Goal: Transaction & Acquisition: Purchase product/service

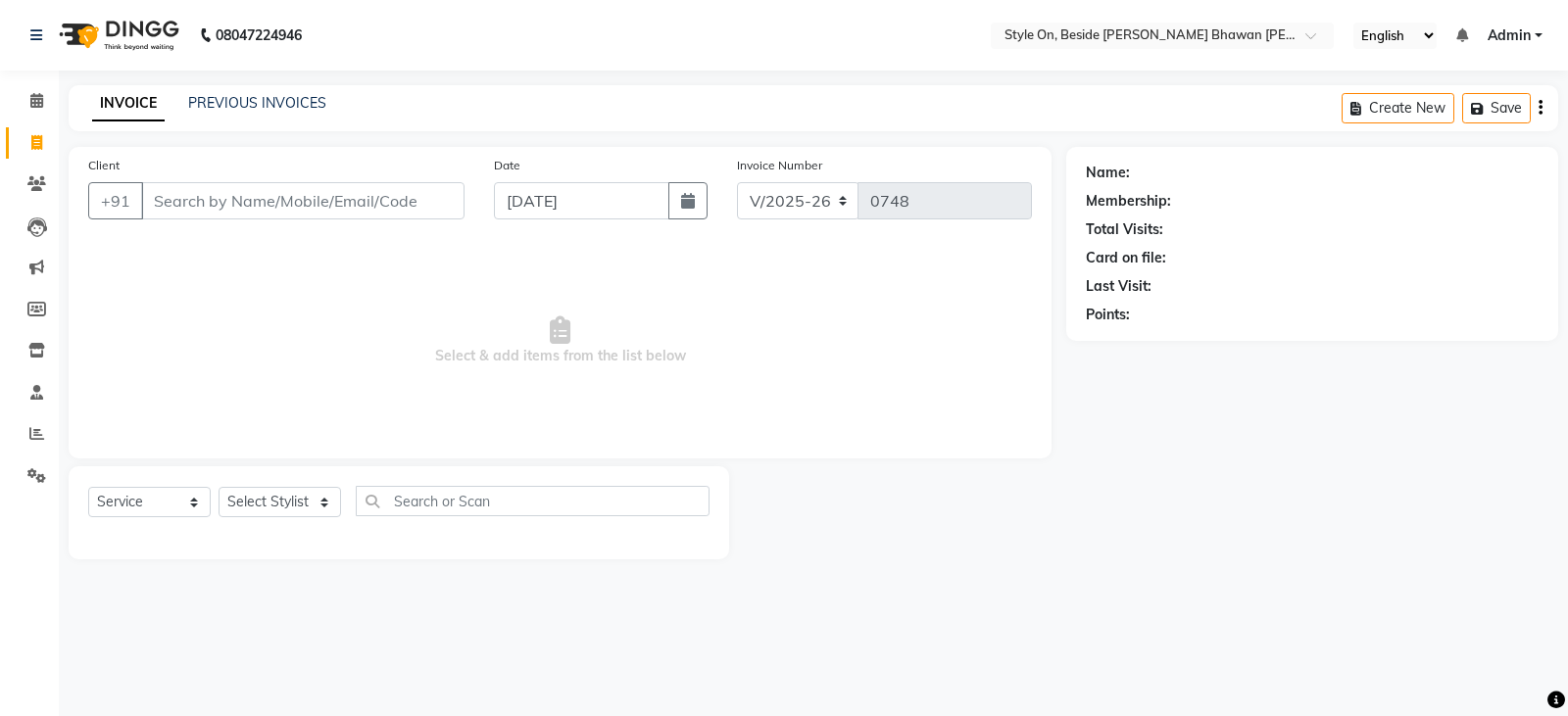
select select "4700"
select select "service"
drag, startPoint x: 36, startPoint y: 346, endPoint x: 65, endPoint y: 334, distance: 31.4
click at [38, 346] on icon at bounding box center [37, 350] width 17 height 15
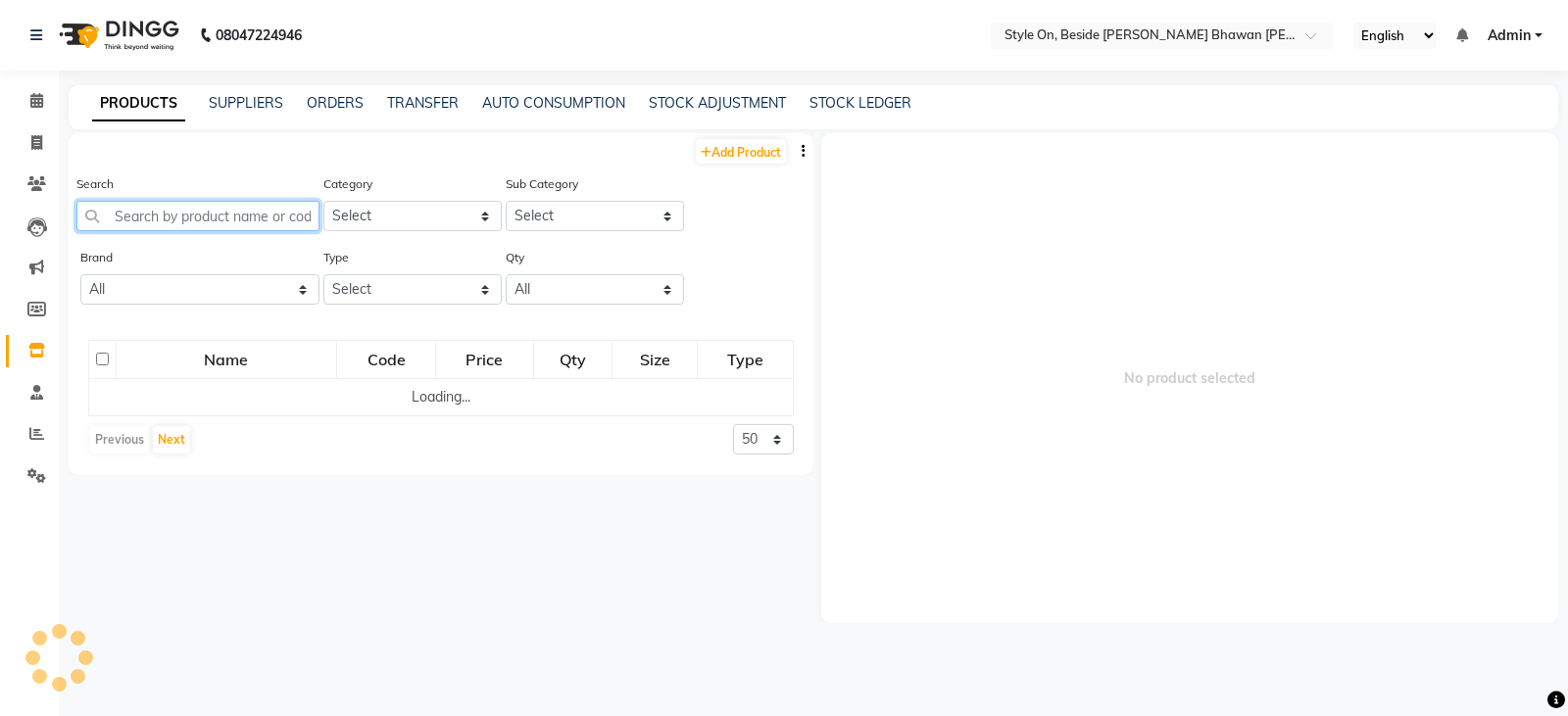
click at [234, 214] on input "text" at bounding box center [198, 215] width 243 height 31
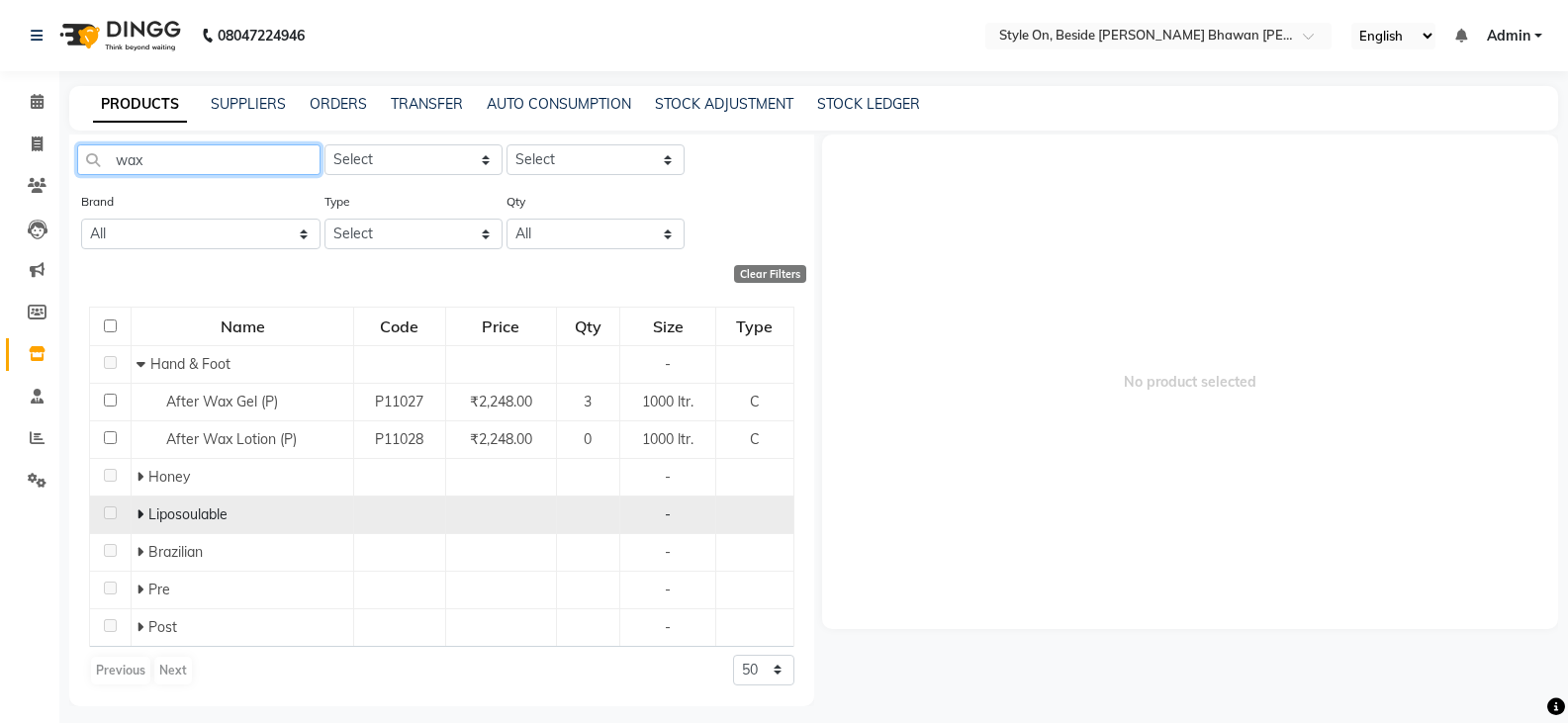
scroll to position [13, 0]
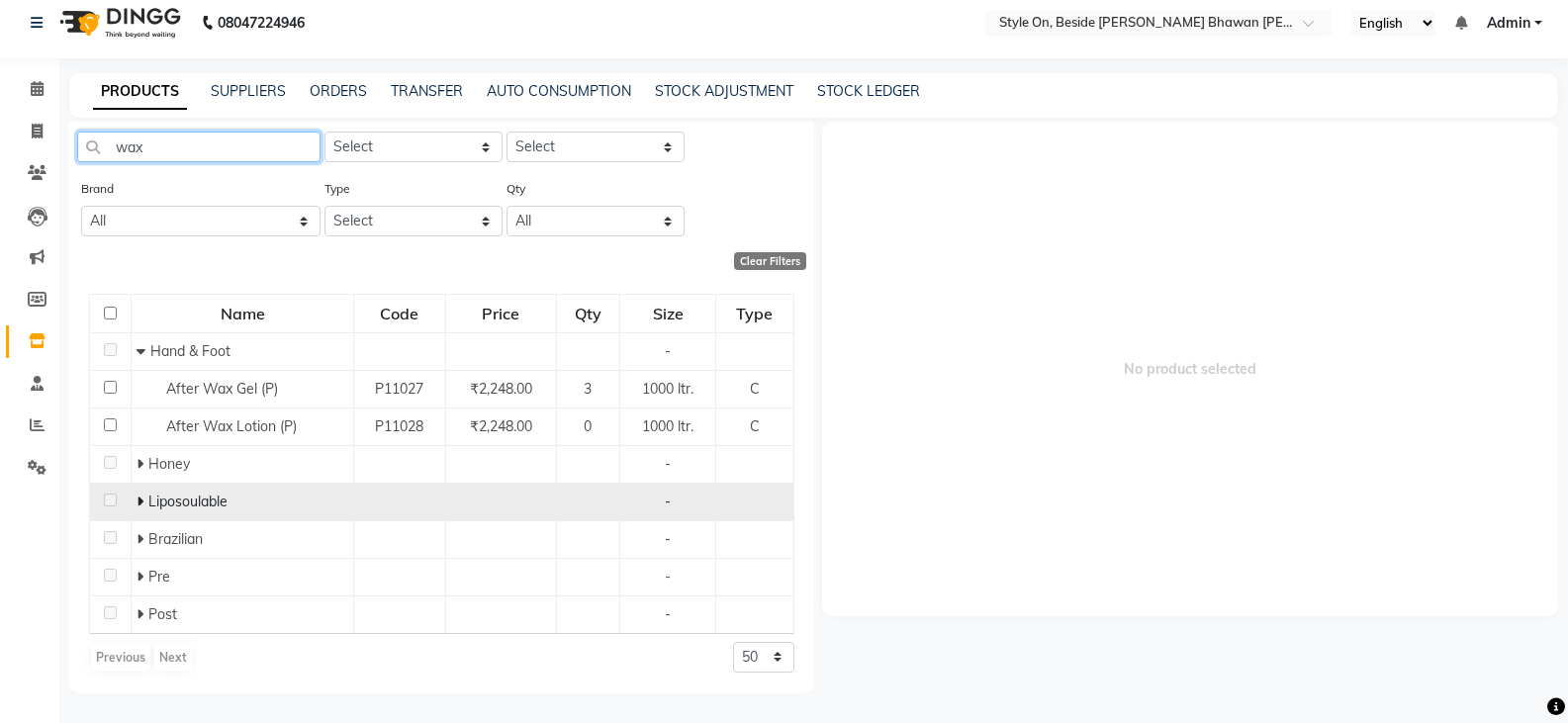
type input "wax"
click at [137, 500] on icon at bounding box center [140, 502] width 7 height 14
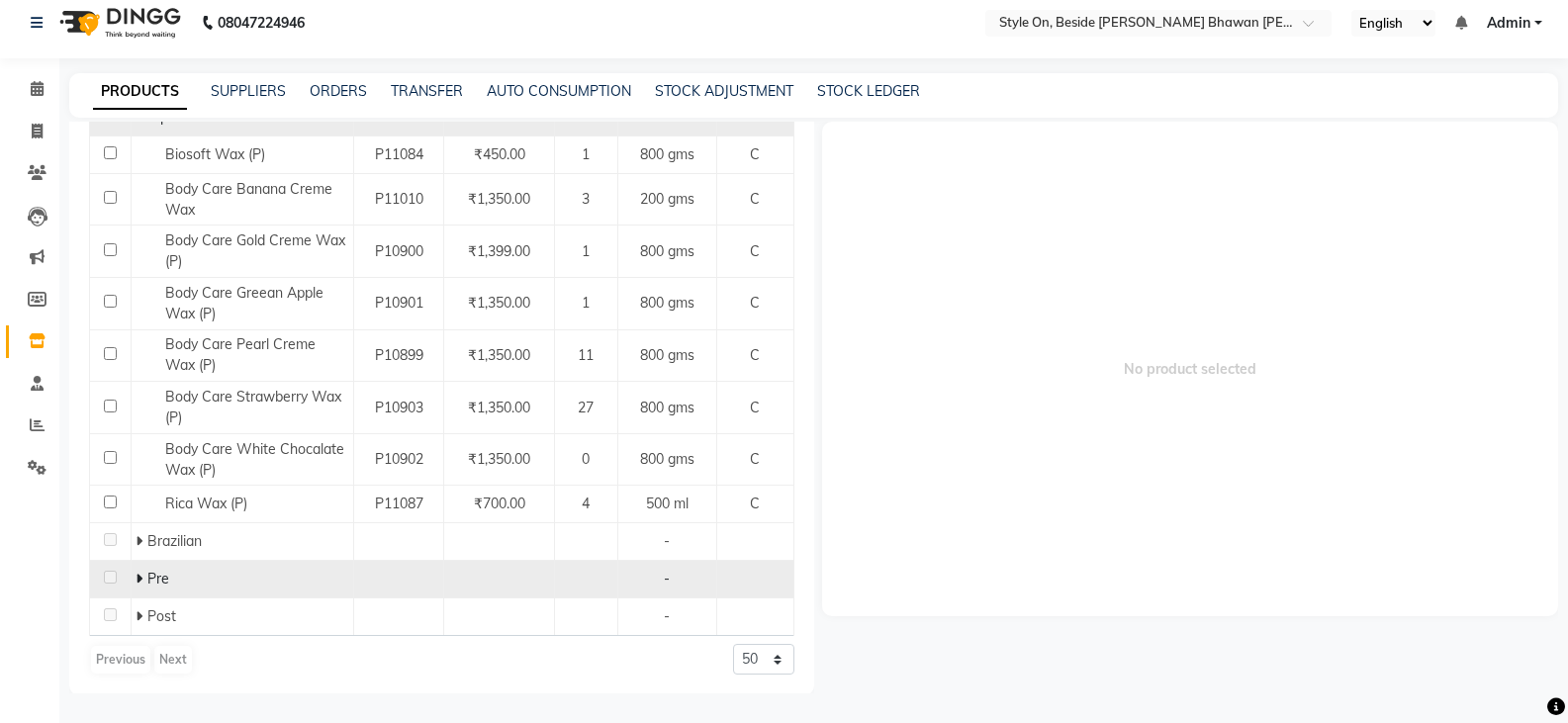
scroll to position [445, 0]
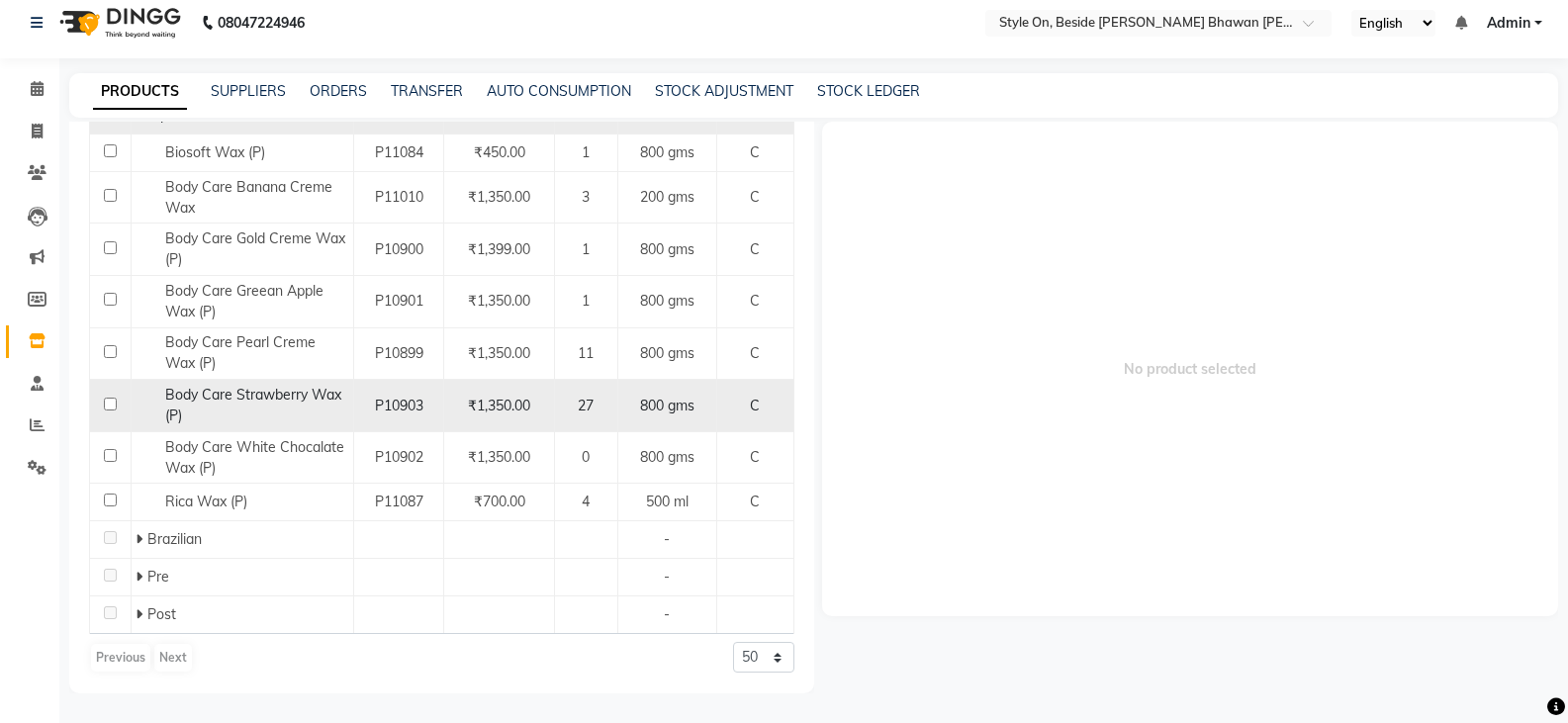
click at [245, 401] on span "Body Care Strawberry Wax (P)" at bounding box center [253, 405] width 177 height 39
select select
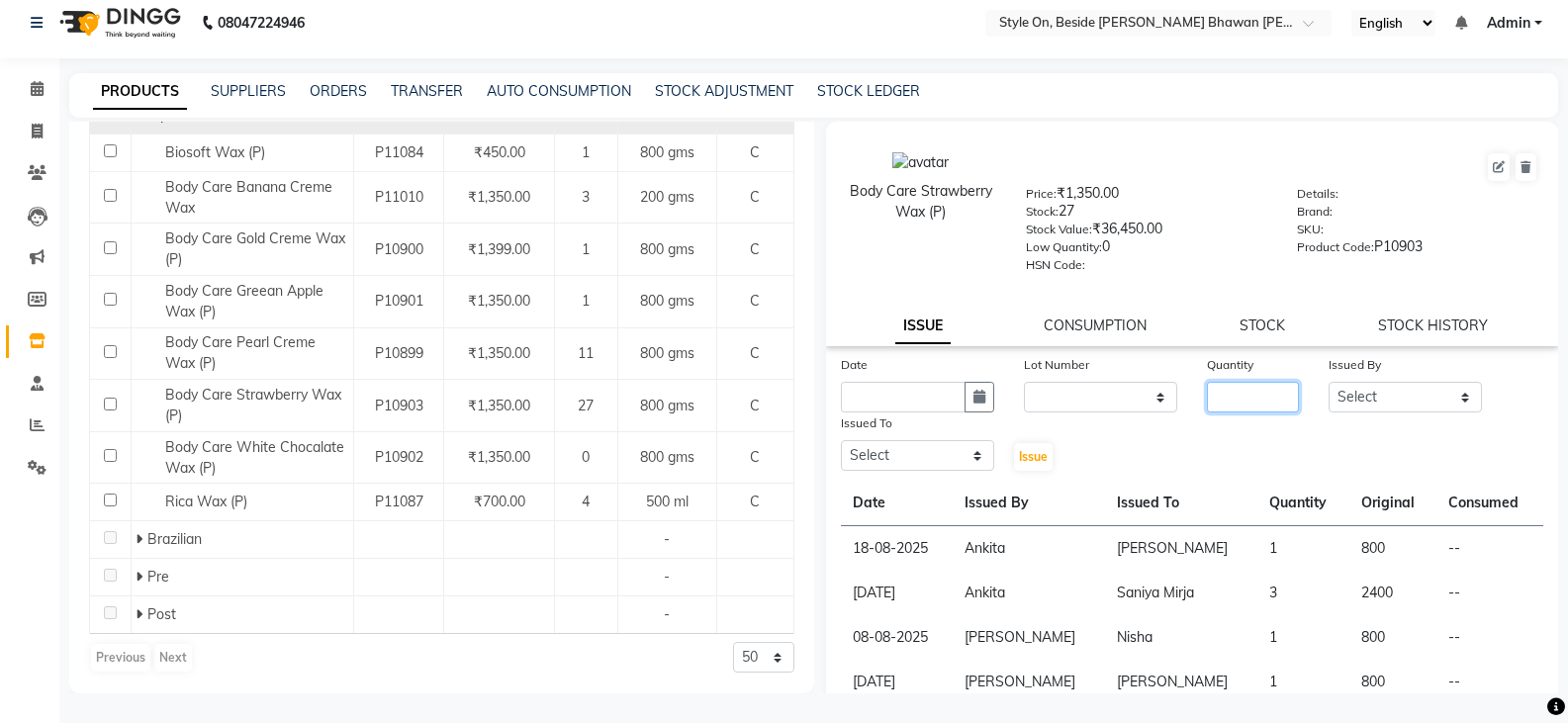
click at [1210, 392] on input "number" at bounding box center [1253, 397] width 92 height 31
type input "1"
click at [1381, 394] on select "Select [PERSON_NAME] Anju [PERSON_NAME] [PERSON_NAME] [PERSON_NAME] [PERSON_NAM…" at bounding box center [1405, 397] width 154 height 31
select select "32959"
click at [1329, 382] on select "Select [PERSON_NAME] Anju [PERSON_NAME] [PERSON_NAME] [PERSON_NAME] [PERSON_NAM…" at bounding box center [1405, 397] width 154 height 31
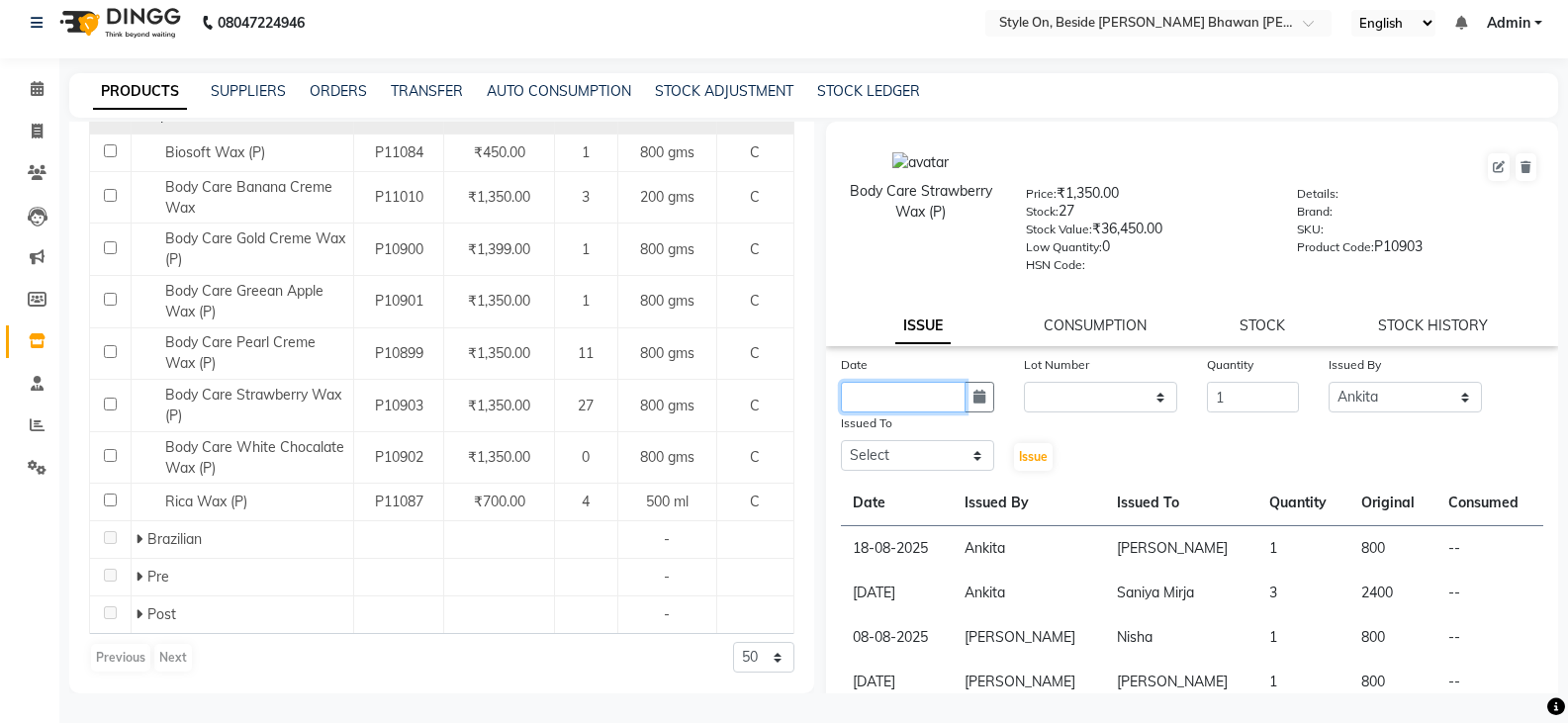
click at [906, 401] on input "text" at bounding box center [903, 397] width 125 height 31
select select "9"
select select "2025"
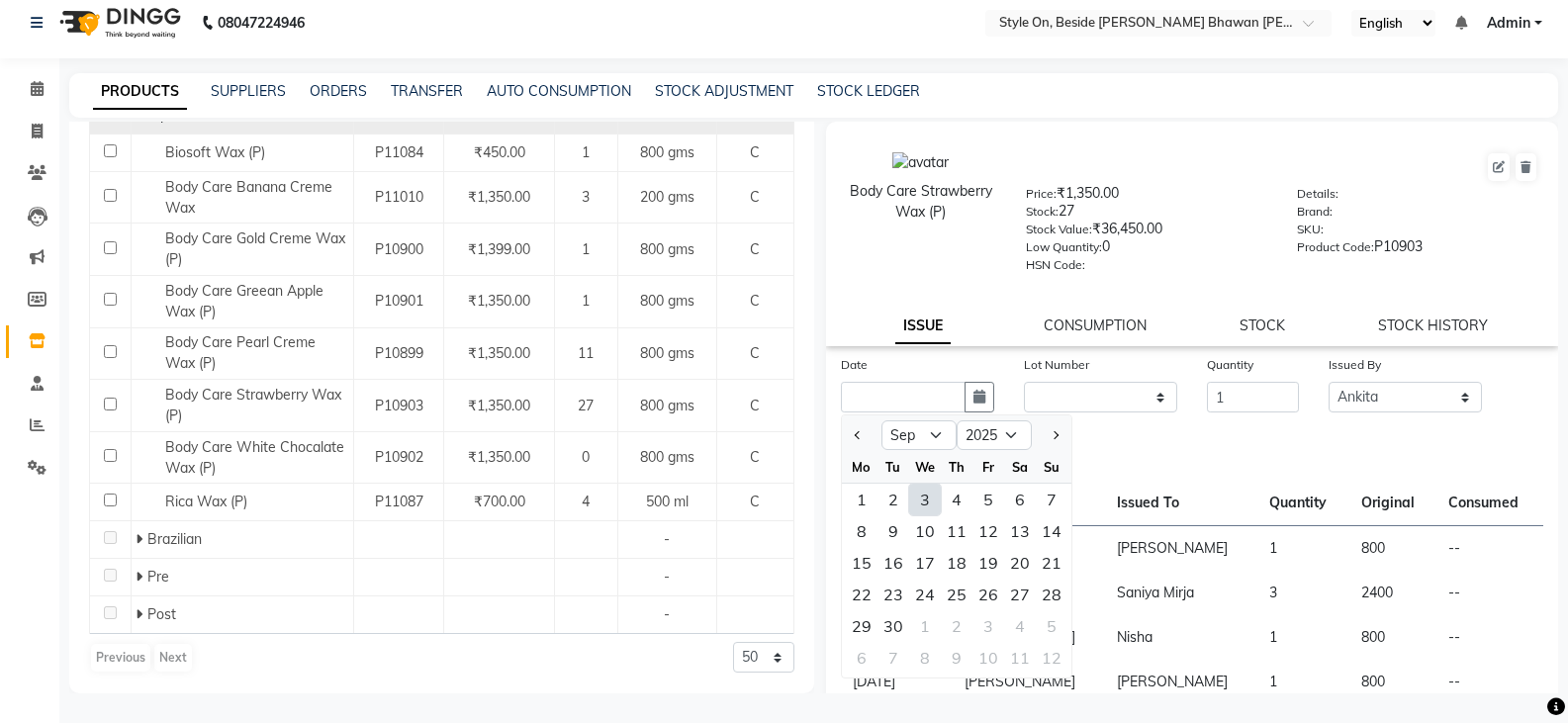
click at [919, 498] on div "3" at bounding box center [926, 500] width 32 height 32
type input "[DATE]"
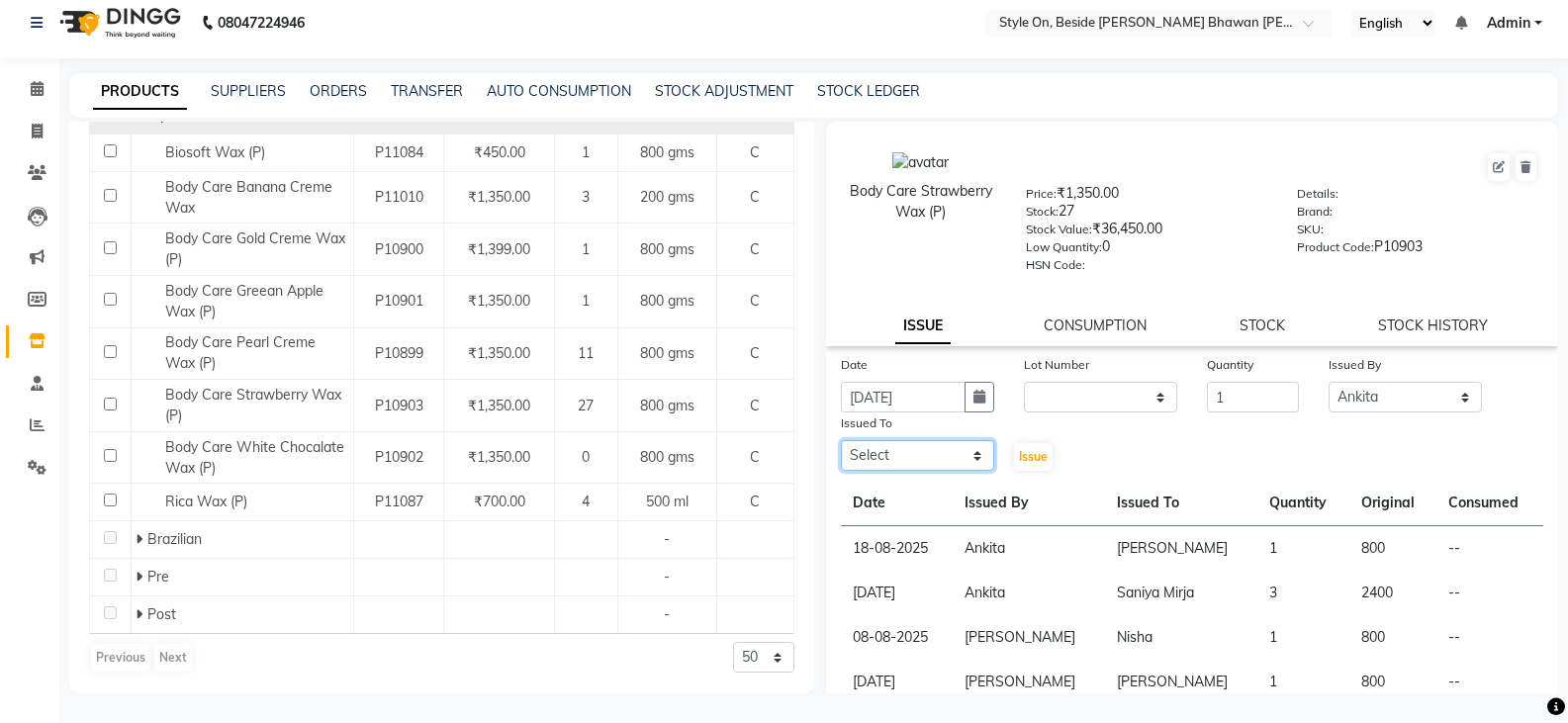
click at [908, 459] on select "Select [PERSON_NAME] Anju [PERSON_NAME] [PERSON_NAME] [PERSON_NAME] [PERSON_NAM…" at bounding box center [918, 455] width 154 height 31
select select "72226"
click at [841, 440] on select "Select [PERSON_NAME] Anju [PERSON_NAME] [PERSON_NAME] [PERSON_NAME] [PERSON_NAM…" at bounding box center [918, 455] width 154 height 31
drag, startPoint x: 1020, startPoint y: 452, endPoint x: 1007, endPoint y: 452, distance: 13.0
click at [1020, 452] on span "Issue" at bounding box center [1033, 456] width 29 height 15
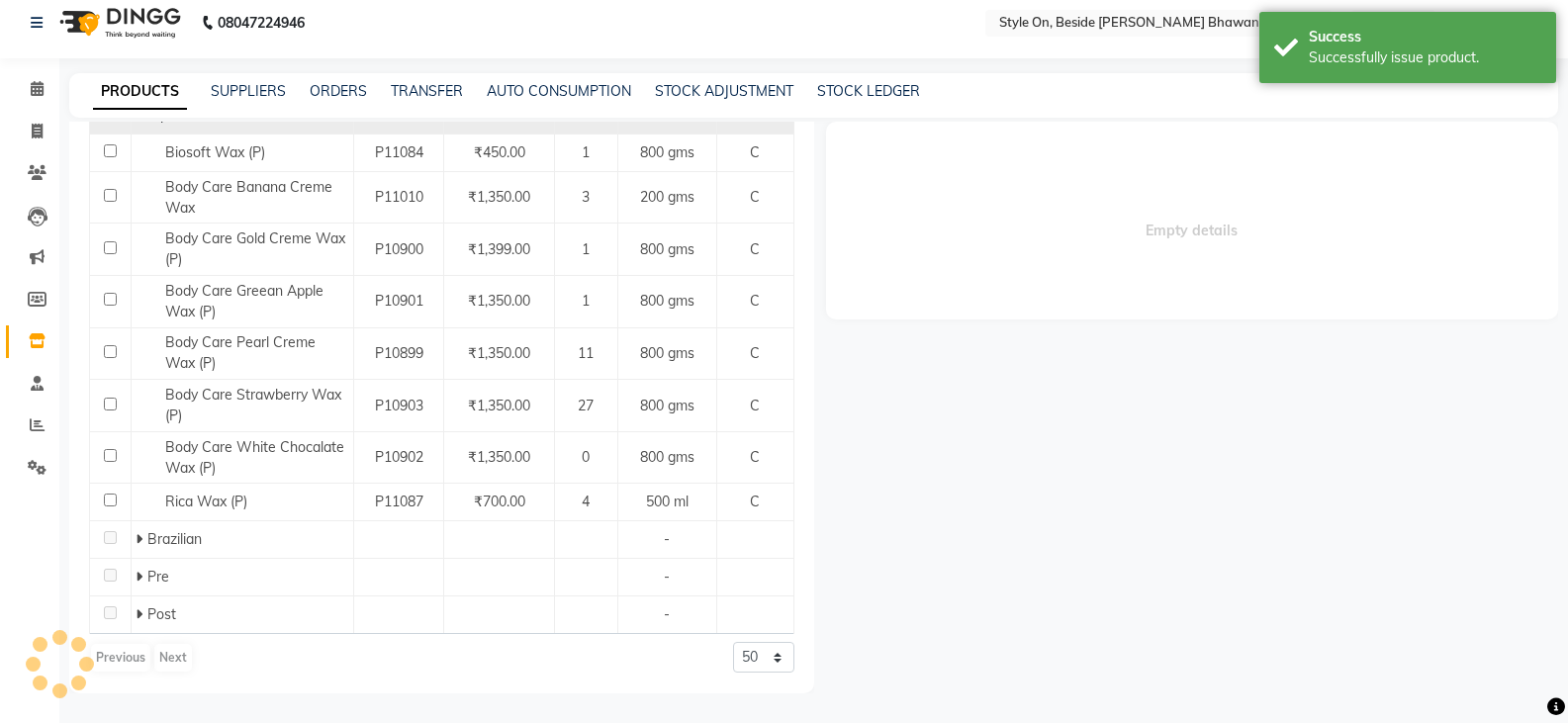
select select
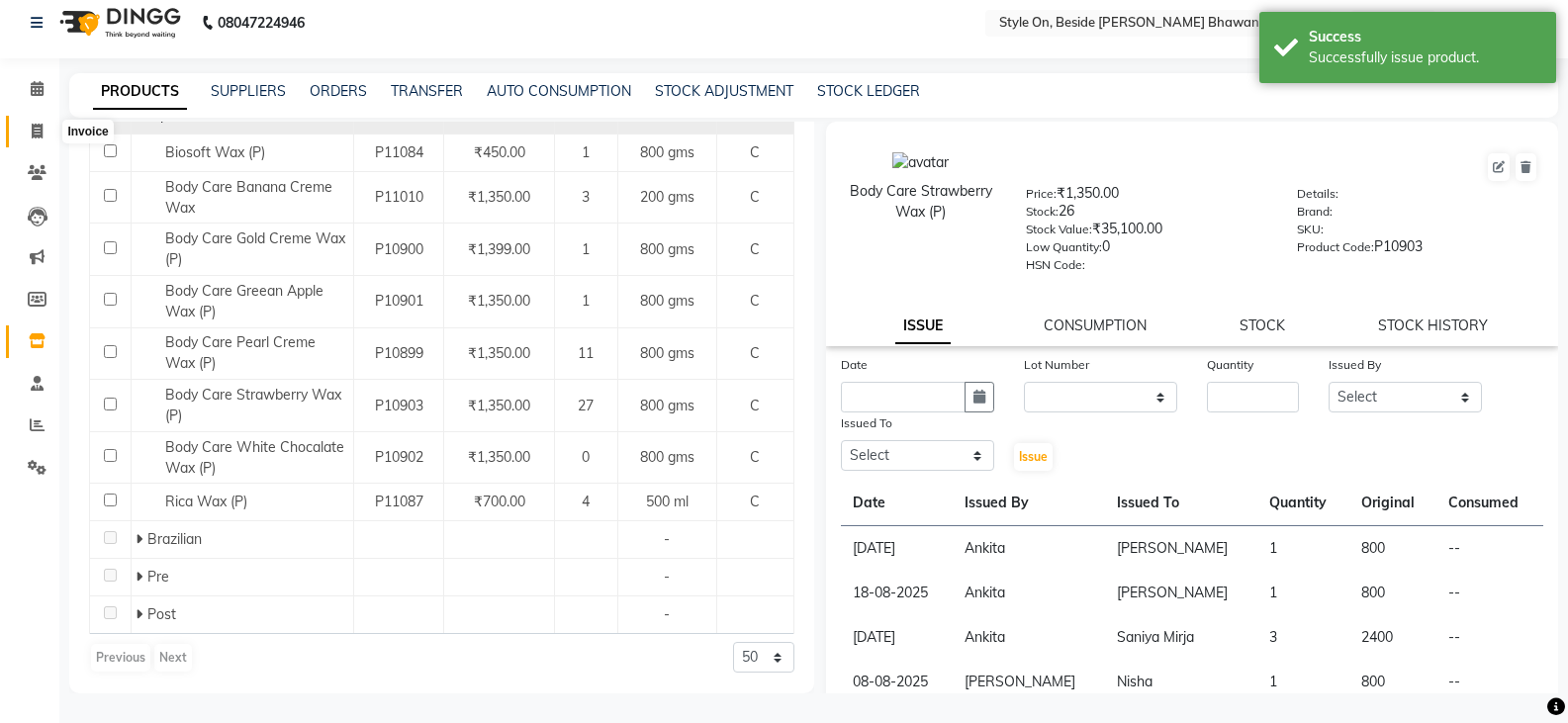
click at [39, 132] on icon at bounding box center [37, 131] width 11 height 15
select select "4700"
select select "service"
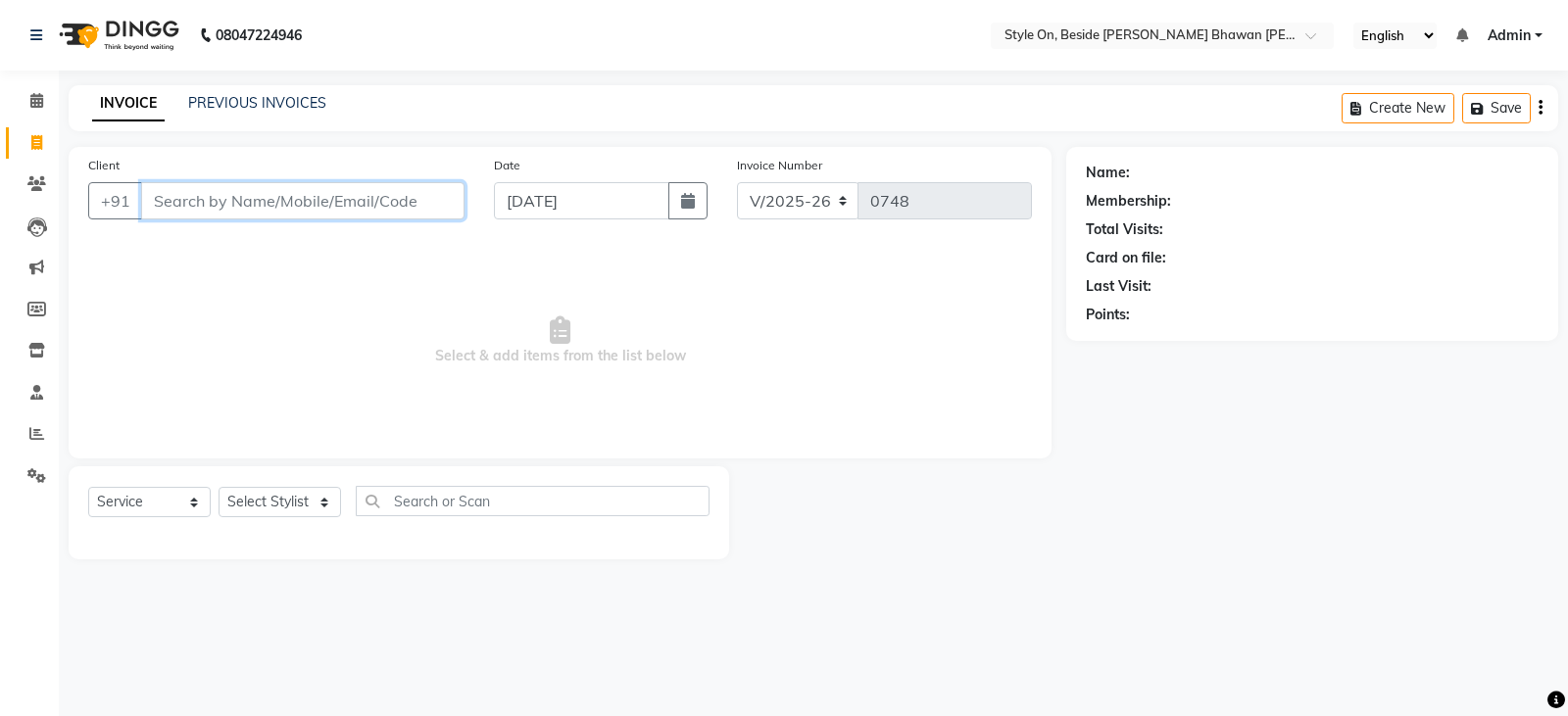
click at [318, 199] on input "Client" at bounding box center [302, 201] width 323 height 38
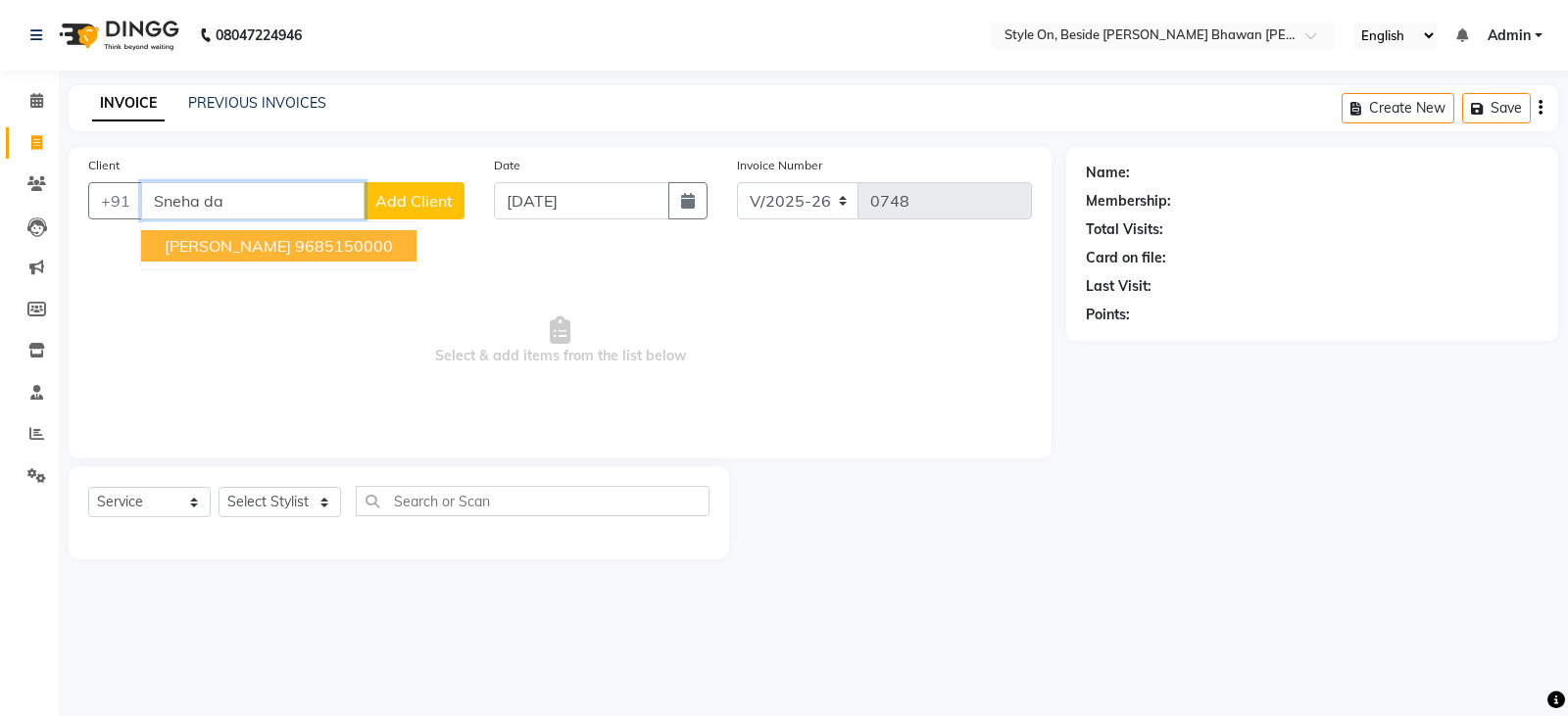
click at [345, 243] on ngb-highlight "9685150000" at bounding box center [344, 246] width 98 height 20
type input "9685150000"
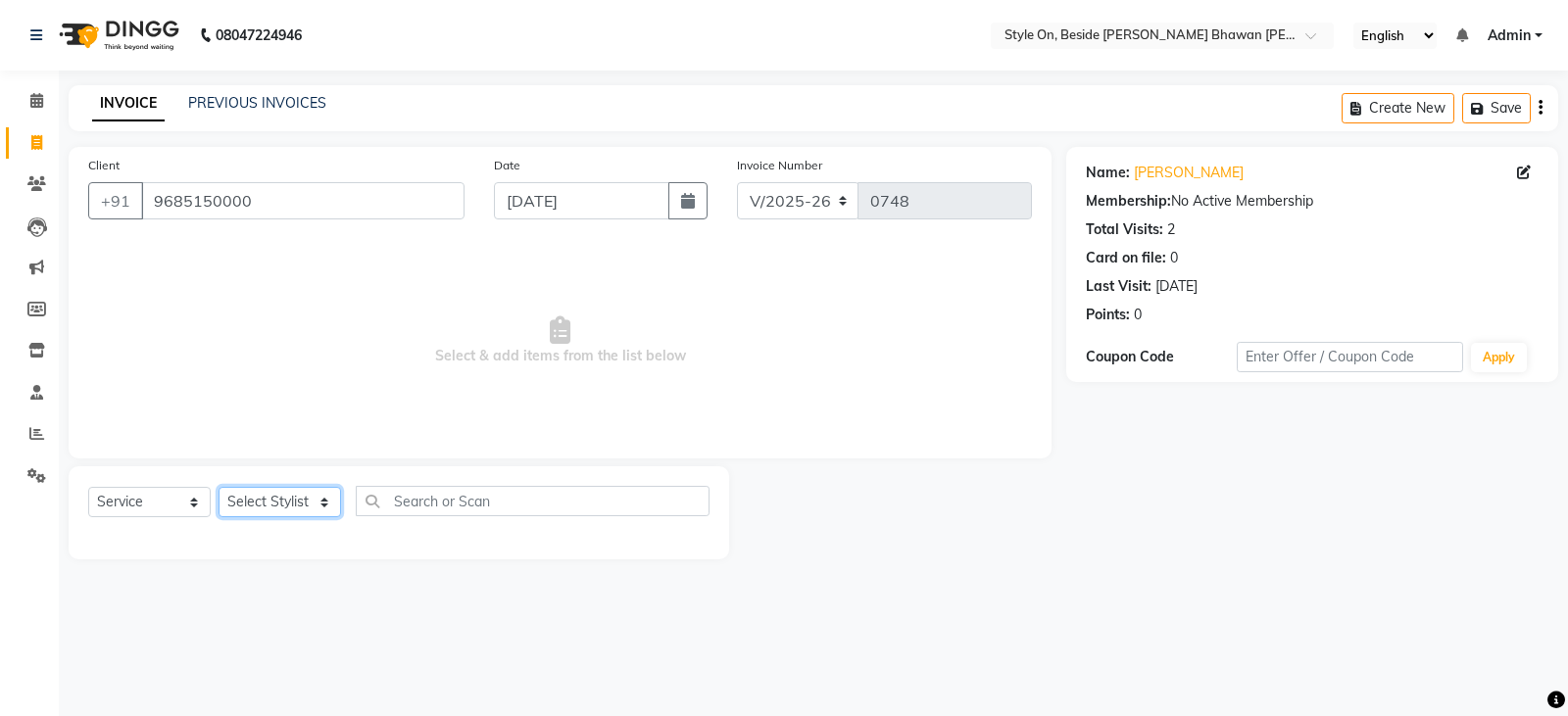
click at [274, 495] on select "Select Stylist [PERSON_NAME] Anju [PERSON_NAME] [PERSON_NAME] [PERSON_NAME] [PE…" at bounding box center [280, 502] width 123 height 31
click at [218, 487] on select "Select Stylist [PERSON_NAME] Anju [PERSON_NAME] [PERSON_NAME] [PERSON_NAME] [PE…" at bounding box center [280, 502] width 123 height 31
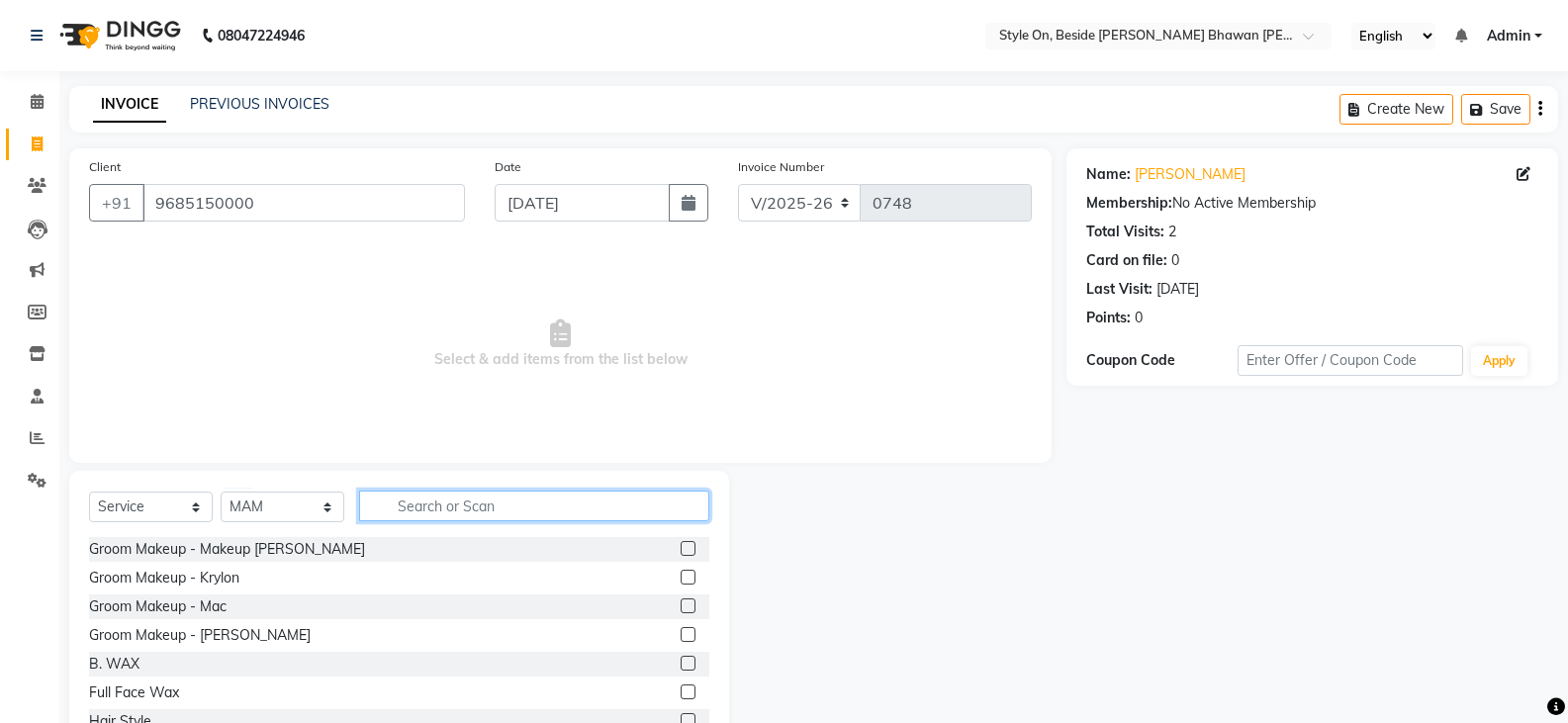
click at [440, 504] on input "text" at bounding box center [534, 506] width 350 height 31
click at [272, 504] on select "Select Stylist [PERSON_NAME] Anju [PERSON_NAME] [PERSON_NAME] [PERSON_NAME] [PE…" at bounding box center [282, 507] width 124 height 31
select select "27824"
click at [220, 492] on select "Select Stylist [PERSON_NAME] Anju [PERSON_NAME] [PERSON_NAME] [PERSON_NAME] [PE…" at bounding box center [282, 507] width 124 height 31
click at [481, 515] on input "text" at bounding box center [534, 506] width 350 height 31
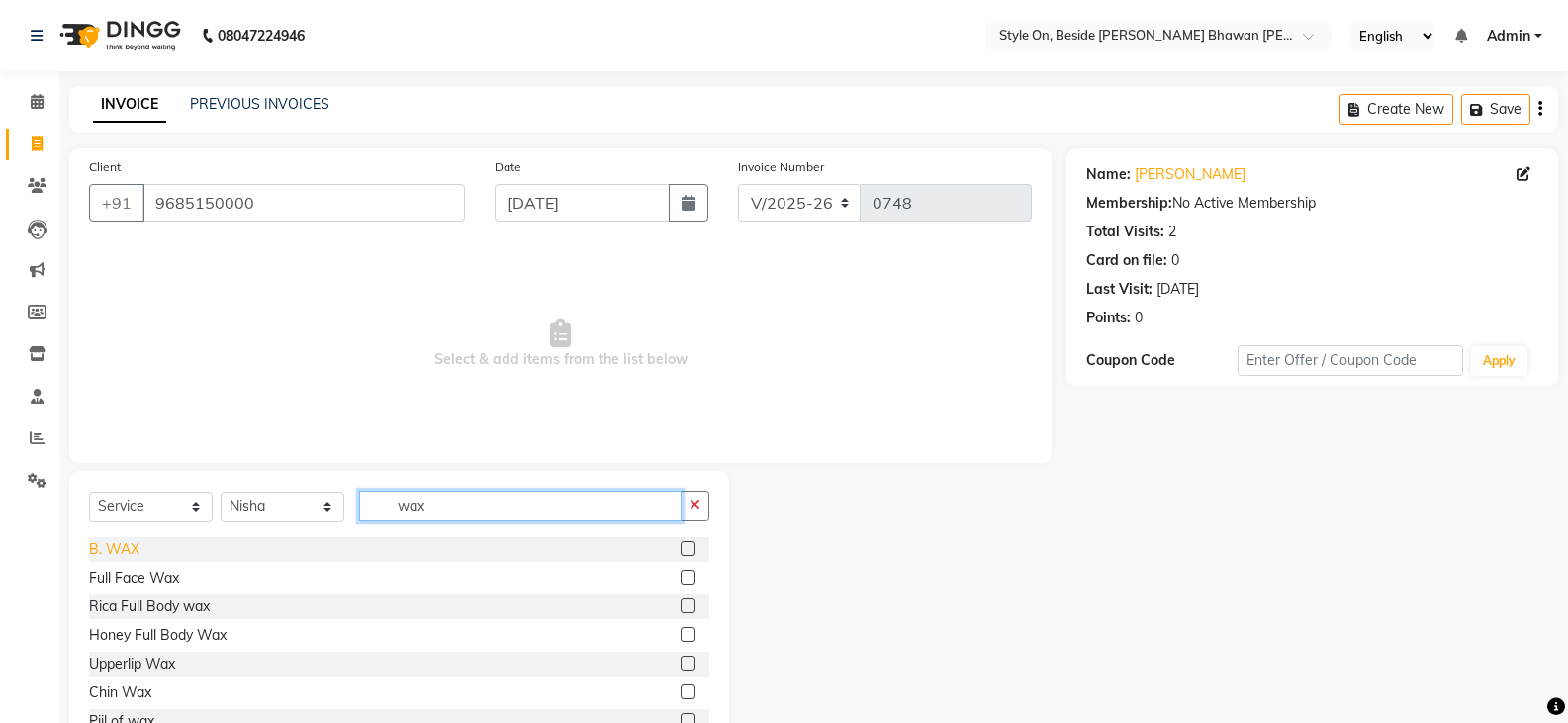
type input "wax"
click at [109, 547] on div "B. WAX" at bounding box center [114, 549] width 51 height 21
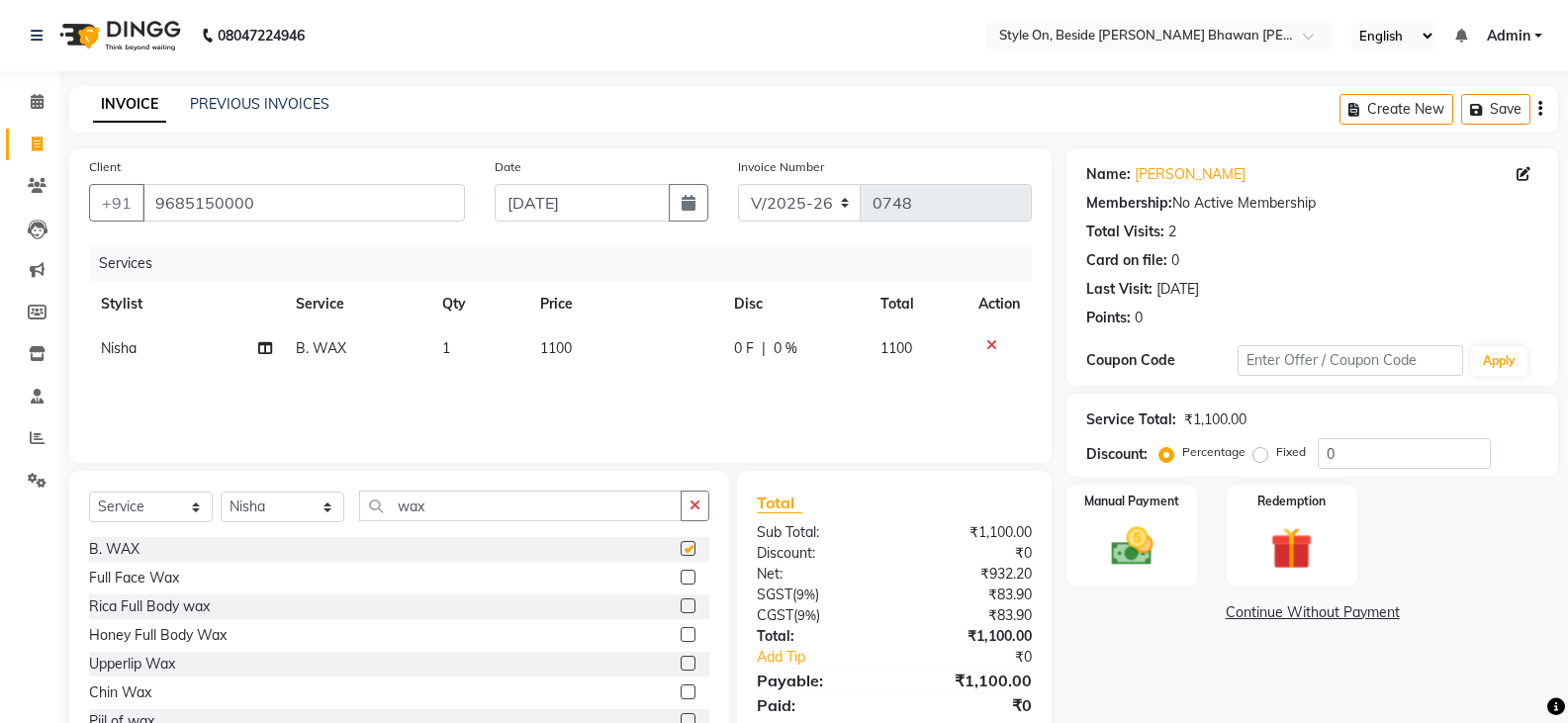
checkbox input "false"
click at [553, 370] on td "1100" at bounding box center [625, 348] width 195 height 45
select select "27824"
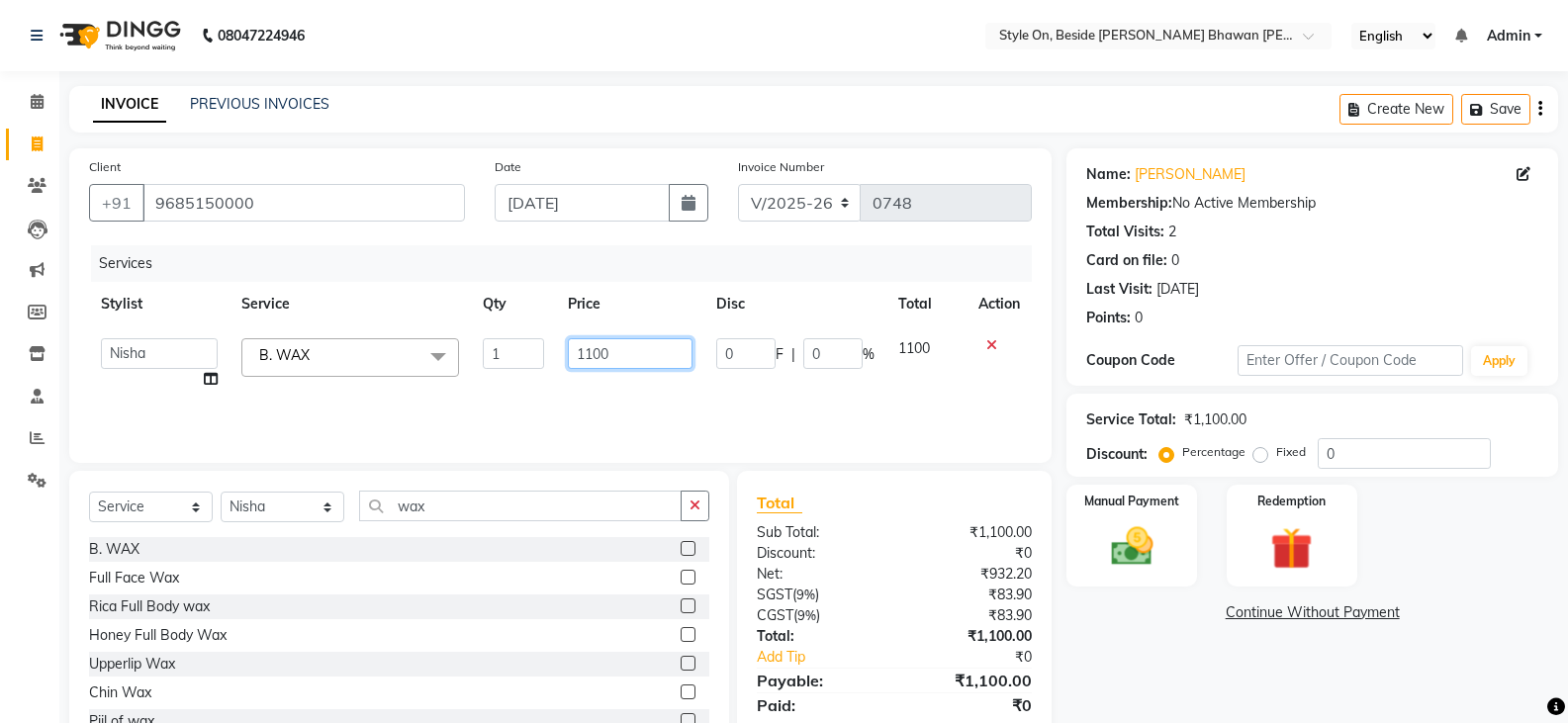
click at [590, 355] on input "1100" at bounding box center [629, 353] width 124 height 31
type input "1000"
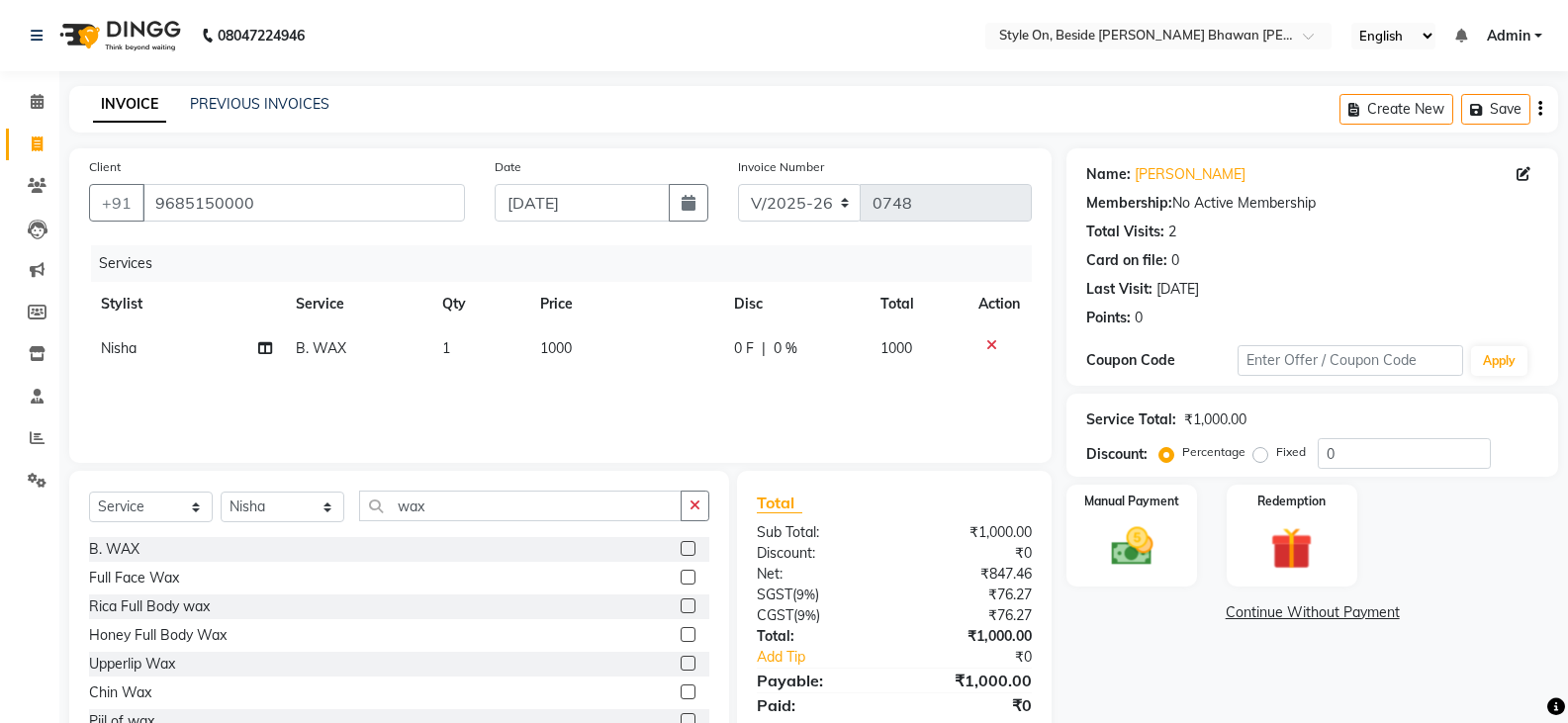
click at [664, 397] on div "Services Stylist Service Qty Price Disc Total Action [PERSON_NAME] WAX 1 1000 0…" at bounding box center [560, 344] width 943 height 197
click at [1152, 549] on img at bounding box center [1131, 546] width 70 height 51
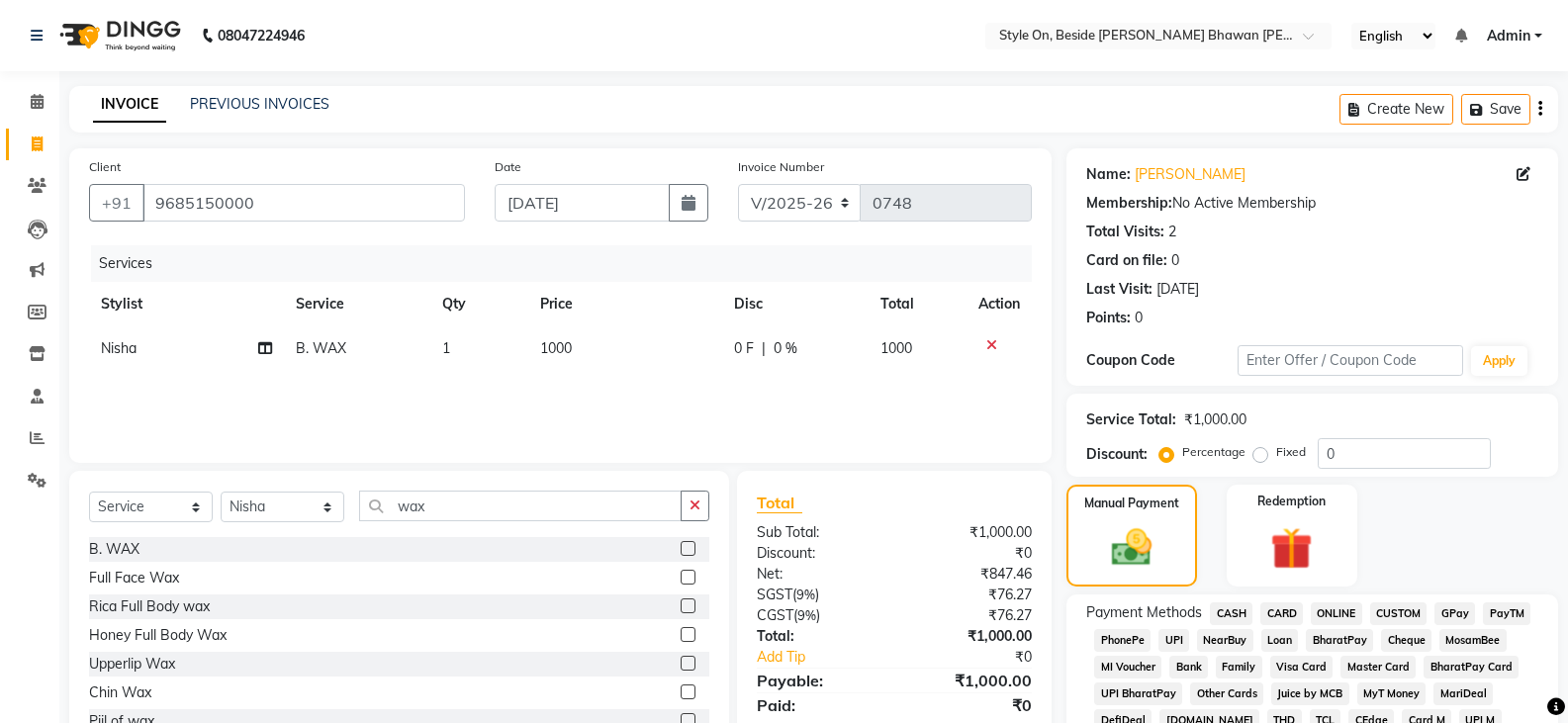
click at [1234, 614] on span "CASH" at bounding box center [1231, 613] width 43 height 23
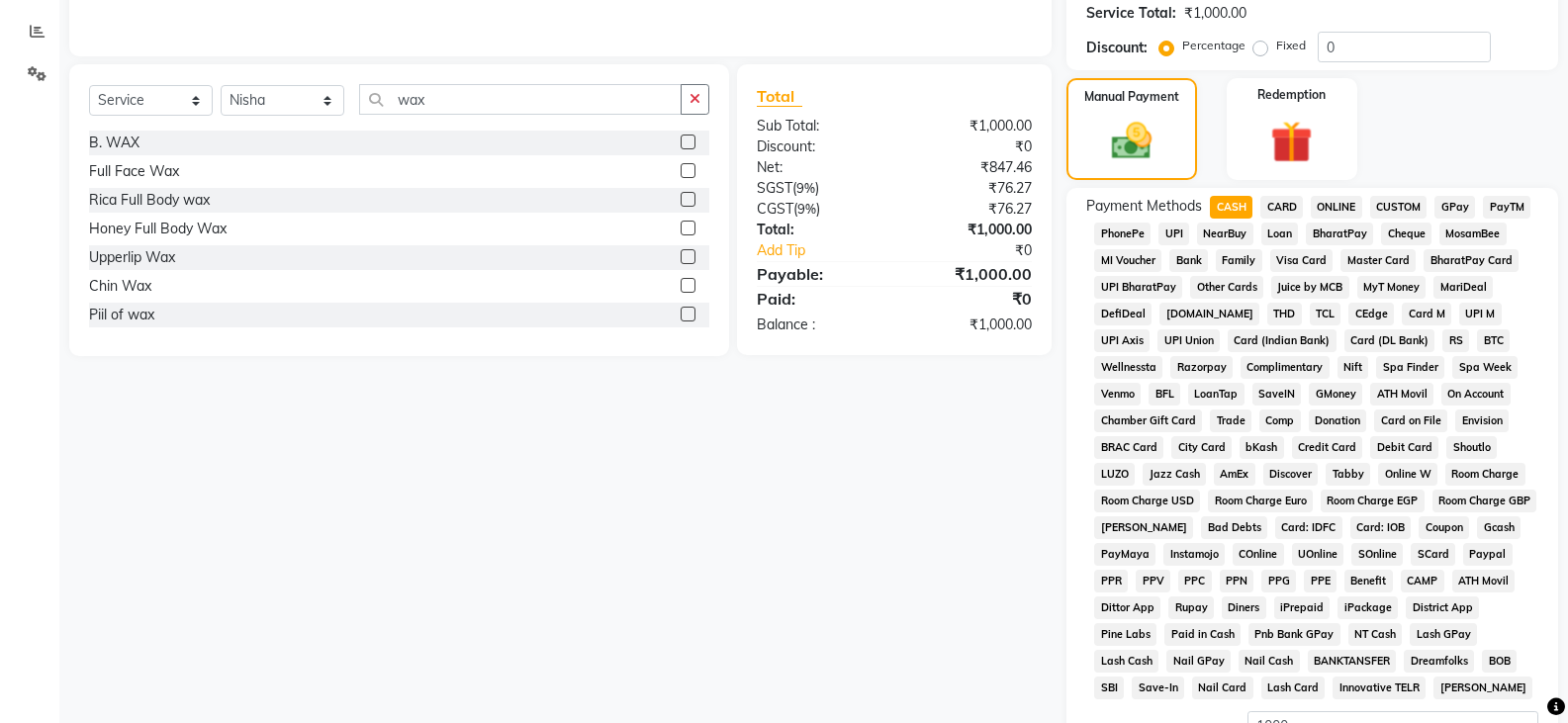
scroll to position [645, 0]
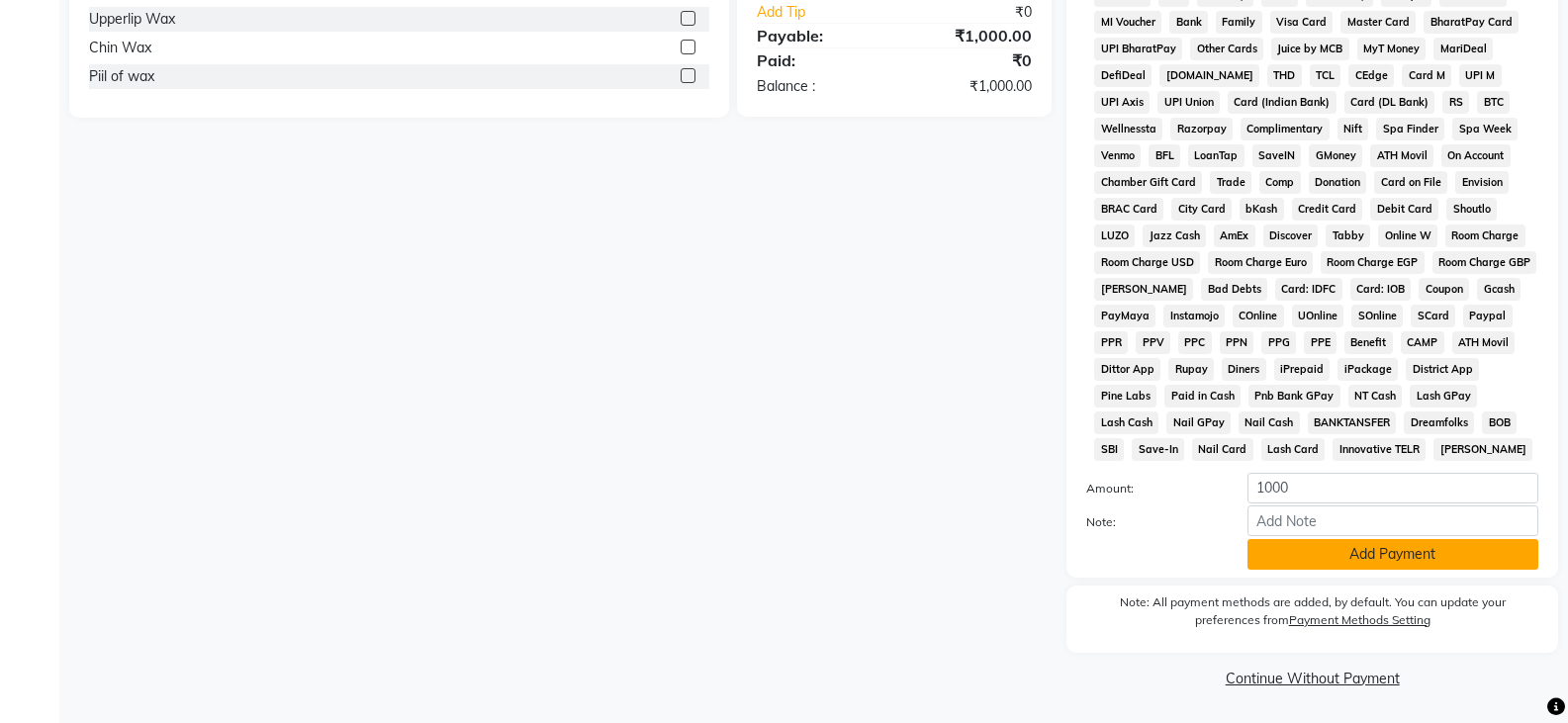
click at [1333, 557] on button "Add Payment" at bounding box center [1393, 554] width 291 height 31
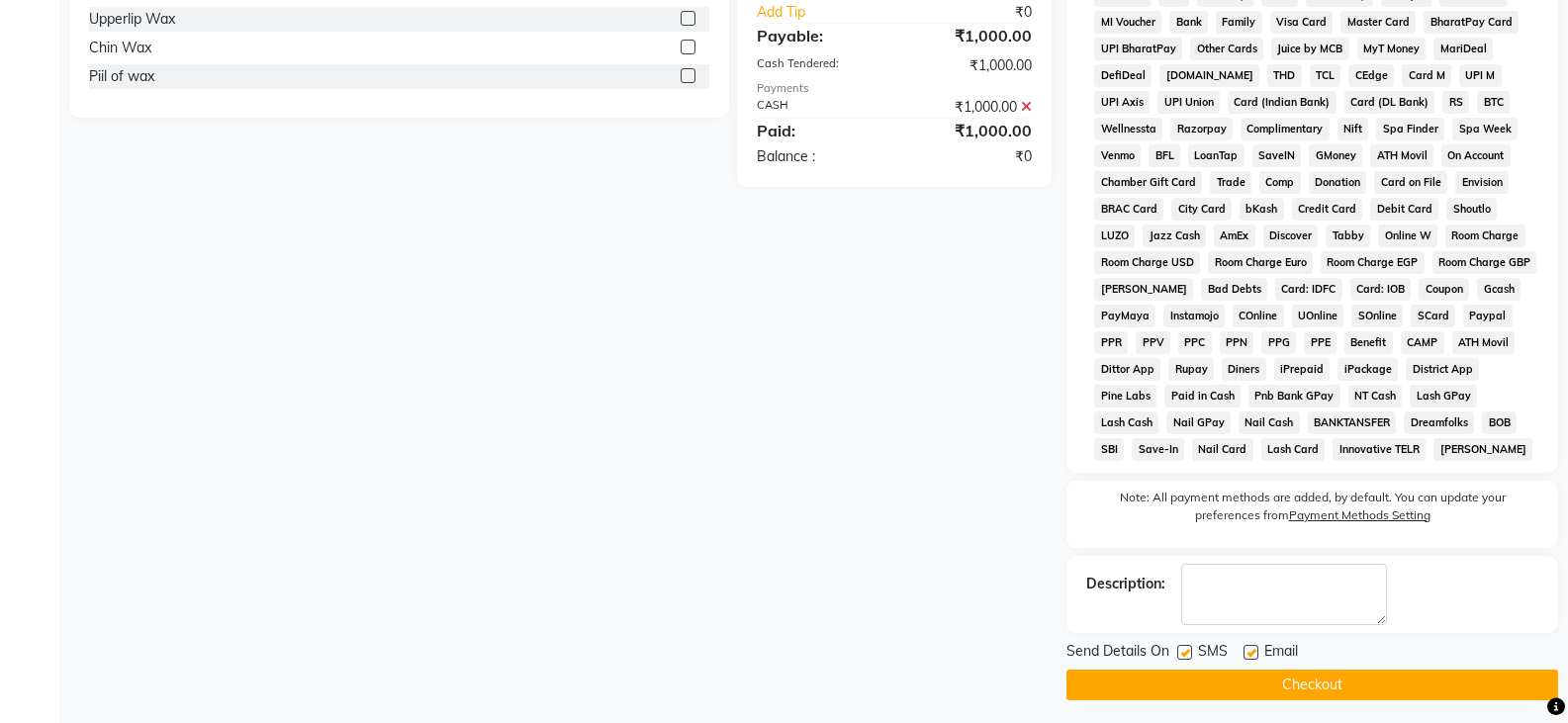
click at [1340, 681] on button "Checkout" at bounding box center [1312, 685] width 492 height 31
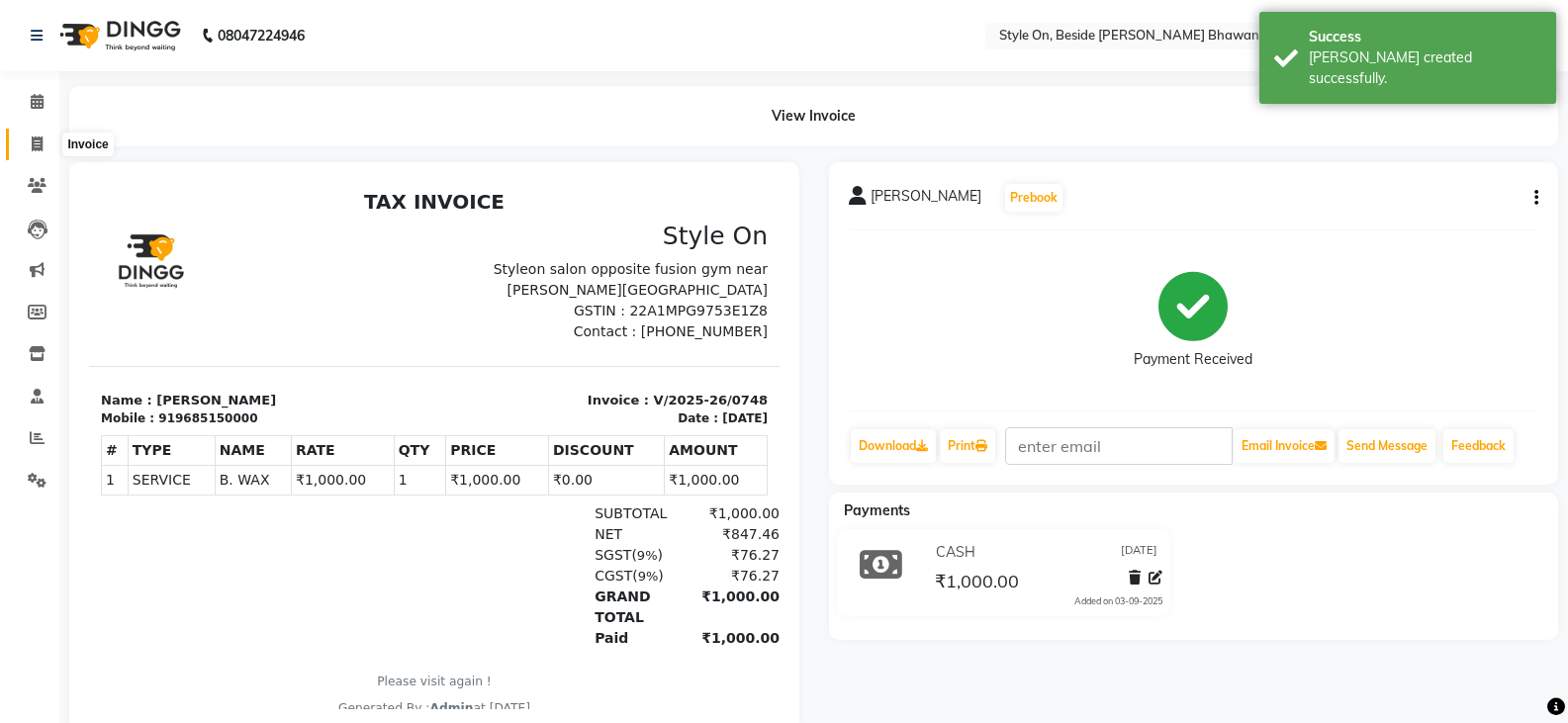
click at [42, 141] on icon at bounding box center [37, 144] width 11 height 15
select select "service"
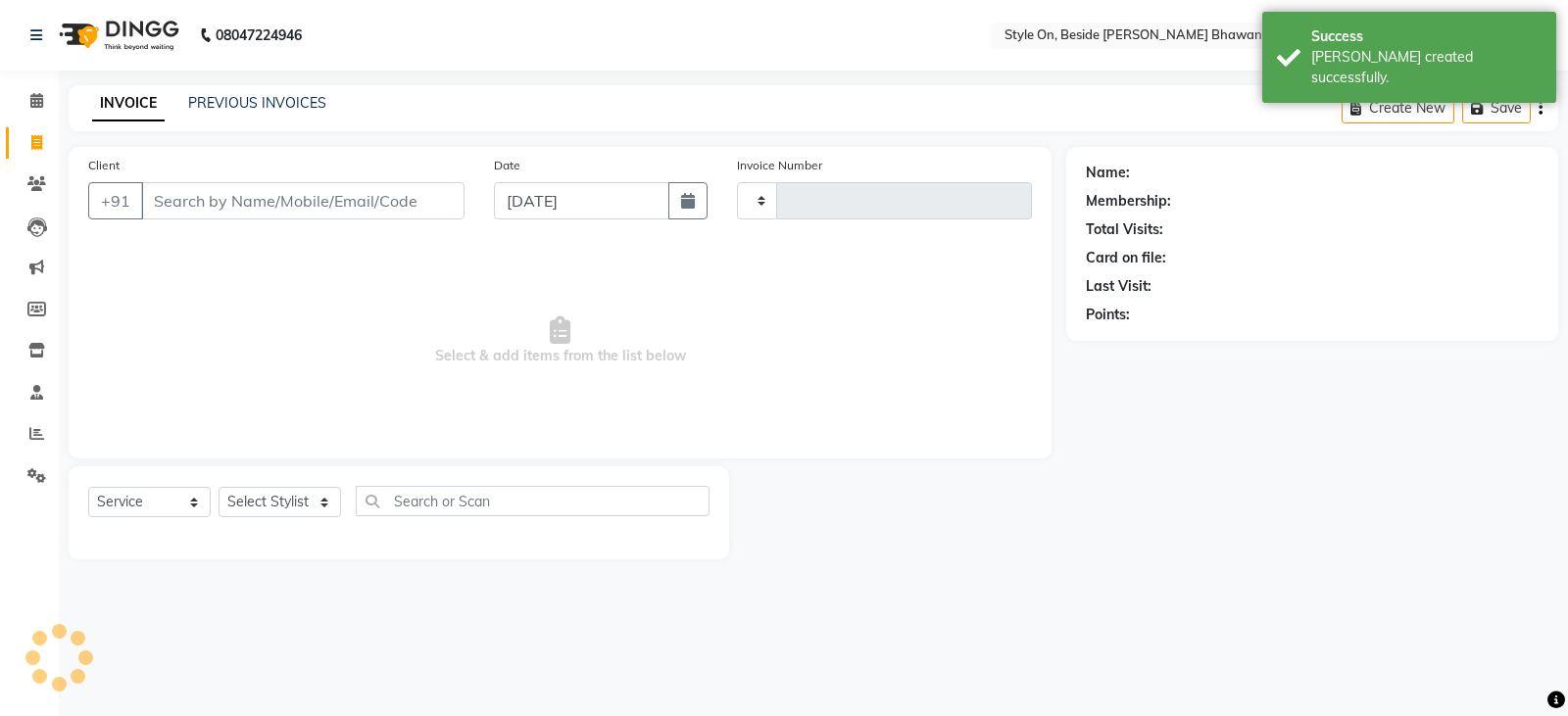
type input "0749"
select select "4700"
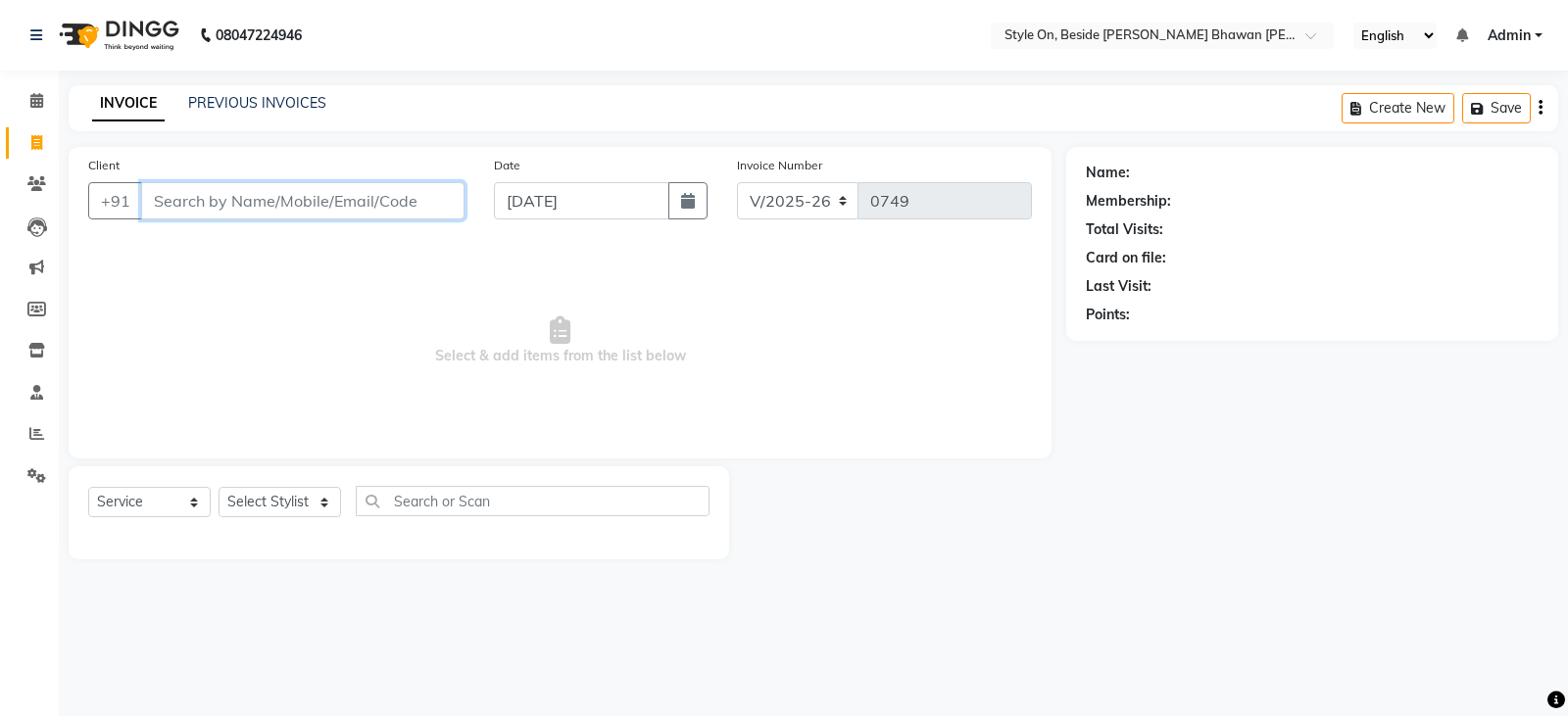
click at [294, 190] on input "Client" at bounding box center [302, 201] width 323 height 38
type input "9340947768"
click at [421, 198] on span "Add Client" at bounding box center [414, 200] width 77 height 20
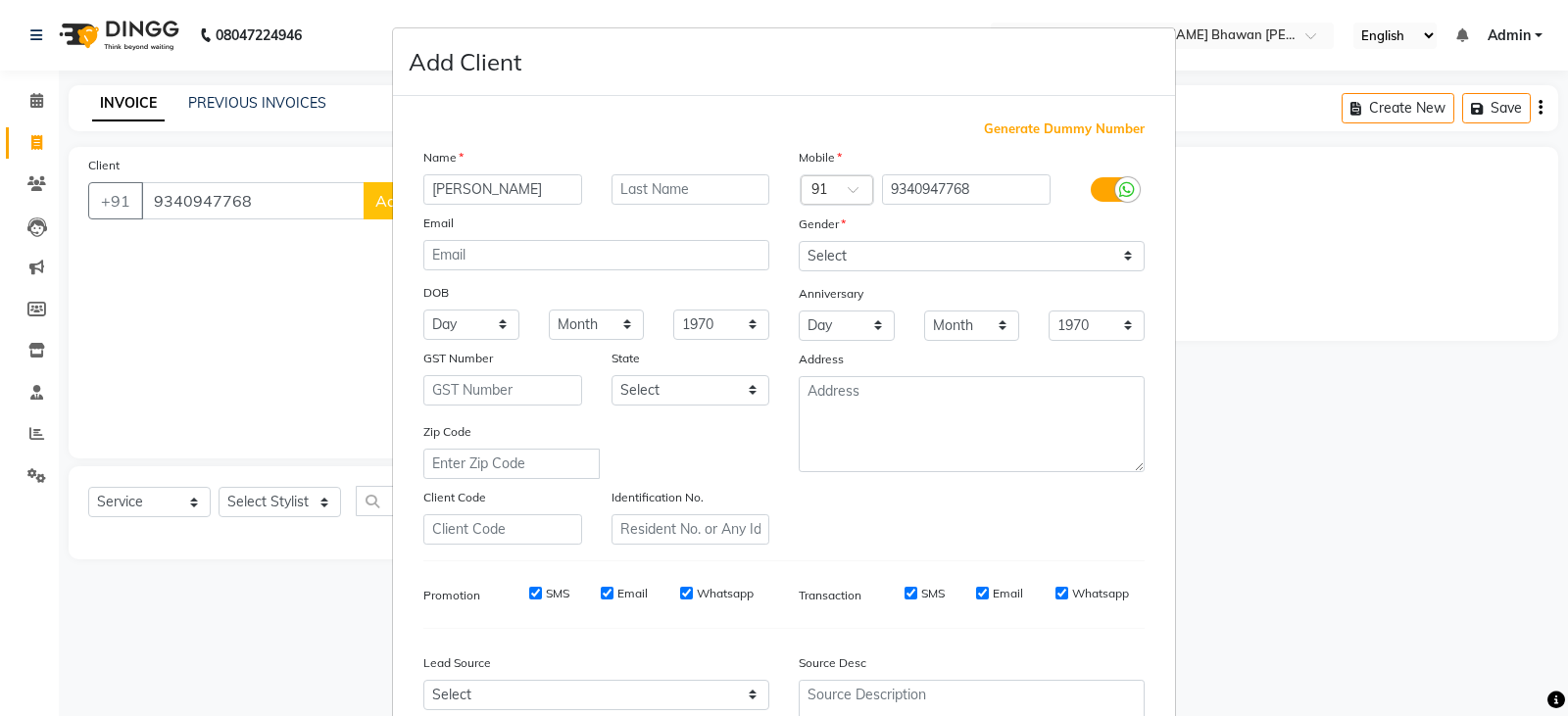
type input "[PERSON_NAME]"
click at [849, 255] on select "Select [DEMOGRAPHIC_DATA] [DEMOGRAPHIC_DATA] Other Prefer Not To Say" at bounding box center [971, 256] width 346 height 31
select select "[DEMOGRAPHIC_DATA]"
click at [798, 241] on select "Select [DEMOGRAPHIC_DATA] [DEMOGRAPHIC_DATA] Other Prefer Not To Say" at bounding box center [971, 256] width 346 height 31
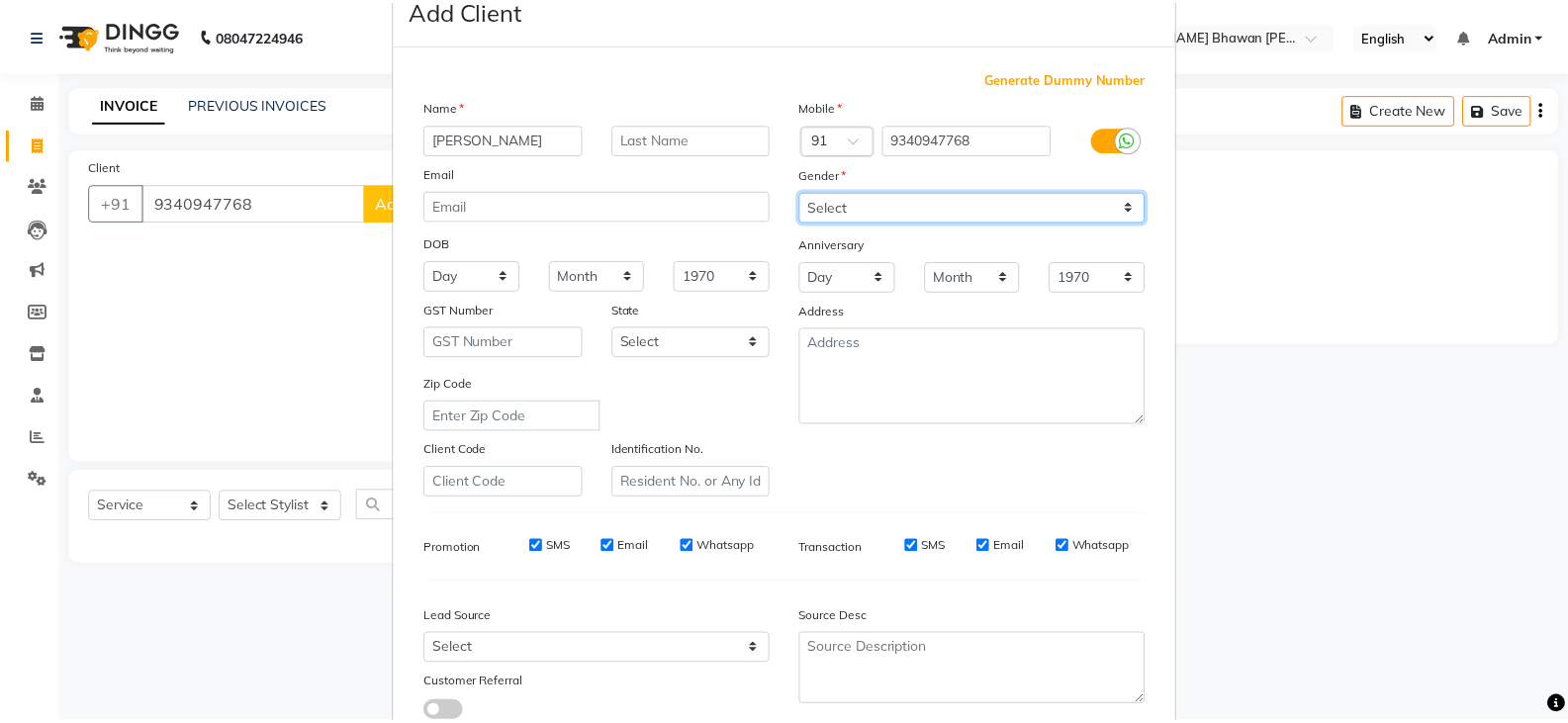
scroll to position [189, 0]
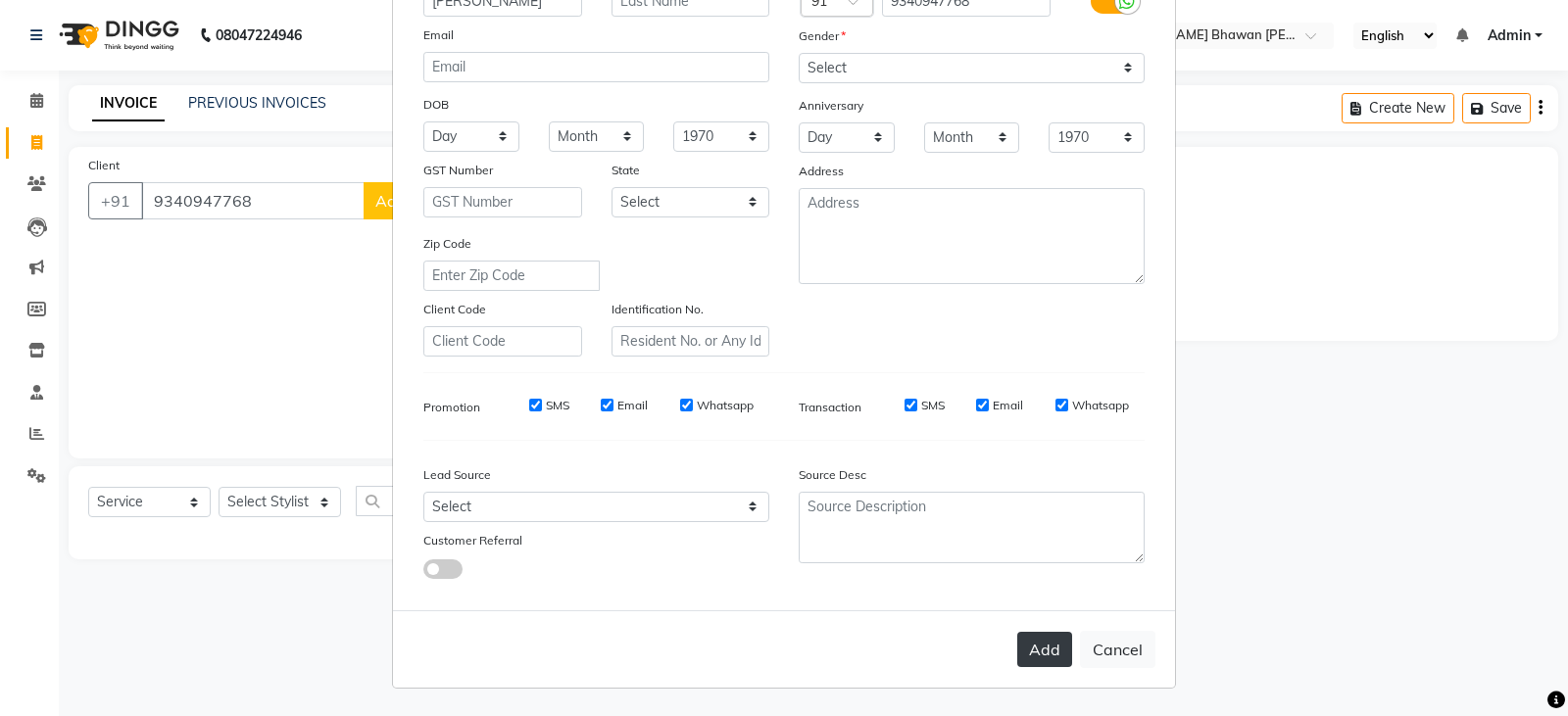
click at [1041, 653] on button "Add" at bounding box center [1045, 650] width 55 height 36
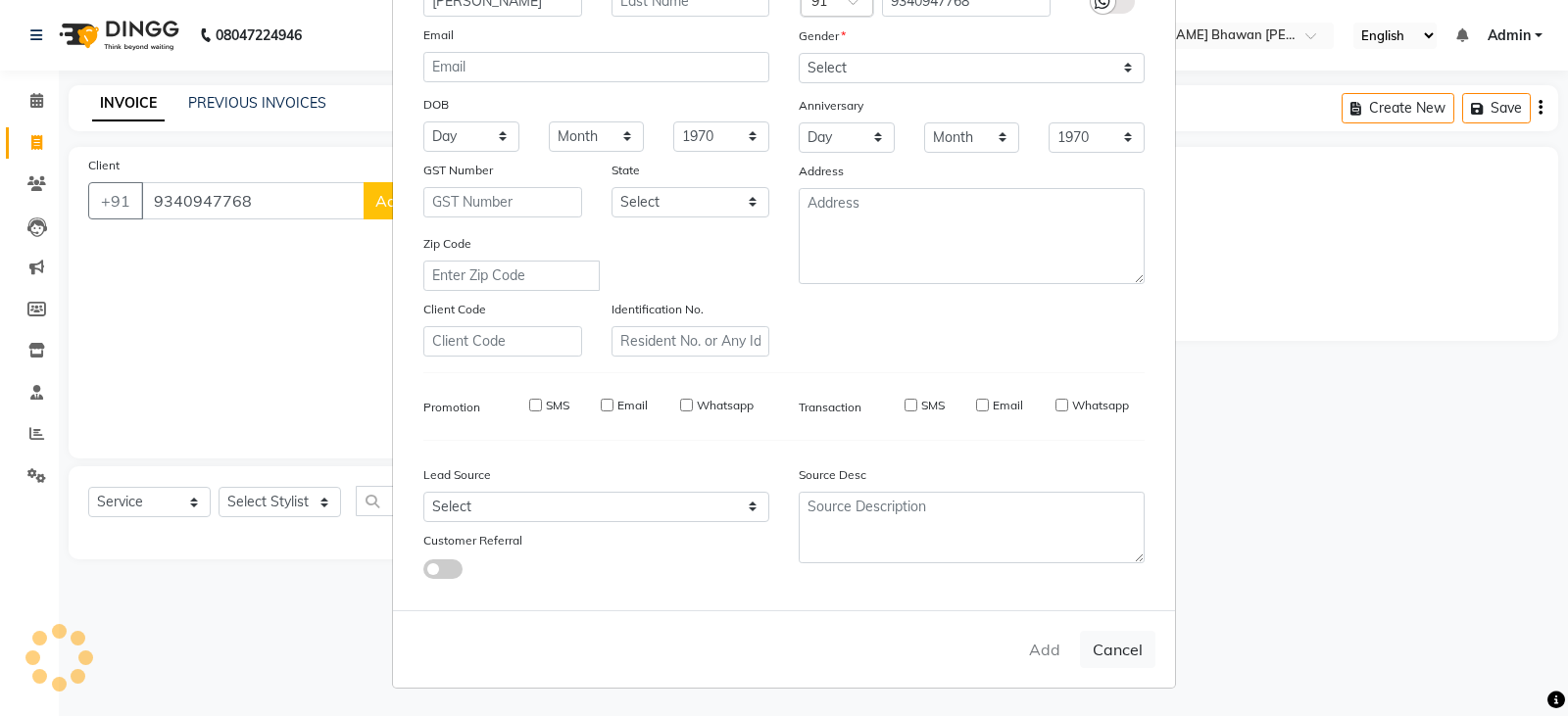
select select
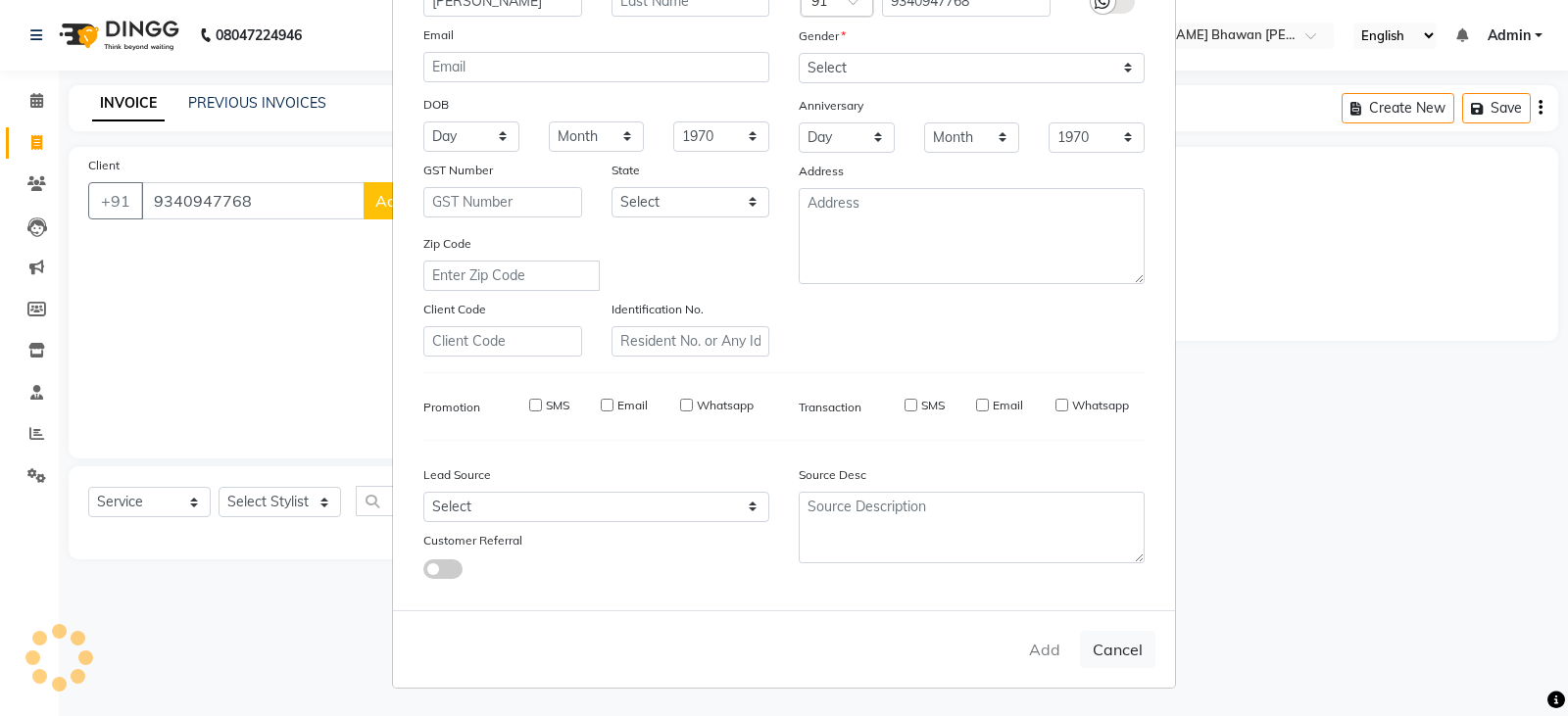
select select
checkbox input "false"
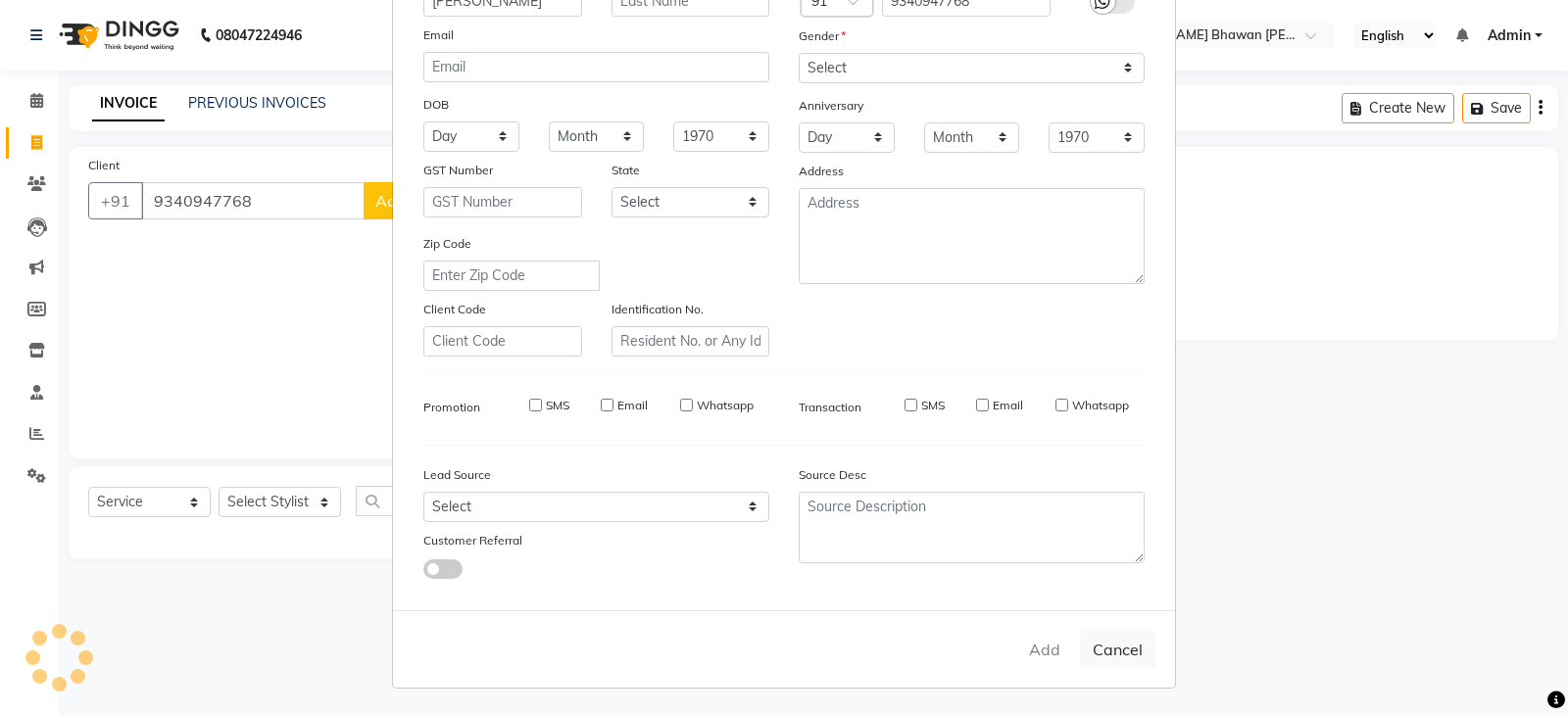
checkbox input "false"
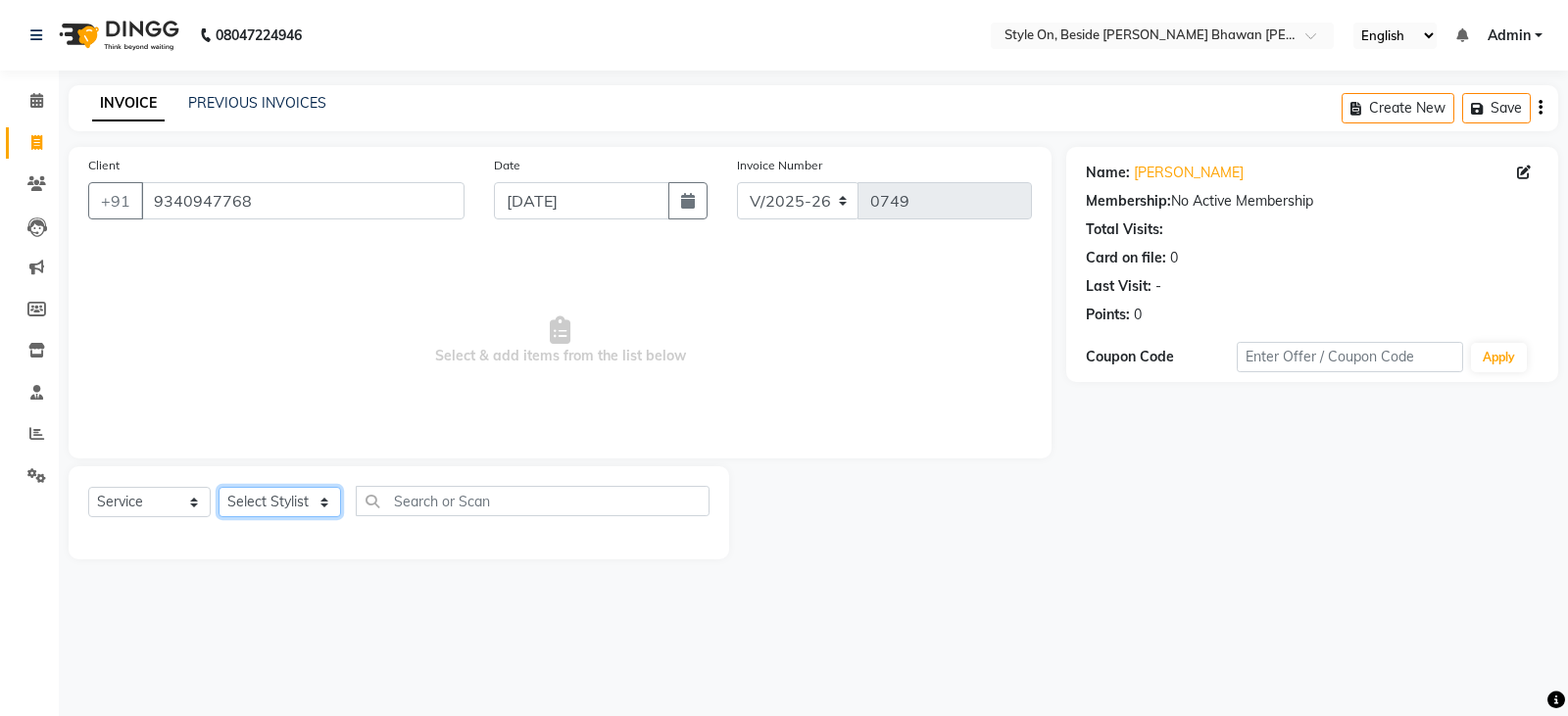
click at [268, 502] on select "Select Stylist [PERSON_NAME] Anju [PERSON_NAME] [PERSON_NAME] [PERSON_NAME] [PE…" at bounding box center [280, 502] width 123 height 31
select select "27826"
click at [218, 487] on select "Select Stylist [PERSON_NAME] Anju [PERSON_NAME] [PERSON_NAME] [PERSON_NAME] [PE…" at bounding box center [280, 502] width 123 height 31
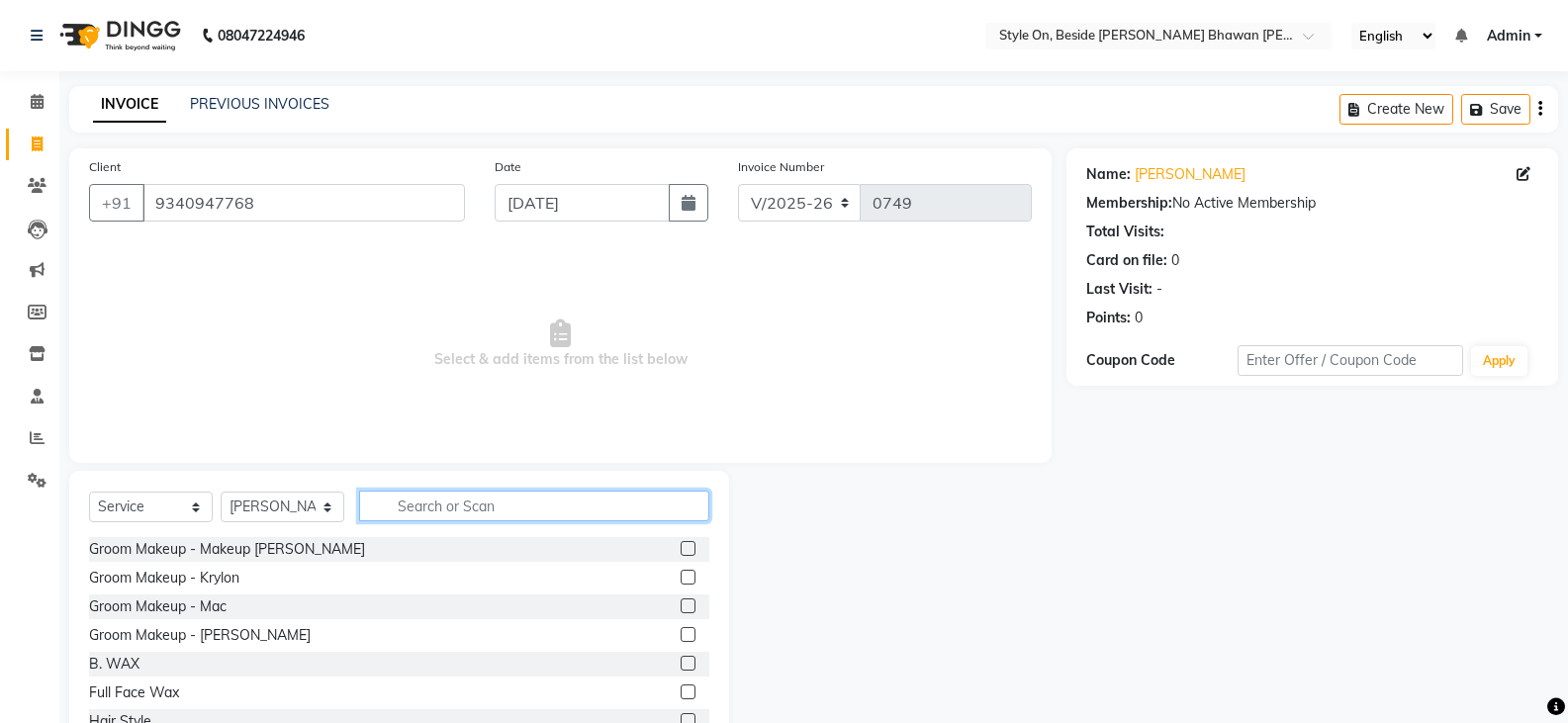
click at [435, 501] on input "text" at bounding box center [534, 506] width 350 height 31
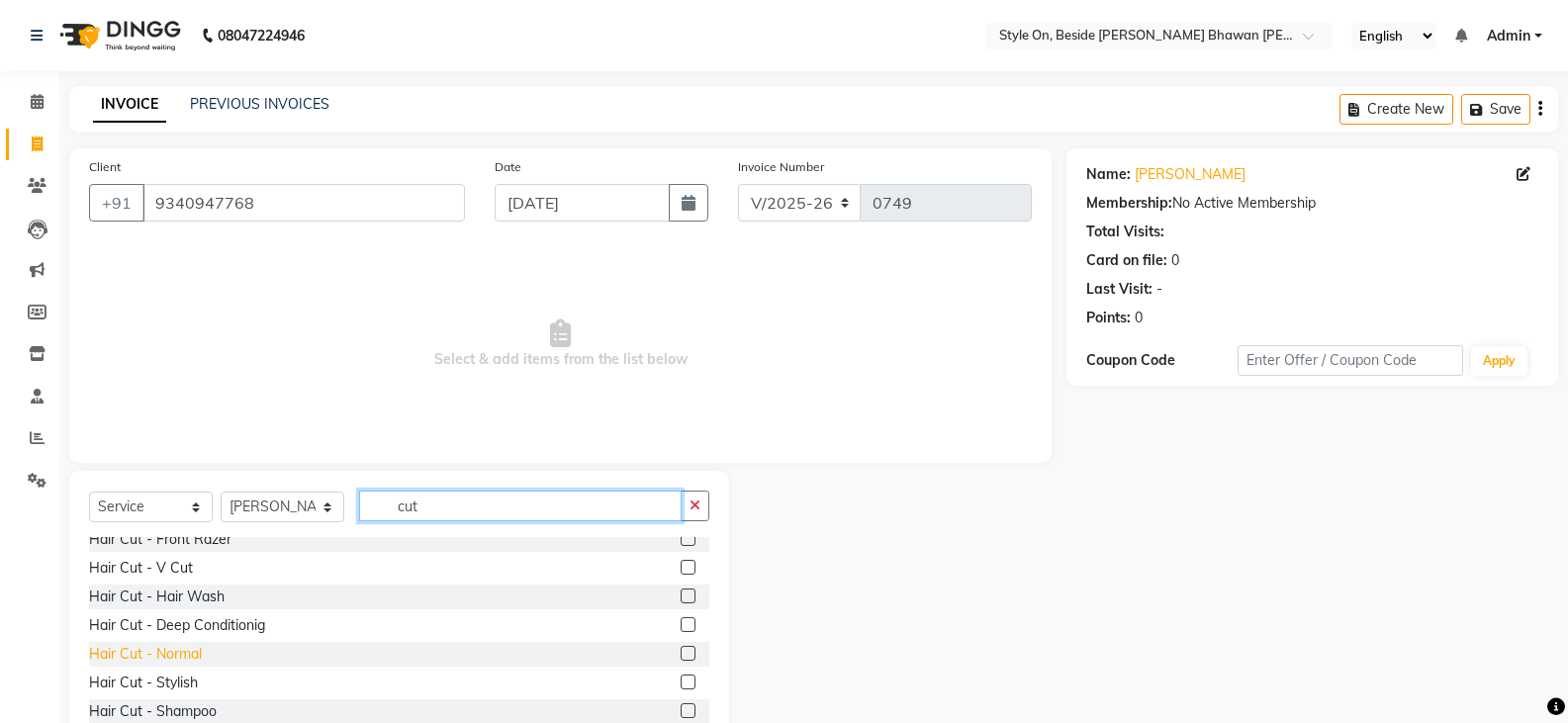
scroll to position [197, 0]
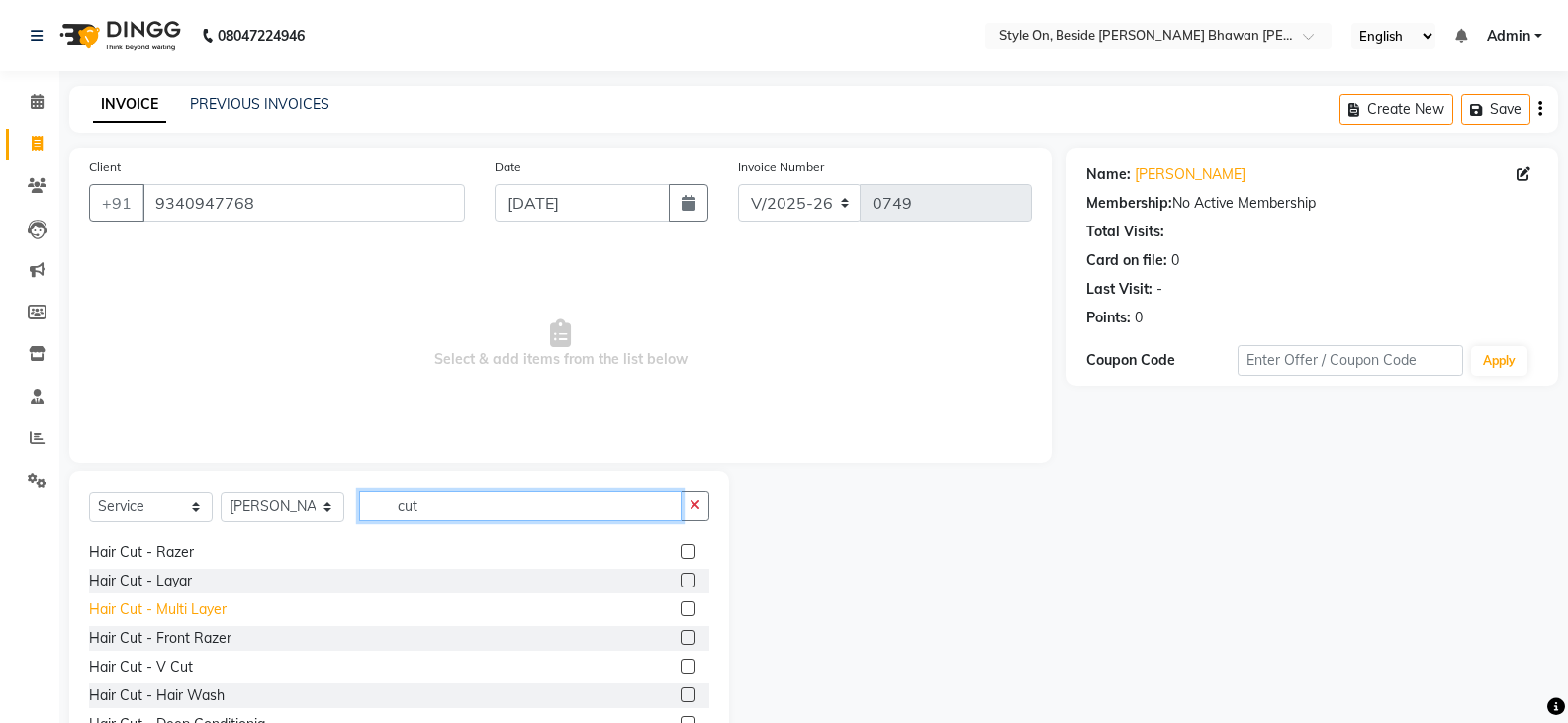
type input "cut"
click at [186, 618] on div "Hair Cut - Multi Layer" at bounding box center [158, 609] width 138 height 21
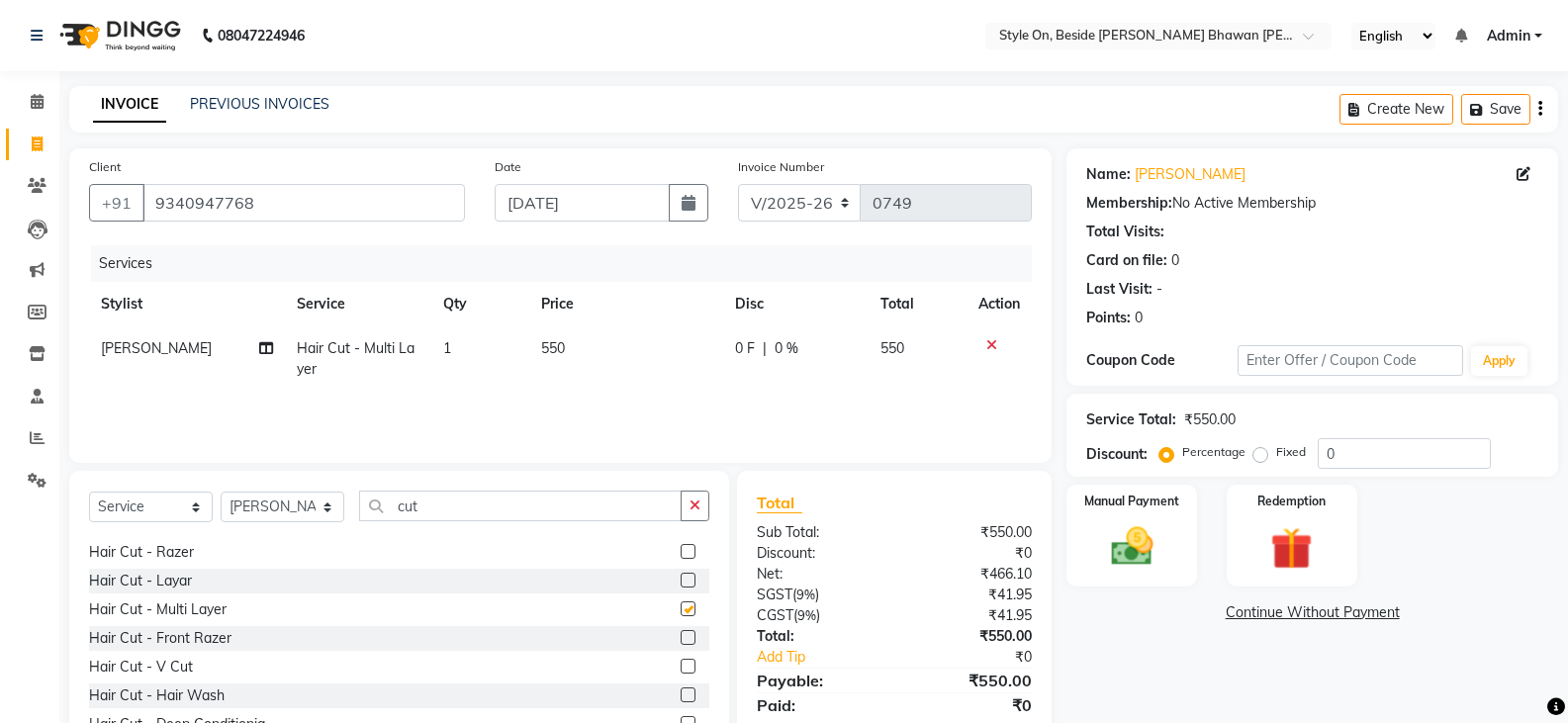
checkbox input "false"
click at [570, 354] on td "550" at bounding box center [626, 358] width 194 height 65
select select "27826"
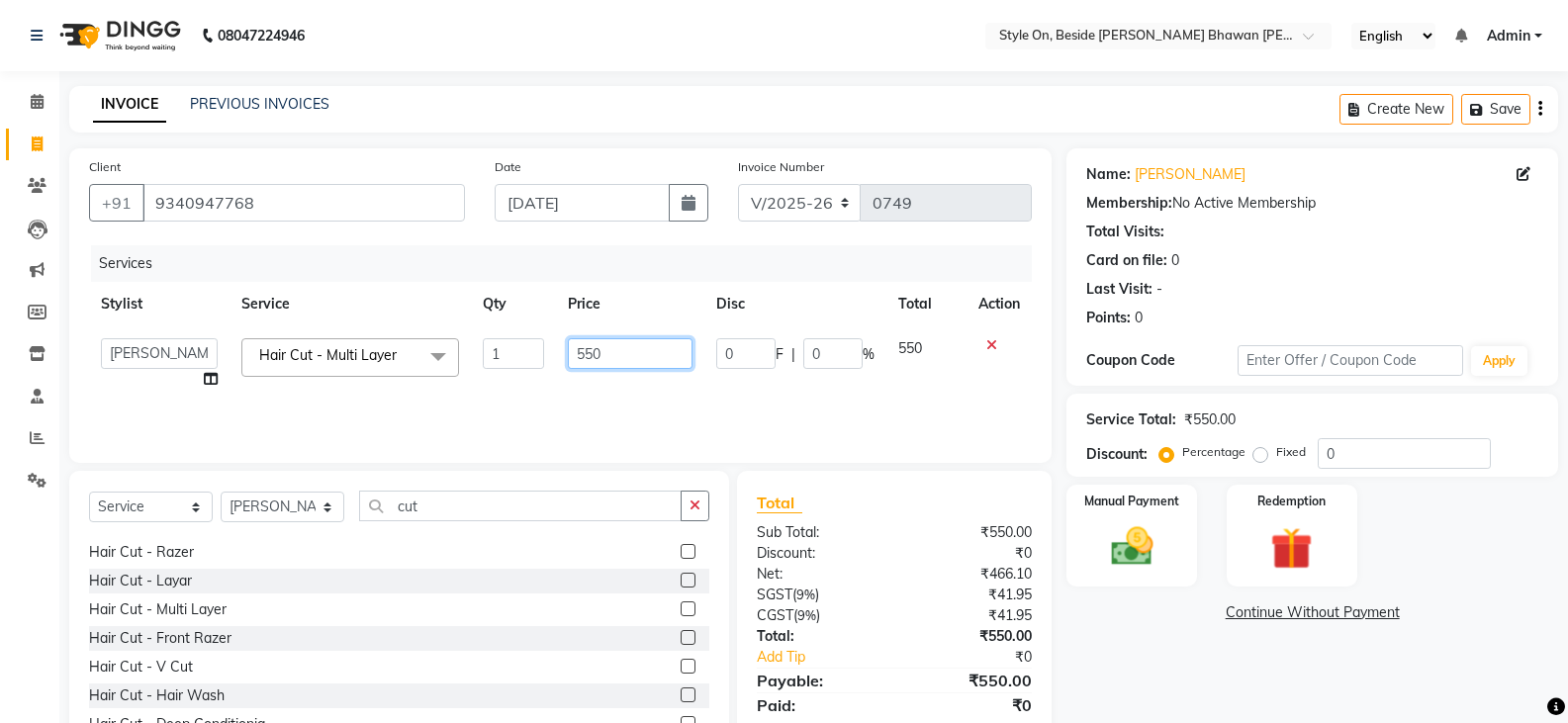
drag, startPoint x: 589, startPoint y: 348, endPoint x: 551, endPoint y: 371, distance: 44.4
click at [571, 365] on input "550" at bounding box center [629, 353] width 124 height 31
type input "650"
drag, startPoint x: 596, startPoint y: 381, endPoint x: 781, endPoint y: 424, distance: 189.9
click at [597, 381] on td "650" at bounding box center [630, 363] width 148 height 75
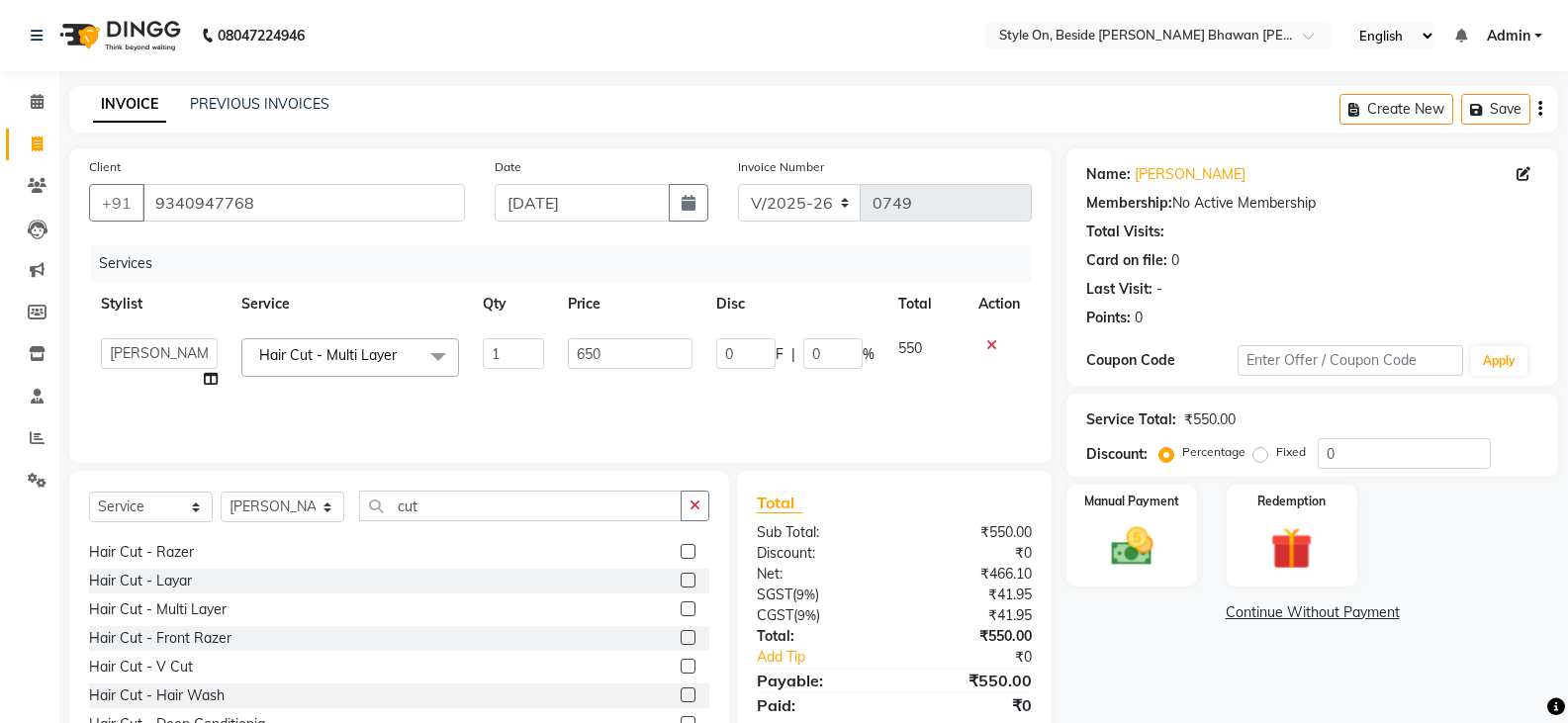
select select "27826"
click at [1124, 529] on img at bounding box center [1131, 546] width 70 height 51
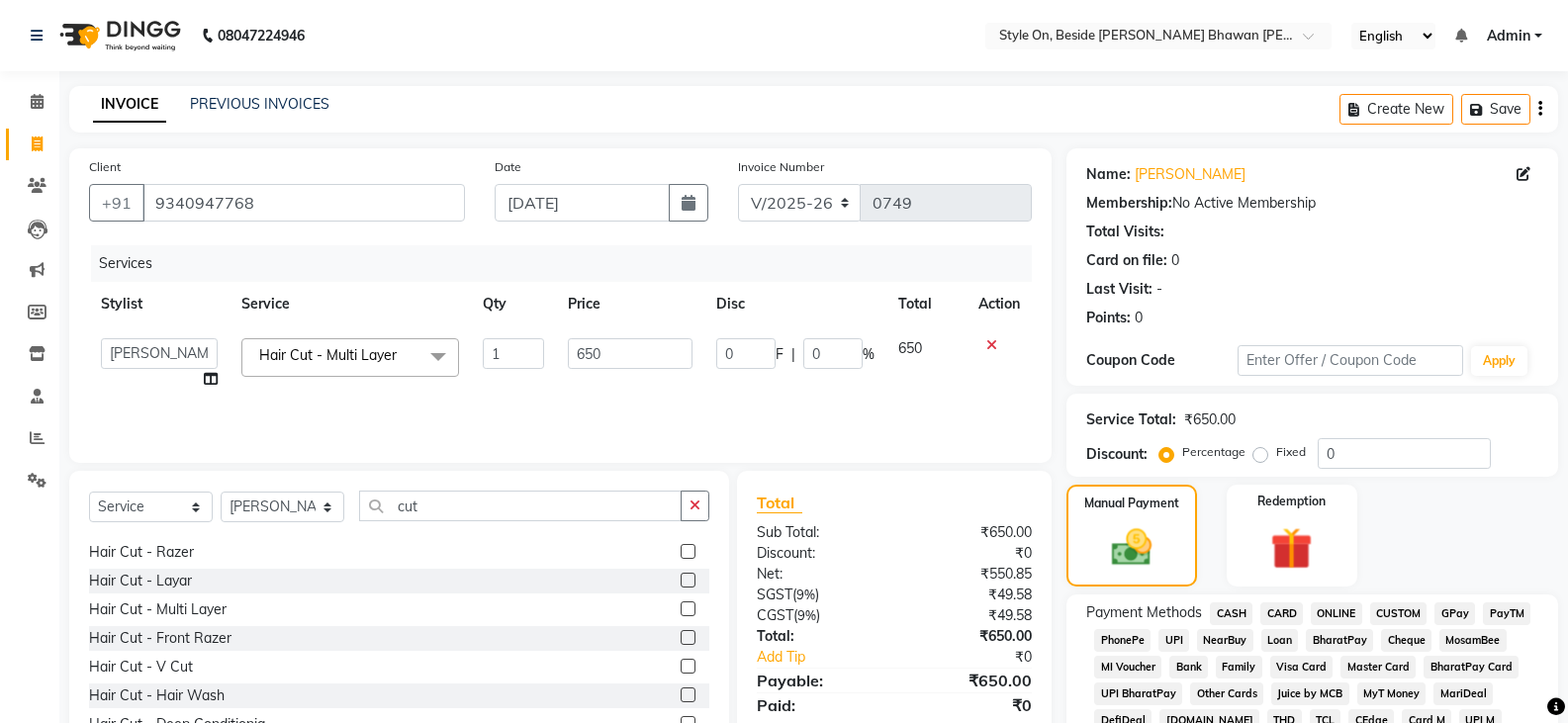
click at [1242, 612] on span "CASH" at bounding box center [1231, 613] width 43 height 23
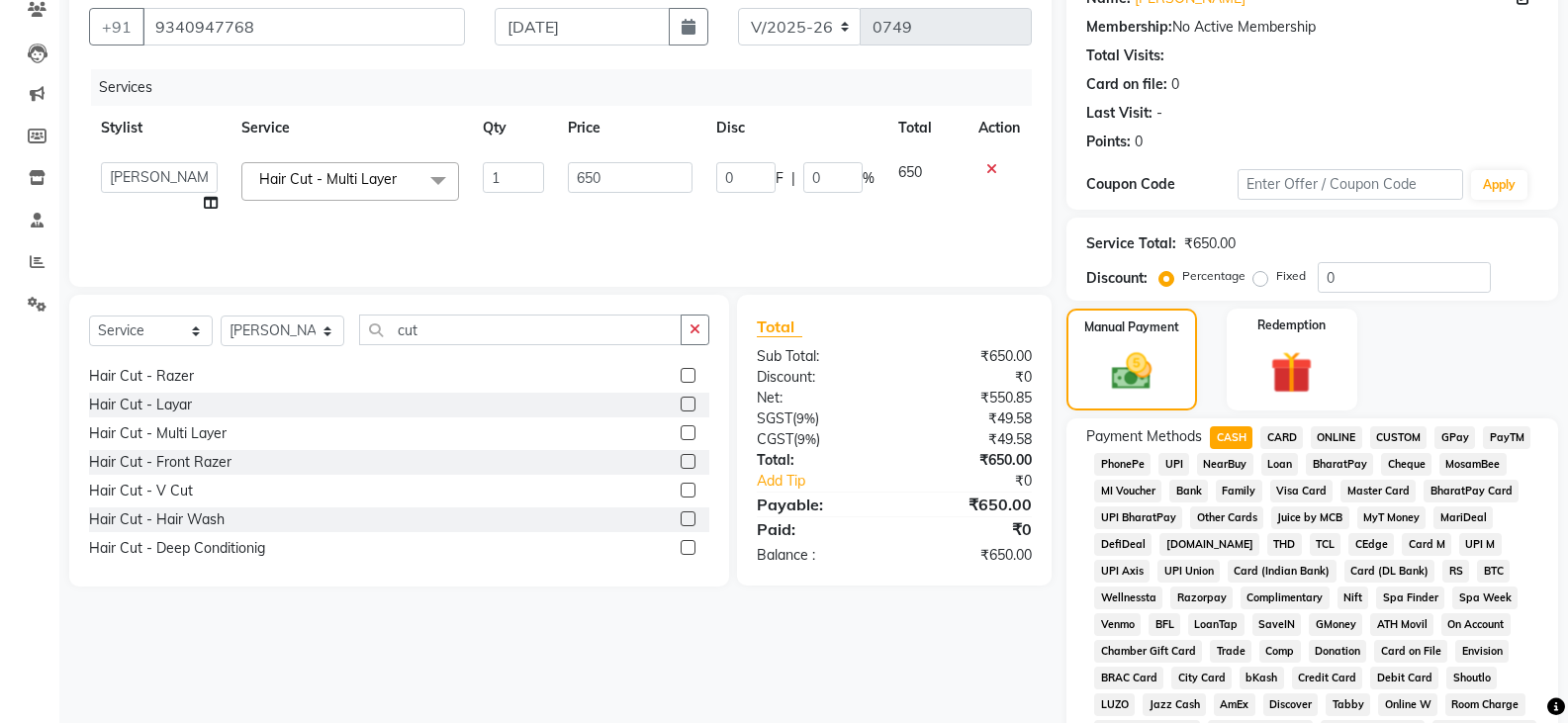
scroll to position [495, 0]
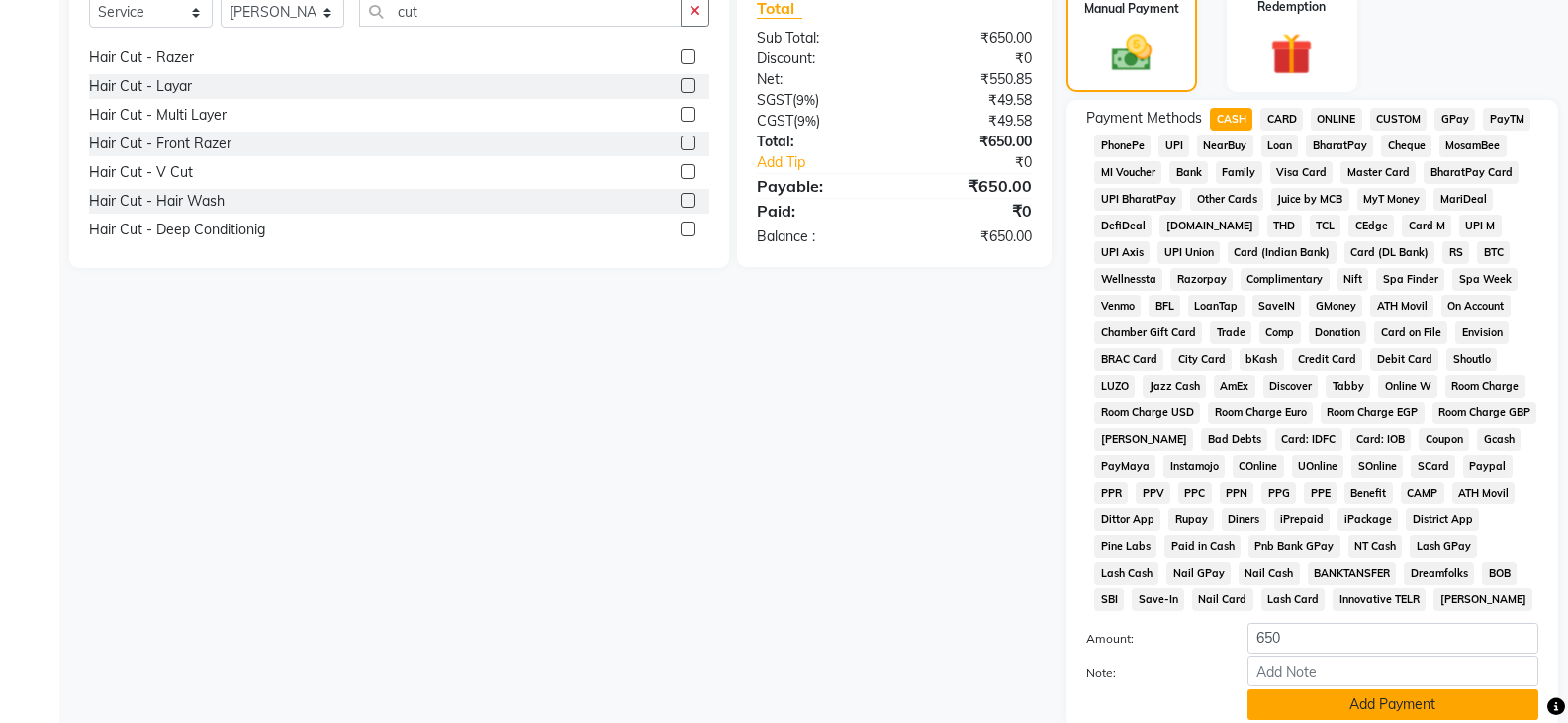
click at [1304, 709] on button "Add Payment" at bounding box center [1393, 704] width 291 height 31
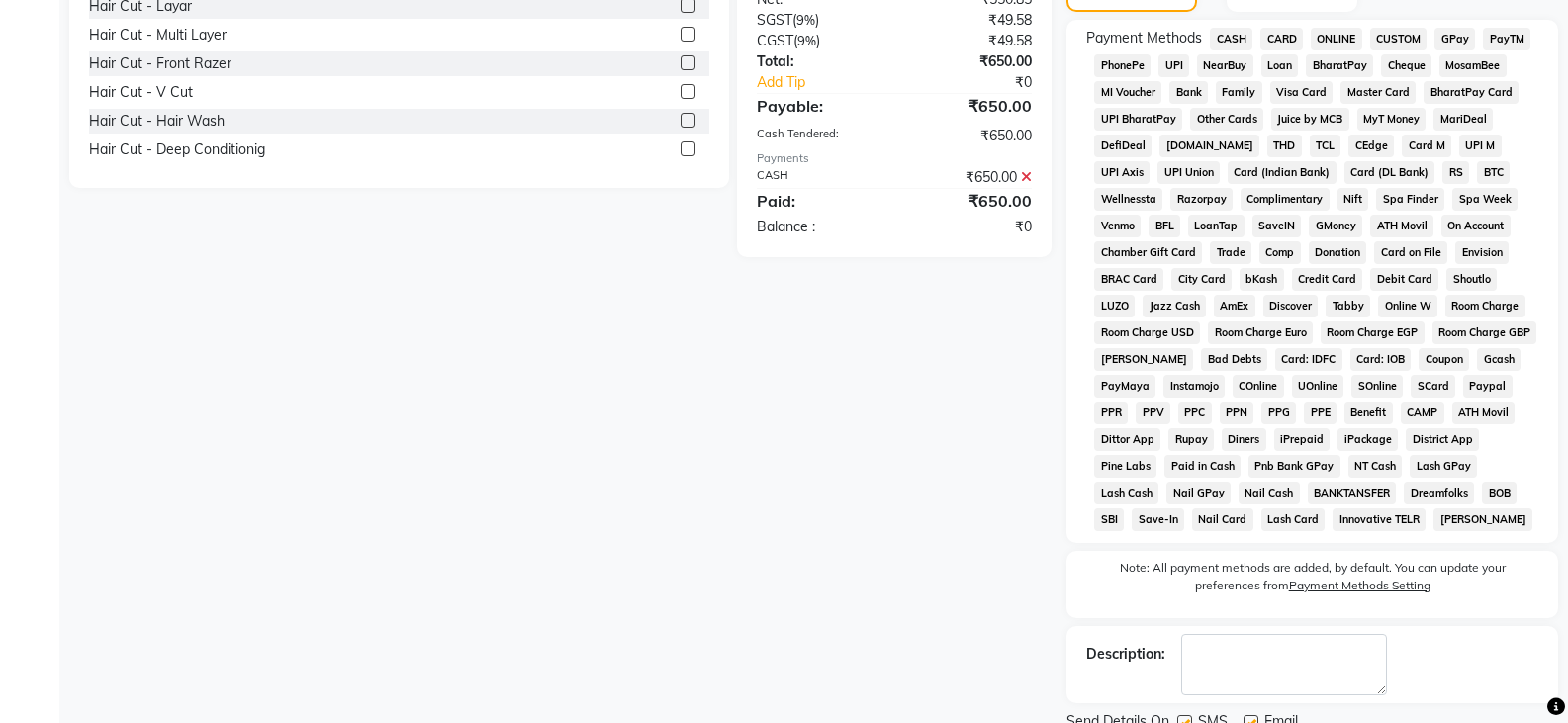
scroll to position [652, 0]
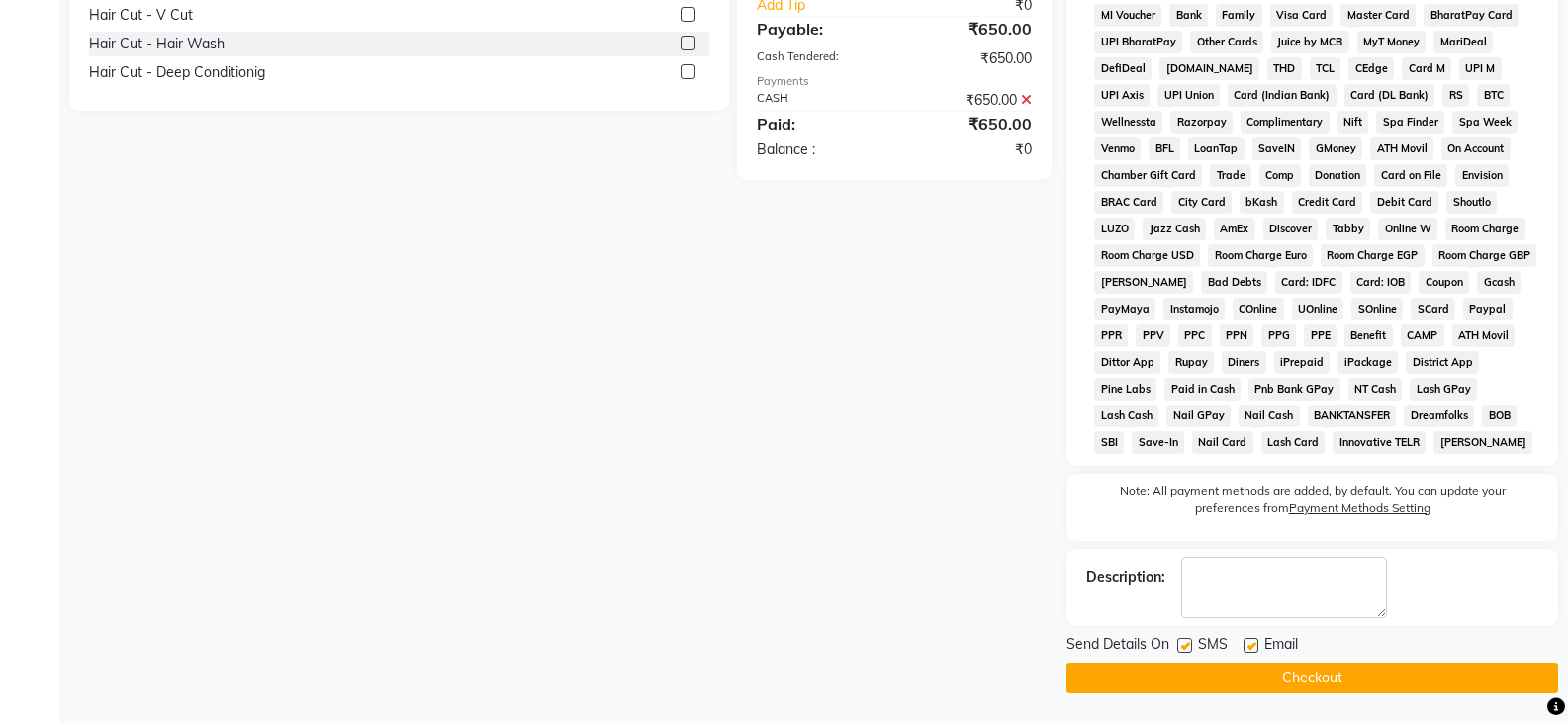
click at [1314, 667] on button "Checkout" at bounding box center [1312, 678] width 492 height 31
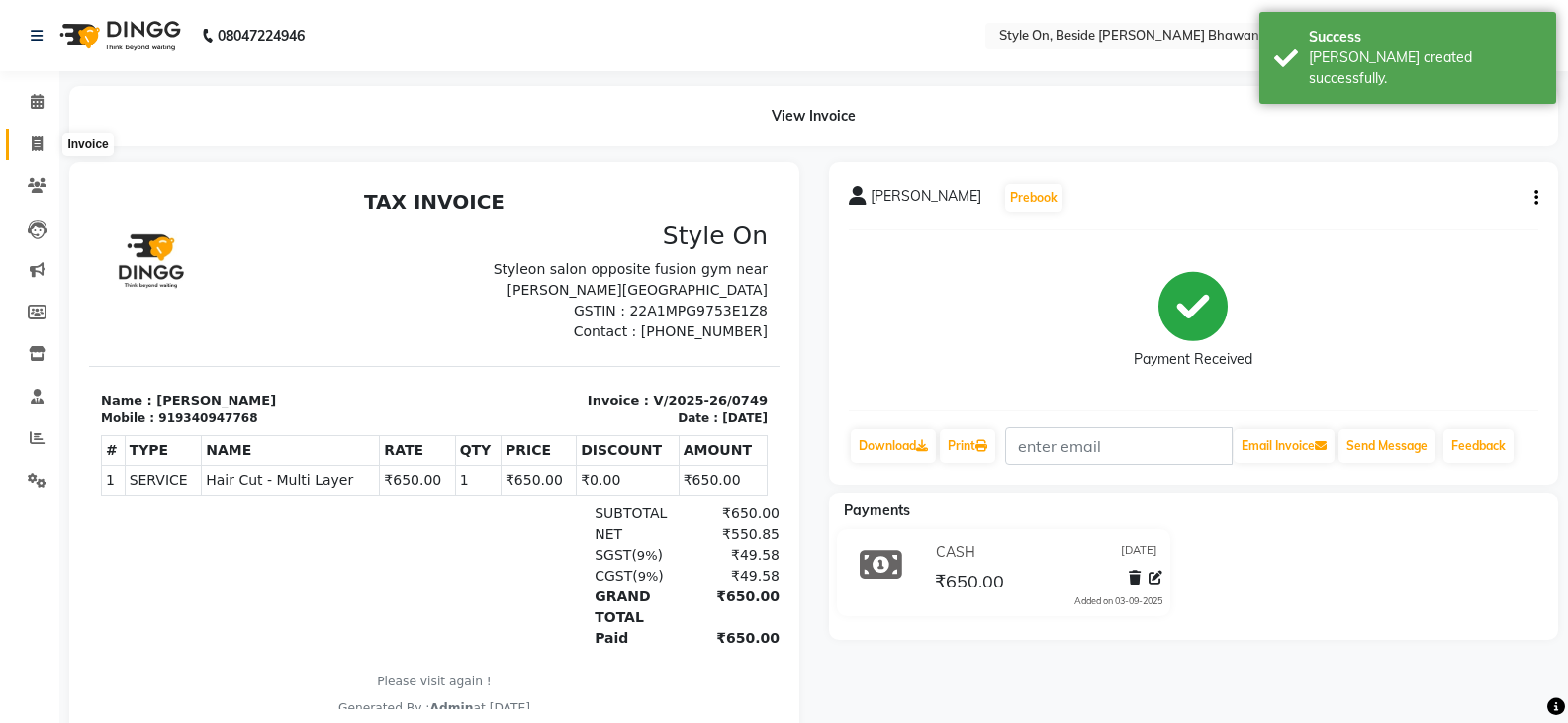
click at [34, 149] on icon at bounding box center [37, 144] width 11 height 15
select select "4700"
select select "service"
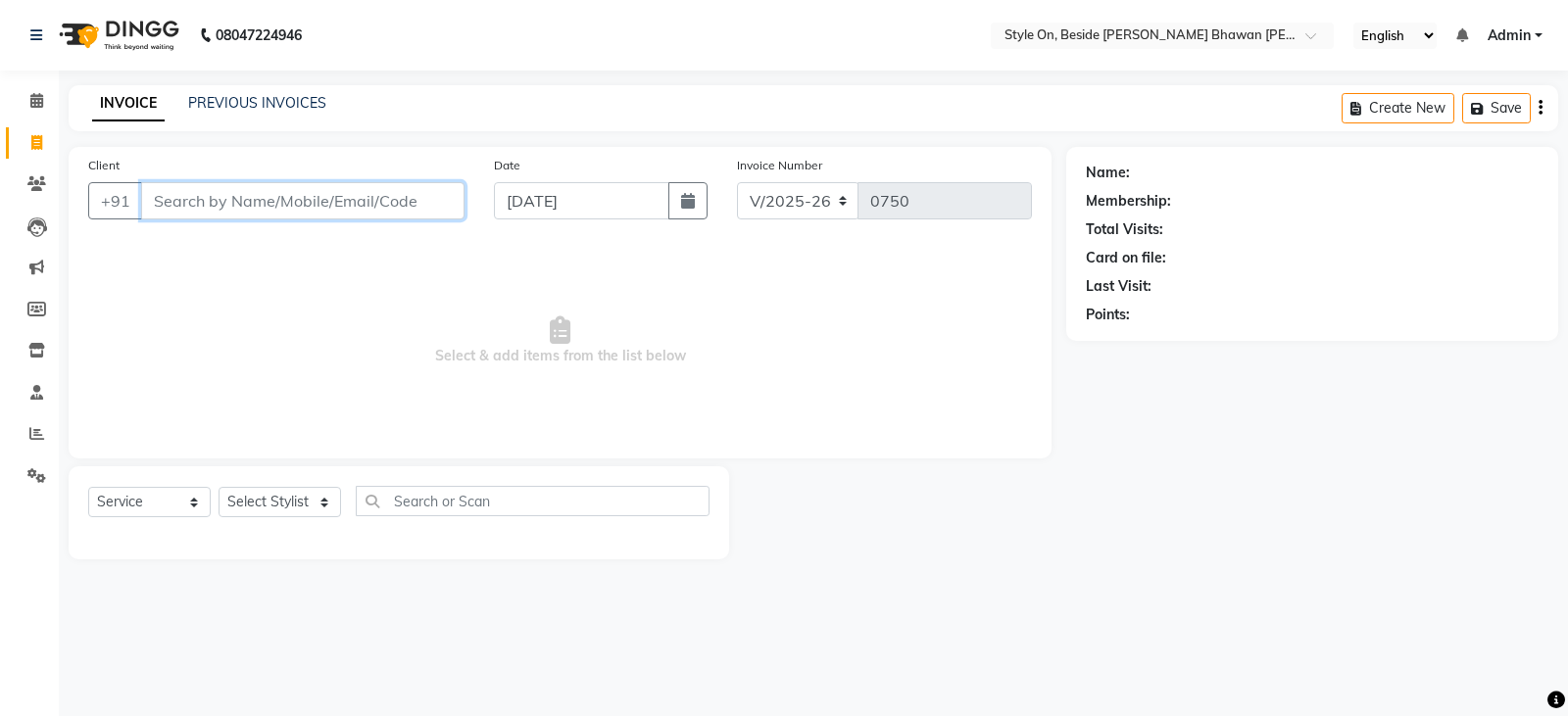
click at [395, 194] on input "Client" at bounding box center [302, 201] width 323 height 38
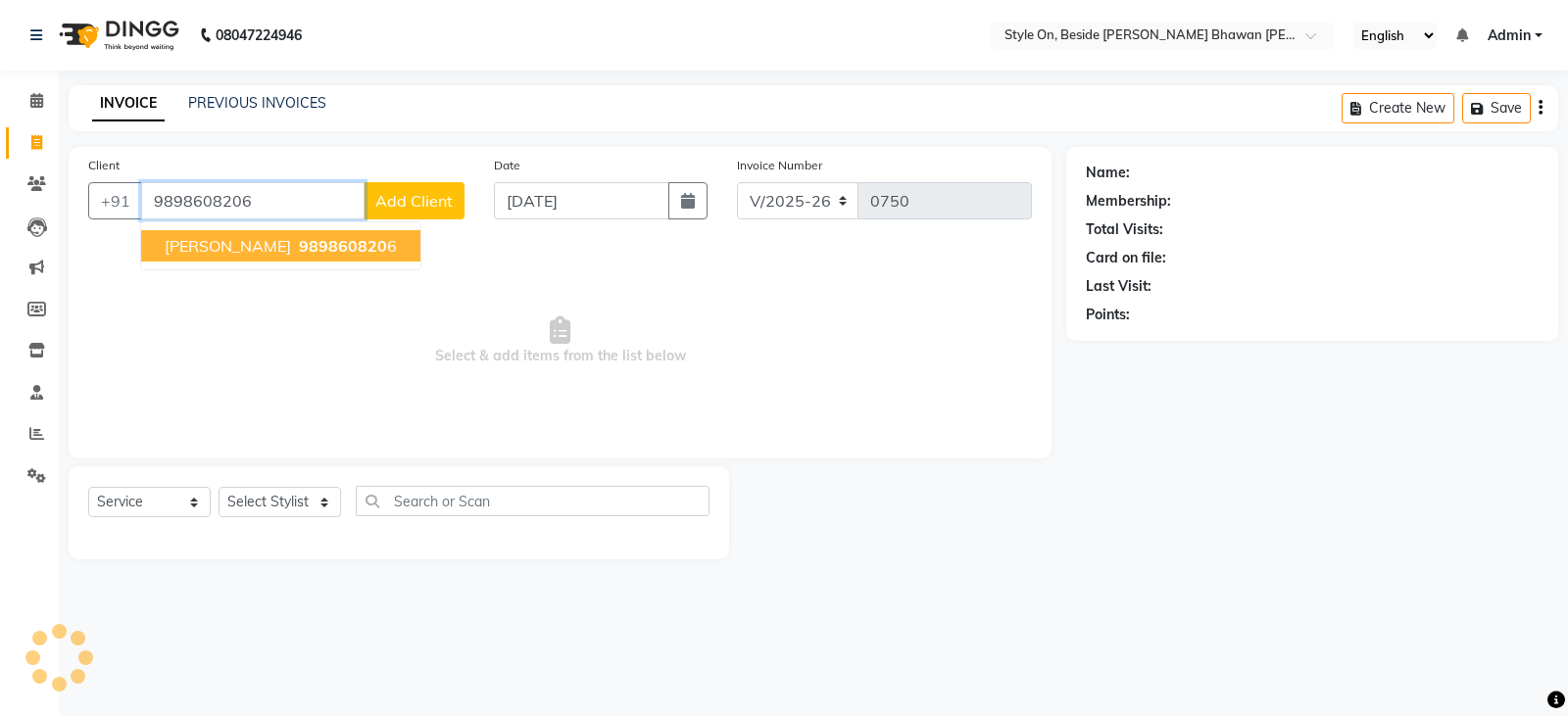
type input "9898608206"
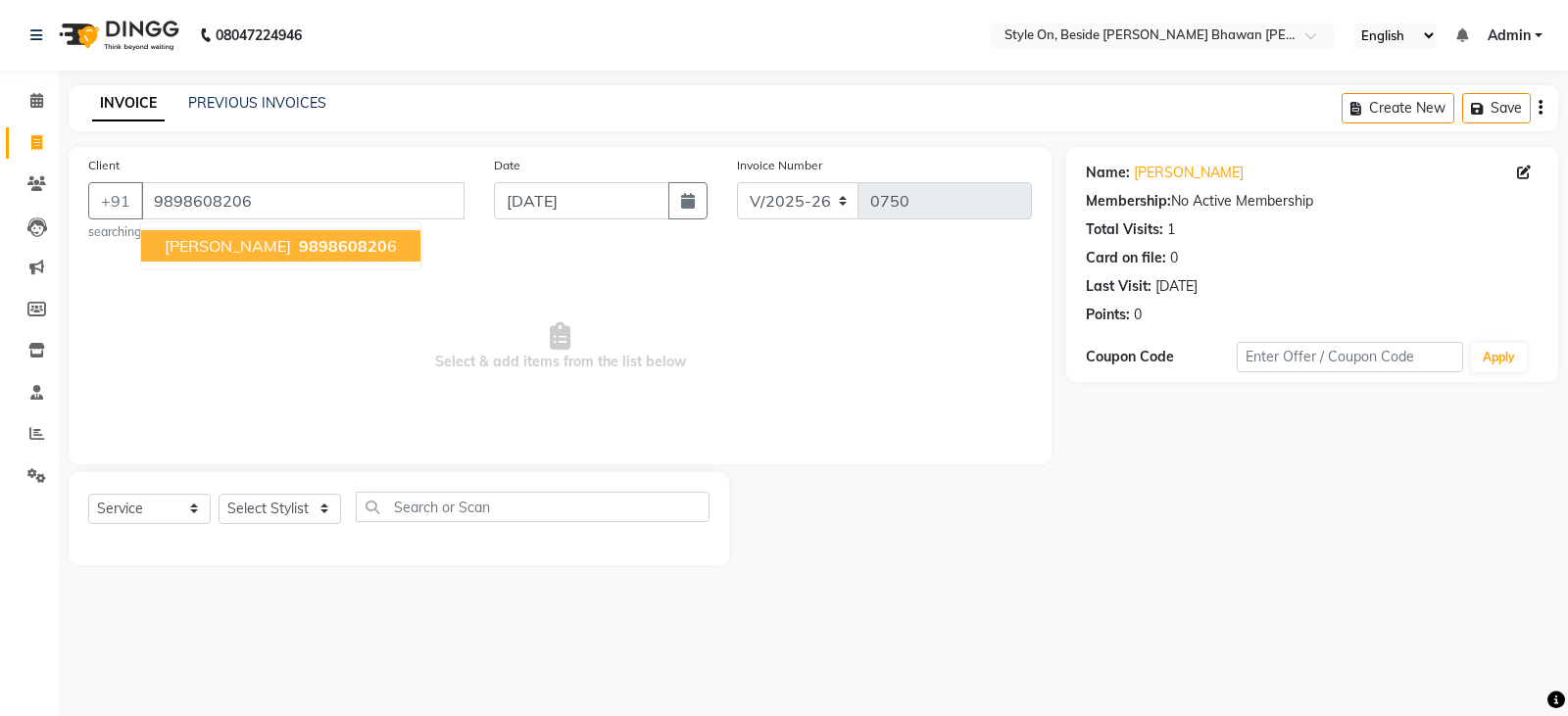
click at [295, 248] on ngb-highlight "989860820 6" at bounding box center [346, 246] width 102 height 20
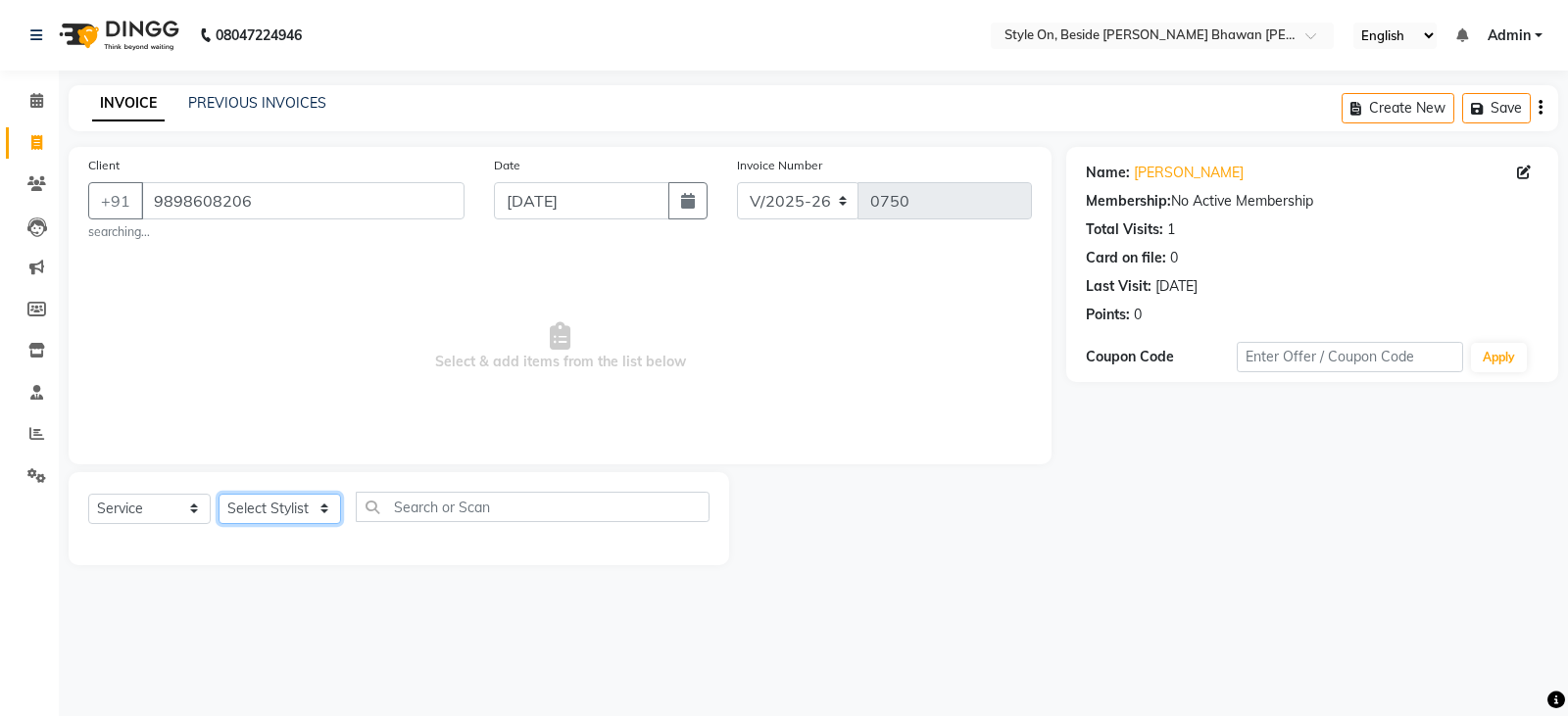
click at [283, 513] on select "Select Stylist [PERSON_NAME] Anju [PERSON_NAME] [PERSON_NAME] [PERSON_NAME] [PE…" at bounding box center [280, 509] width 123 height 31
select select "27825"
click at [218, 494] on select "Select Stylist [PERSON_NAME] Anju [PERSON_NAME] [PERSON_NAME] [PERSON_NAME] [PE…" at bounding box center [280, 509] width 123 height 31
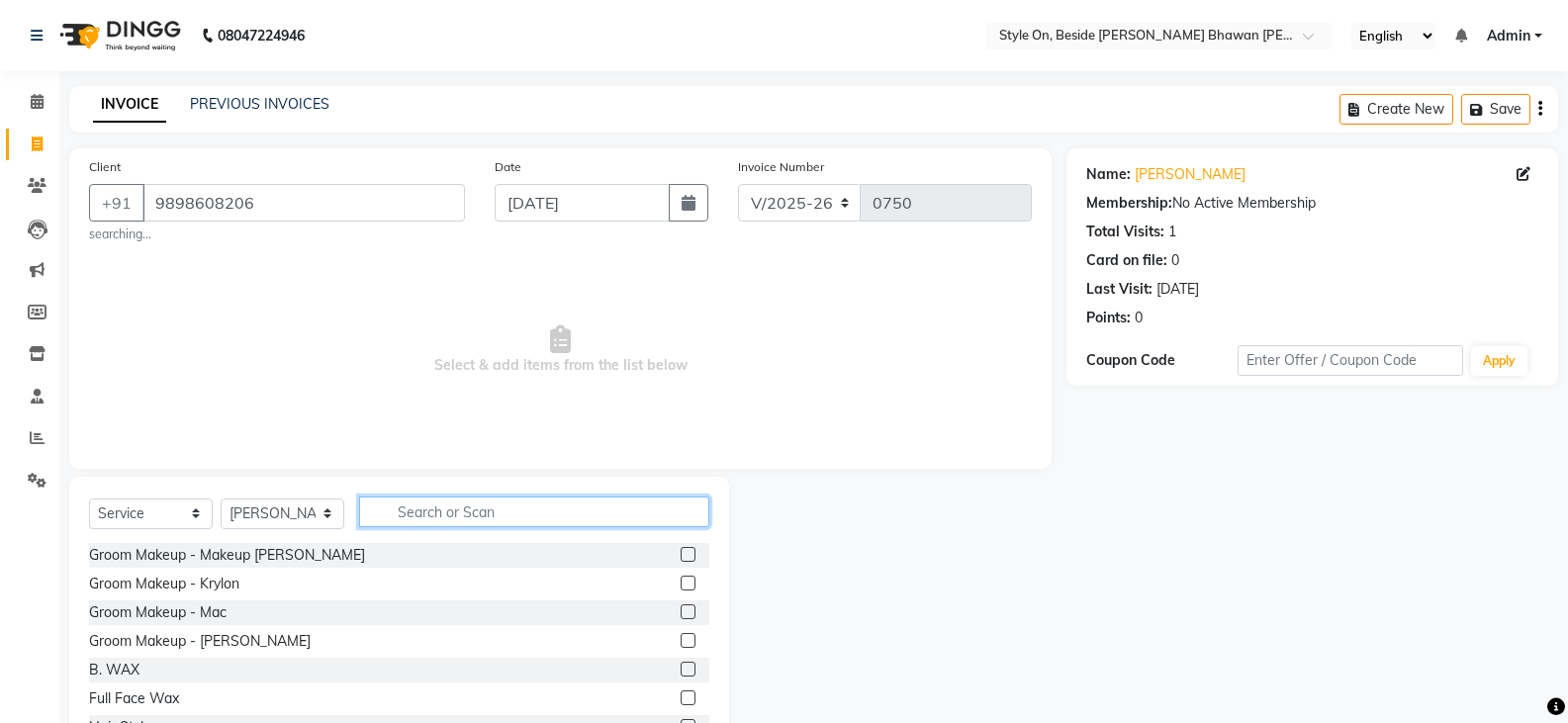
click at [440, 508] on input "text" at bounding box center [534, 512] width 350 height 31
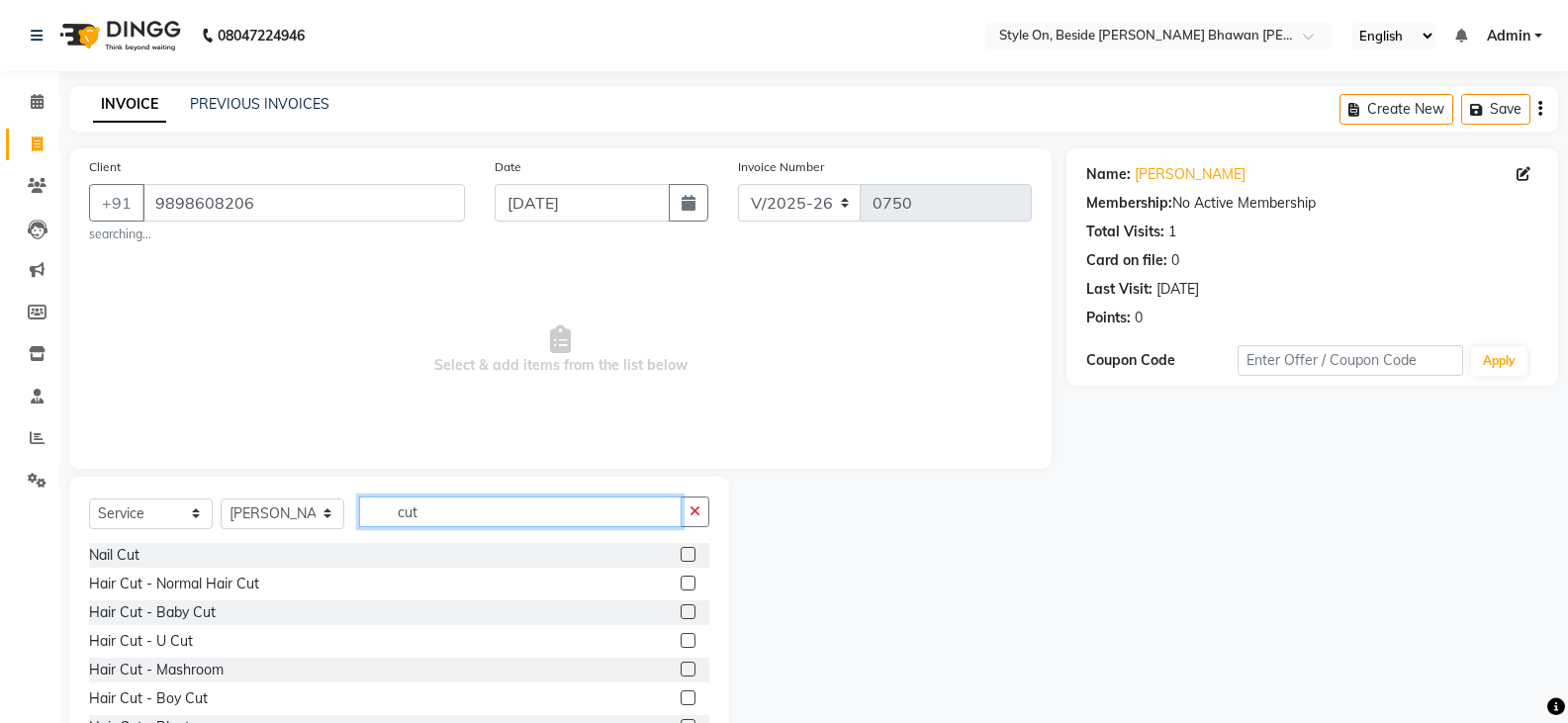
scroll to position [197, 0]
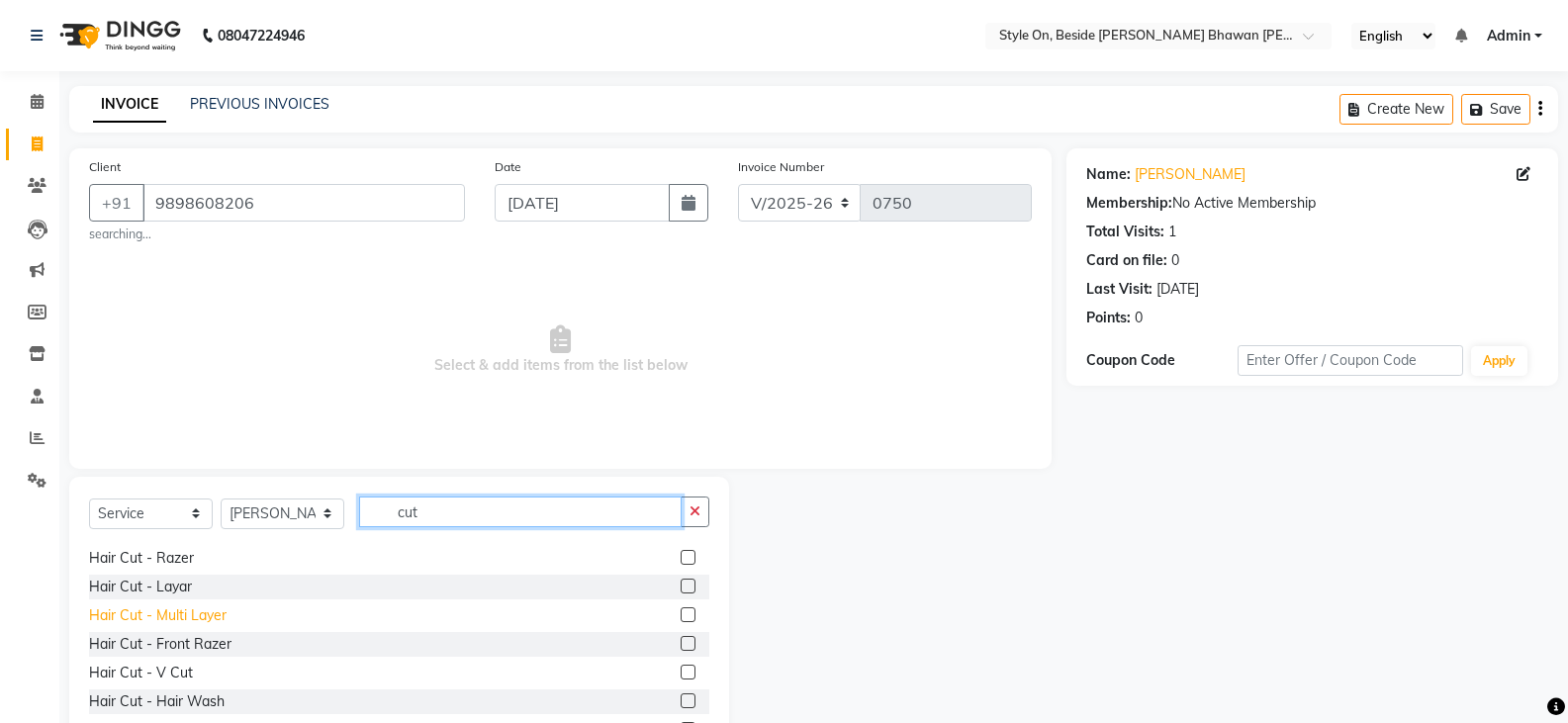
type input "cut"
click at [199, 610] on div "Hair Cut - Multi Layer" at bounding box center [158, 615] width 138 height 21
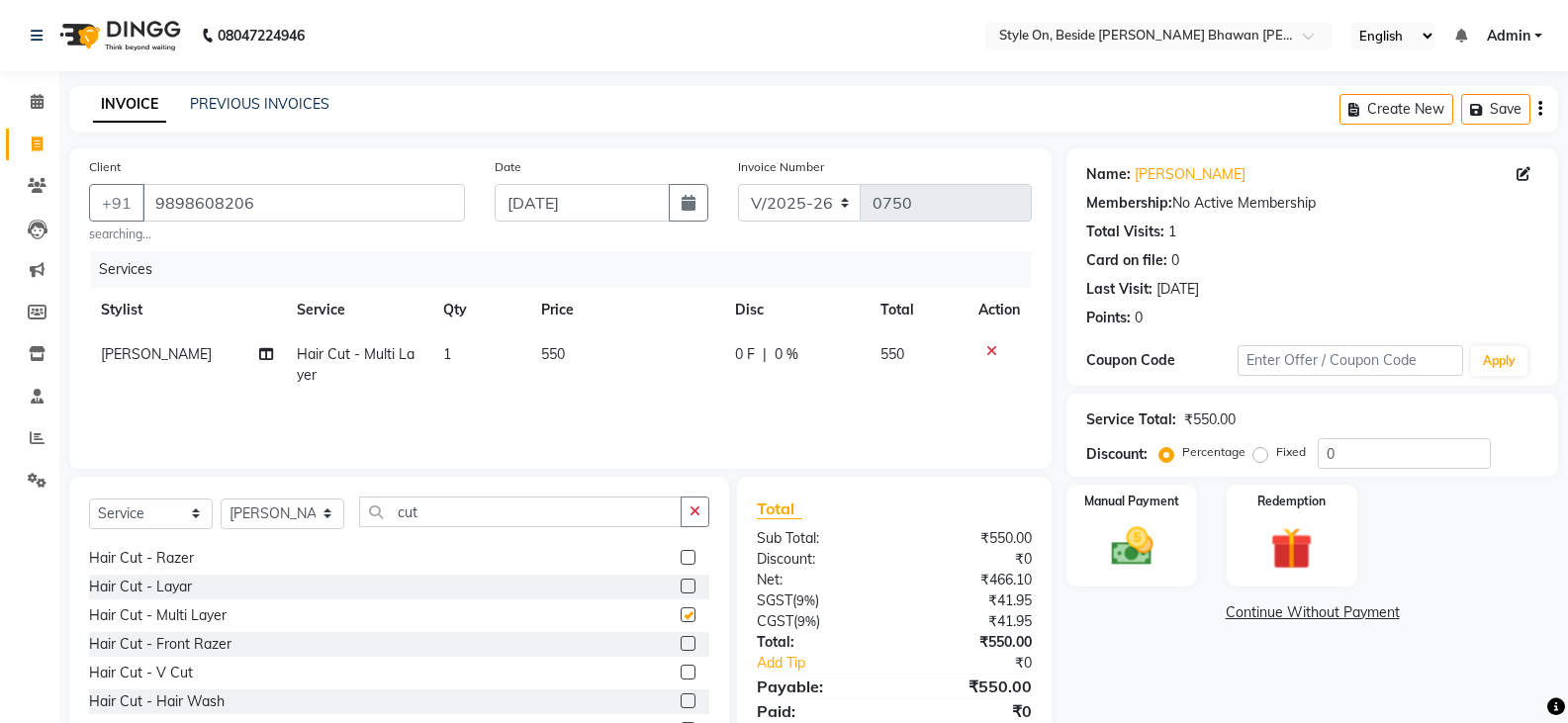
checkbox input "false"
click at [541, 370] on td "550" at bounding box center [626, 364] width 194 height 65
select select "27825"
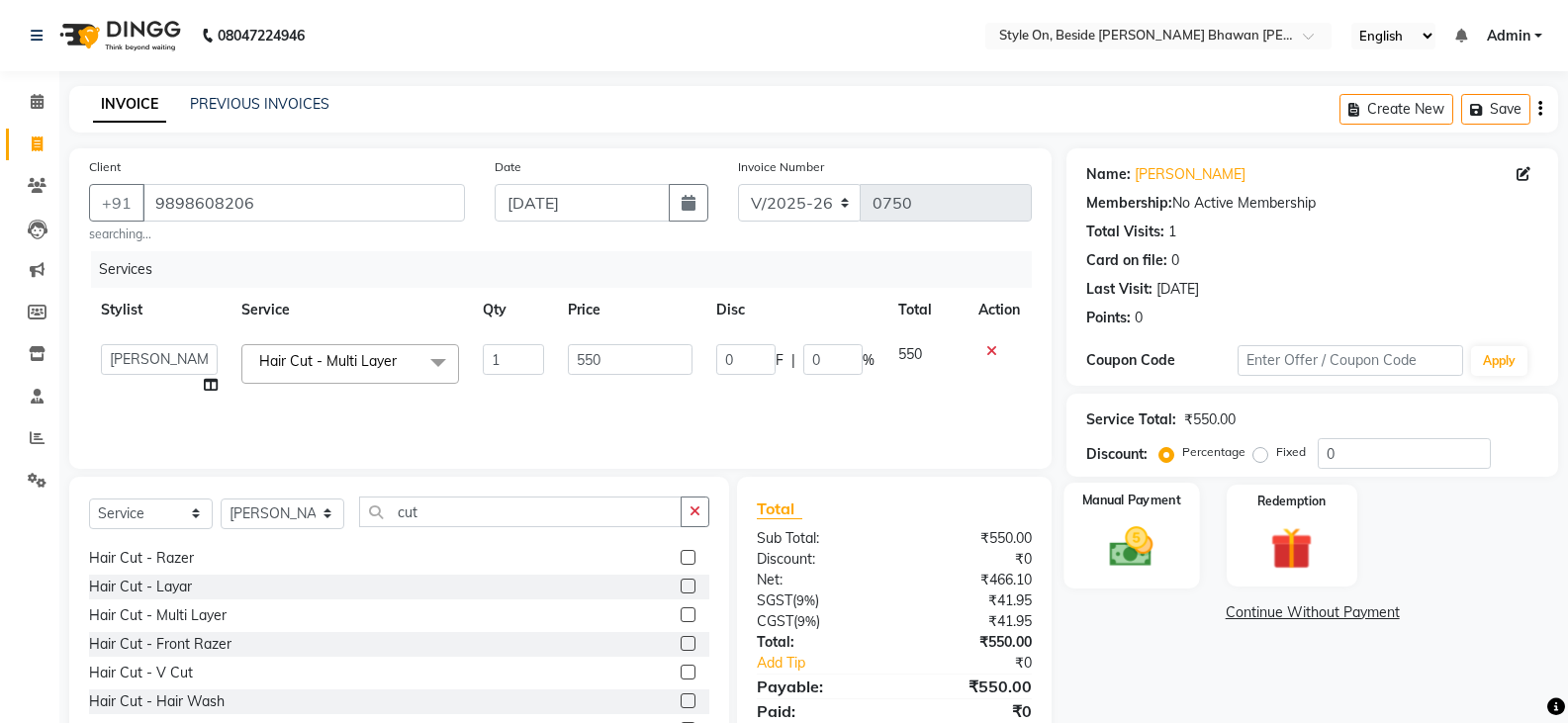
click at [1111, 530] on img at bounding box center [1131, 546] width 70 height 51
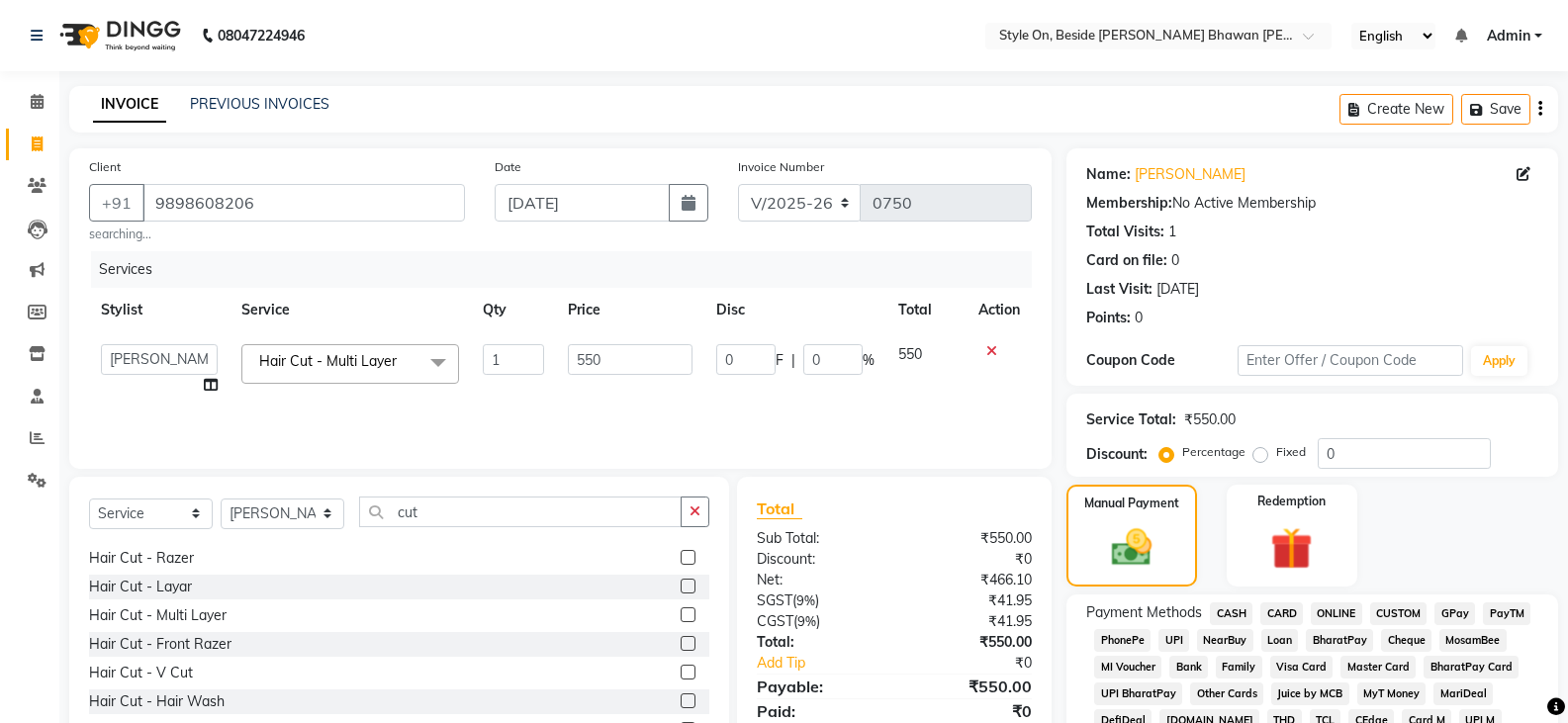
click at [1489, 615] on span "PayTM" at bounding box center [1507, 613] width 48 height 23
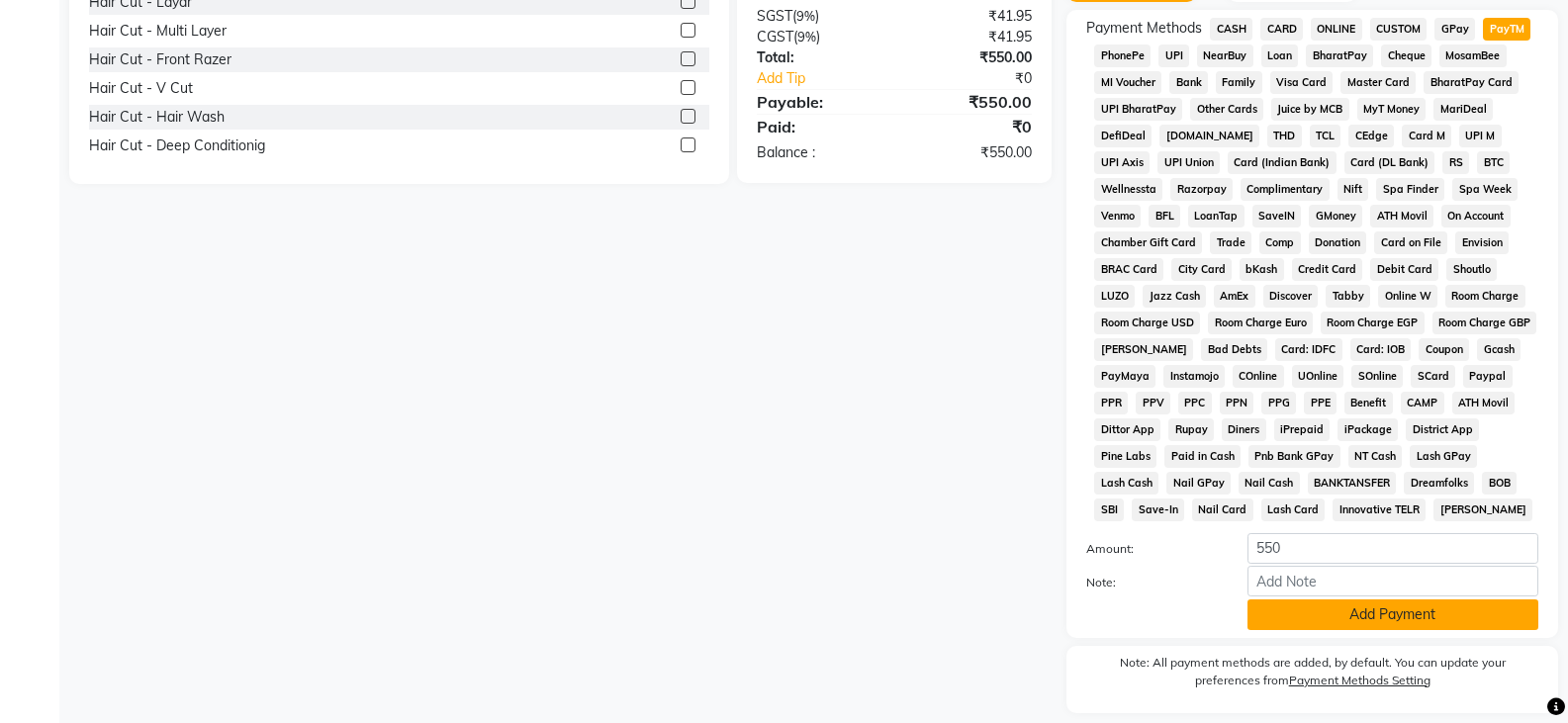
scroll to position [593, 0]
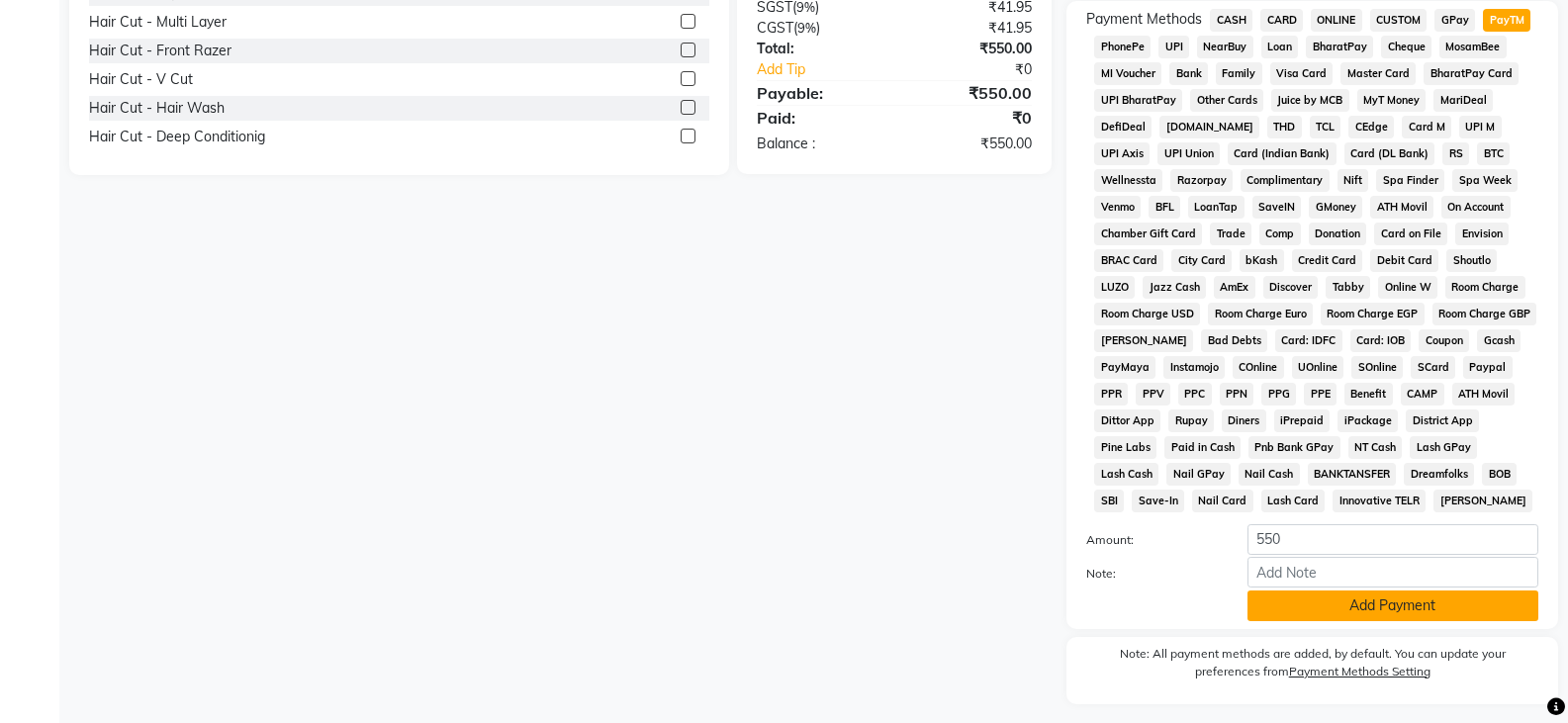
click at [1405, 596] on button "Add Payment" at bounding box center [1393, 605] width 291 height 31
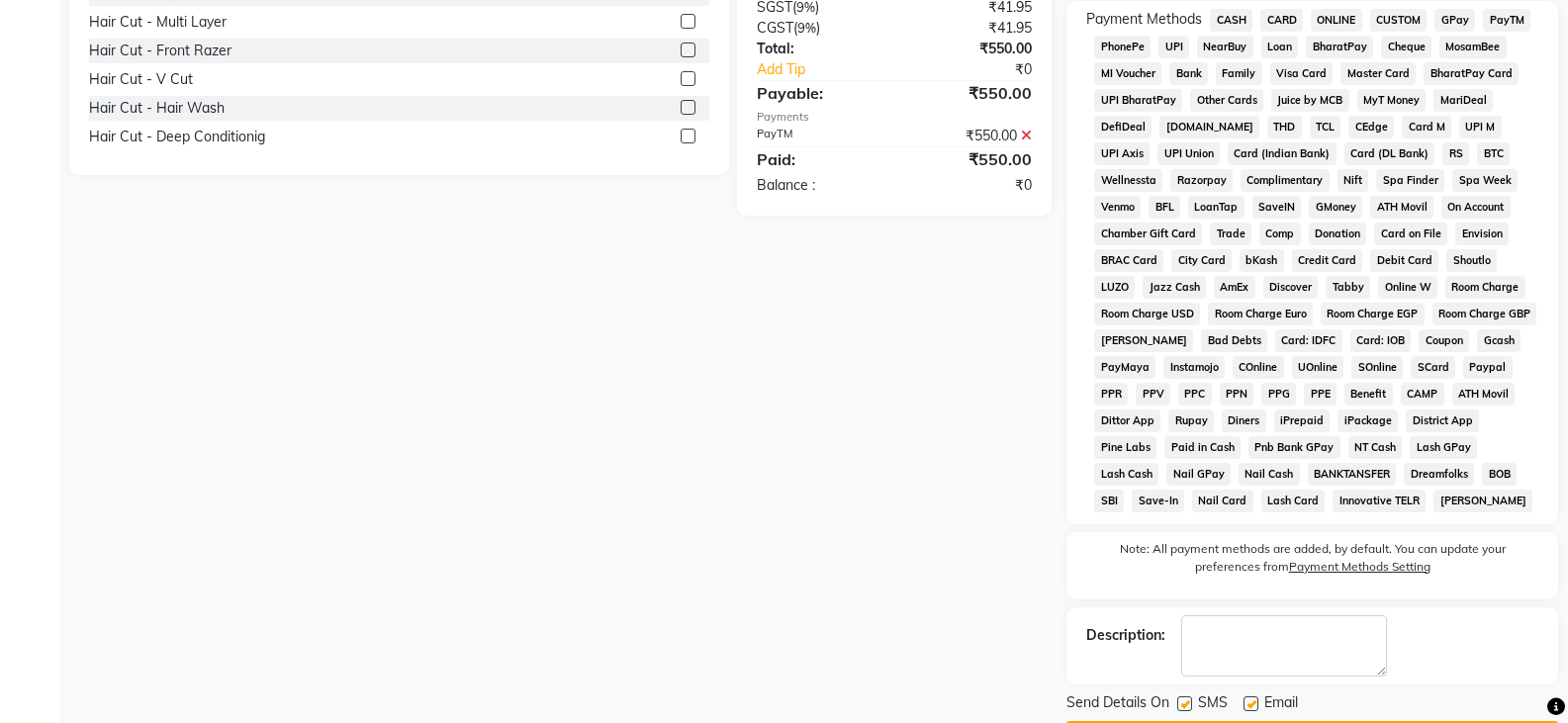
scroll to position [652, 0]
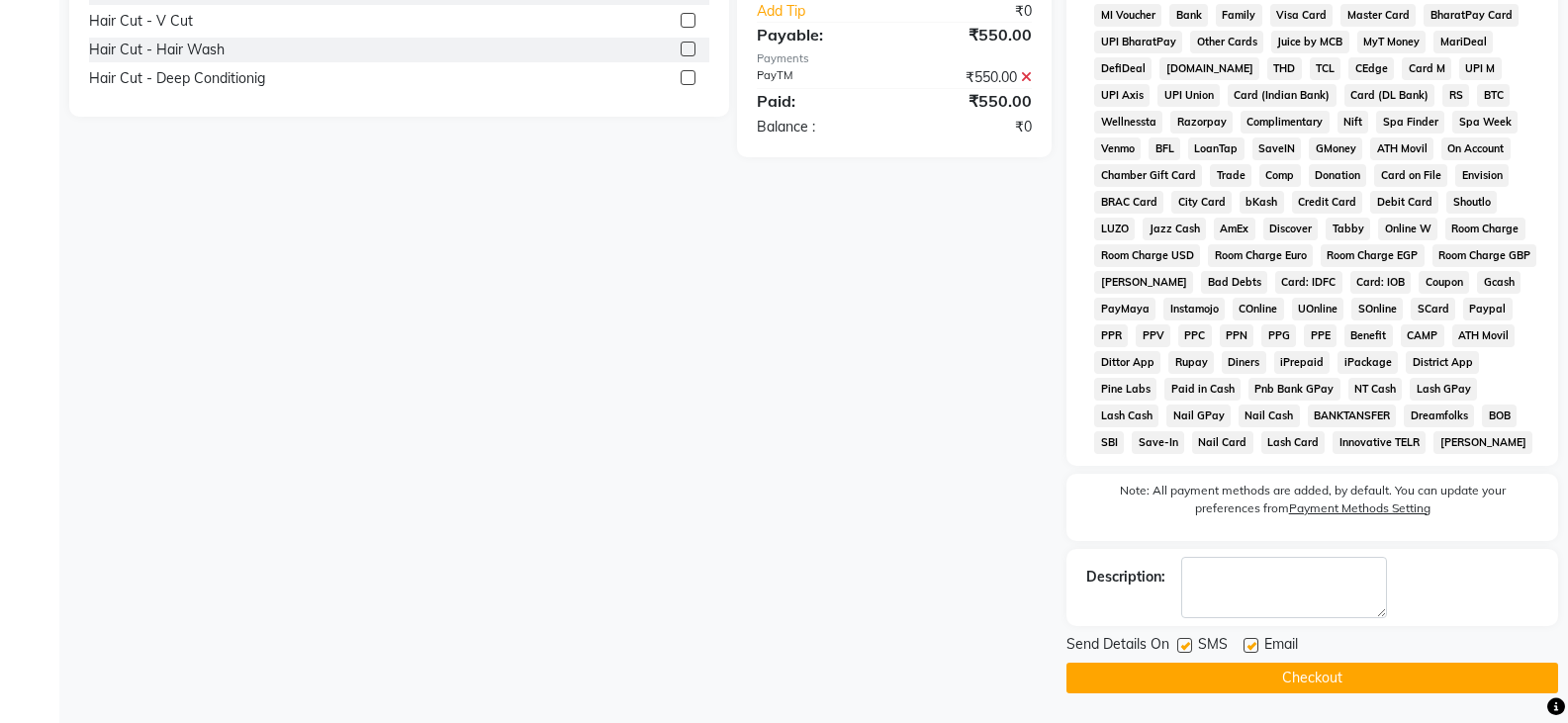
click at [1368, 681] on button "Checkout" at bounding box center [1312, 678] width 492 height 31
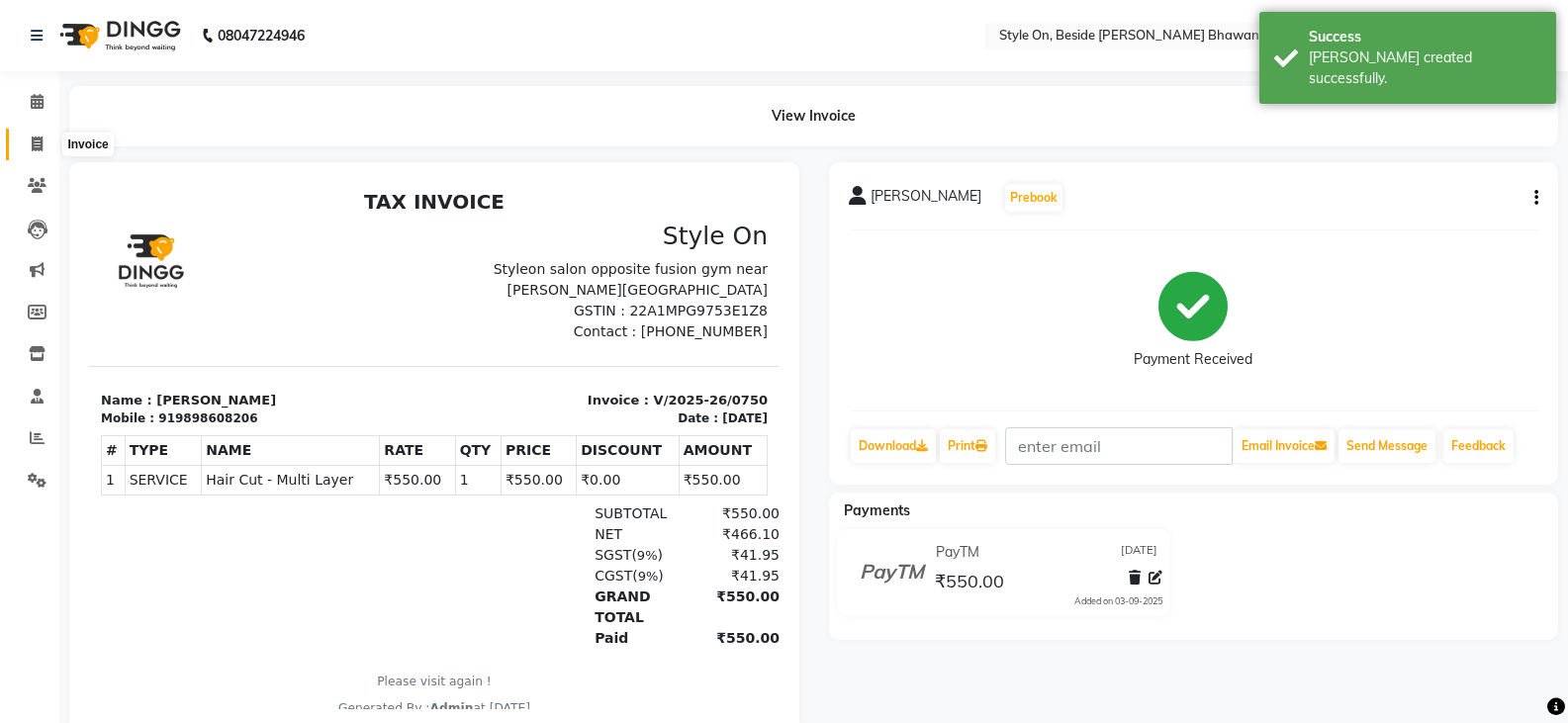
click at [39, 146] on icon at bounding box center [37, 144] width 11 height 15
select select "4700"
select select "service"
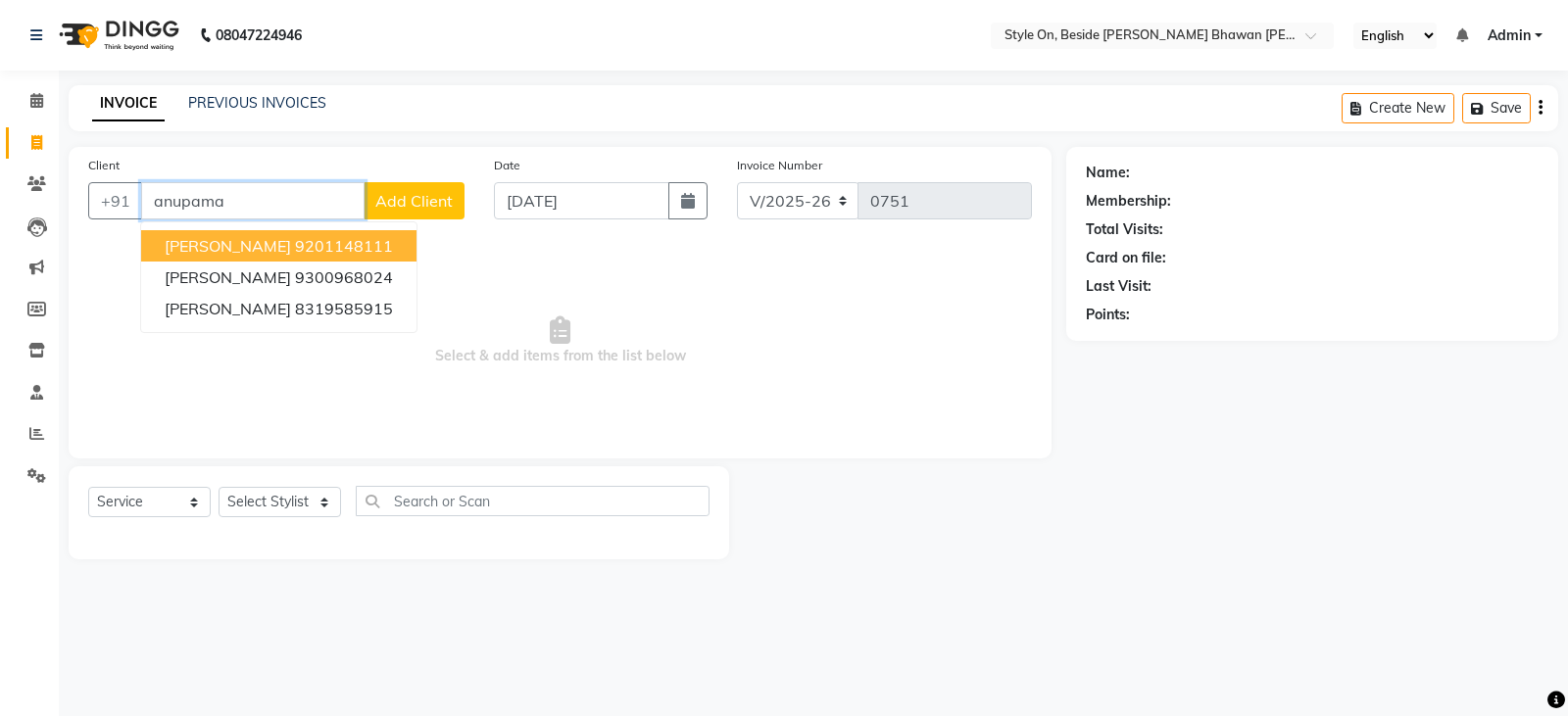
drag, startPoint x: 252, startPoint y: 206, endPoint x: 167, endPoint y: 240, distance: 91.5
click at [167, 219] on div "+91 anupama [PERSON_NAME] 9201148111 [PERSON_NAME] 9300968024 [PERSON_NAME] 831…" at bounding box center [276, 201] width 376 height 38
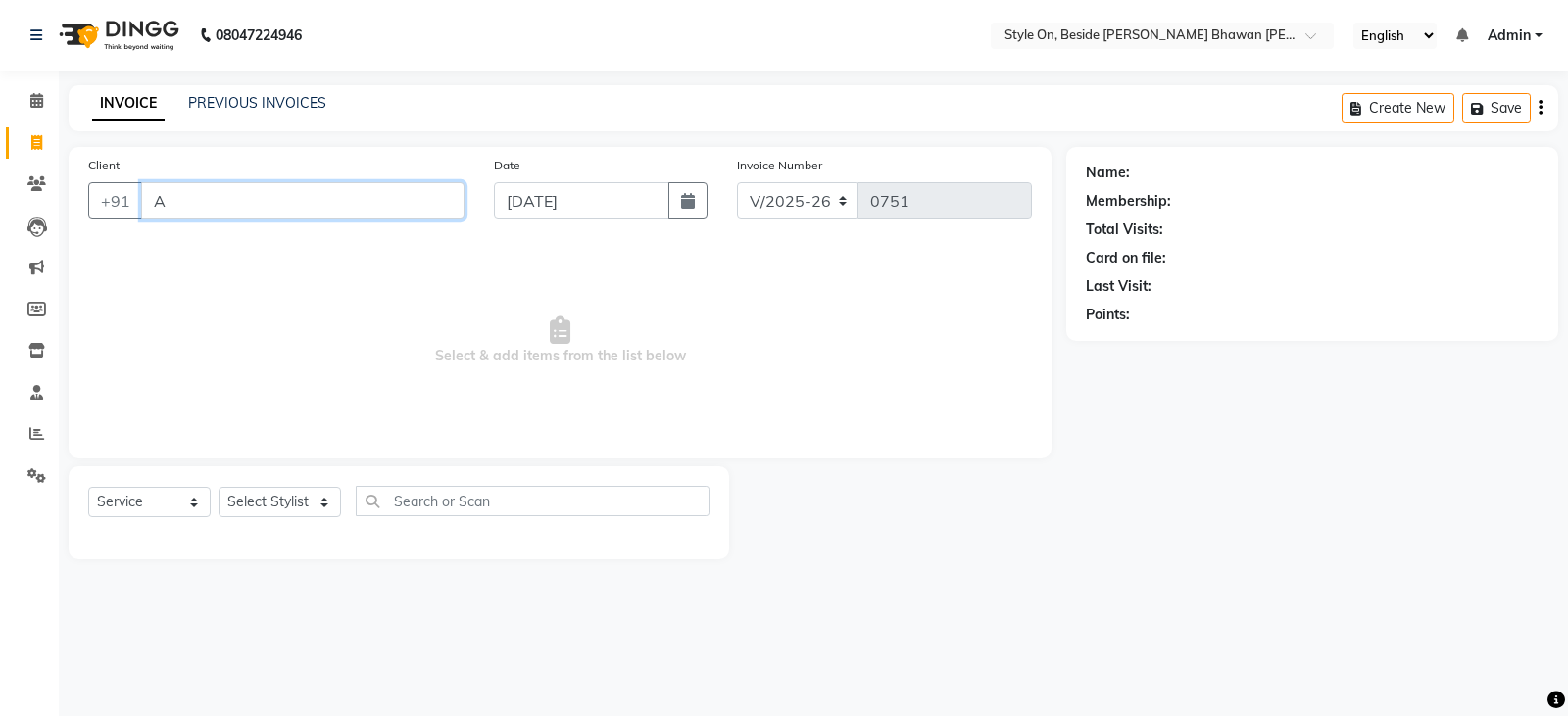
click at [239, 208] on input "A" at bounding box center [302, 201] width 323 height 38
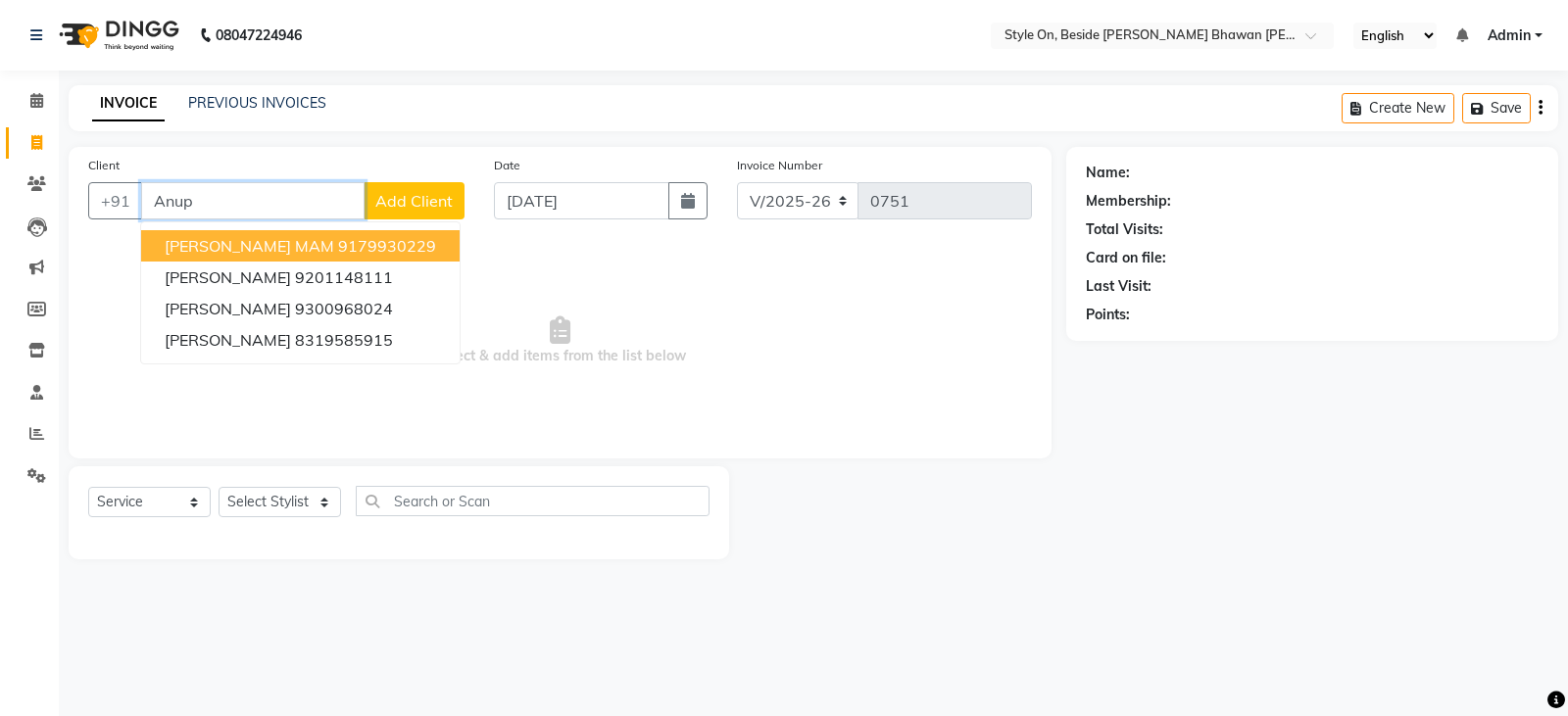
click at [267, 243] on span "[PERSON_NAME] MAM" at bounding box center [250, 246] width 170 height 20
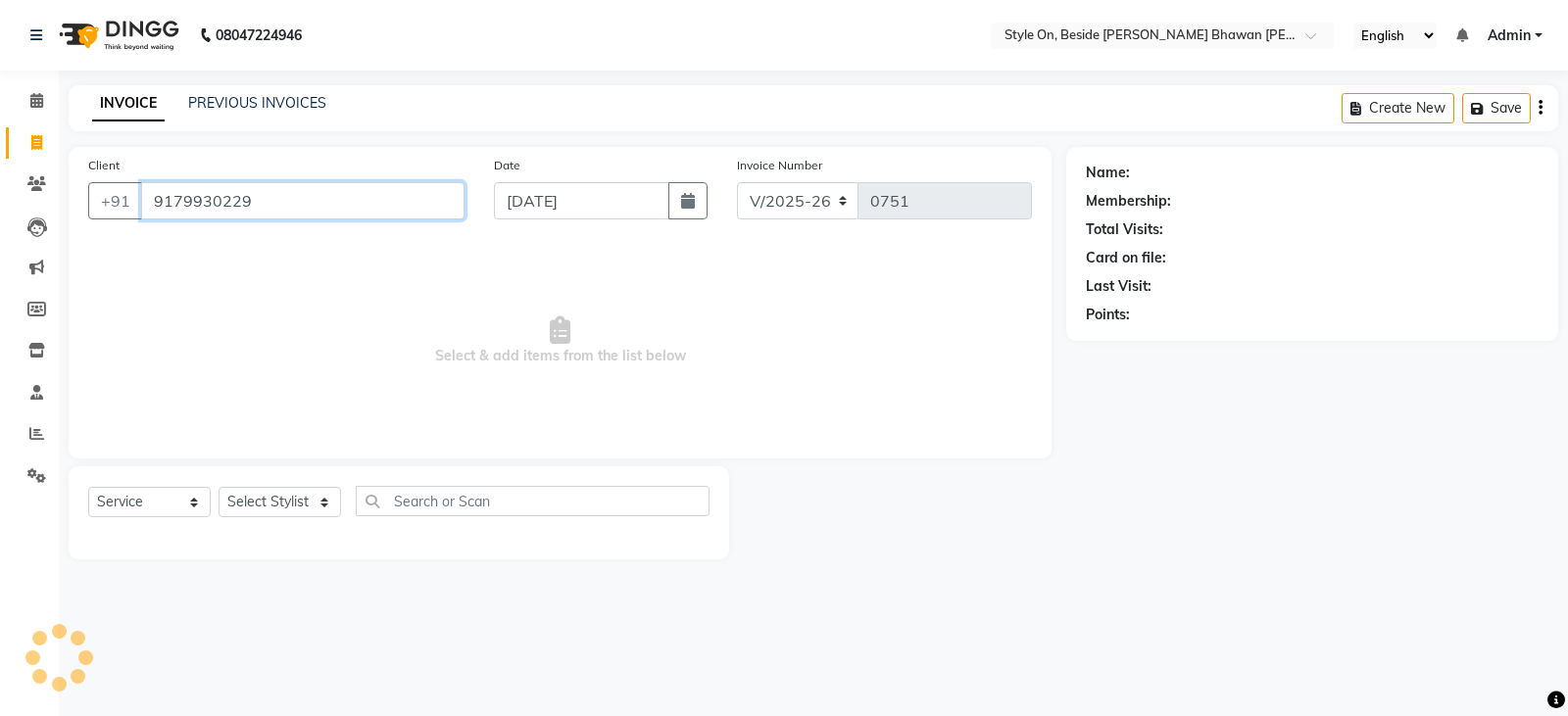
type input "9179930229"
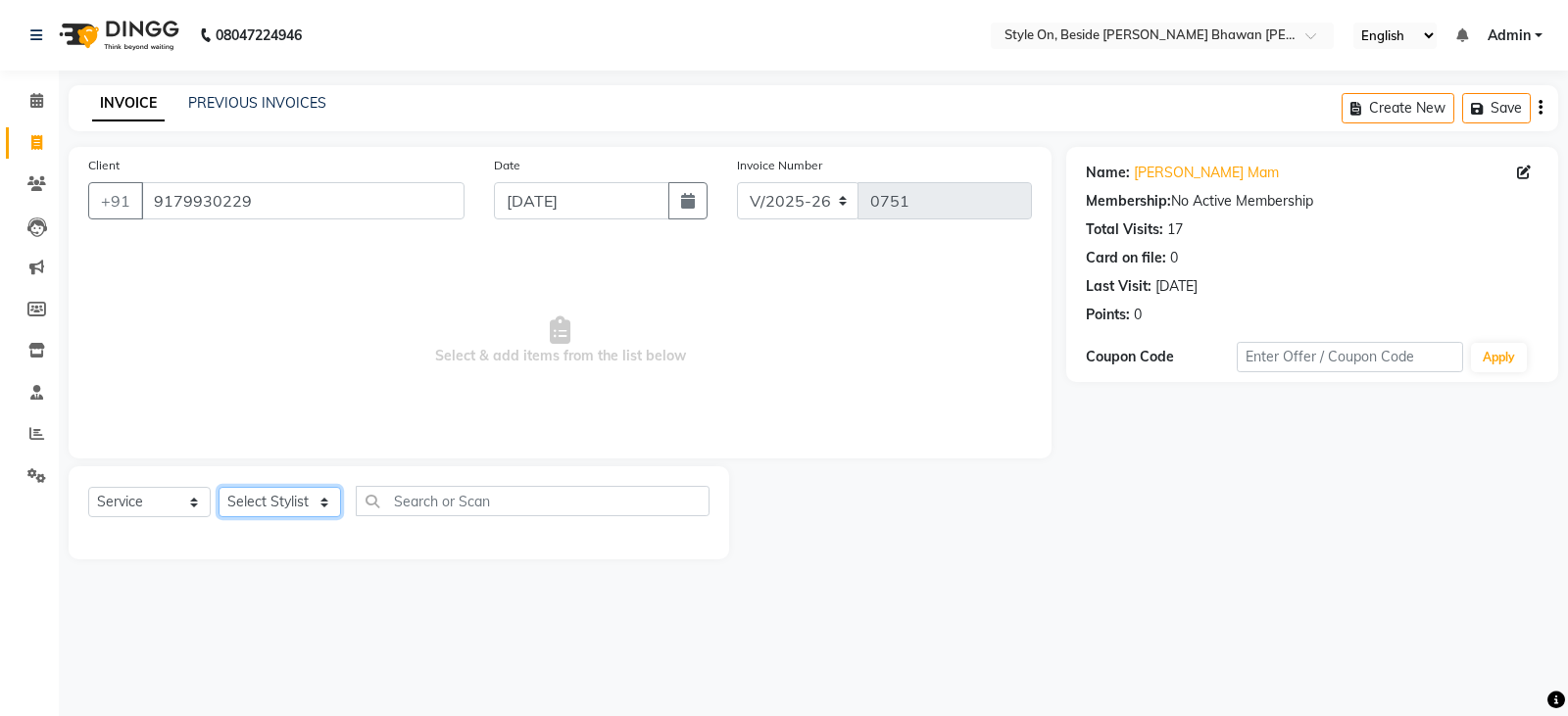
click at [249, 507] on select "Select Stylist [PERSON_NAME] Anju [PERSON_NAME] [PERSON_NAME] [PERSON_NAME] [PE…" at bounding box center [280, 502] width 123 height 31
click at [162, 503] on select "Select Service Product Membership Package Voucher Prepaid Gift Card" at bounding box center [149, 502] width 123 height 31
select select "product"
click at [88, 487] on select "Select Service Product Membership Package Voucher Prepaid Gift Card" at bounding box center [149, 502] width 123 height 31
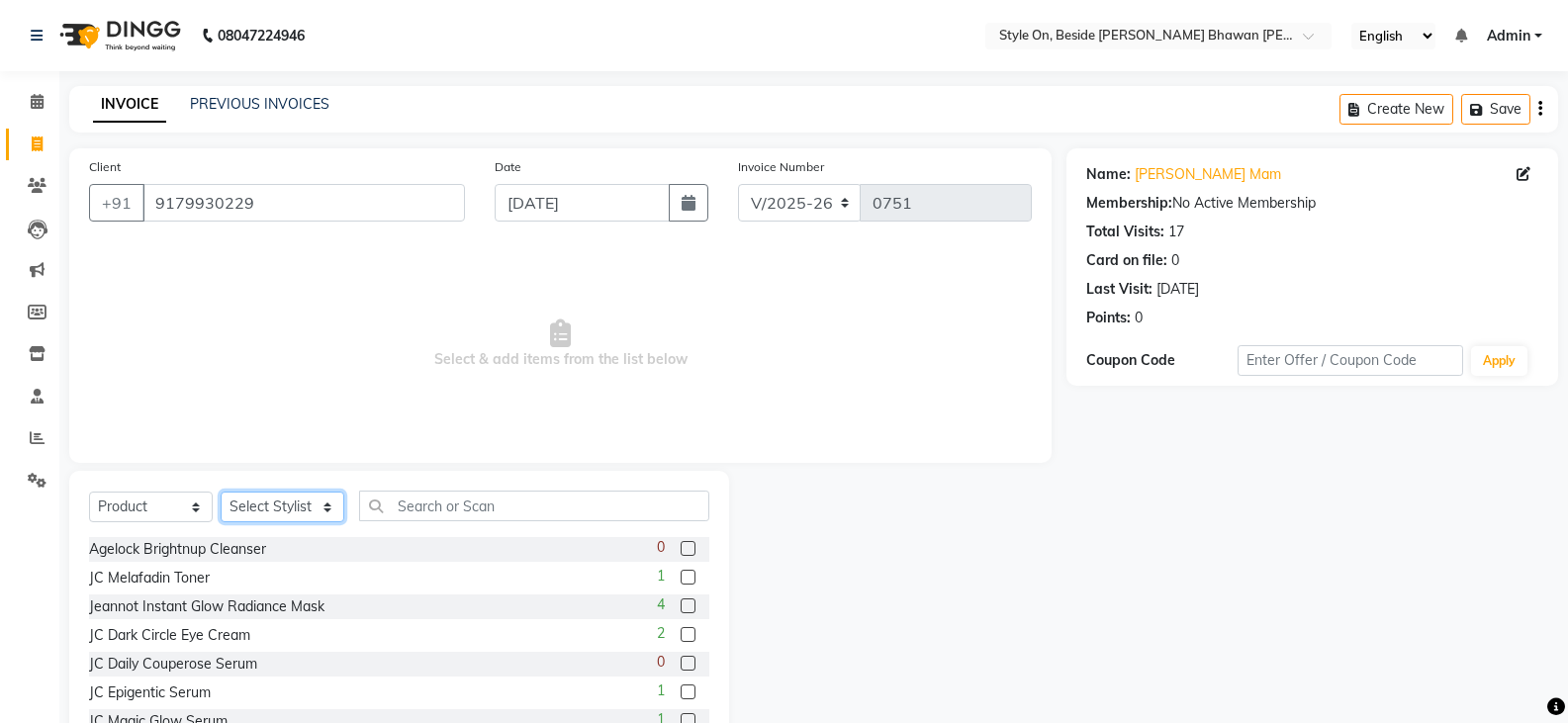
click at [278, 512] on select "Select Stylist [PERSON_NAME] Anju [PERSON_NAME] [PERSON_NAME] [PERSON_NAME] [PE…" at bounding box center [282, 507] width 124 height 31
select select "32959"
click at [220, 492] on select "Select Stylist [PERSON_NAME] Anju [PERSON_NAME] [PERSON_NAME] [PERSON_NAME] [PE…" at bounding box center [282, 507] width 124 height 31
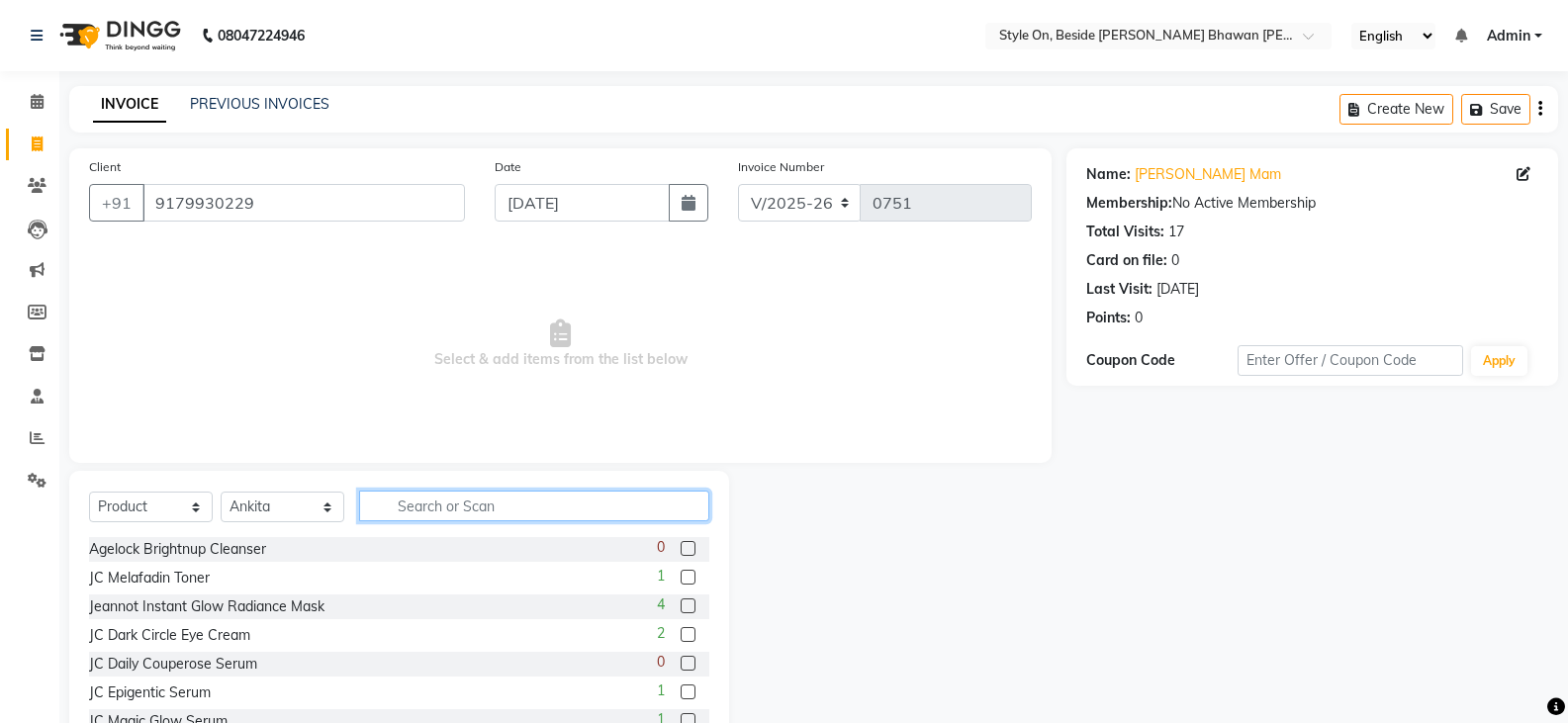
click at [435, 496] on input "text" at bounding box center [534, 506] width 350 height 31
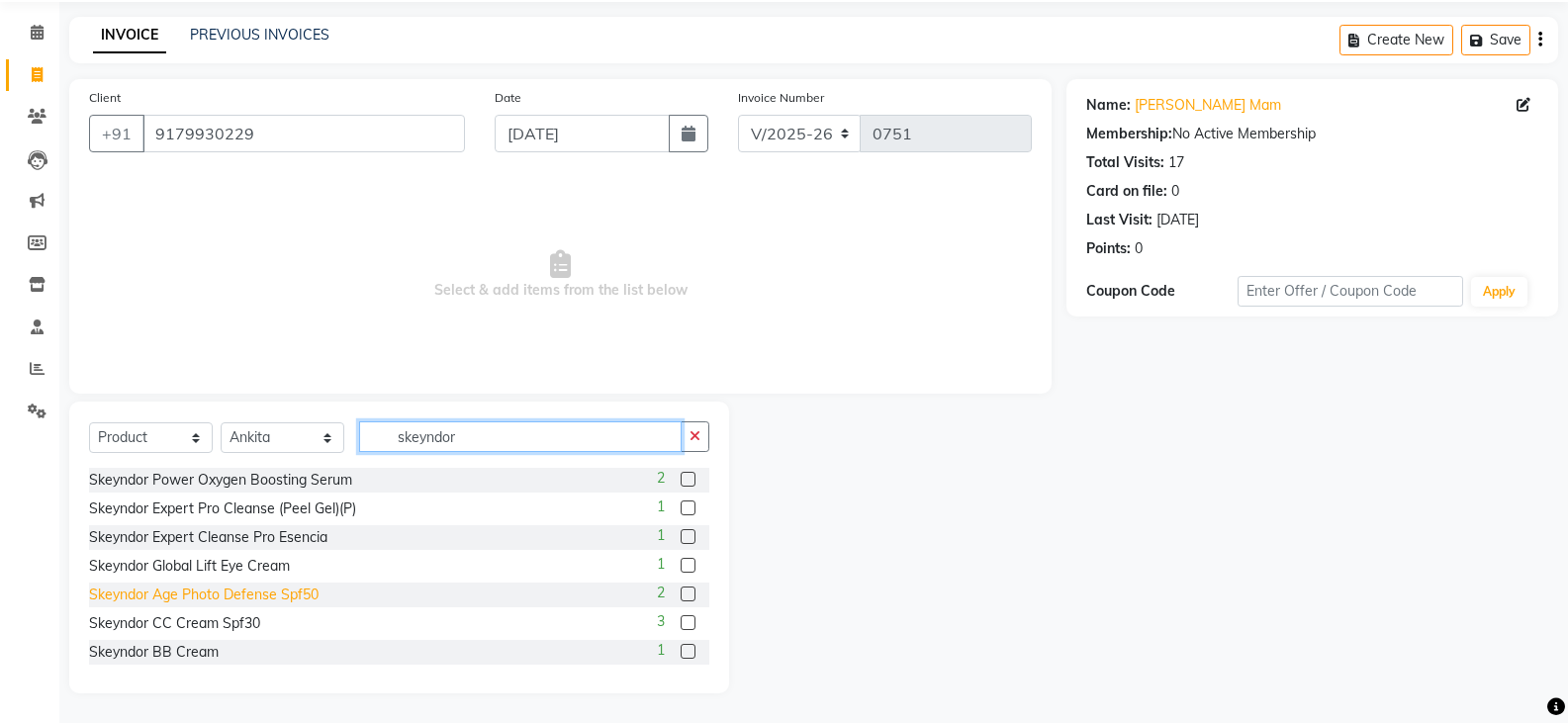
type input "skeyndor"
click at [211, 596] on div "Skeyndor Age Photo Defense Spf50" at bounding box center [203, 594] width 229 height 21
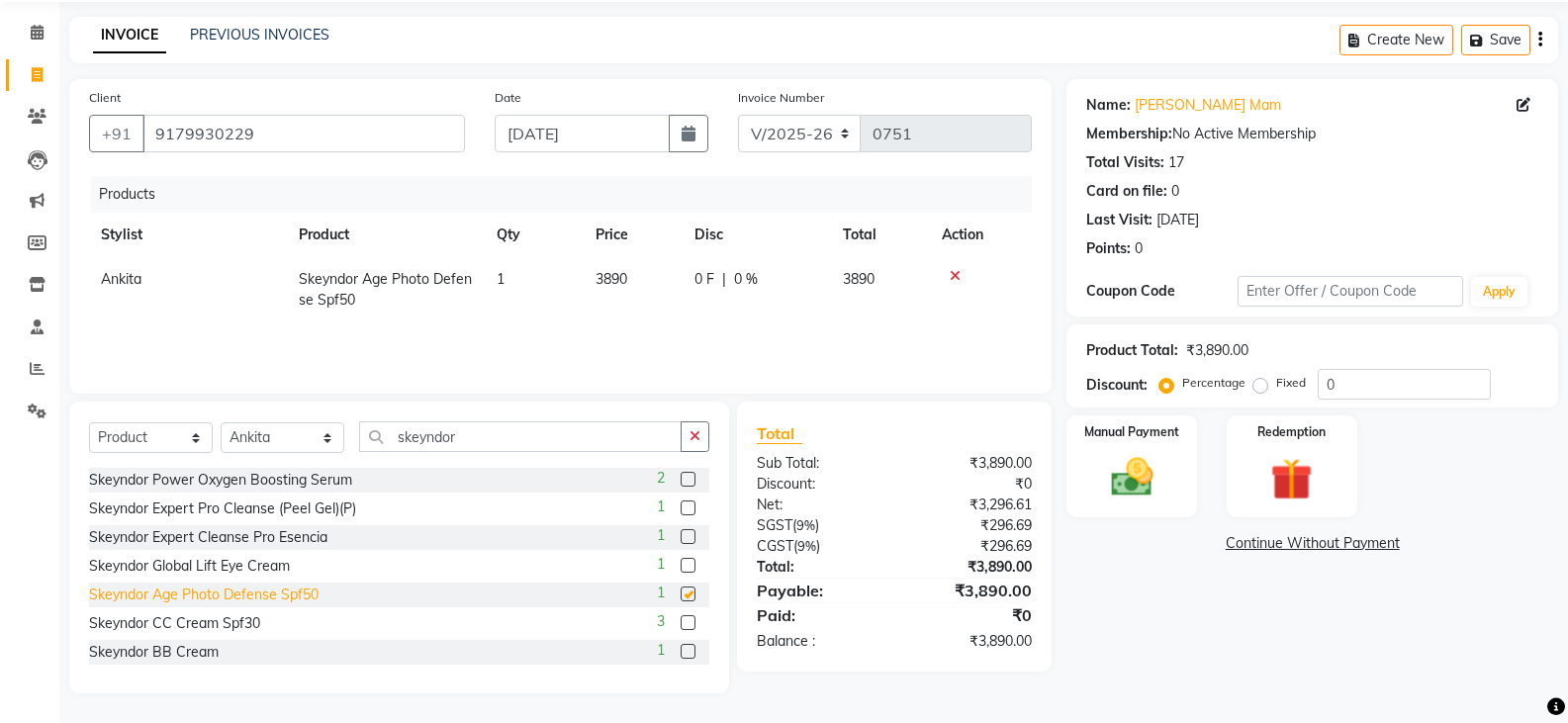
checkbox input "false"
click at [154, 435] on select "Select Service Product Membership Package Voucher Prepaid Gift Card" at bounding box center [151, 438] width 124 height 31
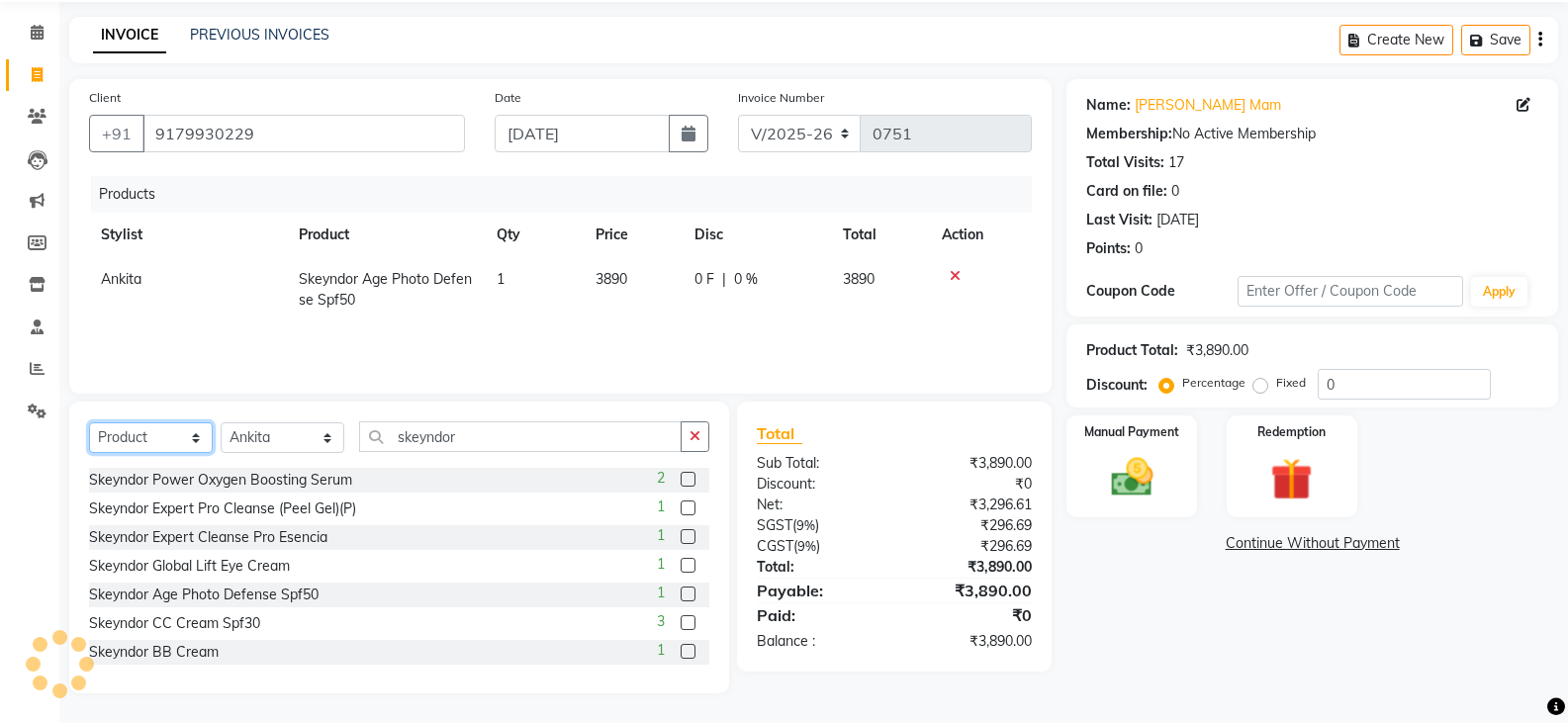
select select "service"
click at [89, 423] on select "Select Service Product Membership Package Voucher Prepaid Gift Card" at bounding box center [151, 438] width 124 height 31
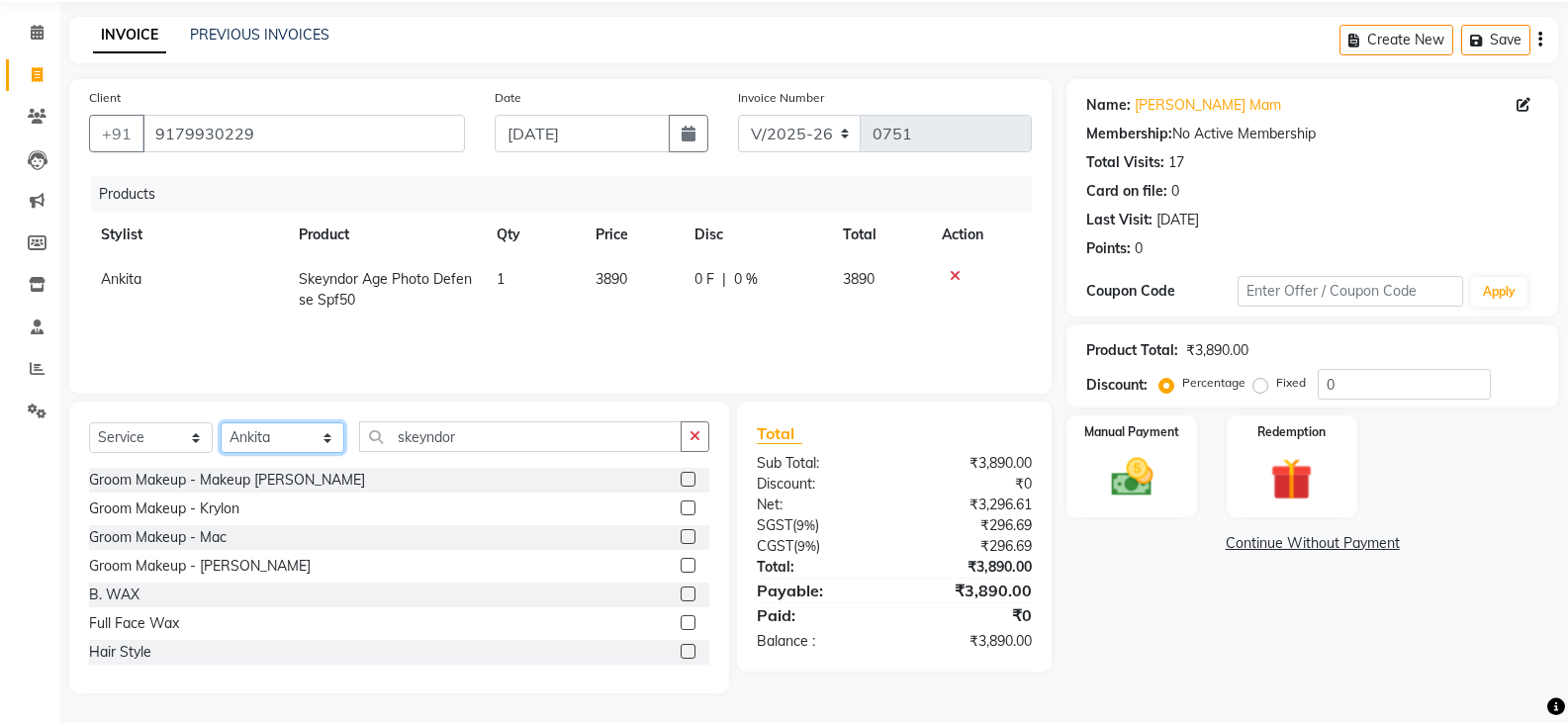
click at [283, 438] on select "Select Stylist [PERSON_NAME] Anju [PERSON_NAME] [PERSON_NAME] [PERSON_NAME] [PE…" at bounding box center [282, 438] width 124 height 31
select select "27826"
click at [220, 423] on select "Select Stylist [PERSON_NAME] Anju [PERSON_NAME] [PERSON_NAME] [PERSON_NAME] [PE…" at bounding box center [282, 438] width 124 height 31
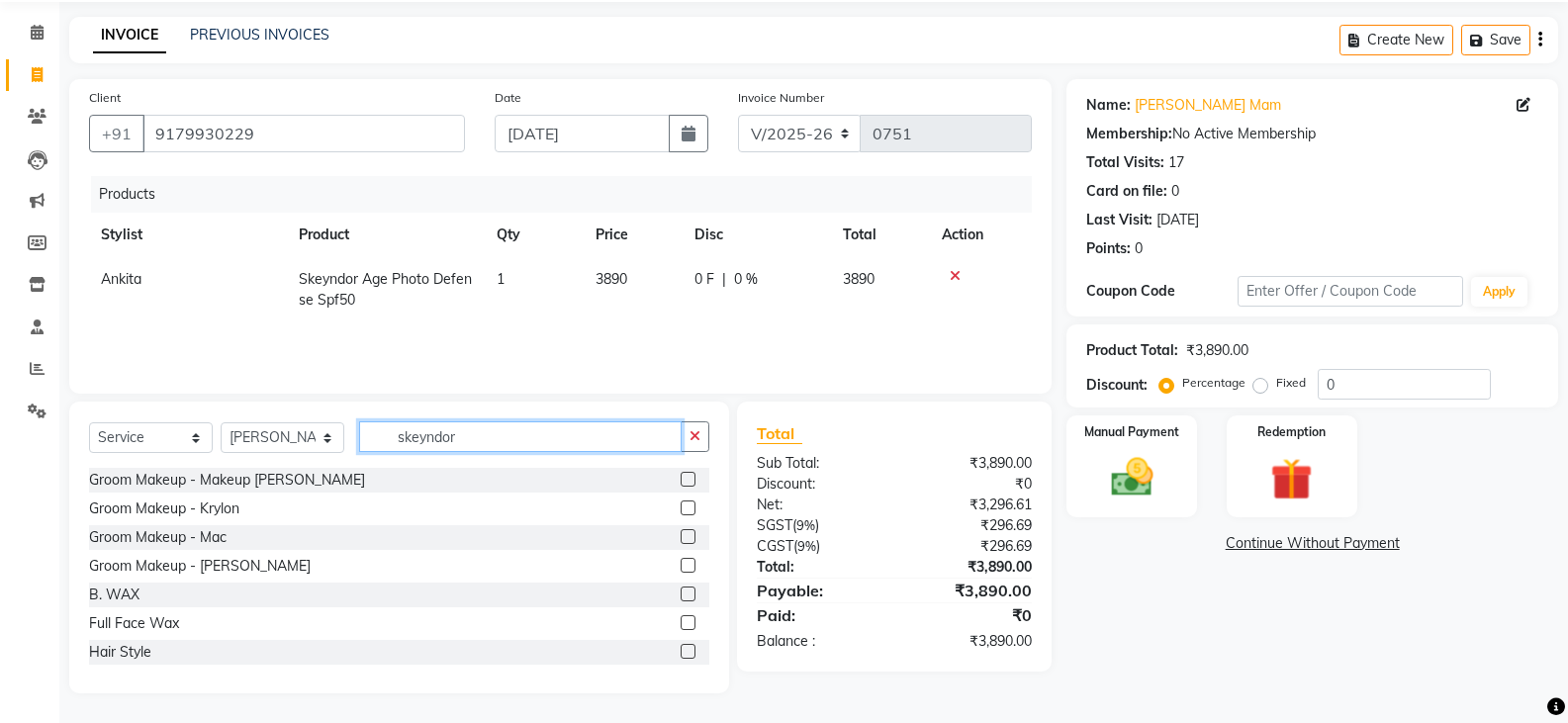
drag, startPoint x: 482, startPoint y: 435, endPoint x: 335, endPoint y: 450, distance: 147.8
click at [349, 451] on div "Select Service Product Membership Package Voucher Prepaid Gift Card Select Styl…" at bounding box center [399, 445] width 620 height 47
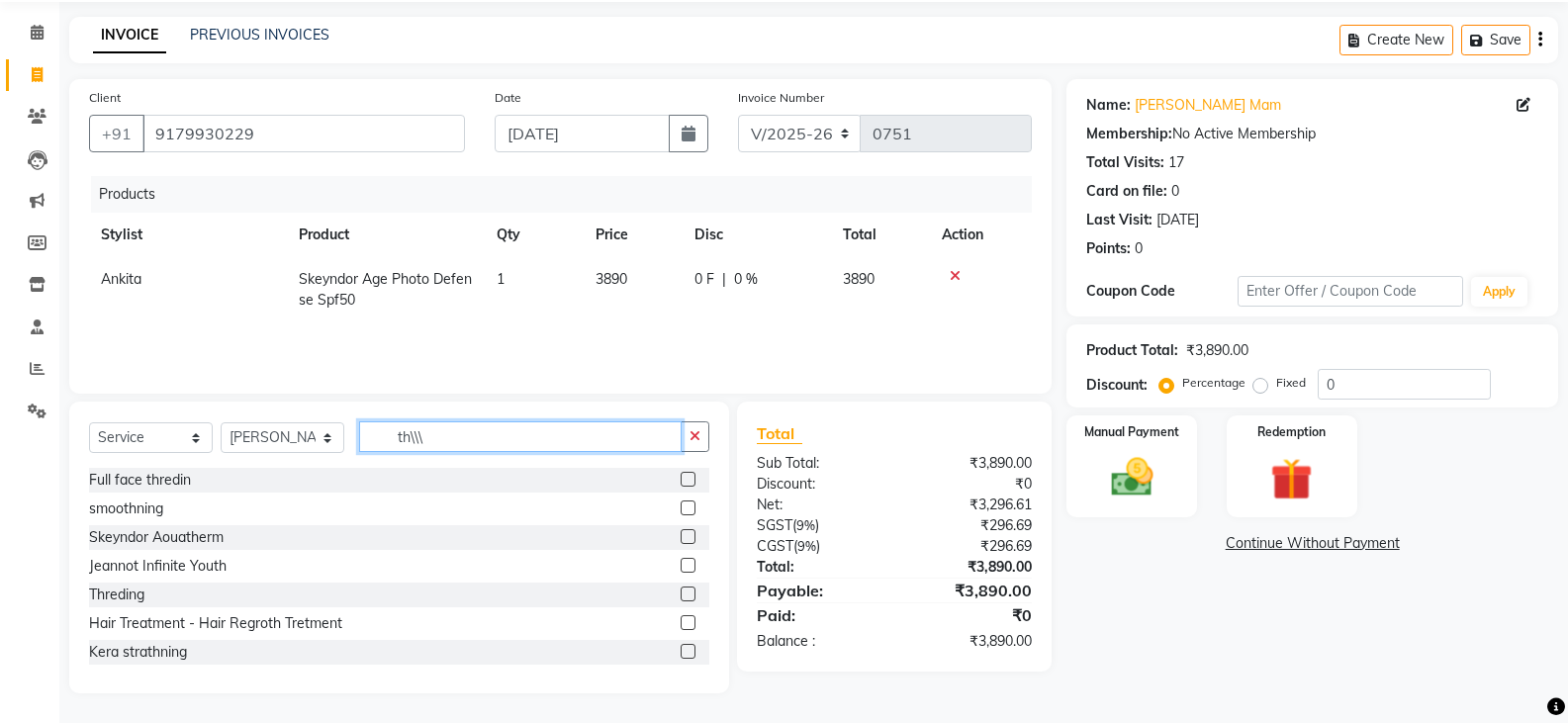
scroll to position [48, 0]
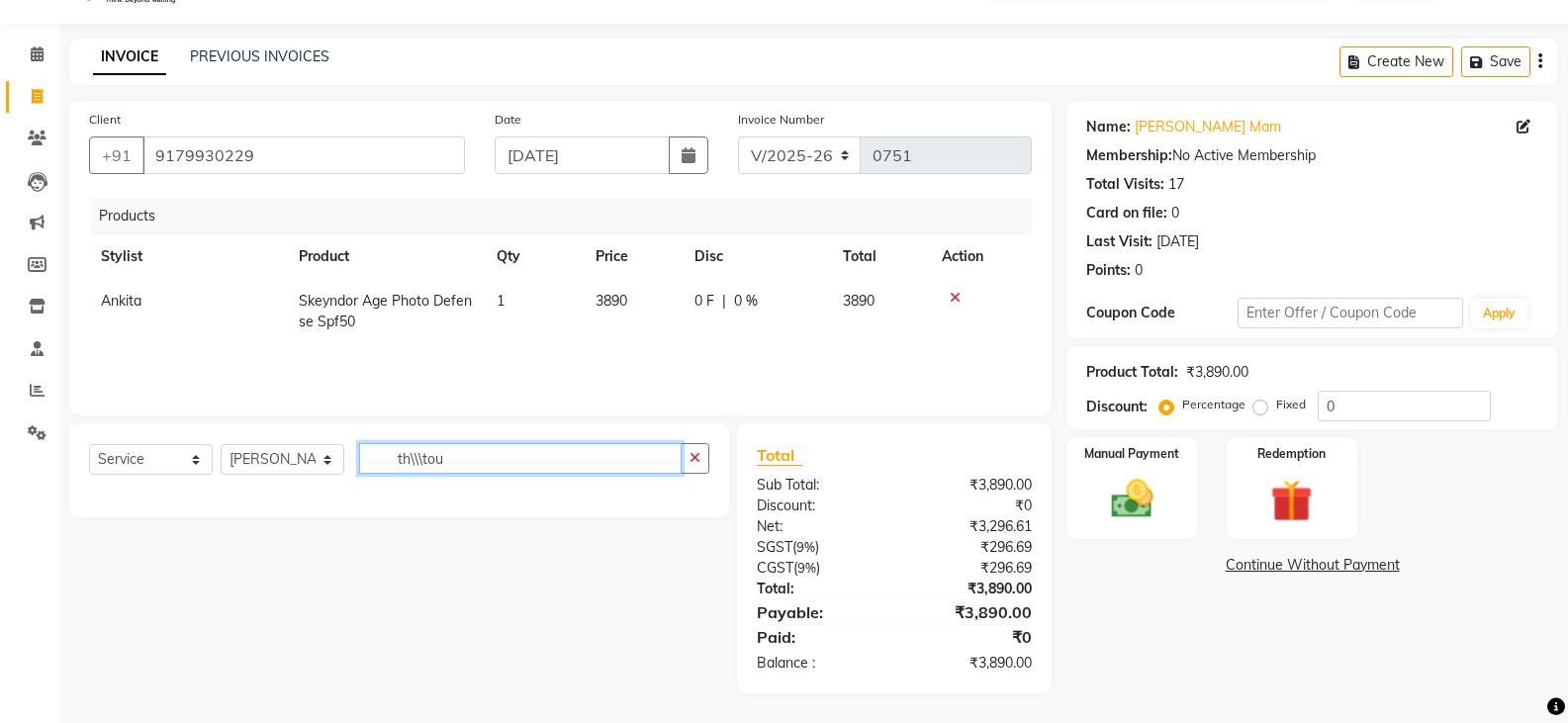
drag, startPoint x: 501, startPoint y: 460, endPoint x: 312, endPoint y: 481, distance: 190.2
click at [317, 478] on div "Select Service Product Membership Package Voucher Prepaid Gift Card Select Styl…" at bounding box center [399, 466] width 620 height 47
type input "tou"
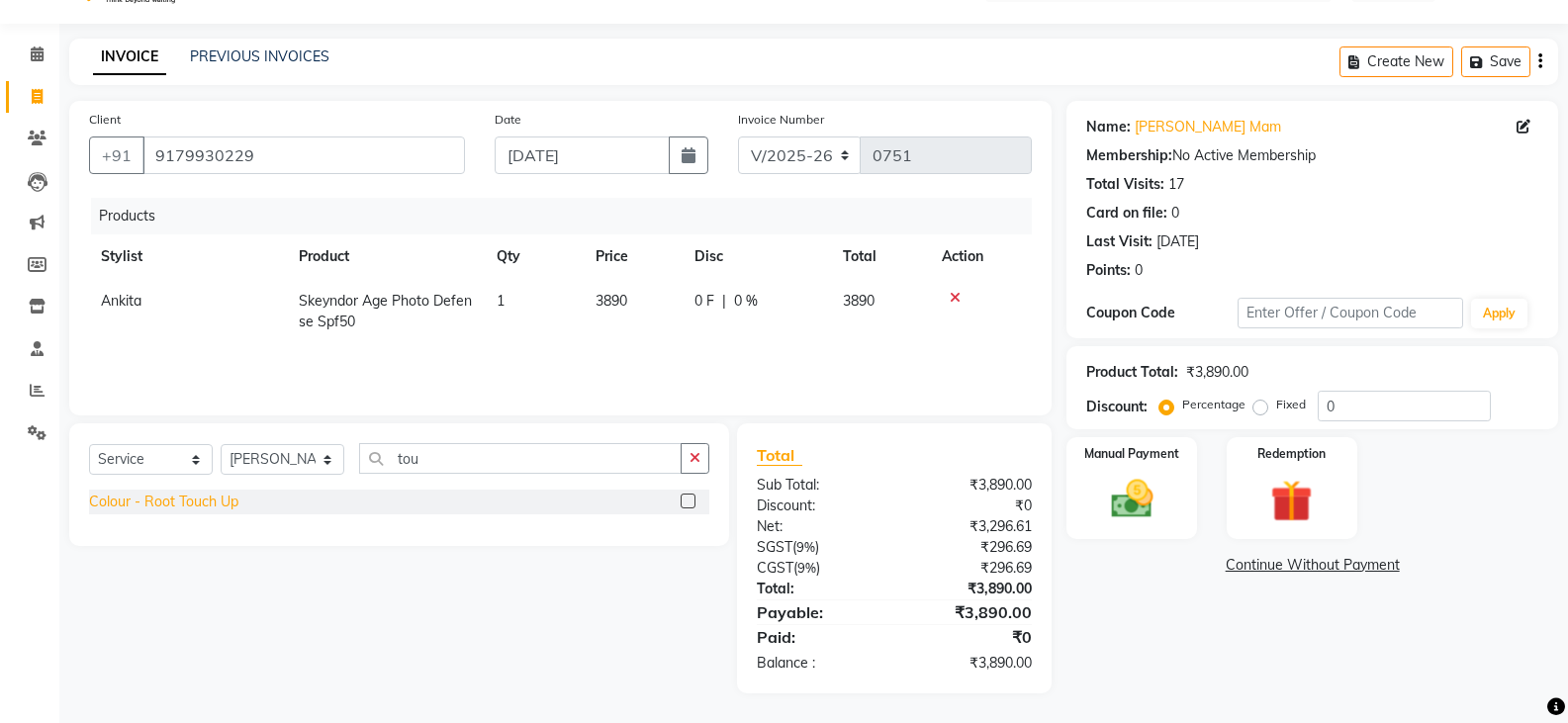
click at [191, 497] on div "Colour - Root Touch Up" at bounding box center [164, 502] width 150 height 21
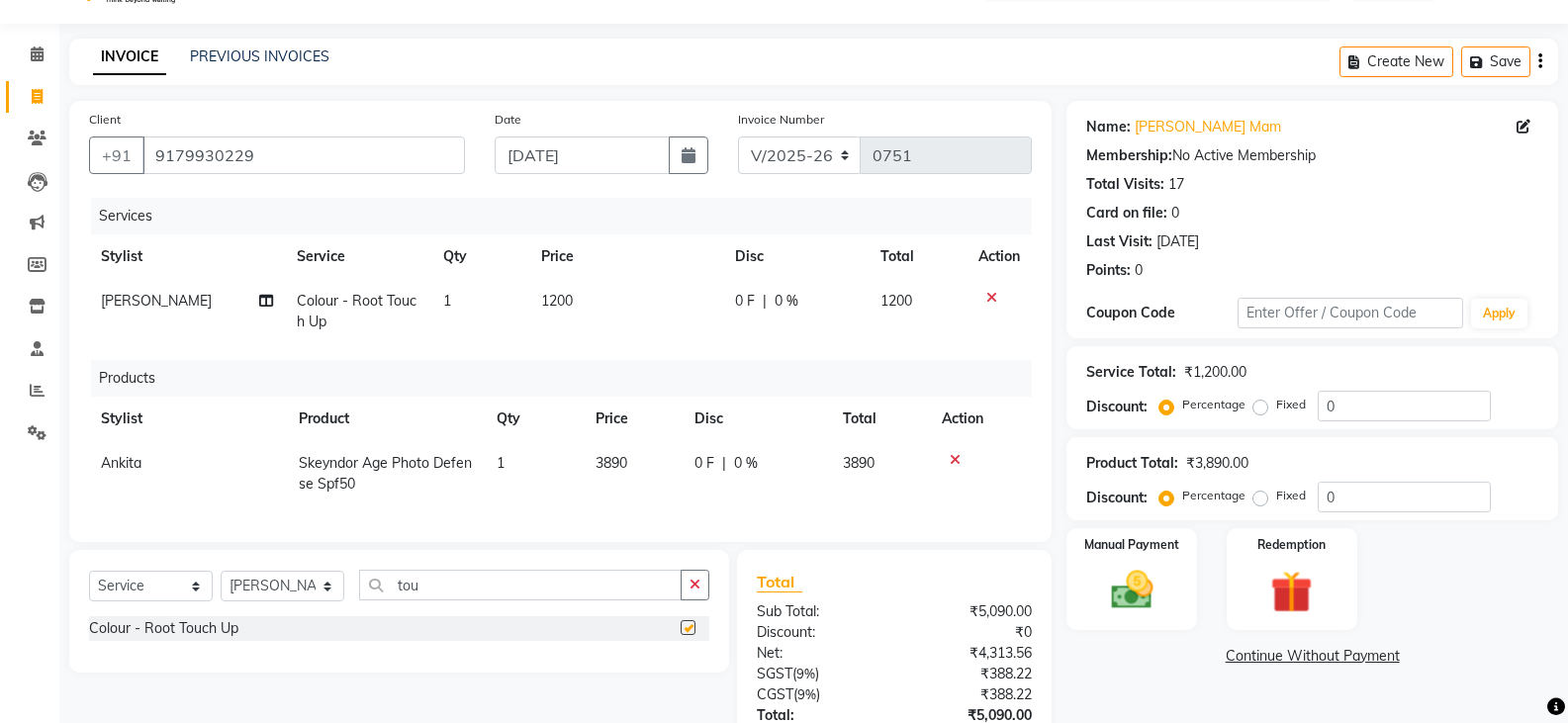
checkbox input "false"
drag, startPoint x: 434, startPoint y: 606, endPoint x: 359, endPoint y: 616, distance: 75.7
click at [359, 616] on div "Select Service Product Membership Package Voucher Prepaid Gift Card Select Styl…" at bounding box center [399, 592] width 620 height 47
click at [292, 601] on select "Select Stylist [PERSON_NAME] Anju [PERSON_NAME] [PERSON_NAME] [PERSON_NAME] [PE…" at bounding box center [282, 585] width 124 height 31
select select "27828"
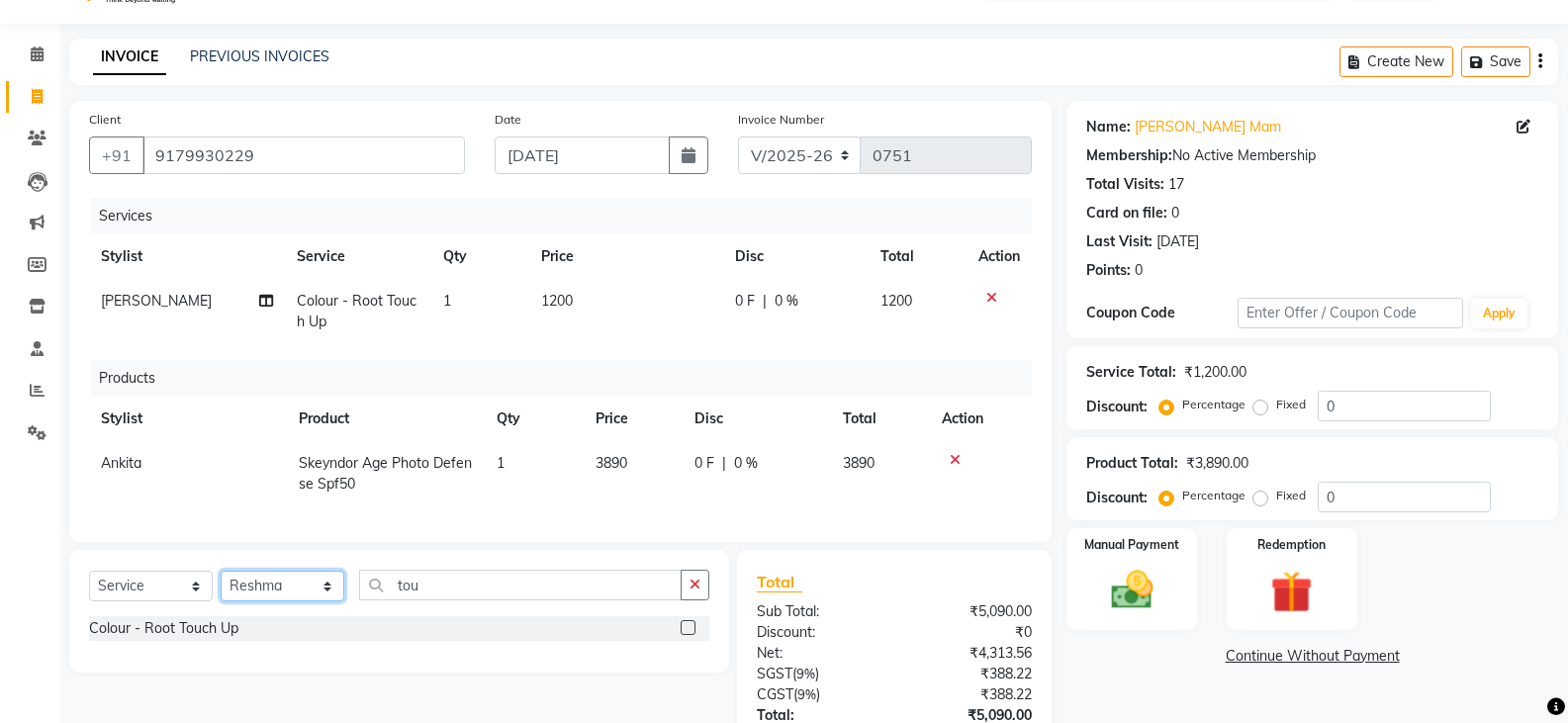
click at [220, 585] on select "Select Stylist [PERSON_NAME] Anju [PERSON_NAME] [PERSON_NAME] [PERSON_NAME] [PE…" at bounding box center [282, 585] width 124 height 31
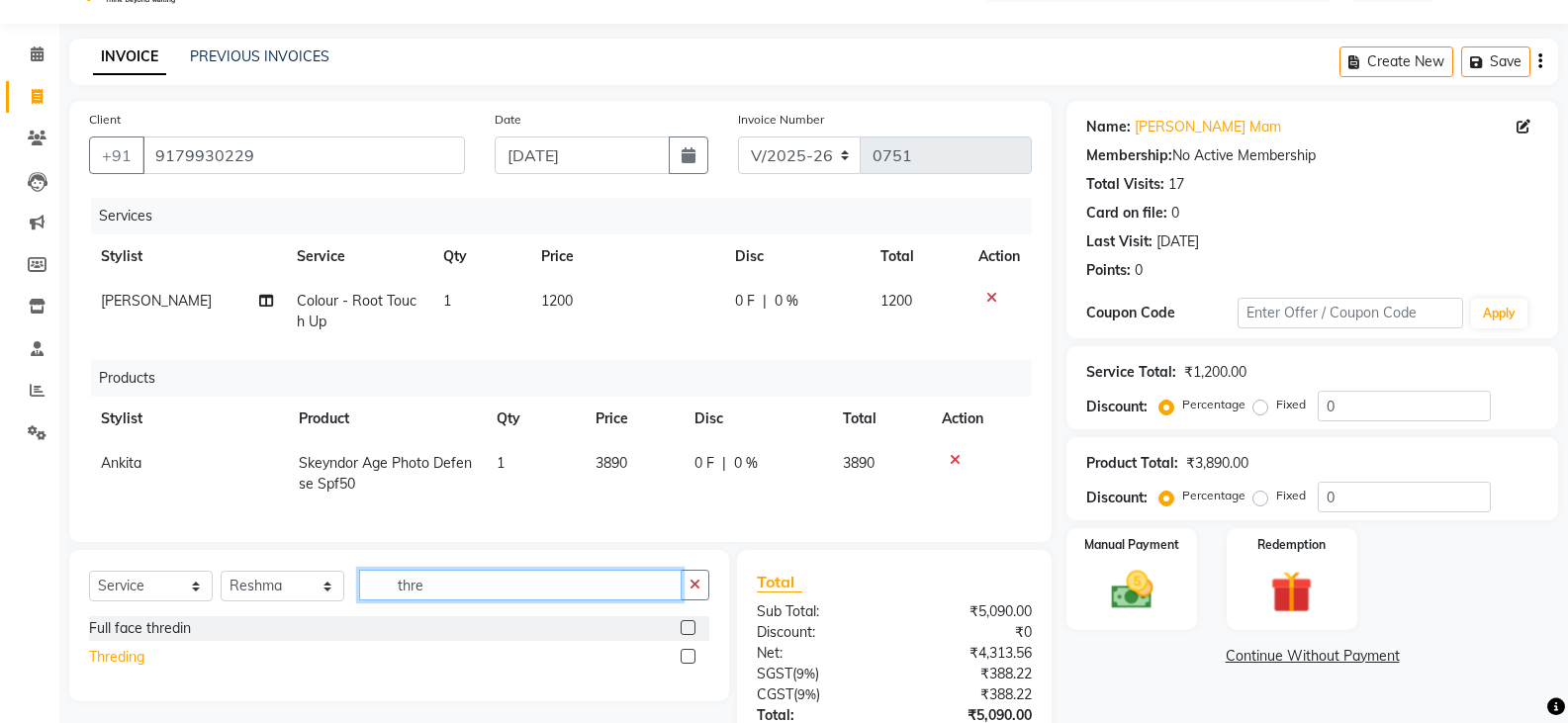
type input "thre"
click at [96, 668] on div "Threding" at bounding box center [117, 657] width 56 height 21
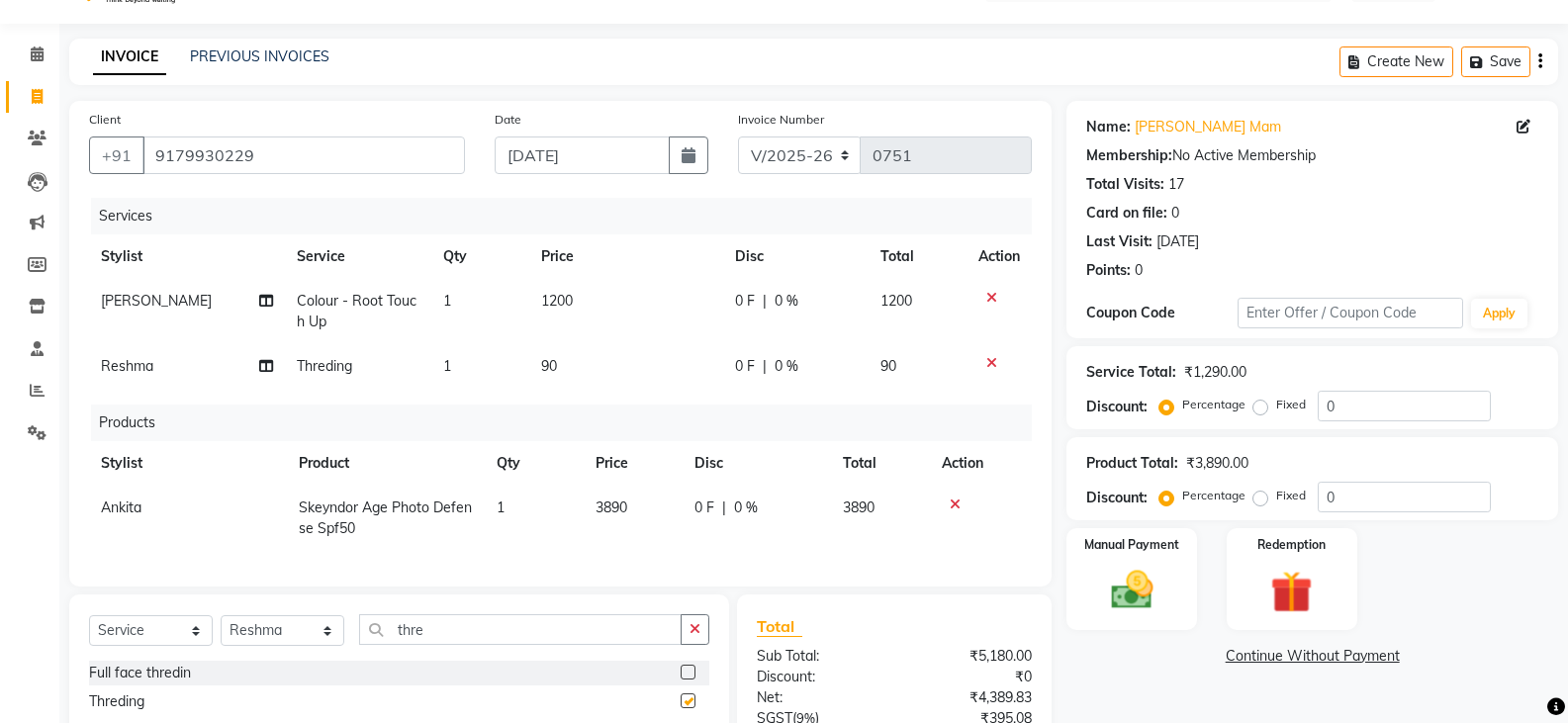
checkbox input "false"
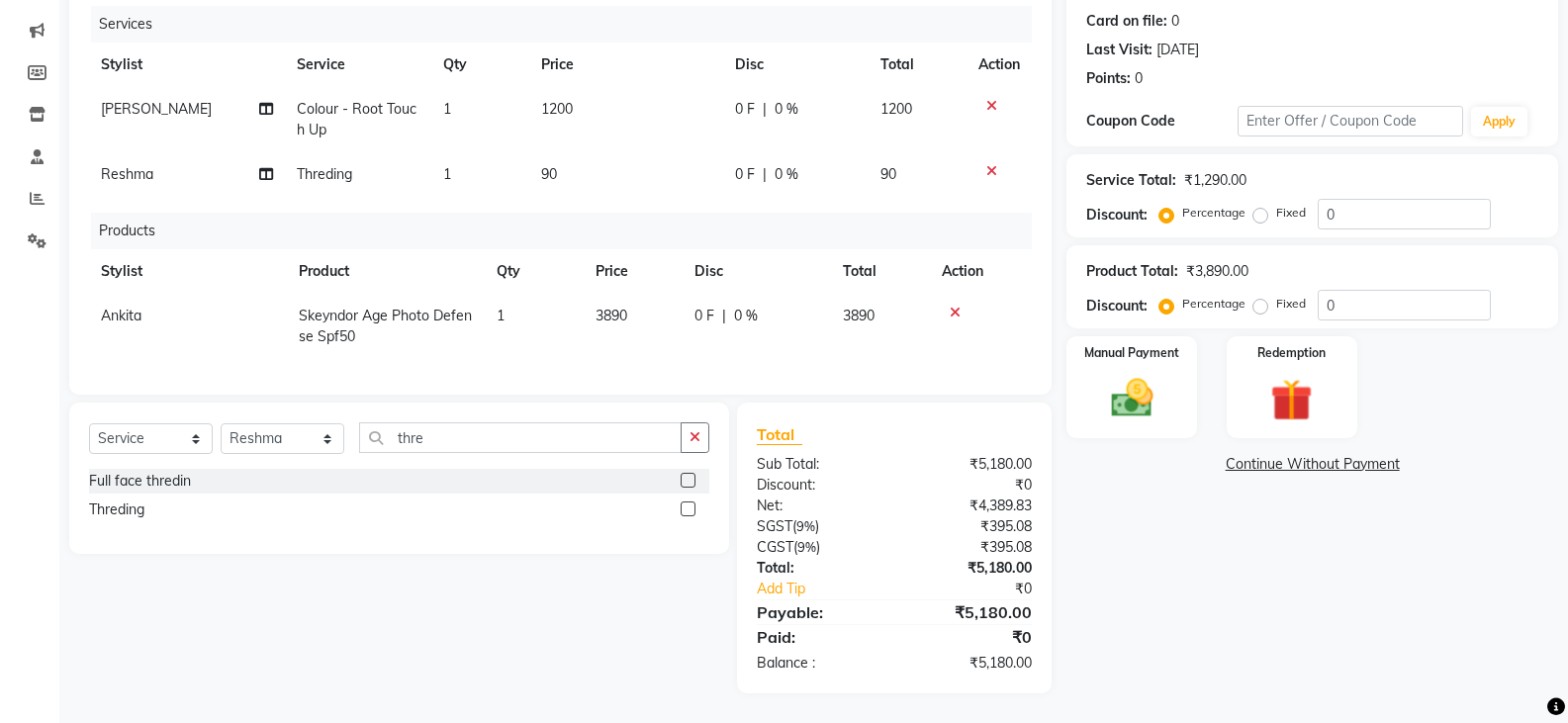
scroll to position [254, 0]
drag, startPoint x: 1310, startPoint y: 300, endPoint x: 1293, endPoint y: 307, distance: 18.4
click at [1307, 302] on div "Percentage Fixed 0" at bounding box center [1328, 305] width 327 height 31
type input "8"
click at [1151, 373] on img at bounding box center [1131, 398] width 70 height 51
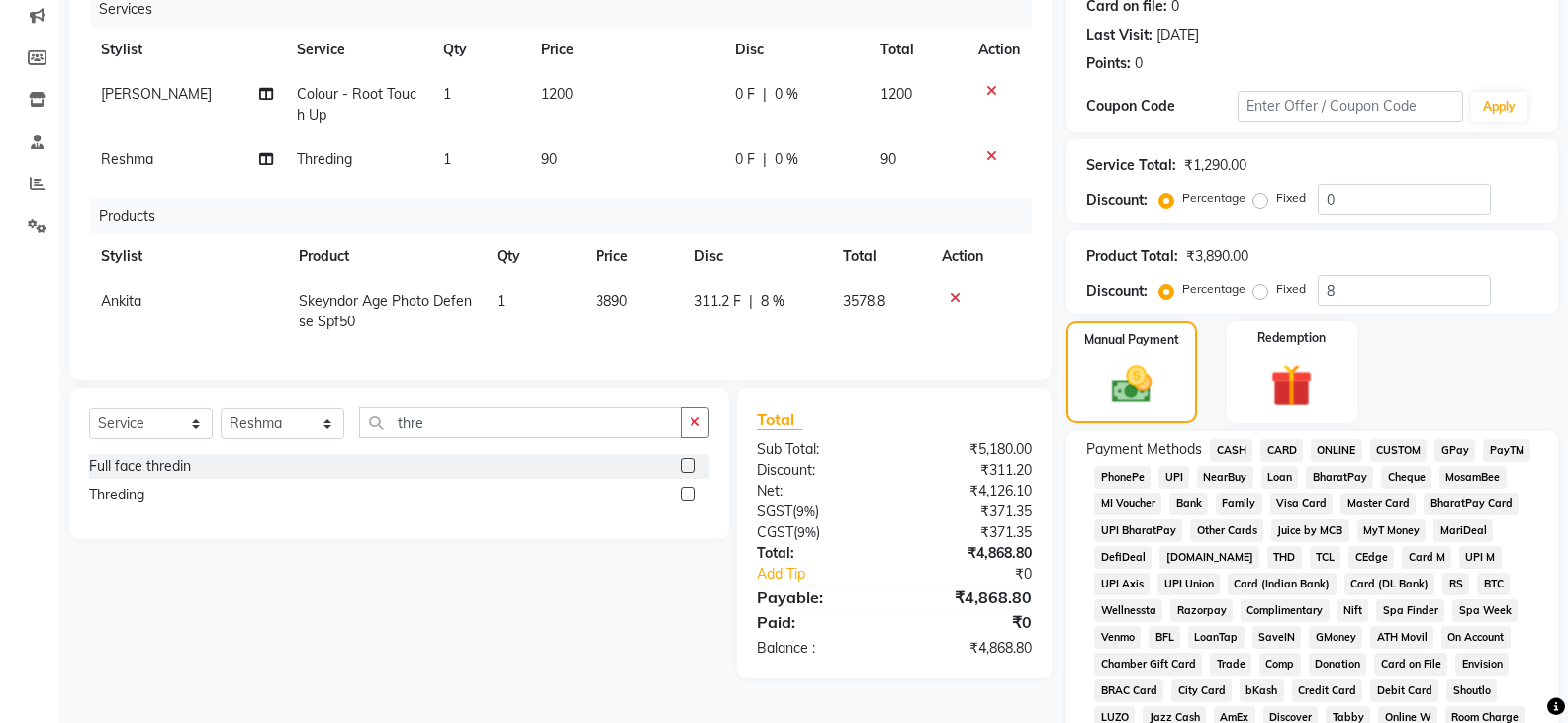
click at [1499, 449] on span "PayTM" at bounding box center [1507, 450] width 48 height 23
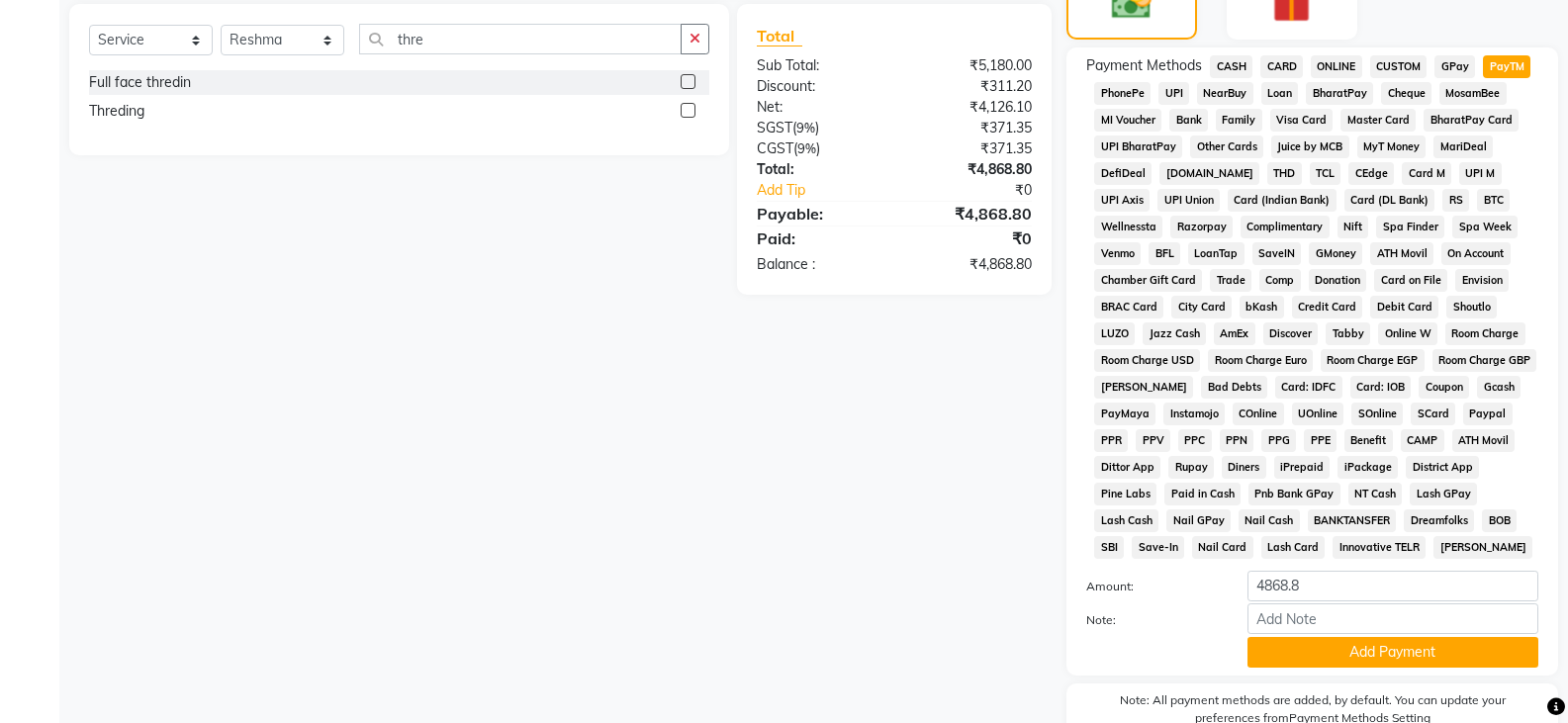
scroll to position [736, 0]
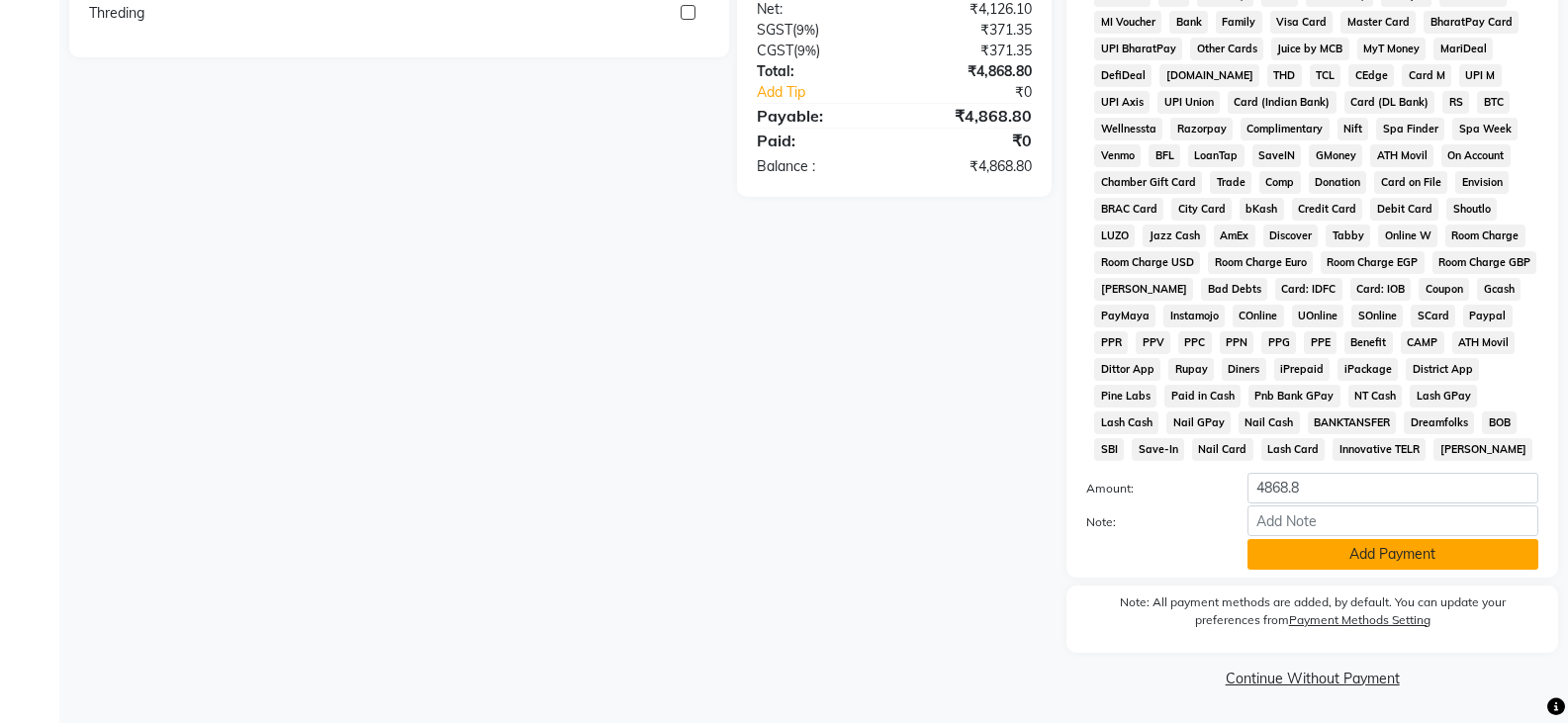
click at [1341, 558] on button "Add Payment" at bounding box center [1393, 554] width 291 height 31
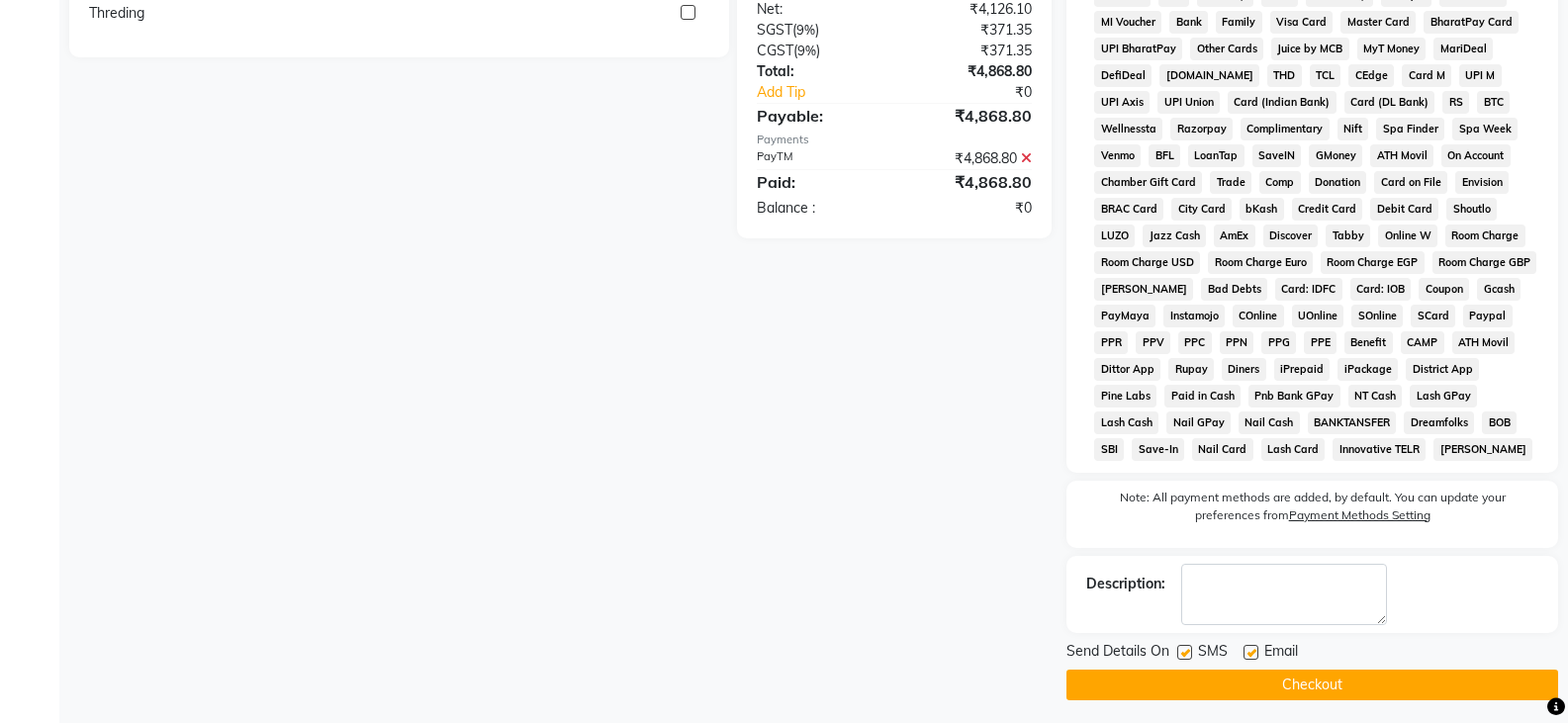
click at [1295, 682] on button "Checkout" at bounding box center [1312, 685] width 492 height 31
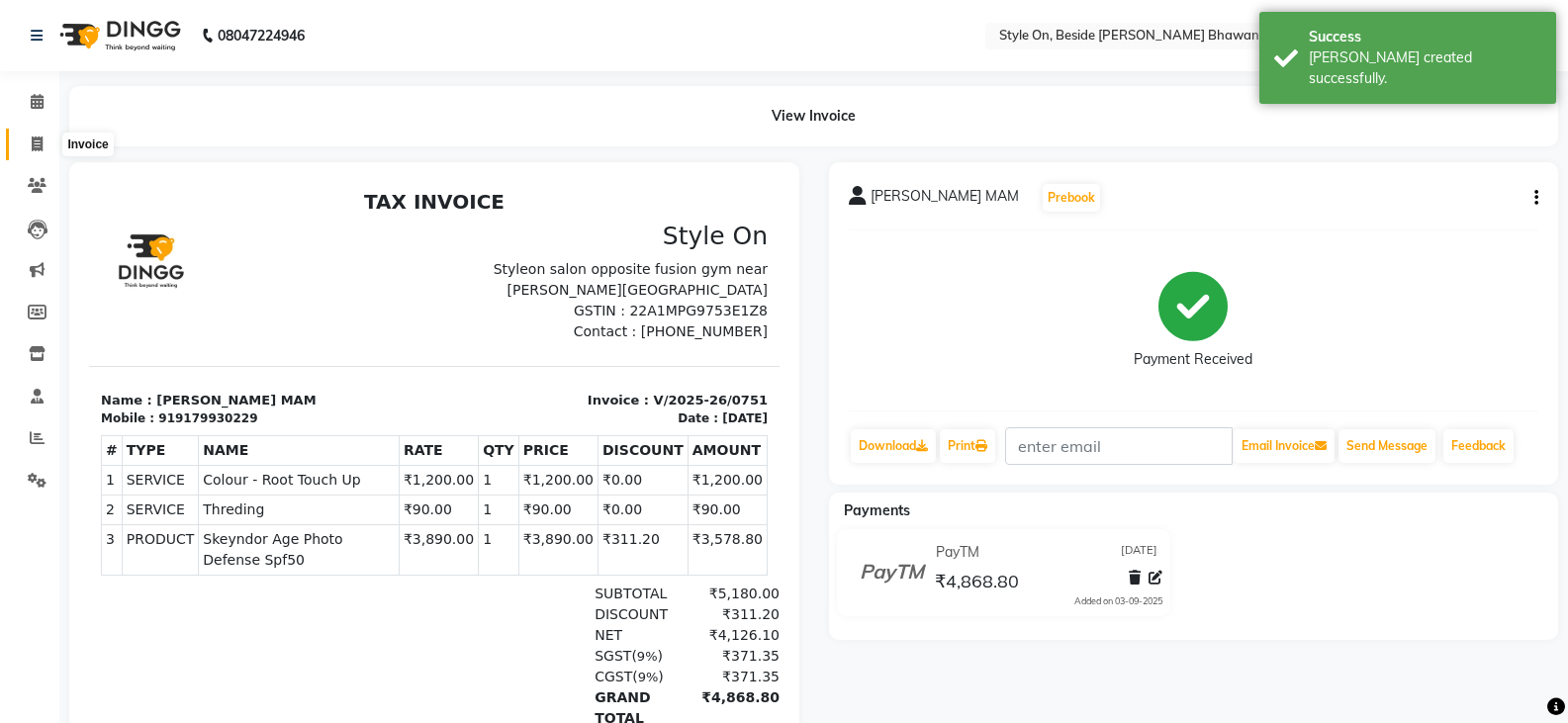
click at [39, 146] on icon at bounding box center [37, 144] width 11 height 15
select select "4700"
select select "service"
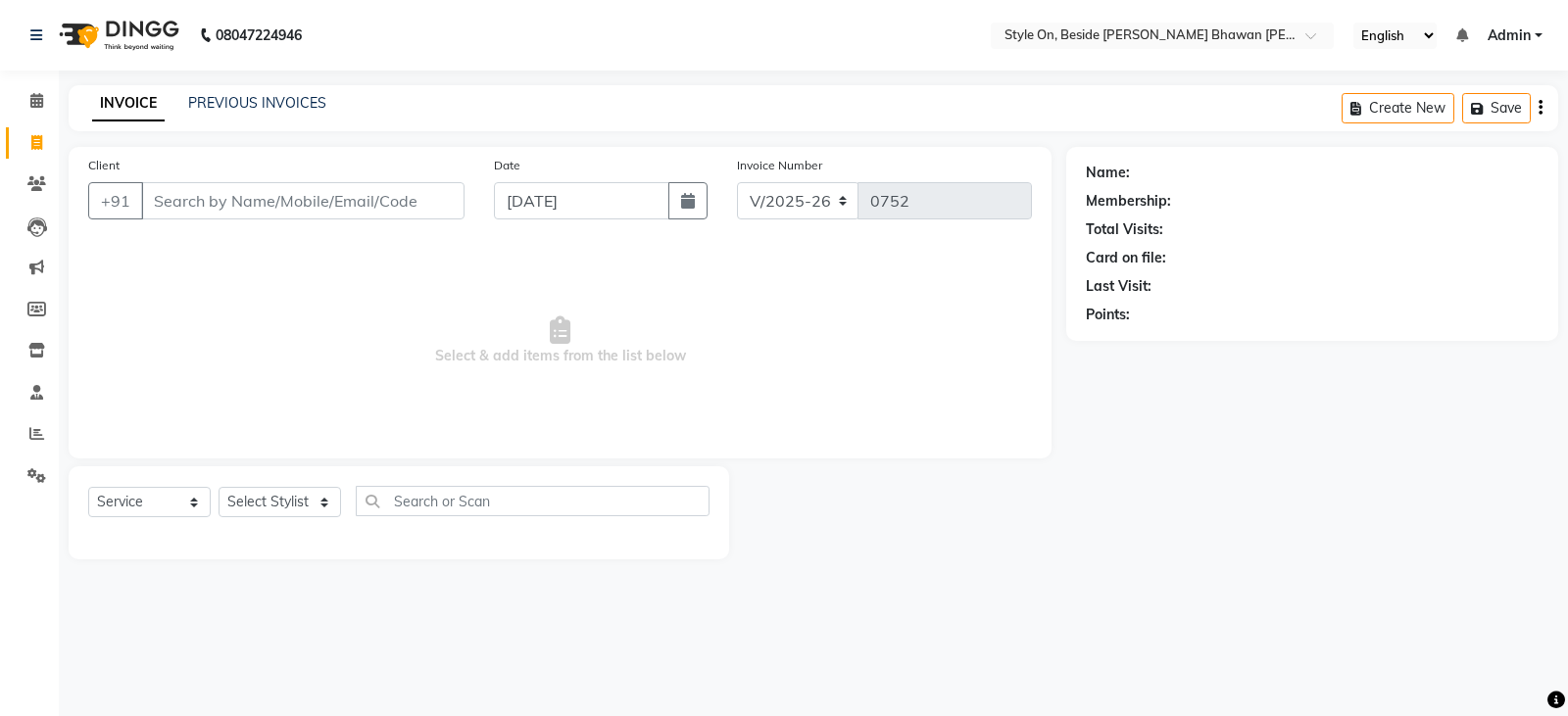
click at [260, 178] on div "Client +91" at bounding box center [276, 195] width 406 height 80
click at [268, 199] on input "Client" at bounding box center [302, 201] width 323 height 38
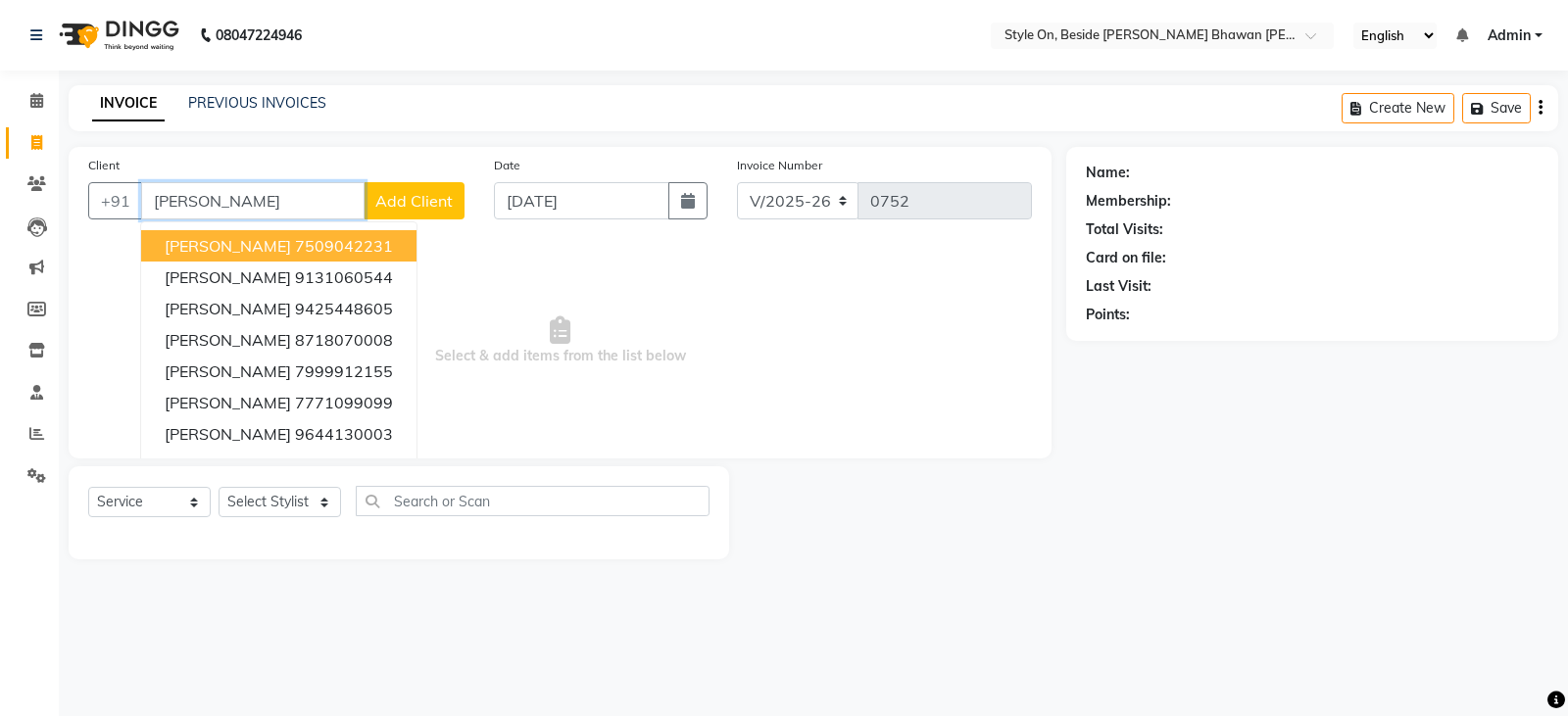
click at [275, 247] on span "[PERSON_NAME]" at bounding box center [228, 246] width 126 height 20
type input "7509042231"
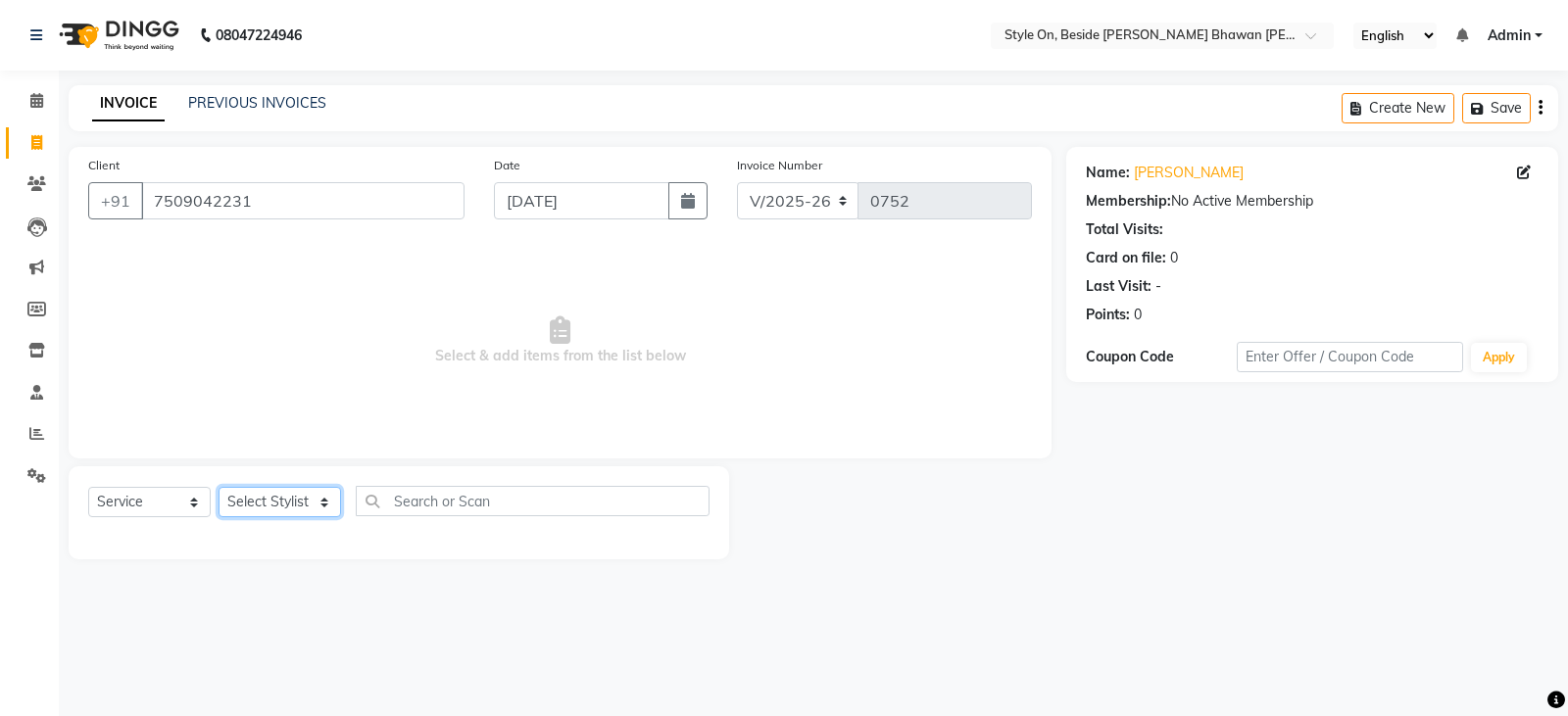
click at [276, 504] on select "Select Stylist [PERSON_NAME] Anju [PERSON_NAME] [PERSON_NAME] [PERSON_NAME] [PE…" at bounding box center [280, 502] width 123 height 31
click at [218, 487] on select "Select Stylist [PERSON_NAME] Anju [PERSON_NAME] [PERSON_NAME] [PERSON_NAME] [PE…" at bounding box center [280, 502] width 123 height 31
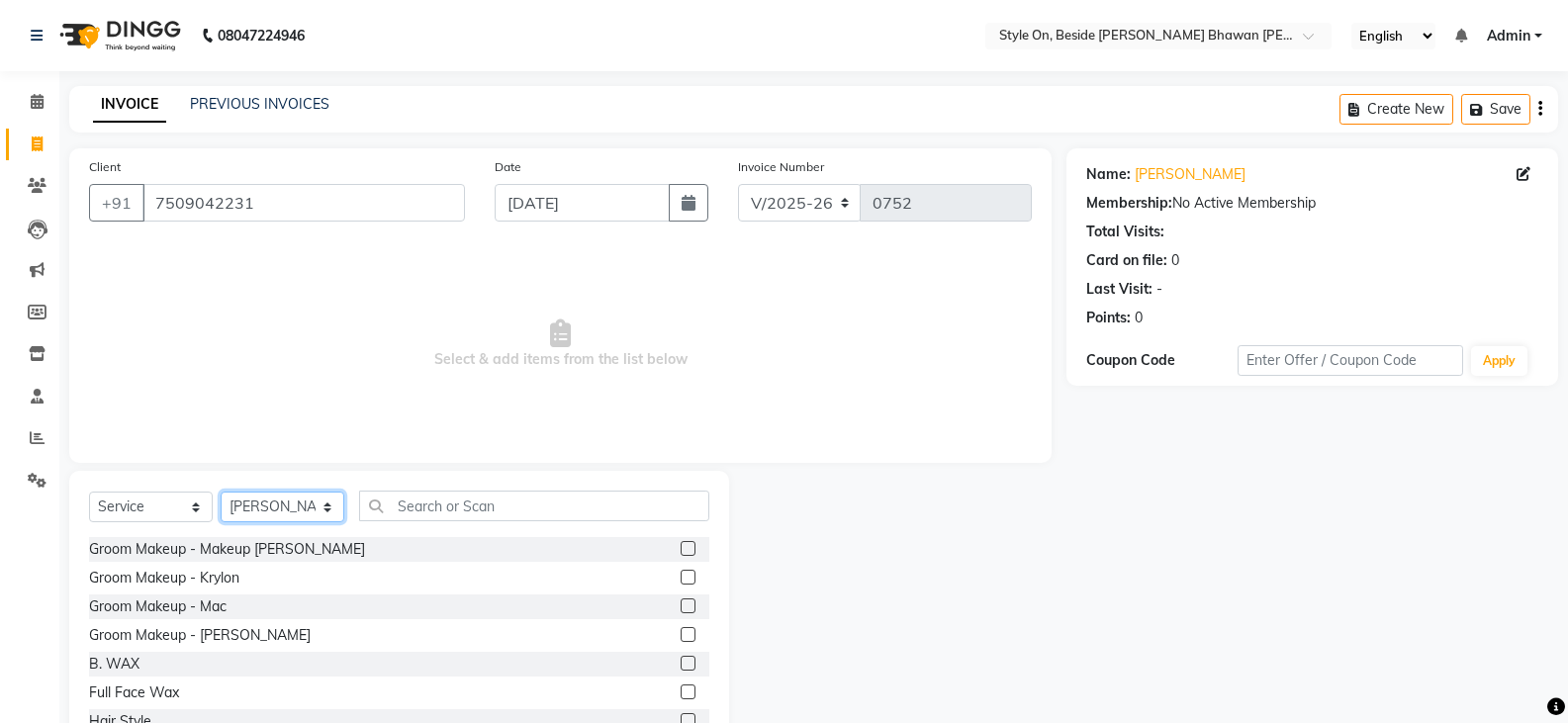
click at [260, 509] on select "Select Stylist [PERSON_NAME] Anju [PERSON_NAME] [PERSON_NAME] [PERSON_NAME] [PE…" at bounding box center [282, 507] width 124 height 31
select select "27829"
click at [220, 492] on select "Select Stylist [PERSON_NAME] Anju [PERSON_NAME] [PERSON_NAME] [PERSON_NAME] [PE…" at bounding box center [282, 507] width 124 height 31
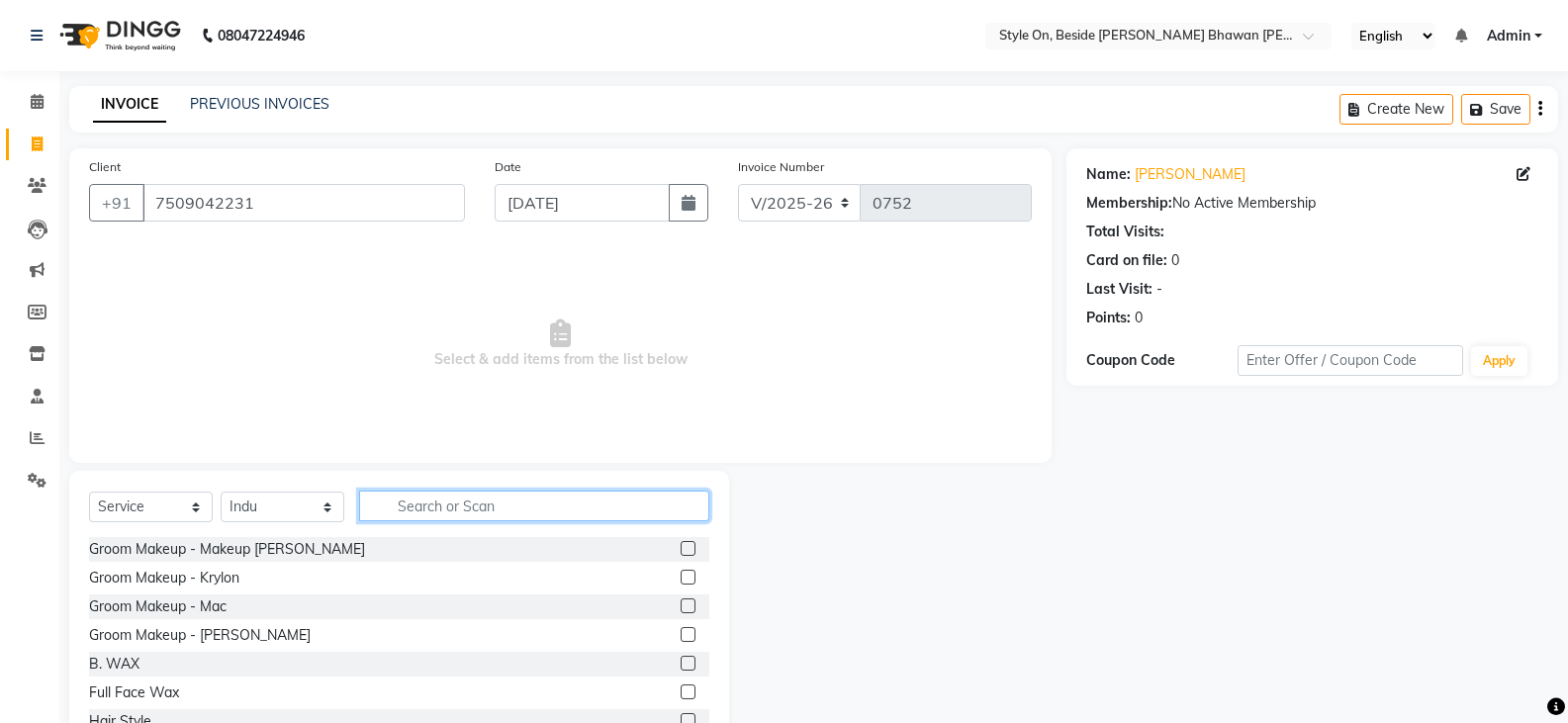
click at [461, 514] on input "text" at bounding box center [534, 506] width 350 height 31
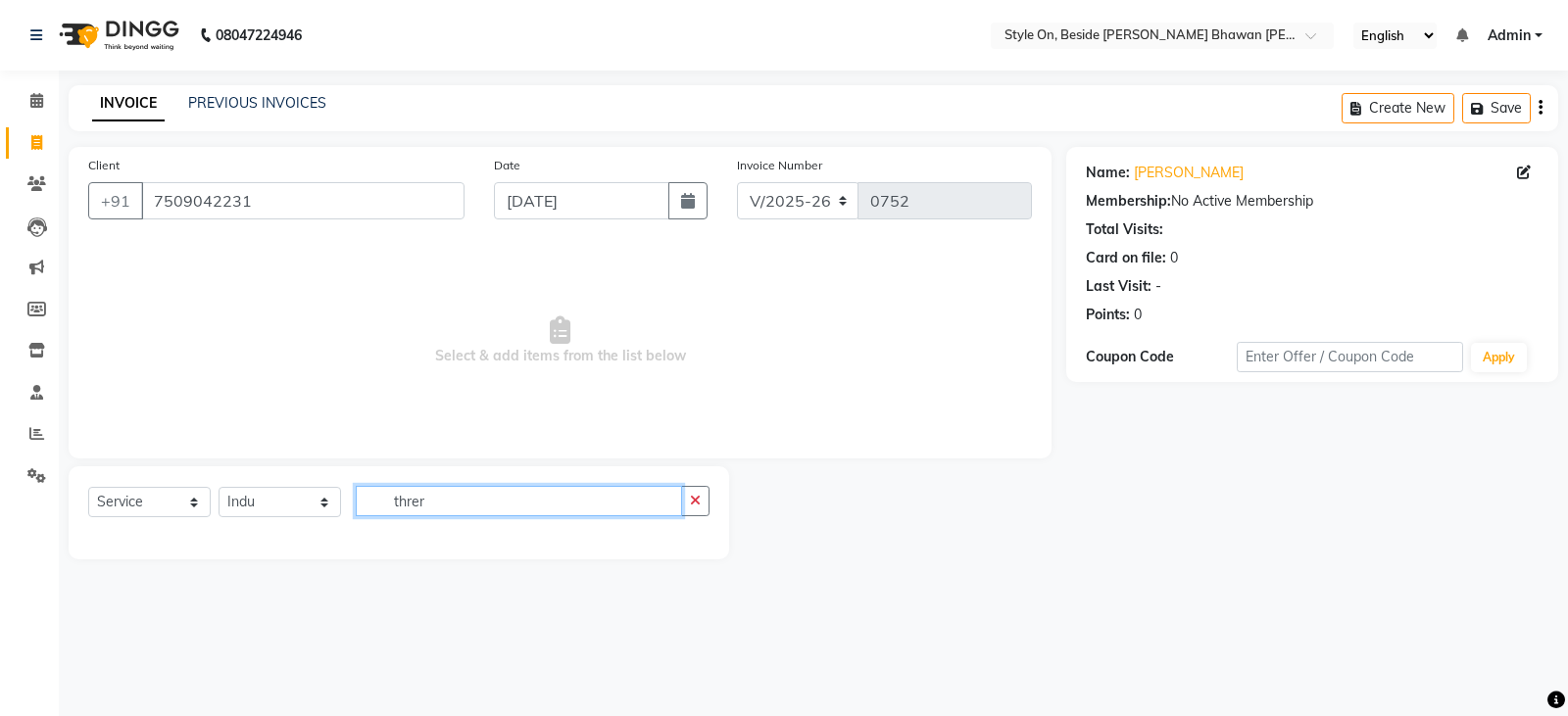
drag, startPoint x: 465, startPoint y: 502, endPoint x: 334, endPoint y: 531, distance: 134.2
click at [337, 524] on div "Select Service Product Membership Package Voucher Prepaid Gift Card Select Styl…" at bounding box center [398, 509] width 621 height 46
type input "thre"
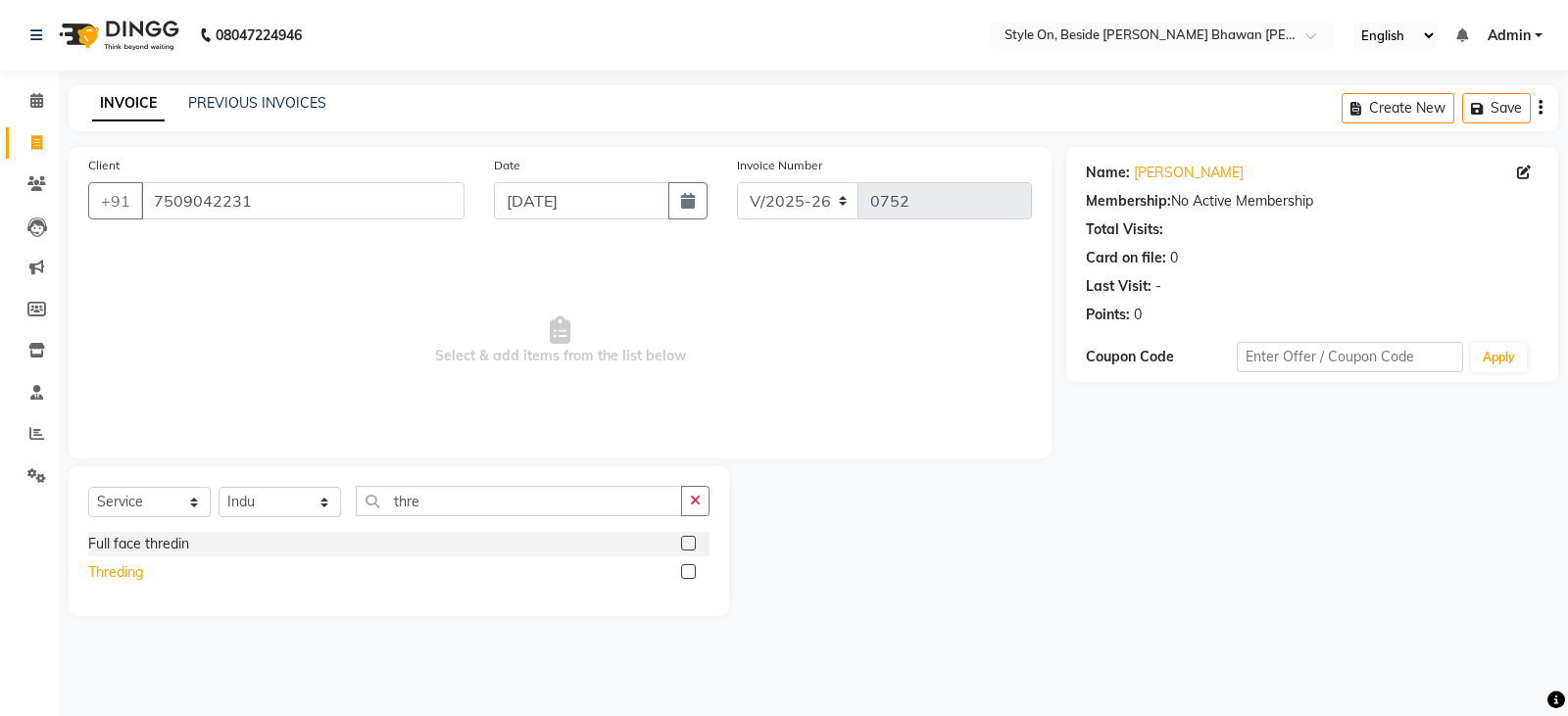
click at [141, 572] on div "Threding" at bounding box center [116, 572] width 55 height 21
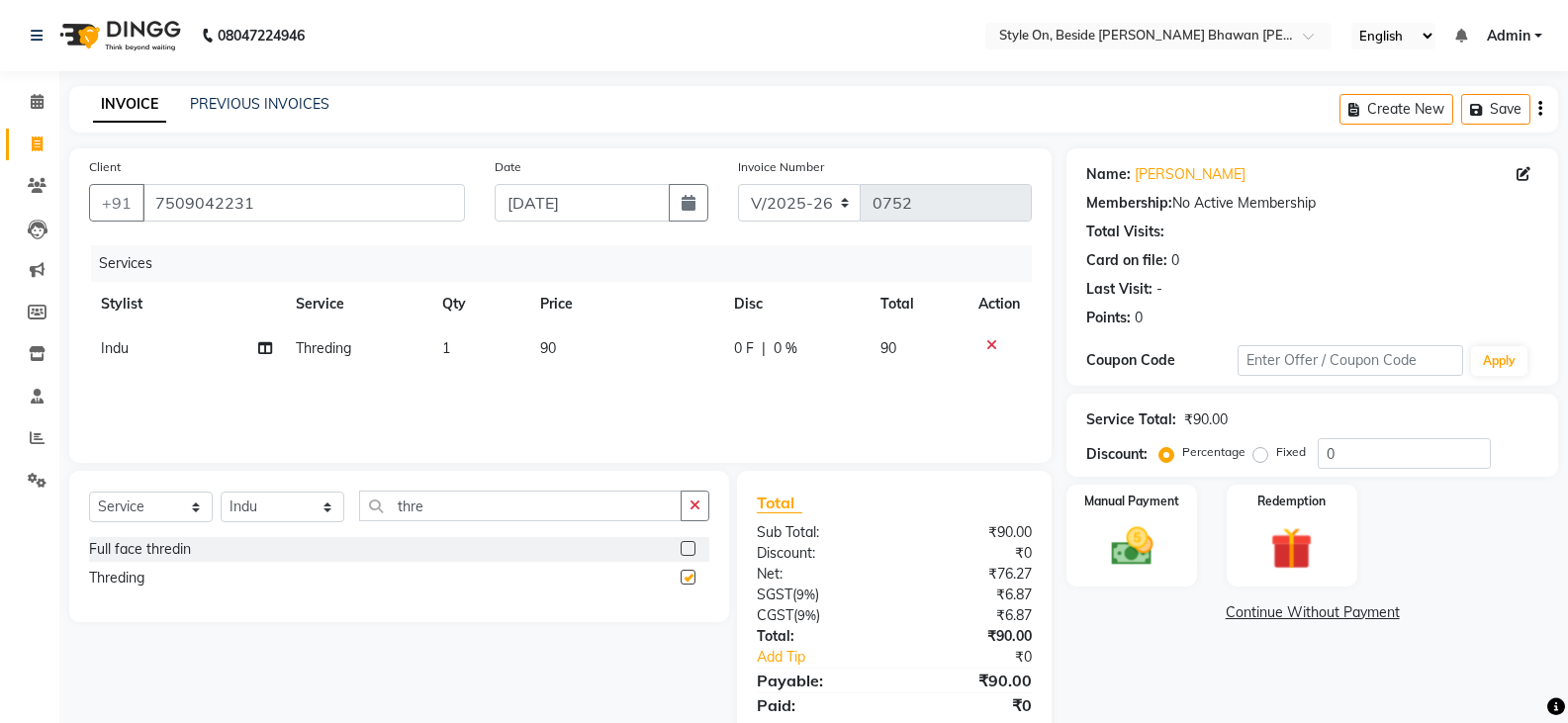
checkbox input "false"
click at [276, 514] on select "Select Stylist [PERSON_NAME] Anju [PERSON_NAME] [PERSON_NAME] [PERSON_NAME] [PE…" at bounding box center [282, 507] width 124 height 31
select select "27825"
click at [220, 492] on select "Select Stylist [PERSON_NAME] Anju [PERSON_NAME] [PERSON_NAME] [PERSON_NAME] [PE…" at bounding box center [282, 507] width 124 height 31
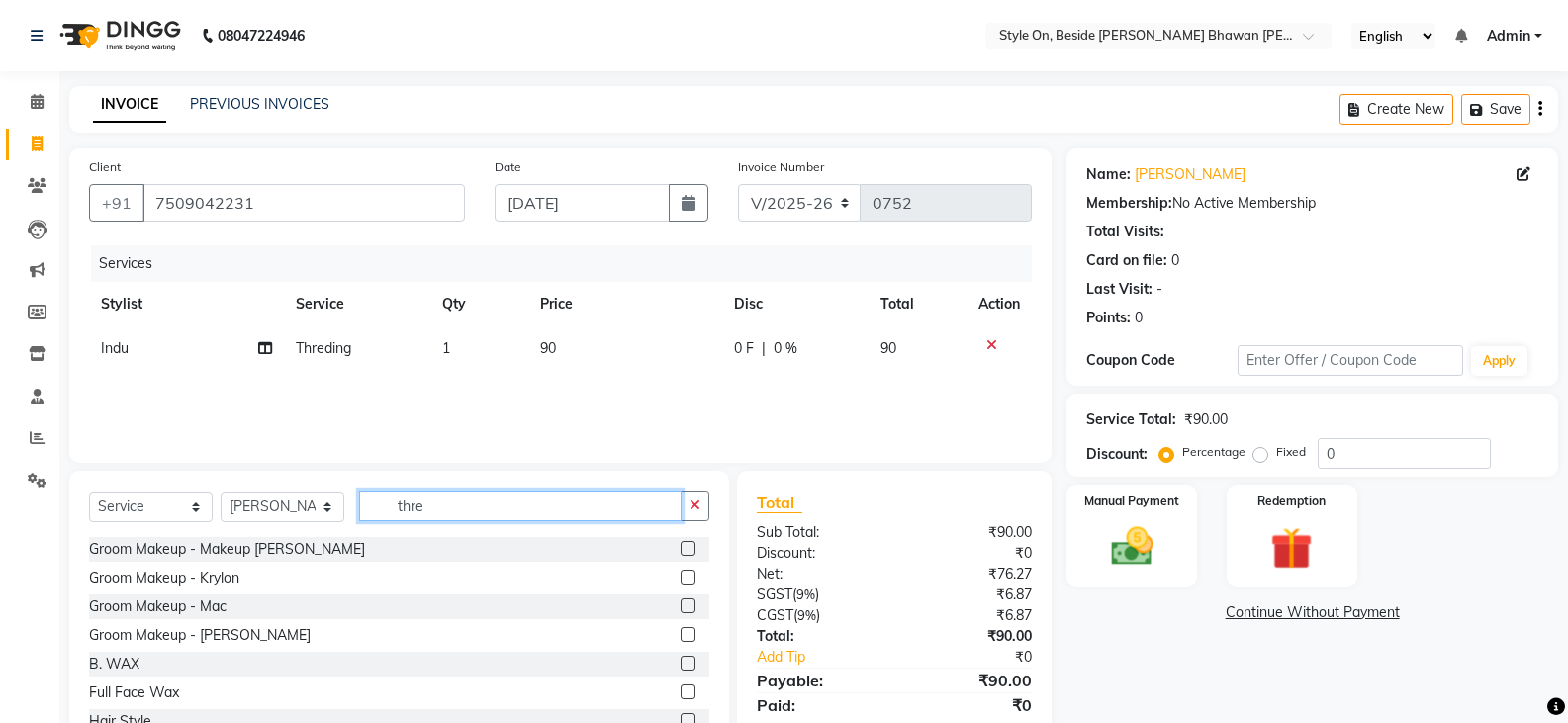
drag, startPoint x: 438, startPoint y: 518, endPoint x: 372, endPoint y: 528, distance: 66.8
click at [374, 528] on div "Select Service Product Membership Package Voucher Prepaid Gift Card Select Styl…" at bounding box center [399, 514] width 620 height 47
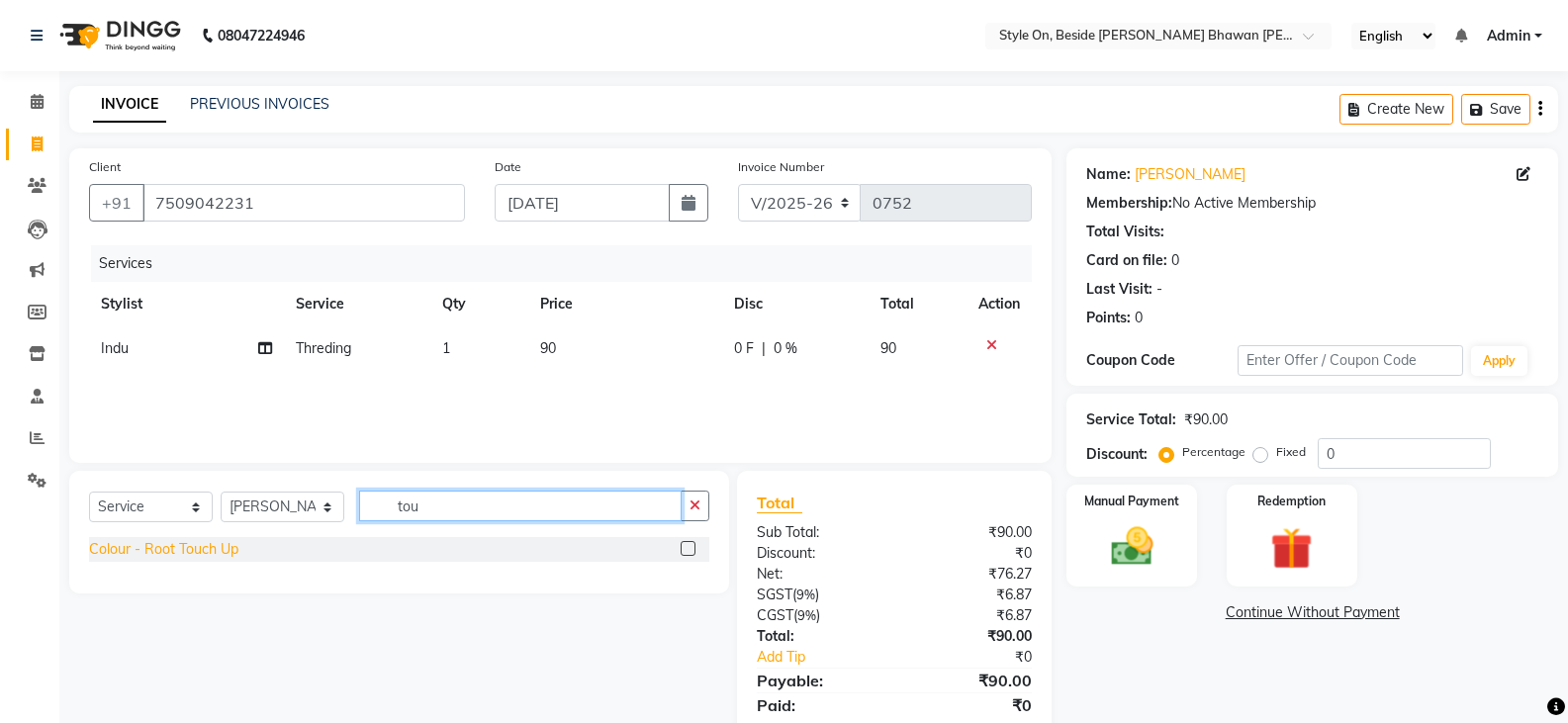
type input "tou"
click at [208, 550] on div "Colour - Root Touch Up" at bounding box center [164, 549] width 150 height 21
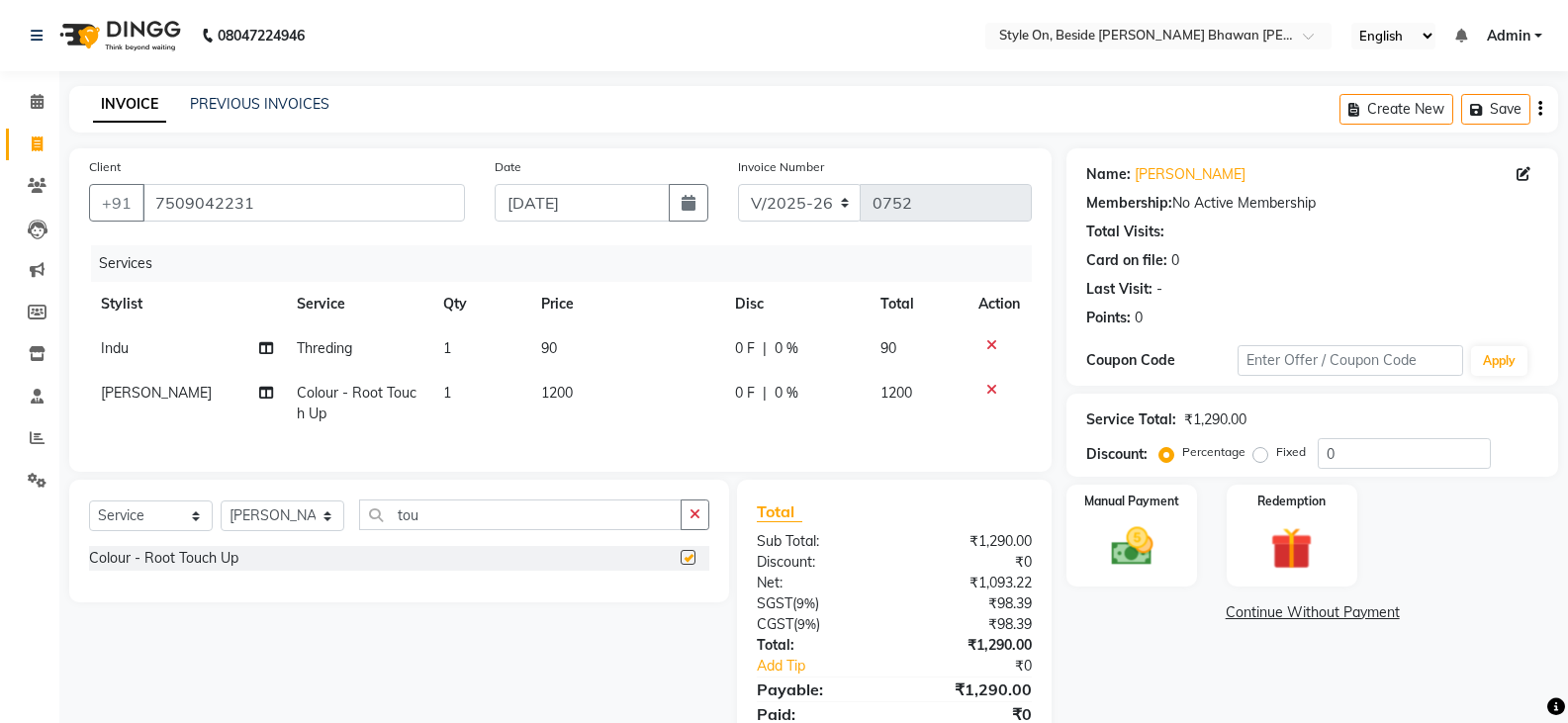
checkbox input "false"
click at [580, 402] on td "1200" at bounding box center [626, 403] width 194 height 65
select select "27825"
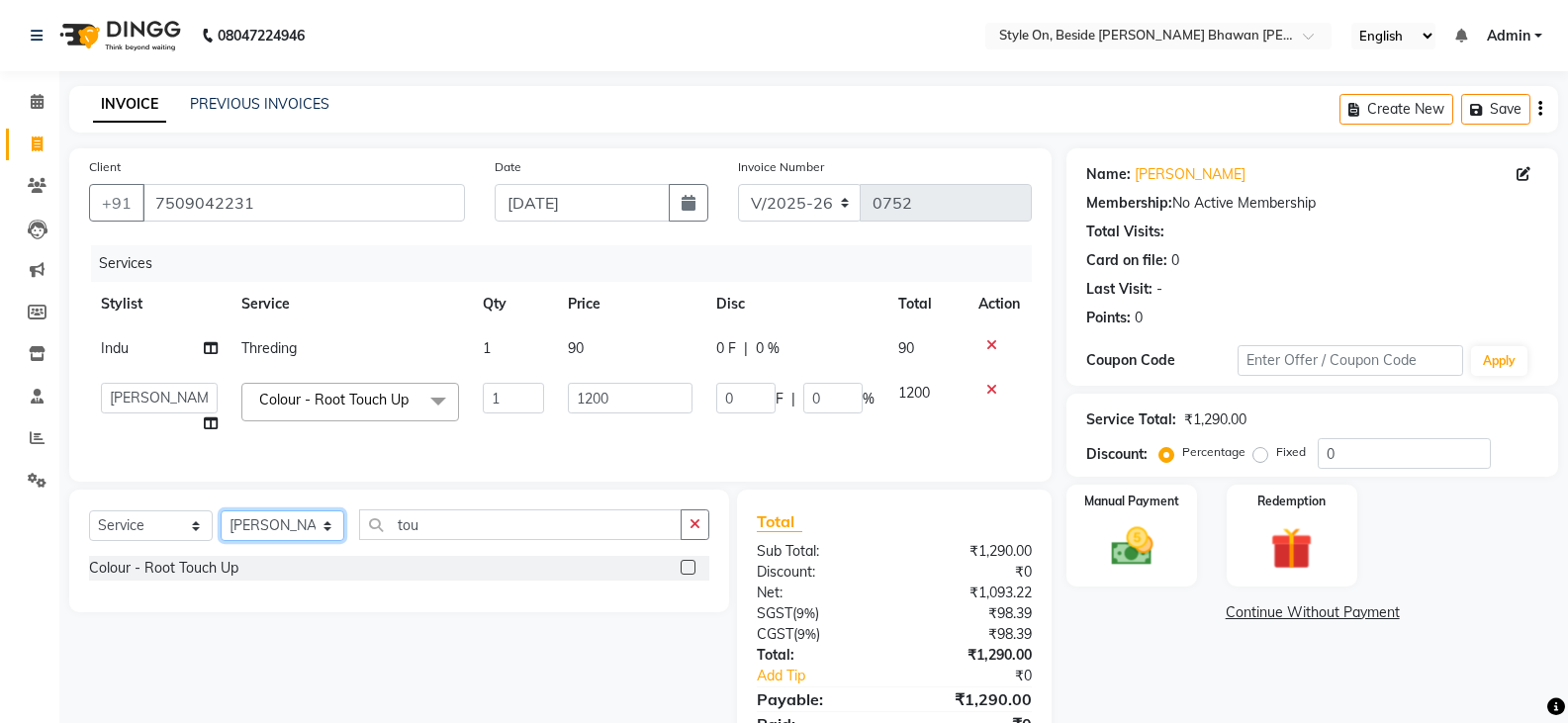
click at [280, 542] on select "Select Stylist [PERSON_NAME] Anju [PERSON_NAME] [PERSON_NAME] [PERSON_NAME] [PE…" at bounding box center [282, 526] width 124 height 31
drag, startPoint x: 280, startPoint y: 542, endPoint x: 292, endPoint y: 542, distance: 12.0
click at [280, 542] on select "Select Stylist [PERSON_NAME] Anju [PERSON_NAME] [PERSON_NAME] [PERSON_NAME] [PE…" at bounding box center [282, 526] width 124 height 31
drag, startPoint x: 461, startPoint y: 528, endPoint x: 370, endPoint y: 550, distance: 93.6
click at [351, 555] on div "Select Service Product Membership Package Voucher Prepaid Gift Card Select Styl…" at bounding box center [399, 533] width 620 height 47
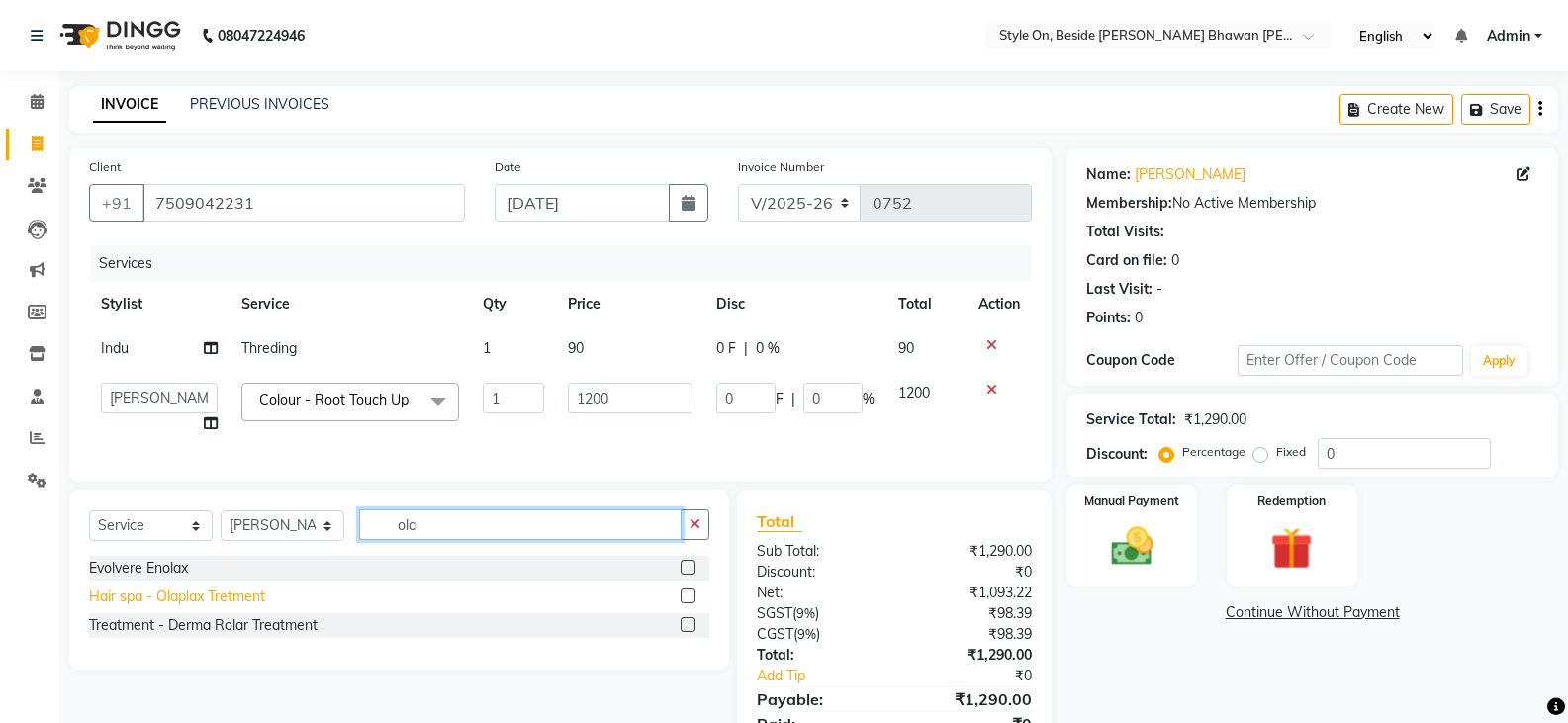
type input "ola"
click at [186, 607] on div "Hair spa - Olaplax Tretment" at bounding box center [177, 596] width 177 height 21
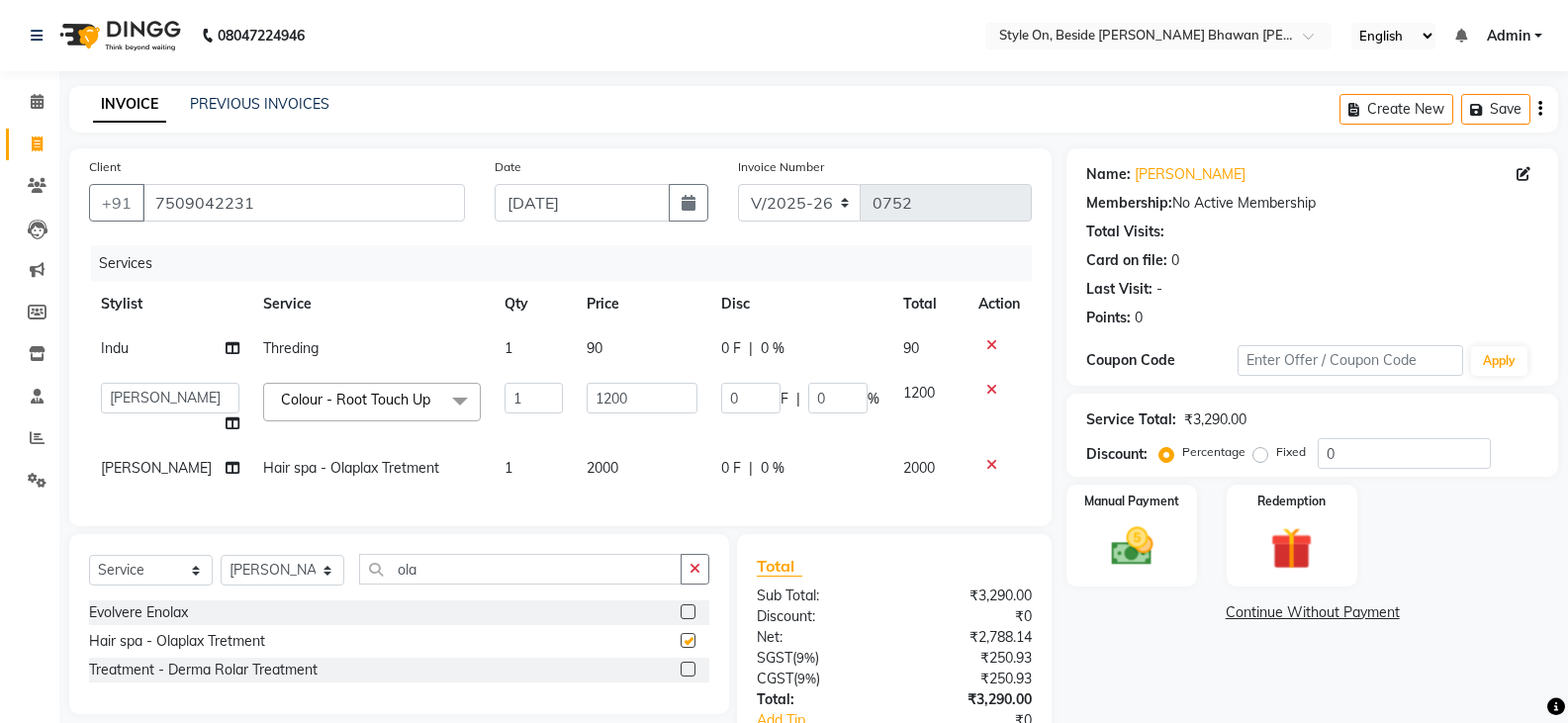
checkbox input "false"
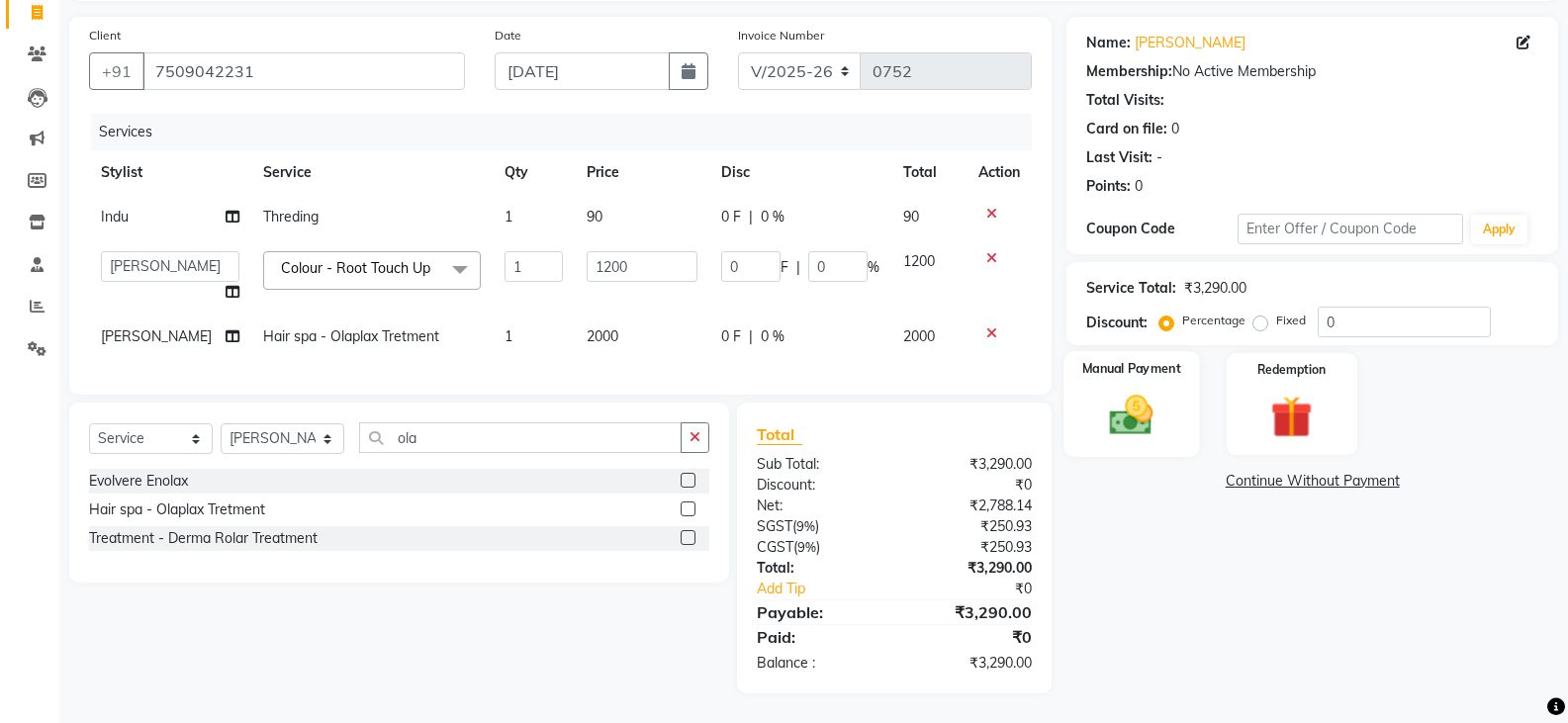
click at [1129, 392] on img at bounding box center [1131, 415] width 70 height 51
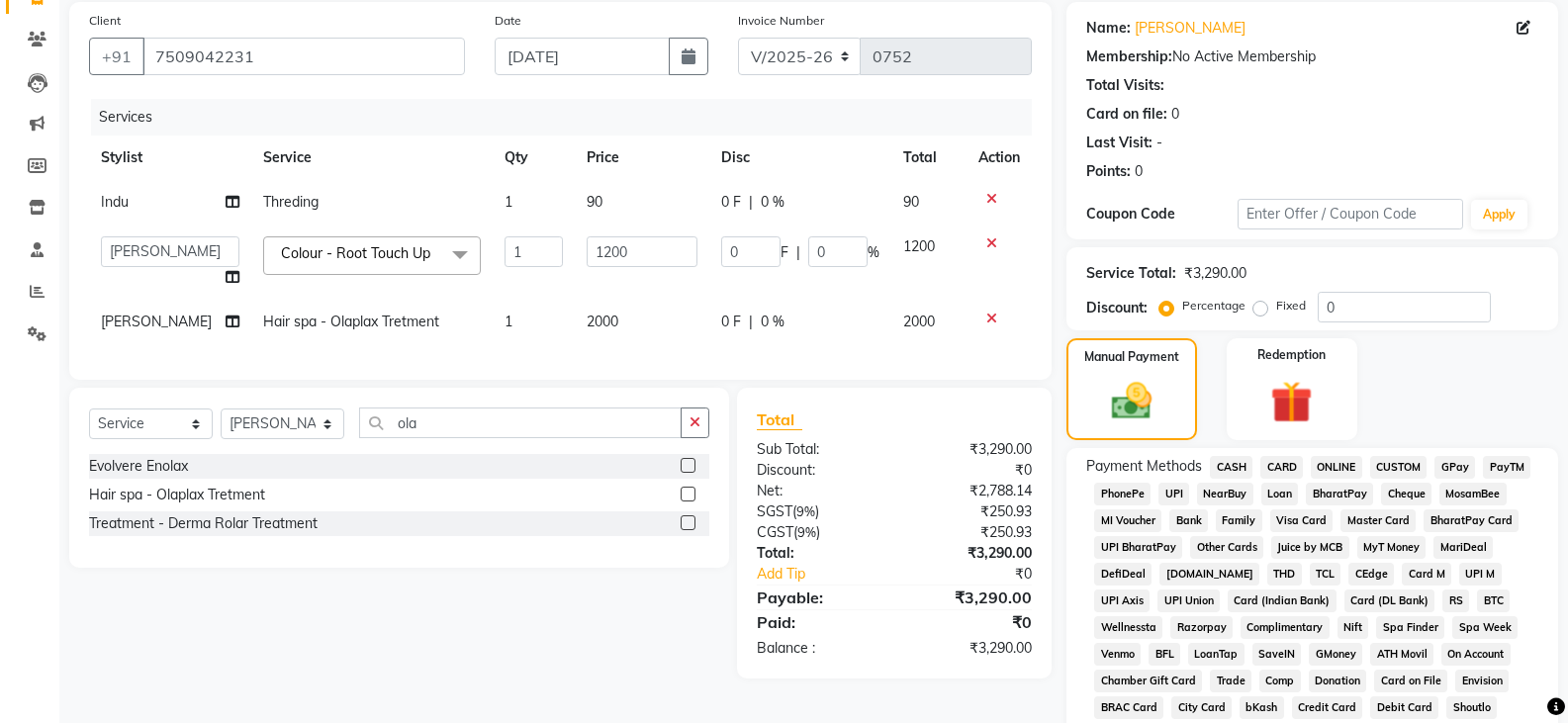
click at [1501, 462] on span "PayTM" at bounding box center [1507, 467] width 48 height 23
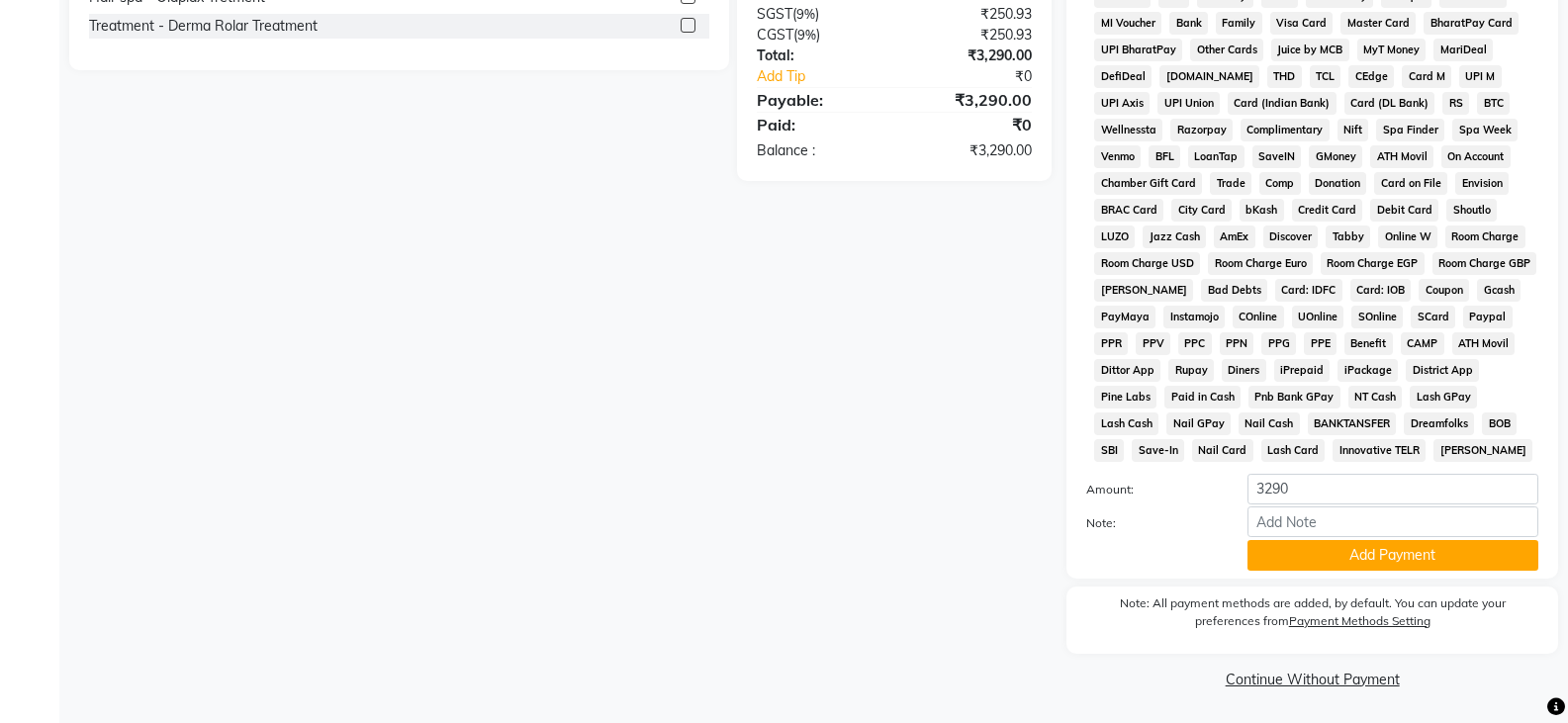
scroll to position [645, 0]
click at [1375, 538] on div "Note:" at bounding box center [1312, 523] width 482 height 34
click at [1384, 557] on button "Add Payment" at bounding box center [1393, 554] width 291 height 31
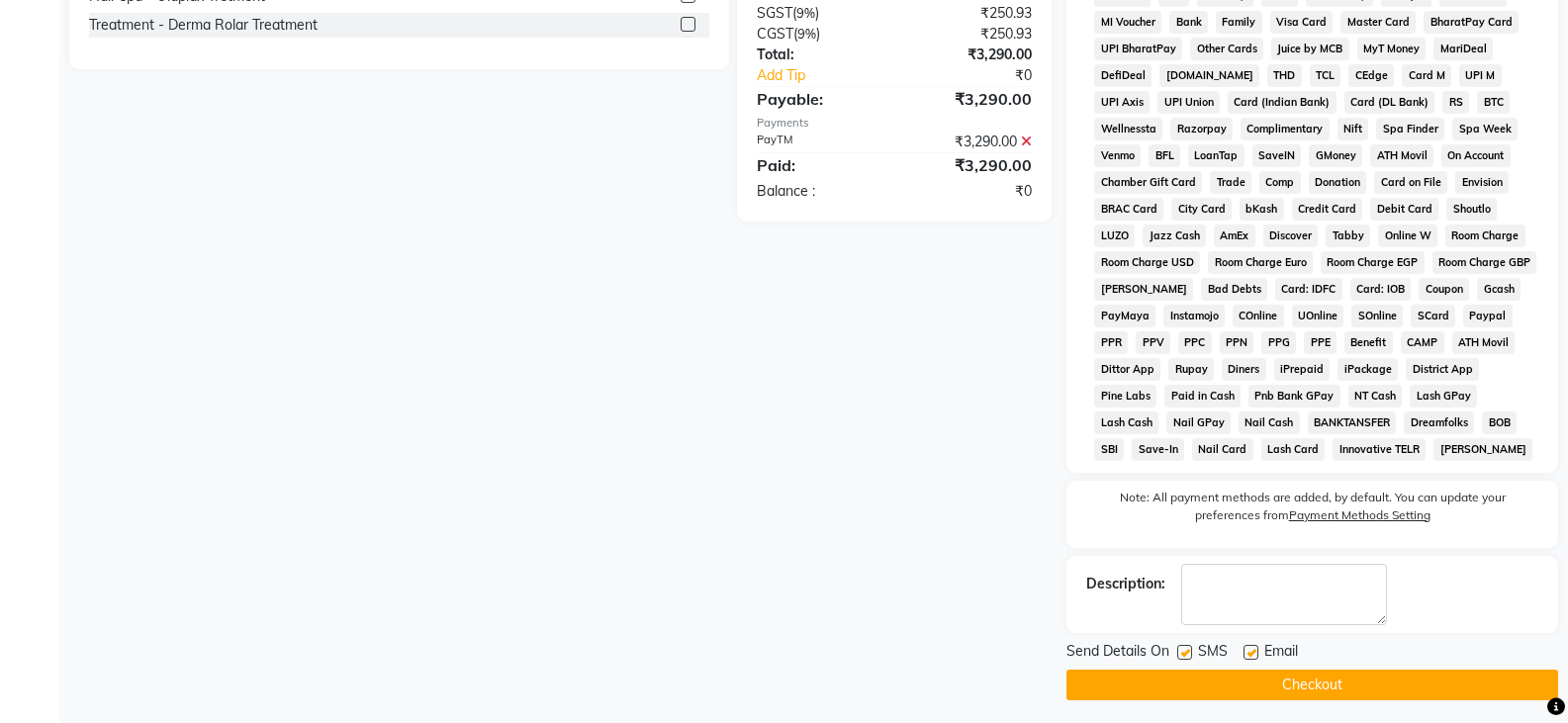
click at [1200, 675] on button "Checkout" at bounding box center [1312, 685] width 492 height 31
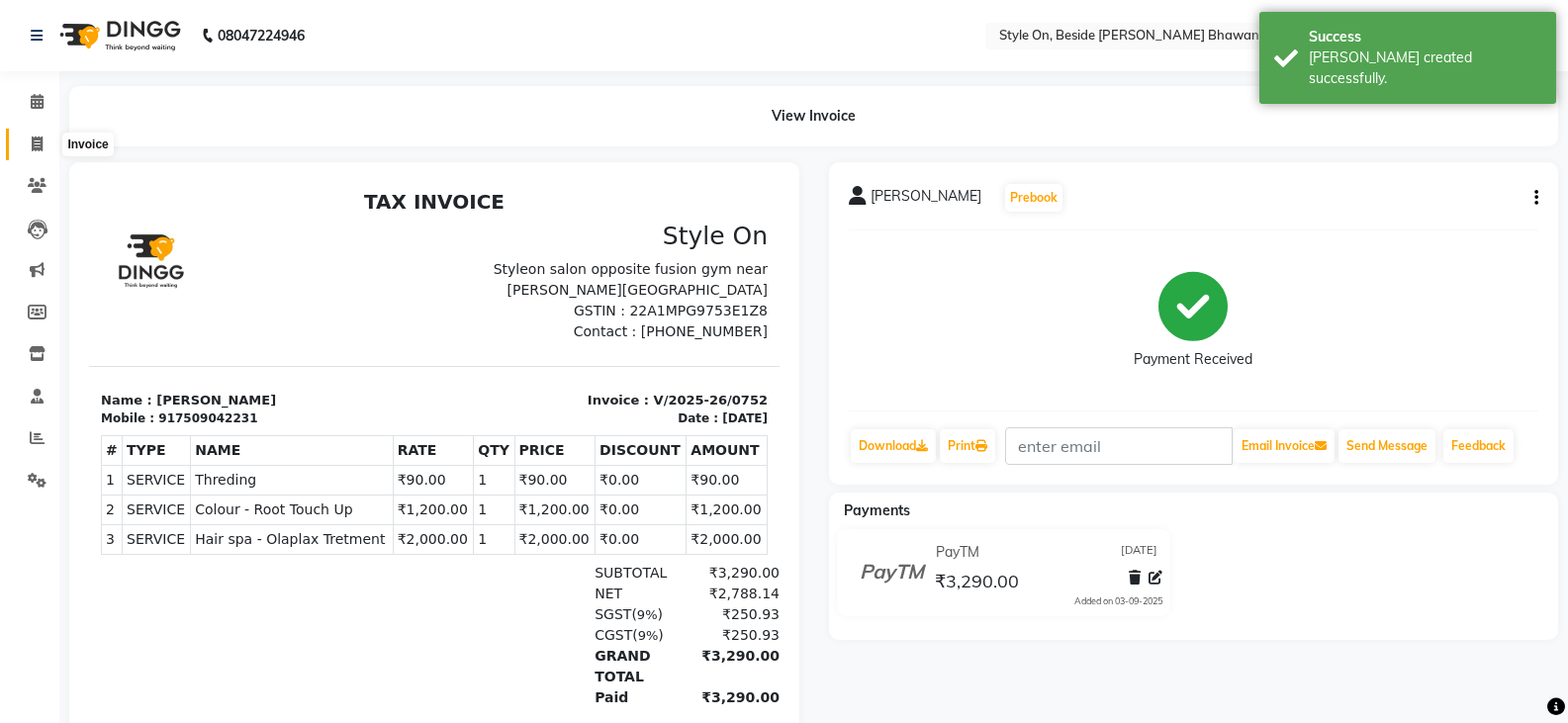
click at [38, 147] on icon at bounding box center [37, 144] width 11 height 15
select select "service"
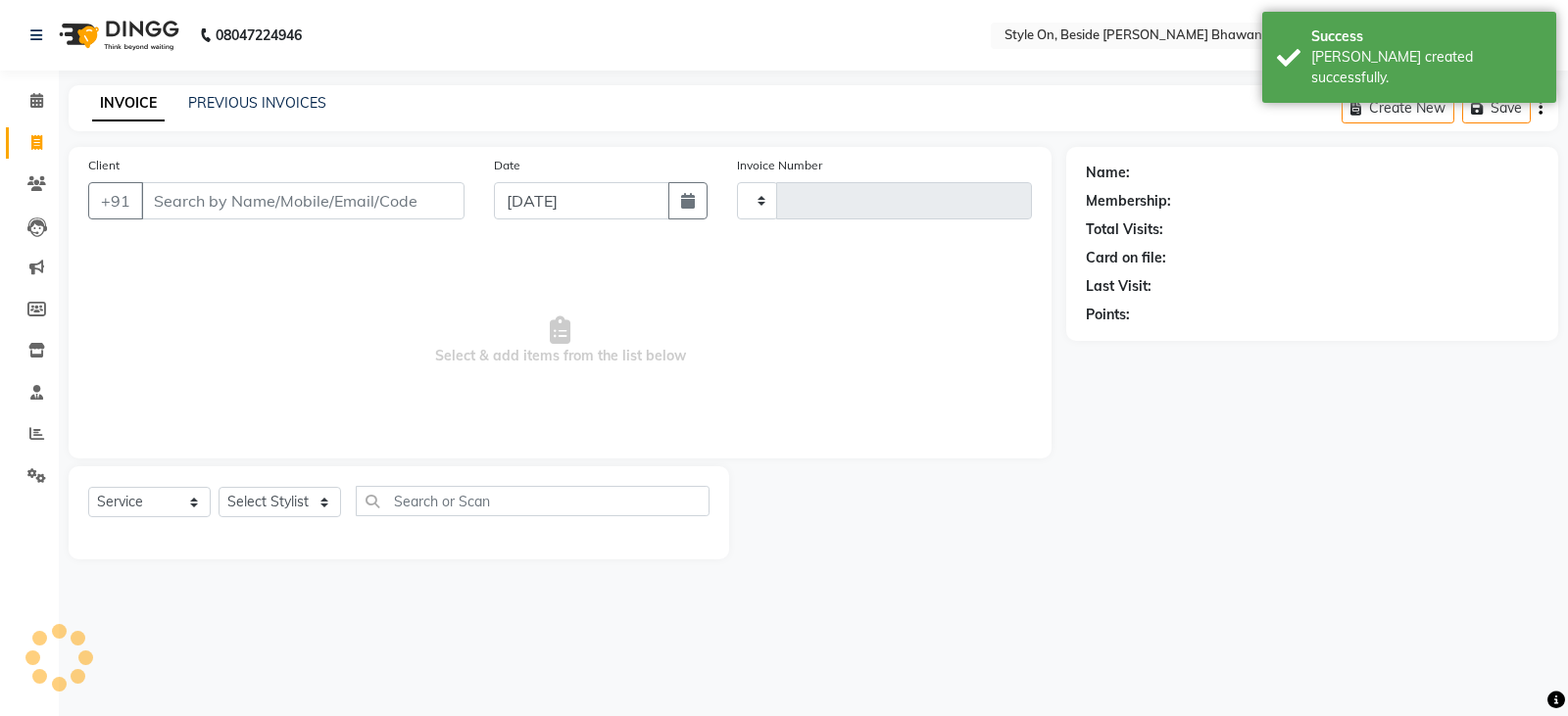
type input "0753"
select select "4700"
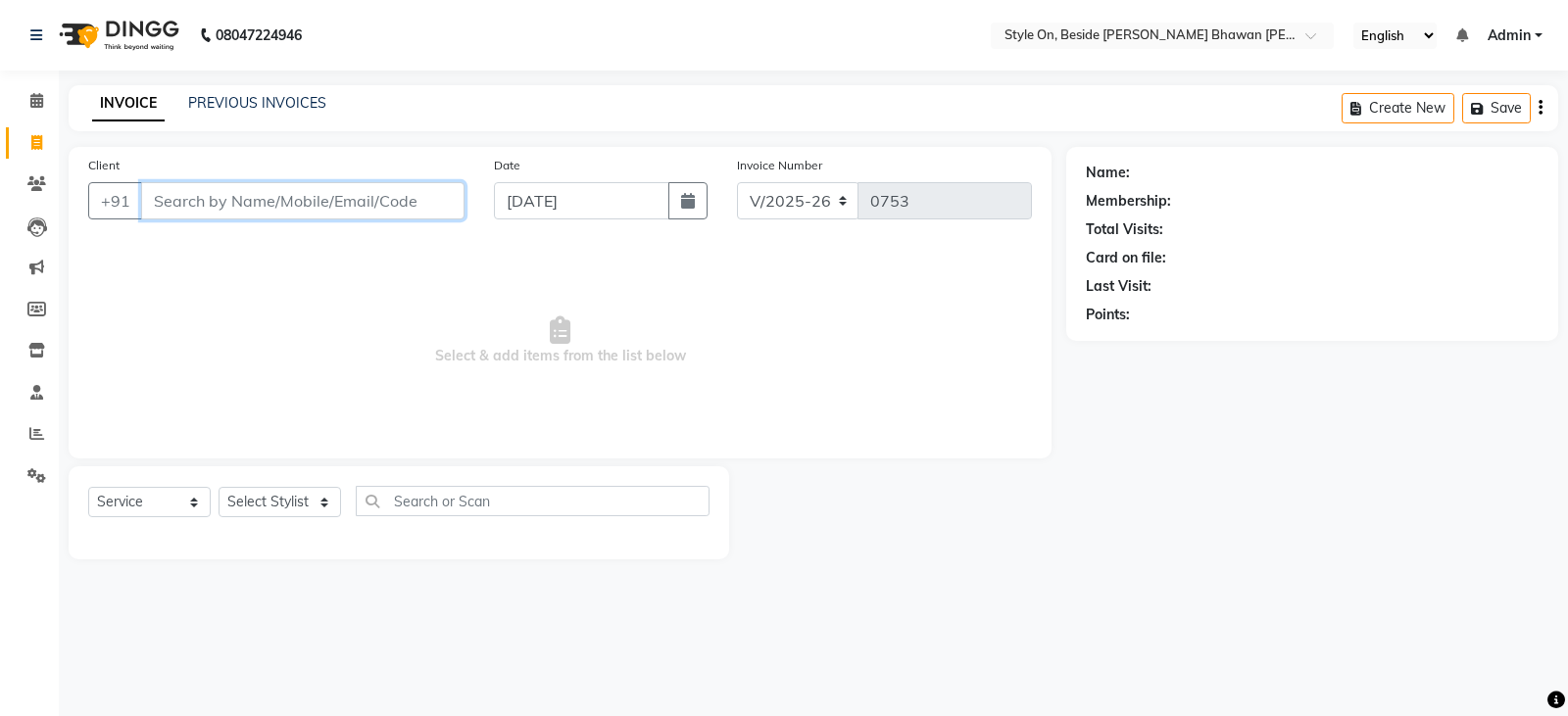
click at [384, 215] on input "Client" at bounding box center [302, 201] width 323 height 38
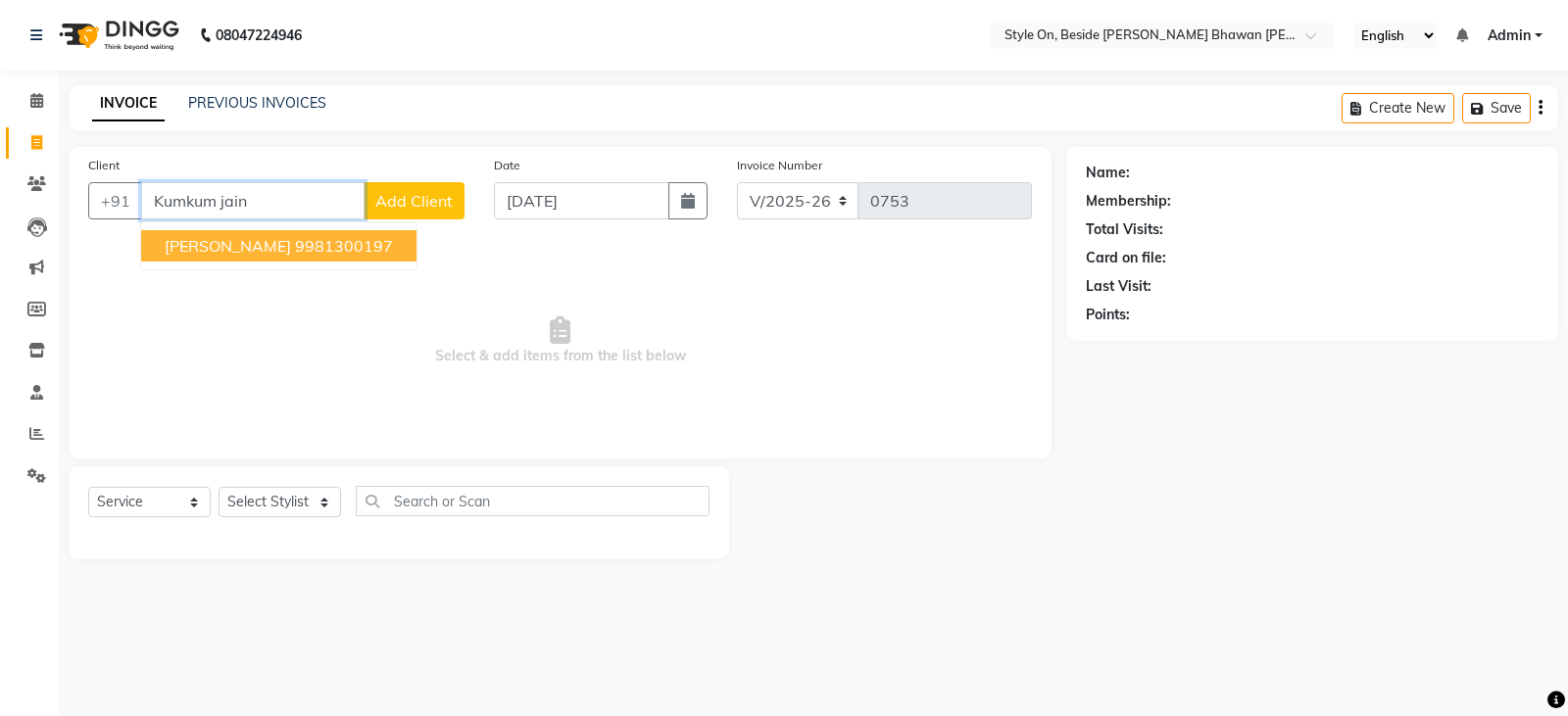
click at [217, 248] on span "[PERSON_NAME]" at bounding box center [228, 246] width 126 height 20
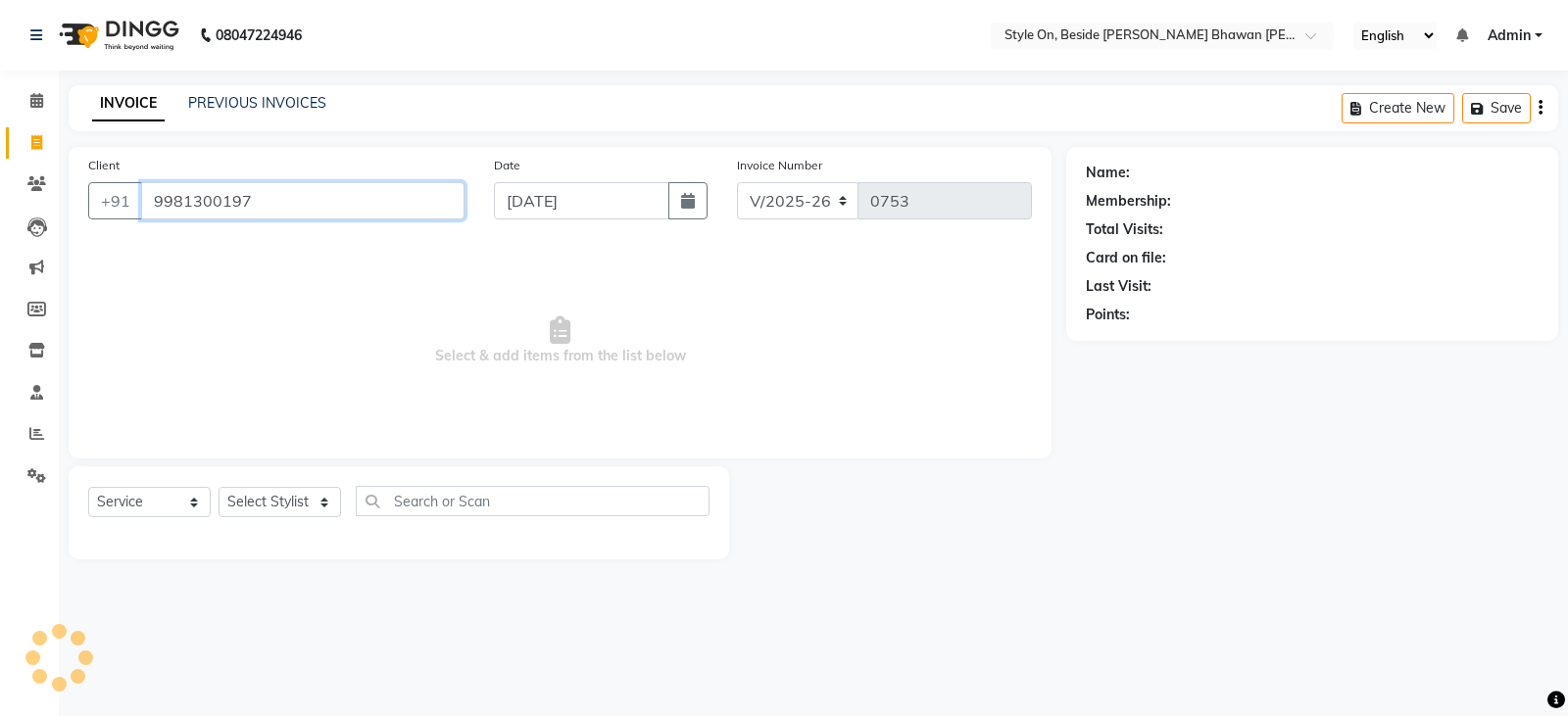
type input "9981300197"
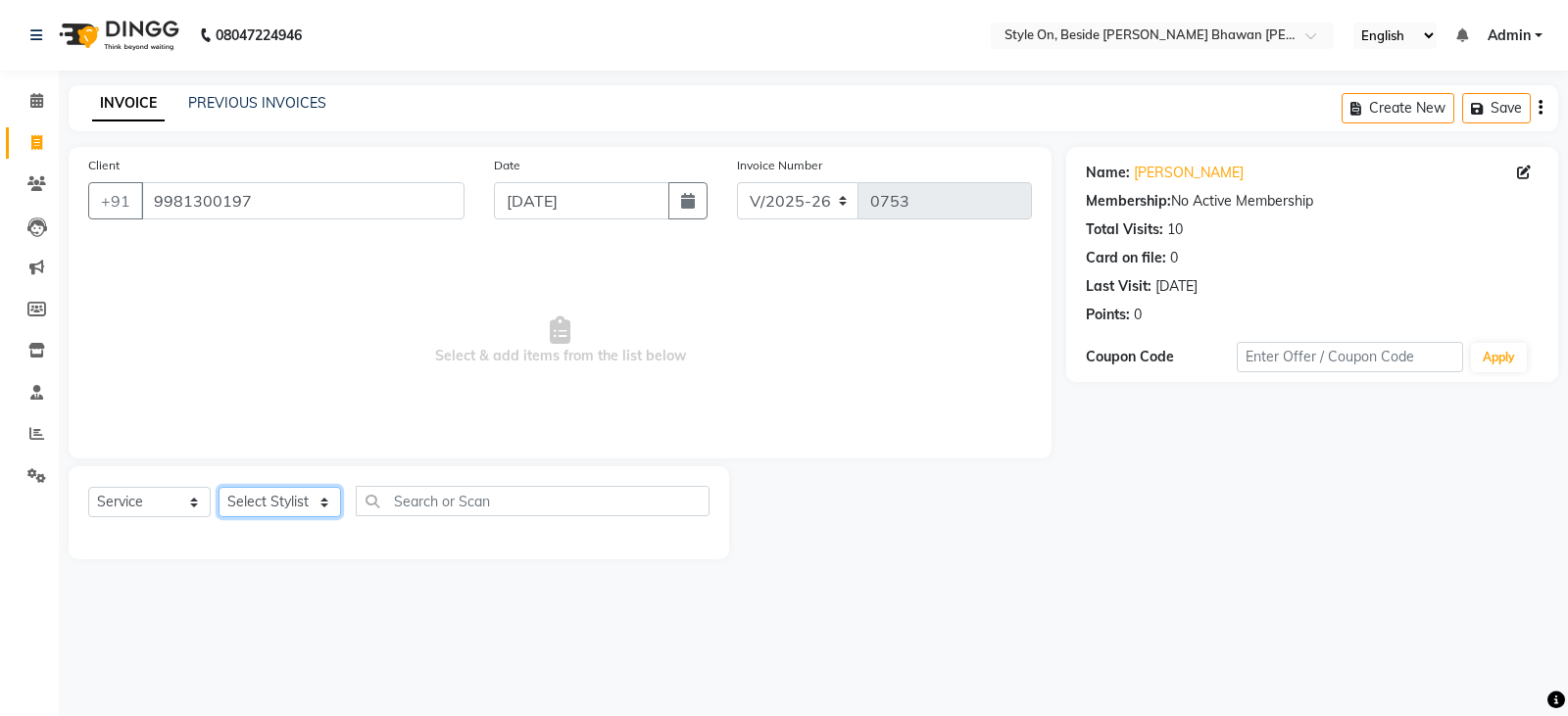
click at [295, 492] on select "Select Stylist [PERSON_NAME] Anju [PERSON_NAME] [PERSON_NAME] [PERSON_NAME] [PE…" at bounding box center [280, 502] width 123 height 31
click at [433, 350] on span "Select & add items from the list below" at bounding box center [559, 341] width 944 height 196
click at [283, 496] on select "Select Stylist [PERSON_NAME] Anju [PERSON_NAME] [PERSON_NAME] [PERSON_NAME] [PE…" at bounding box center [280, 502] width 123 height 31
click at [285, 506] on select "Select Stylist [PERSON_NAME] Anju [PERSON_NAME] [PERSON_NAME] [PERSON_NAME] [PE…" at bounding box center [280, 502] width 123 height 31
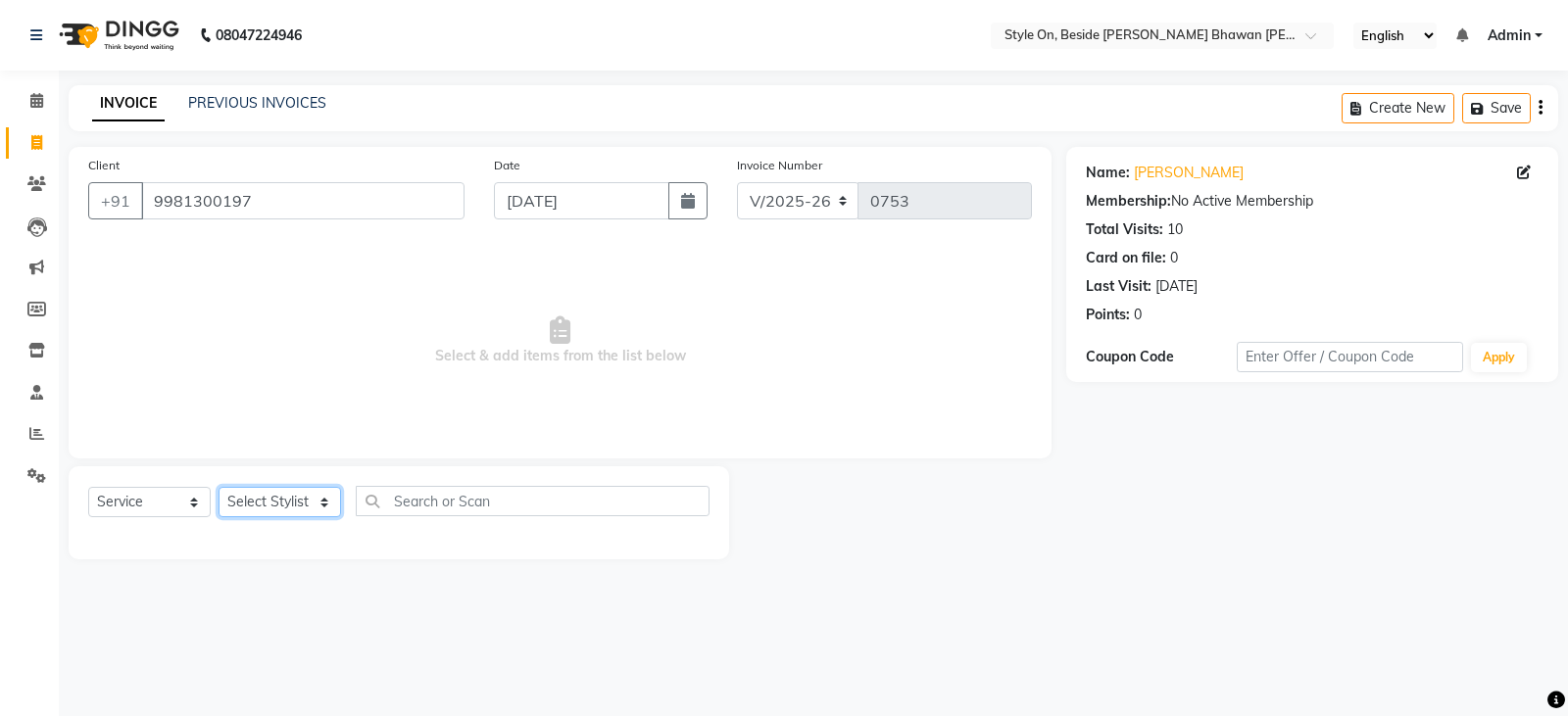
select select "27831"
click at [218, 487] on select "Select Stylist [PERSON_NAME] Anju [PERSON_NAME] [PERSON_NAME] [PERSON_NAME] [PE…" at bounding box center [280, 502] width 123 height 31
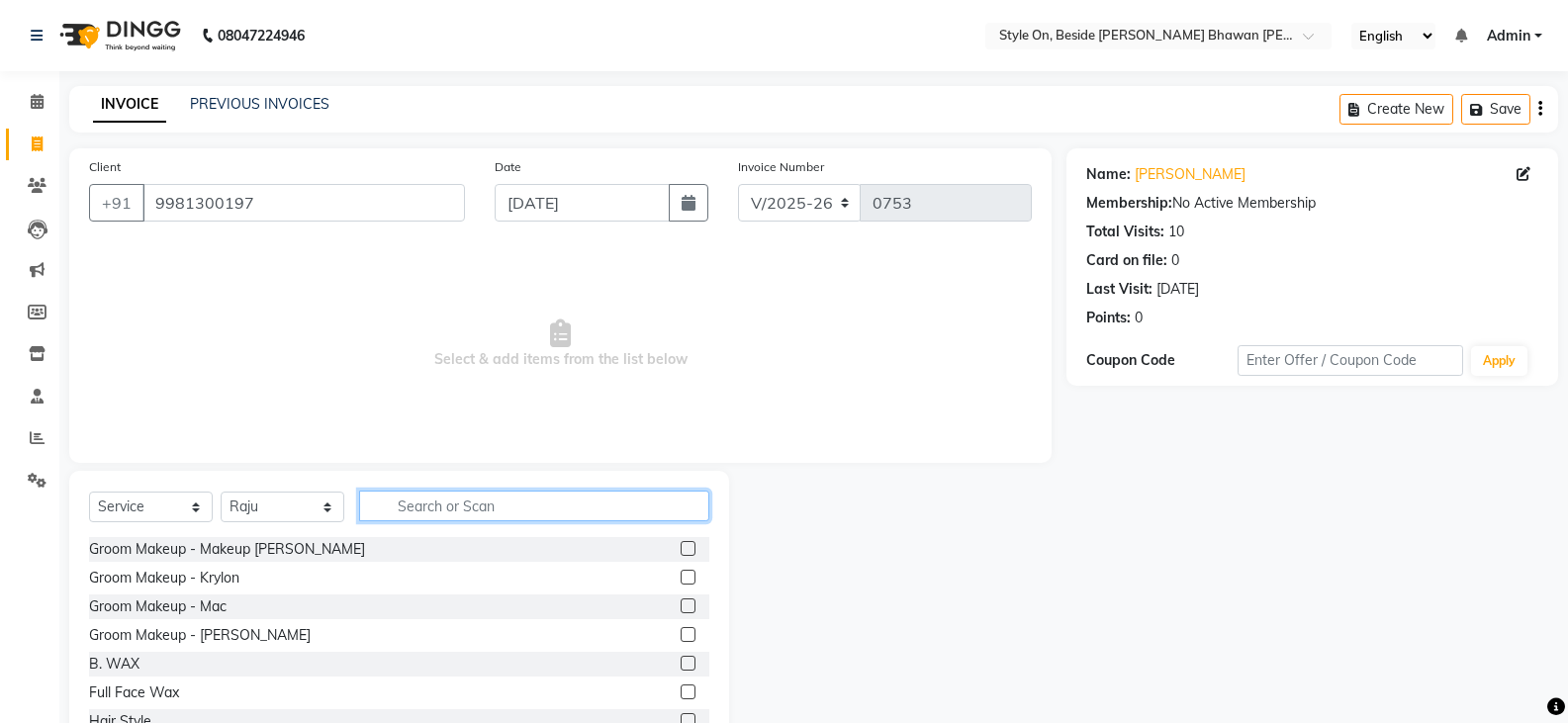
click at [442, 519] on input "text" at bounding box center [534, 506] width 350 height 31
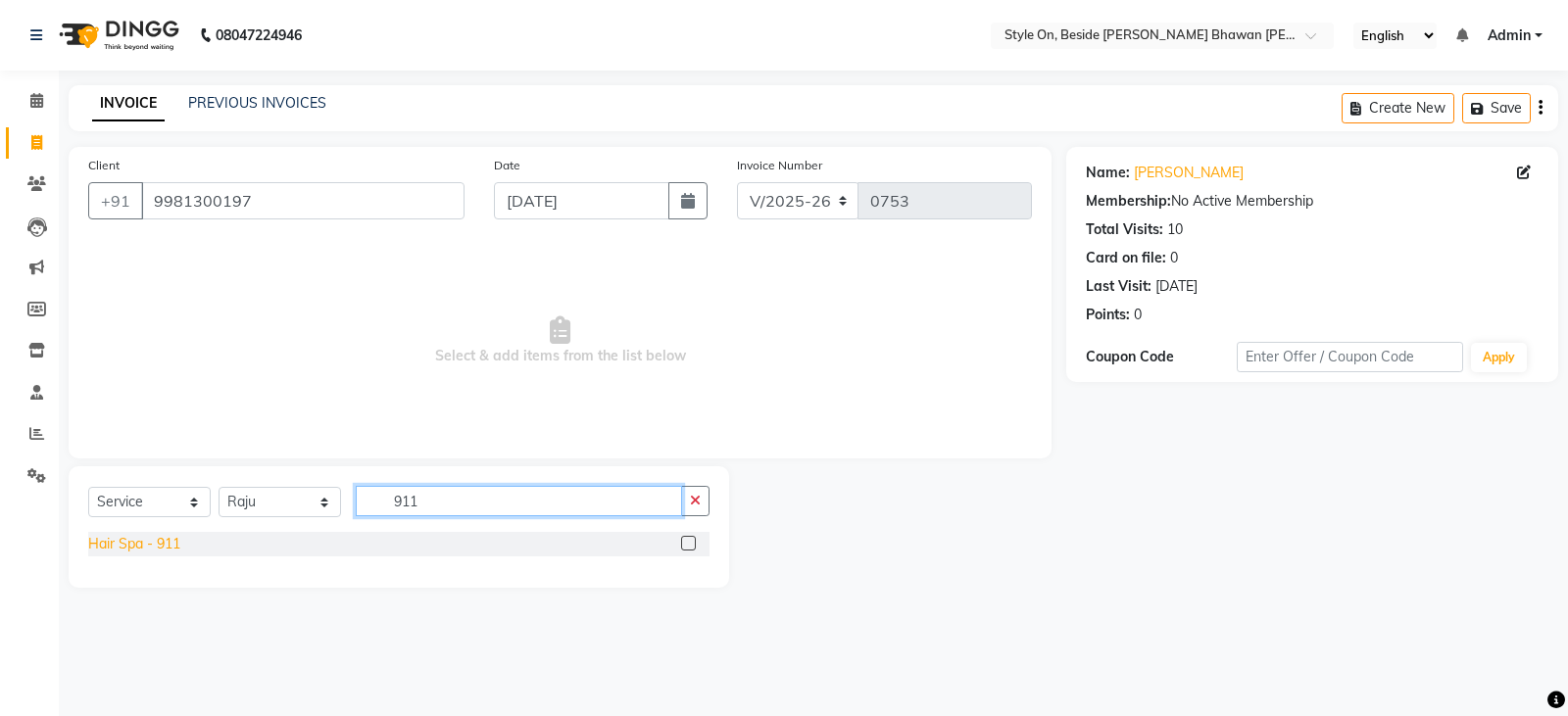
type input "911"
drag, startPoint x: 115, startPoint y: 552, endPoint x: 187, endPoint y: 517, distance: 80.1
click at [115, 552] on div "Hair Spa - 911" at bounding box center [133, 544] width 92 height 21
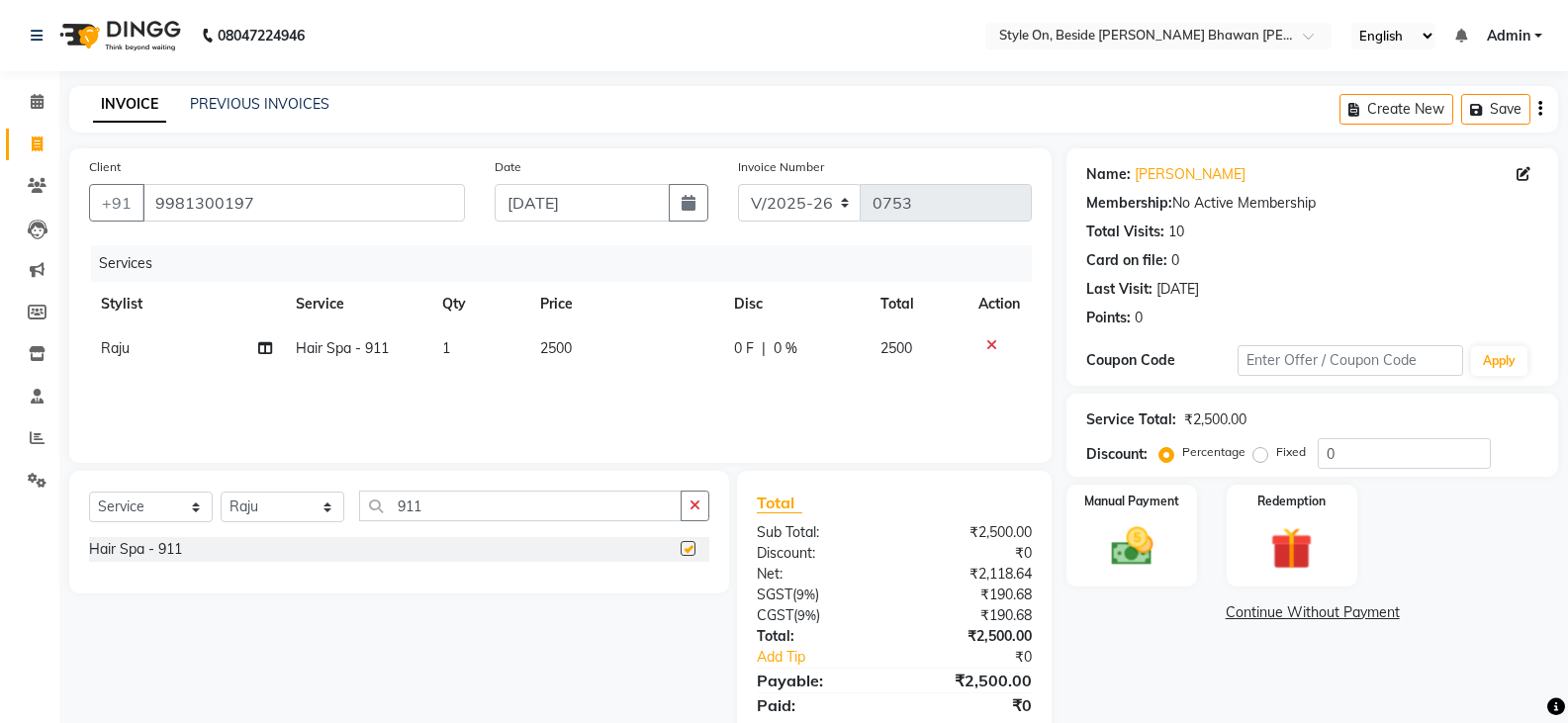
checkbox input "false"
click at [555, 355] on span "2500" at bounding box center [557, 348] width 32 height 18
select select "27831"
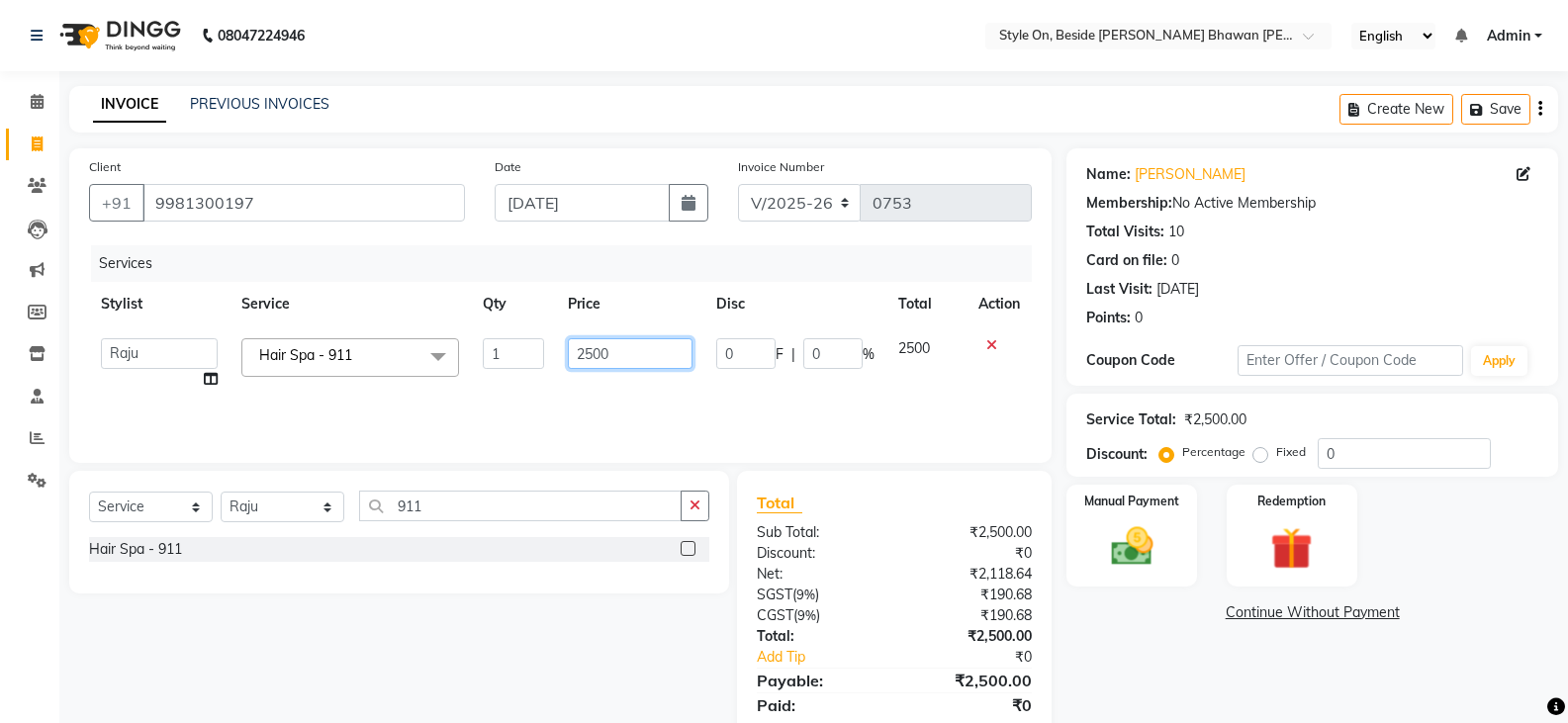
drag, startPoint x: 587, startPoint y: 354, endPoint x: 603, endPoint y: 365, distance: 19.4
click at [589, 356] on input "2500" at bounding box center [629, 353] width 124 height 31
type input "2000"
click at [584, 390] on div "Services Stylist Service Qty Price Disc Total Action [PERSON_NAME] Anju [PERSON…" at bounding box center [560, 344] width 943 height 197
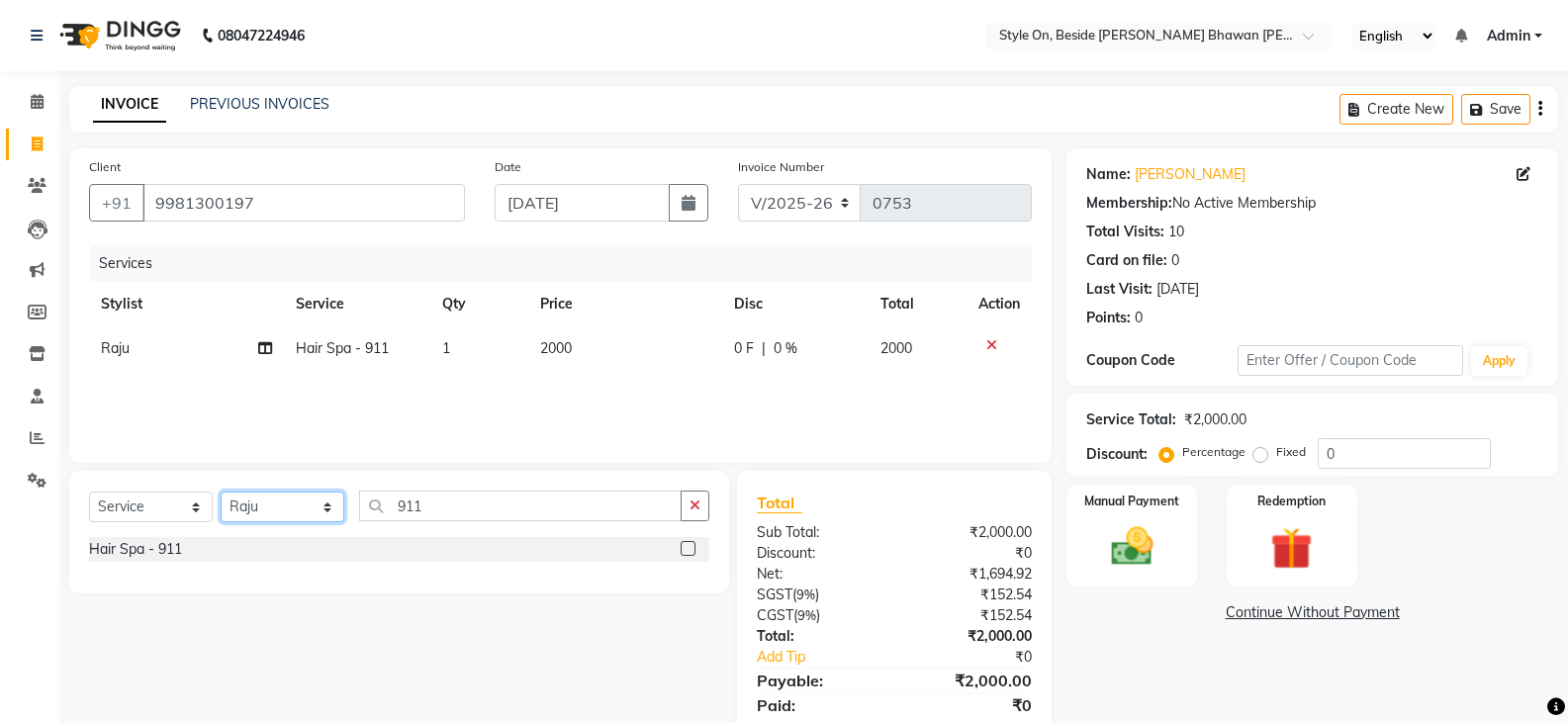
click at [272, 516] on select "Select Stylist [PERSON_NAME] Anju [PERSON_NAME] [PERSON_NAME] [PERSON_NAME] [PE…" at bounding box center [282, 507] width 124 height 31
select select "62111"
drag, startPoint x: 272, startPoint y: 516, endPoint x: 460, endPoint y: 515, distance: 188.0
click at [272, 516] on select "Select Stylist [PERSON_NAME] Anju [PERSON_NAME] [PERSON_NAME] [PERSON_NAME] [PE…" at bounding box center [282, 507] width 124 height 31
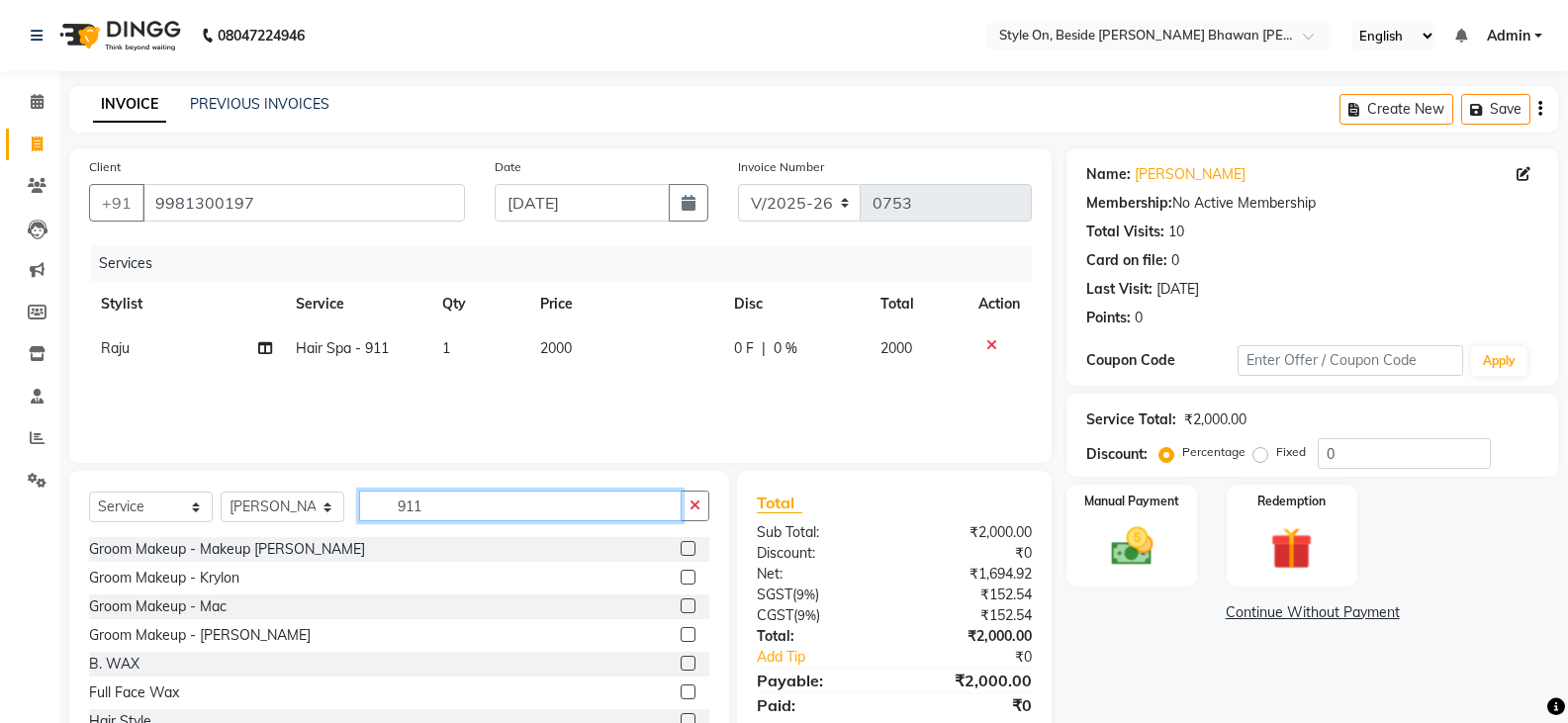
drag, startPoint x: 406, startPoint y: 513, endPoint x: 277, endPoint y: 522, distance: 129.3
click at [277, 522] on div "Select Service Product Membership Package Voucher Prepaid Gift Card Select Styl…" at bounding box center [399, 514] width 620 height 47
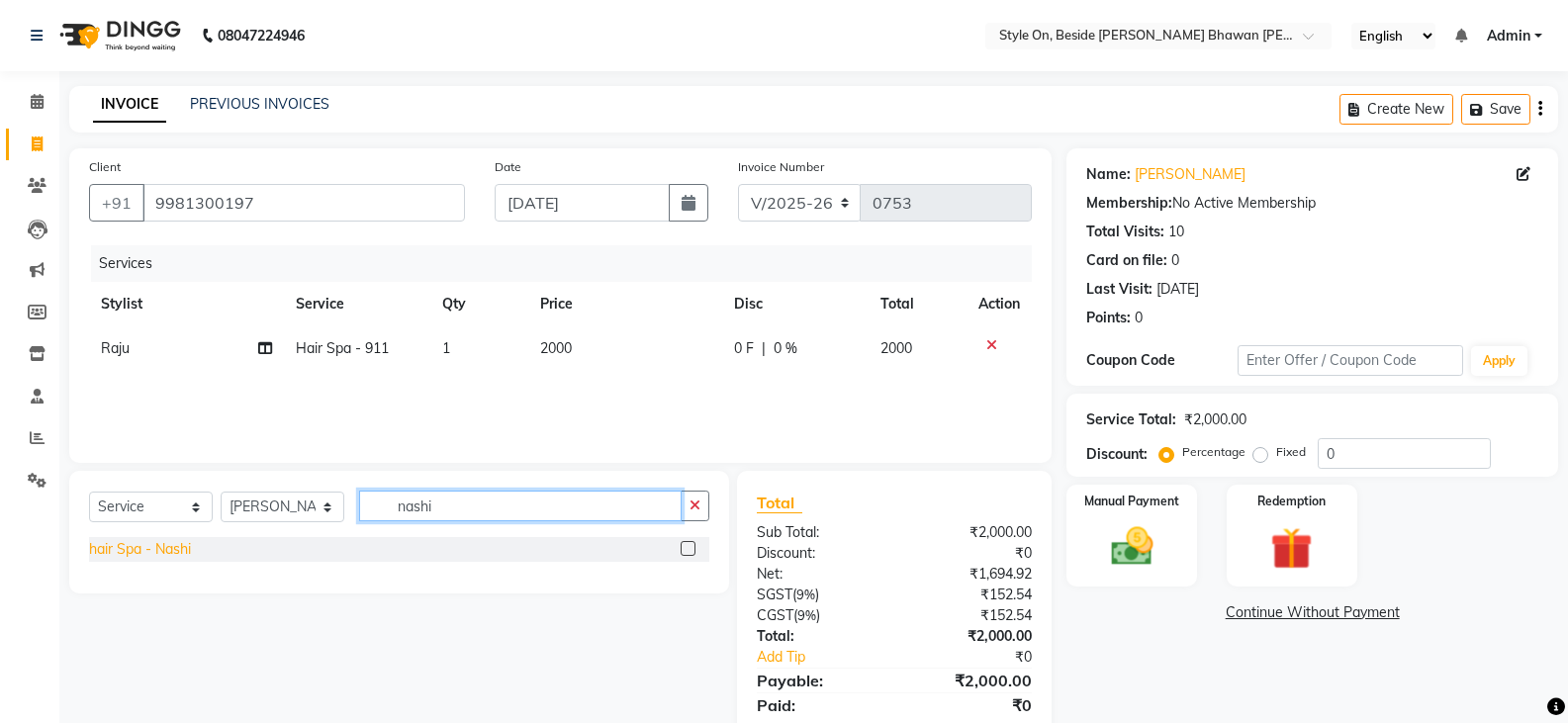
type input "nashi"
click at [164, 552] on div "hair Spa - Nashi" at bounding box center [140, 549] width 102 height 21
checkbox input "false"
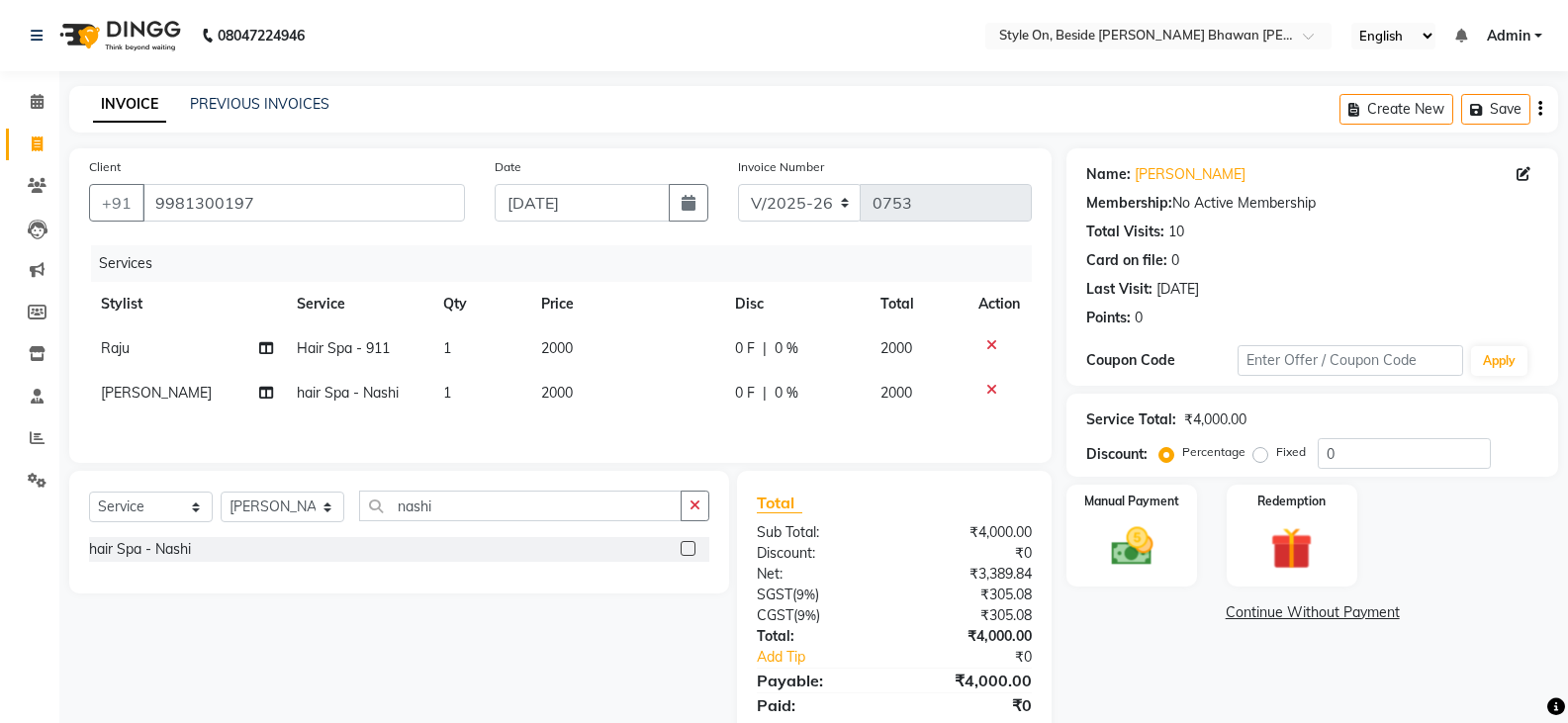
click at [580, 408] on td "2000" at bounding box center [626, 393] width 194 height 45
select select "62111"
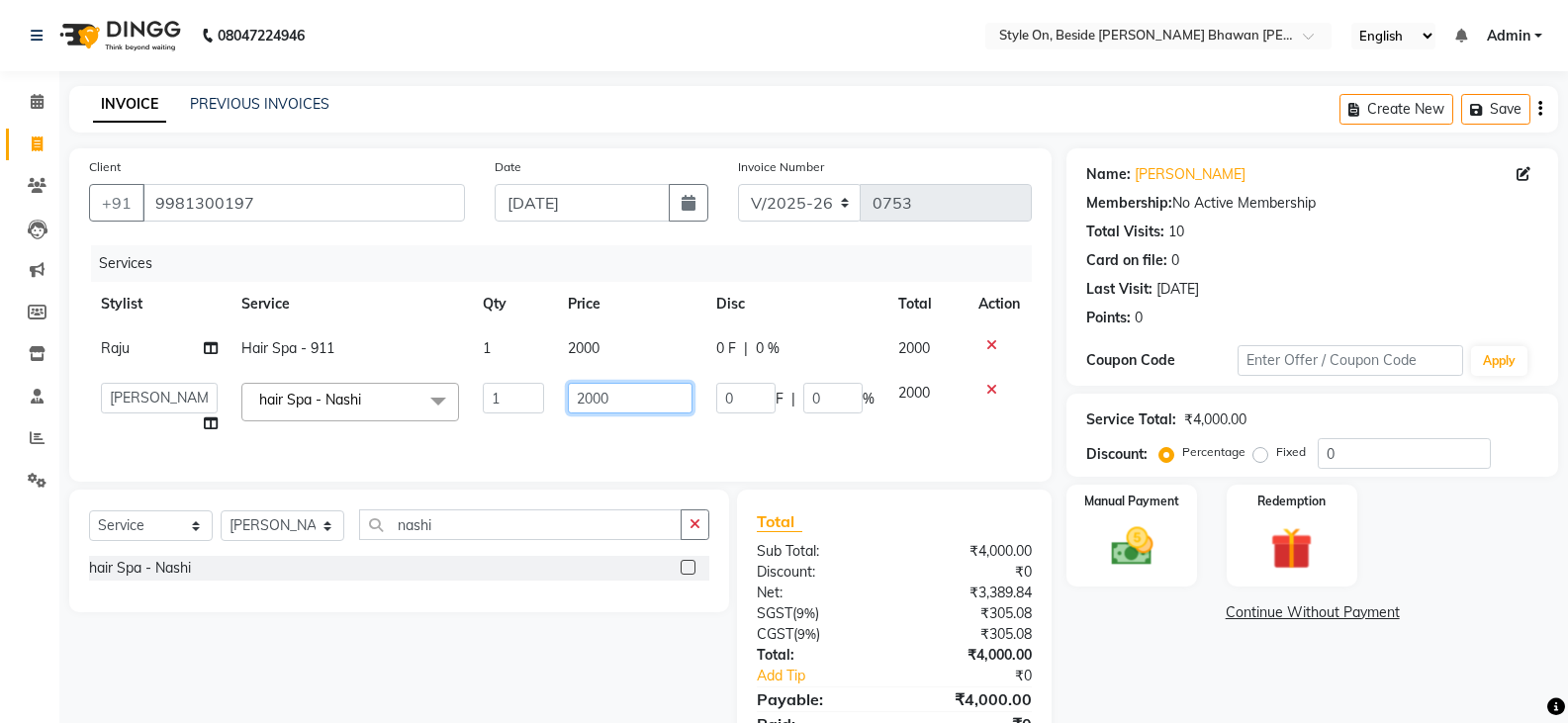
drag, startPoint x: 590, startPoint y: 401, endPoint x: 547, endPoint y: 415, distance: 45.2
click at [549, 415] on tr "[PERSON_NAME] Anju [PERSON_NAME] [PERSON_NAME] [PERSON_NAME] [PERSON_NAME] [PER…" at bounding box center [560, 408] width 943 height 75
type input "1500"
click at [578, 419] on div "Services Stylist Service Qty Price Disc Total Action Raju Hair Spa - 911 1 2000…" at bounding box center [560, 353] width 943 height 216
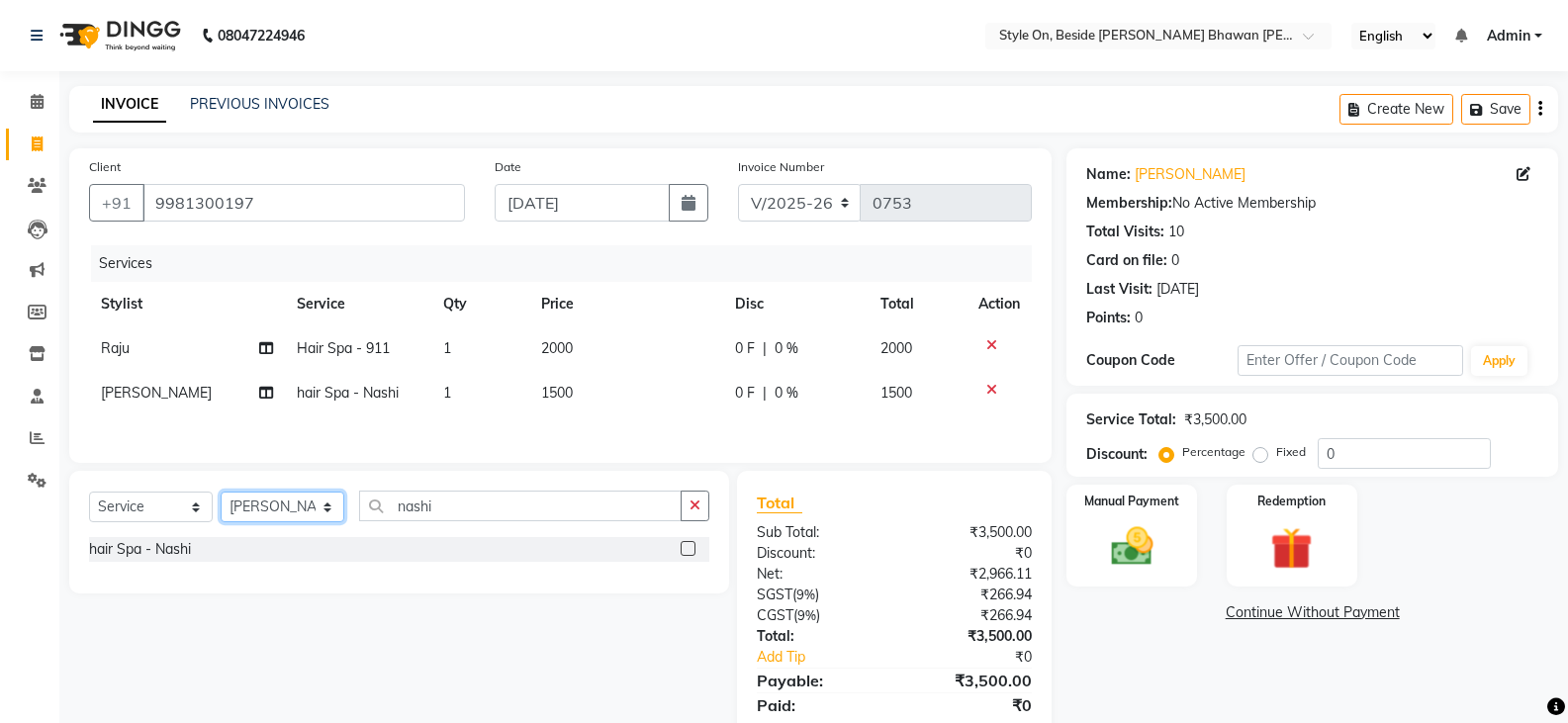
click at [280, 517] on select "Select Stylist [PERSON_NAME] Anju [PERSON_NAME] [PERSON_NAME] [PERSON_NAME] [PE…" at bounding box center [282, 507] width 124 height 31
select select "27829"
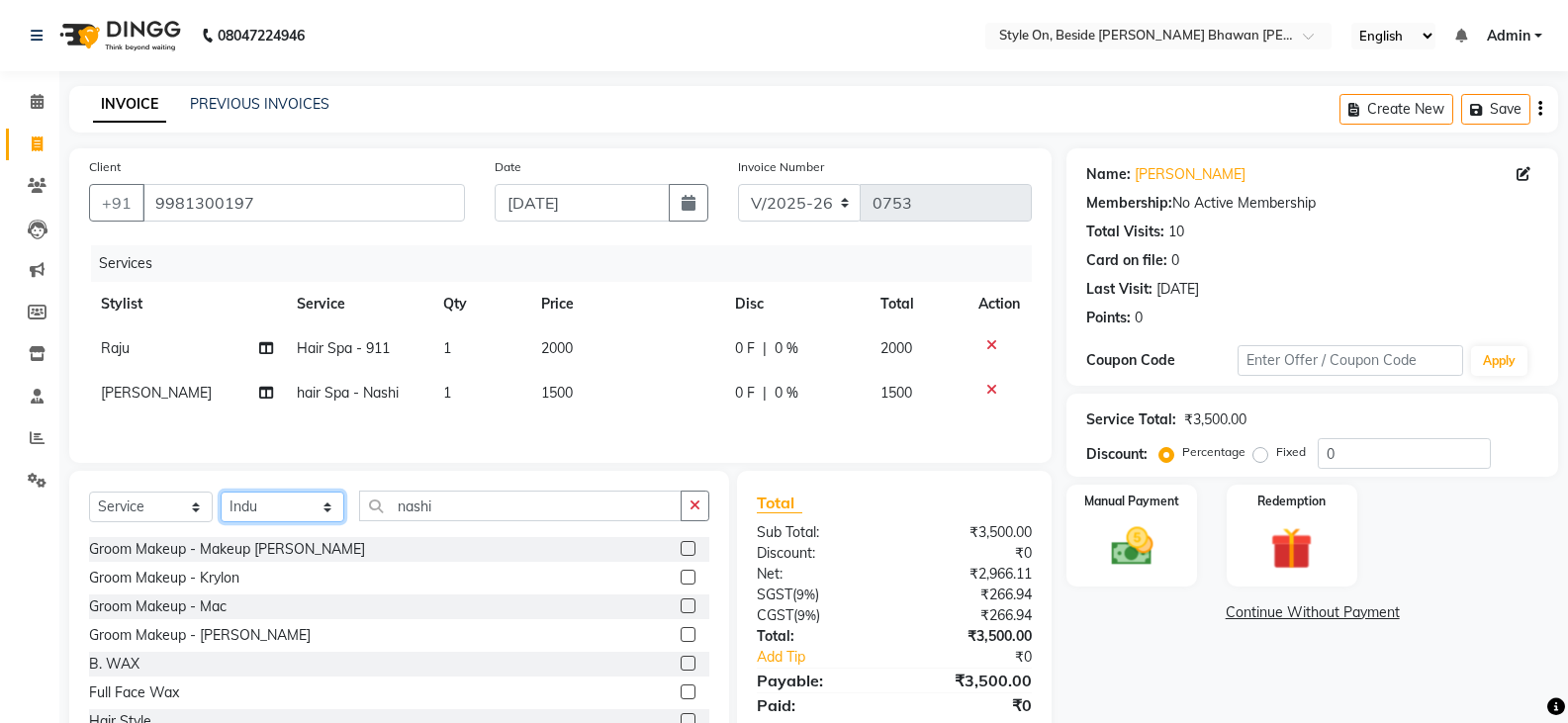
drag, startPoint x: 280, startPoint y: 517, endPoint x: 295, endPoint y: 516, distance: 15.0
click at [277, 517] on select "Select Stylist [PERSON_NAME] Anju [PERSON_NAME] [PERSON_NAME] [PERSON_NAME] [PE…" at bounding box center [282, 507] width 124 height 31
drag, startPoint x: 435, startPoint y: 501, endPoint x: 353, endPoint y: 528, distance: 86.3
click at [353, 528] on div "Select Service Product Membership Package Voucher Prepaid Gift Card Select Styl…" at bounding box center [399, 514] width 620 height 47
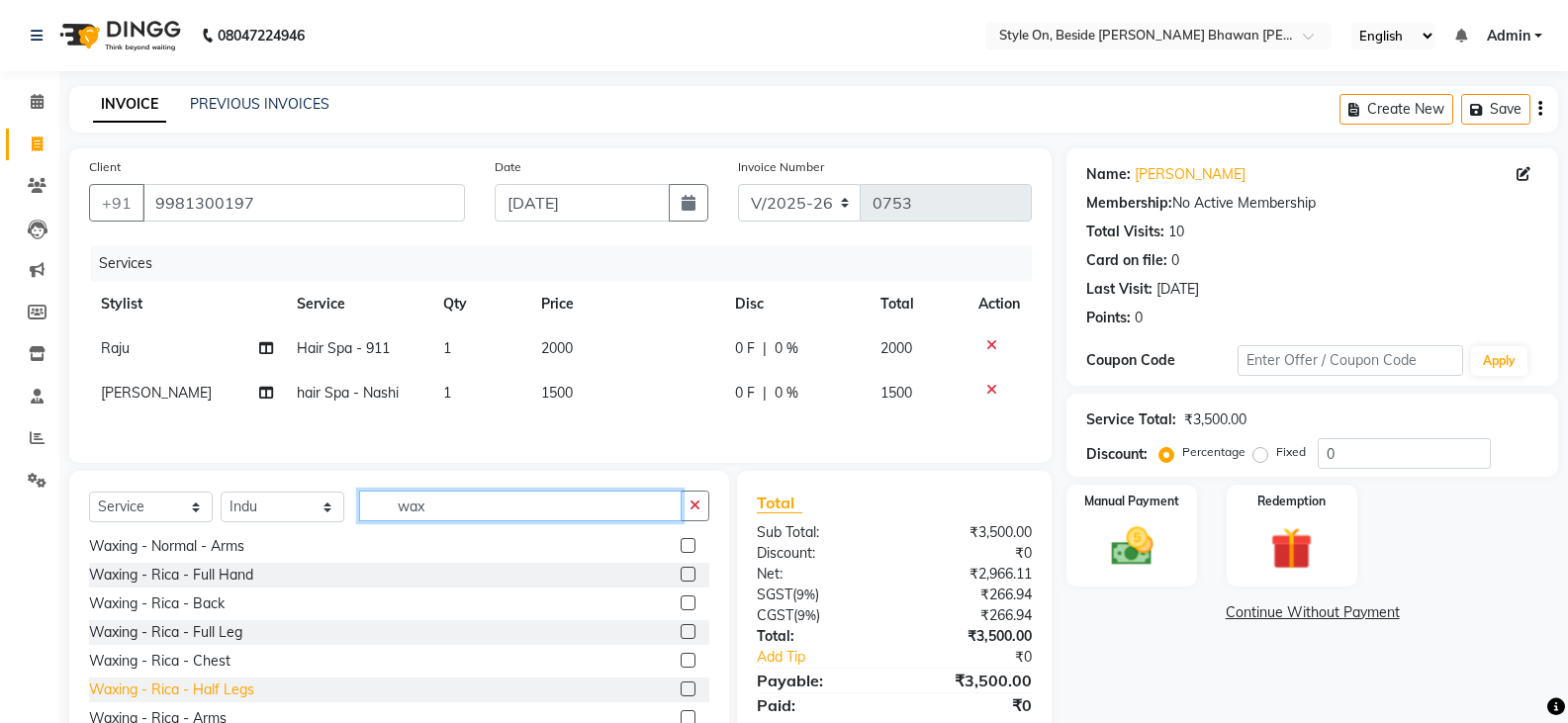
scroll to position [72, 0]
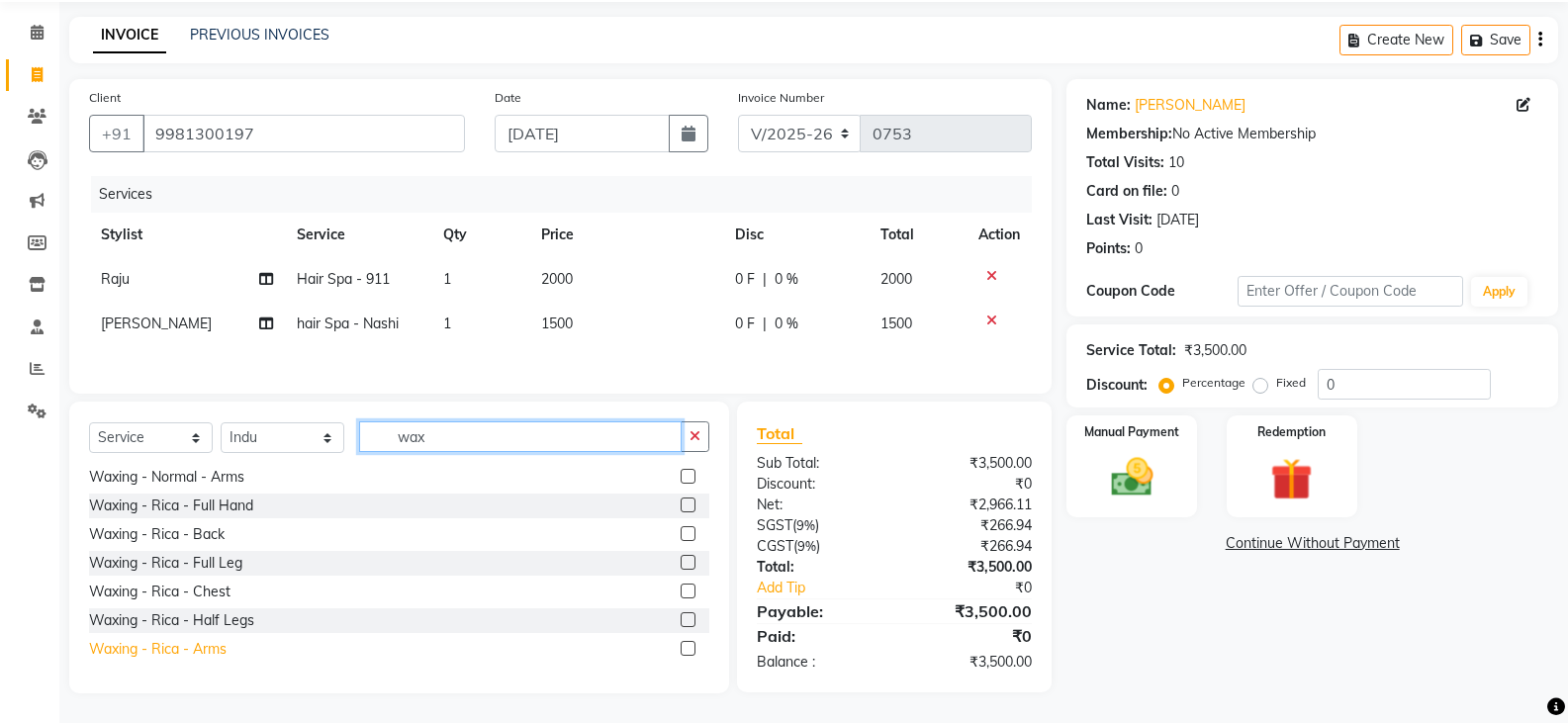
type input "wax"
click at [211, 653] on div "Waxing - Rica - Arms" at bounding box center [158, 649] width 138 height 21
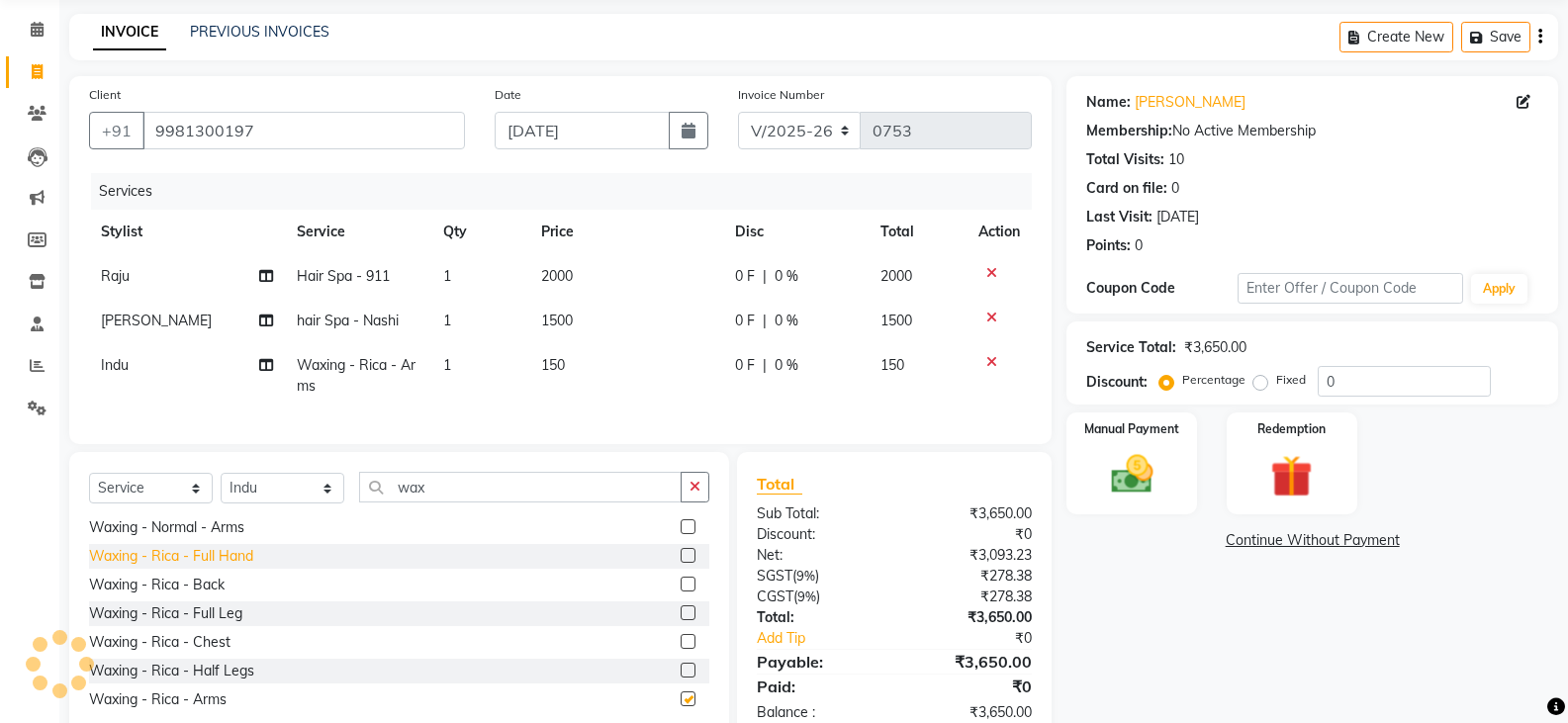
checkbox input "false"
click at [236, 566] on div "Waxing - Rica - Full Hand" at bounding box center [171, 556] width 165 height 21
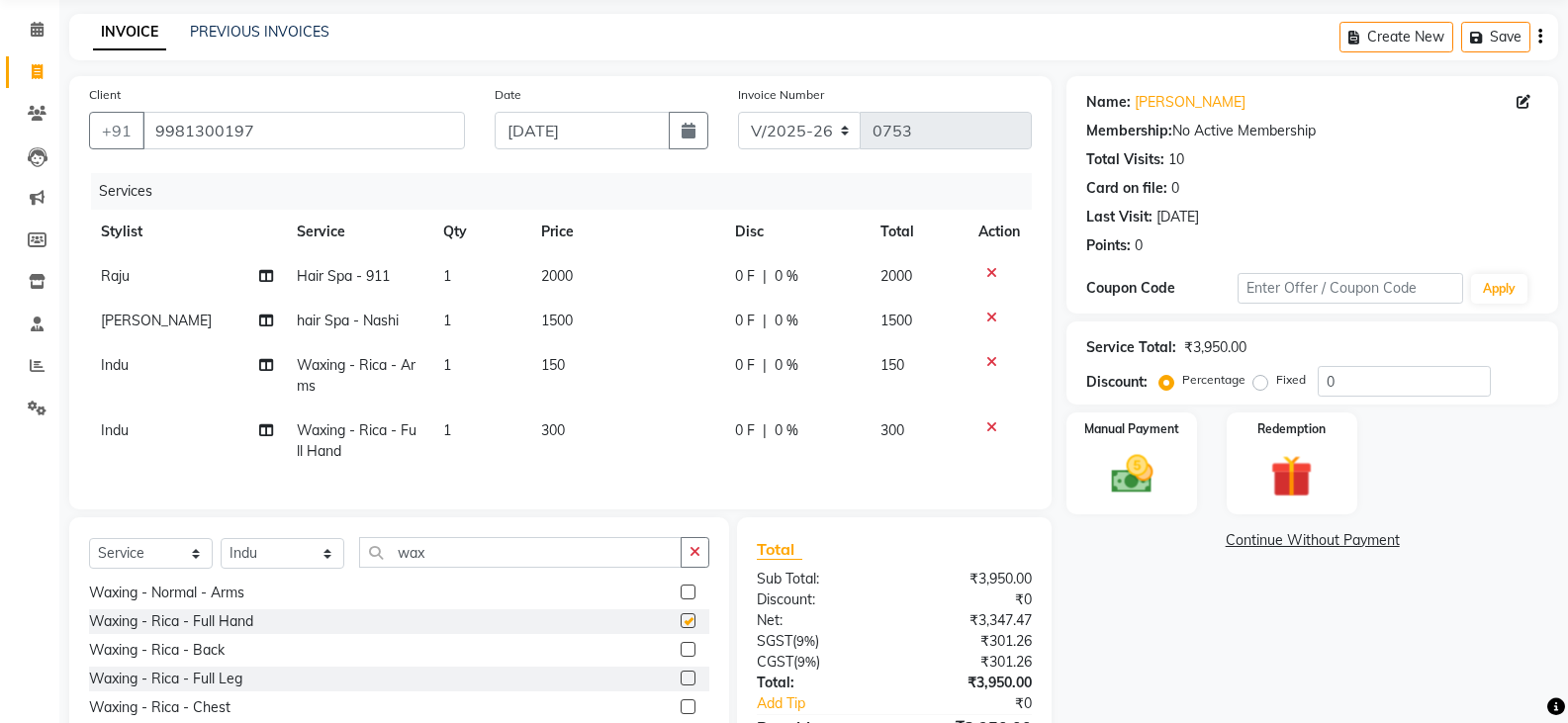
checkbox input "false"
click at [271, 568] on select "Select Stylist [PERSON_NAME] Anju [PERSON_NAME] [PERSON_NAME] [PERSON_NAME] [PE…" at bounding box center [282, 553] width 124 height 31
select select "27828"
drag, startPoint x: 271, startPoint y: 570, endPoint x: 315, endPoint y: 567, distance: 44.1
click at [271, 568] on select "Select Stylist [PERSON_NAME] Anju [PERSON_NAME] [PERSON_NAME] [PERSON_NAME] [PE…" at bounding box center [282, 553] width 124 height 31
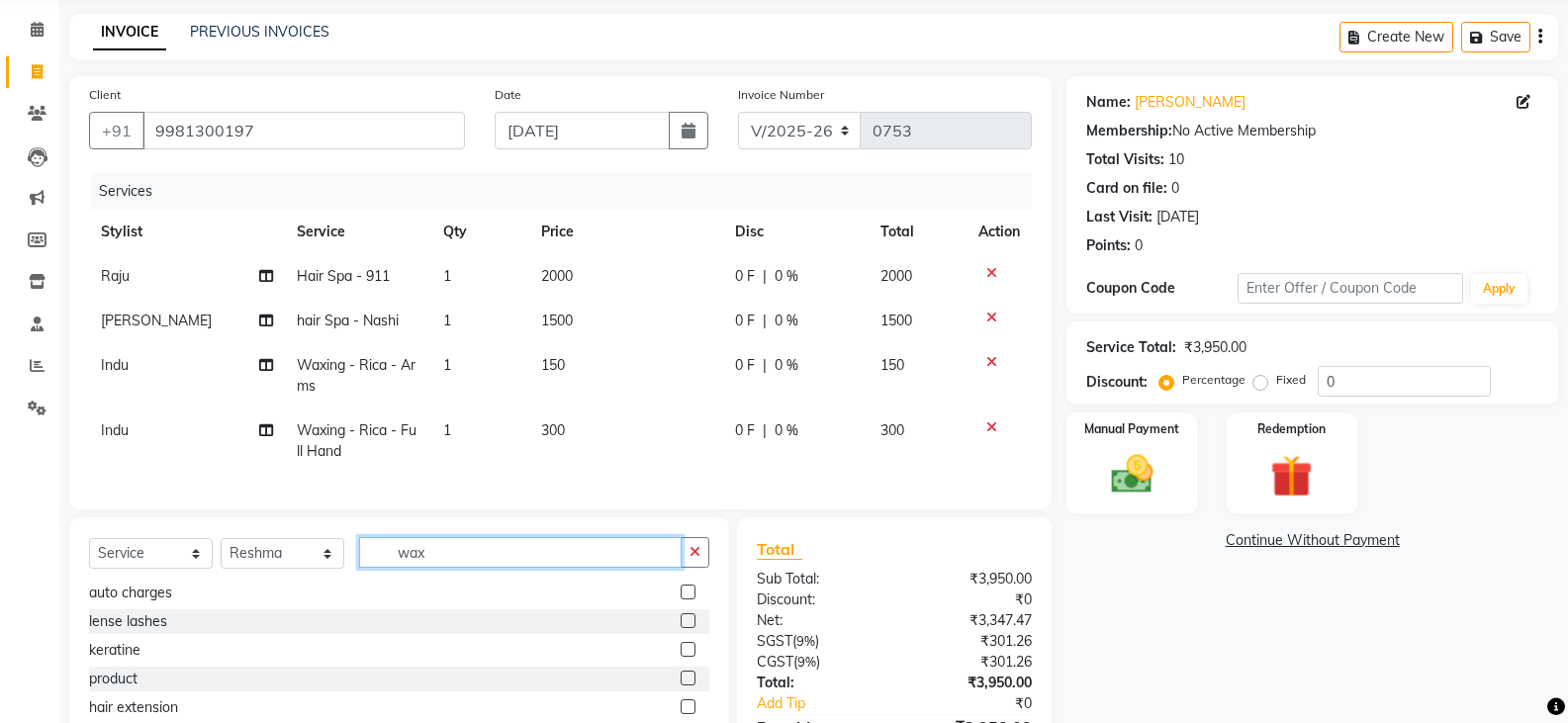
drag, startPoint x: 481, startPoint y: 571, endPoint x: 371, endPoint y: 586, distance: 111.0
click at [371, 583] on div "Select Service Product Membership Package Voucher Prepaid Gift Card Select Styl…" at bounding box center [399, 560] width 620 height 47
type input "wax"
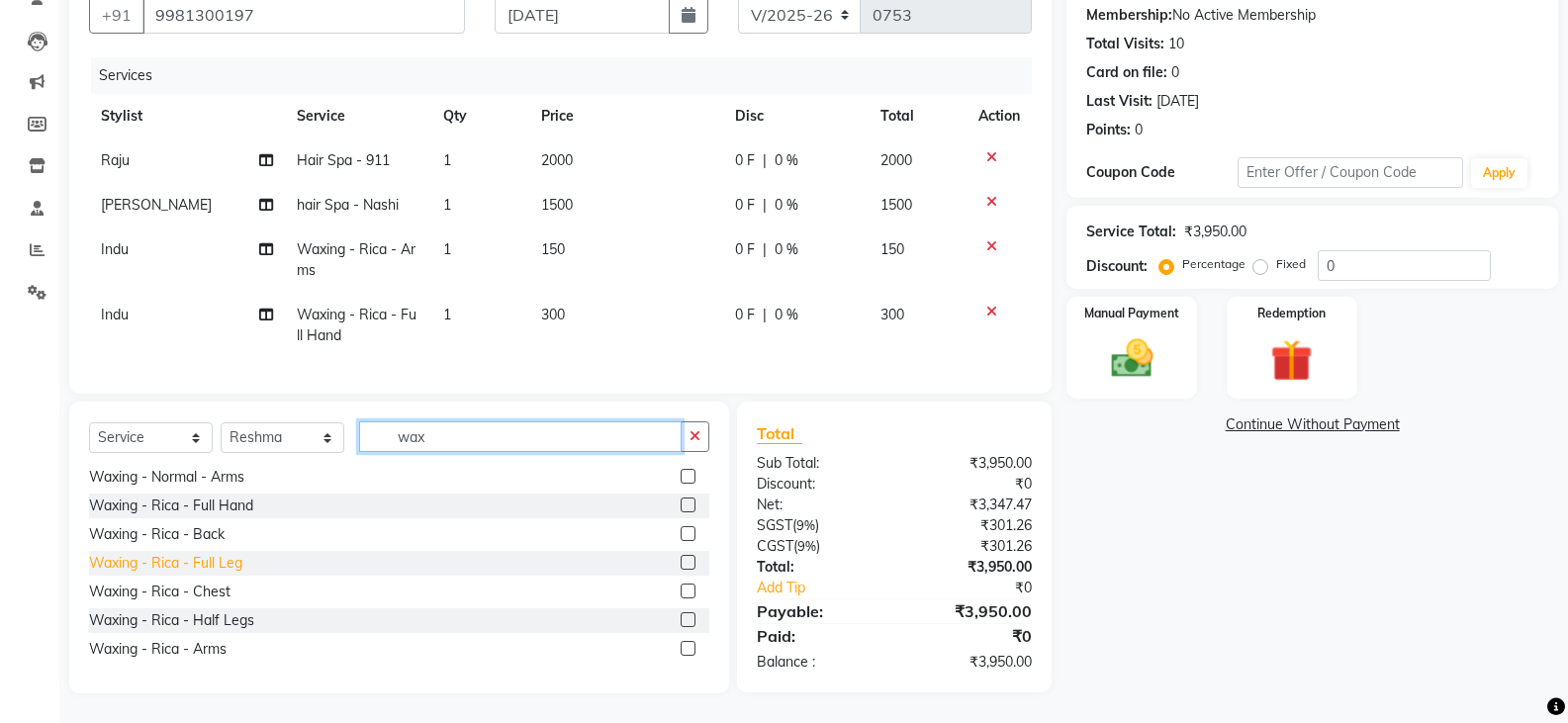
scroll to position [202, 0]
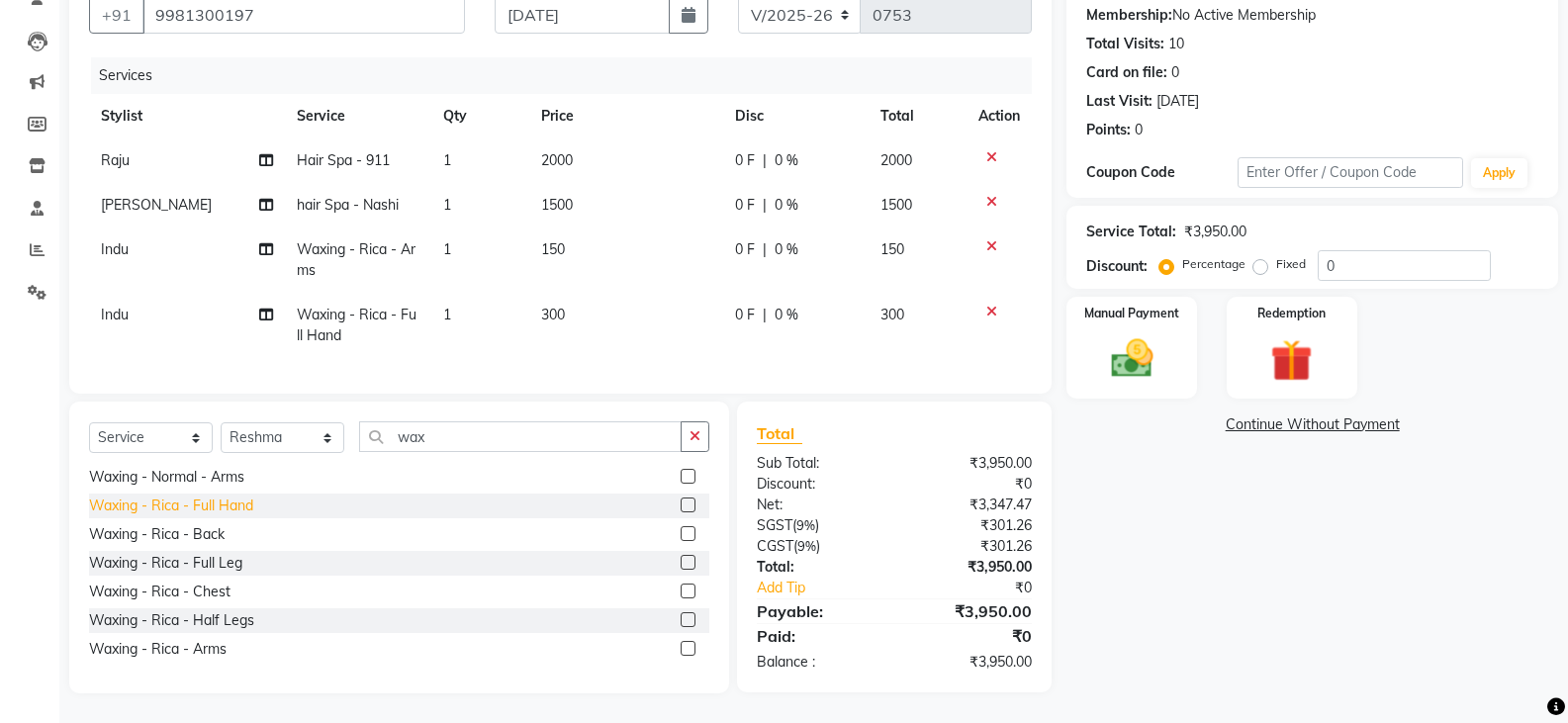
click at [239, 508] on div "Waxing - Rica - Full Hand" at bounding box center [171, 506] width 165 height 21
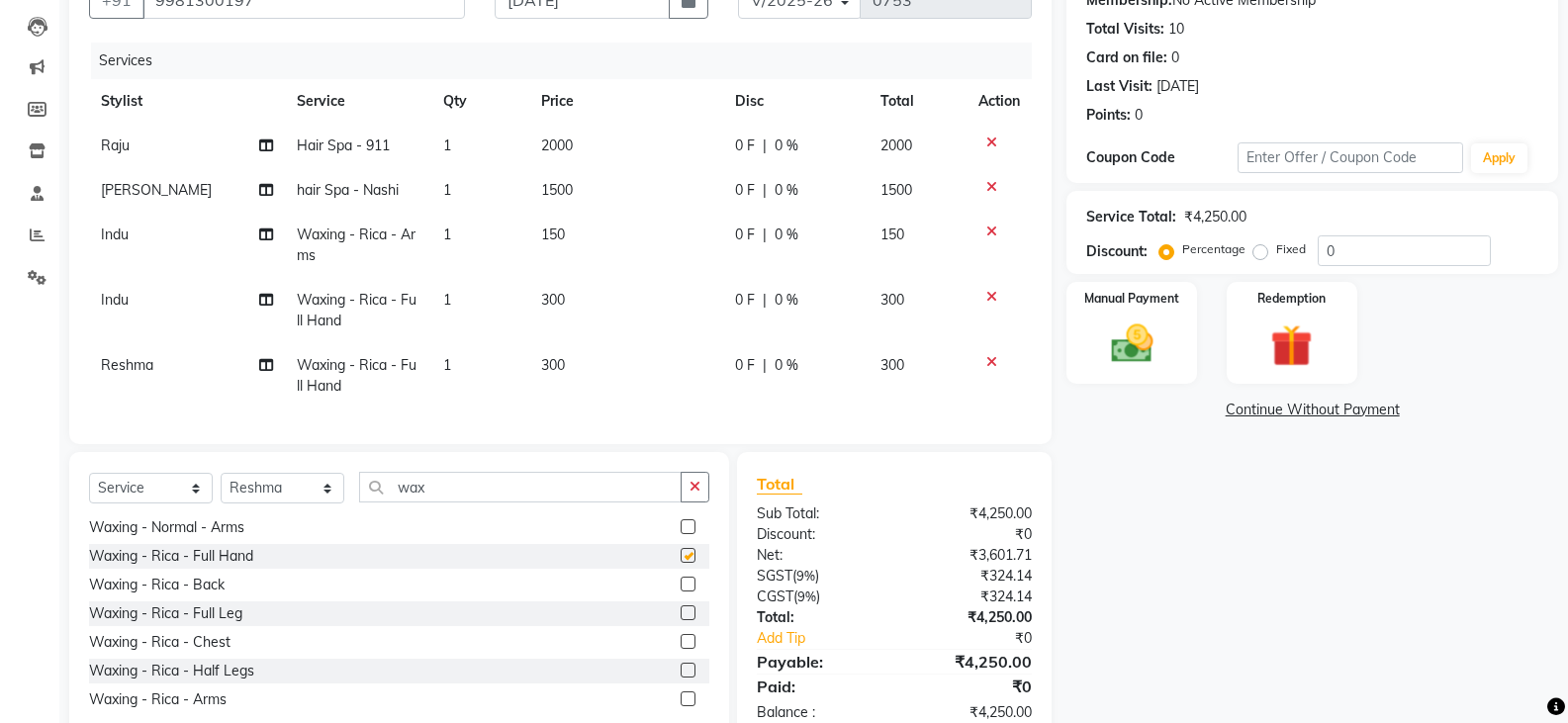
checkbox input "false"
click at [1277, 257] on label "Fixed" at bounding box center [1292, 249] width 30 height 18
click at [1260, 256] on input "Fixed" at bounding box center [1265, 249] width 14 height 14
radio input "true"
drag, startPoint x: 1348, startPoint y: 256, endPoint x: 1281, endPoint y: 273, distance: 69.1
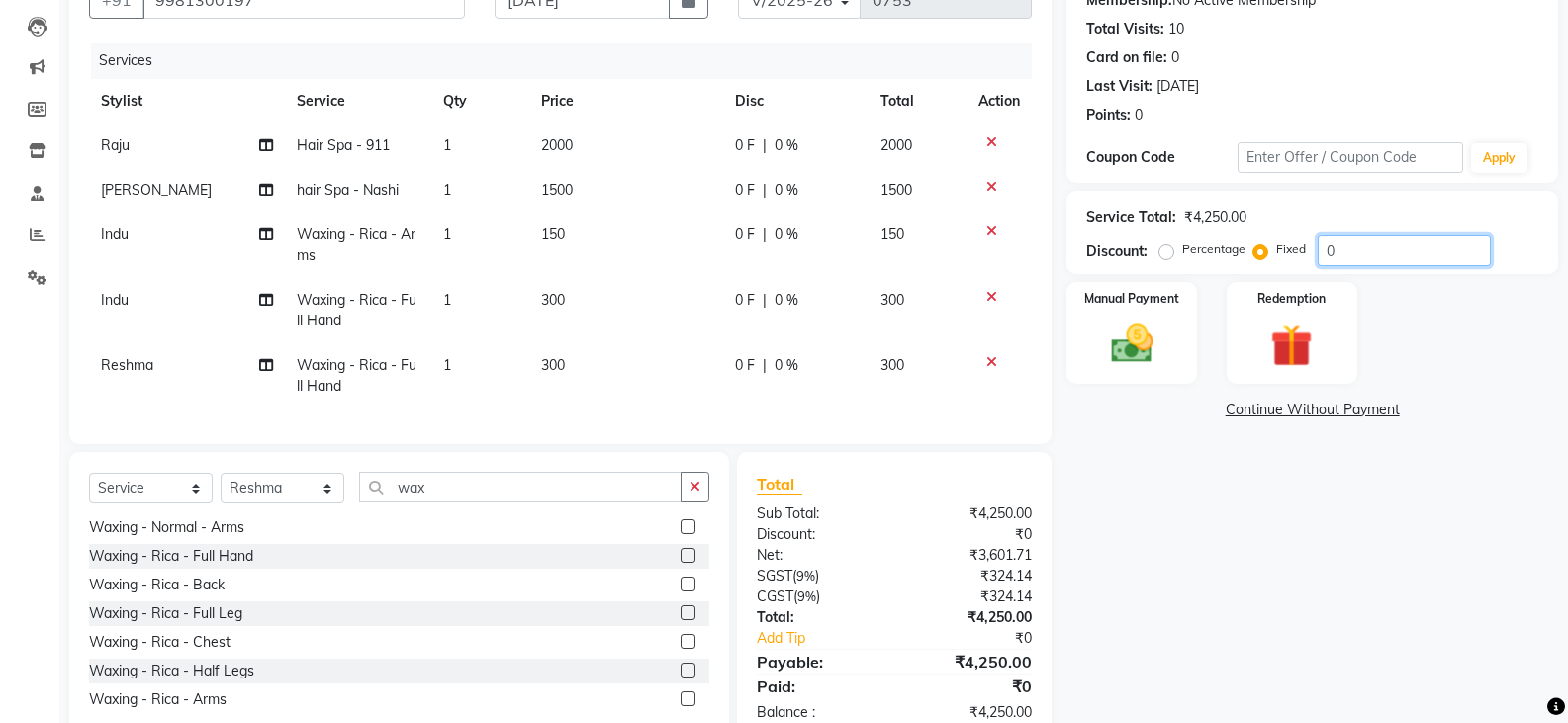
click at [1290, 265] on div "Percentage Fixed 0" at bounding box center [1328, 250] width 327 height 31
type input "50"
click at [1151, 327] on img at bounding box center [1131, 343] width 70 height 51
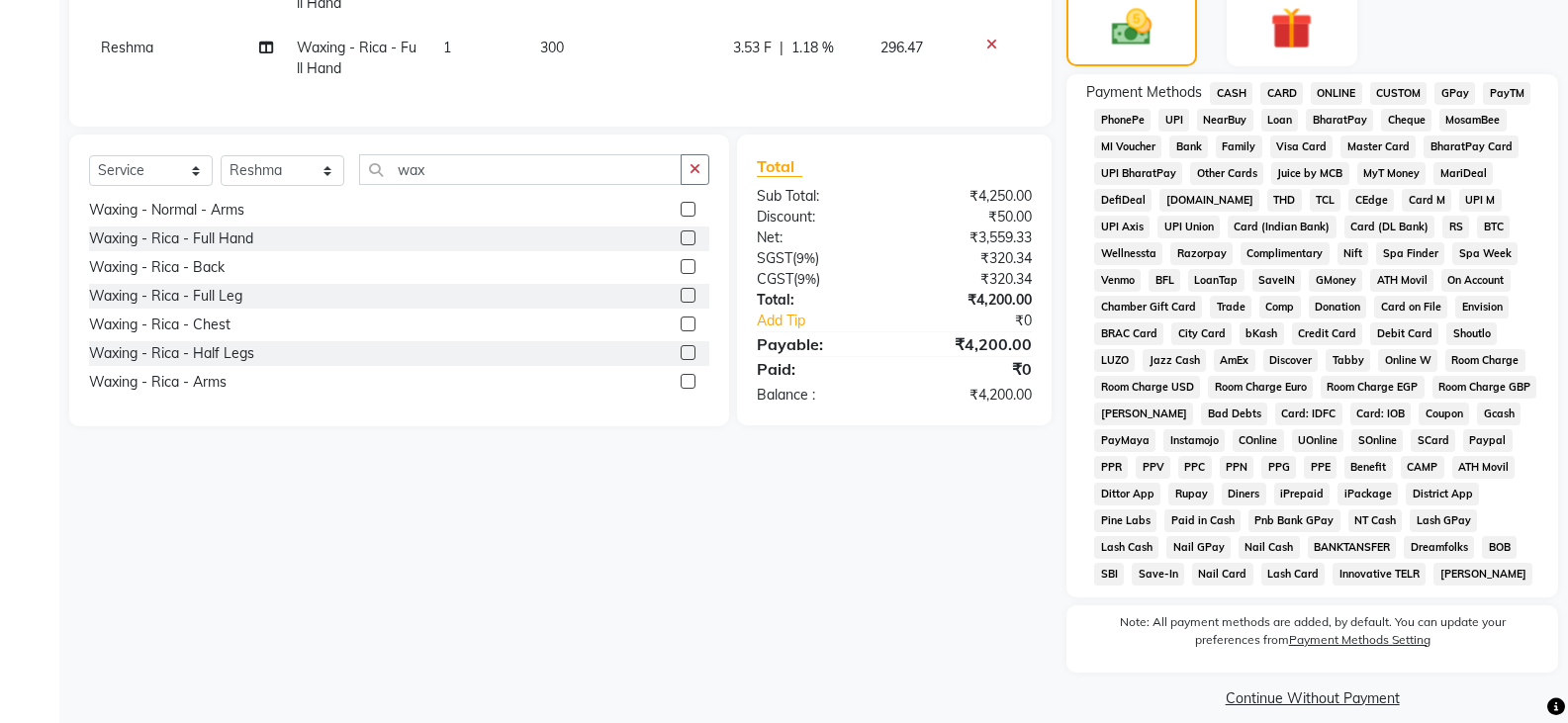
scroll to position [541, 0]
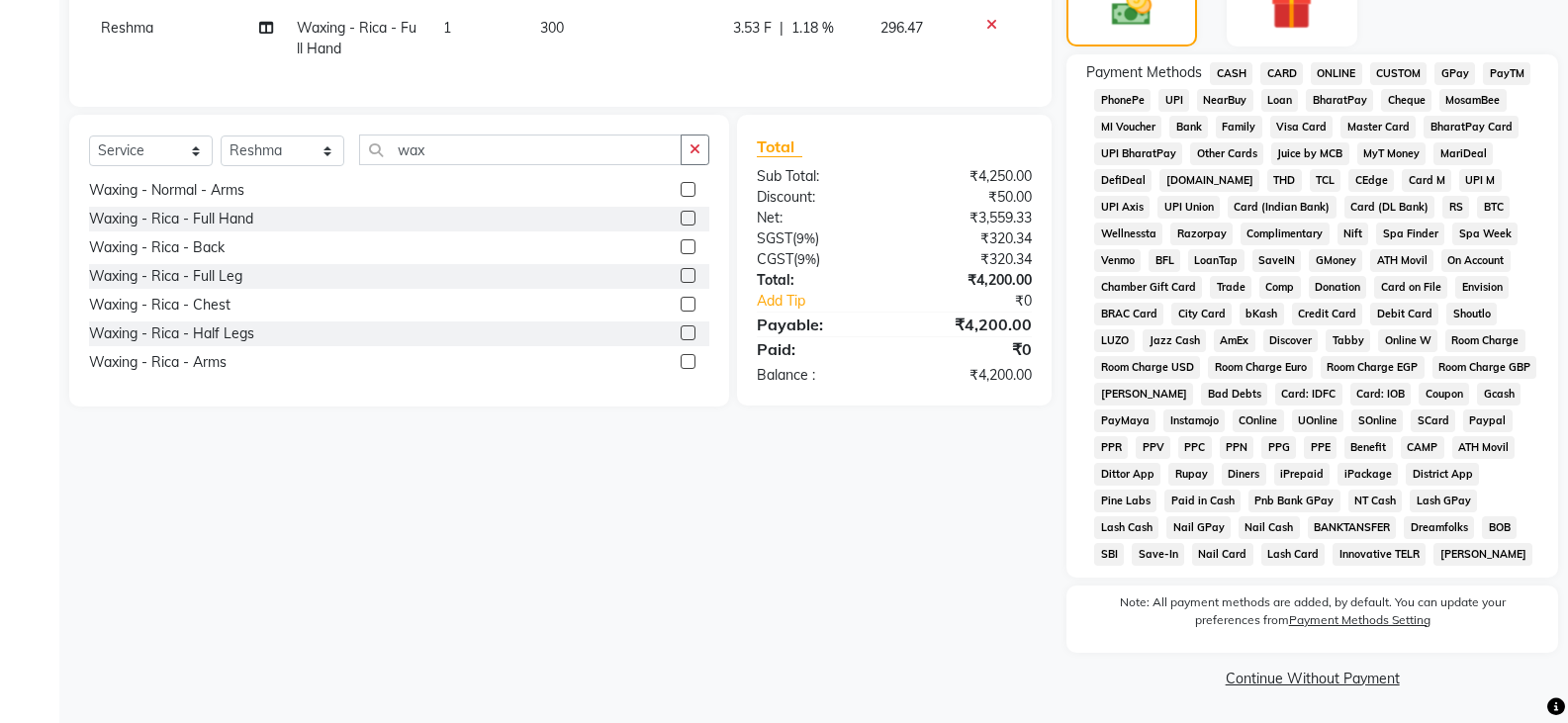
click at [1229, 70] on span "CASH" at bounding box center [1231, 73] width 43 height 23
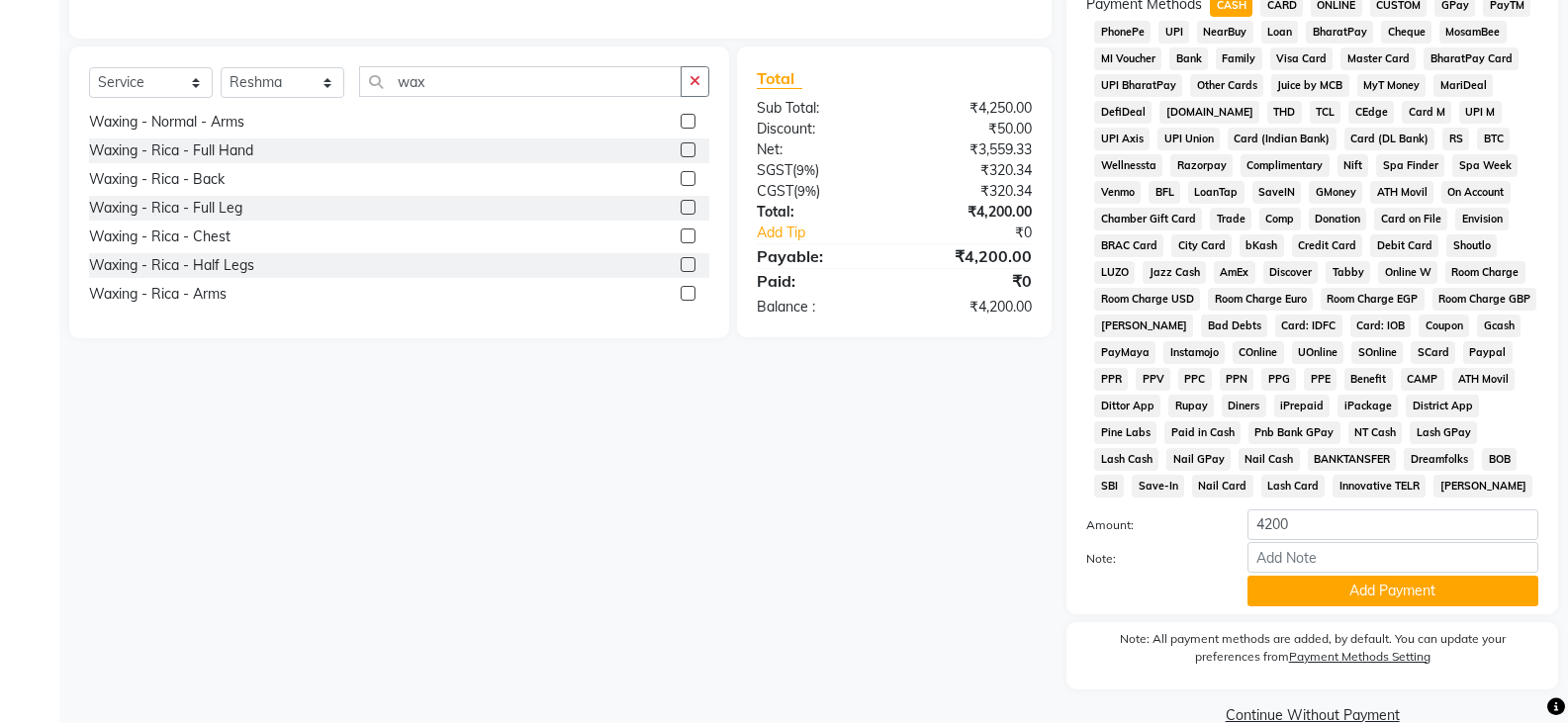
scroll to position [645, 0]
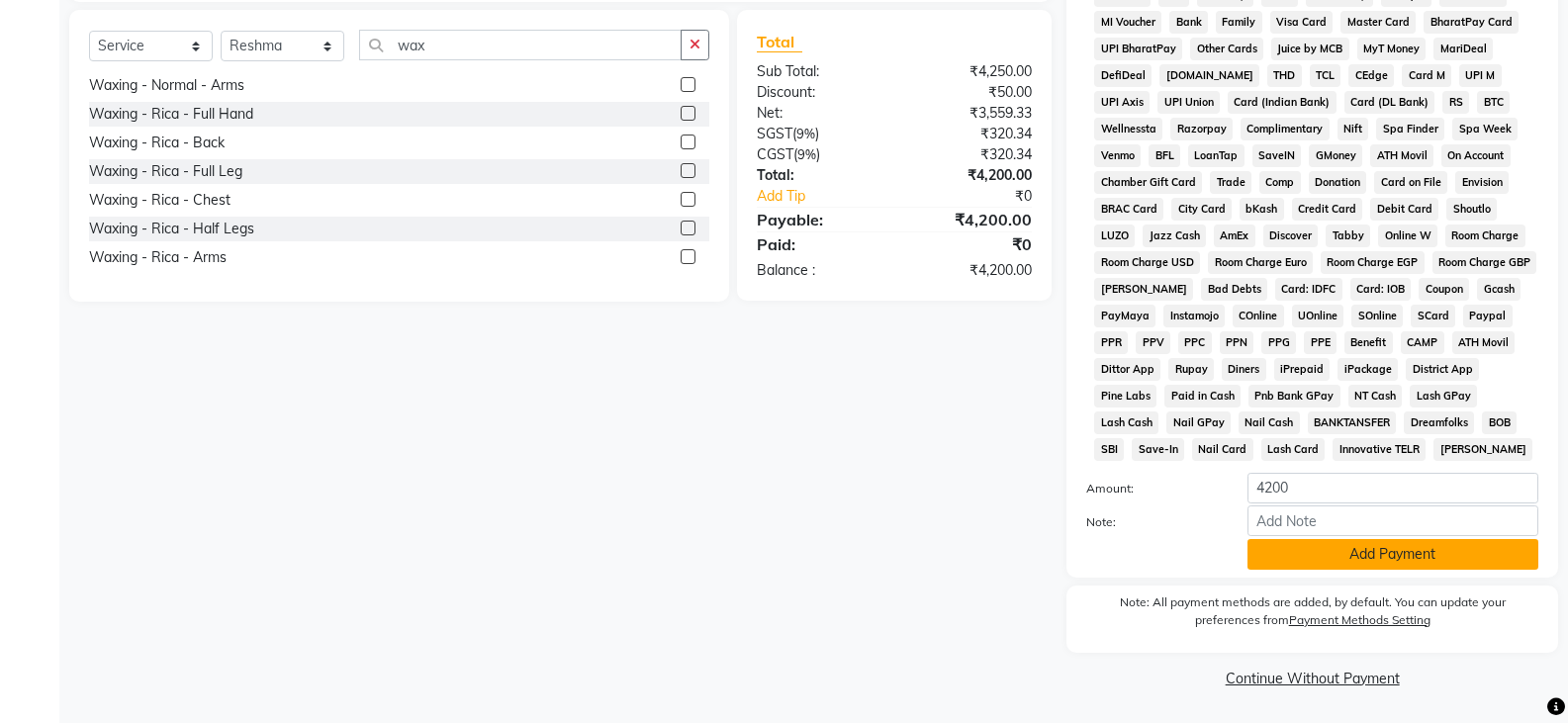
click at [1295, 557] on button "Add Payment" at bounding box center [1393, 554] width 291 height 31
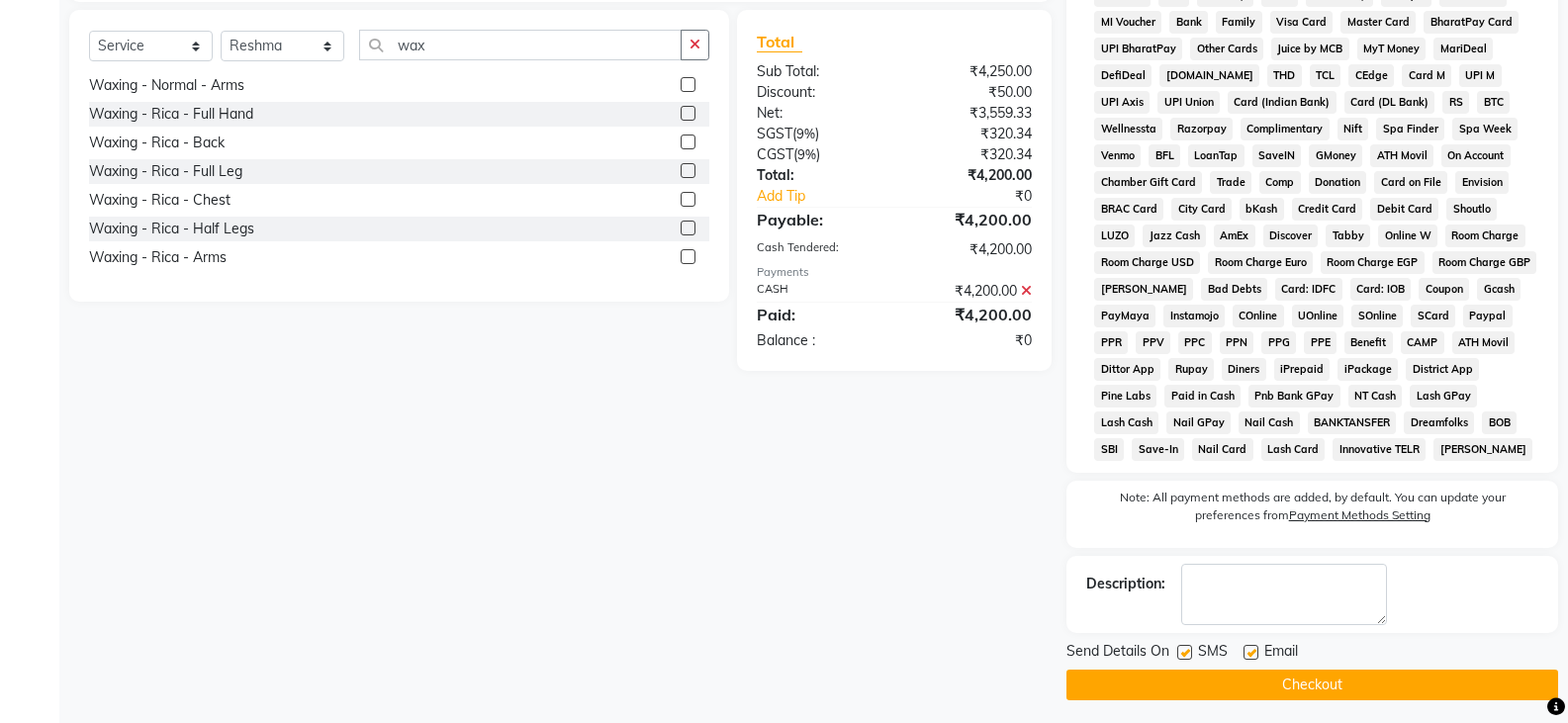
click at [1291, 677] on button "Checkout" at bounding box center [1312, 685] width 492 height 31
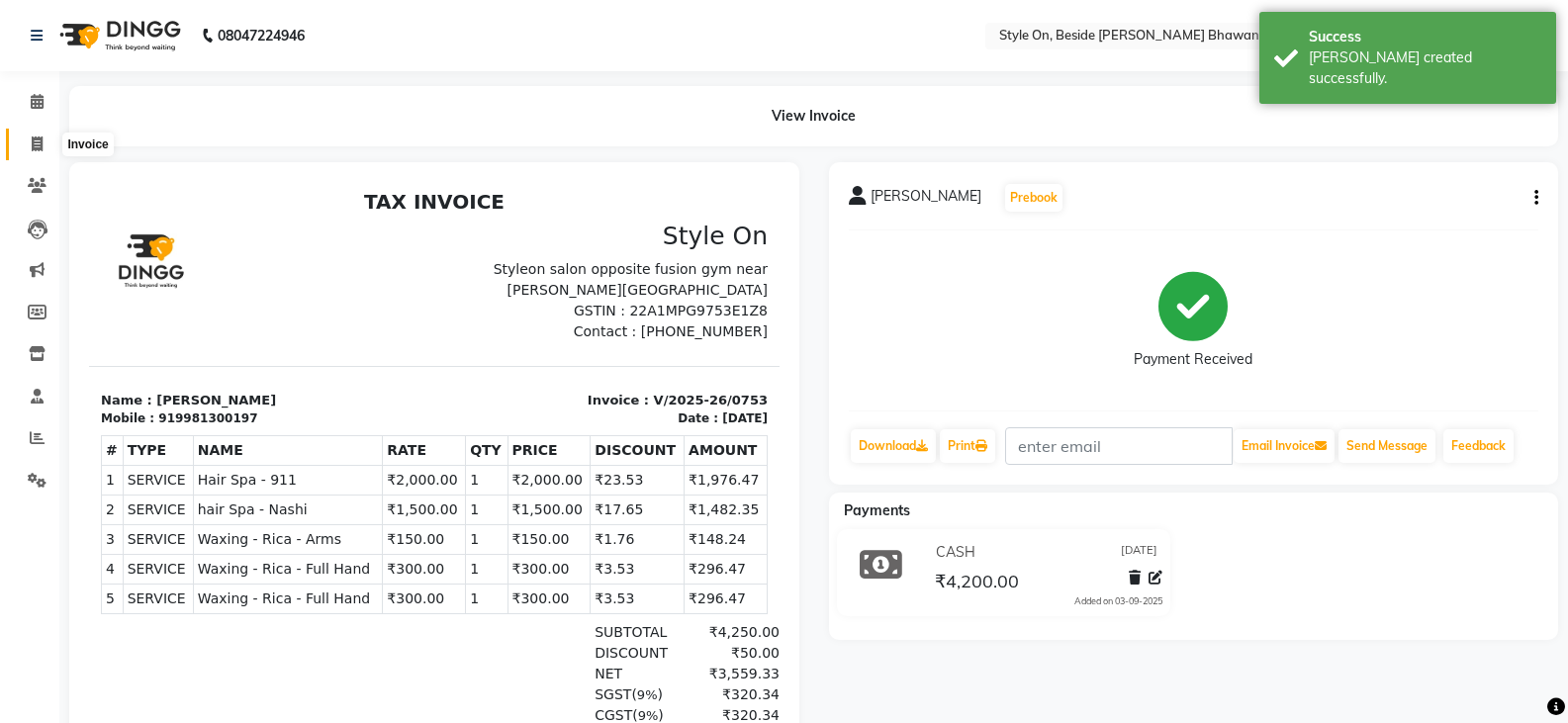
click at [42, 145] on icon at bounding box center [37, 144] width 11 height 15
select select "service"
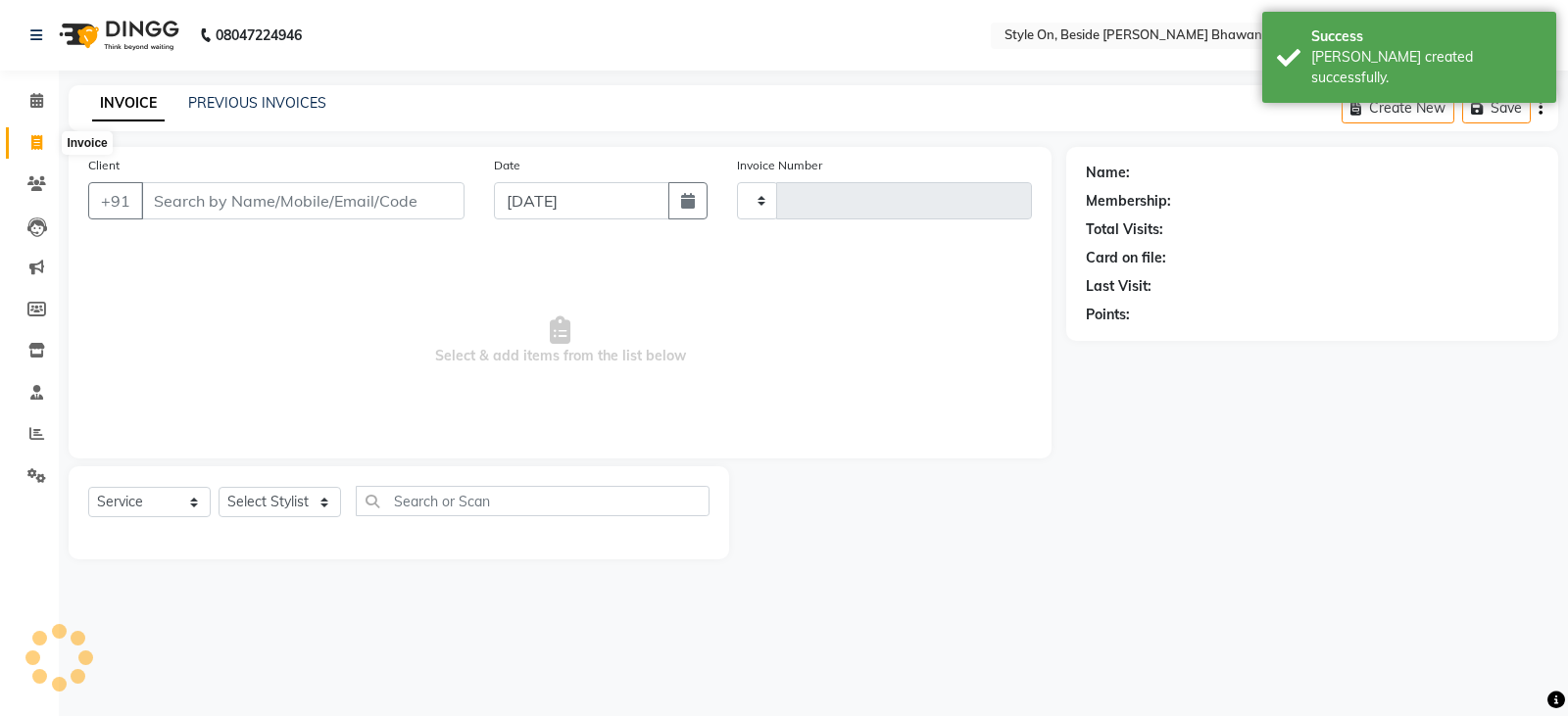
type input "0754"
select select "4700"
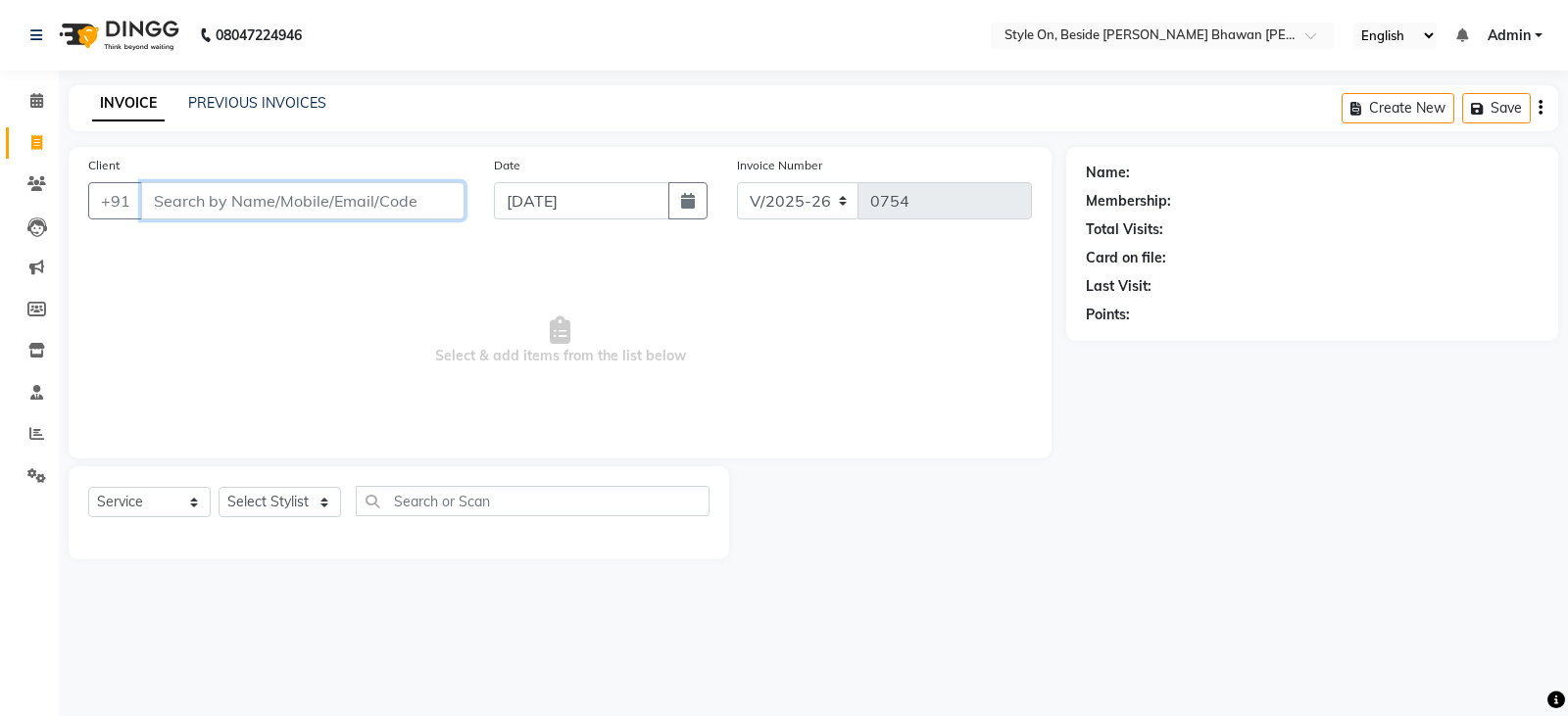
click at [327, 211] on input "Client" at bounding box center [302, 201] width 323 height 38
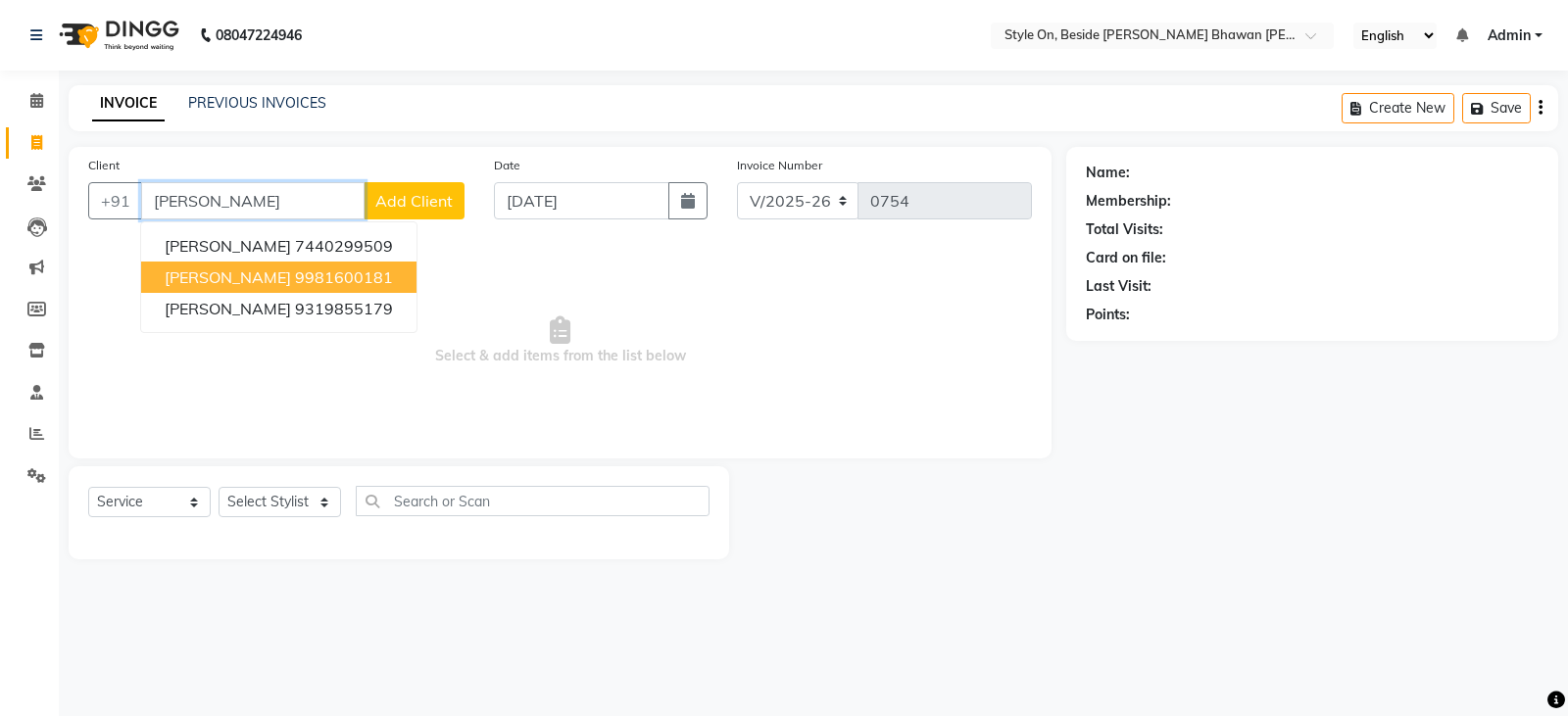
click at [246, 284] on span "[PERSON_NAME]" at bounding box center [228, 278] width 126 height 20
type input "9981600181"
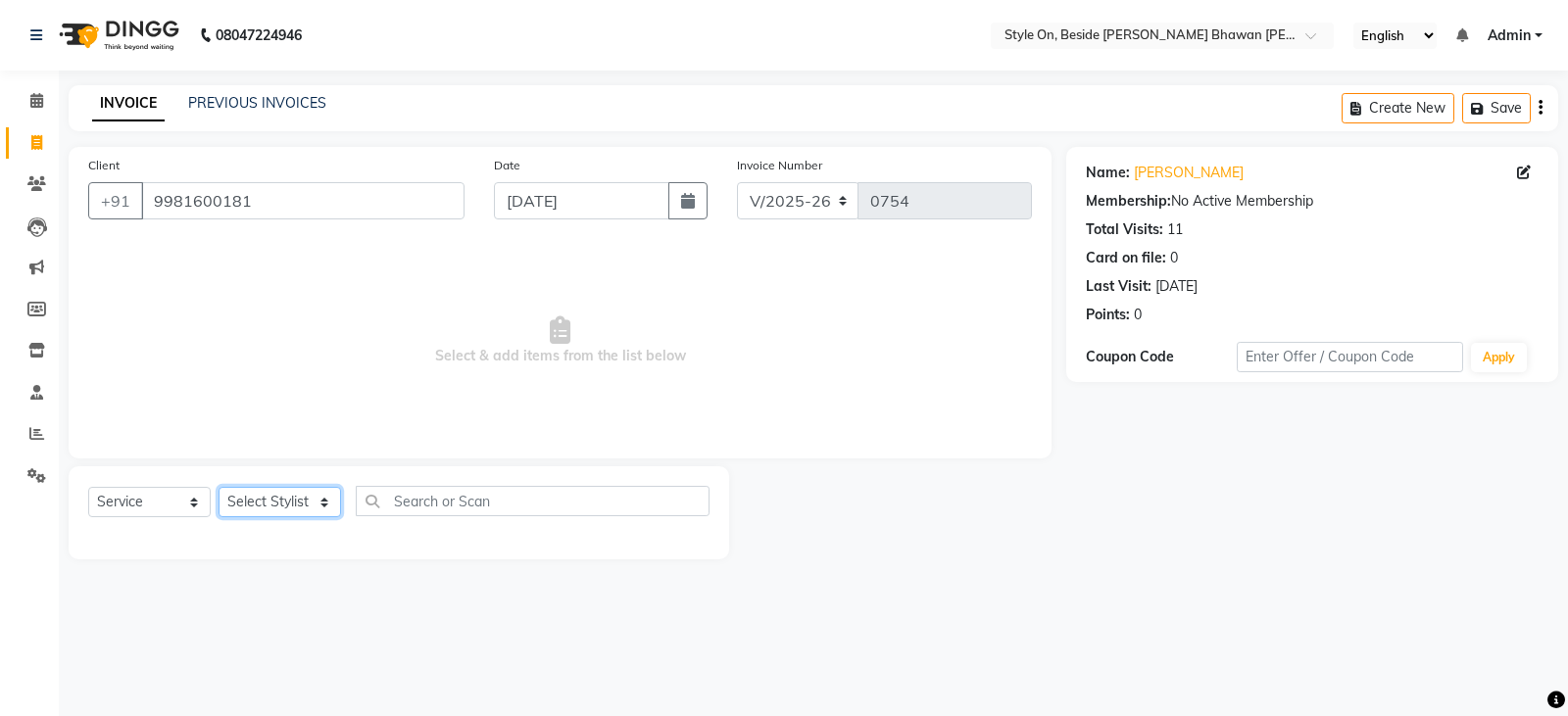
click at [257, 510] on select "Select Stylist [PERSON_NAME] Anju [PERSON_NAME] [PERSON_NAME] [PERSON_NAME] [PE…" at bounding box center [280, 502] width 123 height 31
select select "72226"
click at [270, 503] on select "Select Stylist [PERSON_NAME] Anju [PERSON_NAME] [PERSON_NAME] [PERSON_NAME] [PE…" at bounding box center [280, 502] width 123 height 31
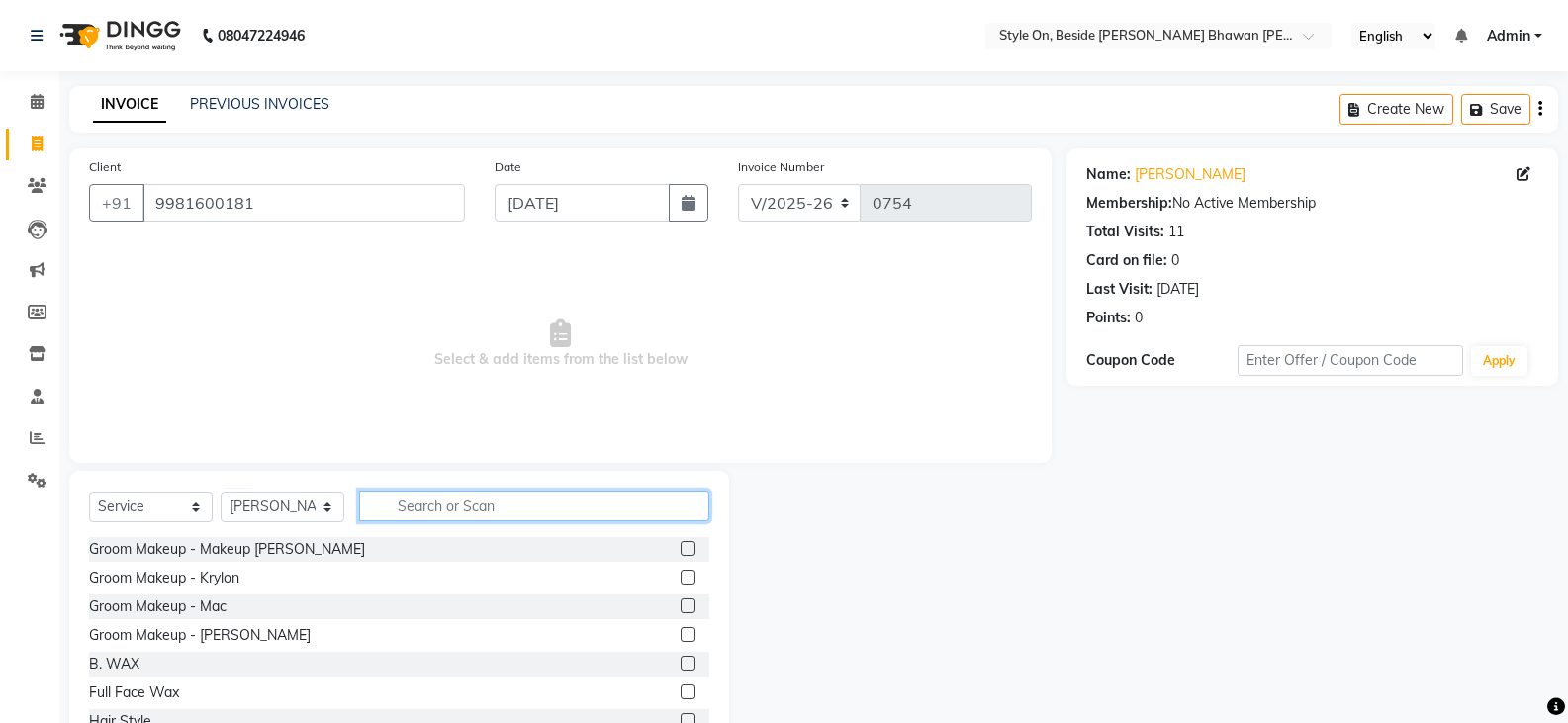
click at [473, 514] on input "text" at bounding box center [534, 506] width 350 height 31
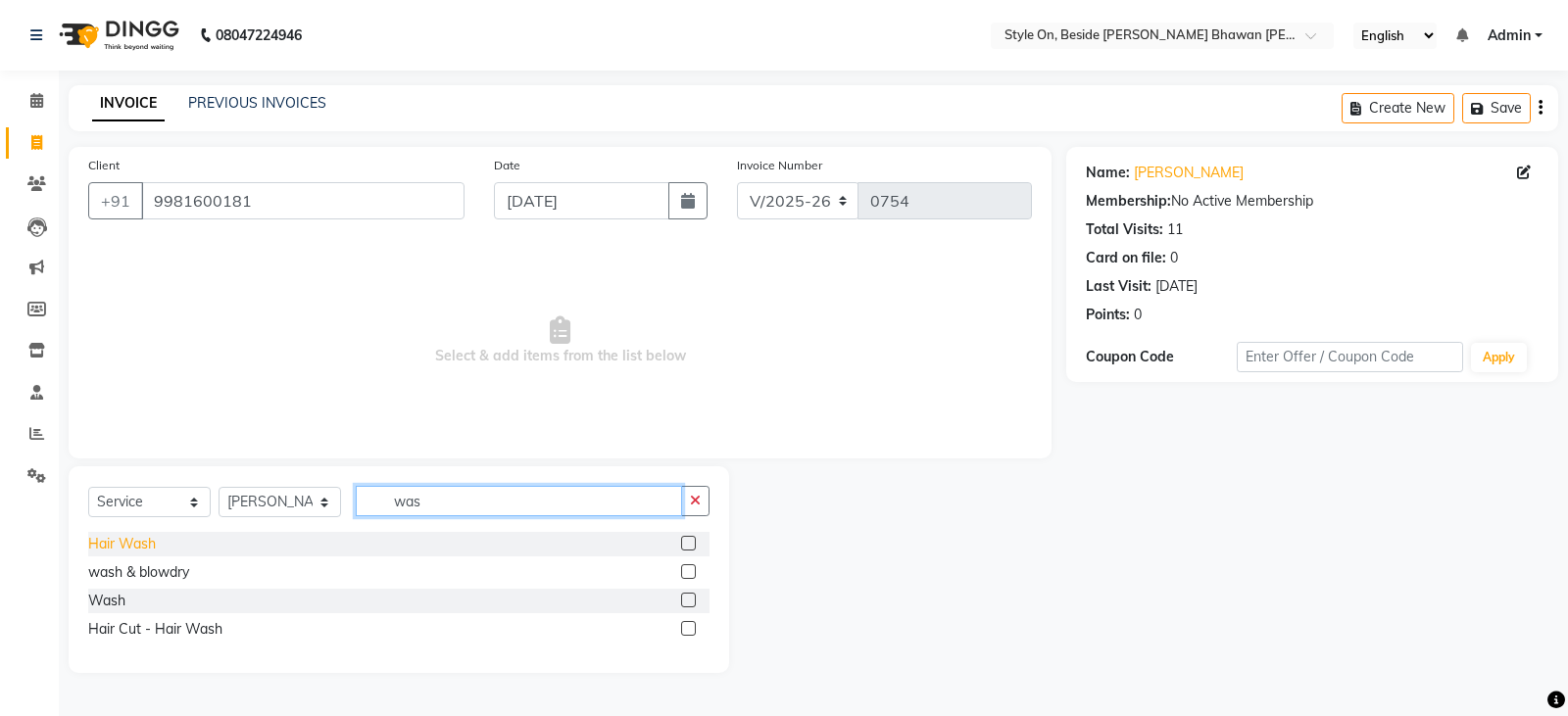
type input "was"
click at [144, 549] on div "Hair Wash" at bounding box center [122, 544] width 67 height 21
checkbox input "false"
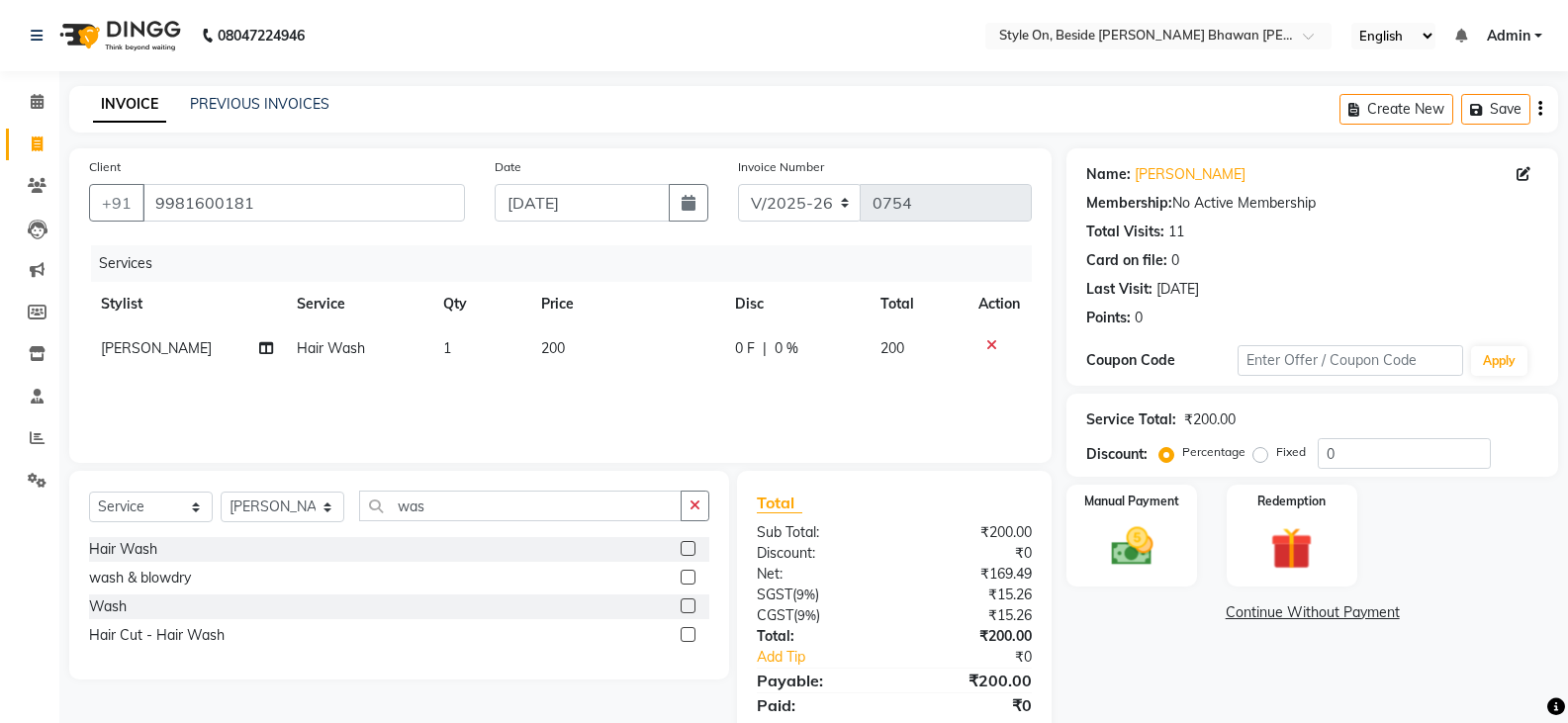
click at [580, 360] on td "200" at bounding box center [626, 348] width 194 height 45
select select "72226"
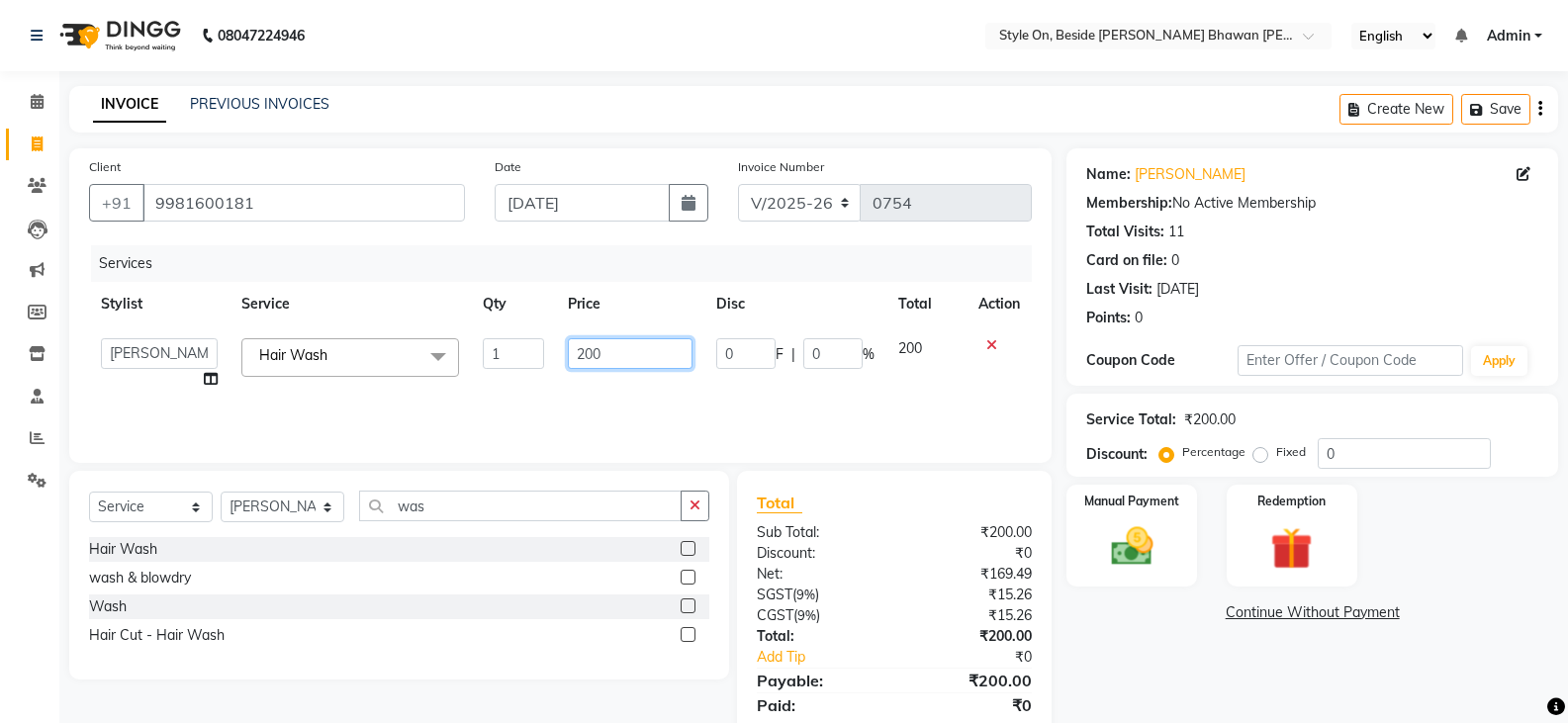
click at [592, 360] on input "200" at bounding box center [629, 353] width 124 height 31
type input "250"
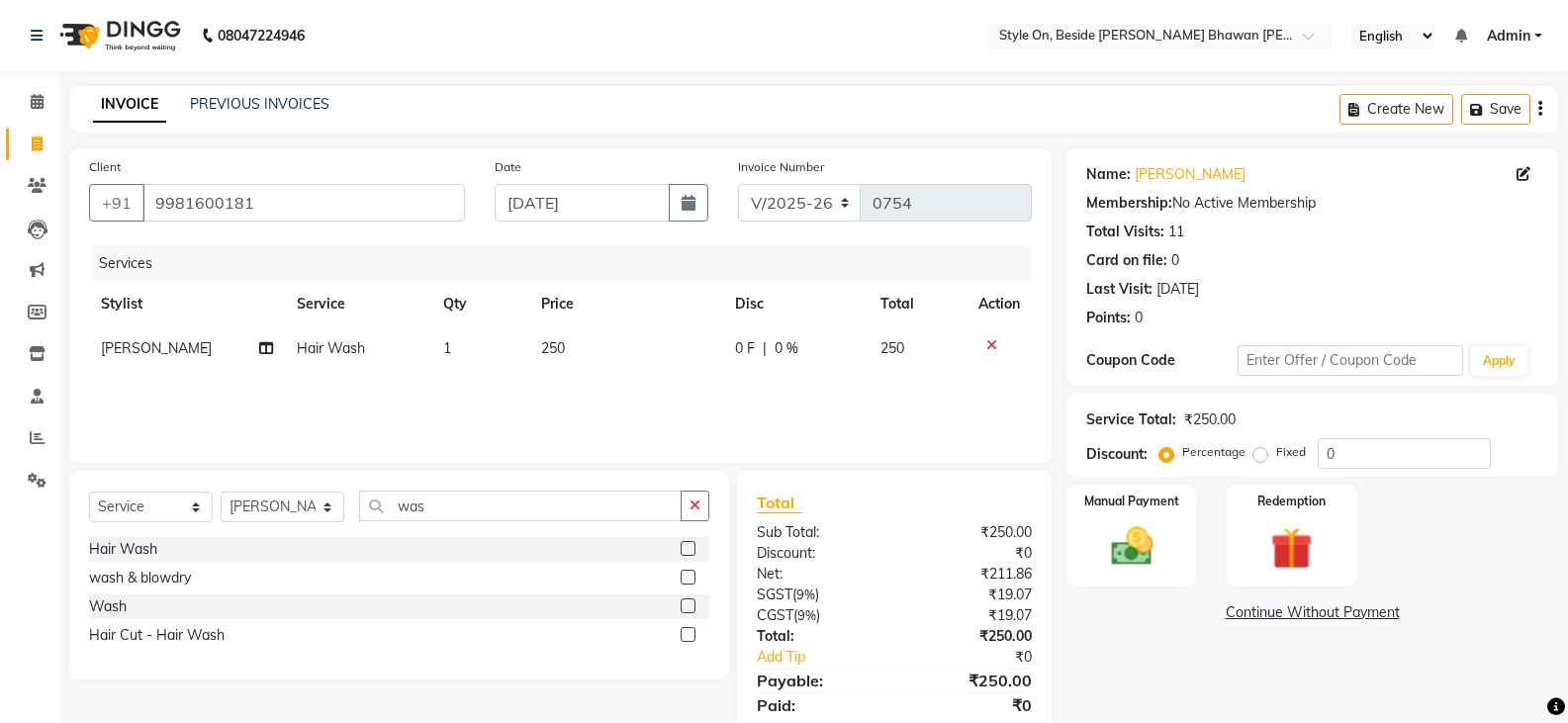
click at [617, 383] on div "Services Stylist Service Qty Price Disc Total Action [PERSON_NAME] Hair Wash 1 …" at bounding box center [560, 344] width 943 height 197
click at [1107, 535] on img at bounding box center [1131, 546] width 70 height 51
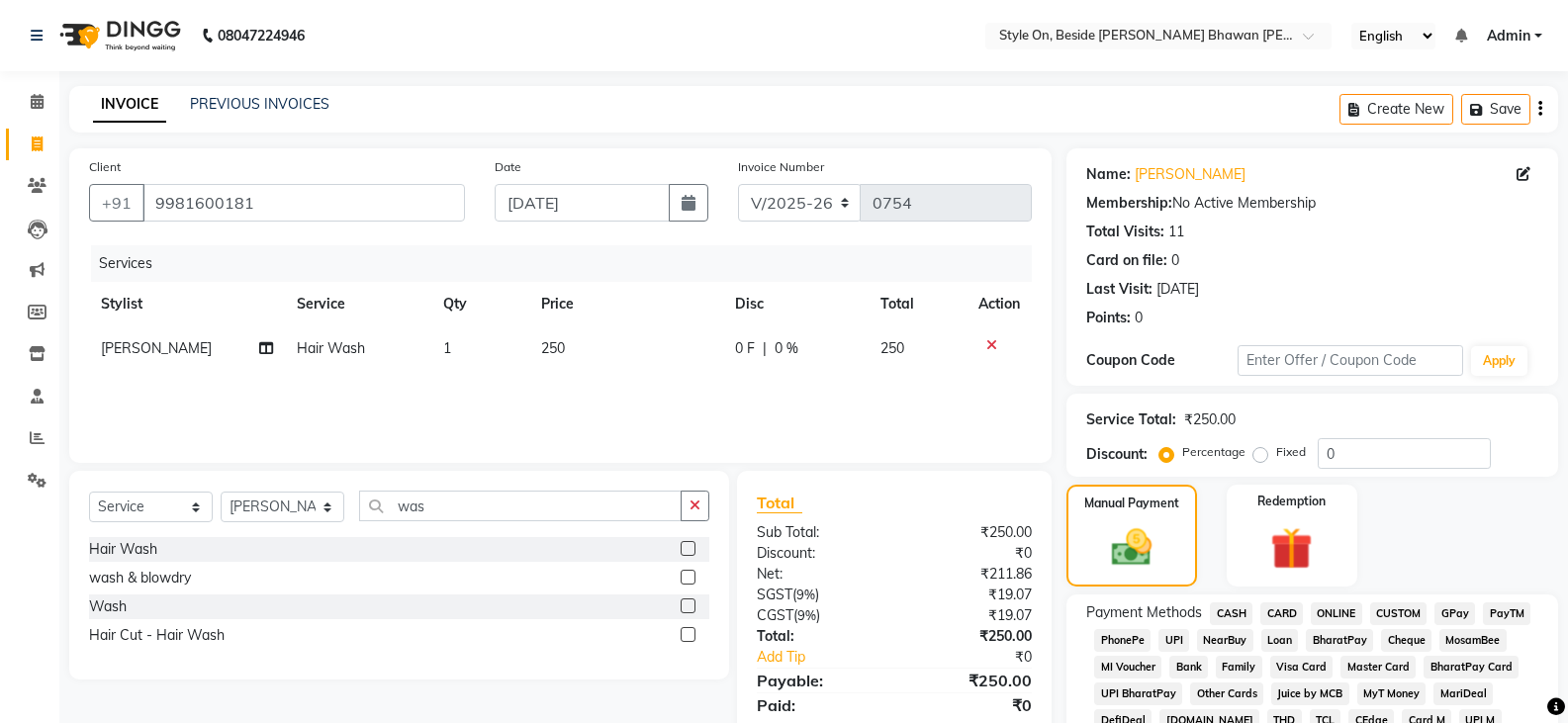
click at [1233, 610] on span "CASH" at bounding box center [1231, 613] width 43 height 23
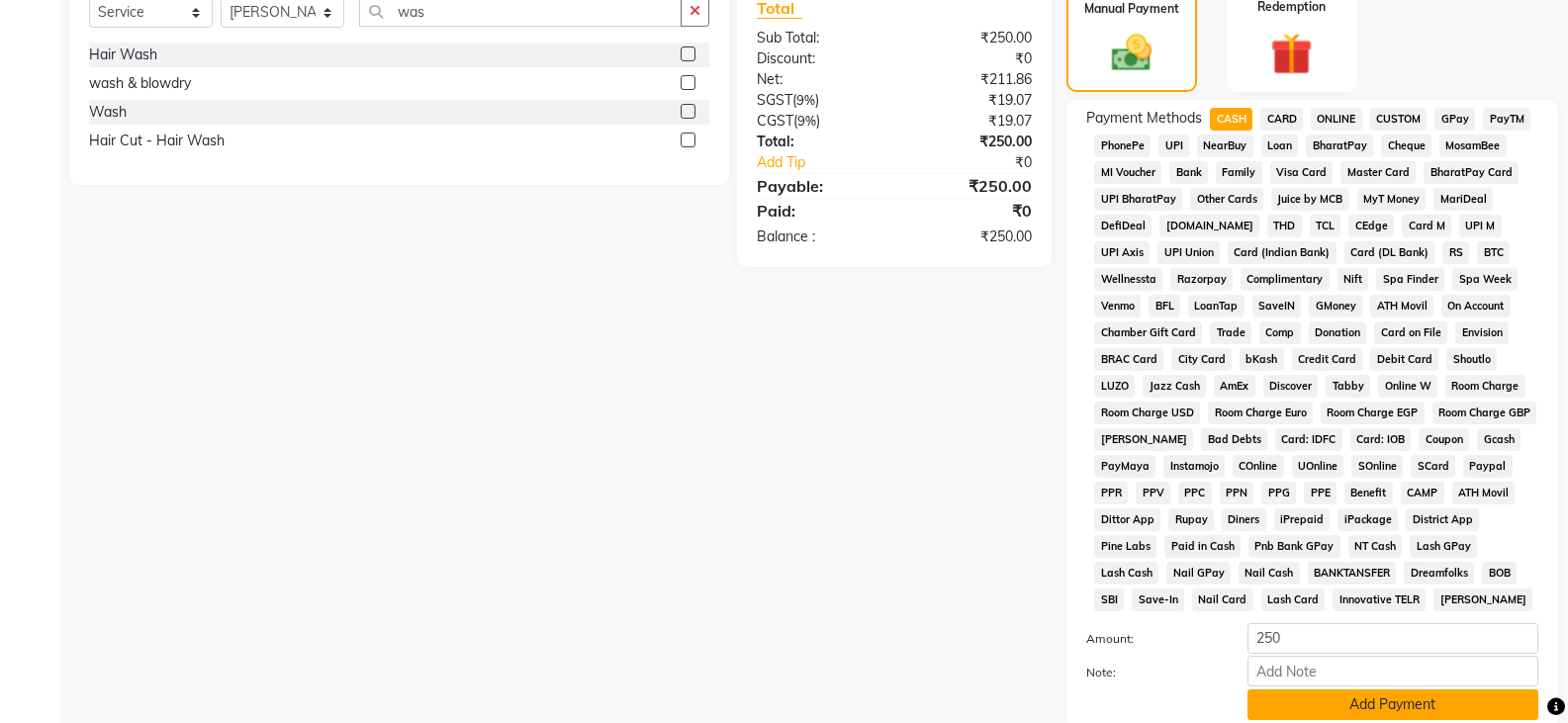
click at [1315, 702] on button "Add Payment" at bounding box center [1393, 704] width 291 height 31
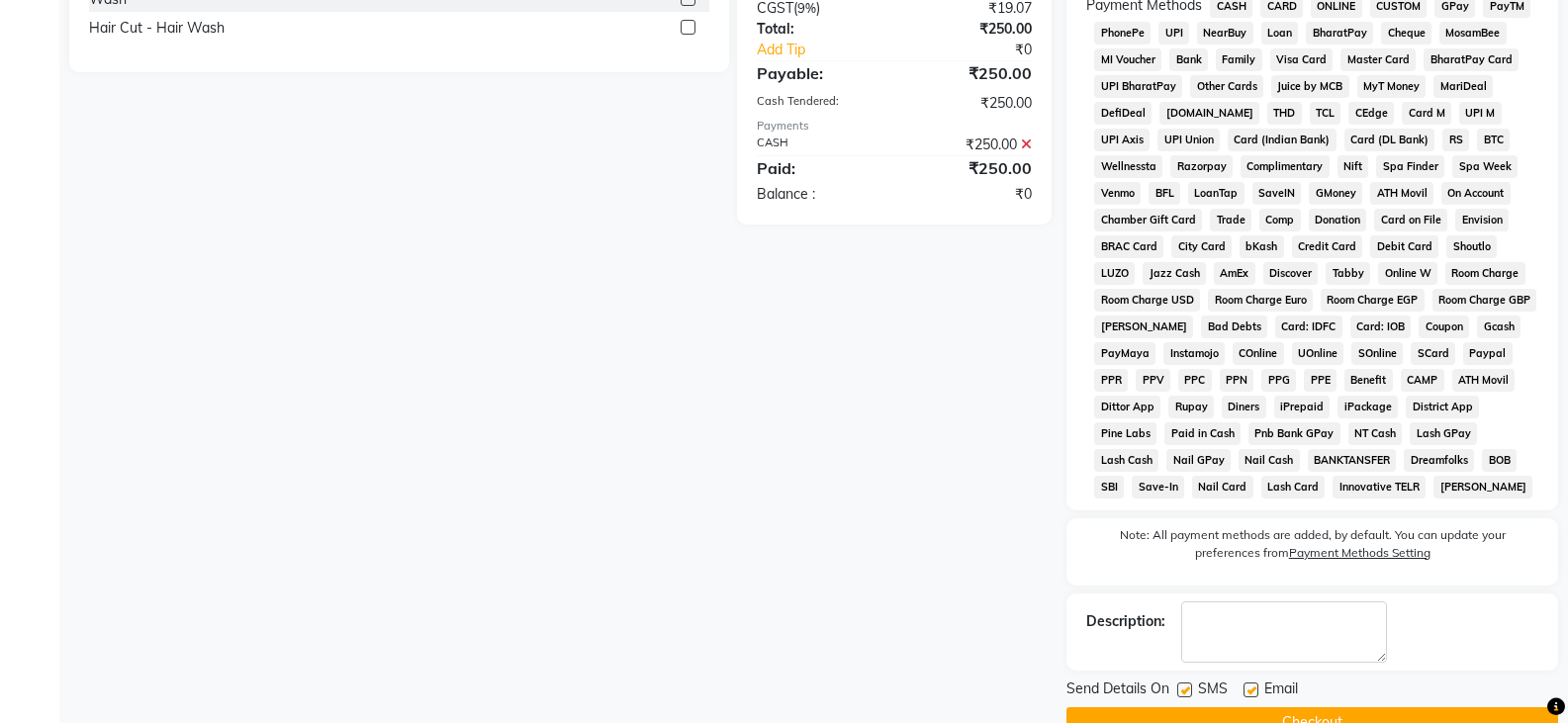
scroll to position [652, 0]
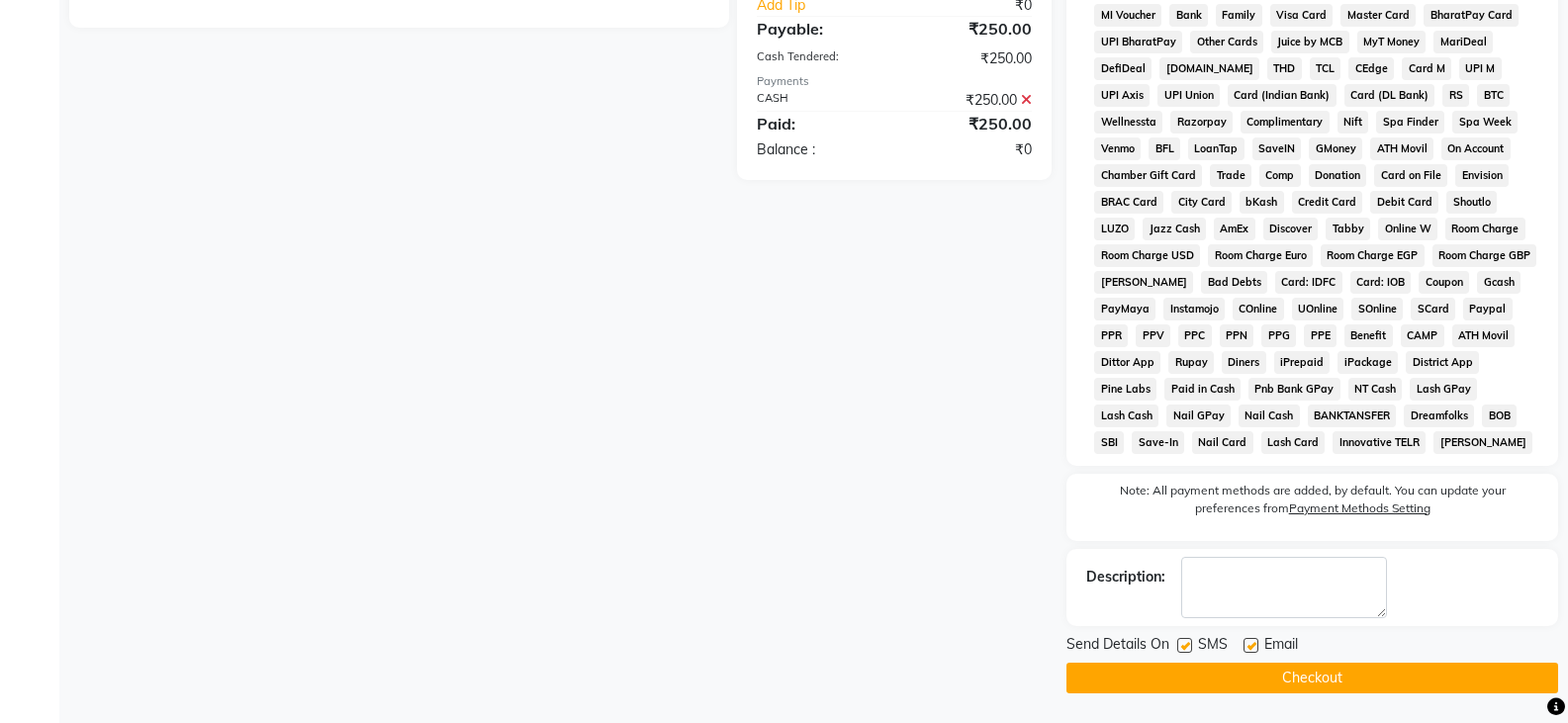
click at [1316, 683] on button "Checkout" at bounding box center [1312, 678] width 492 height 31
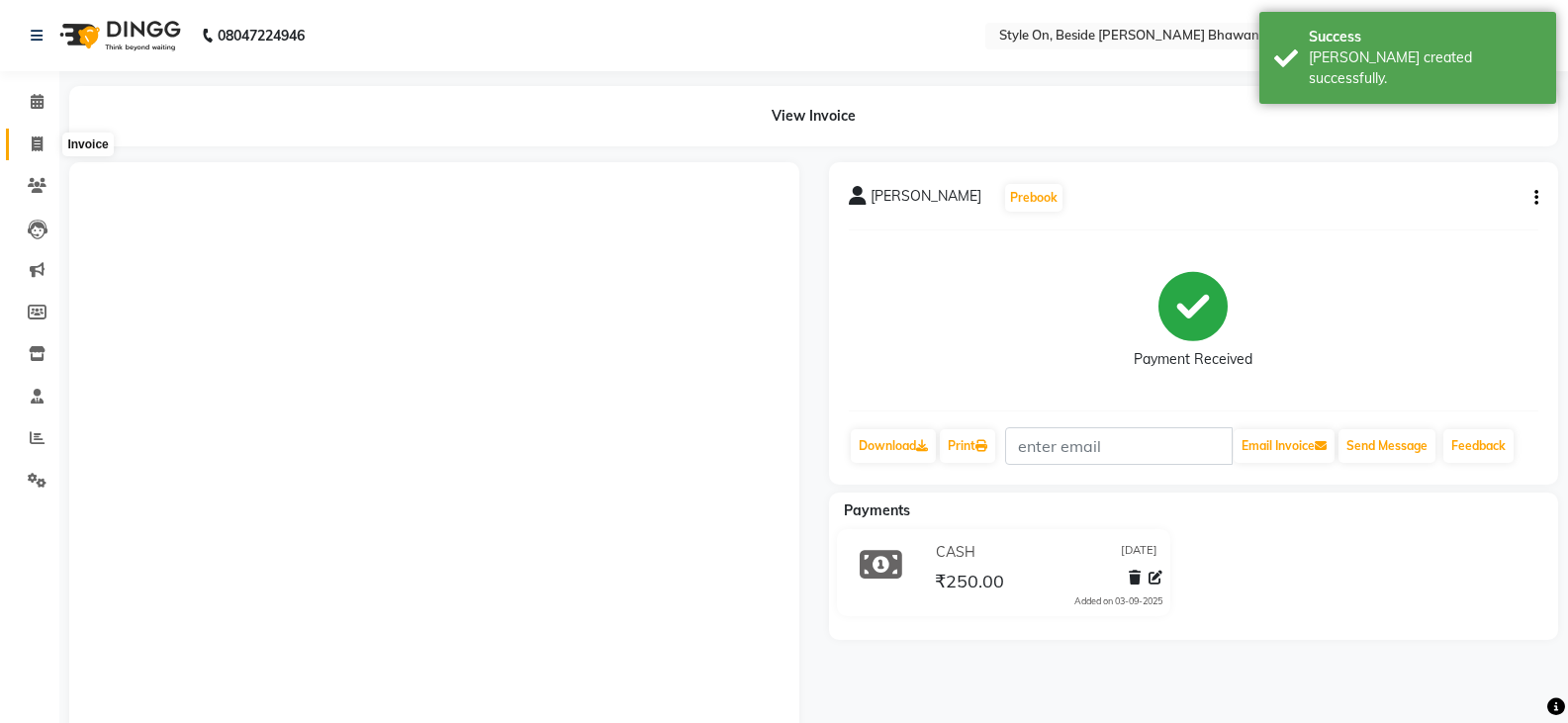
click at [38, 139] on icon at bounding box center [37, 144] width 11 height 15
select select "service"
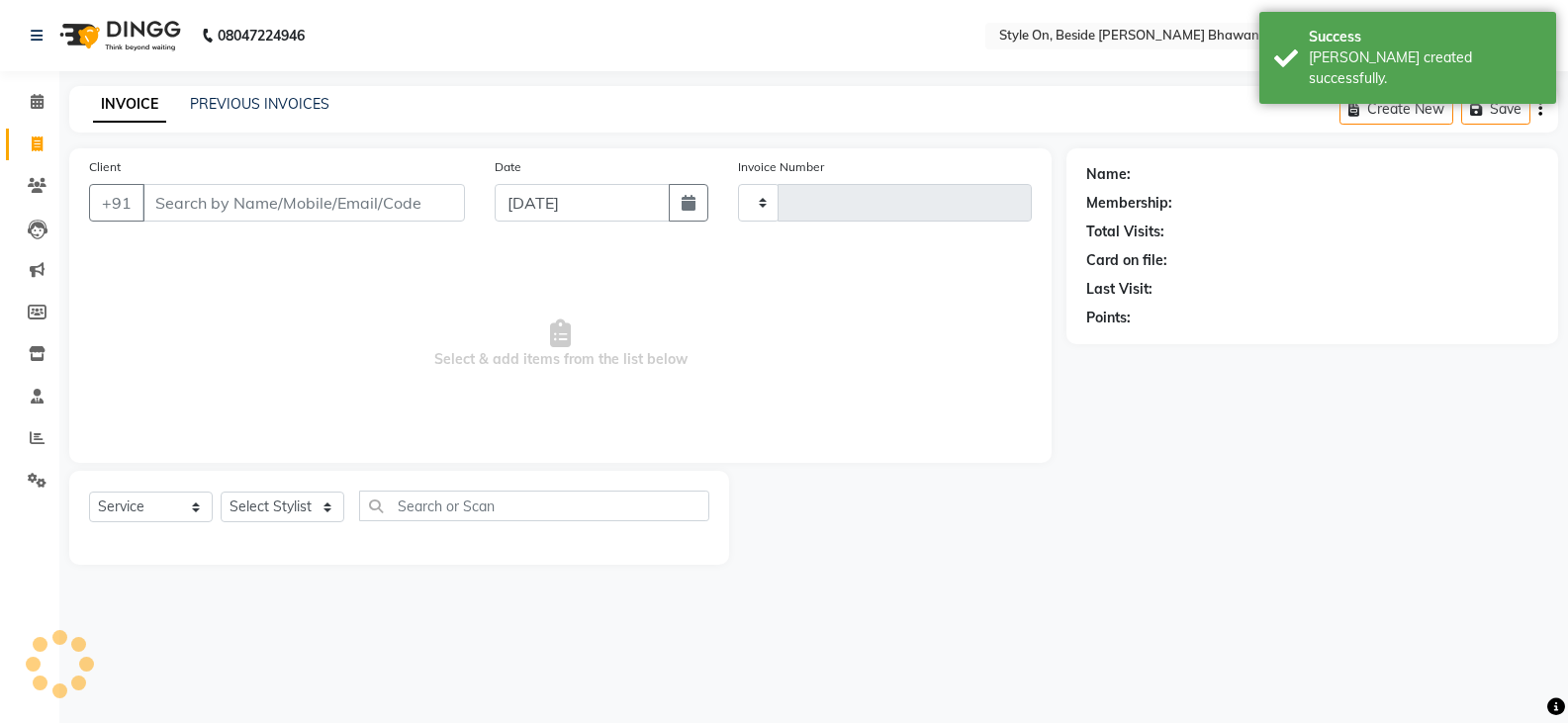
type input "0755"
select select "4700"
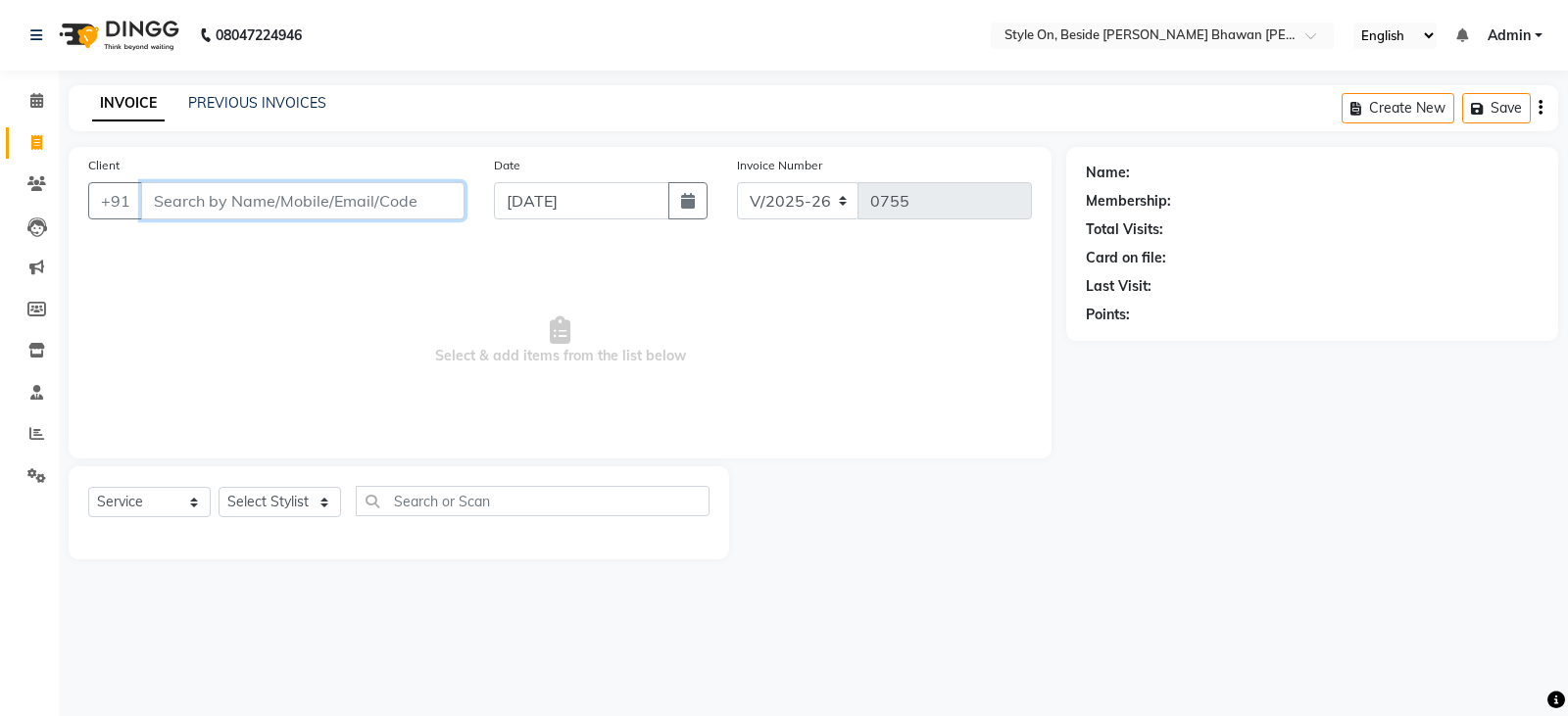
click at [335, 202] on input "Client" at bounding box center [302, 201] width 323 height 38
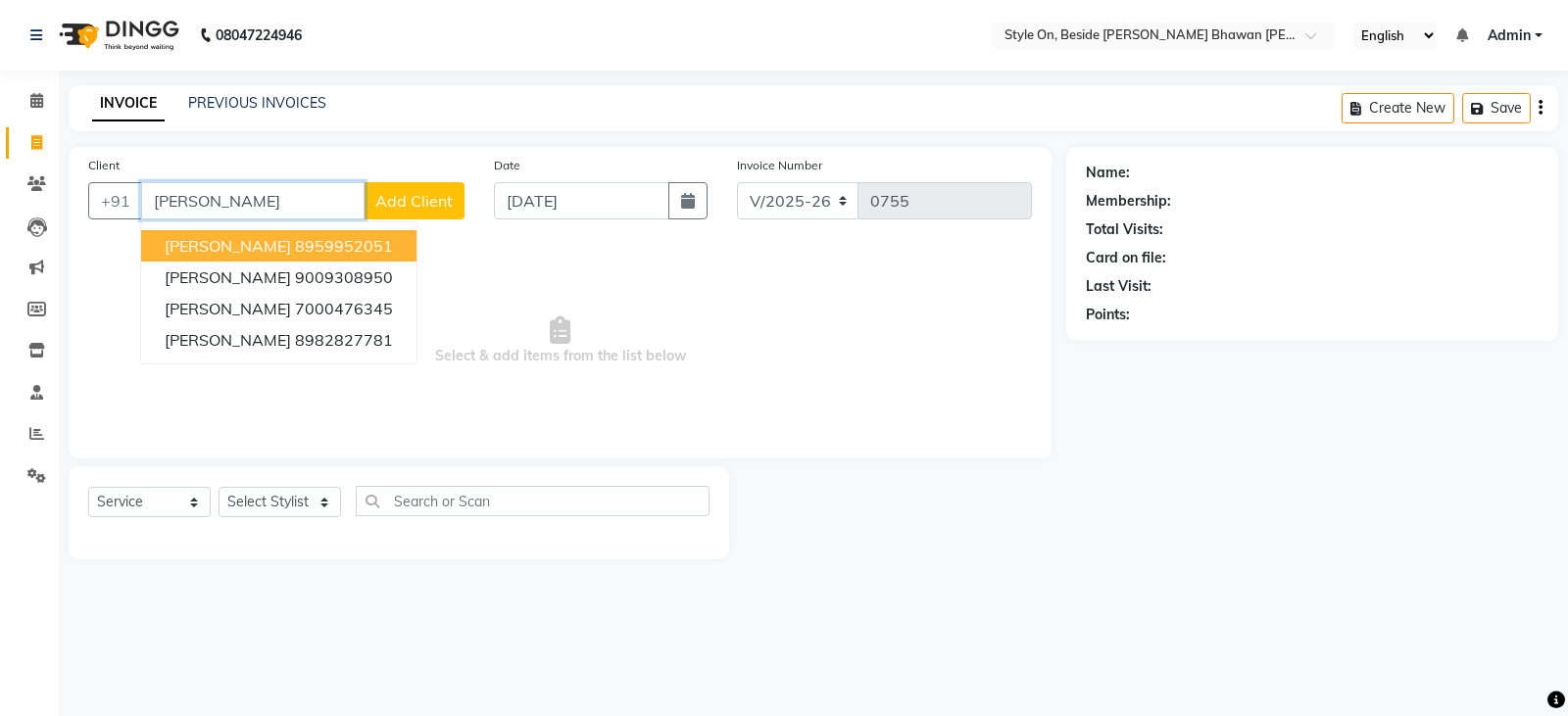
click at [317, 252] on ngb-highlight "8959952051" at bounding box center [344, 246] width 98 height 20
type input "8959952051"
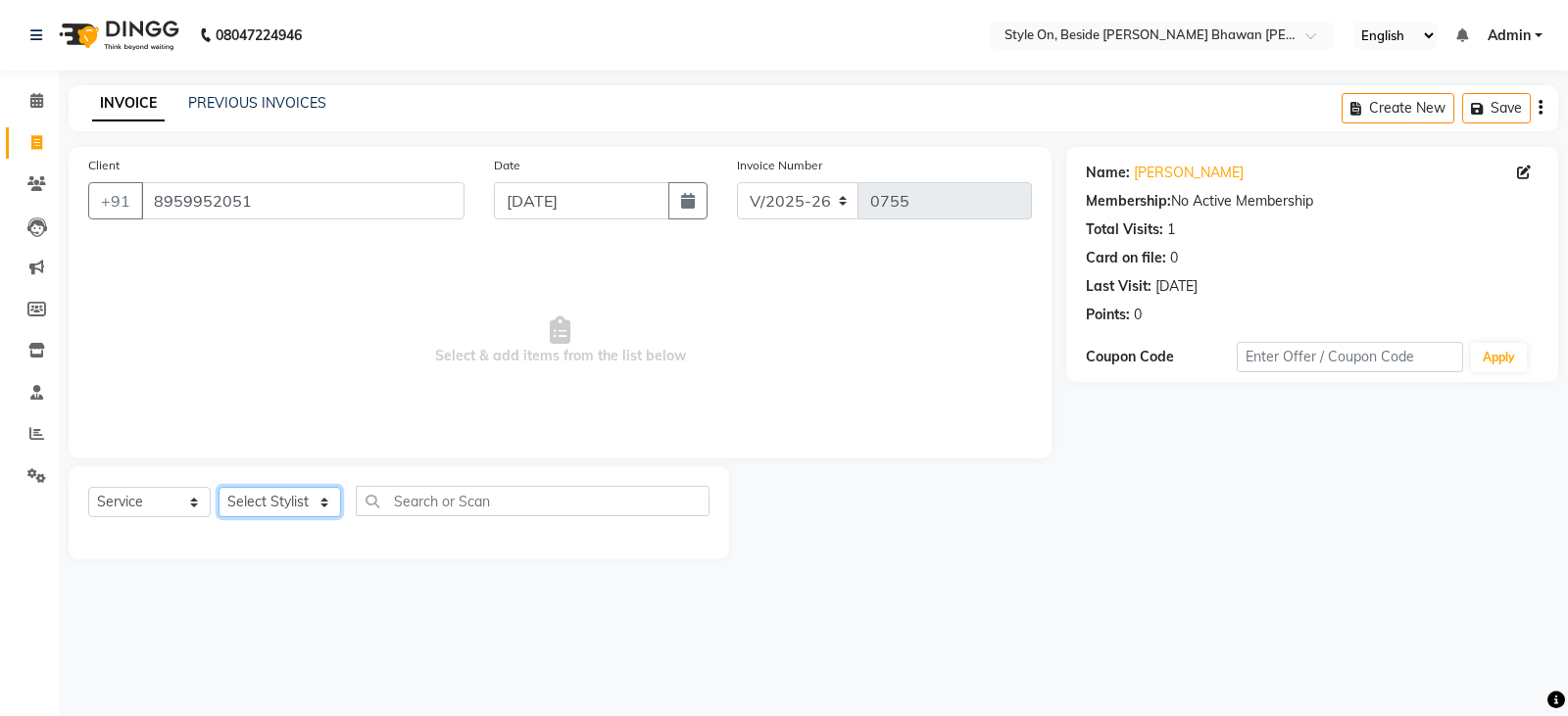
click at [283, 506] on select "Select Stylist [PERSON_NAME] Anju [PERSON_NAME] [PERSON_NAME] [PERSON_NAME] [PE…" at bounding box center [280, 502] width 123 height 31
select select "27829"
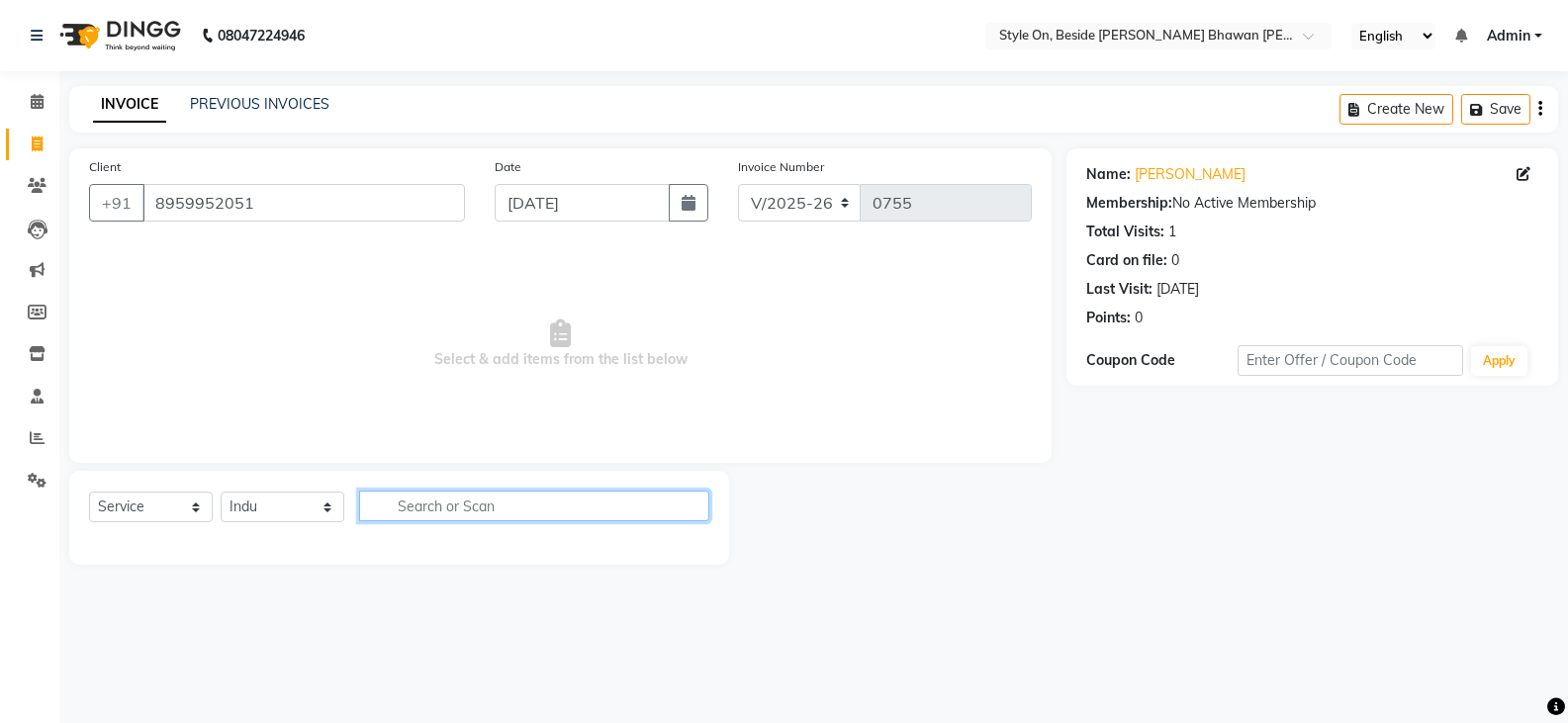
click at [462, 514] on input "text" at bounding box center [534, 506] width 350 height 31
type input "thre"
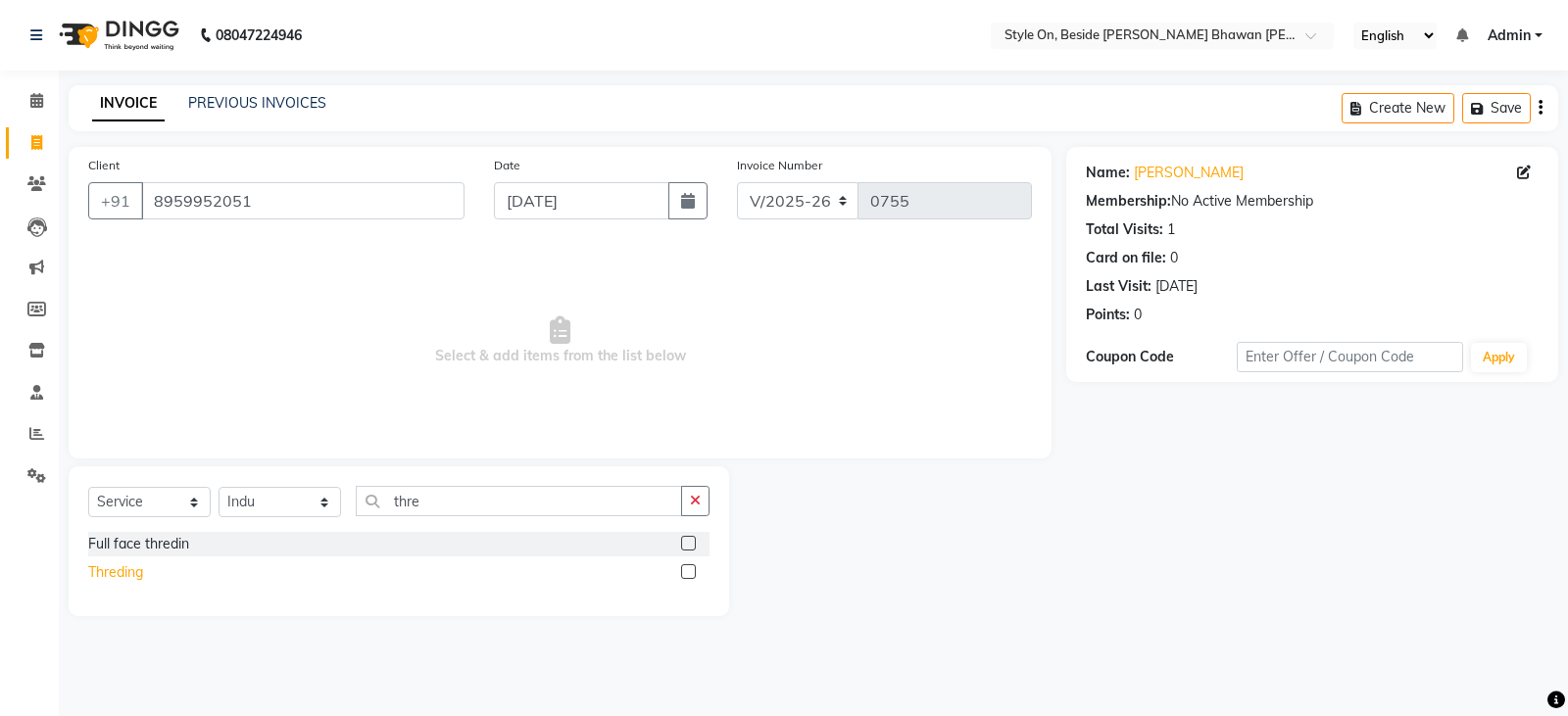
click at [109, 569] on div "Threding" at bounding box center [116, 572] width 55 height 21
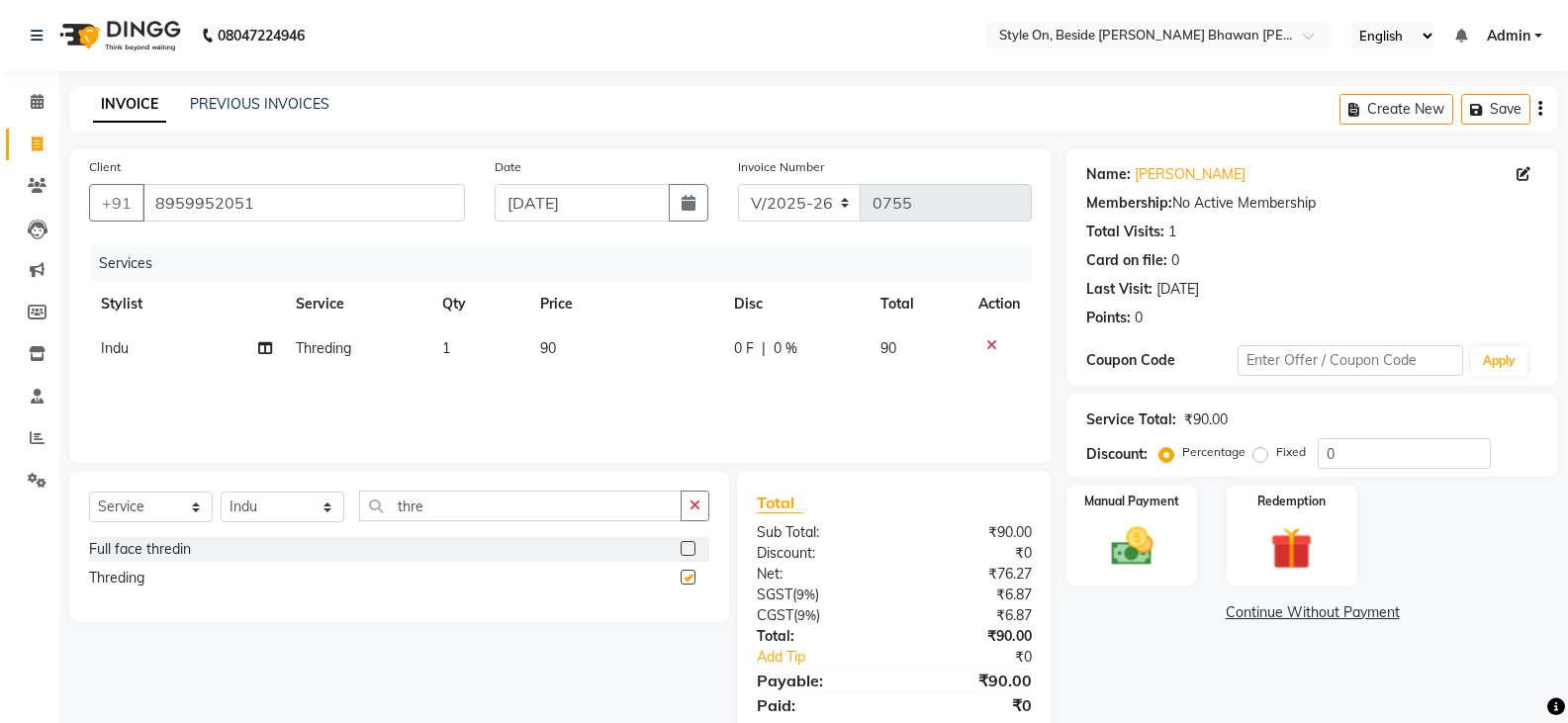
checkbox input "false"
click at [591, 365] on td "90" at bounding box center [625, 348] width 195 height 45
select select "27829"
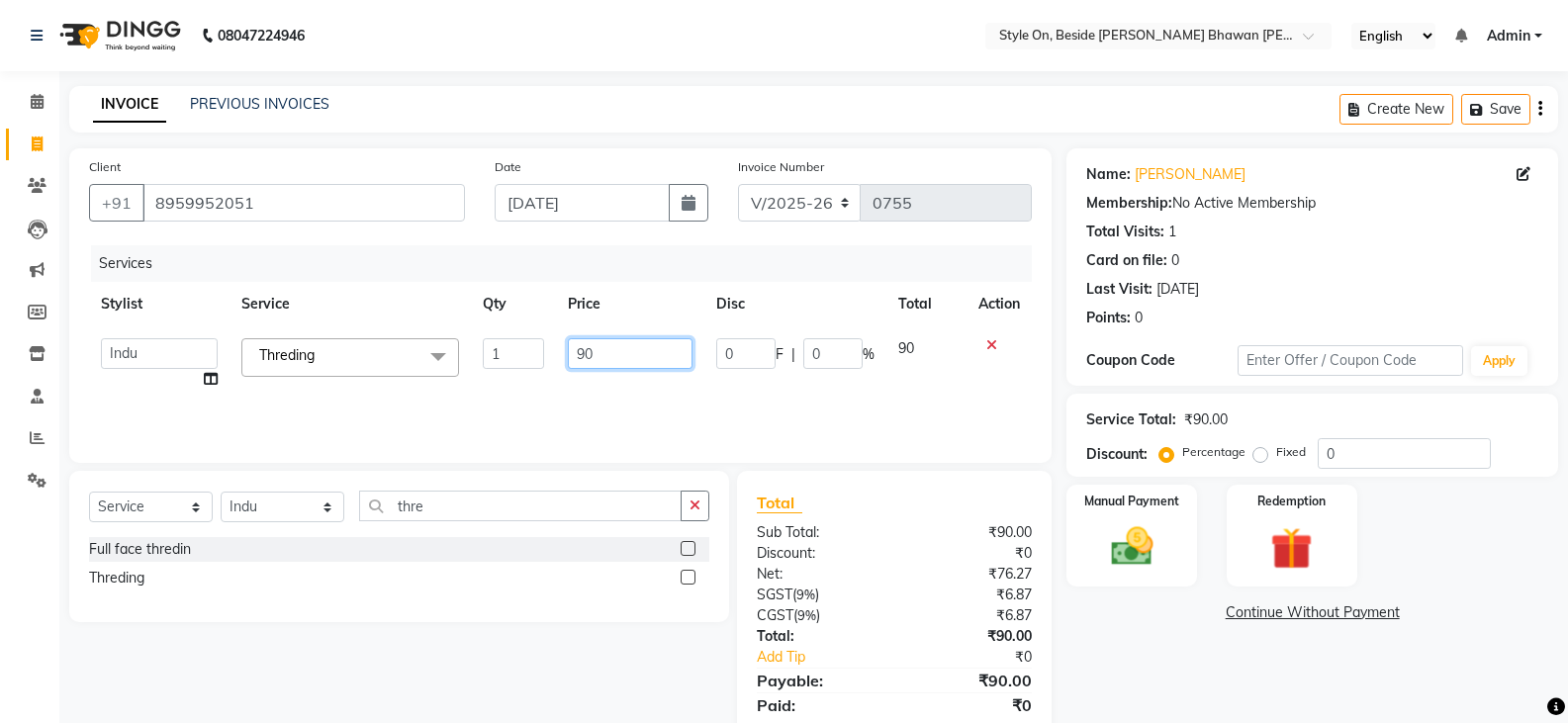
drag, startPoint x: 581, startPoint y: 358, endPoint x: 510, endPoint y: 367, distance: 71.6
click at [510, 367] on tr "[PERSON_NAME] Anju [PERSON_NAME] [PERSON_NAME] [PERSON_NAME] [PERSON_NAME] [PER…" at bounding box center [560, 363] width 943 height 75
type input "130"
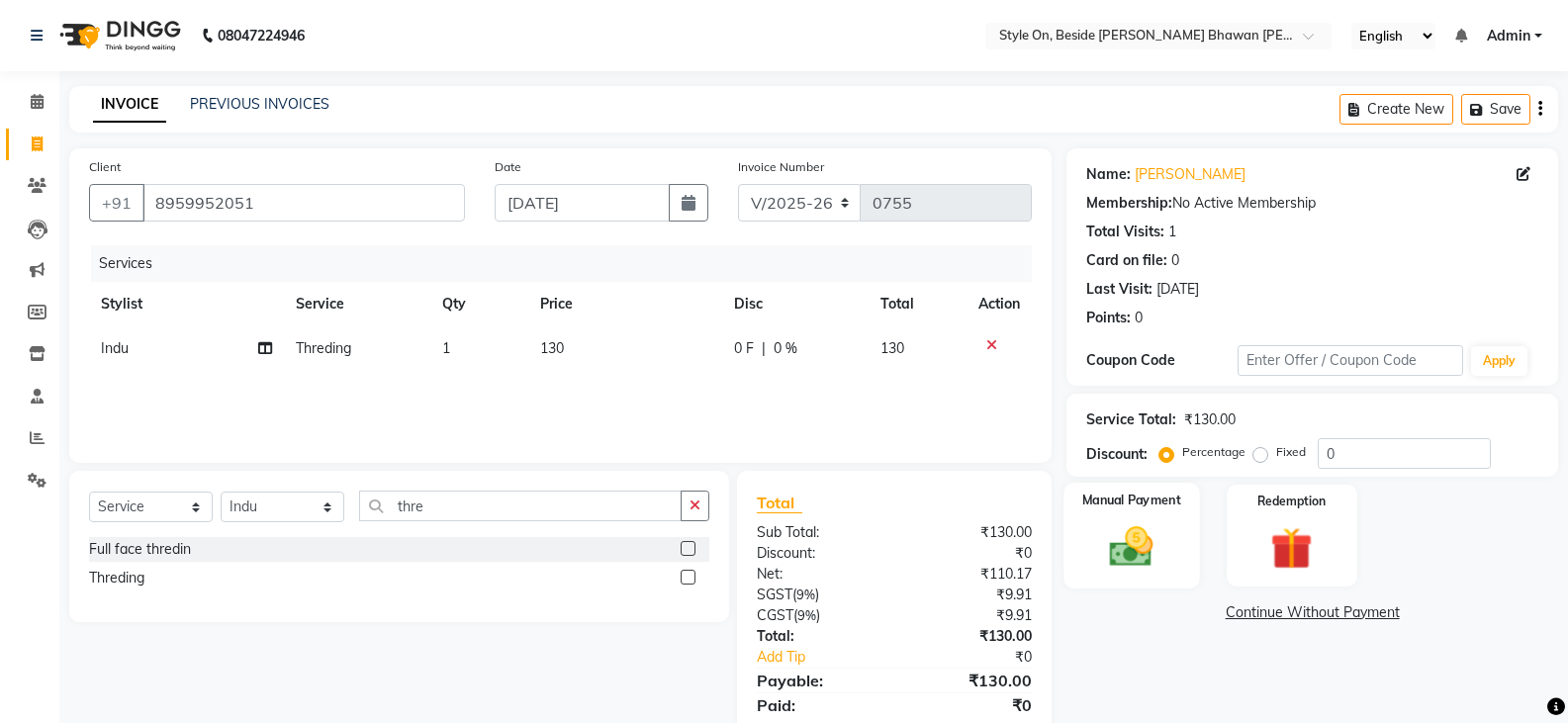
click at [1152, 559] on img at bounding box center [1131, 546] width 70 height 51
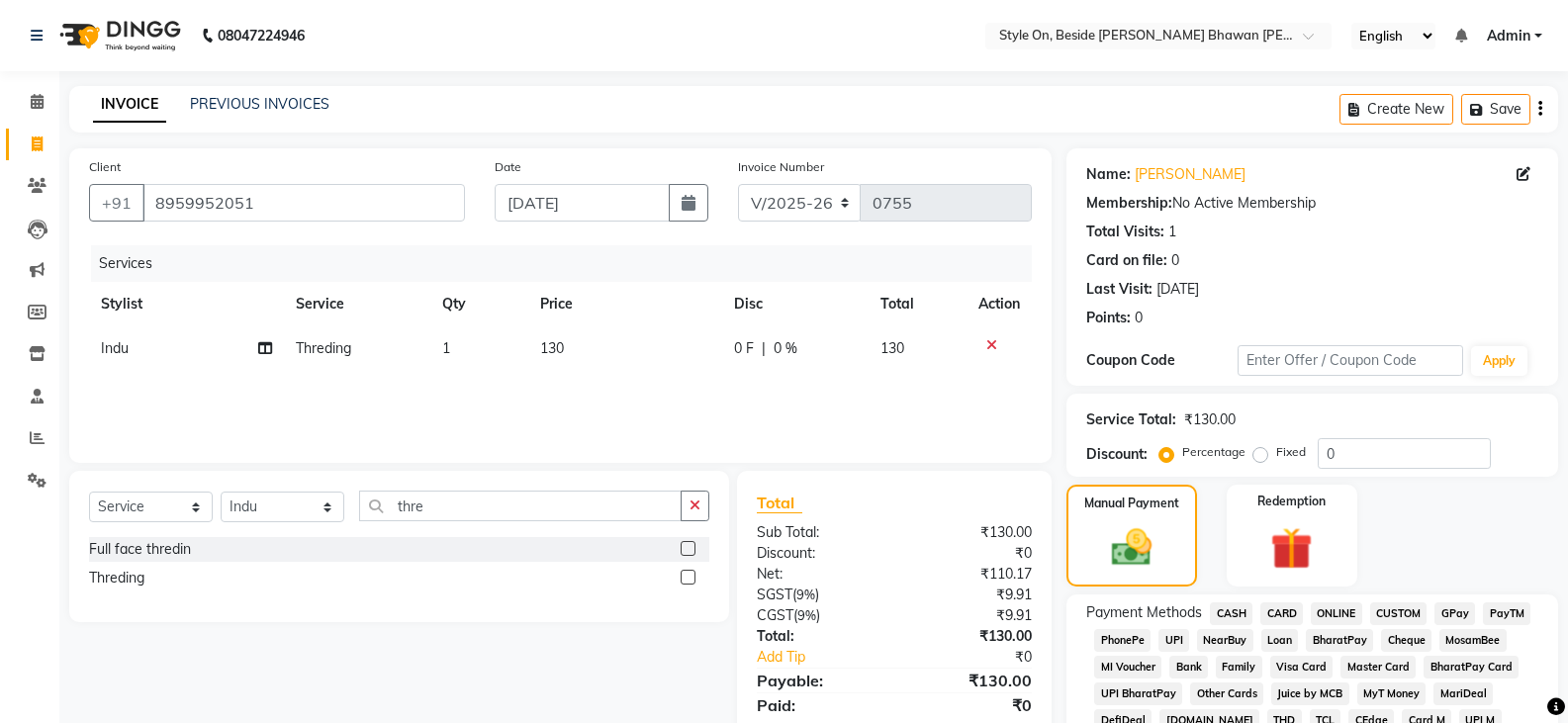
click at [1231, 614] on span "CASH" at bounding box center [1231, 613] width 43 height 23
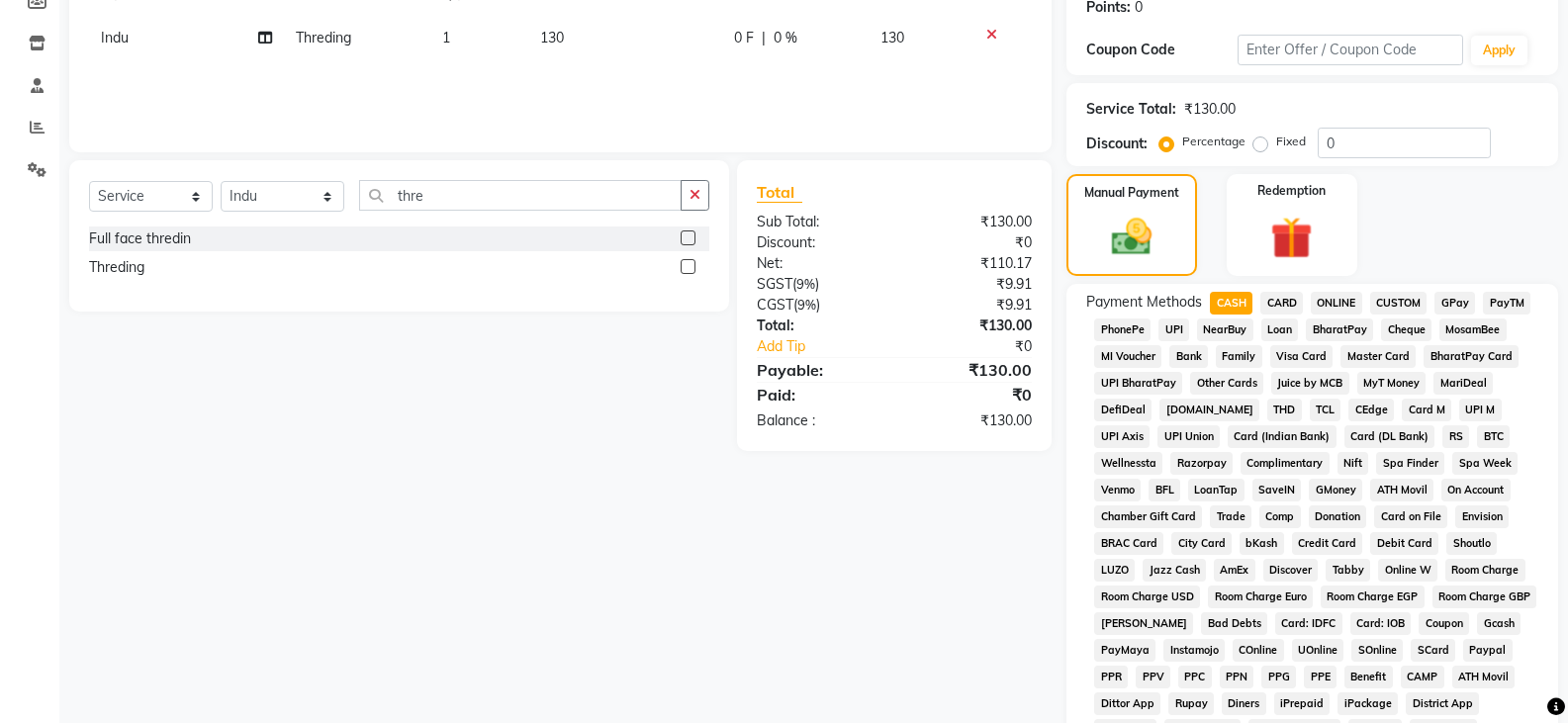
scroll to position [495, 0]
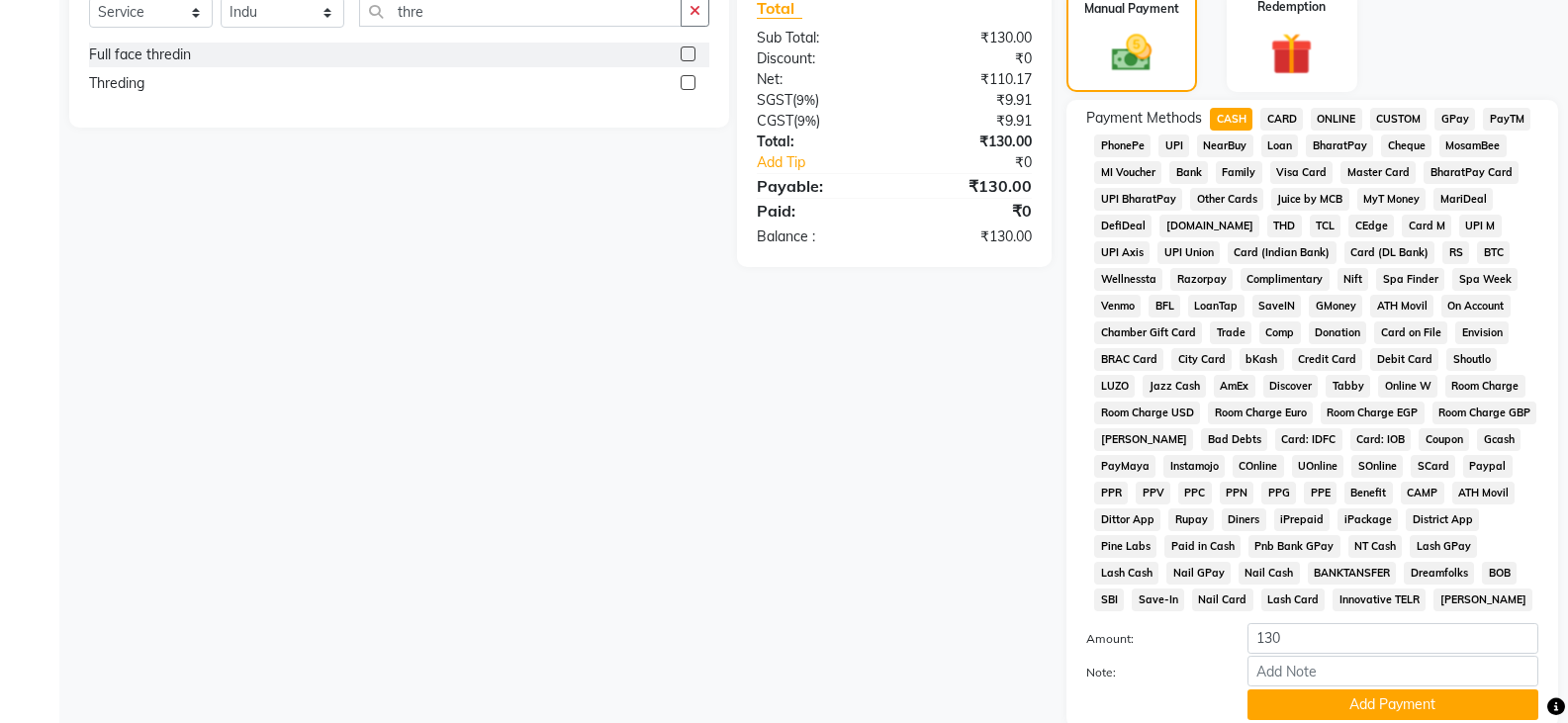
click at [1343, 720] on div "Payment Methods CASH CARD ONLINE CUSTOM GPay PayTM PhonePe UPI NearBuy Loan Bha…" at bounding box center [1312, 414] width 492 height 628
click at [1356, 704] on button "Add Payment" at bounding box center [1393, 704] width 291 height 31
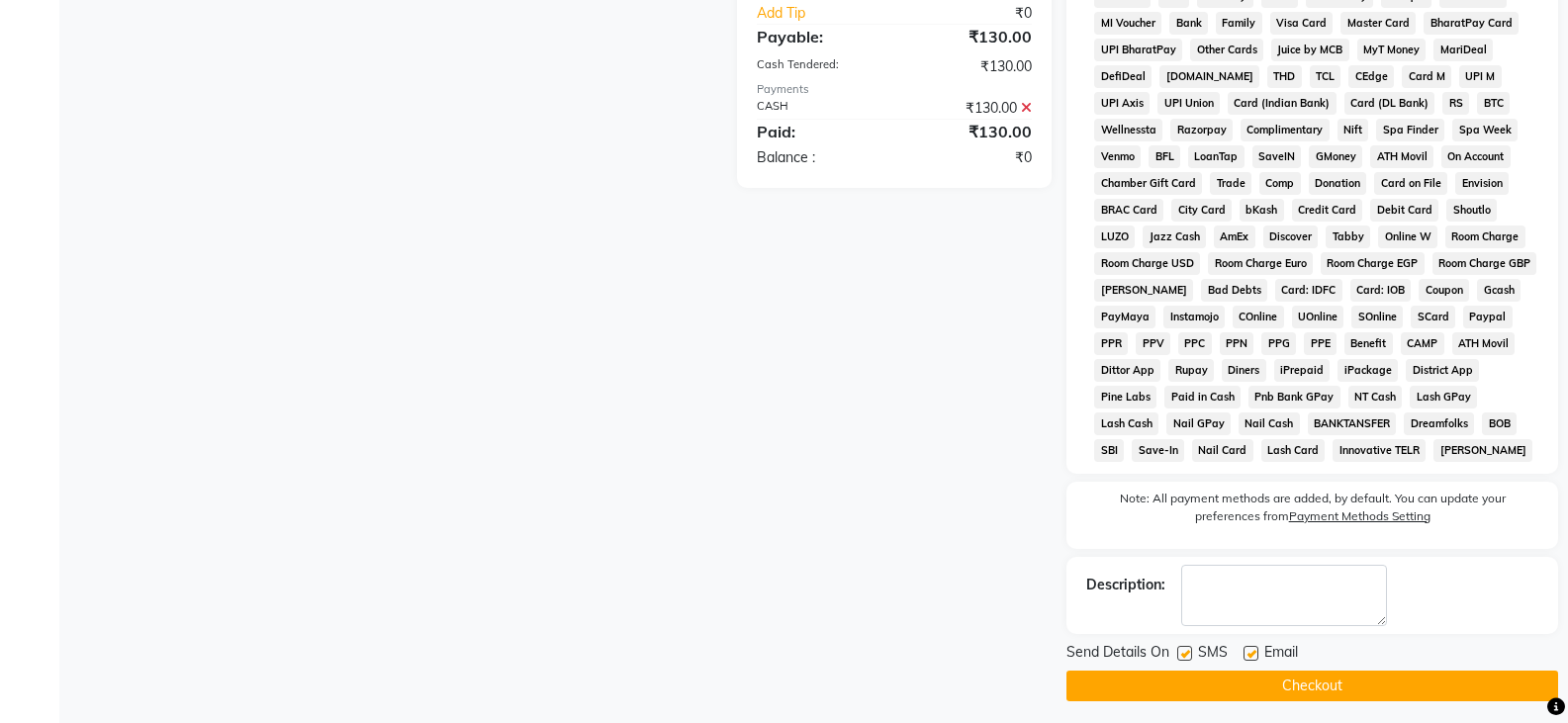
scroll to position [652, 0]
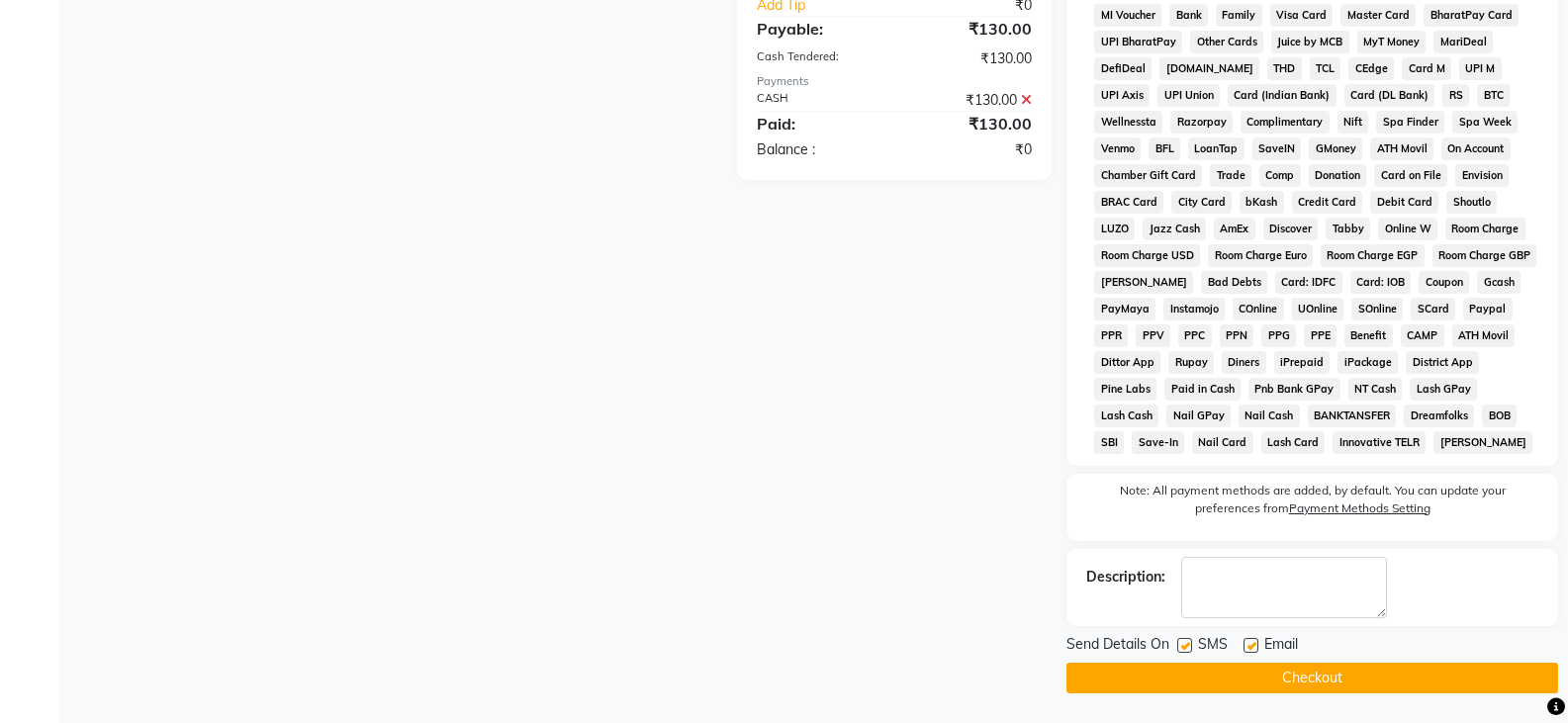
click at [1346, 677] on button "Checkout" at bounding box center [1312, 678] width 492 height 31
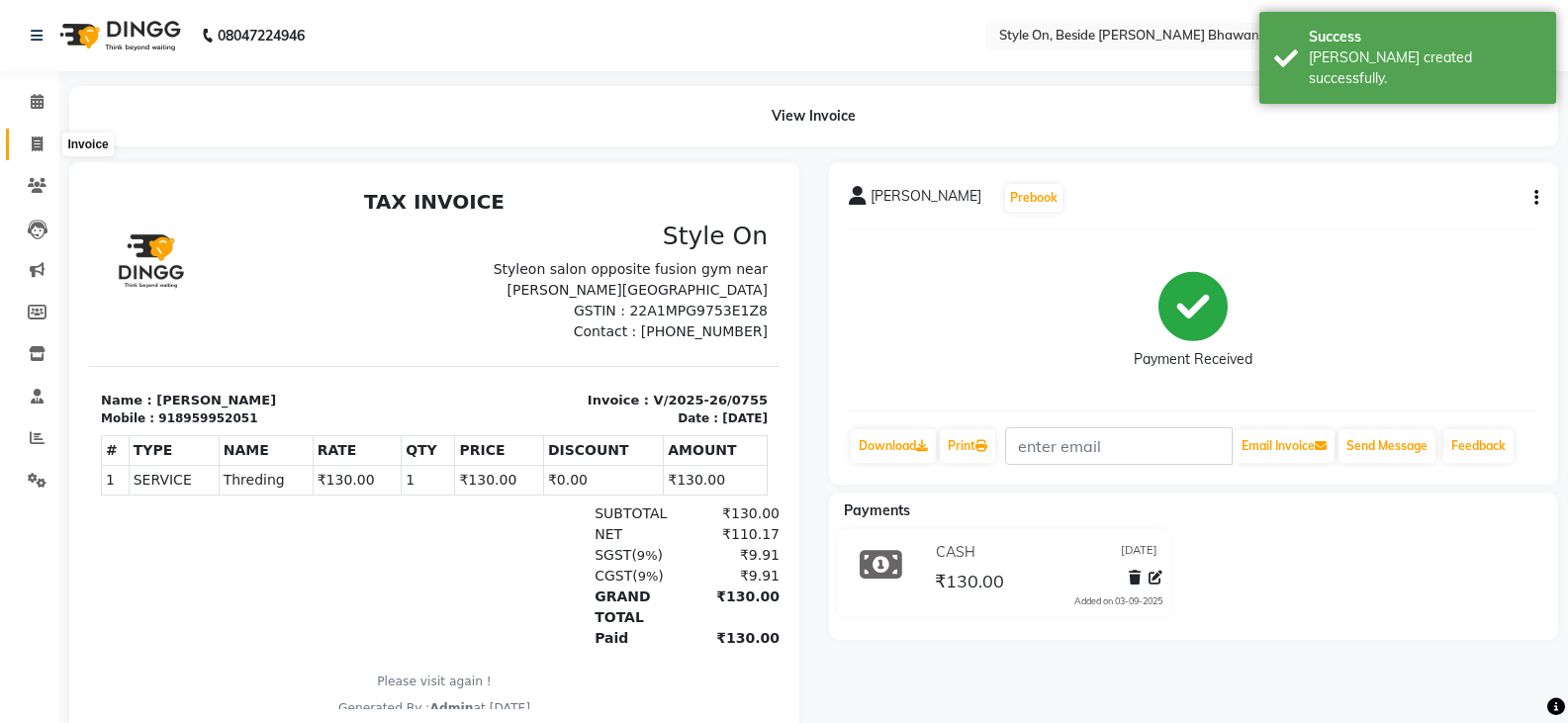
drag, startPoint x: 36, startPoint y: 141, endPoint x: 51, endPoint y: 131, distance: 18.0
click at [36, 141] on icon at bounding box center [37, 144] width 11 height 15
select select "service"
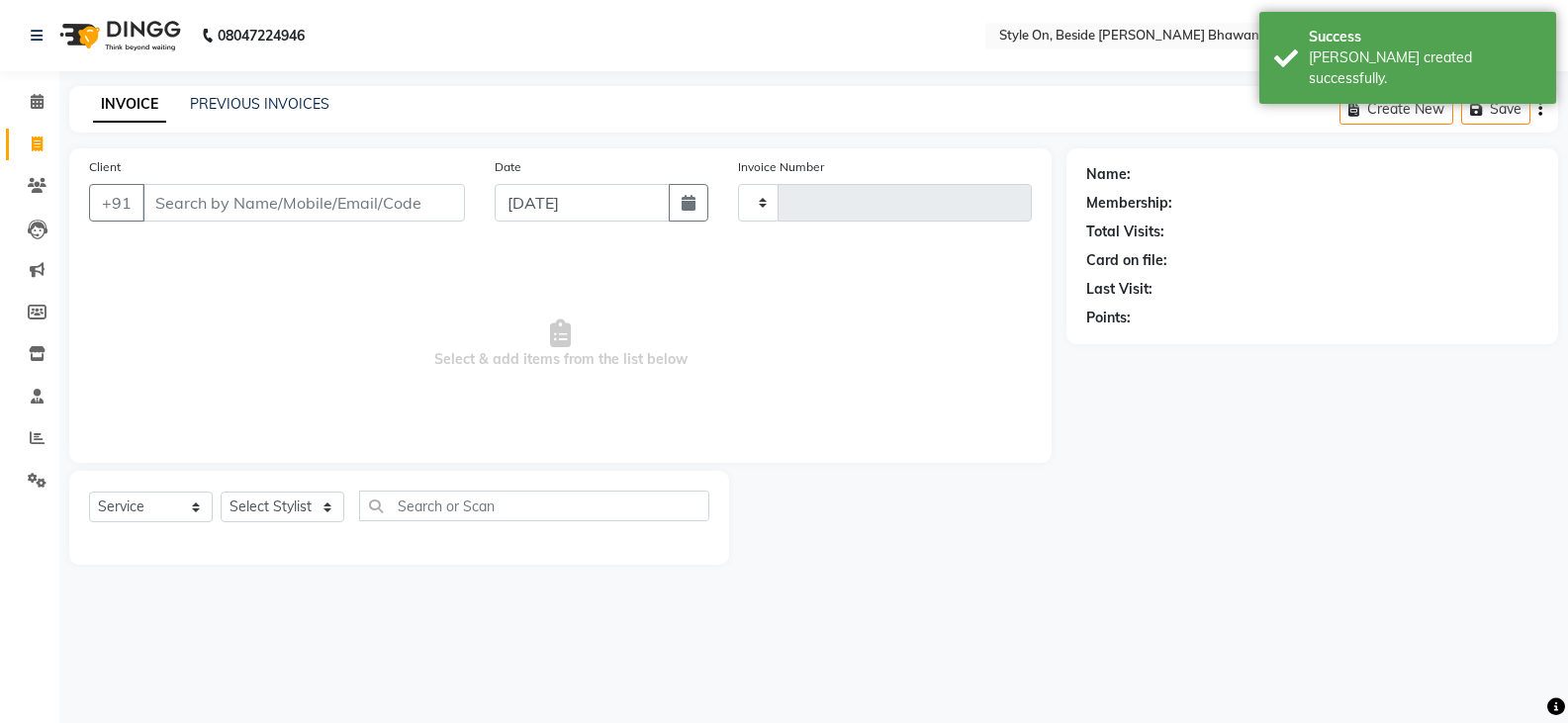
type input "0756"
select select "4700"
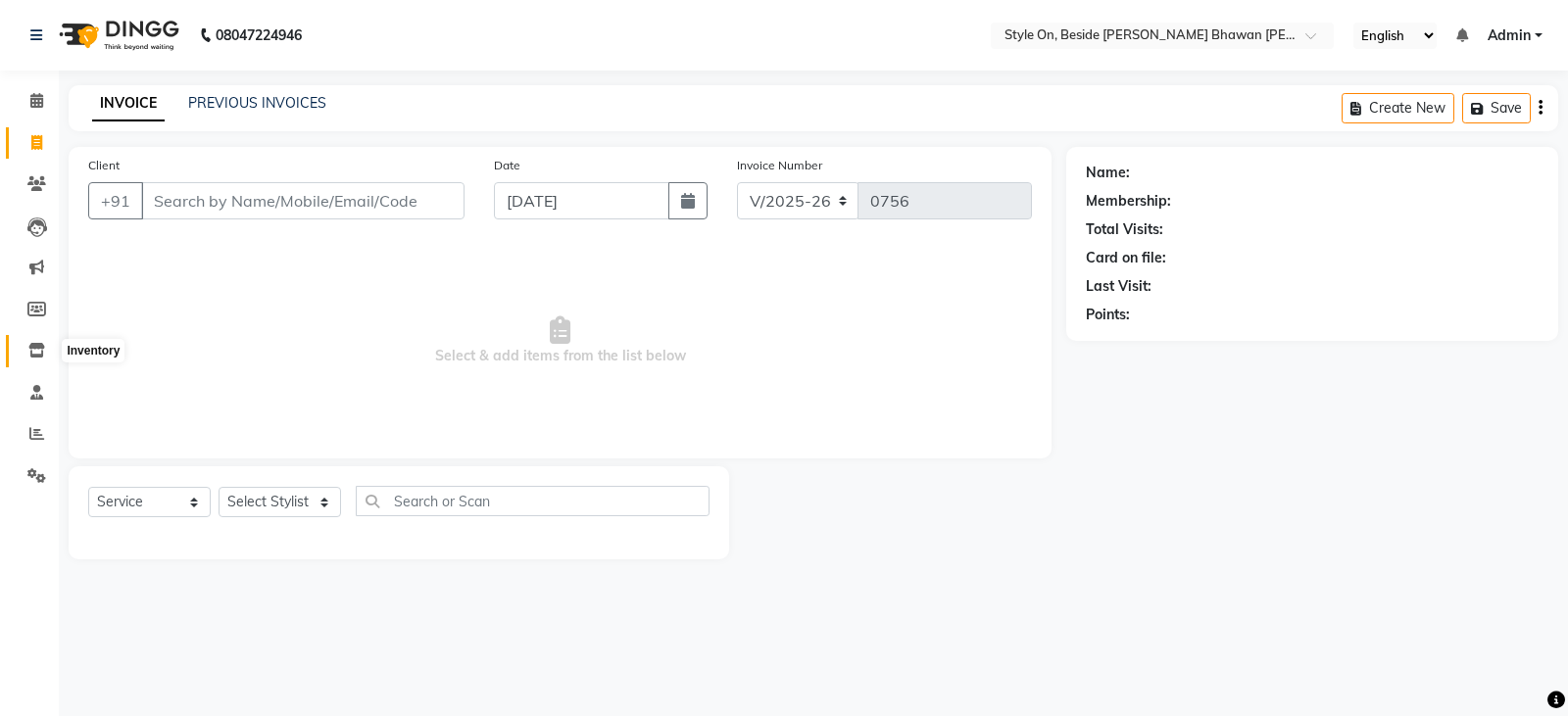
drag, startPoint x: 28, startPoint y: 347, endPoint x: 47, endPoint y: 337, distance: 21.5
click at [30, 347] on span at bounding box center [37, 351] width 35 height 23
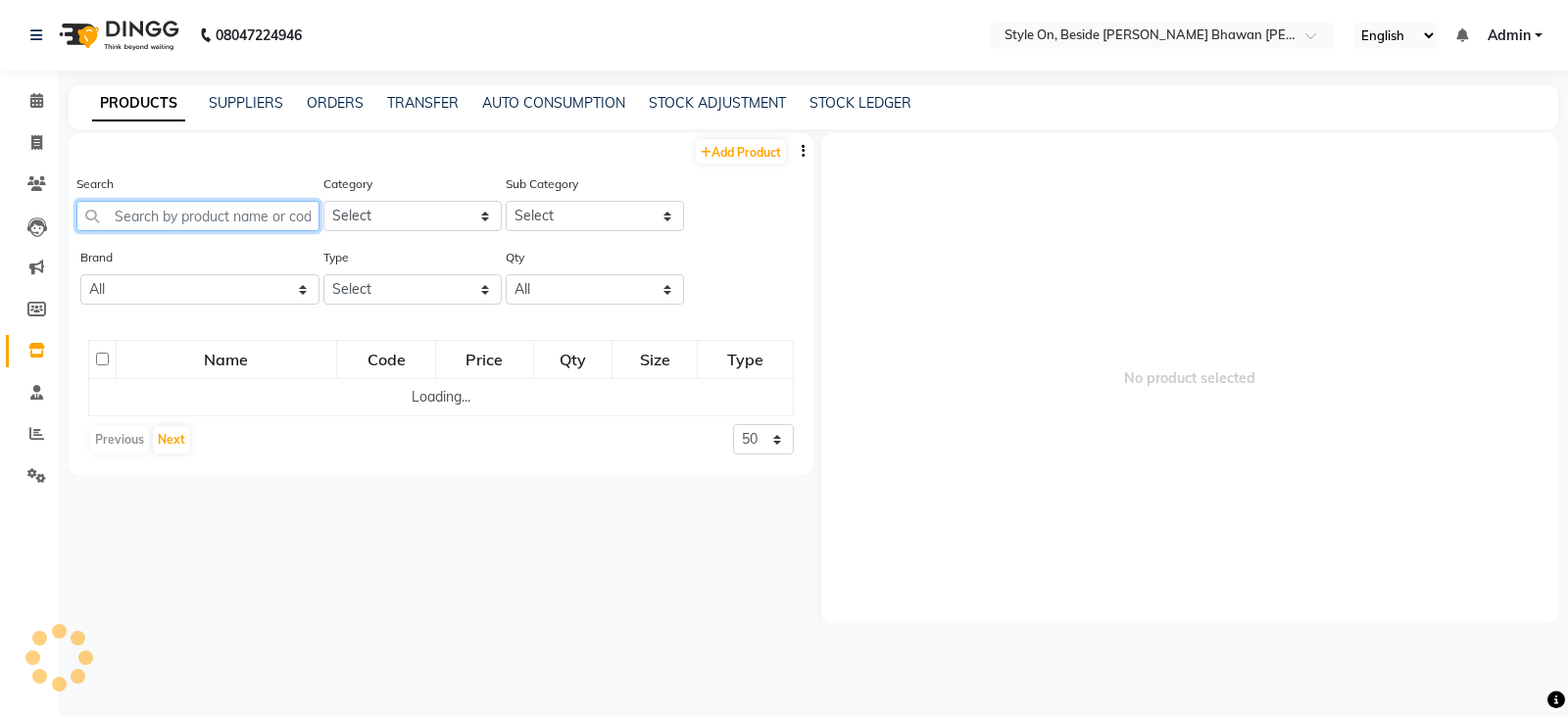
click at [238, 211] on input "text" at bounding box center [198, 215] width 243 height 31
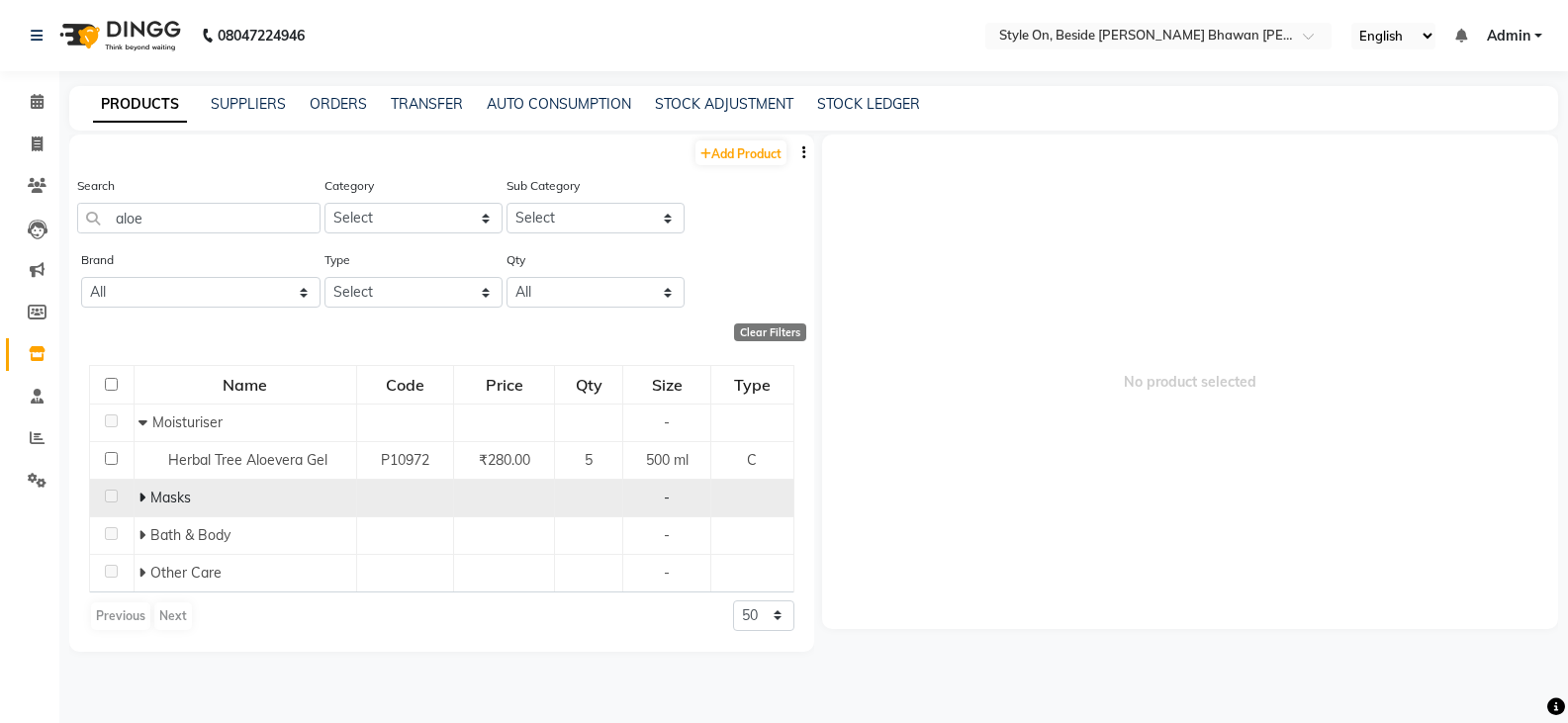
click at [143, 498] on icon at bounding box center [142, 498] width 7 height 14
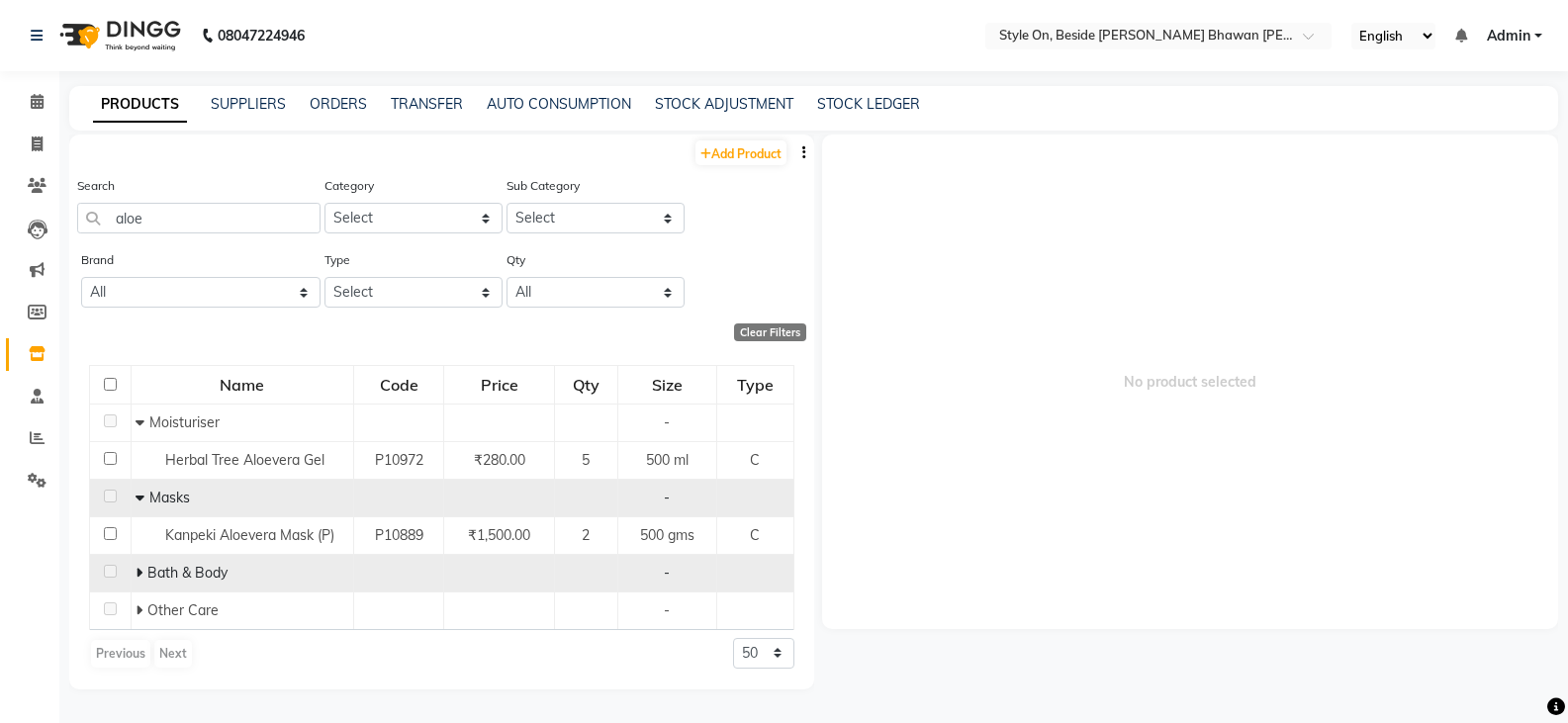
click at [139, 569] on icon at bounding box center [139, 572] width 7 height 14
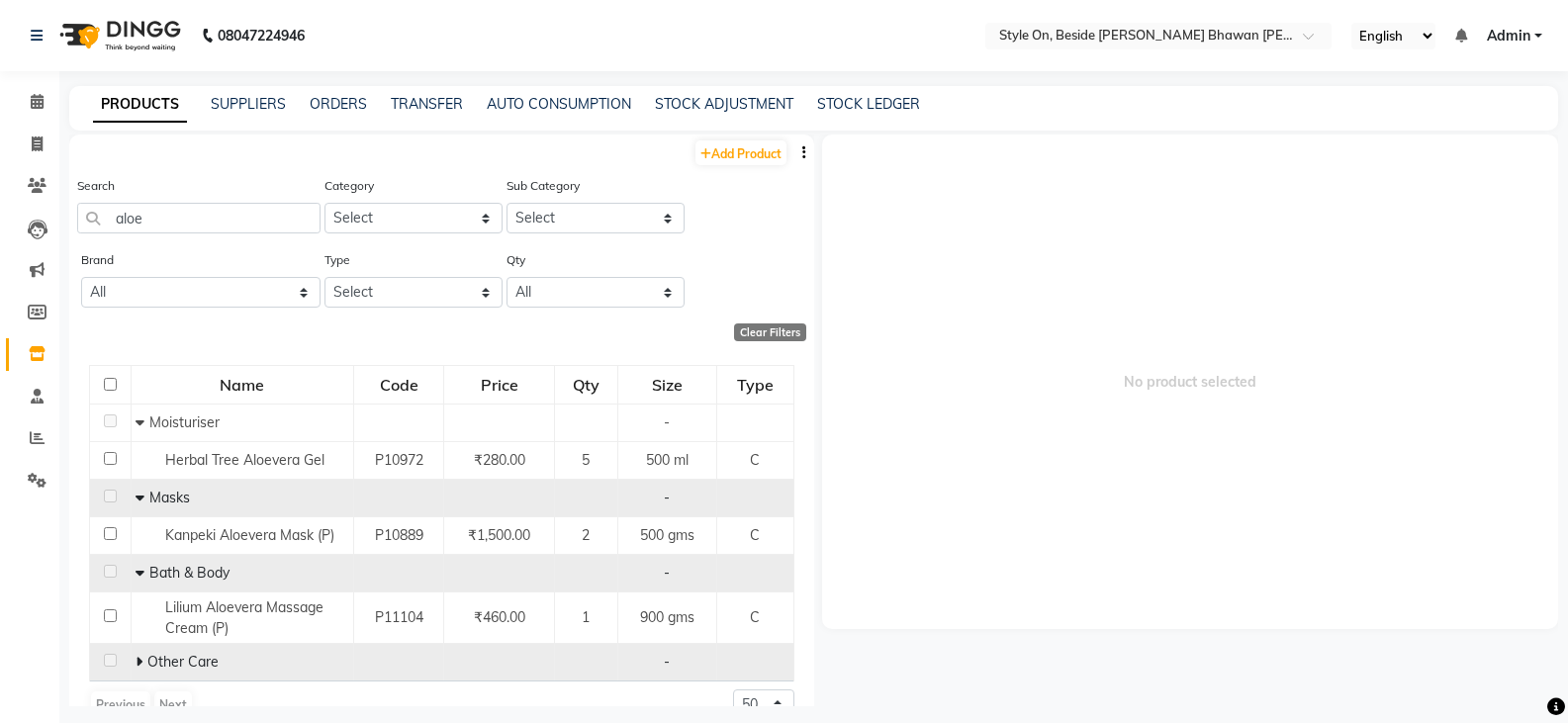
click at [138, 659] on icon at bounding box center [139, 662] width 7 height 14
drag, startPoint x: 177, startPoint y: 221, endPoint x: 111, endPoint y: 236, distance: 67.7
click at [111, 236] on div "Search aloe" at bounding box center [198, 212] width 243 height 74
type input "R"
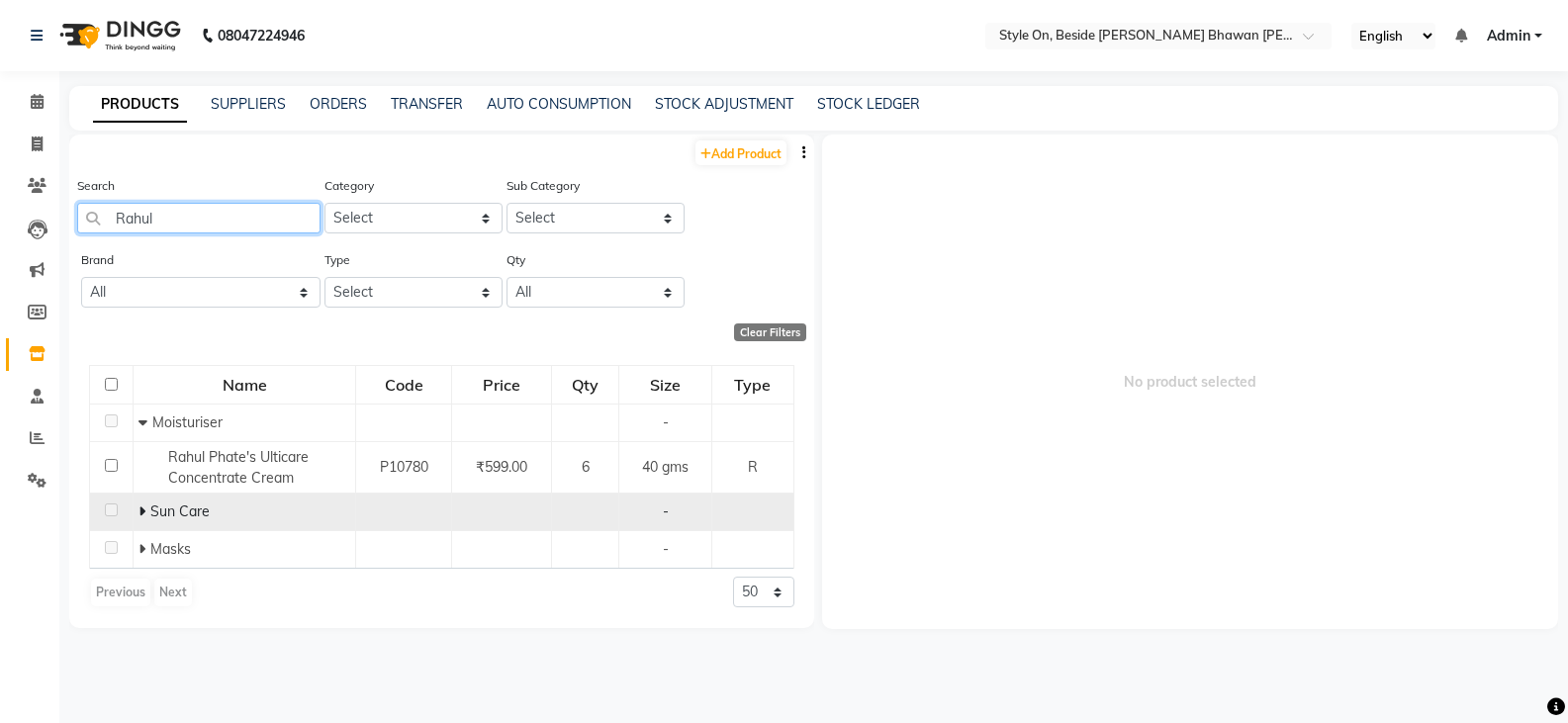
type input "Rahul"
drag, startPoint x: 144, startPoint y: 511, endPoint x: 162, endPoint y: 525, distance: 22.8
click at [144, 513] on icon at bounding box center [142, 512] width 7 height 14
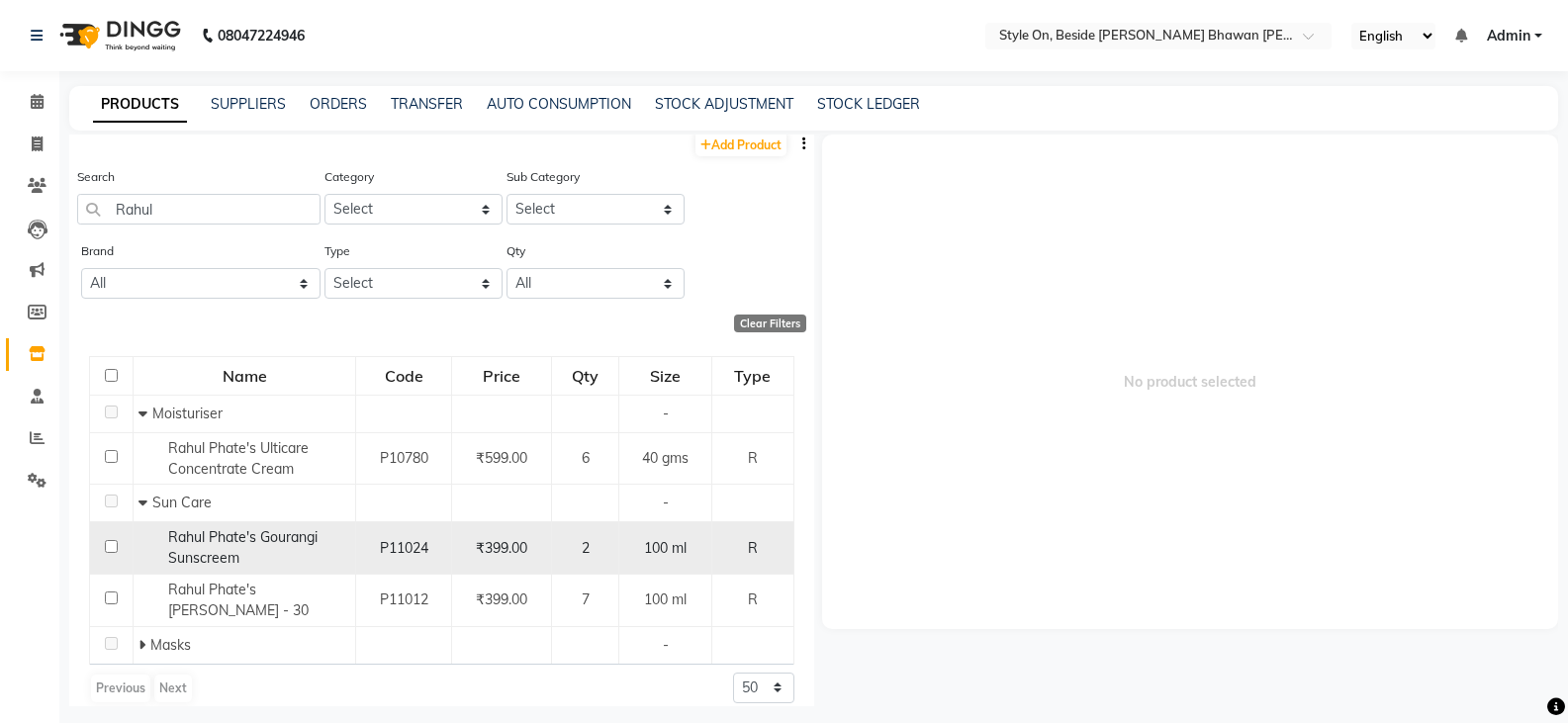
scroll to position [12, 0]
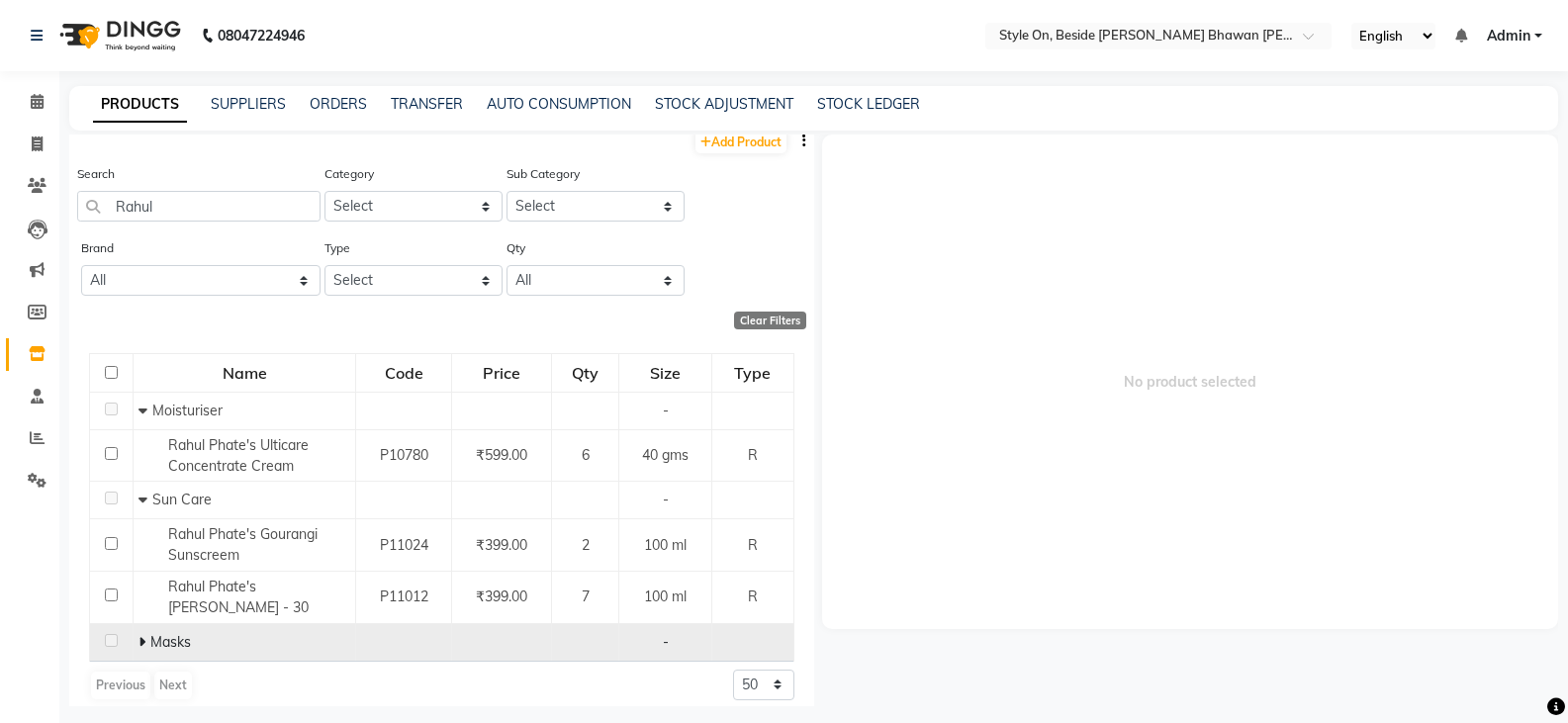
click at [136, 627] on td "Masks" at bounding box center [244, 642] width 222 height 38
click at [139, 635] on icon at bounding box center [142, 642] width 7 height 14
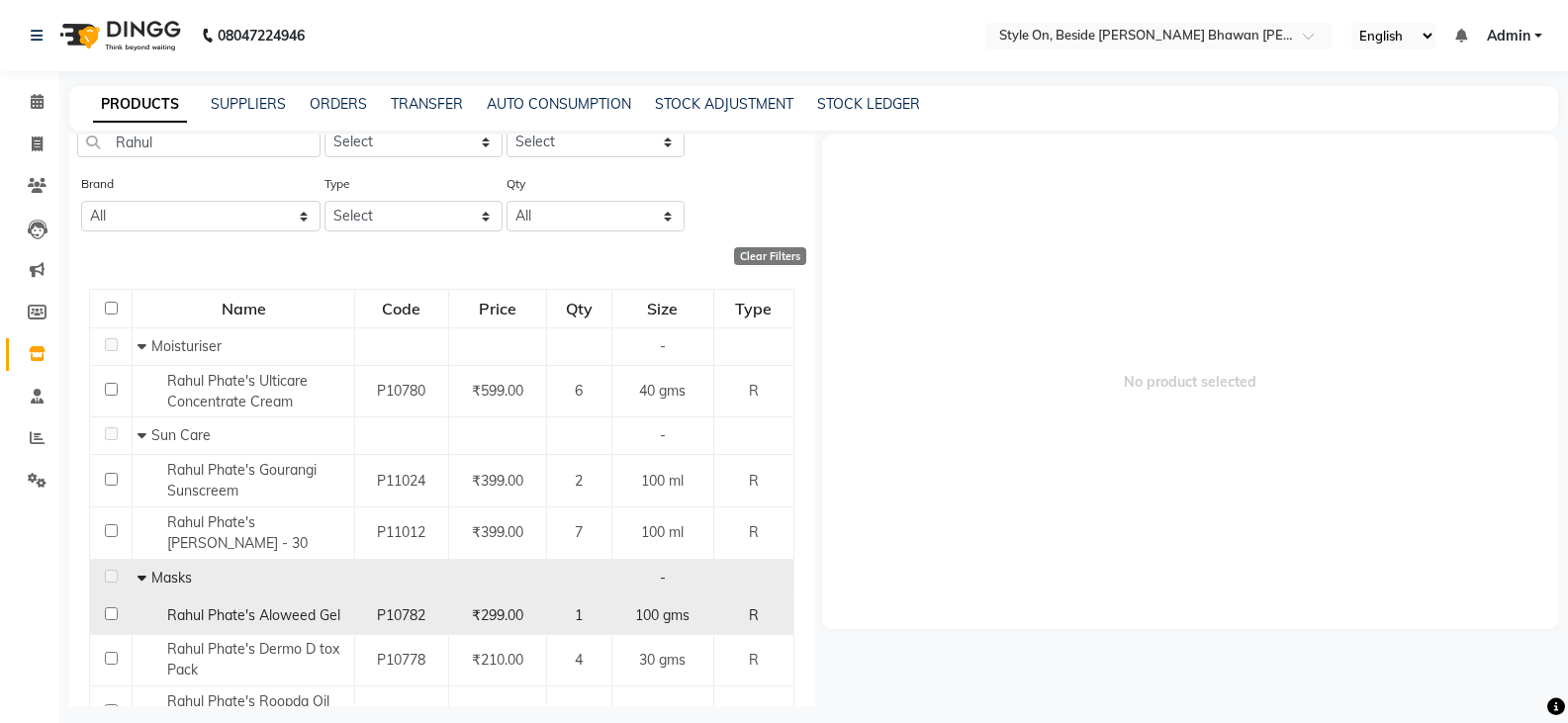
scroll to position [154, 0]
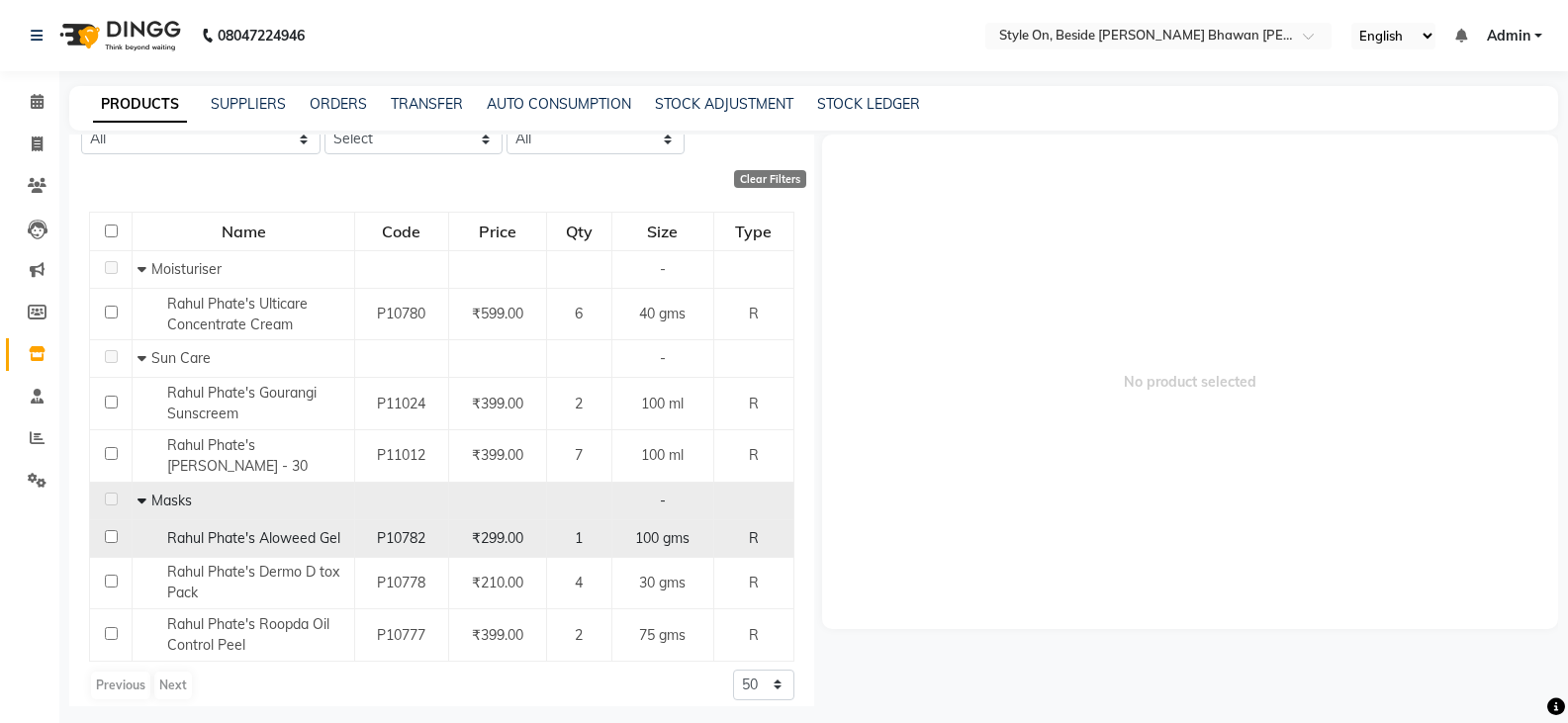
click at [288, 530] on span "Rahul Phate's Aloweed Gel" at bounding box center [254, 539] width 174 height 18
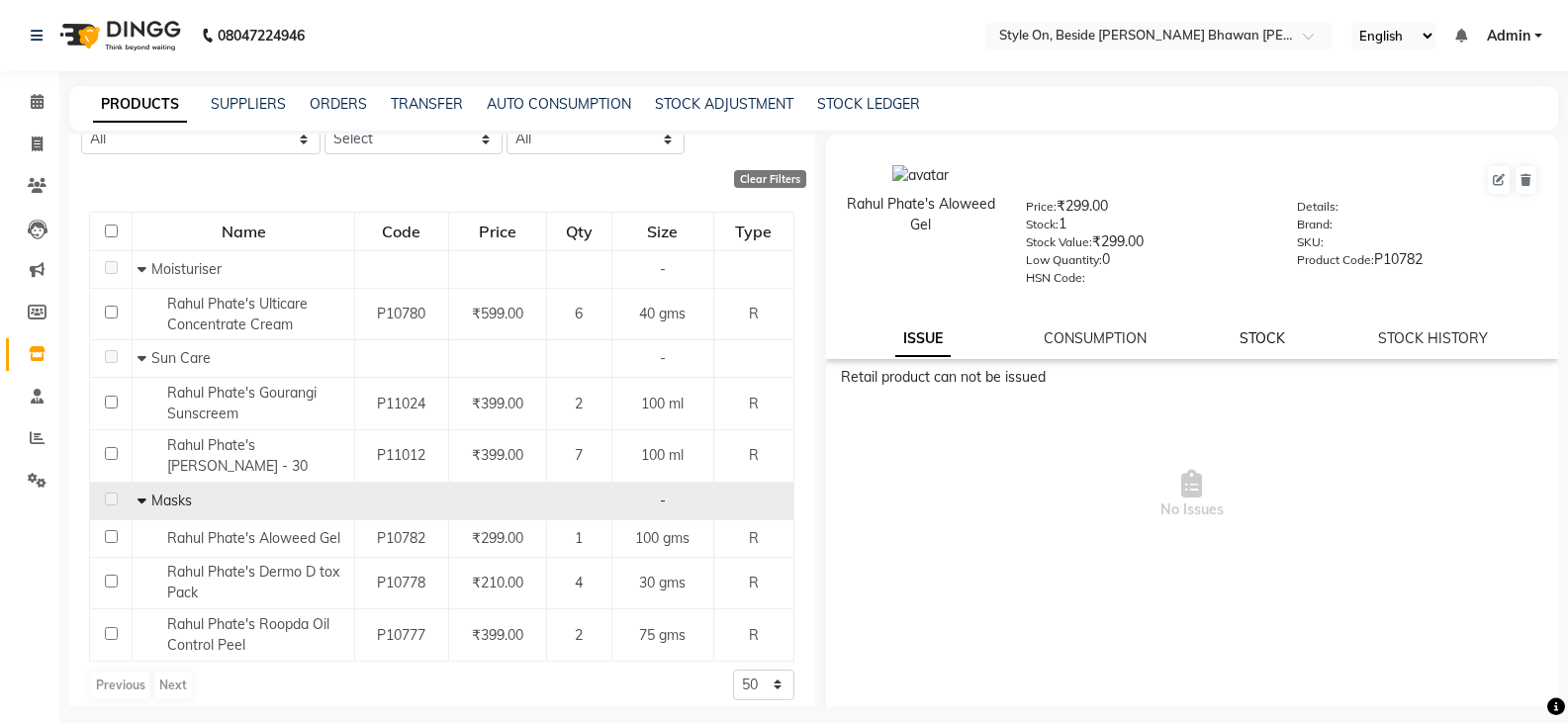
click at [1251, 338] on link "STOCK" at bounding box center [1263, 338] width 46 height 18
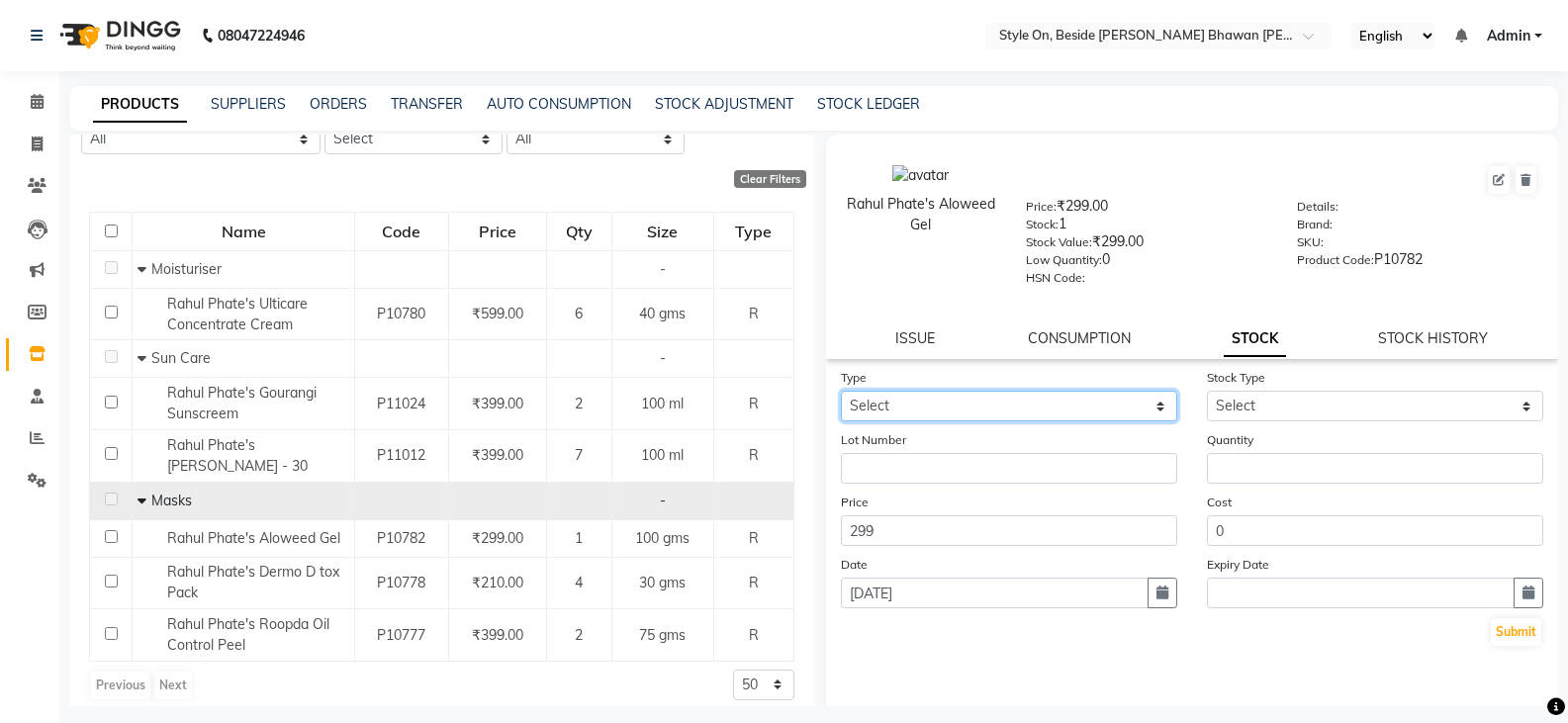
click at [957, 419] on select "Select In Out" at bounding box center [1008, 406] width 336 height 31
select select "in"
click at [841, 391] on select "Select In Out" at bounding box center [1008, 406] width 336 height 31
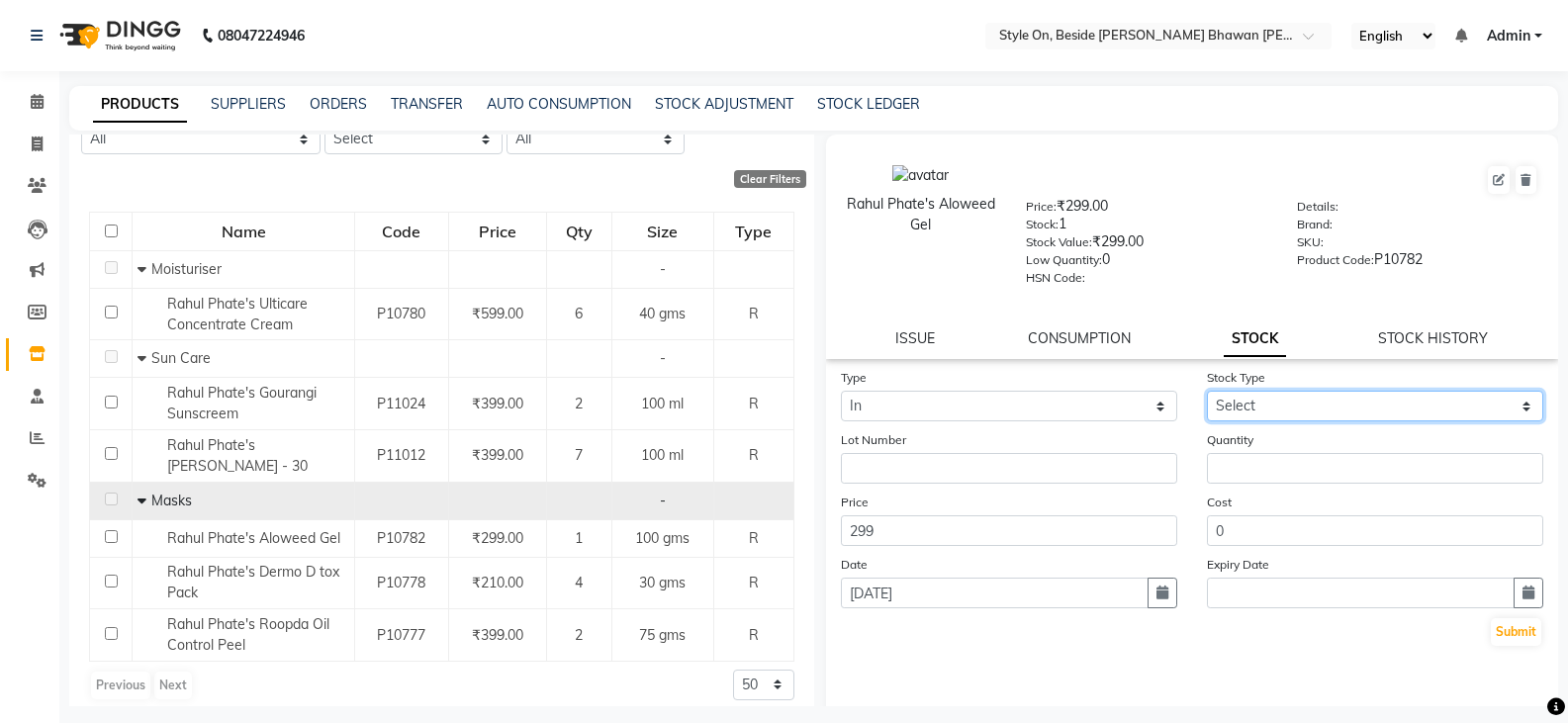
click at [1245, 402] on select "Select New Stock Adjustment Return Other" at bounding box center [1374, 406] width 336 height 31
select select "new stock"
click at [1207, 391] on select "Select New Stock Adjustment Return Other" at bounding box center [1374, 406] width 336 height 31
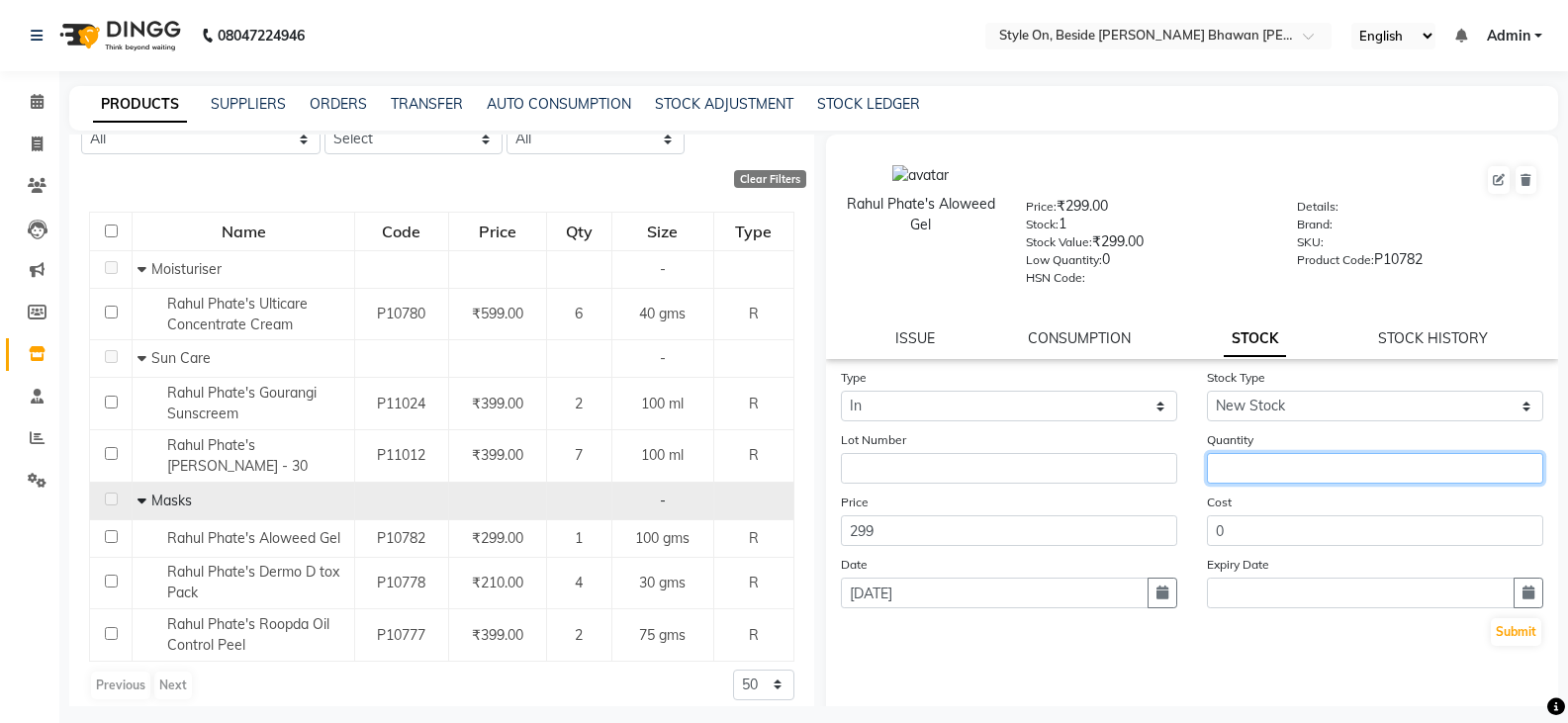
click at [1235, 458] on input "number" at bounding box center [1374, 468] width 336 height 31
type input "6"
click at [1491, 628] on button "Submit" at bounding box center [1516, 632] width 51 height 28
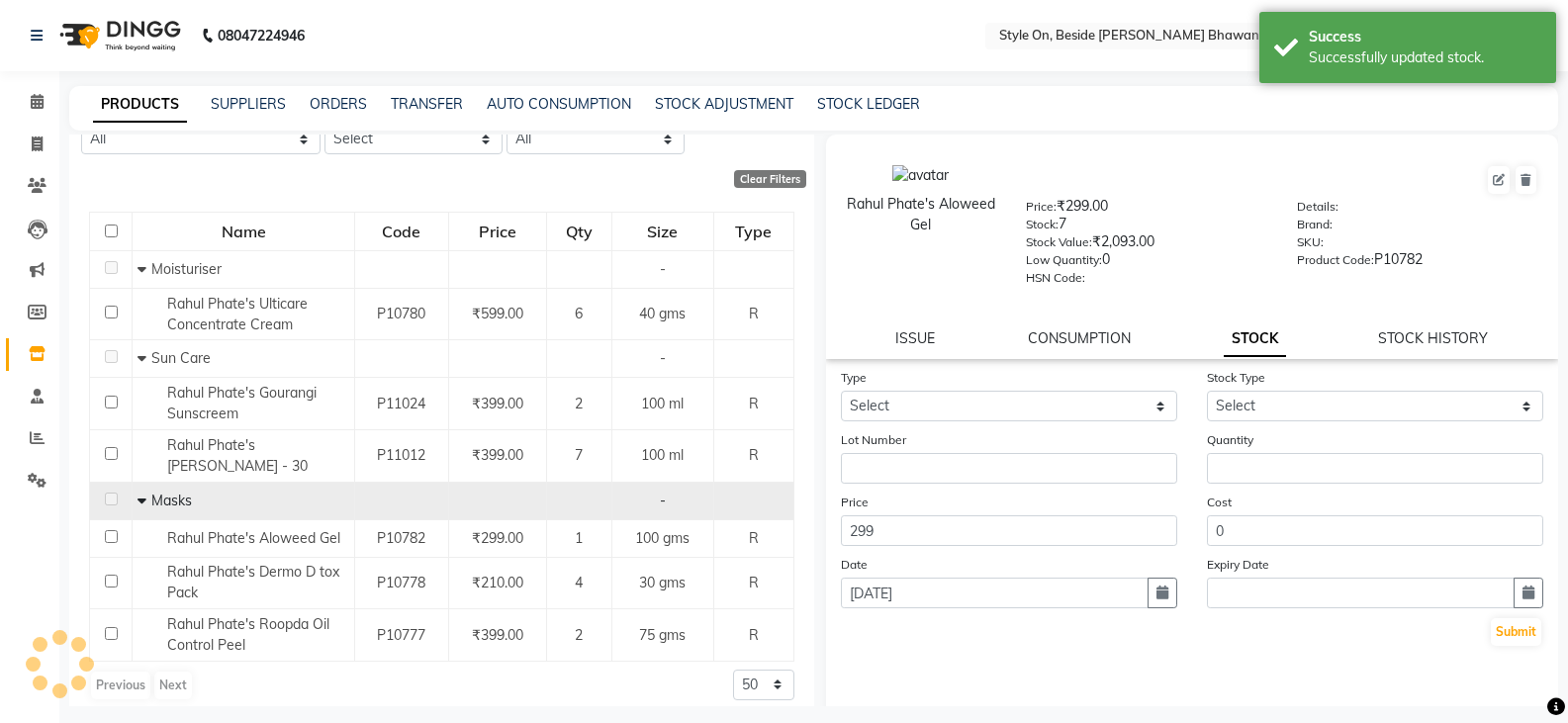
scroll to position [0, 0]
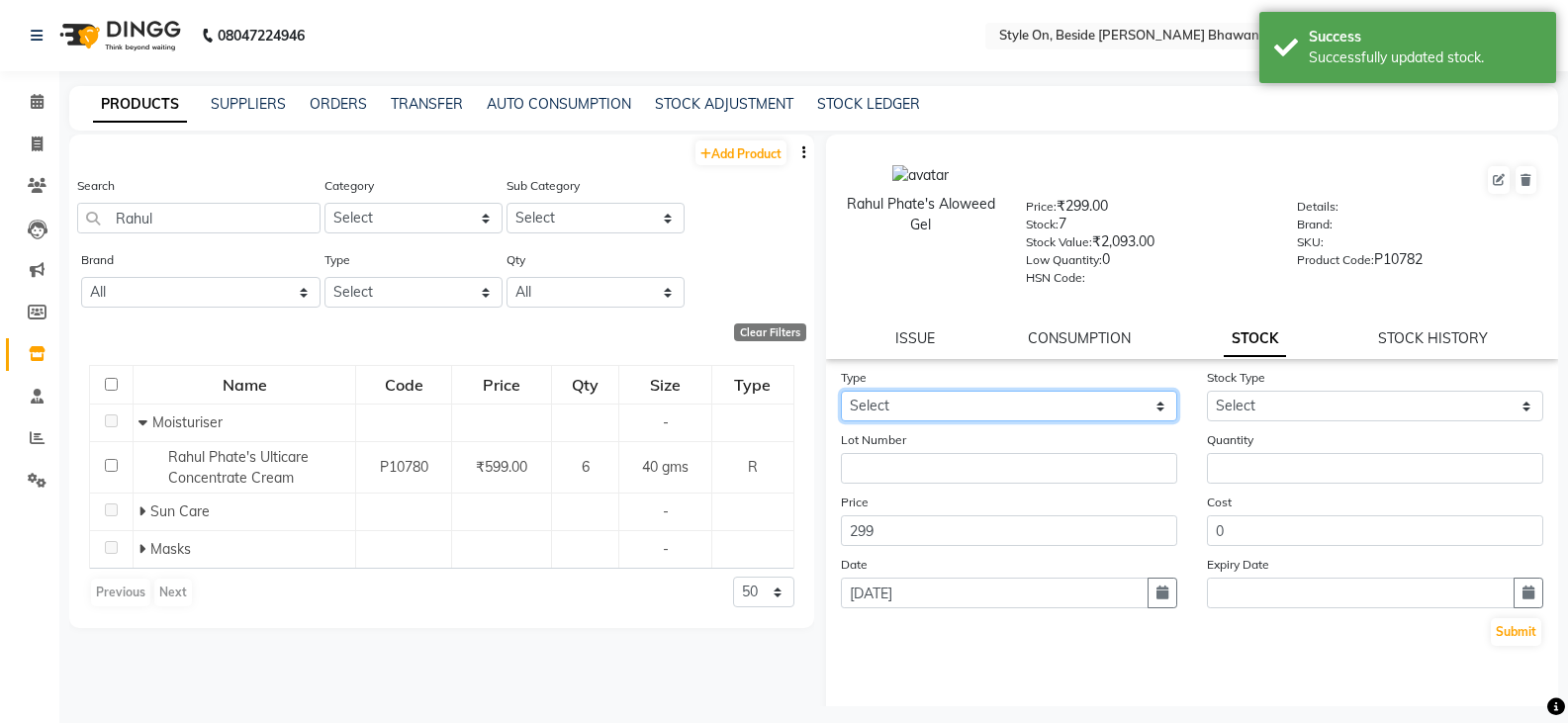
click at [1023, 405] on select "Select In Out" at bounding box center [1008, 406] width 336 height 31
select select "out"
click at [841, 391] on select "Select In Out" at bounding box center [1008, 406] width 336 height 31
select select
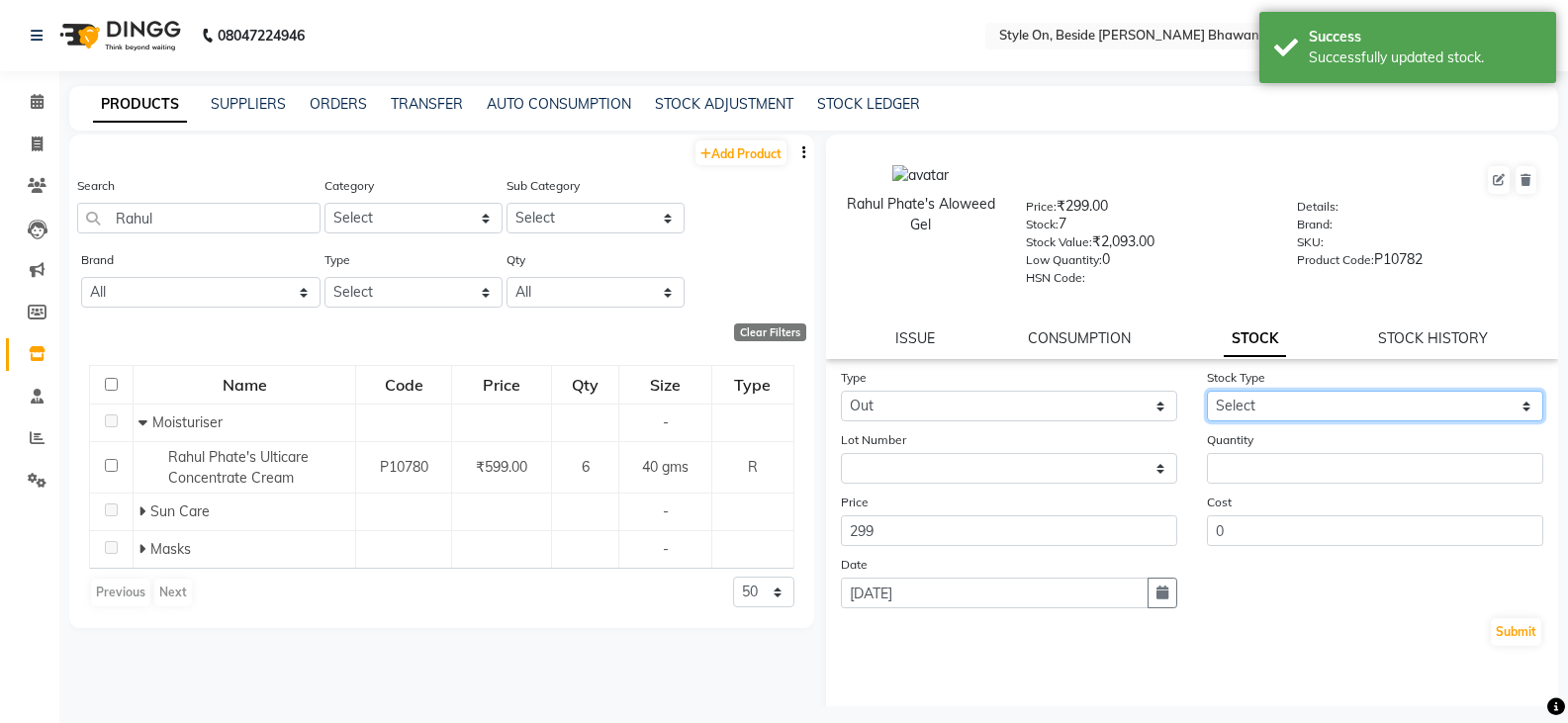
click at [1235, 393] on select "Select Internal Use Damaged Expired Adjustment Return Other" at bounding box center [1374, 406] width 336 height 31
select select "adjustment"
click at [1207, 391] on select "Select Internal Use Damaged Expired Adjustment Return Other" at bounding box center [1374, 406] width 336 height 31
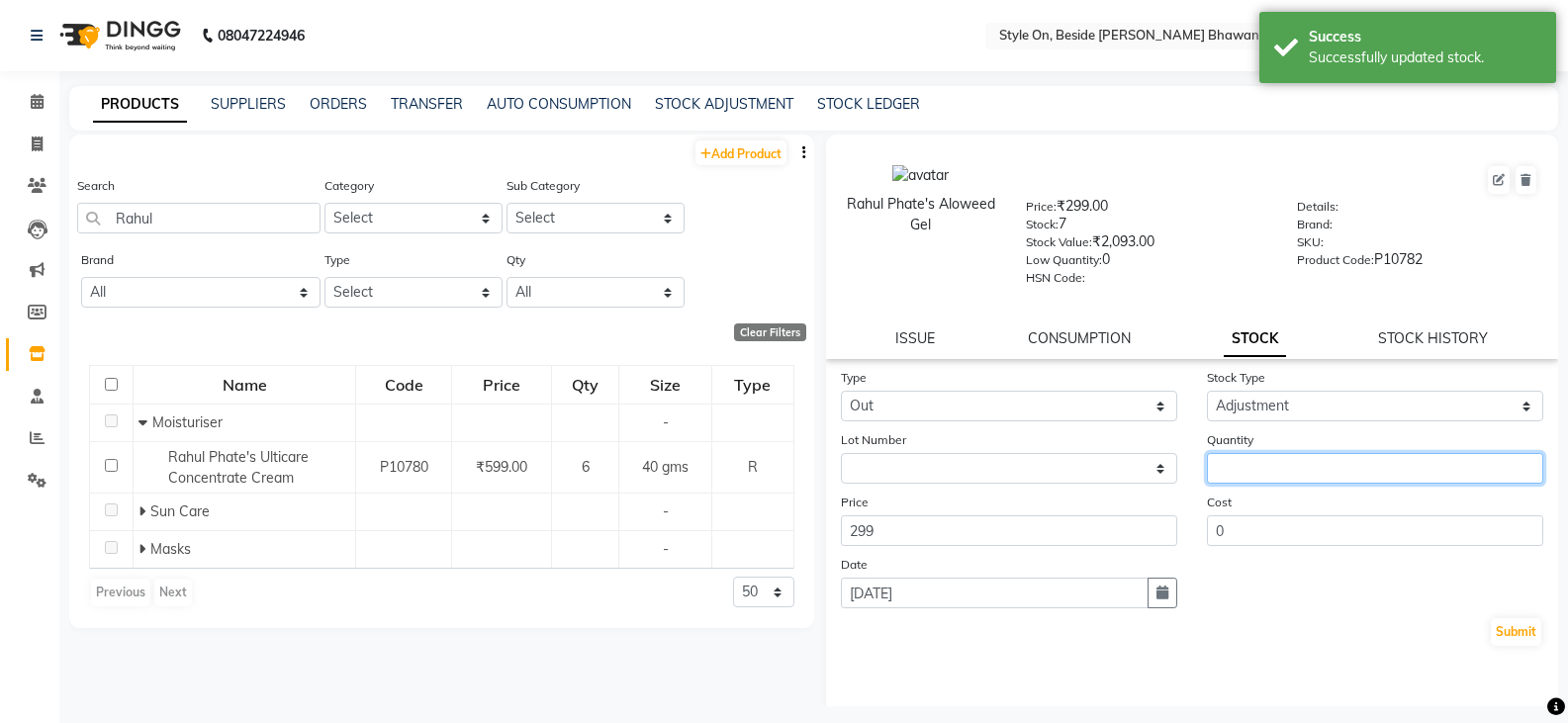
click at [1248, 477] on input "number" at bounding box center [1374, 468] width 336 height 31
type input "1"
click at [1491, 633] on button "Submit" at bounding box center [1516, 632] width 51 height 28
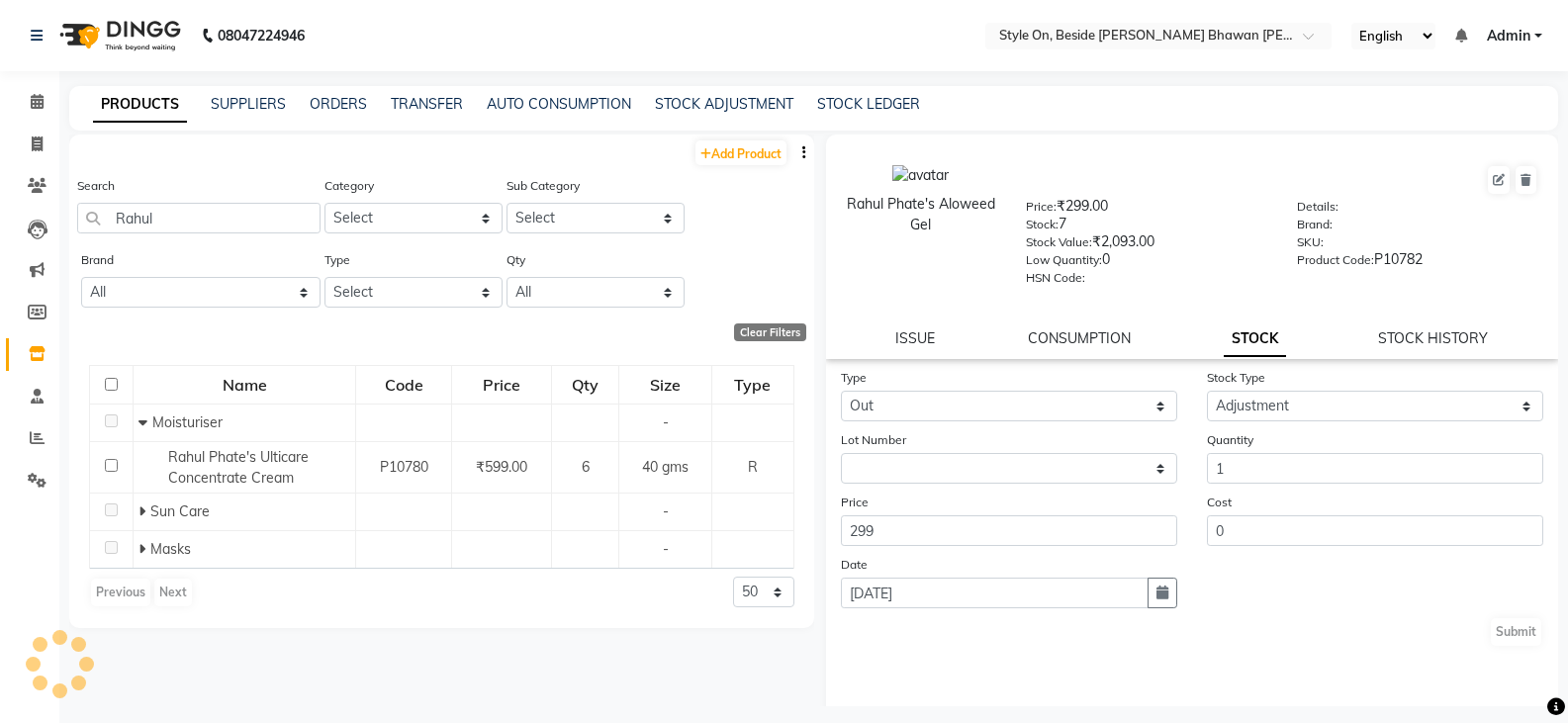
select select
drag, startPoint x: 179, startPoint y: 227, endPoint x: 89, endPoint y: 251, distance: 93.1
click at [92, 252] on div "Add Product Search Rahul Category Select Hair Skin Makeup Personal Care Applian…" at bounding box center [441, 381] width 745 height 494
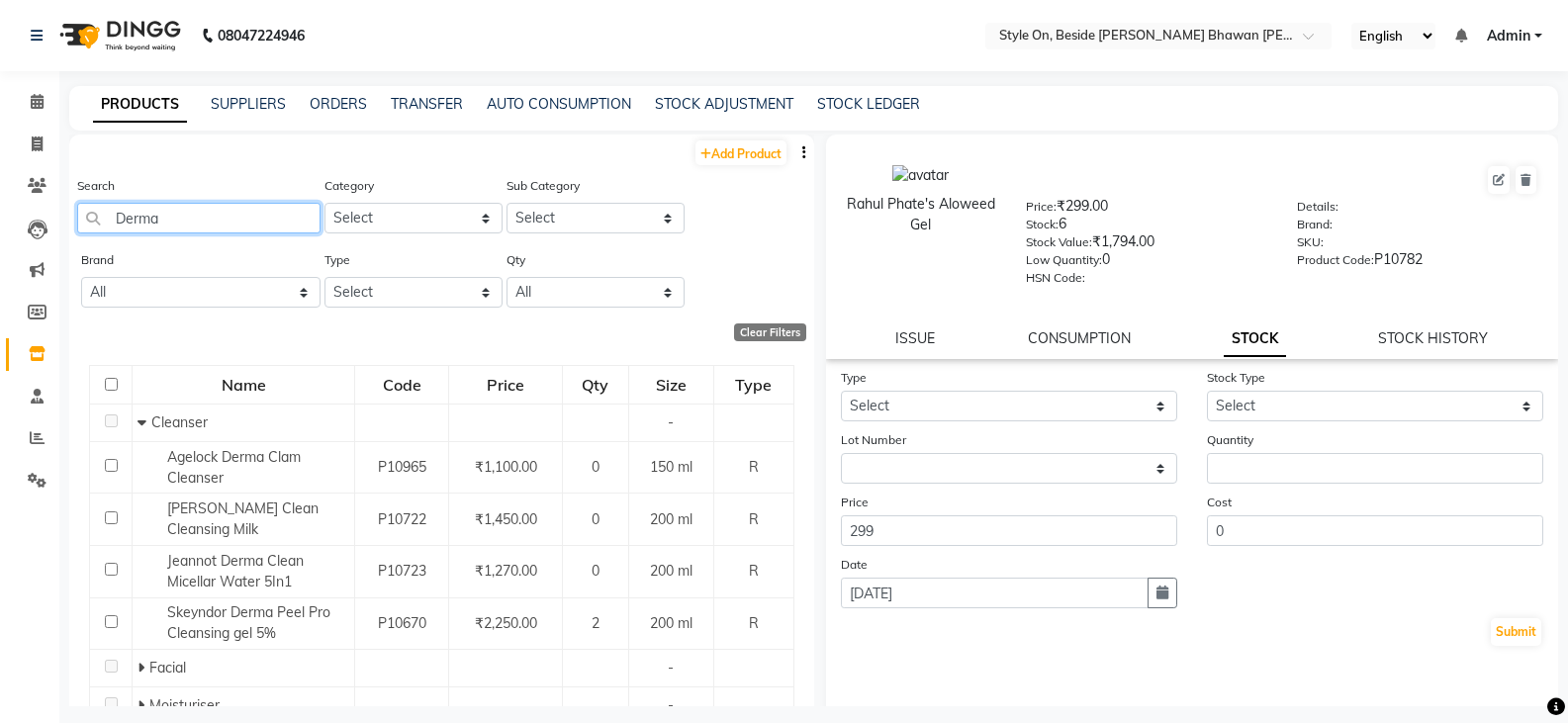
drag, startPoint x: 187, startPoint y: 215, endPoint x: 63, endPoint y: 228, distance: 124.7
click at [63, 228] on main "PRODUCTS SUPPLIERS ORDERS TRANSFER AUTO CONSUMPTION STOCK ADJUSTMENT STOCK LEDG…" at bounding box center [814, 411] width 1509 height 650
type input "Rahul"
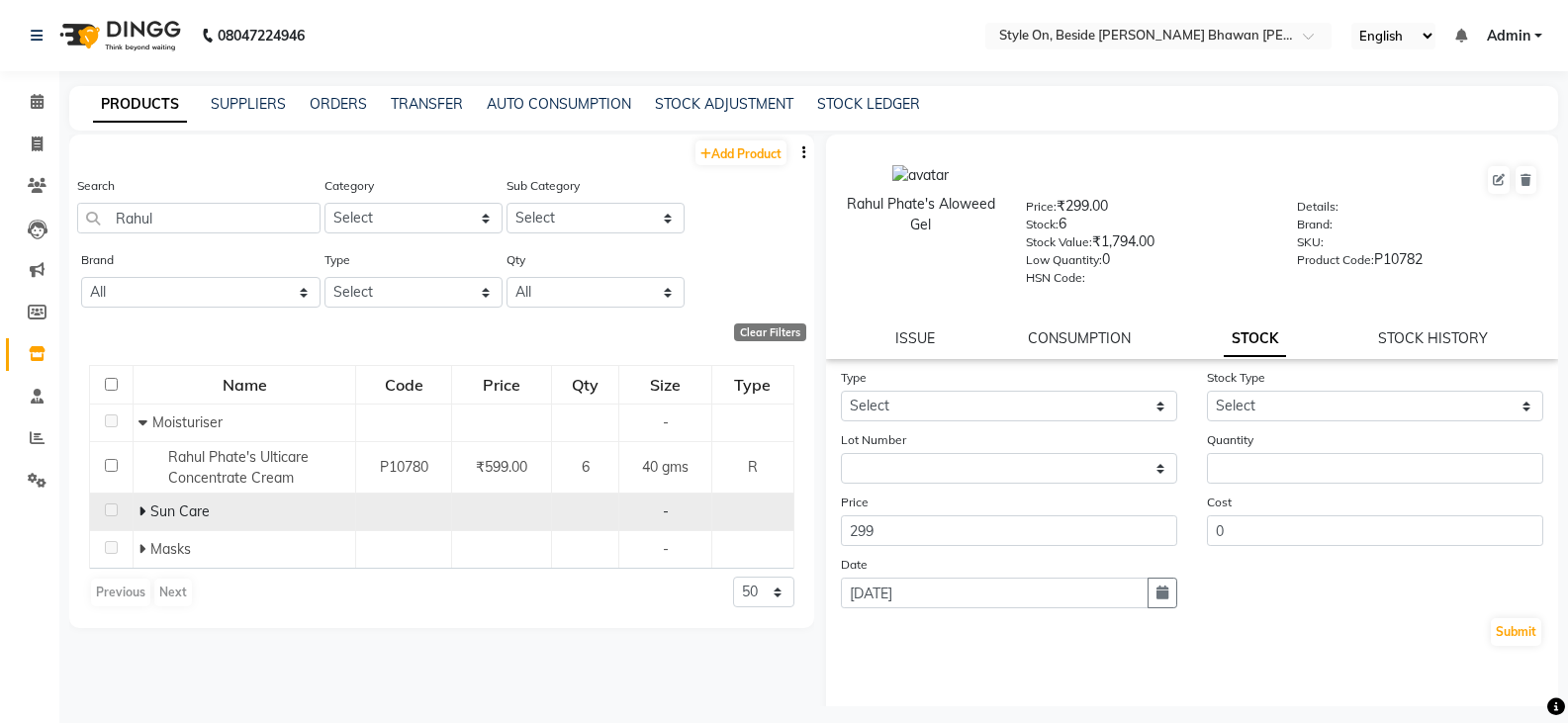
click at [147, 511] on span at bounding box center [145, 512] width 12 height 18
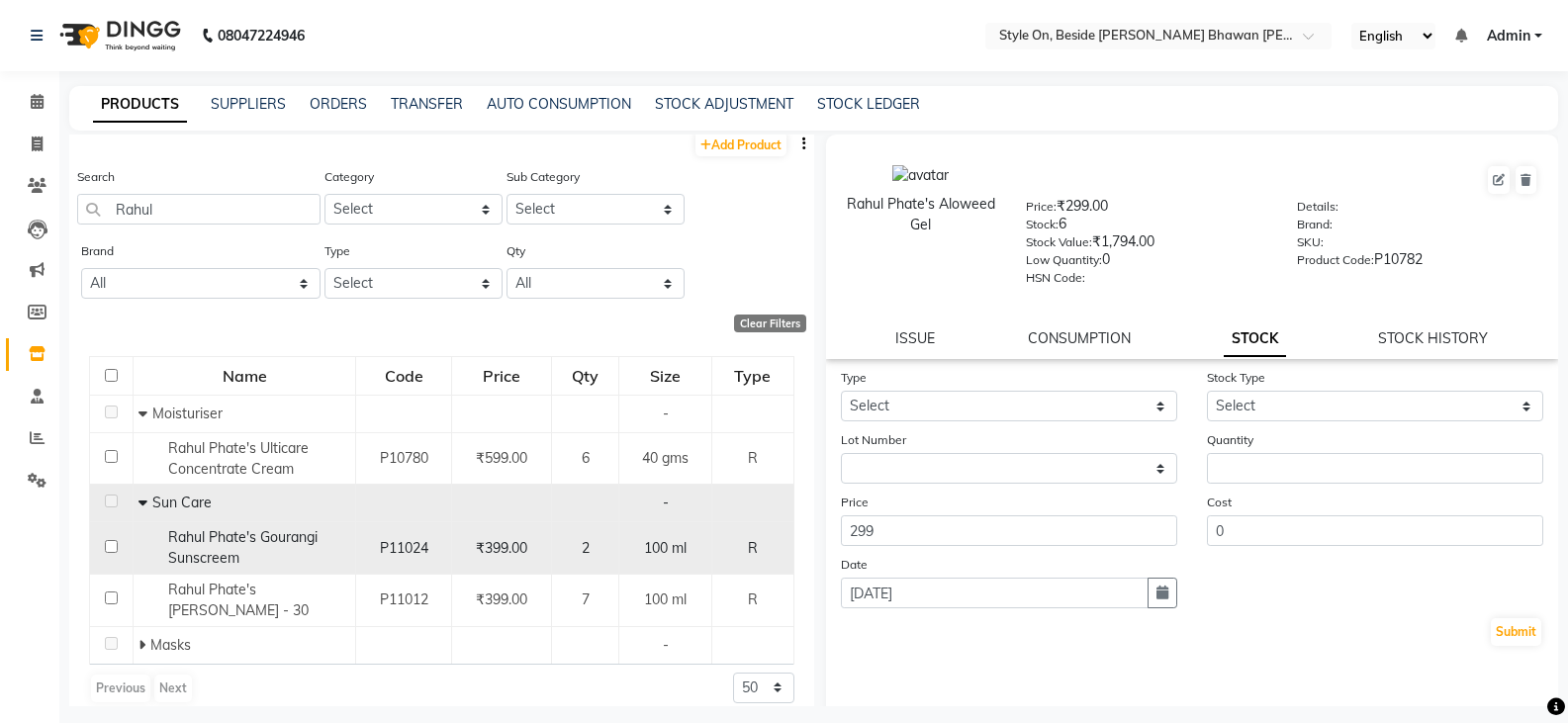
scroll to position [12, 0]
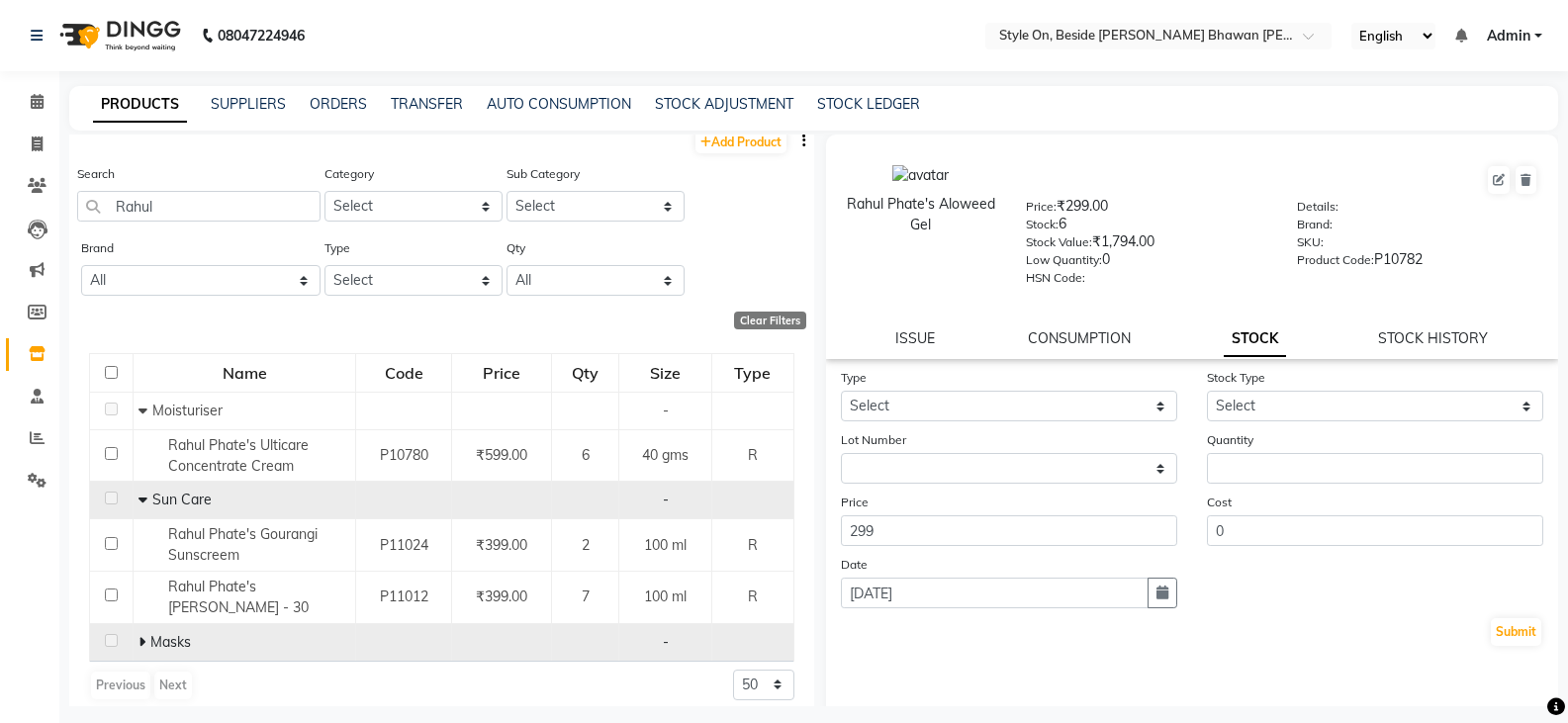
click at [136, 626] on td "Masks" at bounding box center [244, 642] width 222 height 38
click at [147, 633] on span at bounding box center [145, 642] width 12 height 18
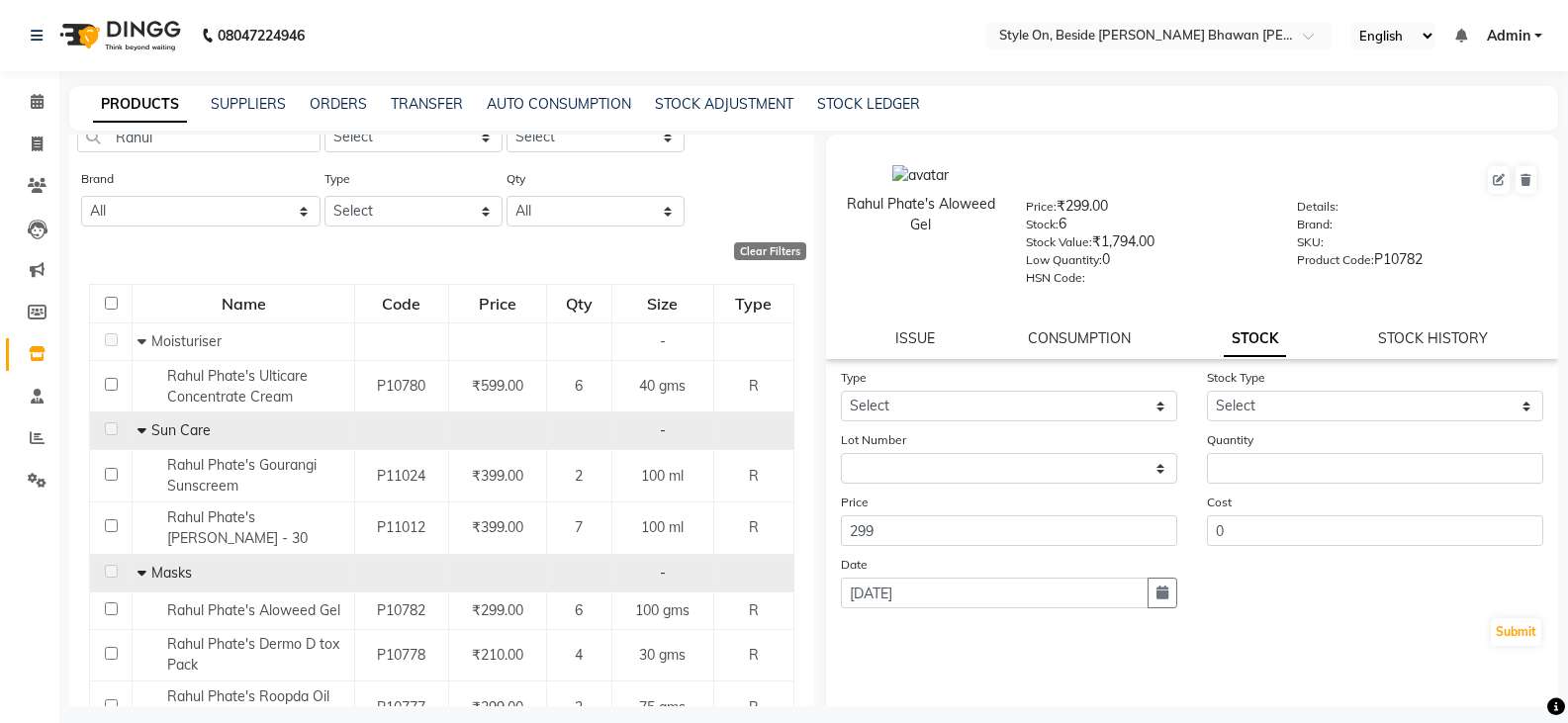
scroll to position [154, 0]
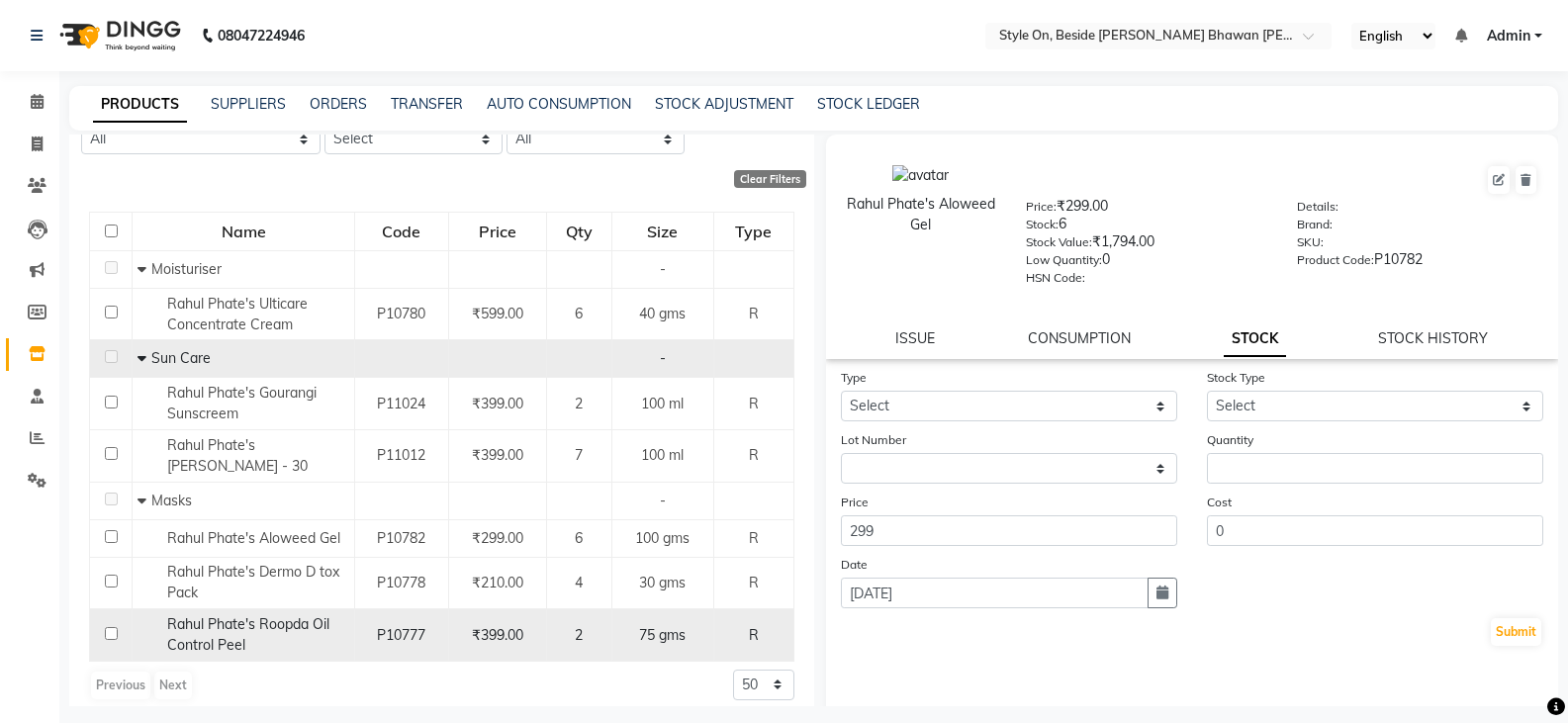
click at [297, 615] on span "Rahul Phate's Roopda Oil Control Peel" at bounding box center [248, 634] width 163 height 39
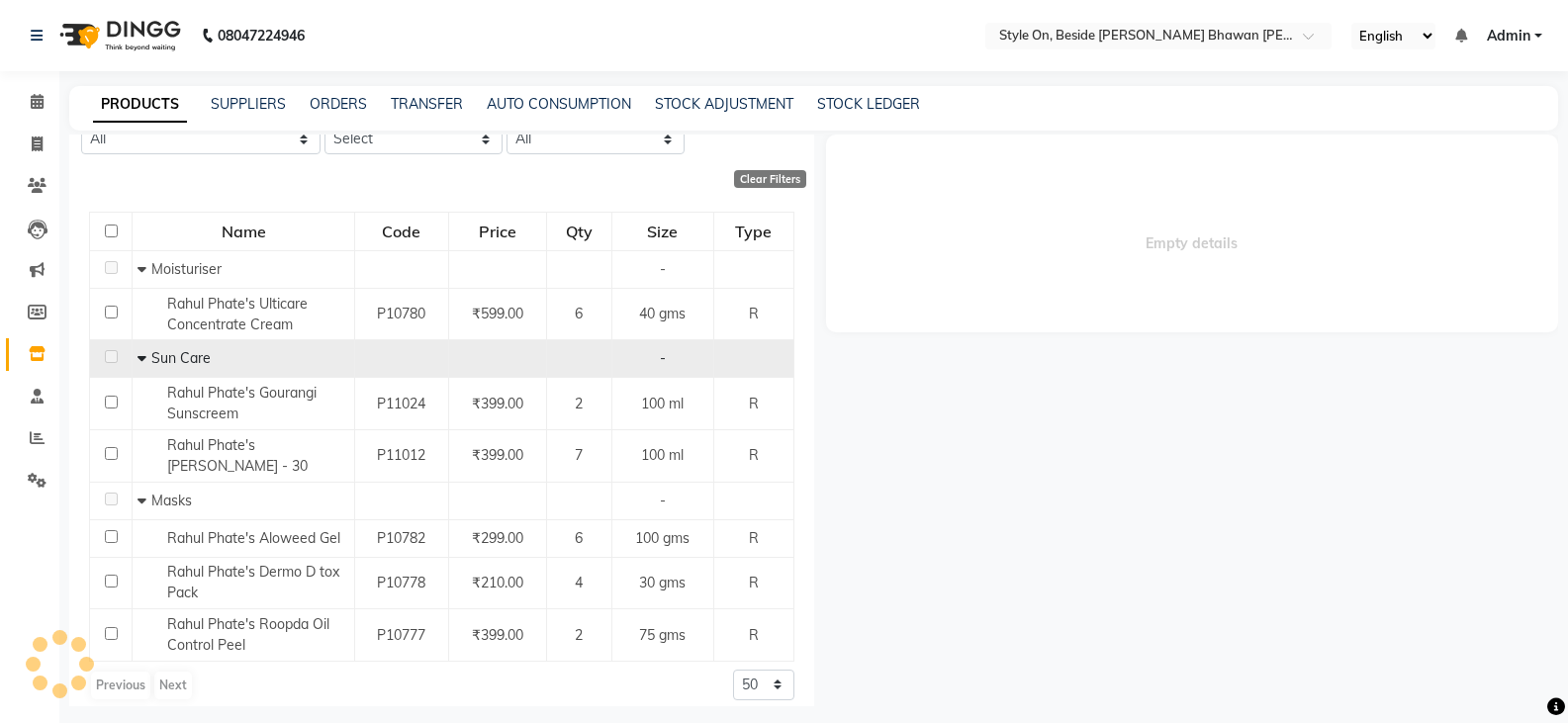
select select
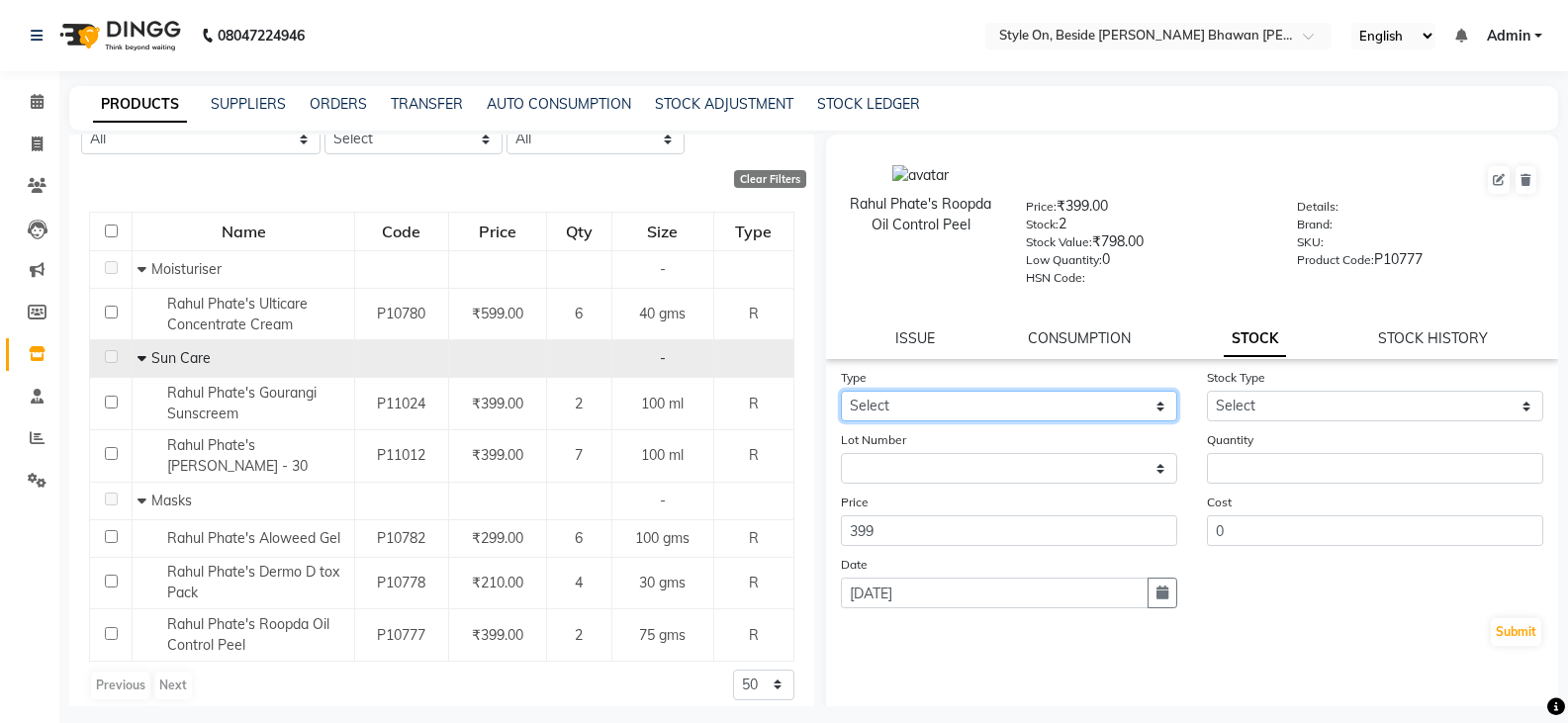
drag, startPoint x: 943, startPoint y: 403, endPoint x: 939, endPoint y: 418, distance: 15.5
click at [943, 403] on select "Select In Out" at bounding box center [1008, 406] width 336 height 31
select select "out"
click at [841, 391] on select "Select In Out" at bounding box center [1008, 406] width 336 height 31
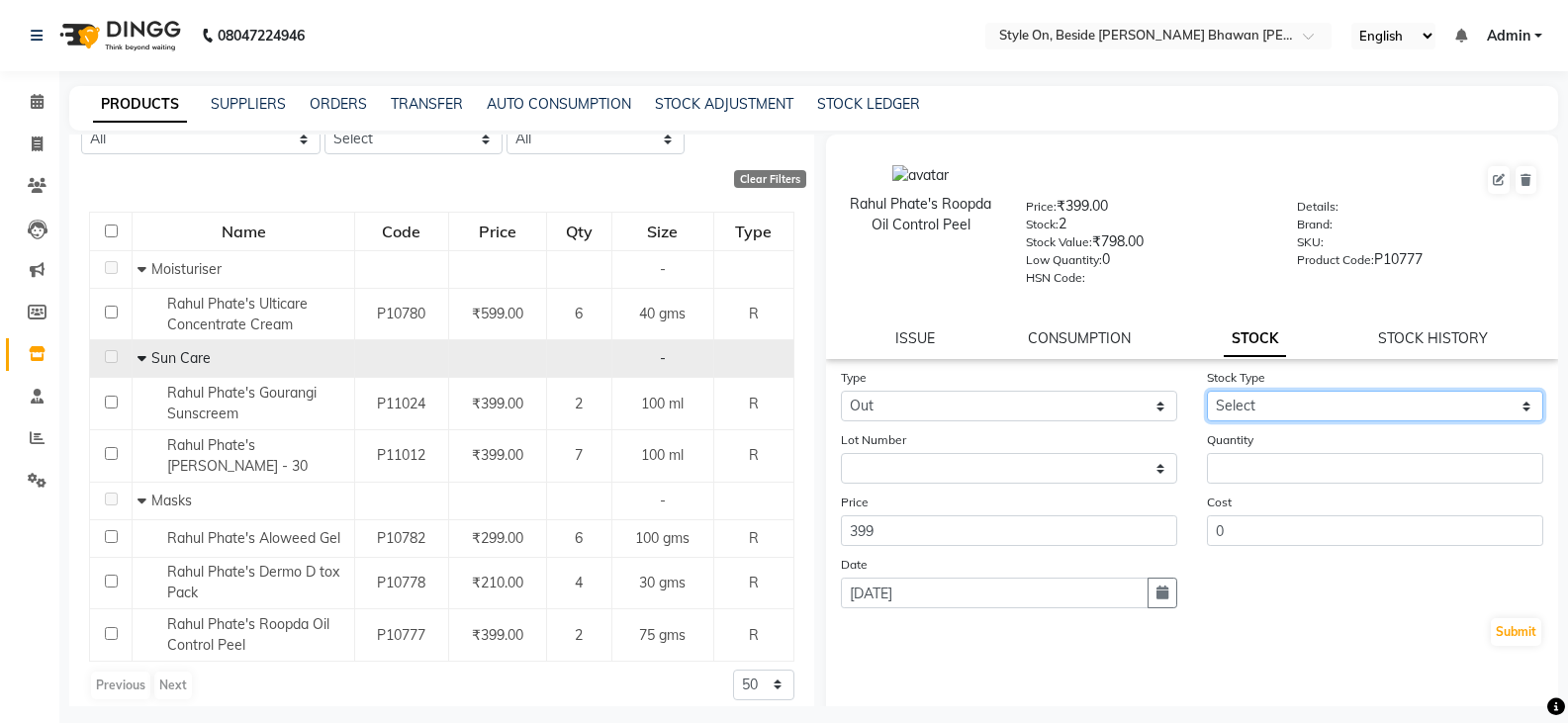
click at [1266, 396] on select "Select Internal Use Damaged Expired Adjustment Return Other" at bounding box center [1374, 406] width 336 height 31
select select "adjustment"
click at [1207, 391] on select "Select Internal Use Damaged Expired Adjustment Return Other" at bounding box center [1374, 406] width 336 height 31
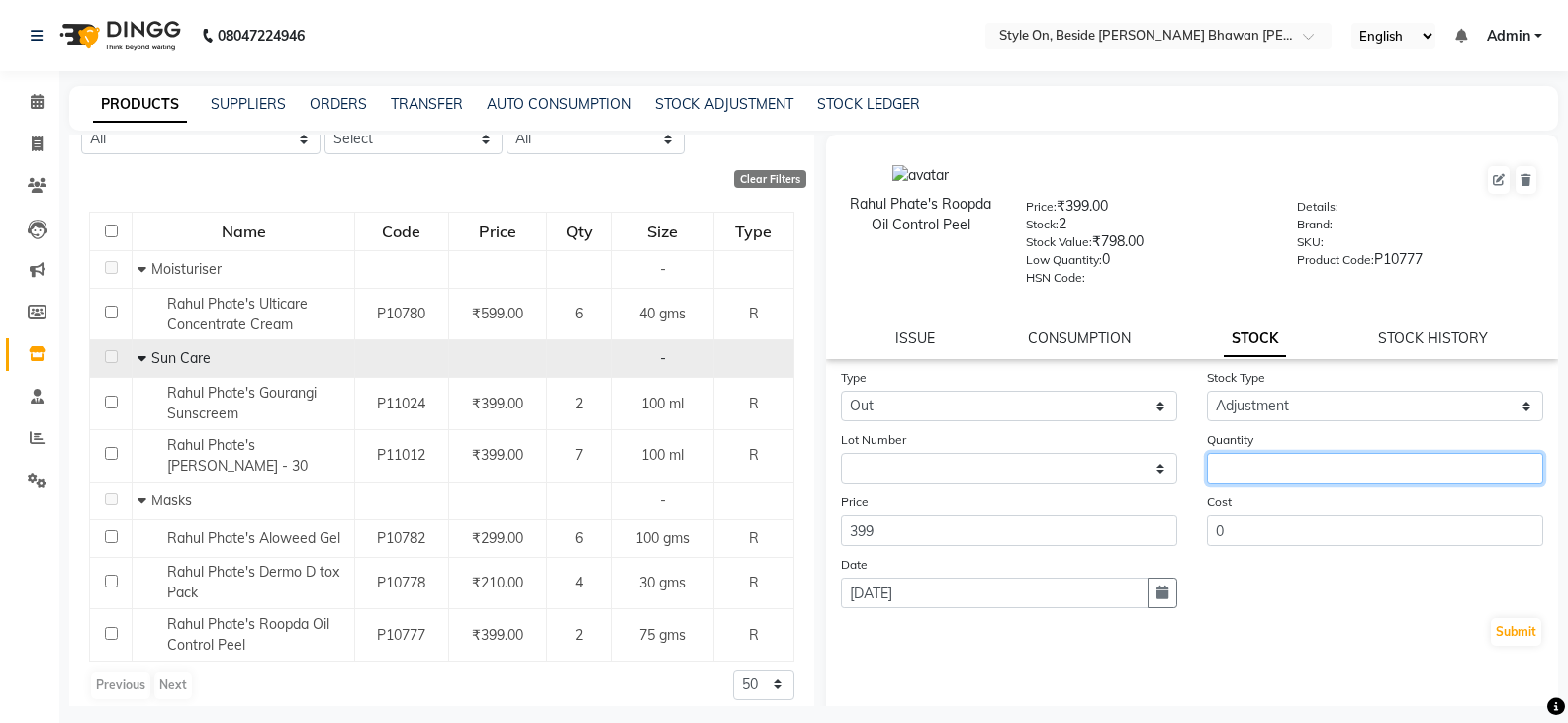
click at [1229, 466] on input "number" at bounding box center [1374, 468] width 336 height 31
type input "1"
click at [1503, 638] on button "Submit" at bounding box center [1516, 632] width 51 height 28
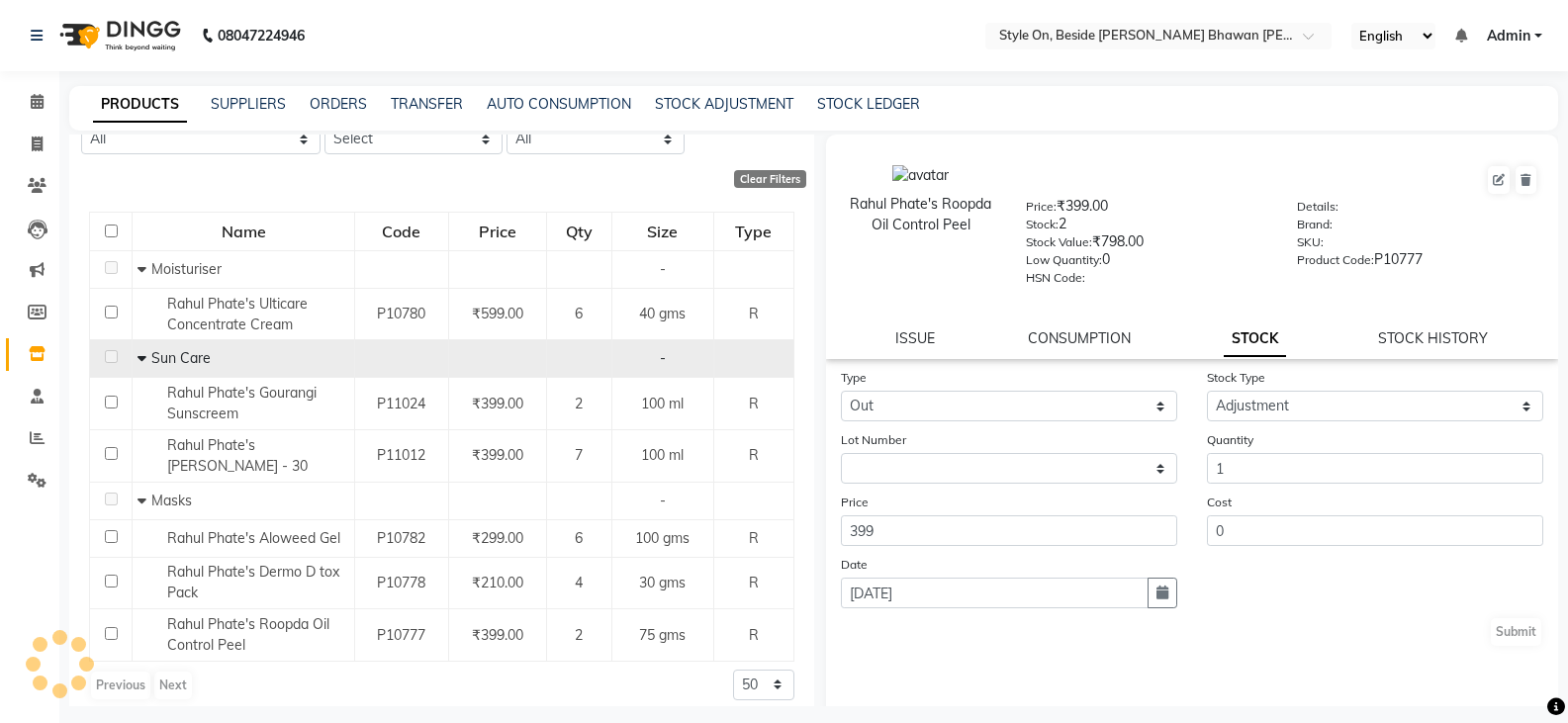
select select
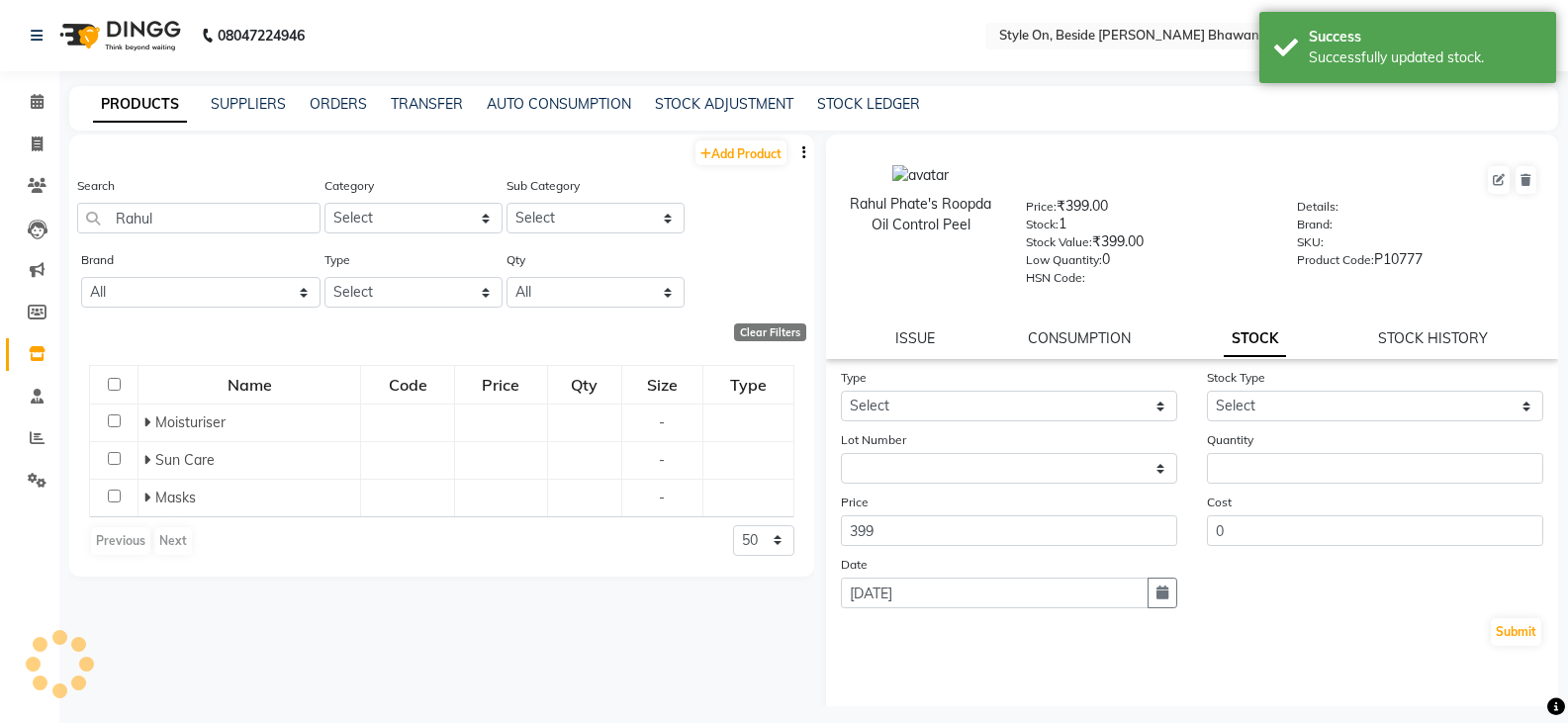
scroll to position [0, 0]
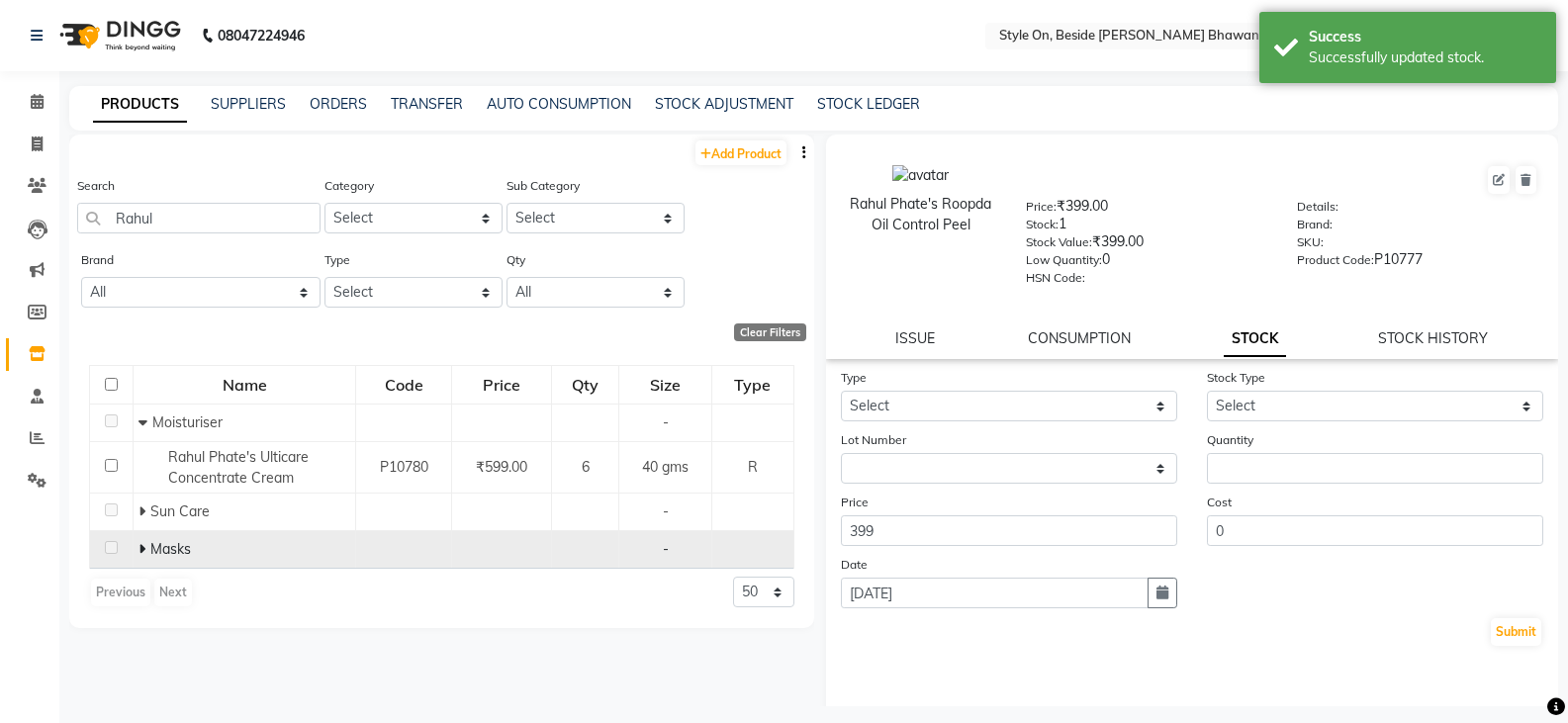
click at [143, 548] on icon at bounding box center [142, 549] width 7 height 14
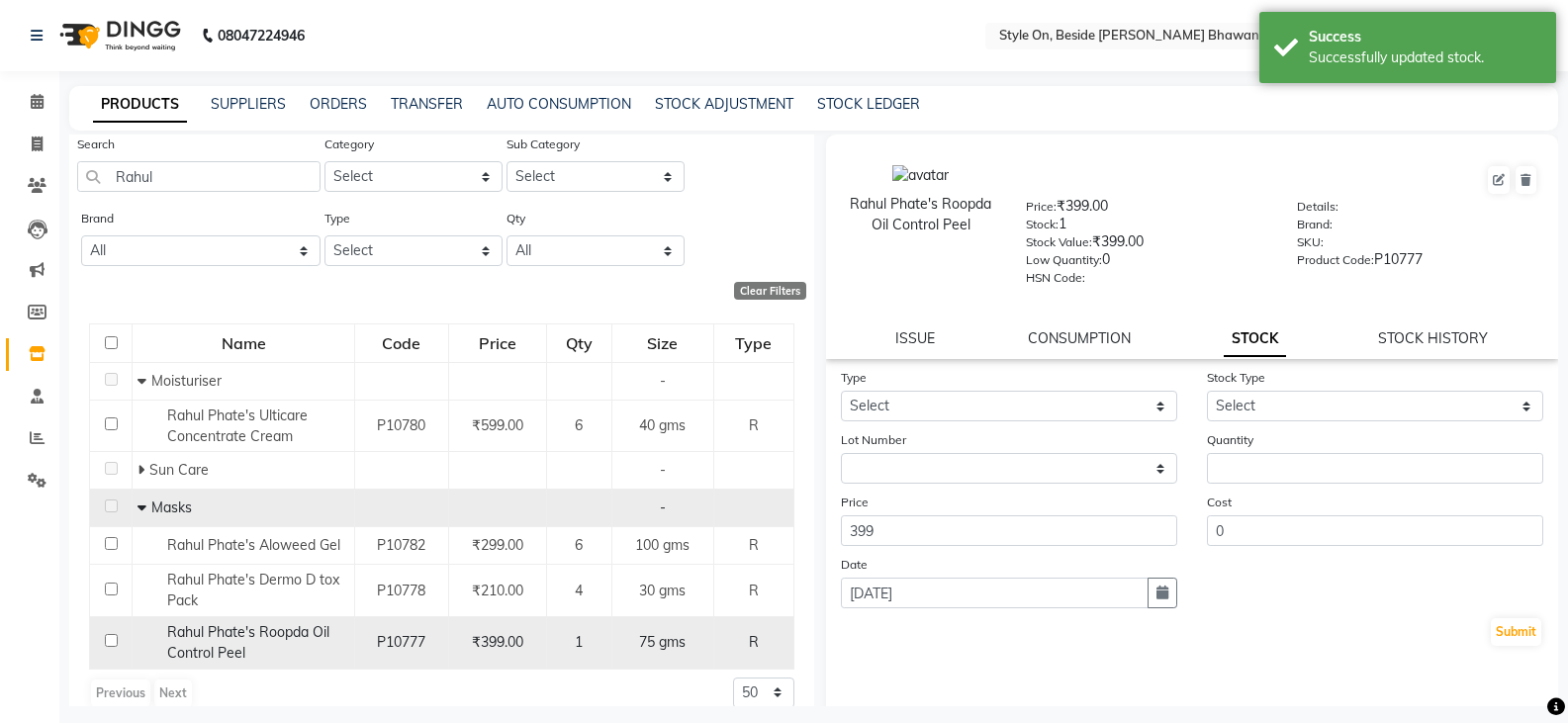
scroll to position [64, 0]
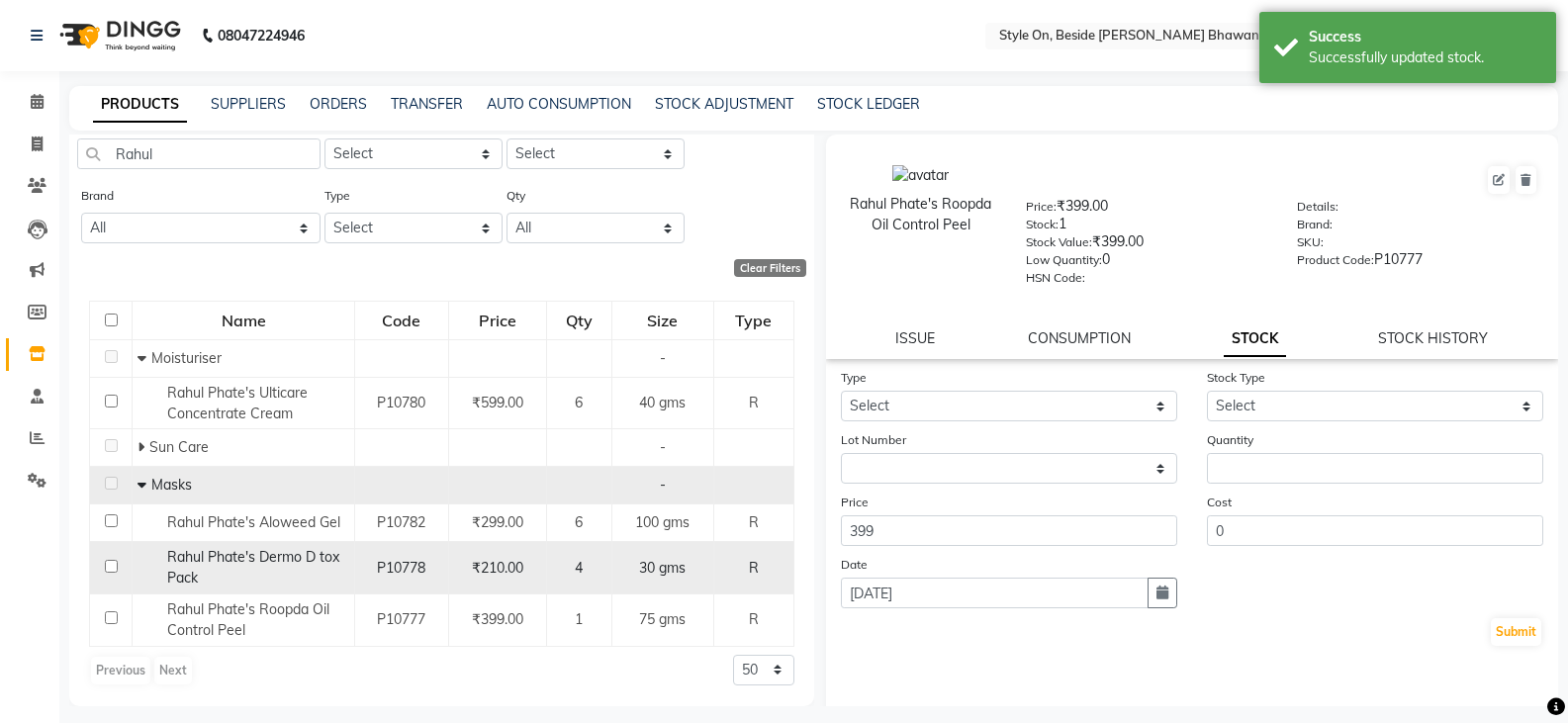
click at [305, 556] on span "Rahul Phate's Dermo D tox Pack" at bounding box center [253, 567] width 173 height 39
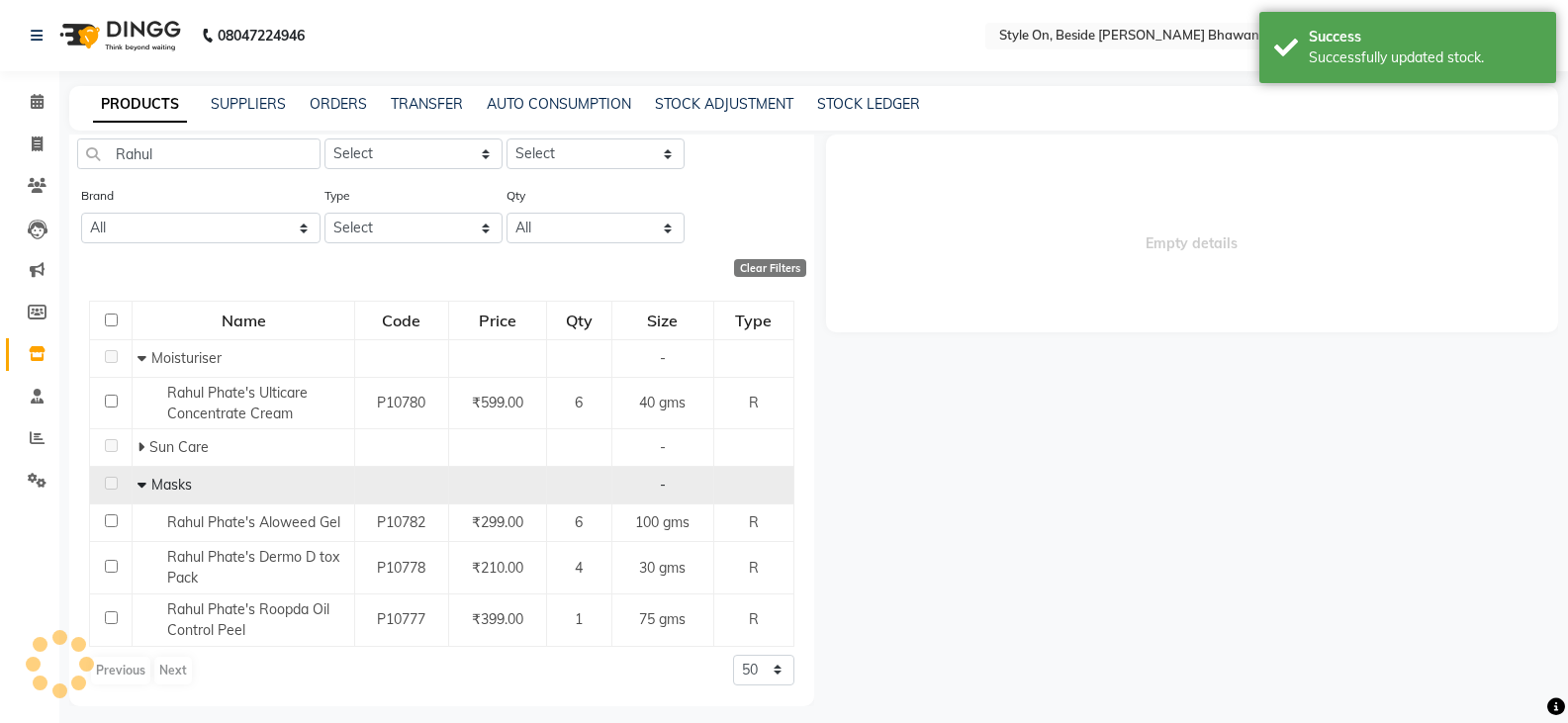
select select
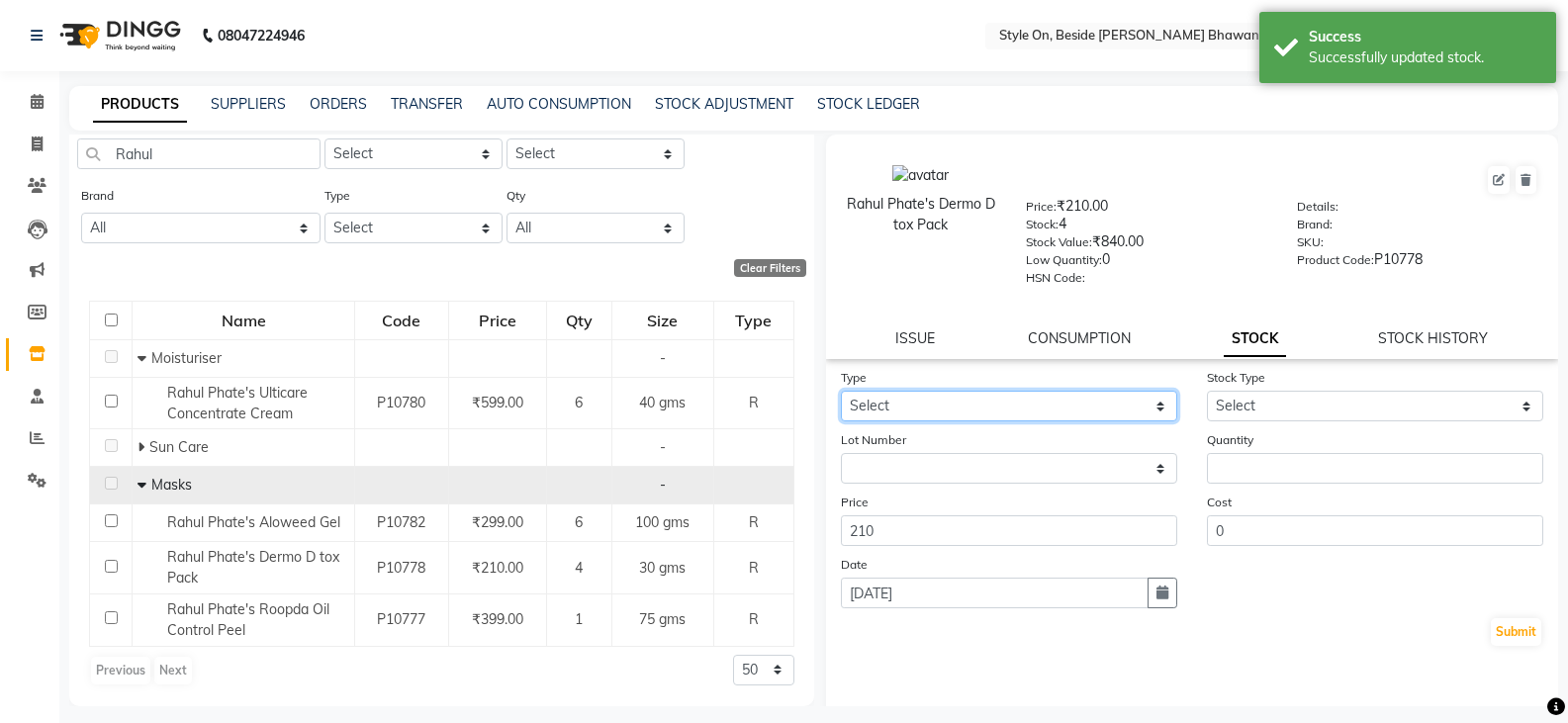
drag, startPoint x: 936, startPoint y: 412, endPoint x: 947, endPoint y: 416, distance: 11.7
click at [938, 411] on select "Select In Out" at bounding box center [1008, 406] width 336 height 31
select select "out"
click at [841, 391] on select "Select In Out" at bounding box center [1008, 406] width 336 height 31
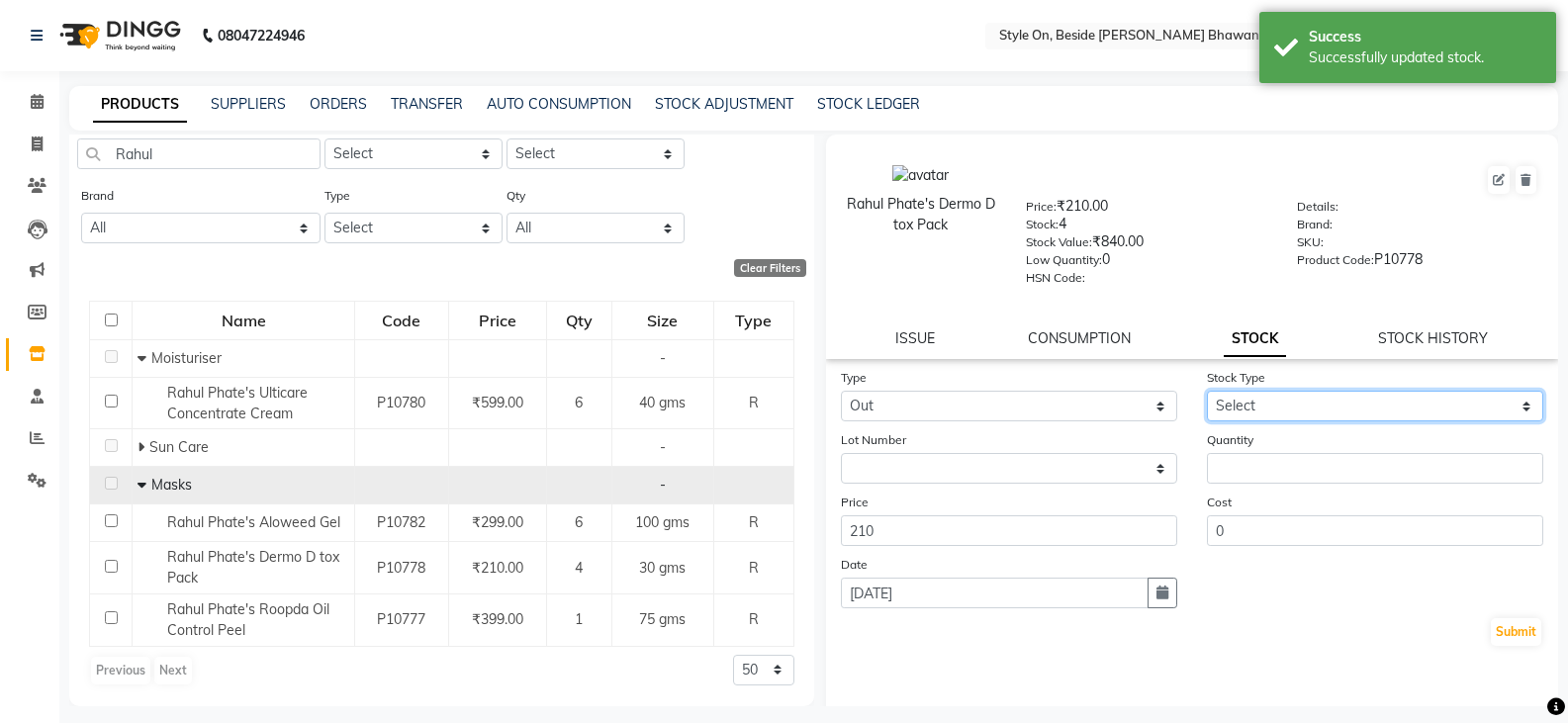
click at [1225, 399] on select "Select Internal Use Damaged Expired Adjustment Return Other" at bounding box center [1374, 406] width 336 height 31
select select "adjustment"
click at [1207, 391] on select "Select Internal Use Damaged Expired Adjustment Return Other" at bounding box center [1374, 406] width 336 height 31
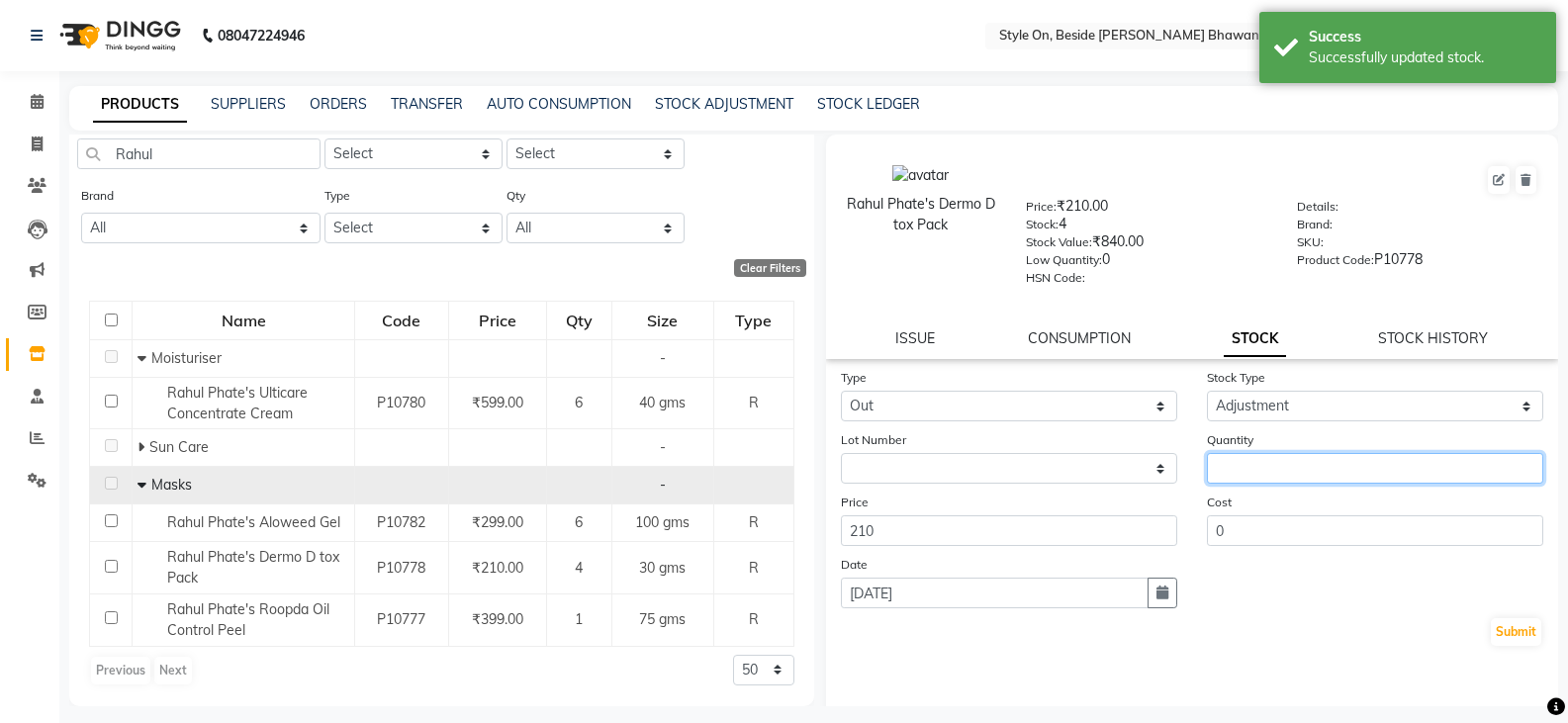
click at [1231, 473] on input "number" at bounding box center [1374, 468] width 336 height 31
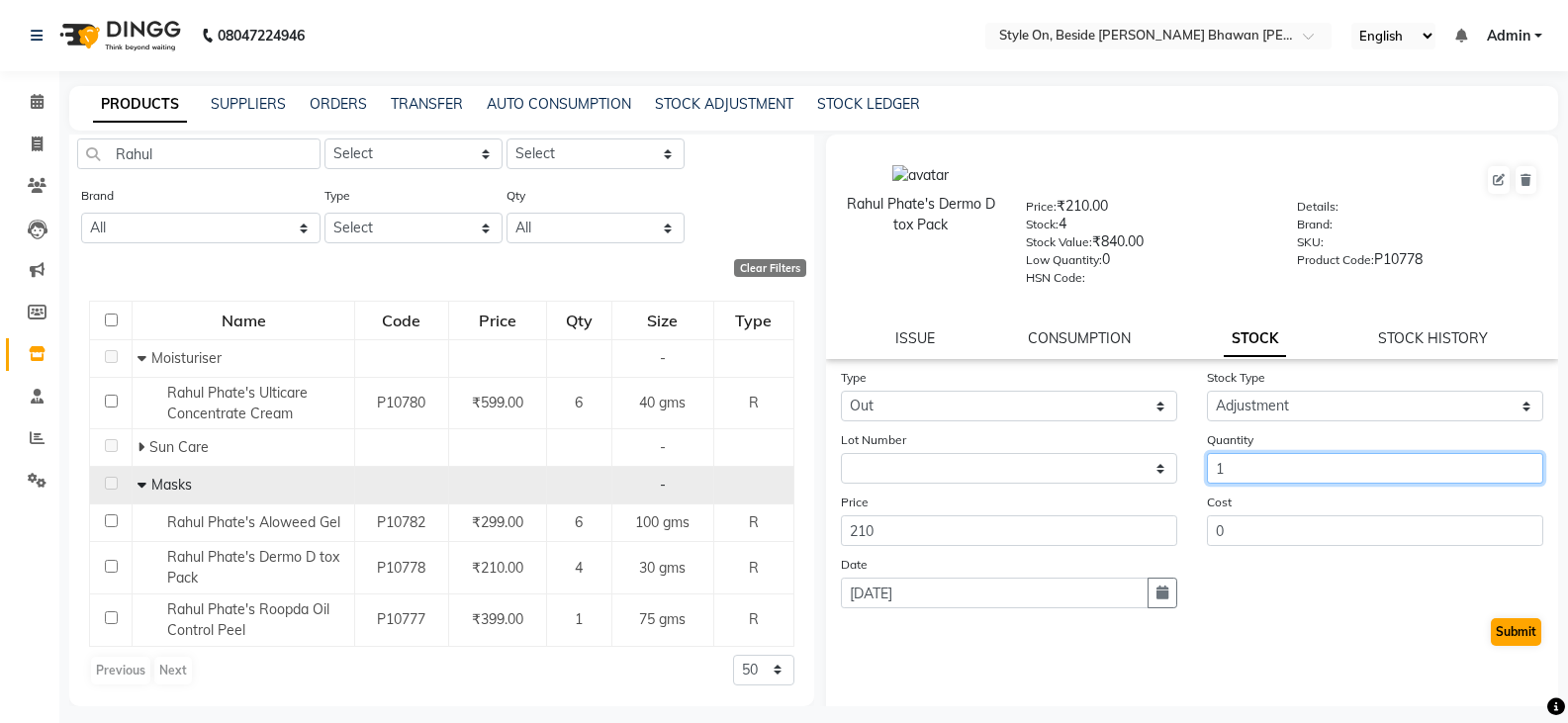
type input "1"
click at [1495, 632] on button "Submit" at bounding box center [1516, 632] width 51 height 28
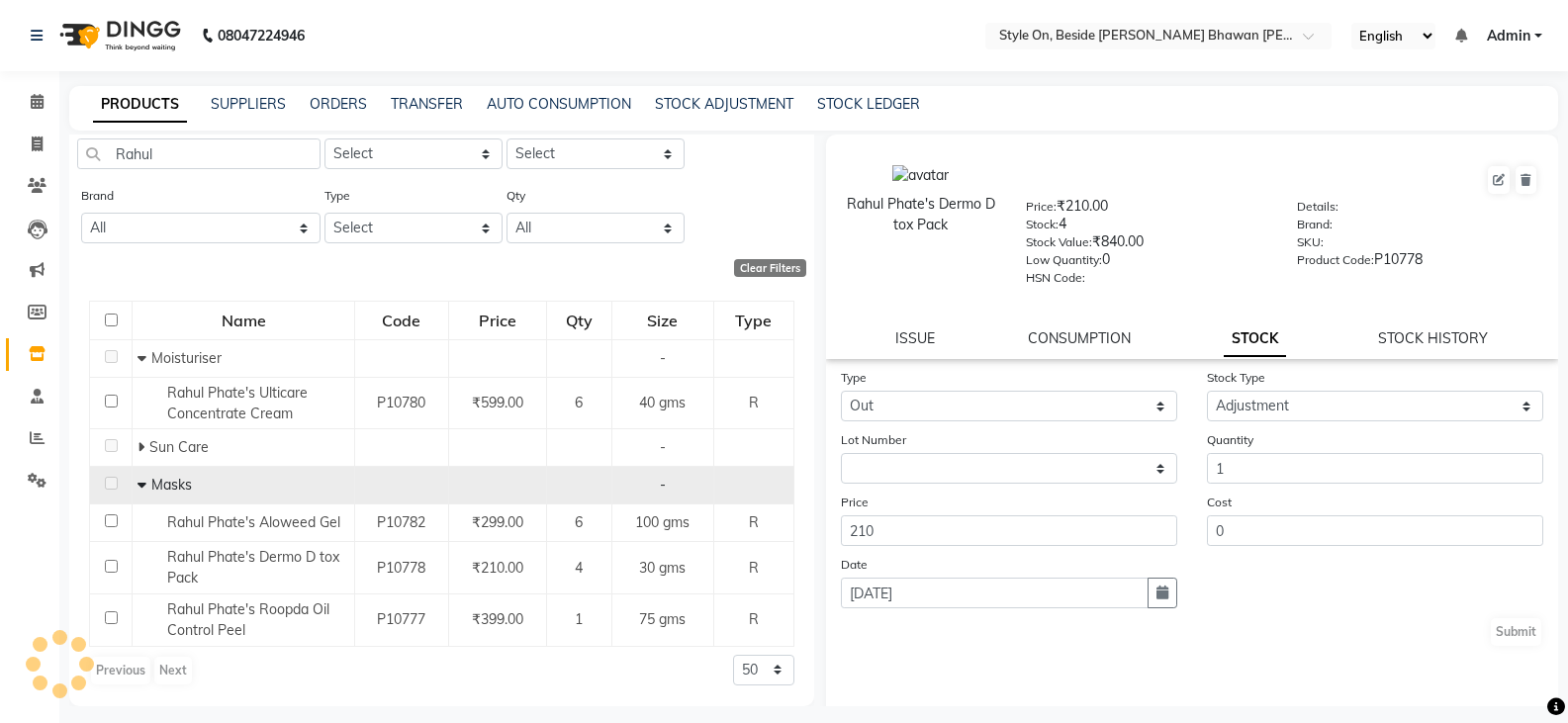
select select
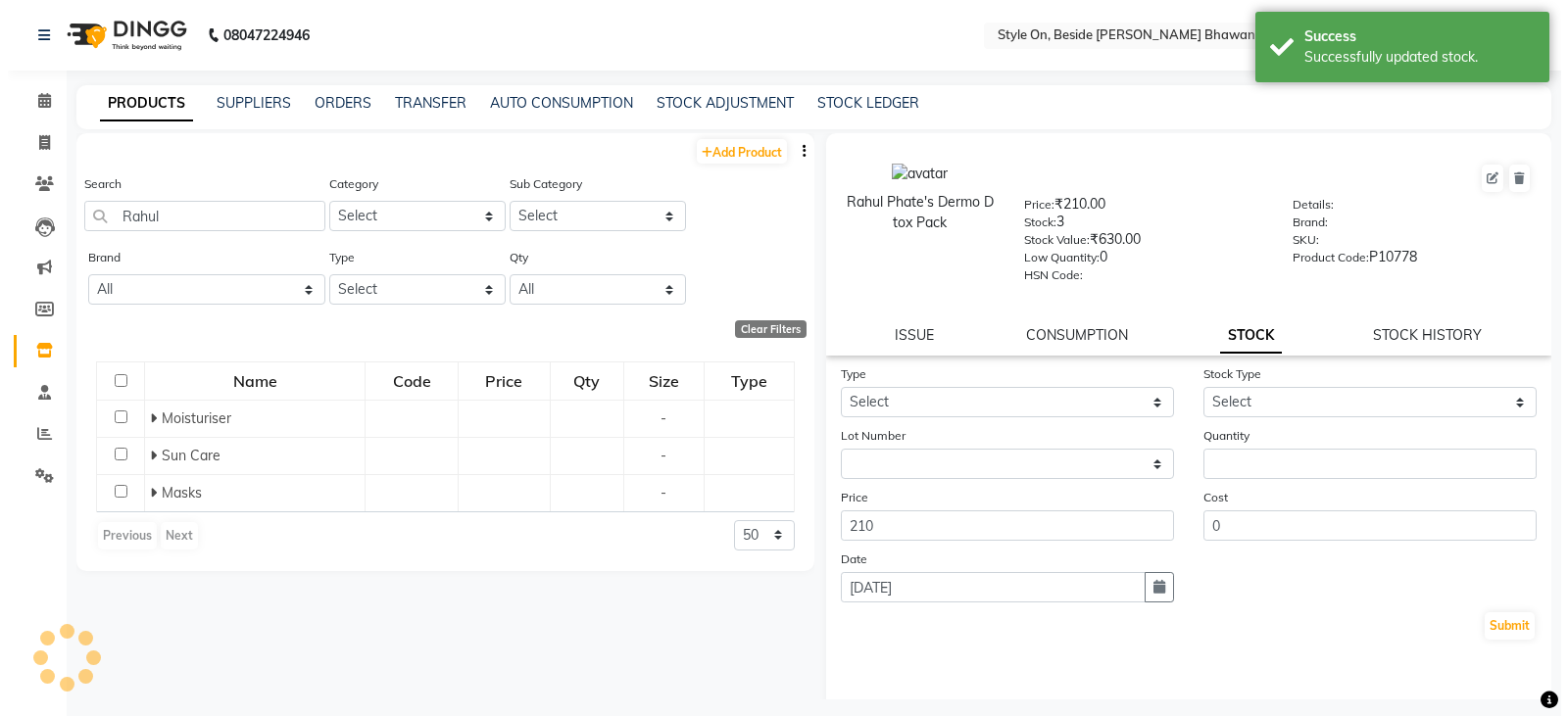
scroll to position [0, 0]
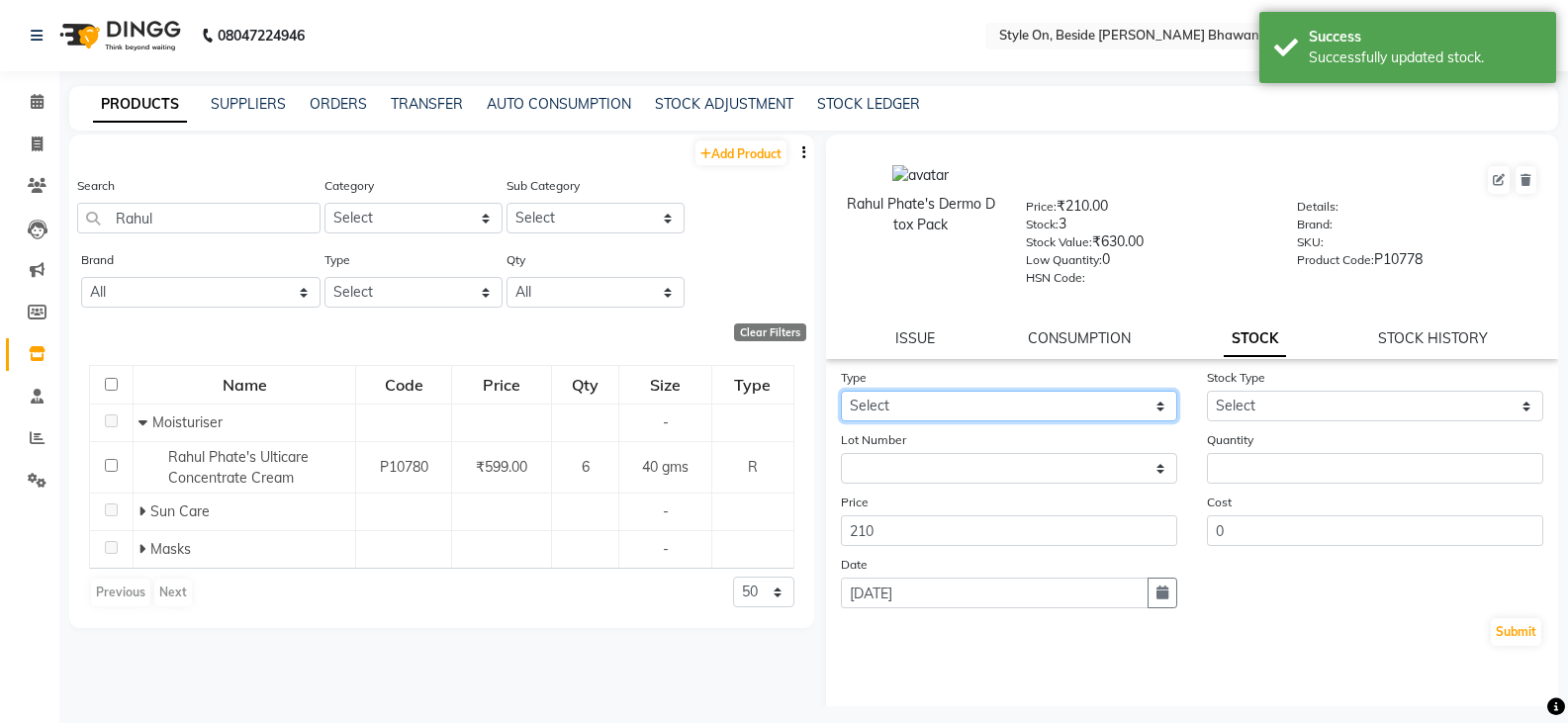
click at [943, 405] on select "Select In Out" at bounding box center [1008, 406] width 336 height 31
select select "in"
click at [841, 391] on select "Select In Out" at bounding box center [1008, 406] width 336 height 31
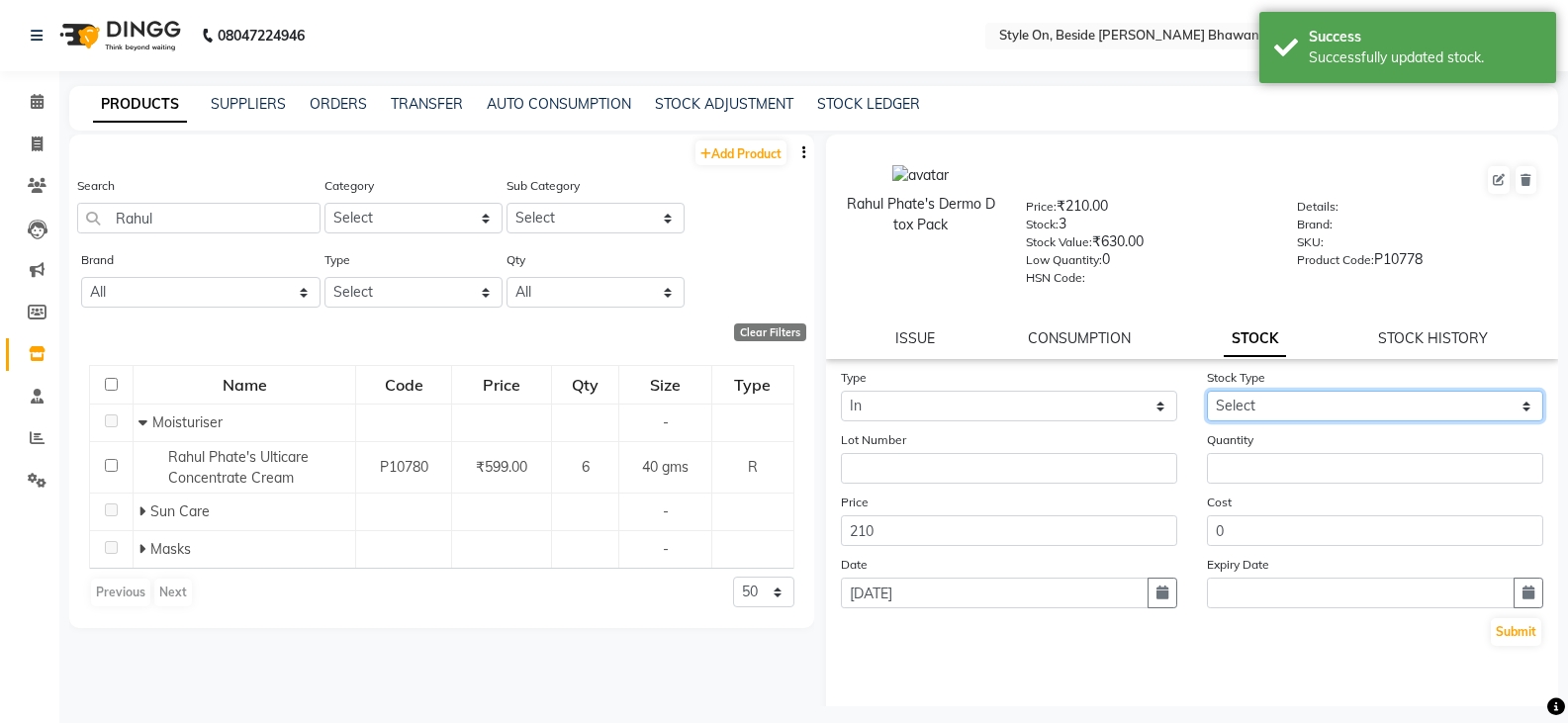
click at [1234, 402] on select "Select New Stock Adjustment Return Other" at bounding box center [1374, 406] width 336 height 31
select select "new stock"
click at [1207, 391] on select "Select New Stock Adjustment Return Other" at bounding box center [1374, 406] width 336 height 31
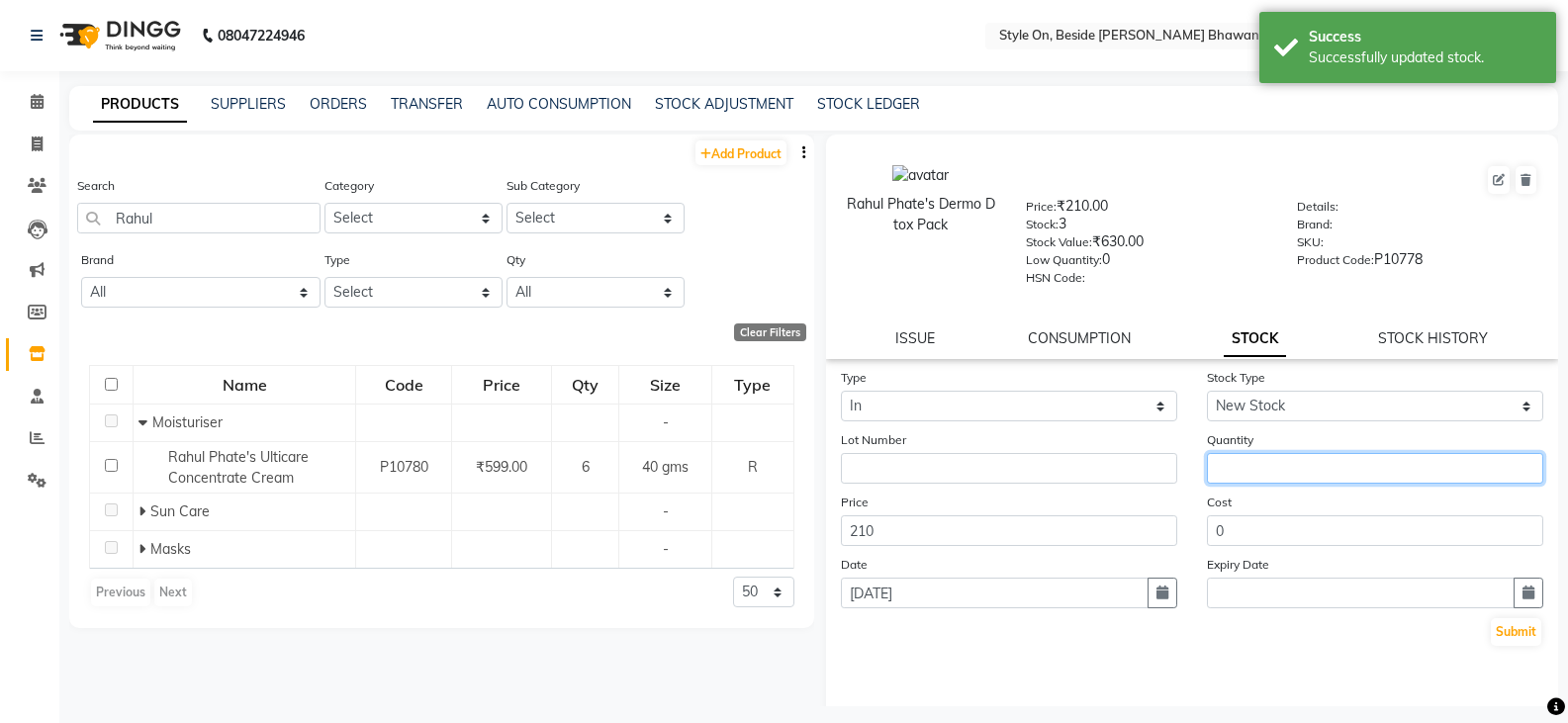
click at [1245, 469] on input "number" at bounding box center [1374, 468] width 336 height 31
type input "6"
click at [1491, 628] on button "Submit" at bounding box center [1516, 632] width 51 height 28
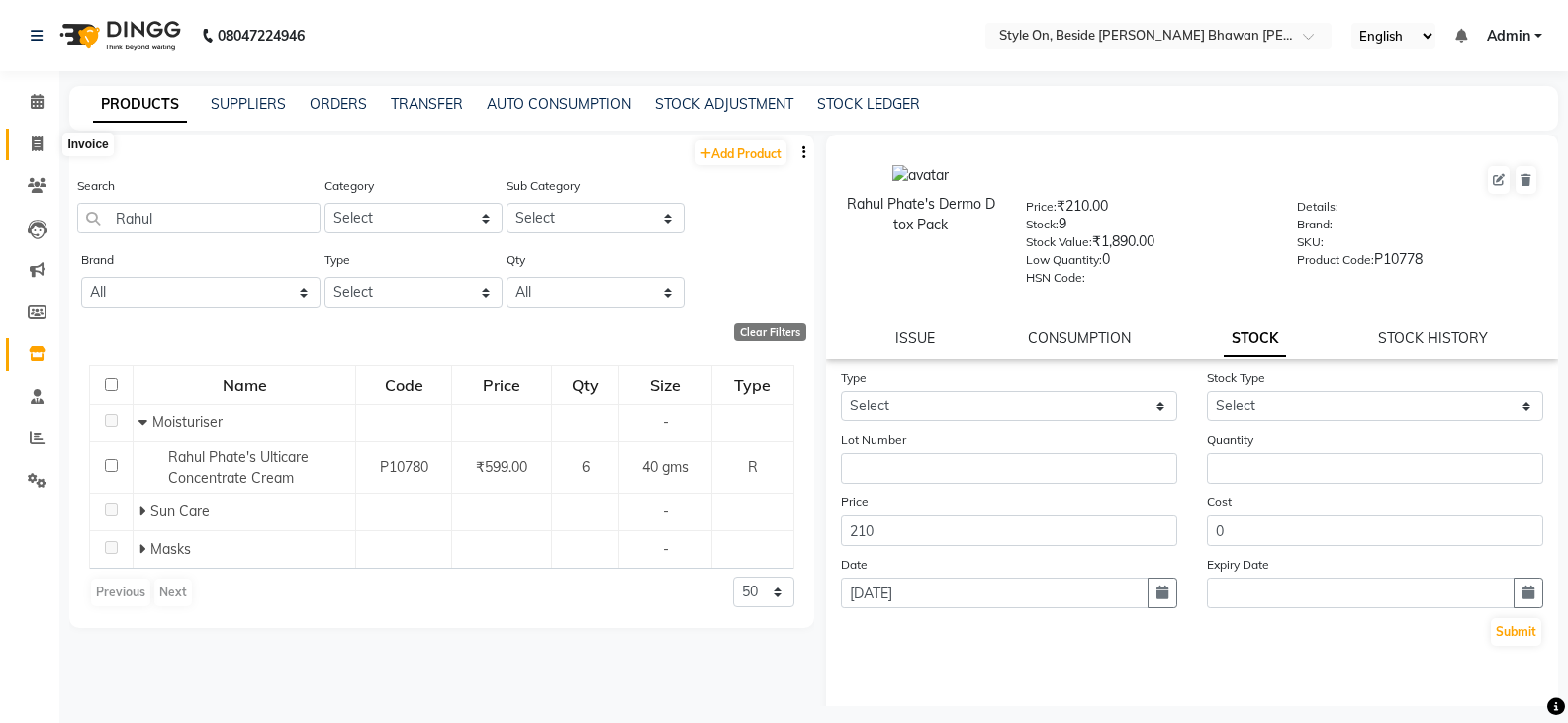
click at [39, 144] on icon at bounding box center [37, 144] width 11 height 15
select select "service"
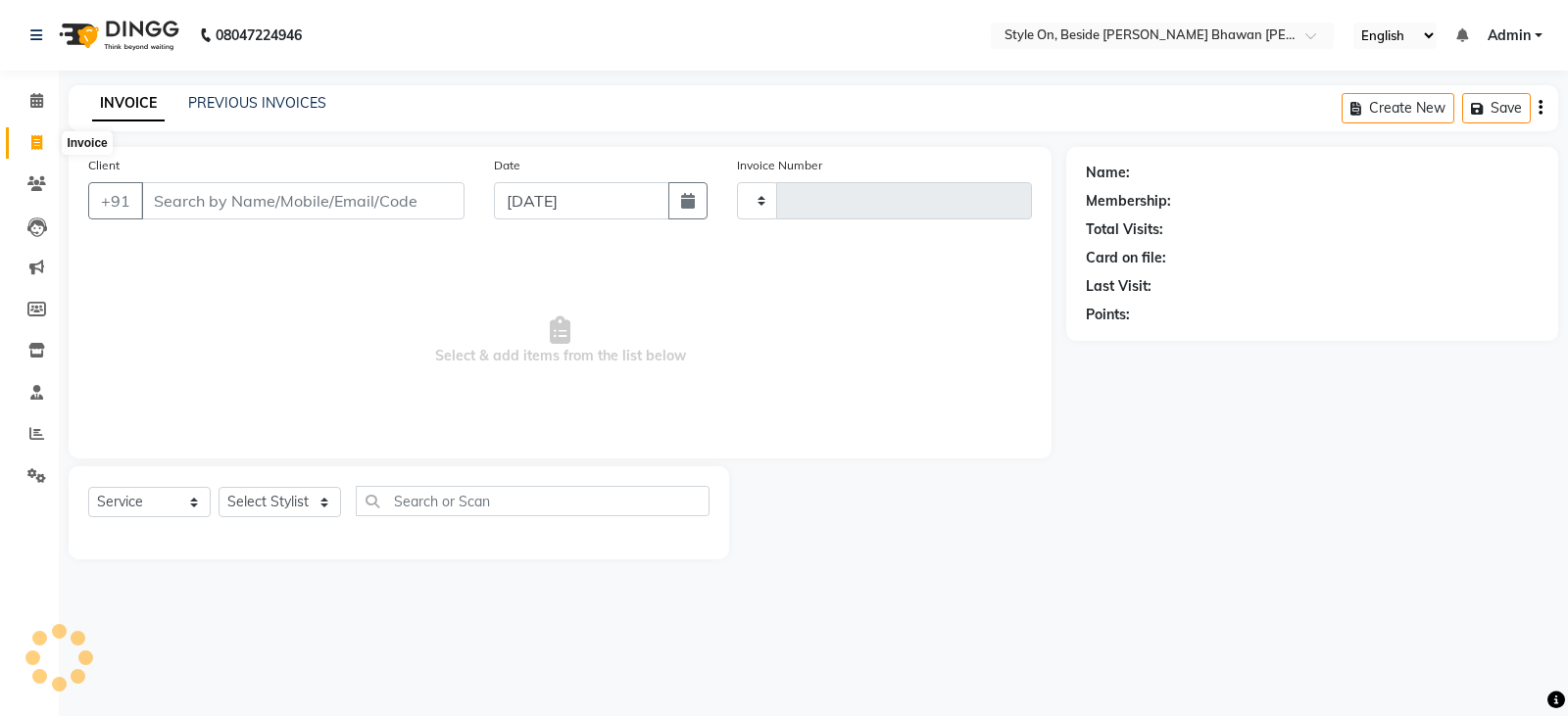
type input "0756"
select select "4700"
click at [330, 198] on input "Client" at bounding box center [302, 201] width 323 height 38
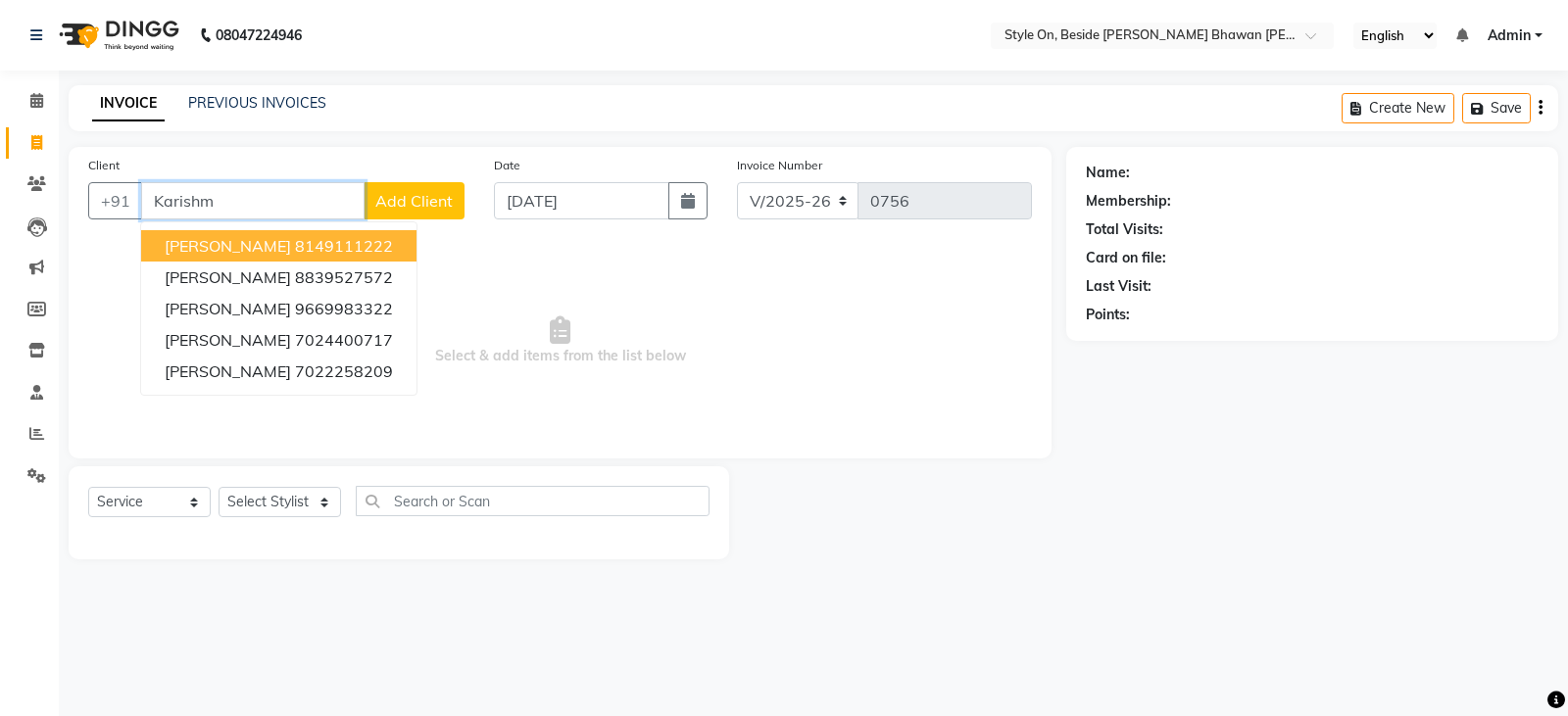
type input "[PERSON_NAME]"
drag, startPoint x: 288, startPoint y: 199, endPoint x: 154, endPoint y: 232, distance: 138.0
click at [154, 219] on div "+91 [PERSON_NAME] [PERSON_NAME] 8149111222 [PERSON_NAME] 8839527572 [PERSON_NAM…" at bounding box center [276, 201] width 376 height 38
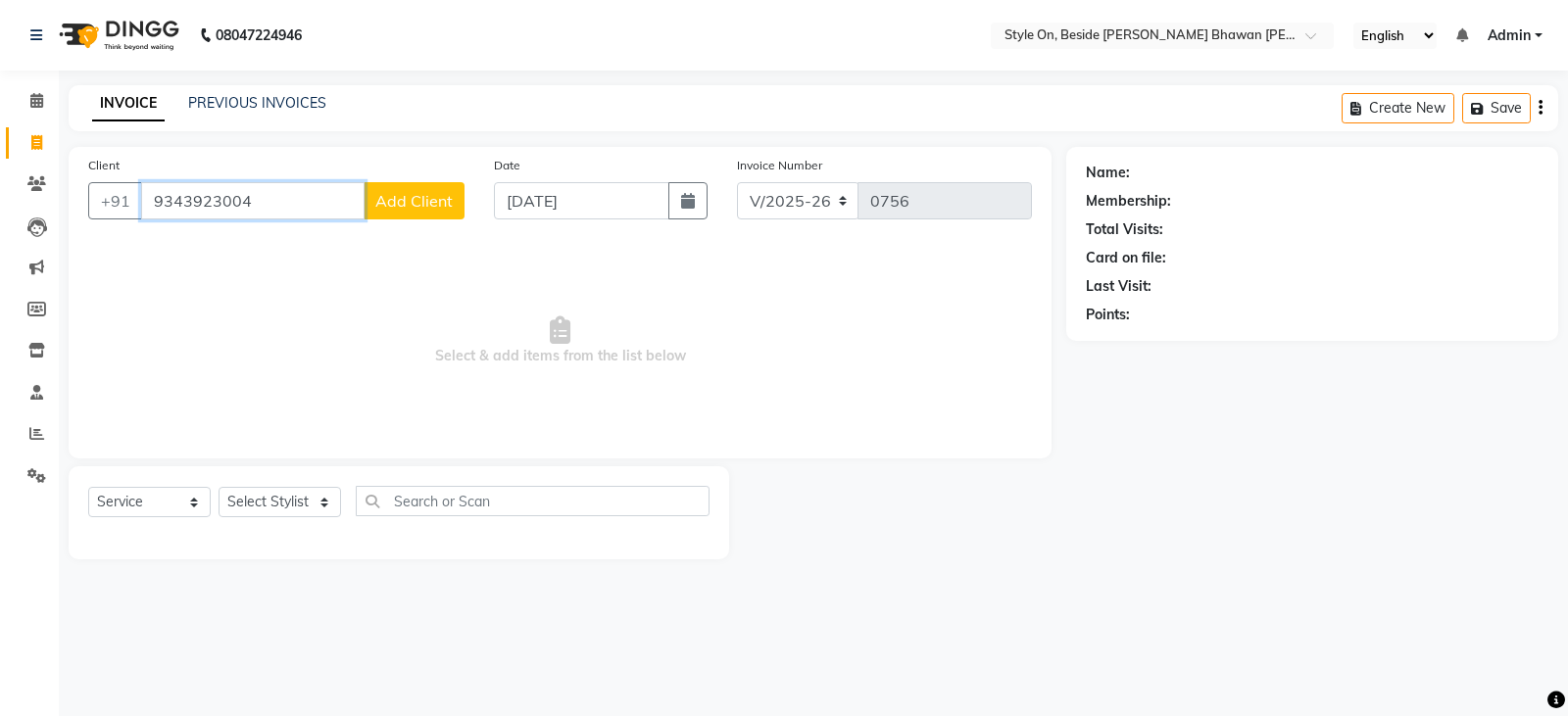
type input "9343923004"
click at [437, 203] on span "Add Client" at bounding box center [414, 200] width 77 height 20
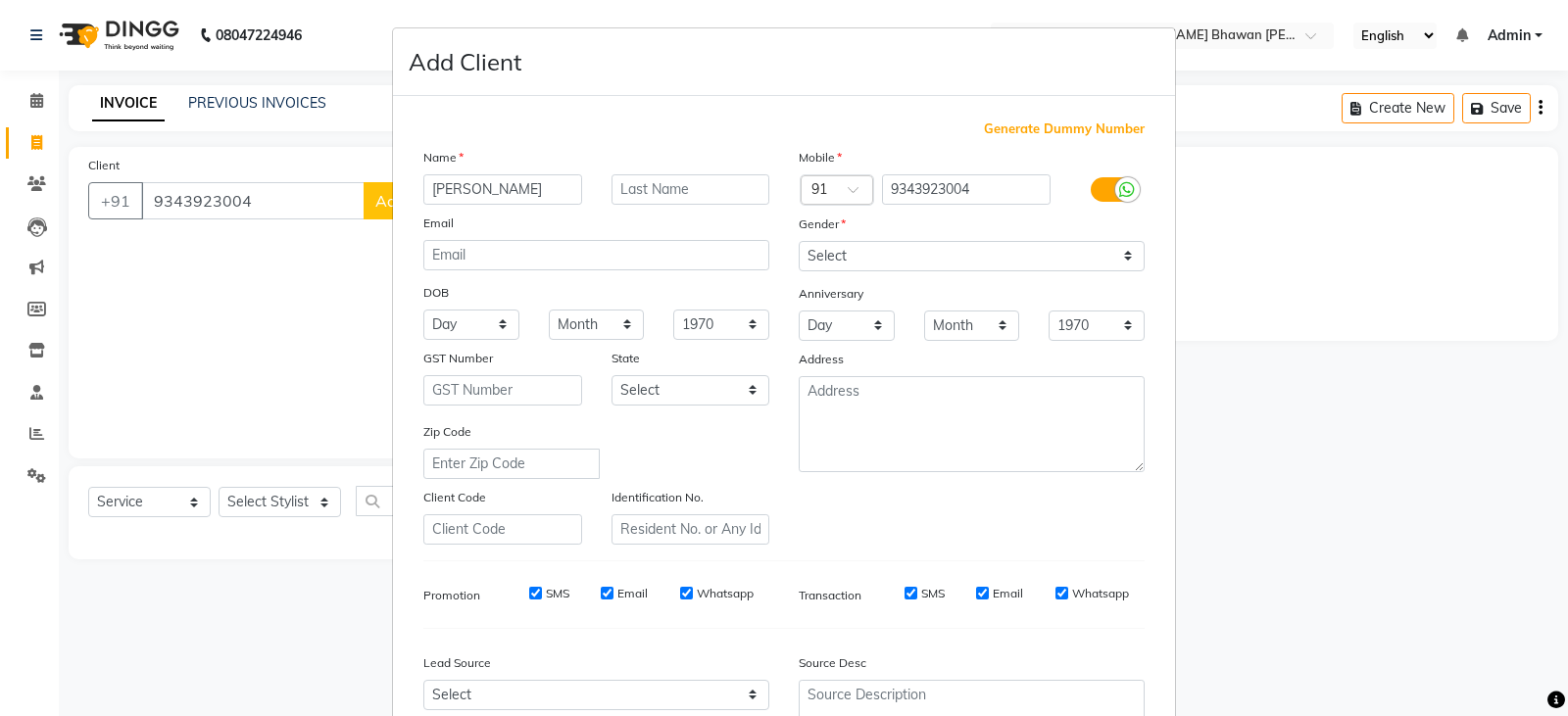
type input "[PERSON_NAME]"
click at [690, 194] on input "text" at bounding box center [691, 190] width 159 height 31
type input "Sarwa"
click at [840, 259] on select "Select [DEMOGRAPHIC_DATA] [DEMOGRAPHIC_DATA] Other Prefer Not To Say" at bounding box center [971, 256] width 346 height 31
select select "[DEMOGRAPHIC_DATA]"
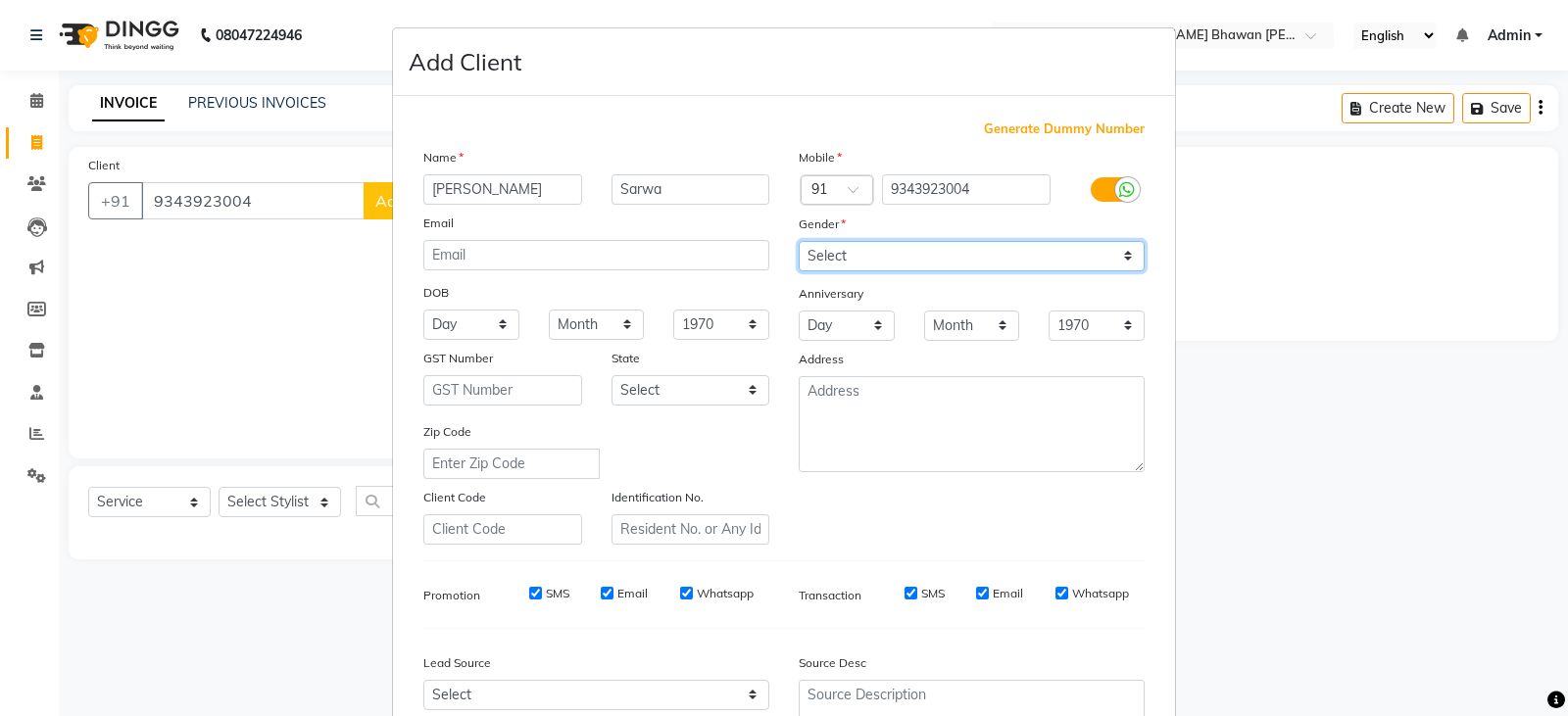
click at [798, 241] on select "Select [DEMOGRAPHIC_DATA] [DEMOGRAPHIC_DATA] Other Prefer Not To Say" at bounding box center [971, 256] width 346 height 31
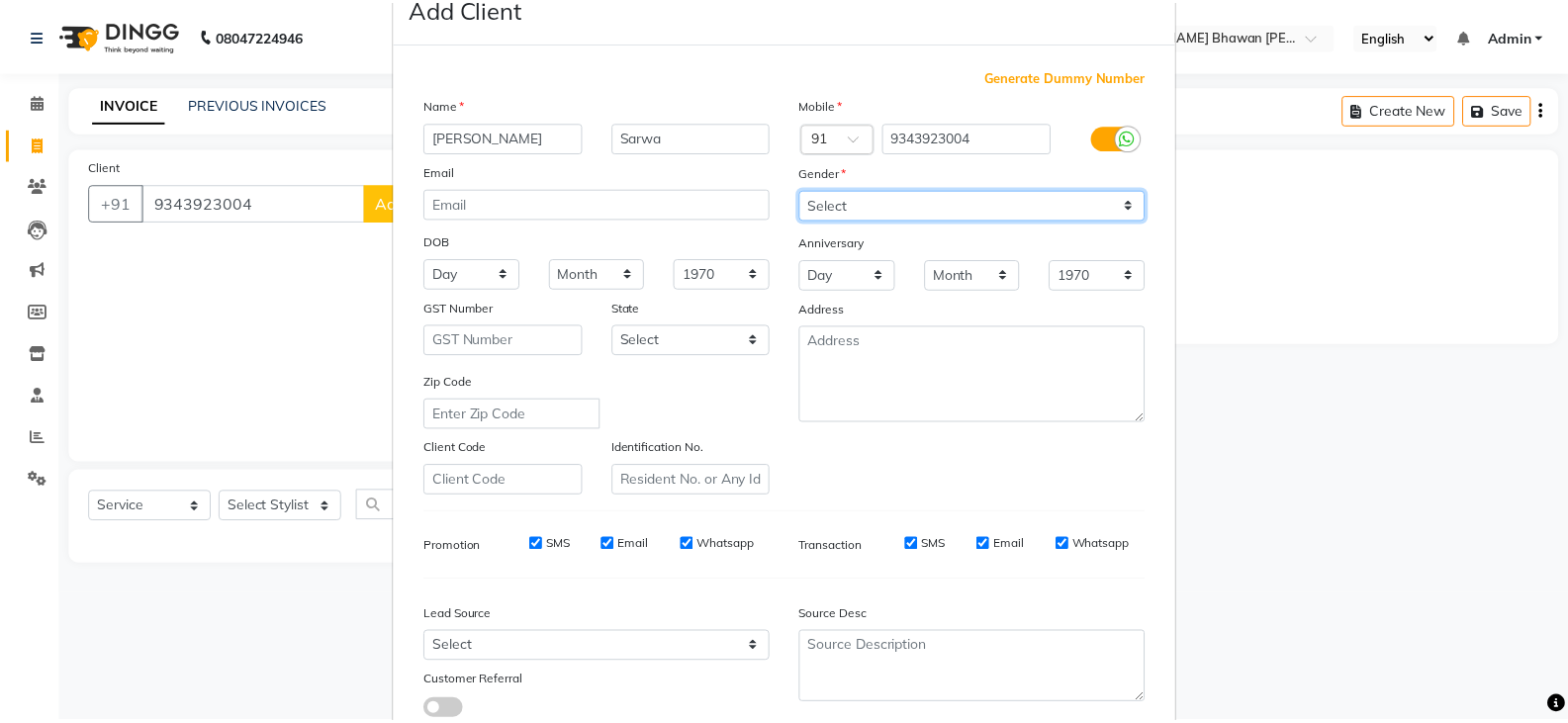
scroll to position [189, 0]
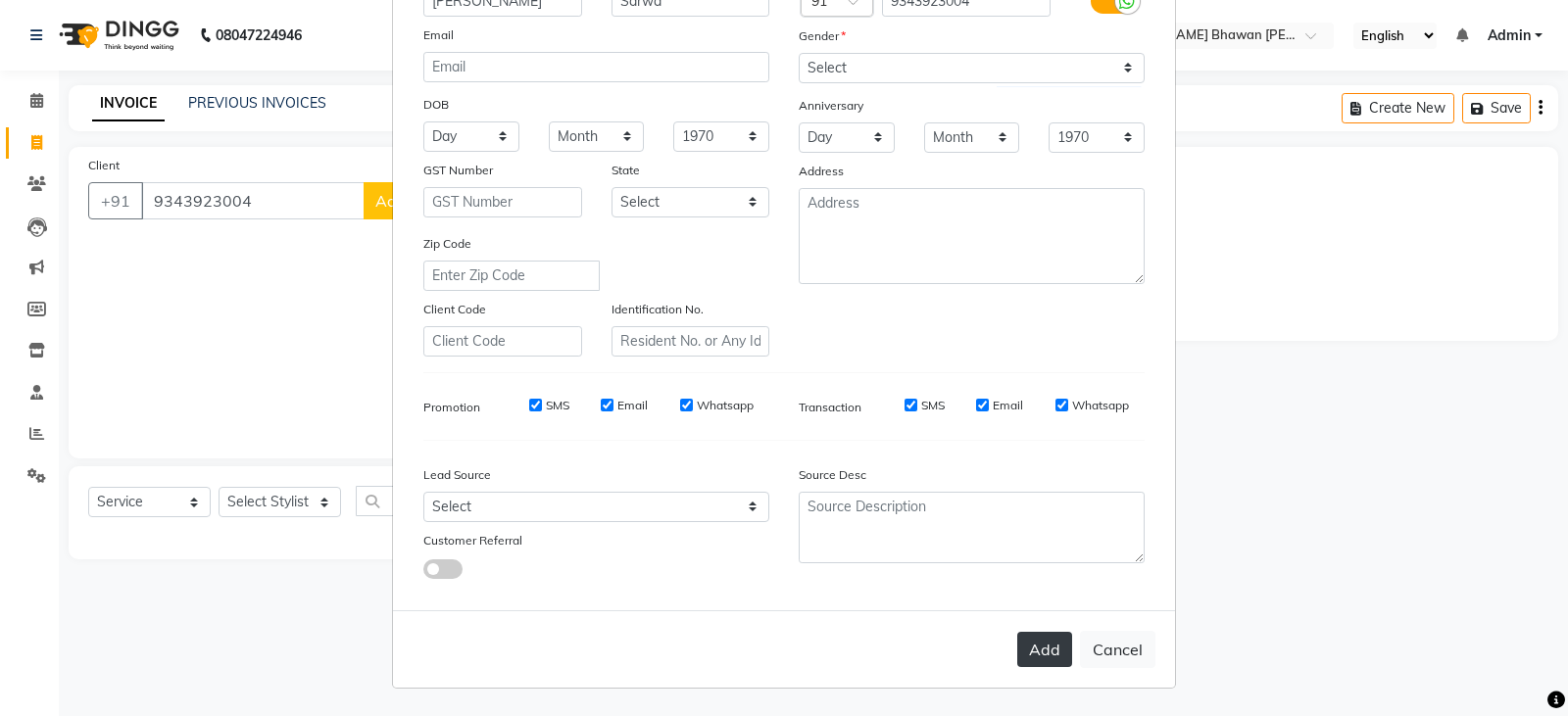
click at [1046, 656] on button "Add" at bounding box center [1045, 650] width 55 height 36
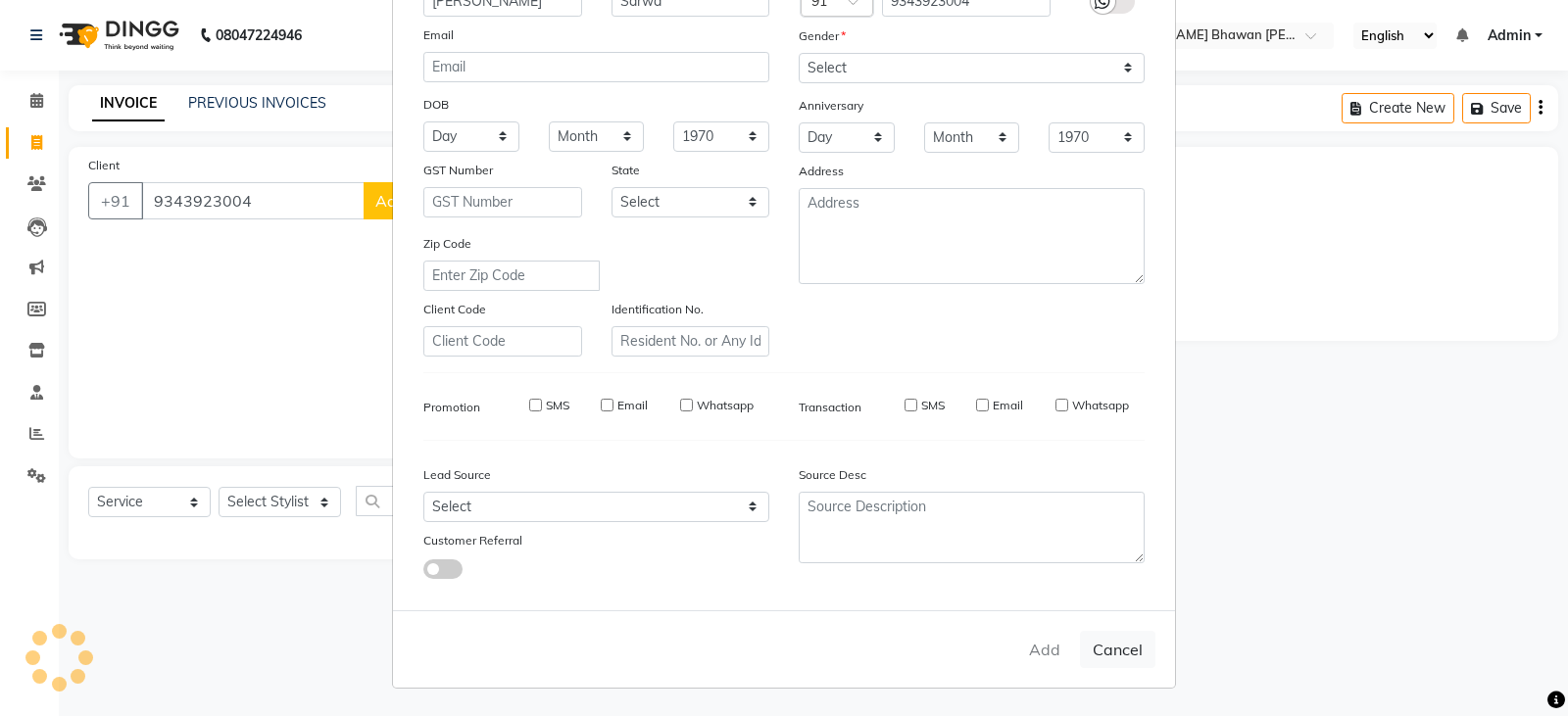
select select
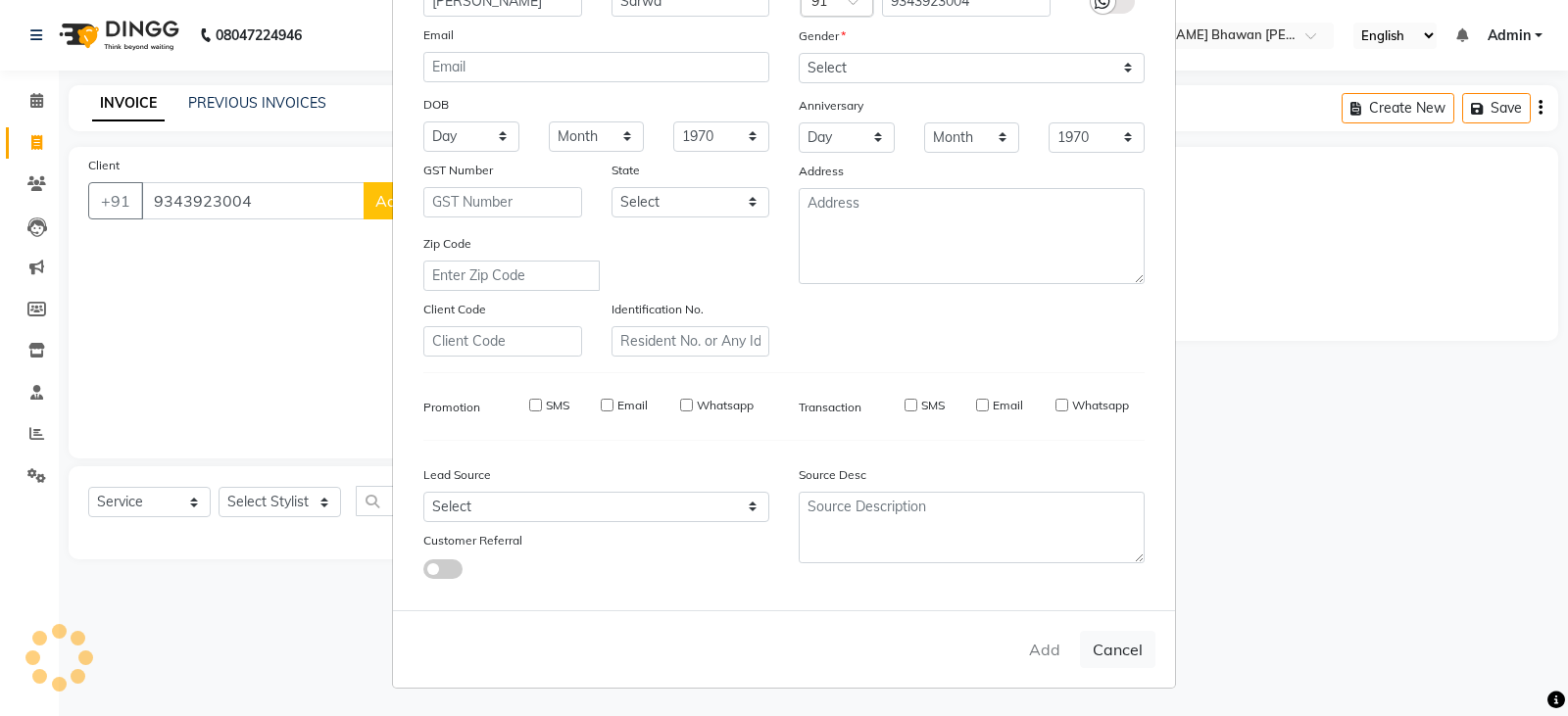
select select
checkbox input "false"
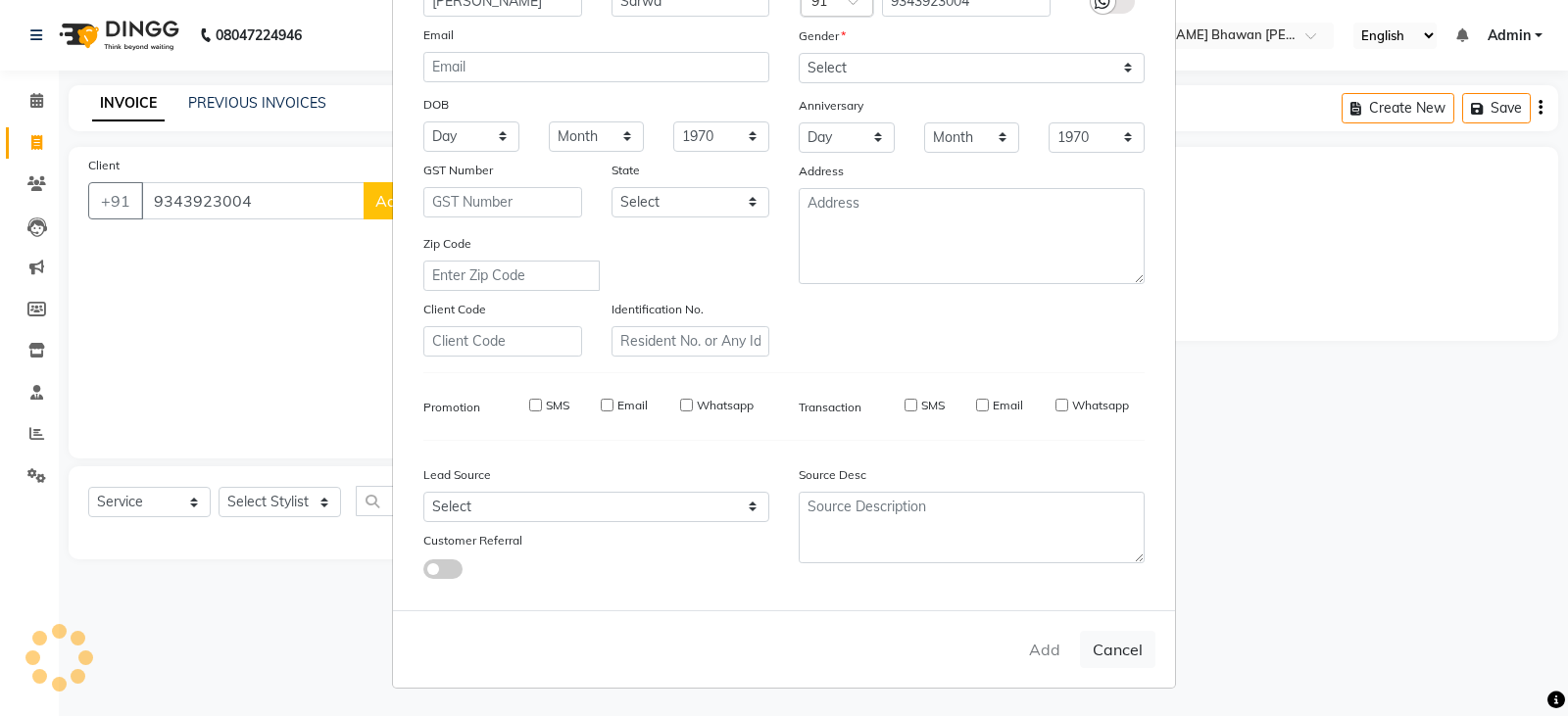
checkbox input "false"
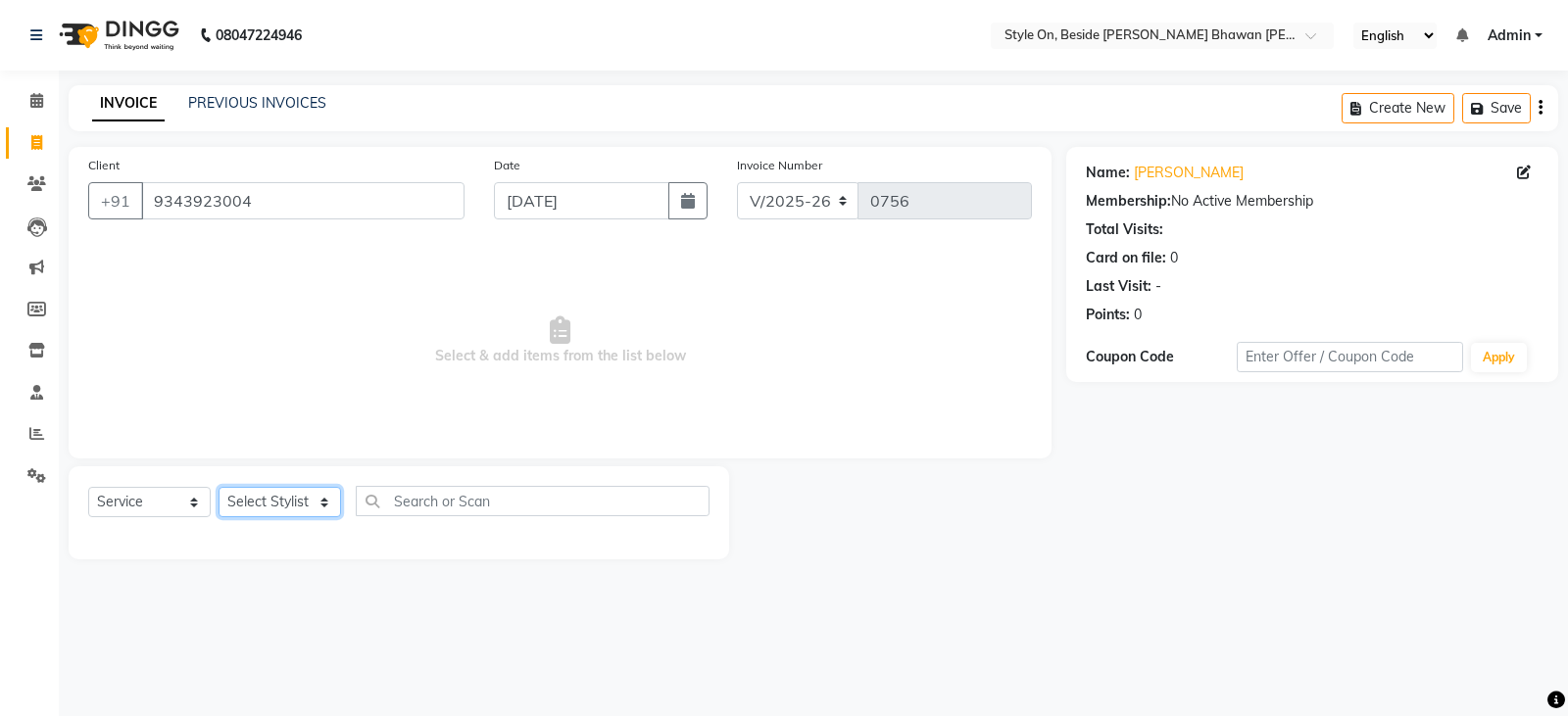
click at [256, 502] on select "Select Stylist [PERSON_NAME] Anju [PERSON_NAME] [PERSON_NAME] [PERSON_NAME] [PE…" at bounding box center [280, 502] width 123 height 31
select select "27820"
click at [266, 491] on select "Select Stylist [PERSON_NAME] Anju [PERSON_NAME] [PERSON_NAME] [PERSON_NAME] [PE…" at bounding box center [280, 502] width 123 height 31
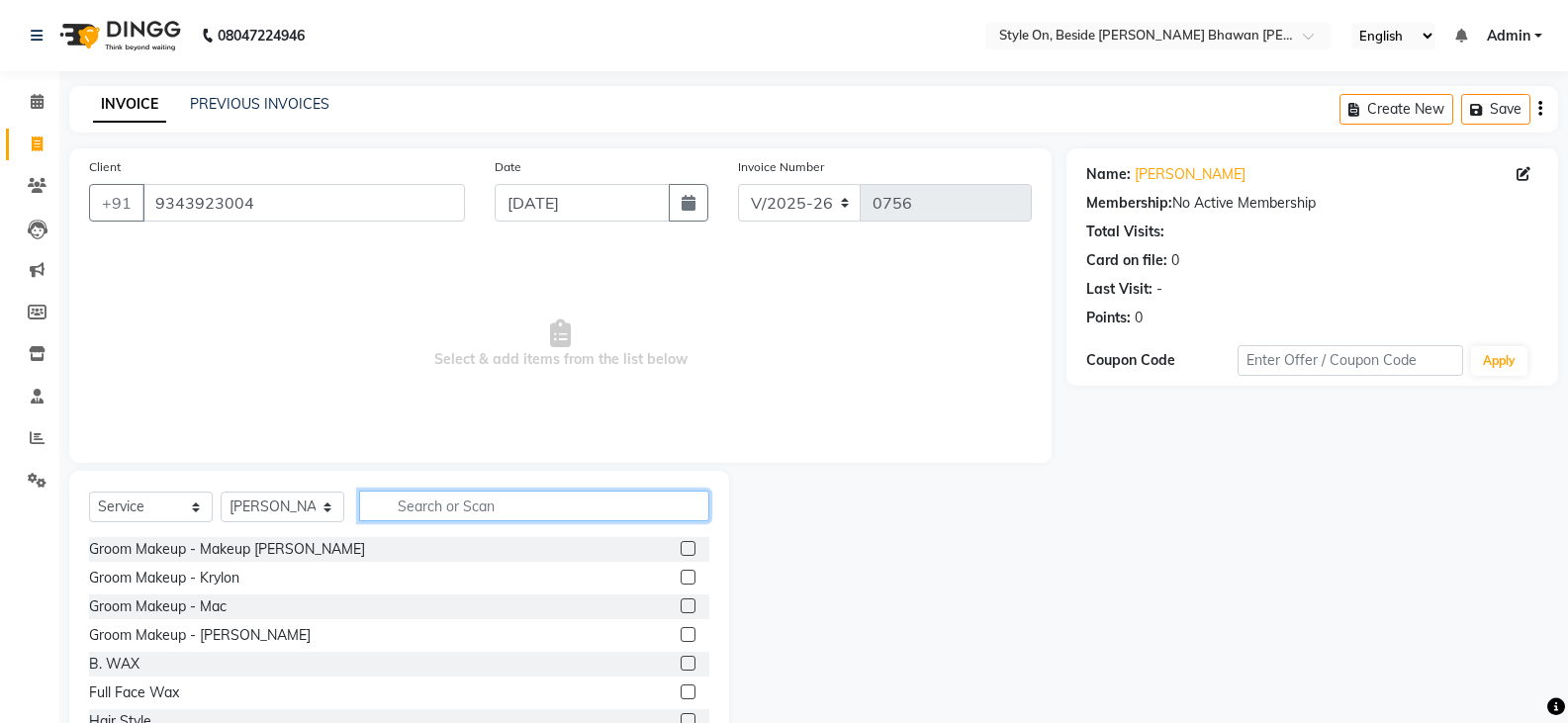
click at [482, 506] on input "text" at bounding box center [534, 506] width 350 height 31
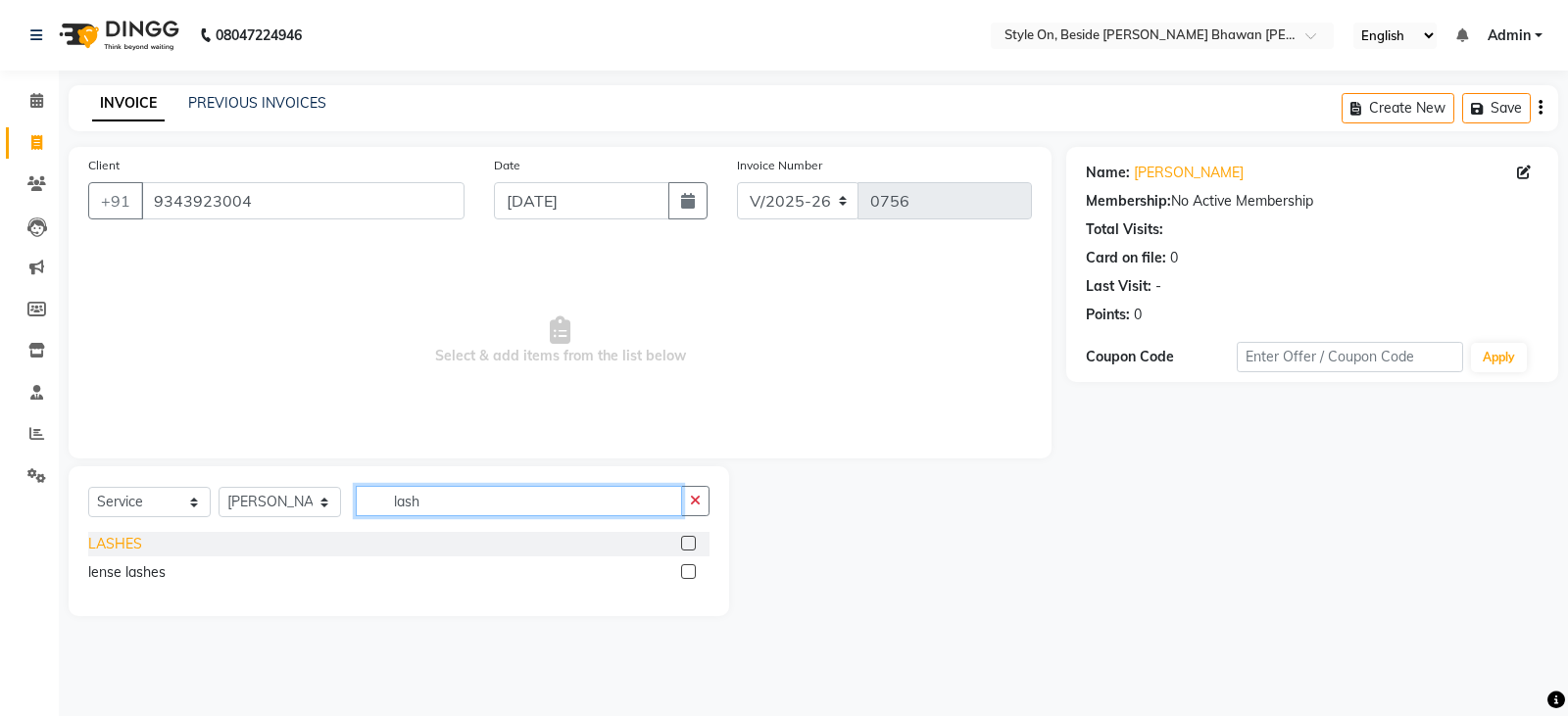
type input "lash"
click at [104, 538] on div "LASHES" at bounding box center [115, 544] width 54 height 21
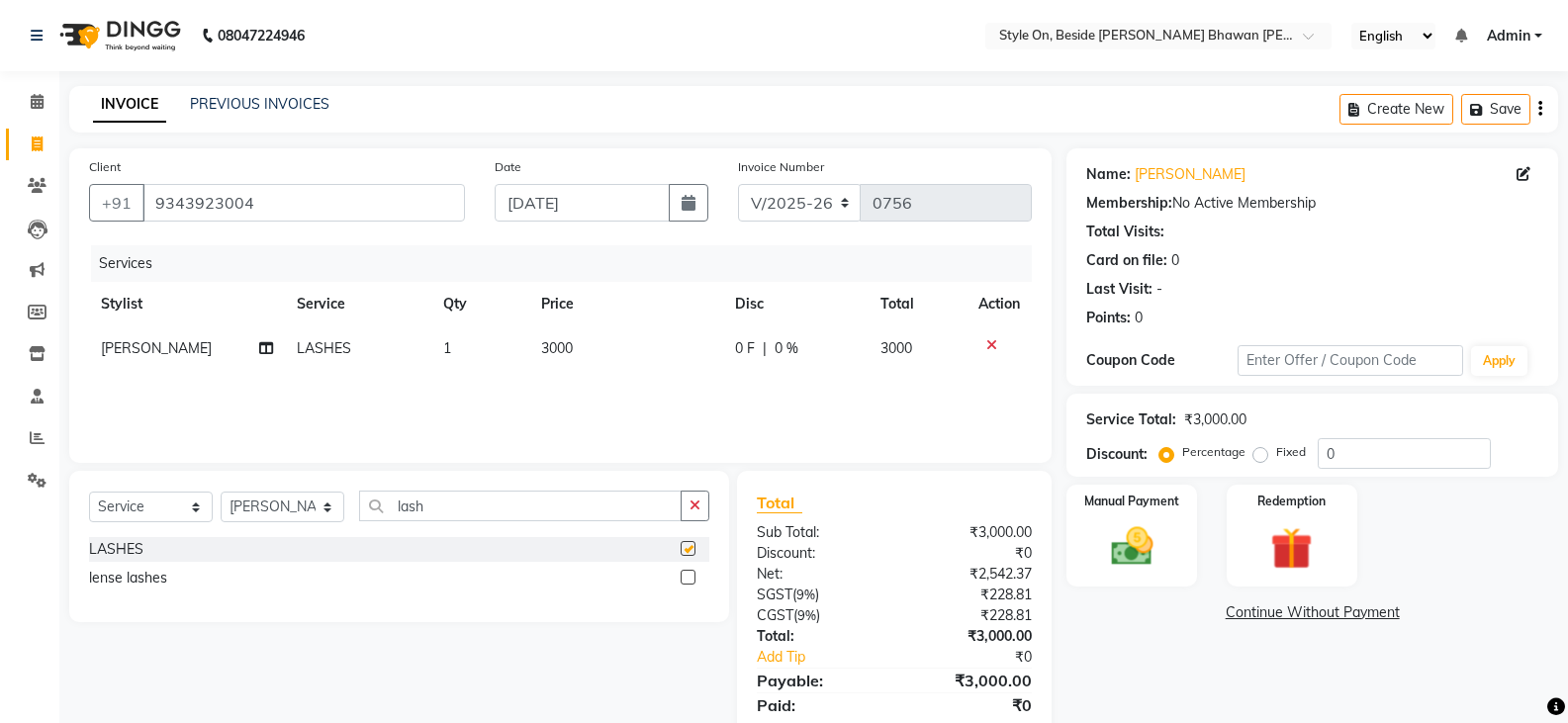
checkbox input "false"
click at [565, 358] on td "3000" at bounding box center [626, 348] width 194 height 45
select select "27820"
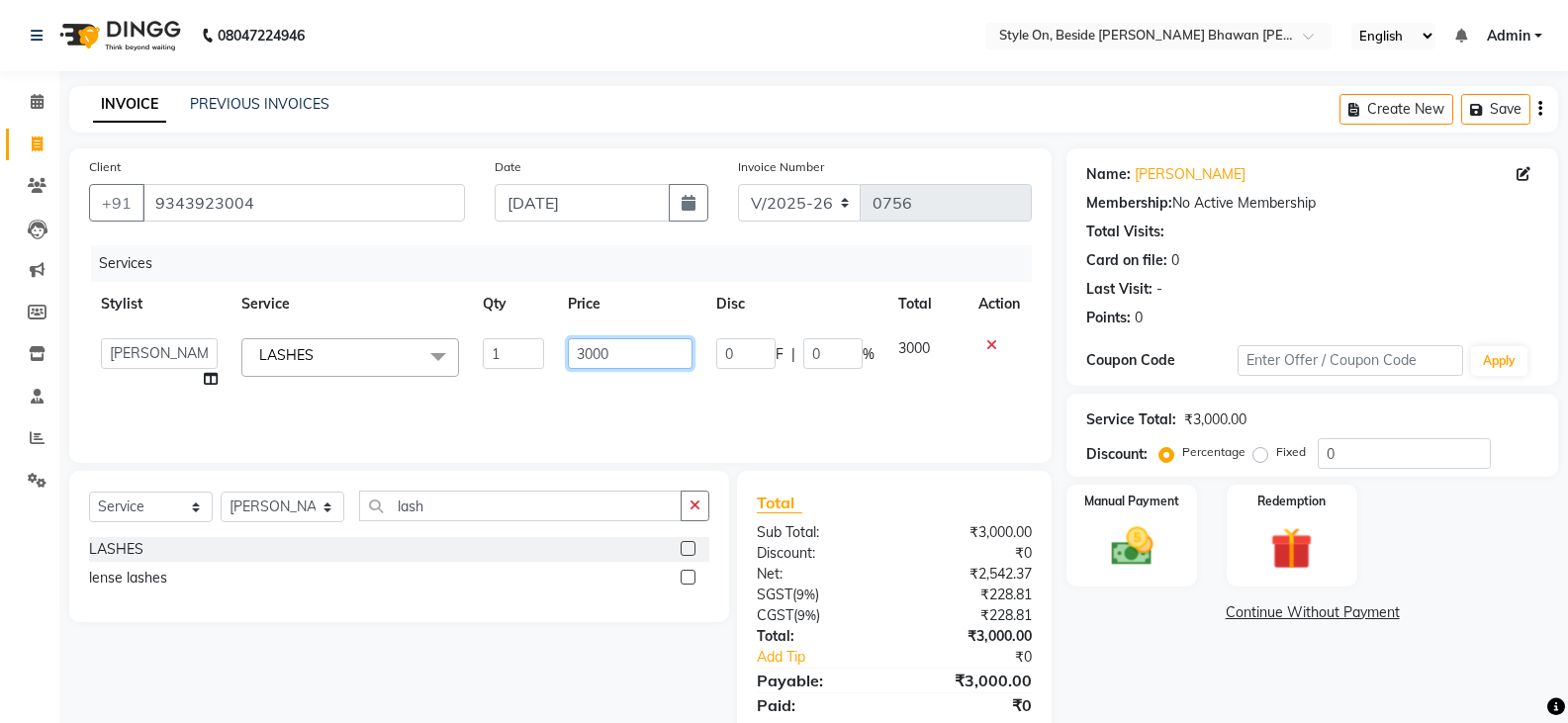
drag, startPoint x: 592, startPoint y: 357, endPoint x: 525, endPoint y: 385, distance: 72.6
click at [529, 385] on tr "[PERSON_NAME] Anju [PERSON_NAME] [PERSON_NAME] [PERSON_NAME] [PERSON_NAME] [PER…" at bounding box center [560, 363] width 943 height 75
type input "2500"
click at [584, 386] on div "Services Stylist Service Qty Price Disc Total Action [PERSON_NAME] Anju [PERSON…" at bounding box center [560, 344] width 943 height 197
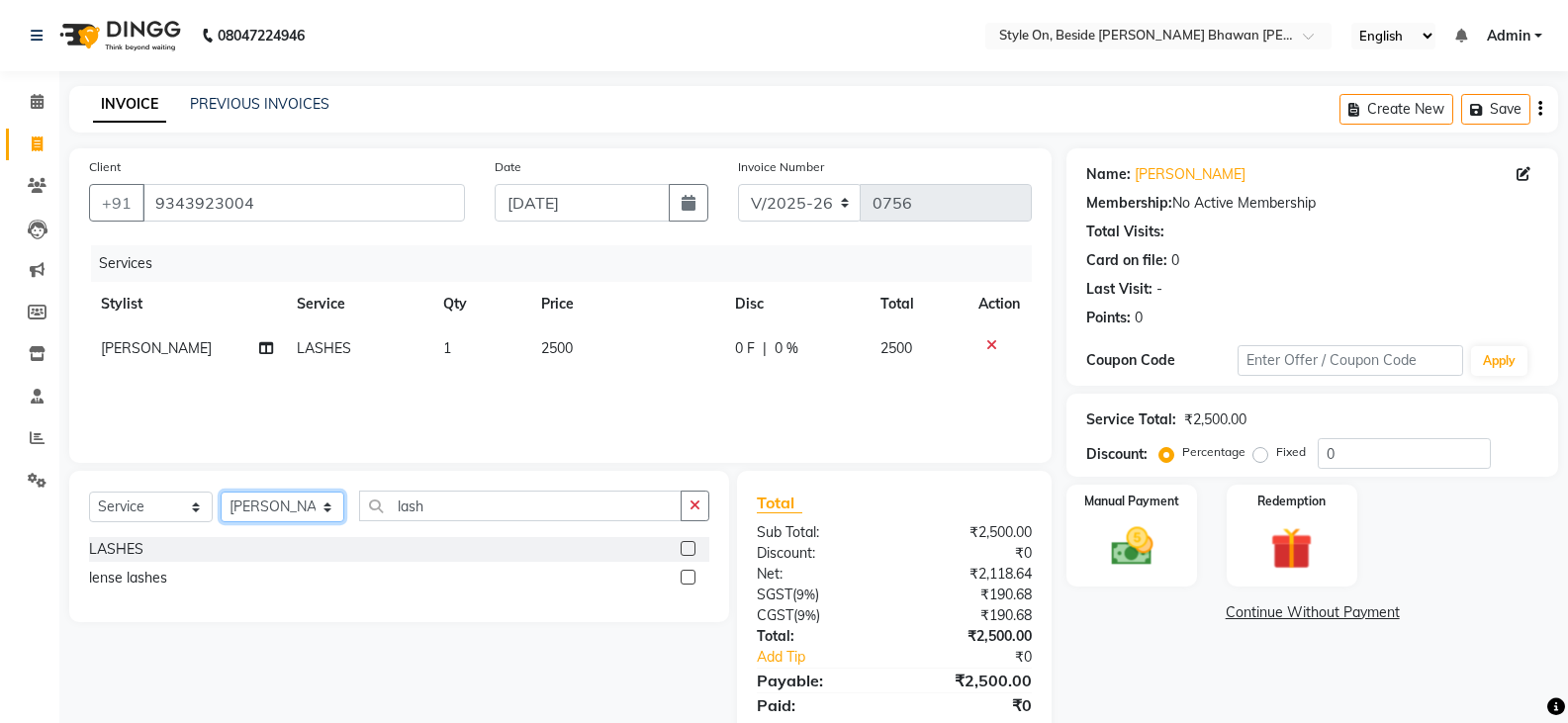
click at [269, 515] on select "Select Stylist [PERSON_NAME] Anju [PERSON_NAME] [PERSON_NAME] [PERSON_NAME] [PE…" at bounding box center [282, 507] width 124 height 31
click at [1133, 515] on div "Manual Payment" at bounding box center [1132, 536] width 136 height 106
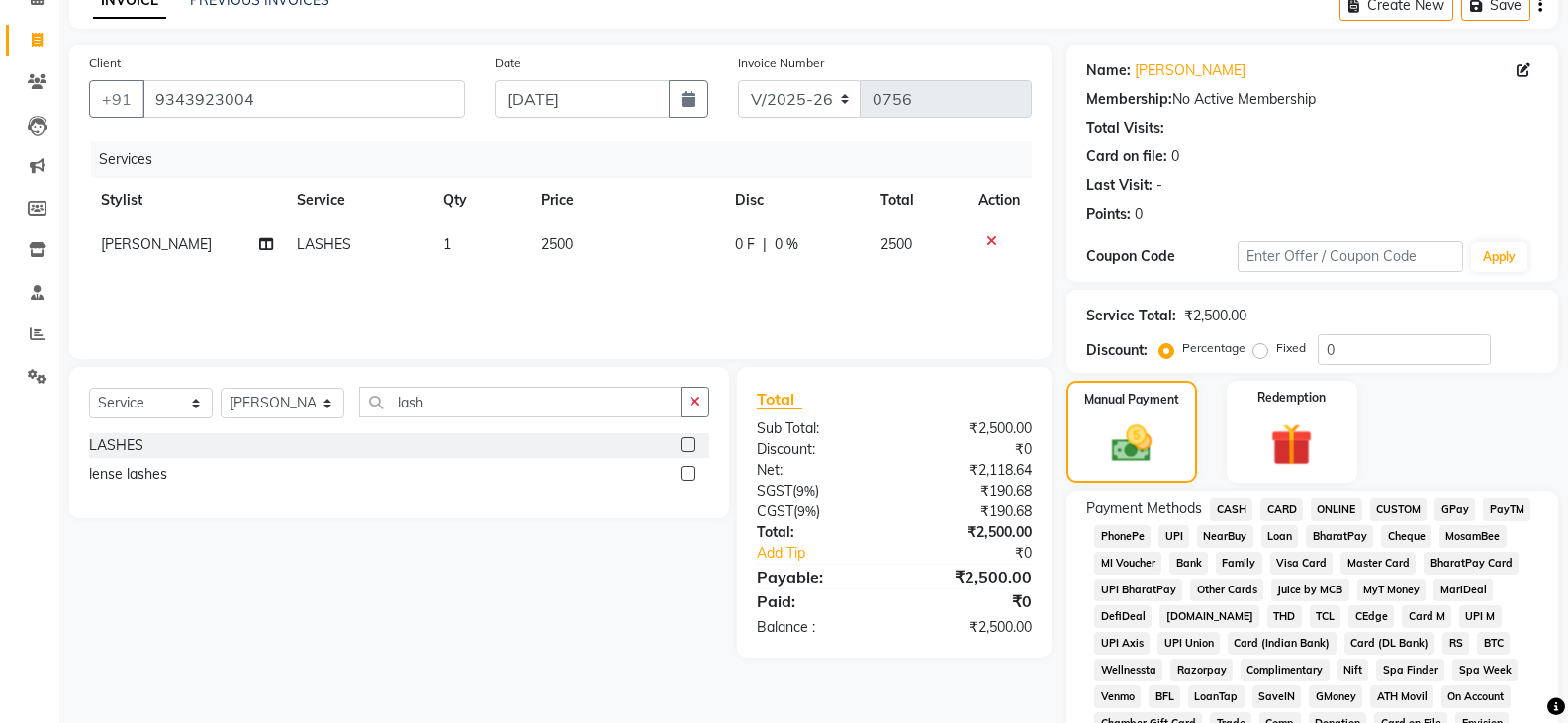
scroll to position [197, 0]
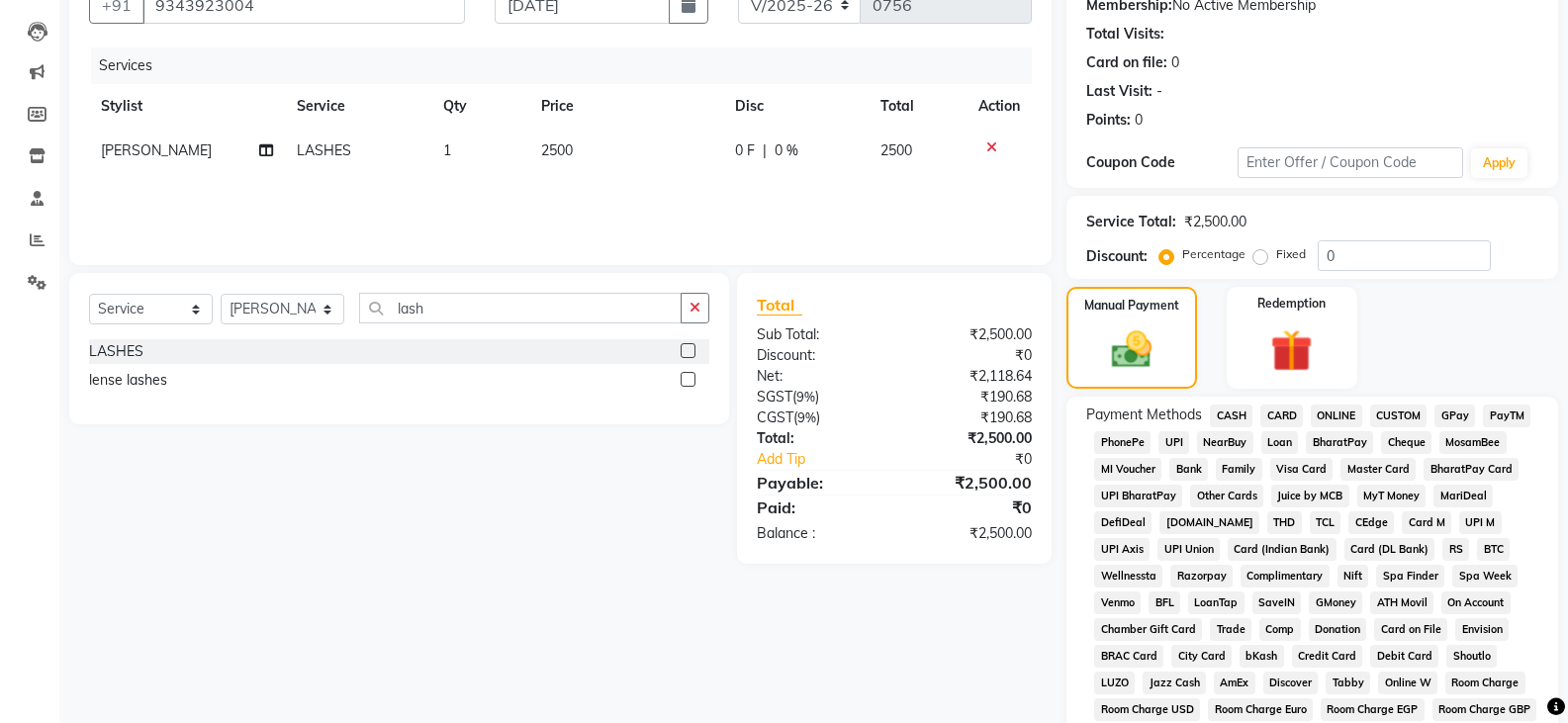
click at [1228, 420] on span "CASH" at bounding box center [1231, 416] width 43 height 23
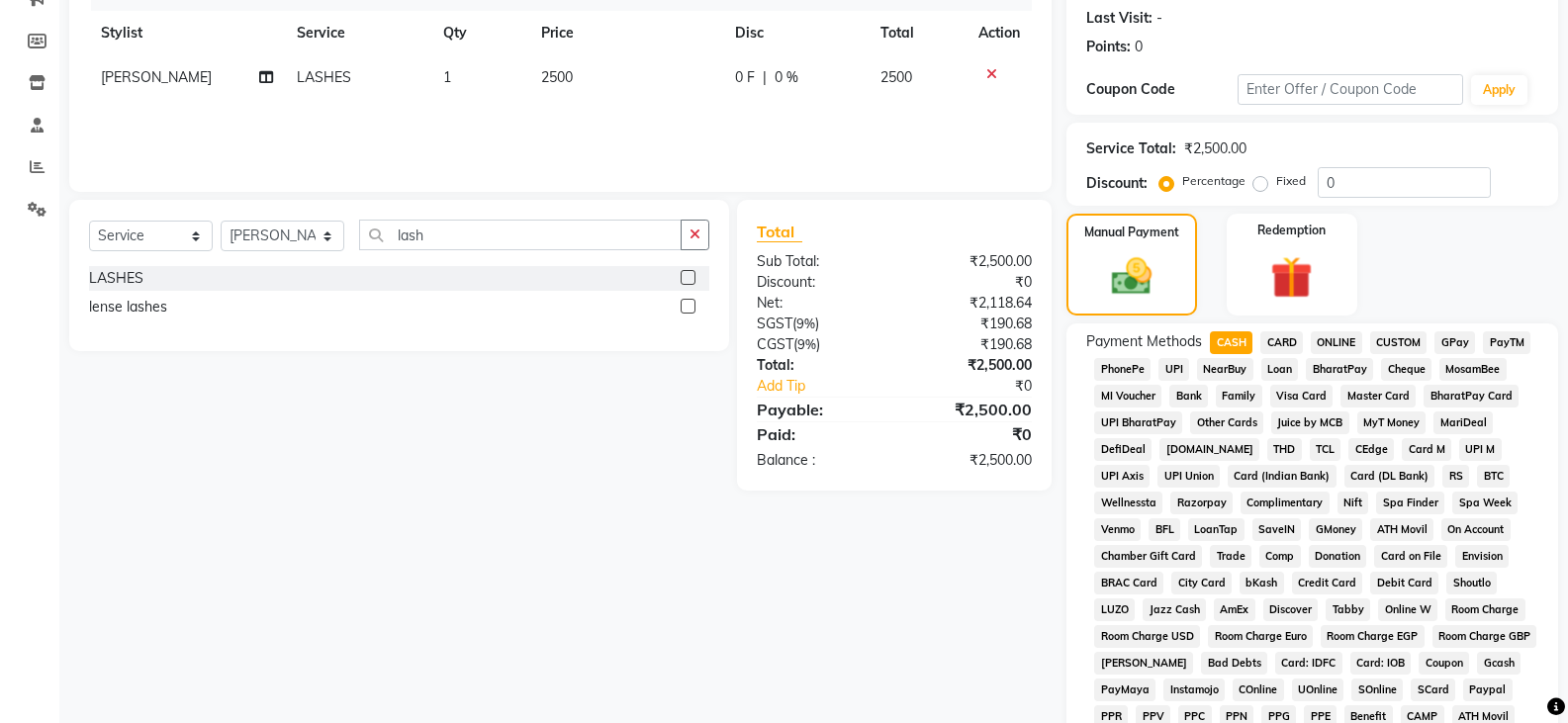
scroll to position [645, 0]
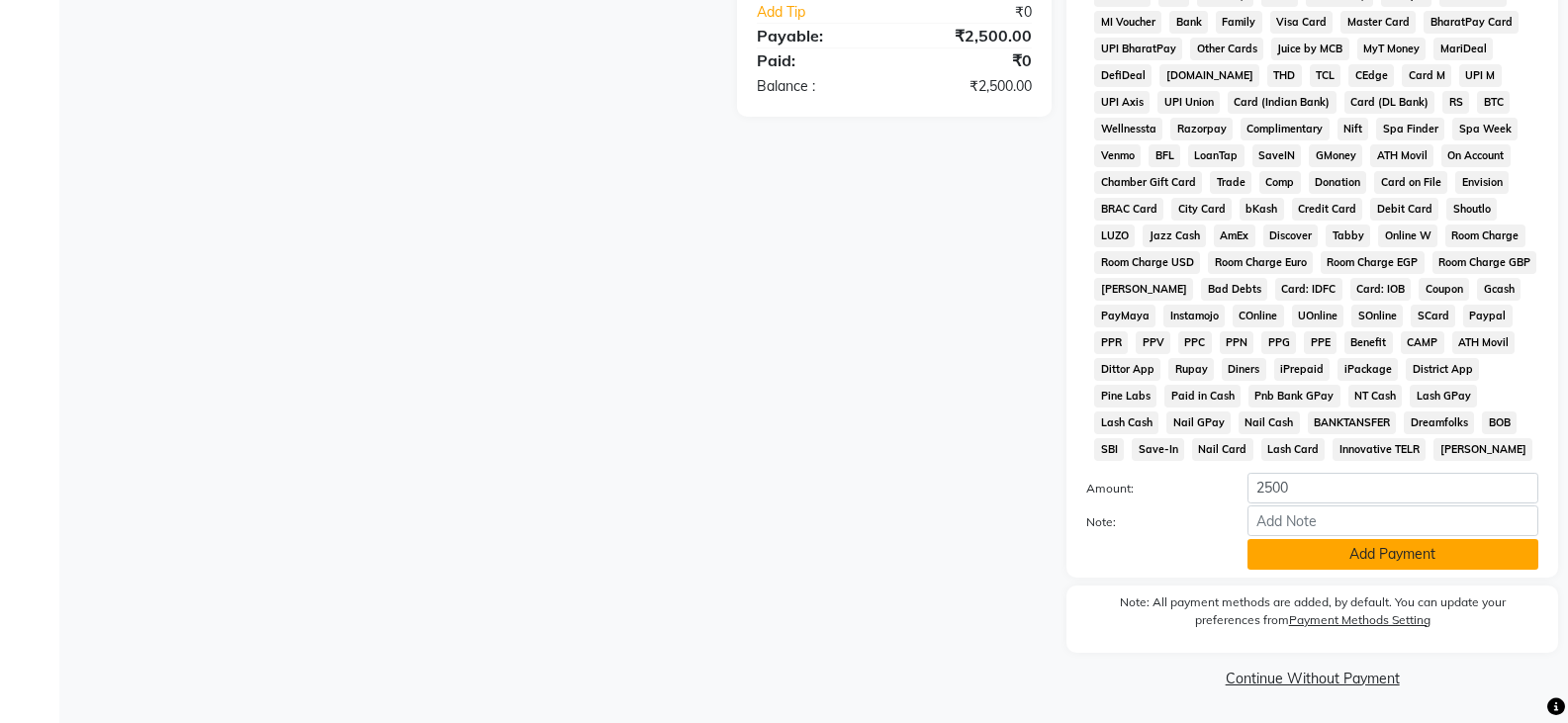
click at [1340, 548] on button "Add Payment" at bounding box center [1393, 554] width 291 height 31
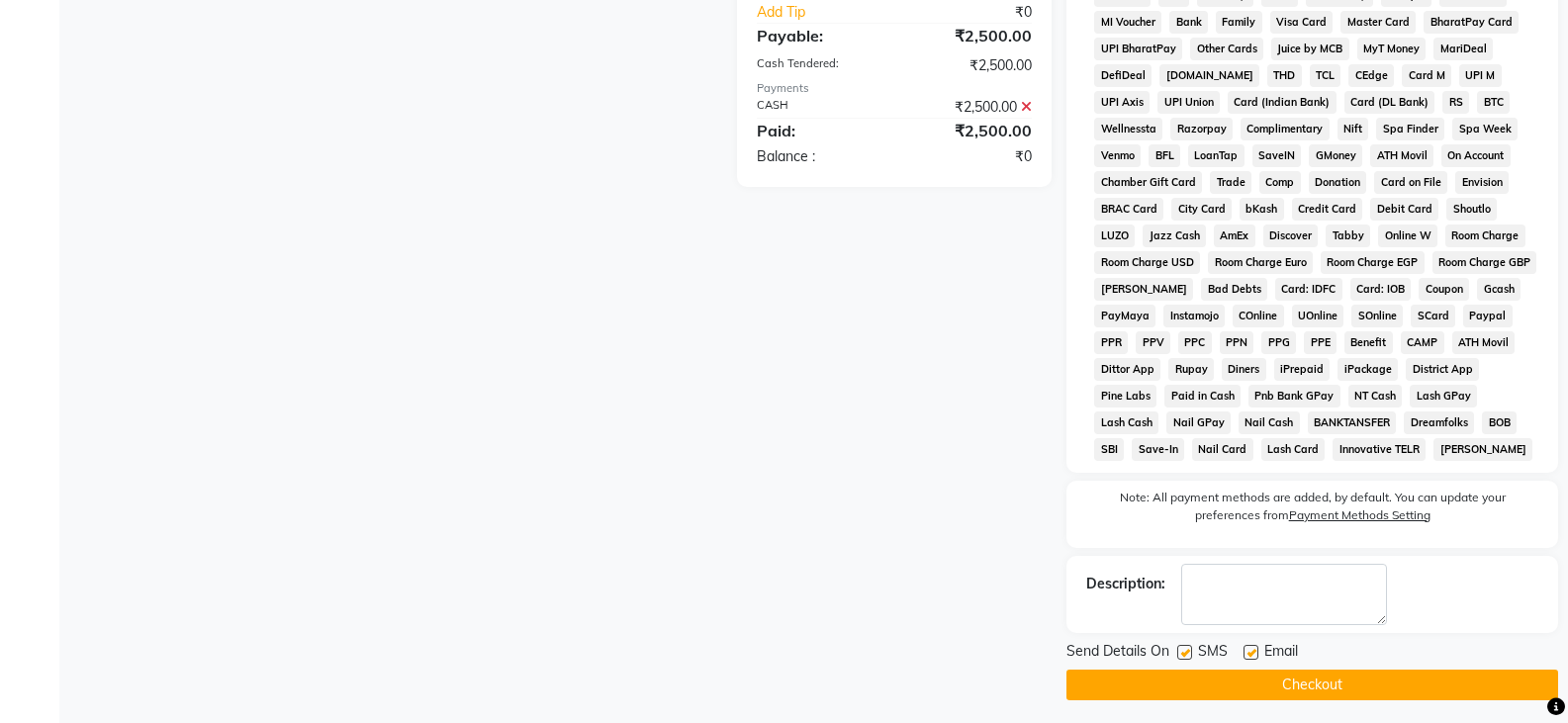
click at [1301, 687] on button "Checkout" at bounding box center [1312, 685] width 492 height 31
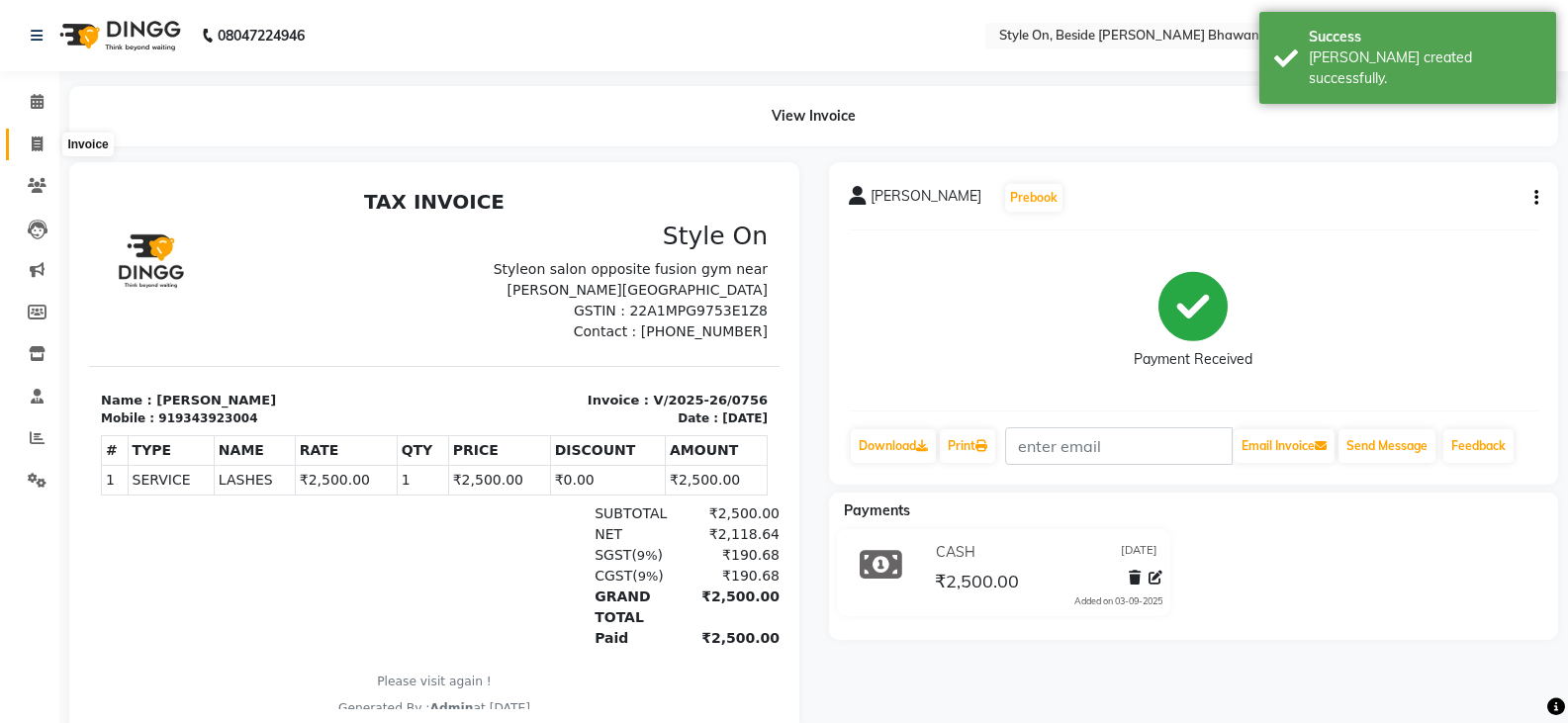
drag, startPoint x: 40, startPoint y: 142, endPoint x: 69, endPoint y: 132, distance: 30.7
click at [40, 142] on icon at bounding box center [37, 144] width 11 height 15
select select "4700"
select select "service"
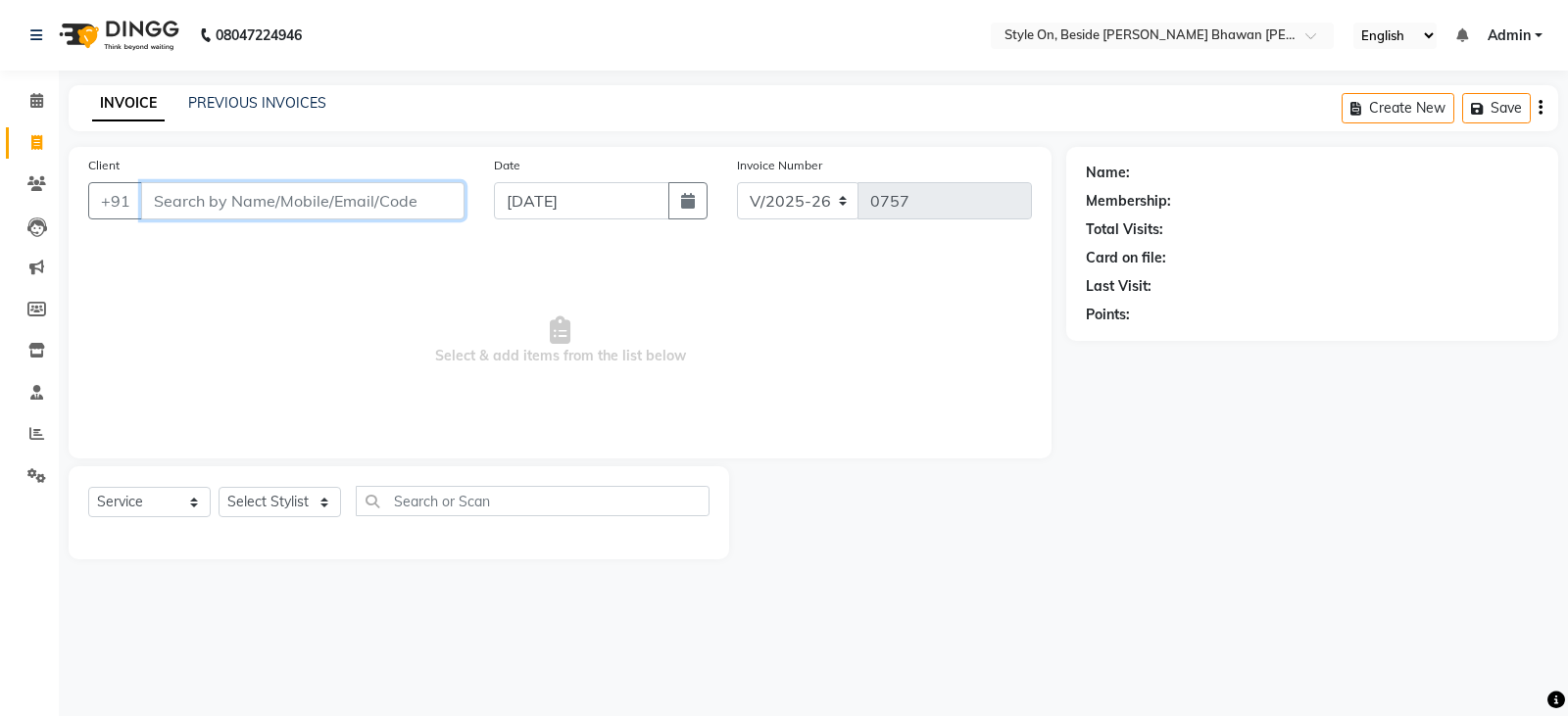
drag, startPoint x: 391, startPoint y: 196, endPoint x: 397, endPoint y: 168, distance: 28.6
click at [390, 196] on input "Client" at bounding box center [302, 201] width 323 height 38
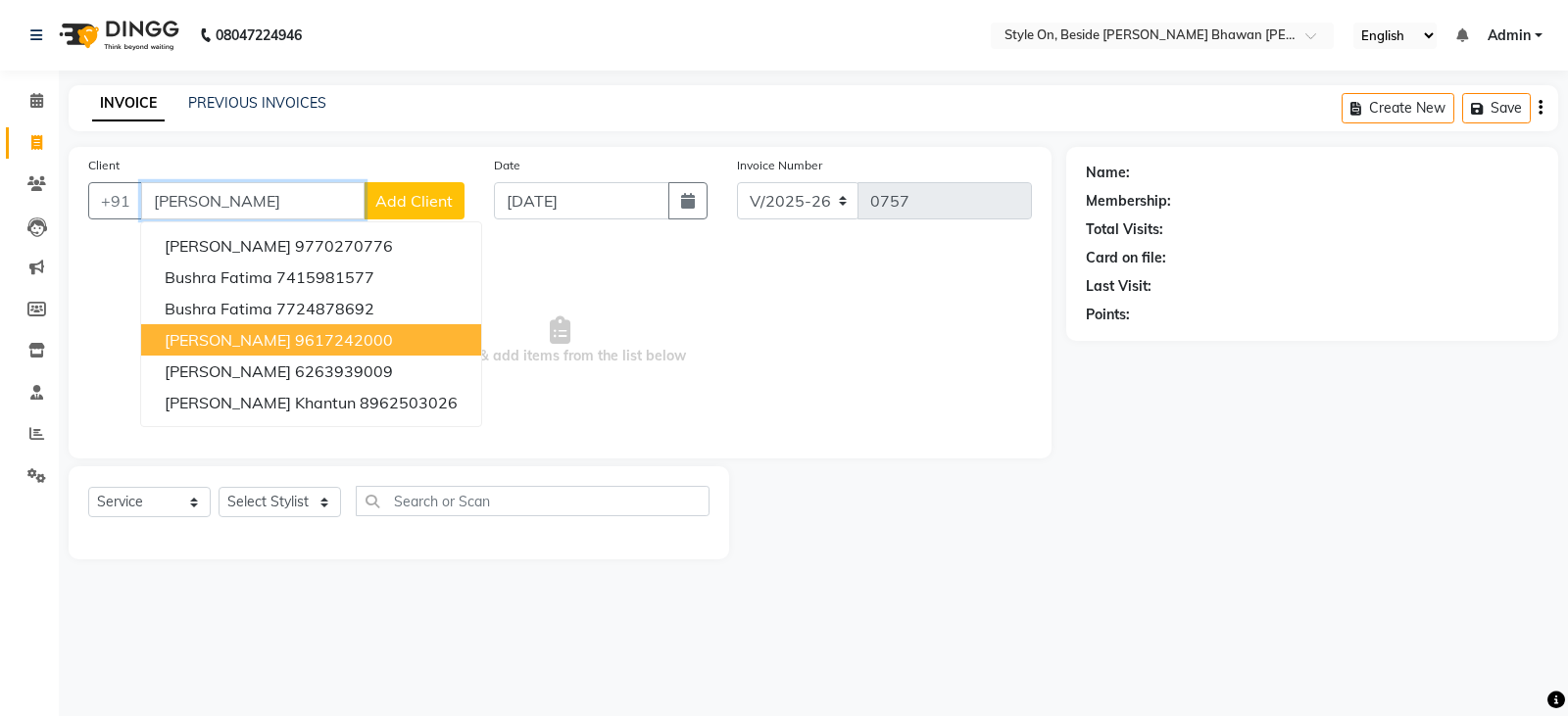
click at [295, 341] on ngb-highlight "9617242000" at bounding box center [344, 340] width 98 height 20
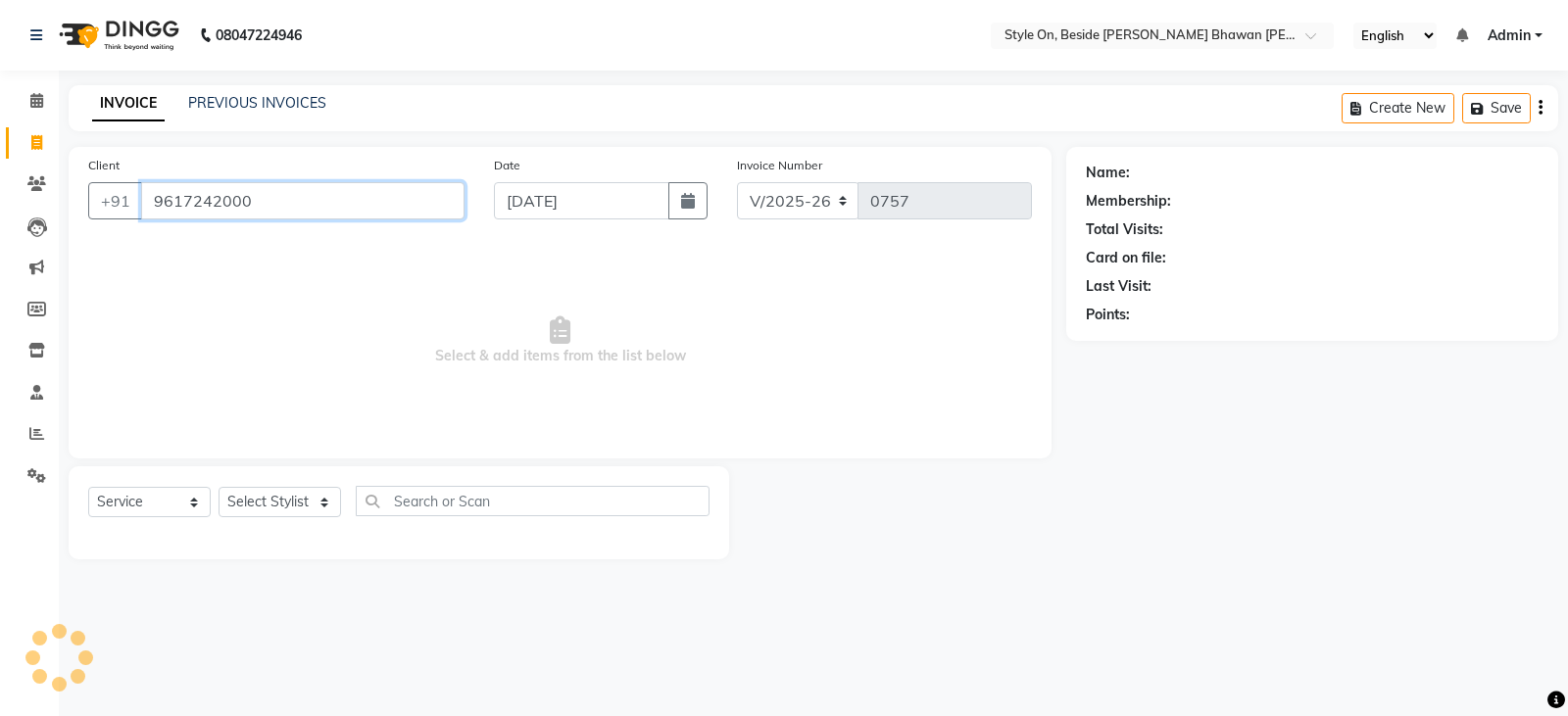
type input "9617242000"
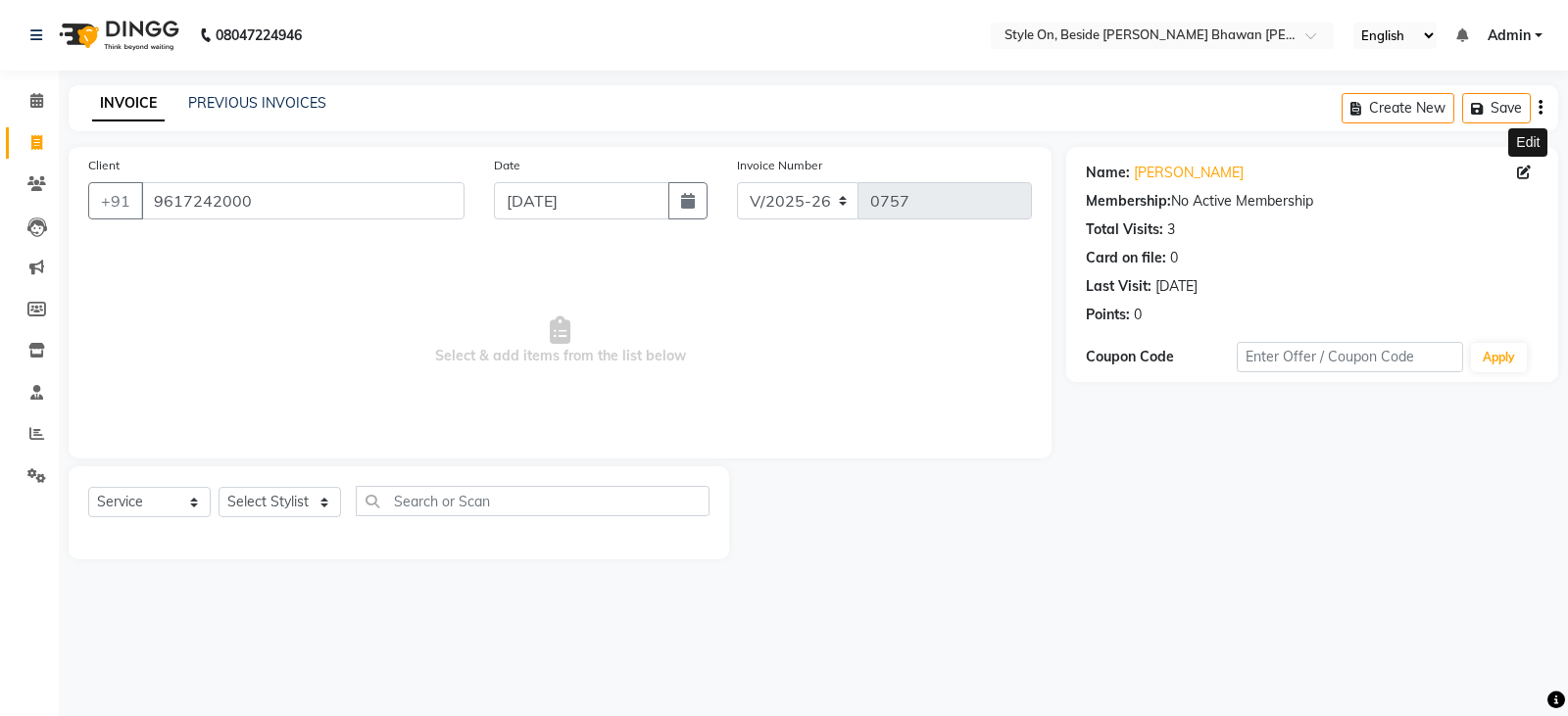
click at [1527, 177] on icon at bounding box center [1525, 173] width 14 height 14
select select "[DEMOGRAPHIC_DATA]"
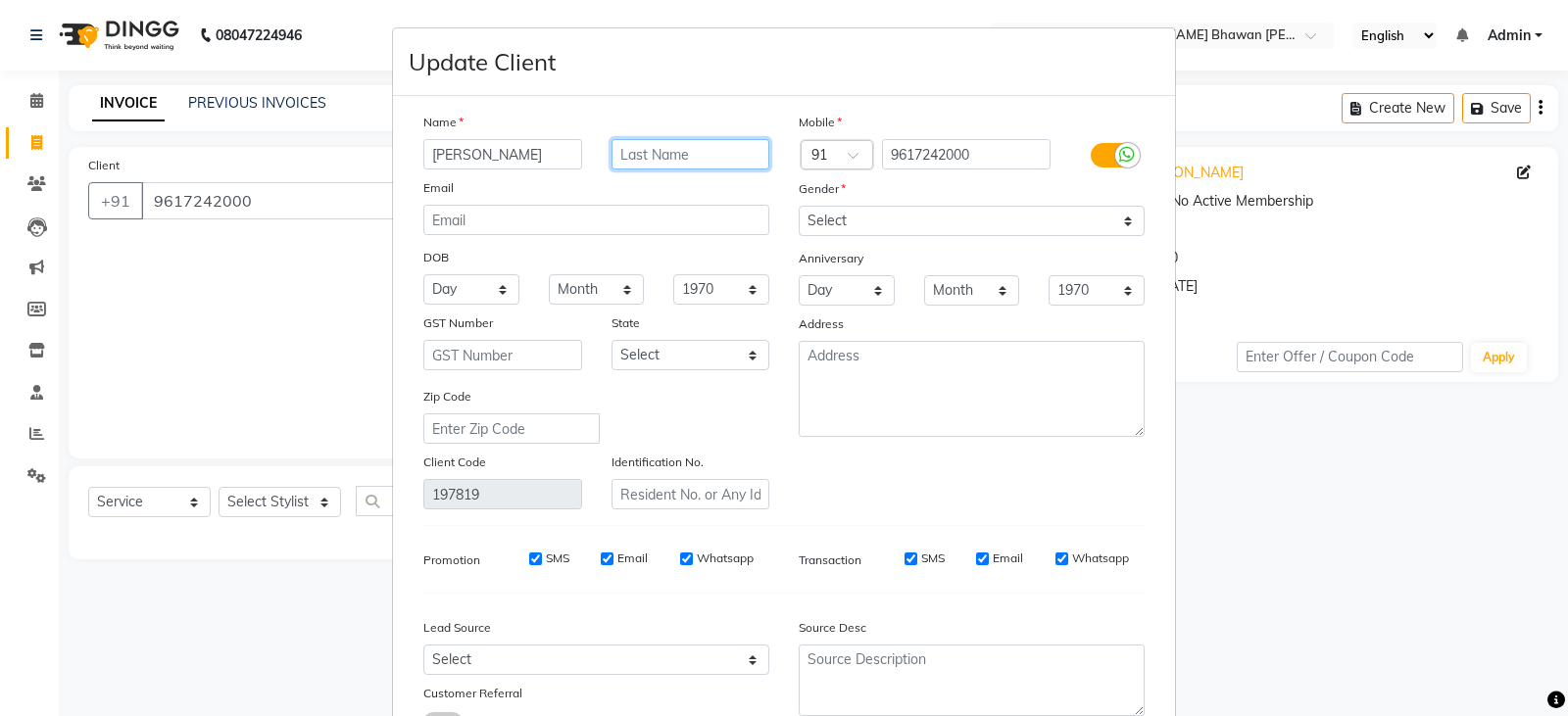
click at [698, 158] on input "text" at bounding box center [691, 154] width 159 height 31
type input "B"
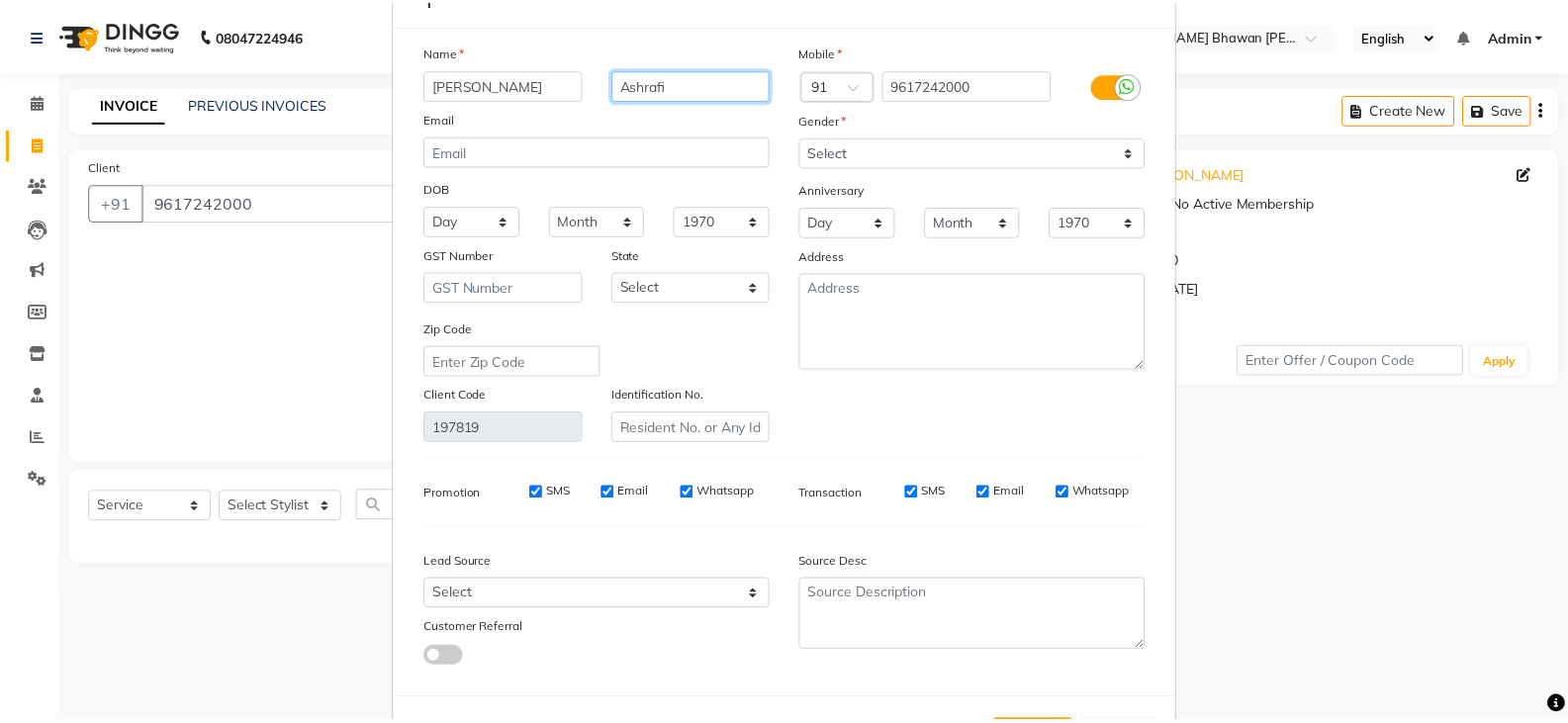
scroll to position [155, 0]
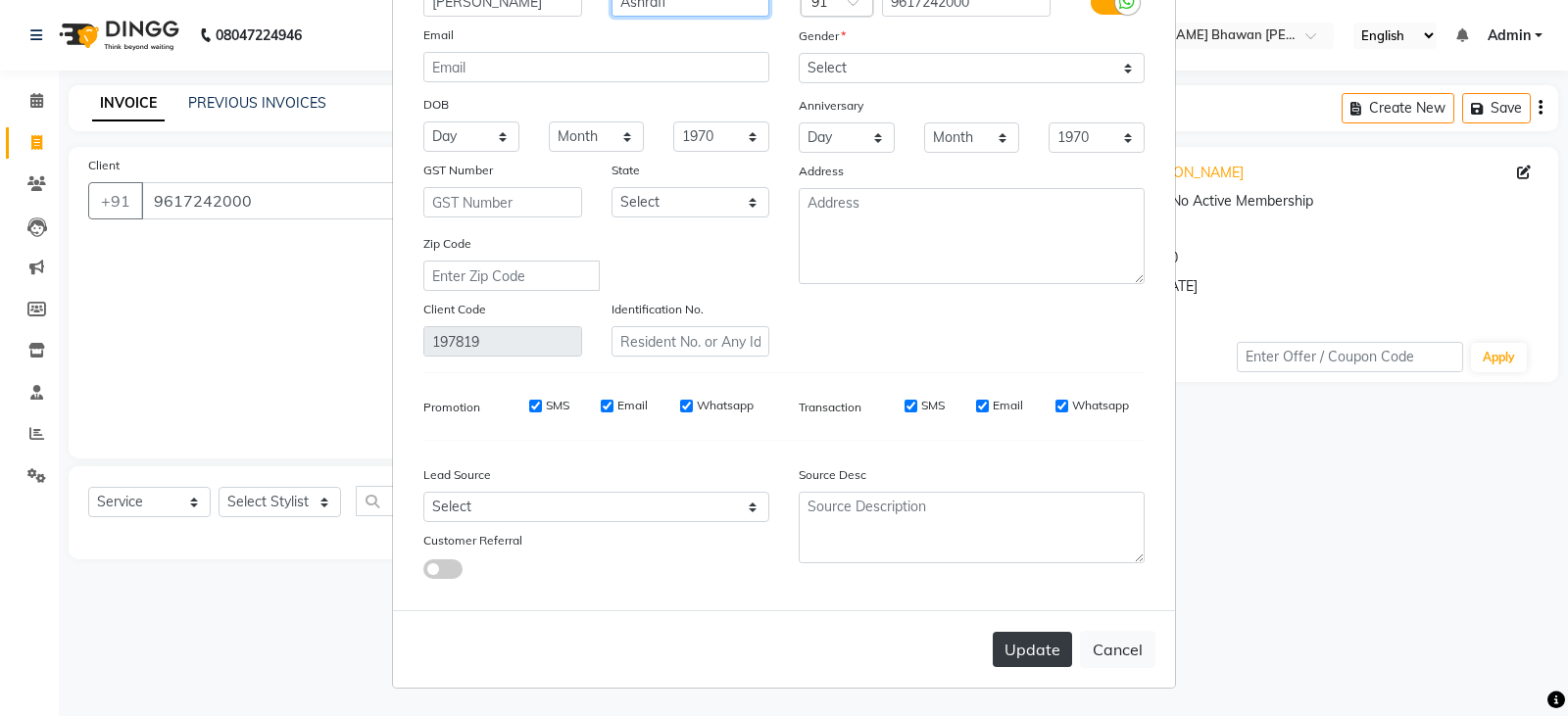
type input "Ashrafi"
click at [1033, 656] on button "Update" at bounding box center [1032, 650] width 79 height 36
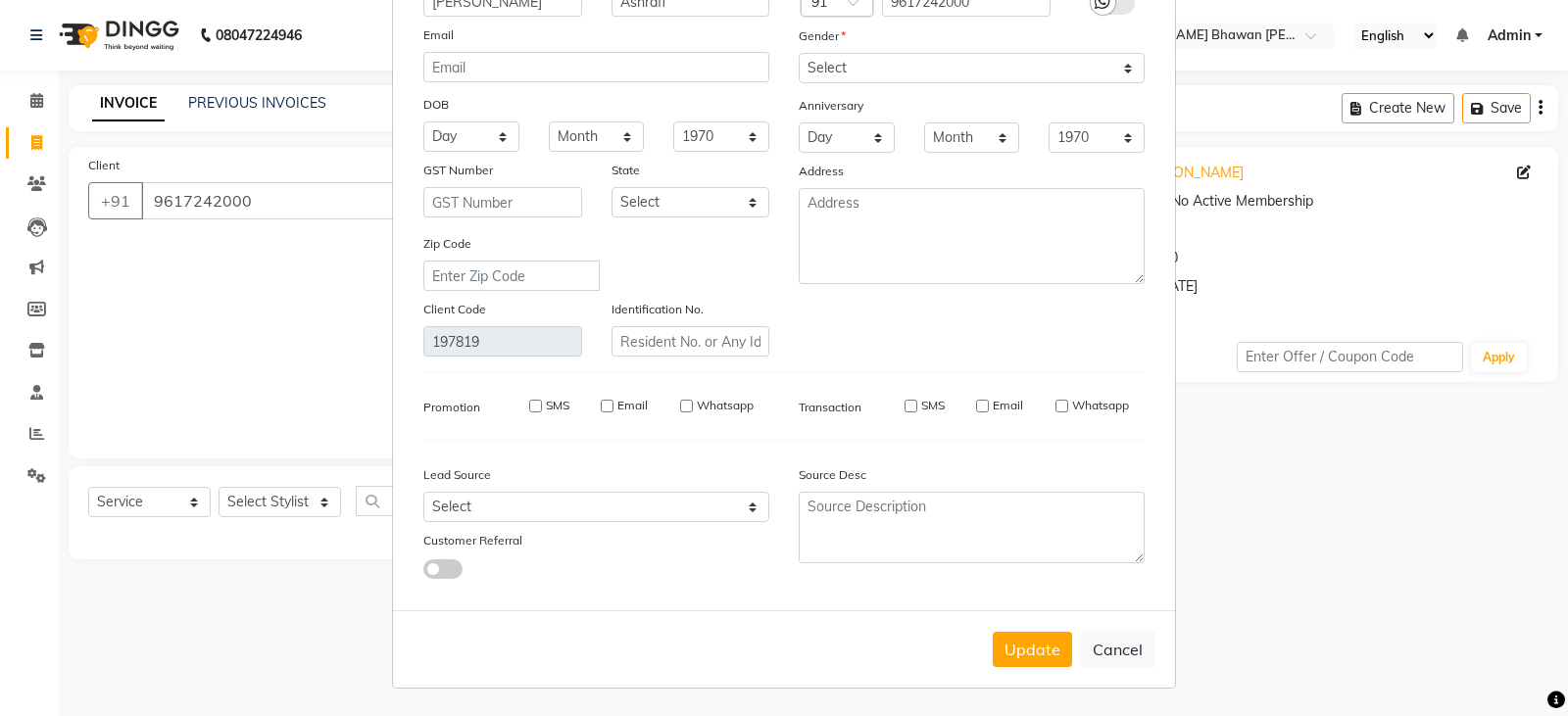
select select
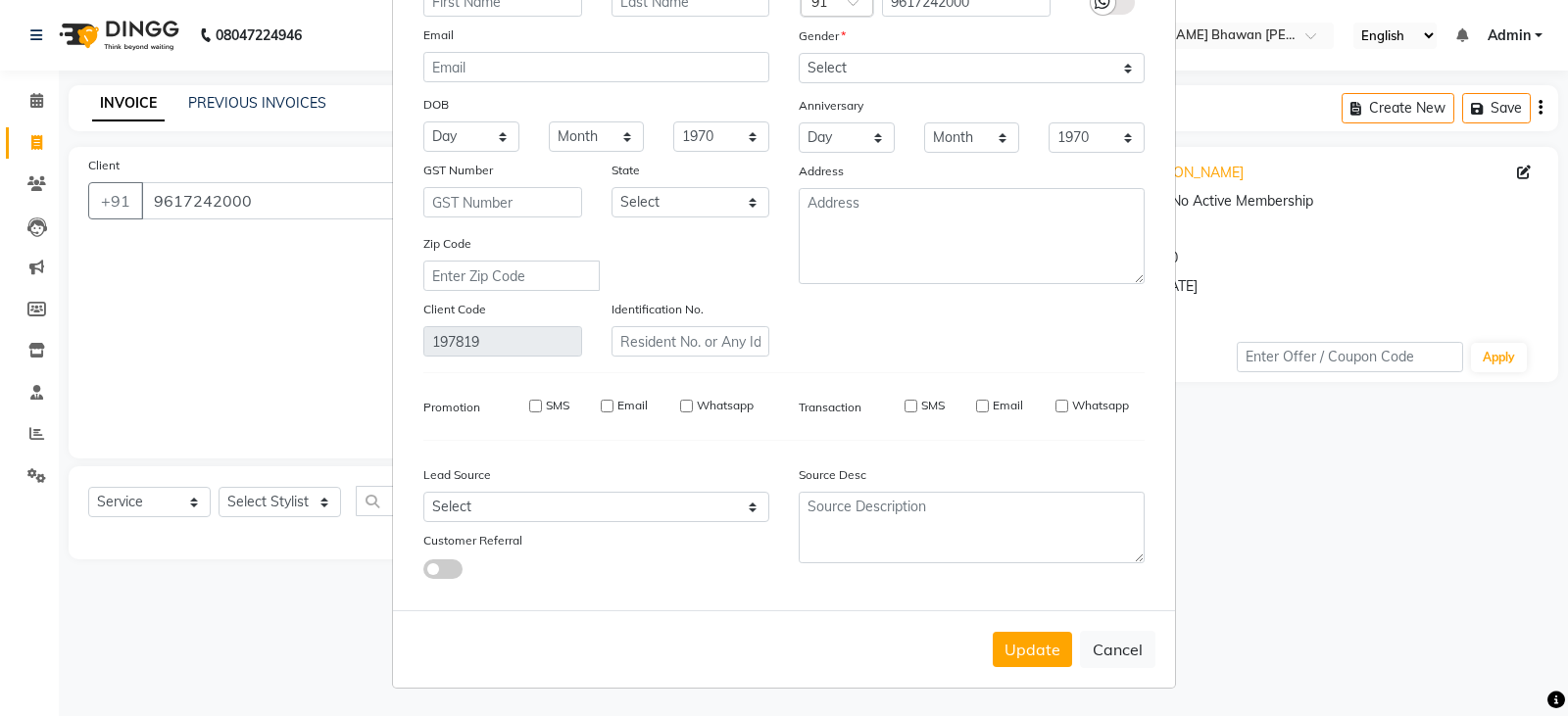
select select
checkbox input "false"
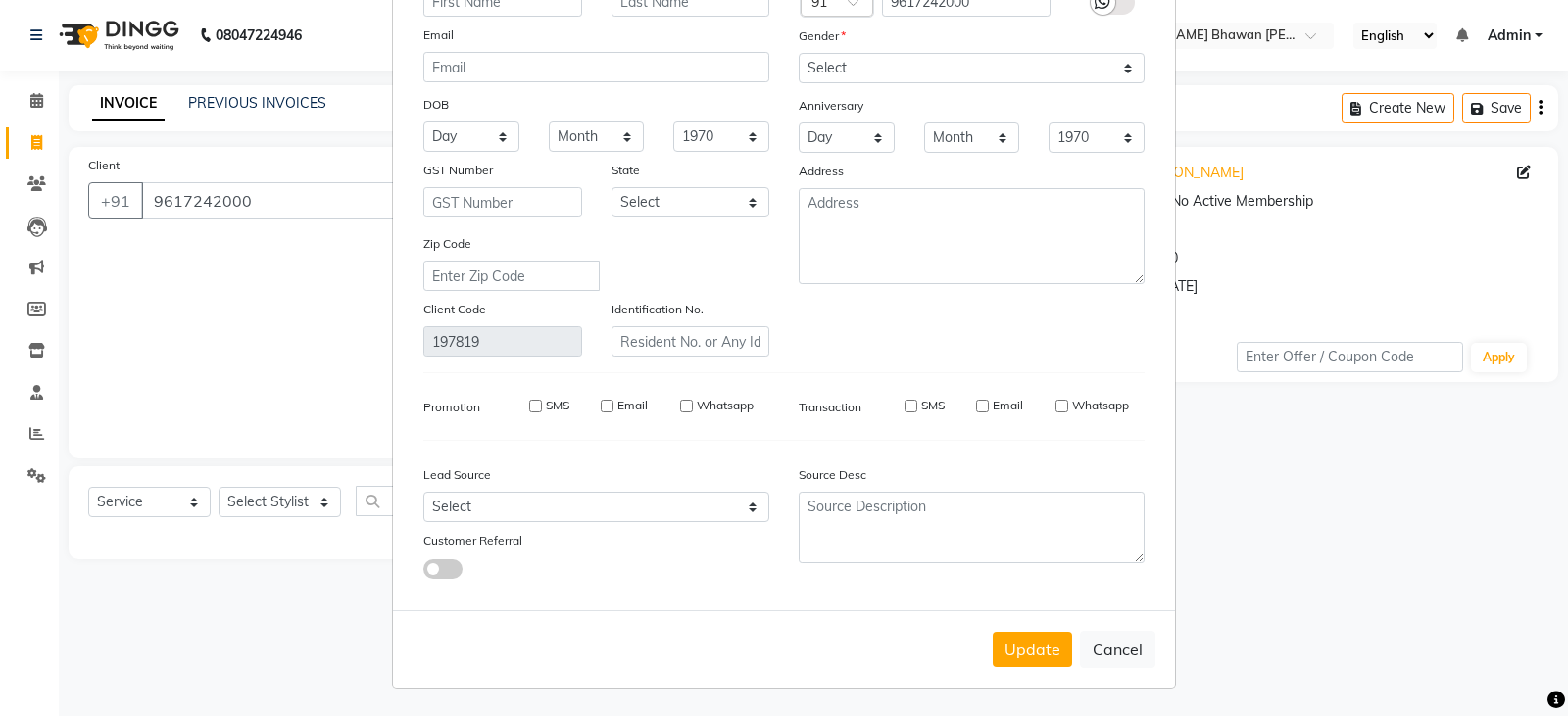
checkbox input "false"
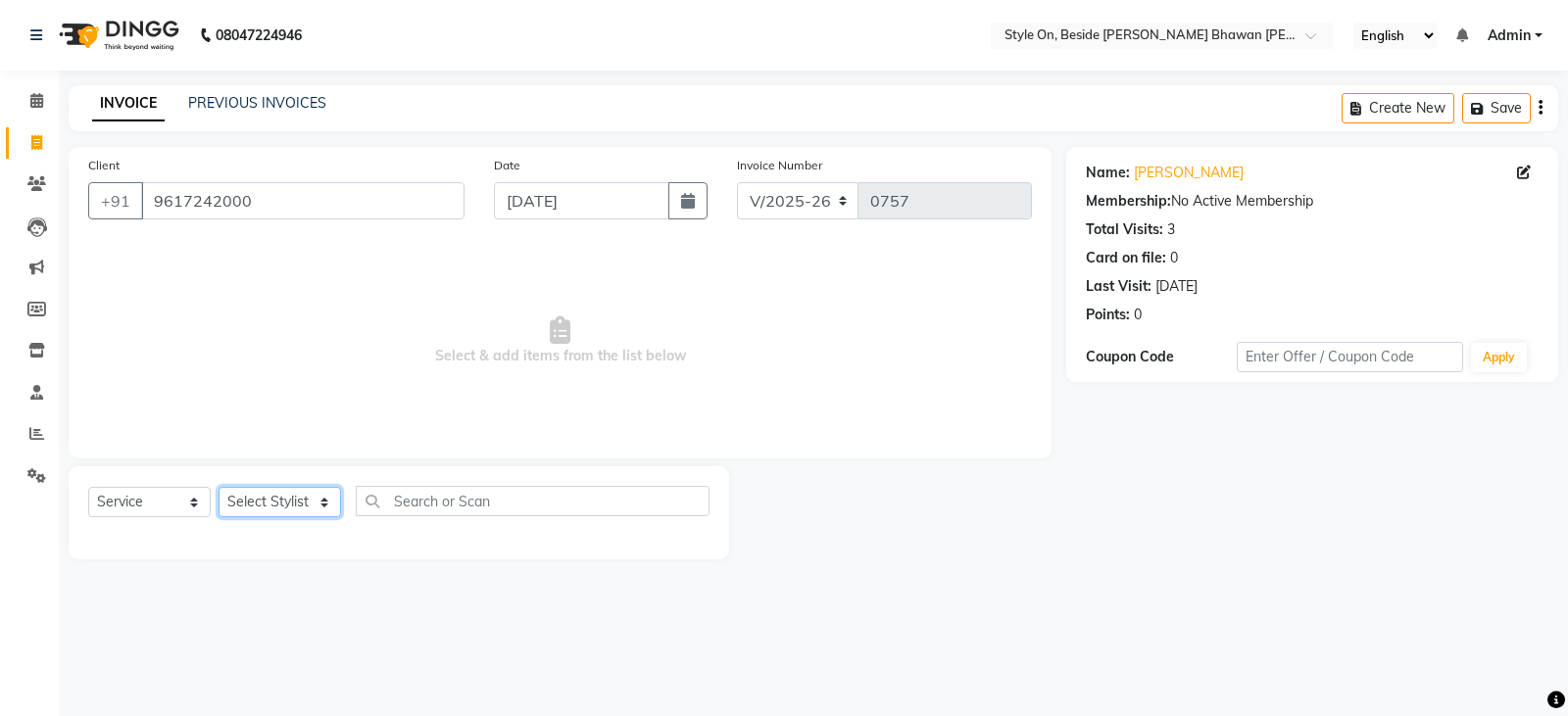
click at [270, 501] on select "Select Stylist [PERSON_NAME] Anju [PERSON_NAME] [PERSON_NAME] [PERSON_NAME] [PE…" at bounding box center [280, 502] width 123 height 31
select select "27827"
click at [218, 487] on select "Select Stylist [PERSON_NAME] Anju [PERSON_NAME] [PERSON_NAME] [PERSON_NAME] [PE…" at bounding box center [280, 502] width 123 height 31
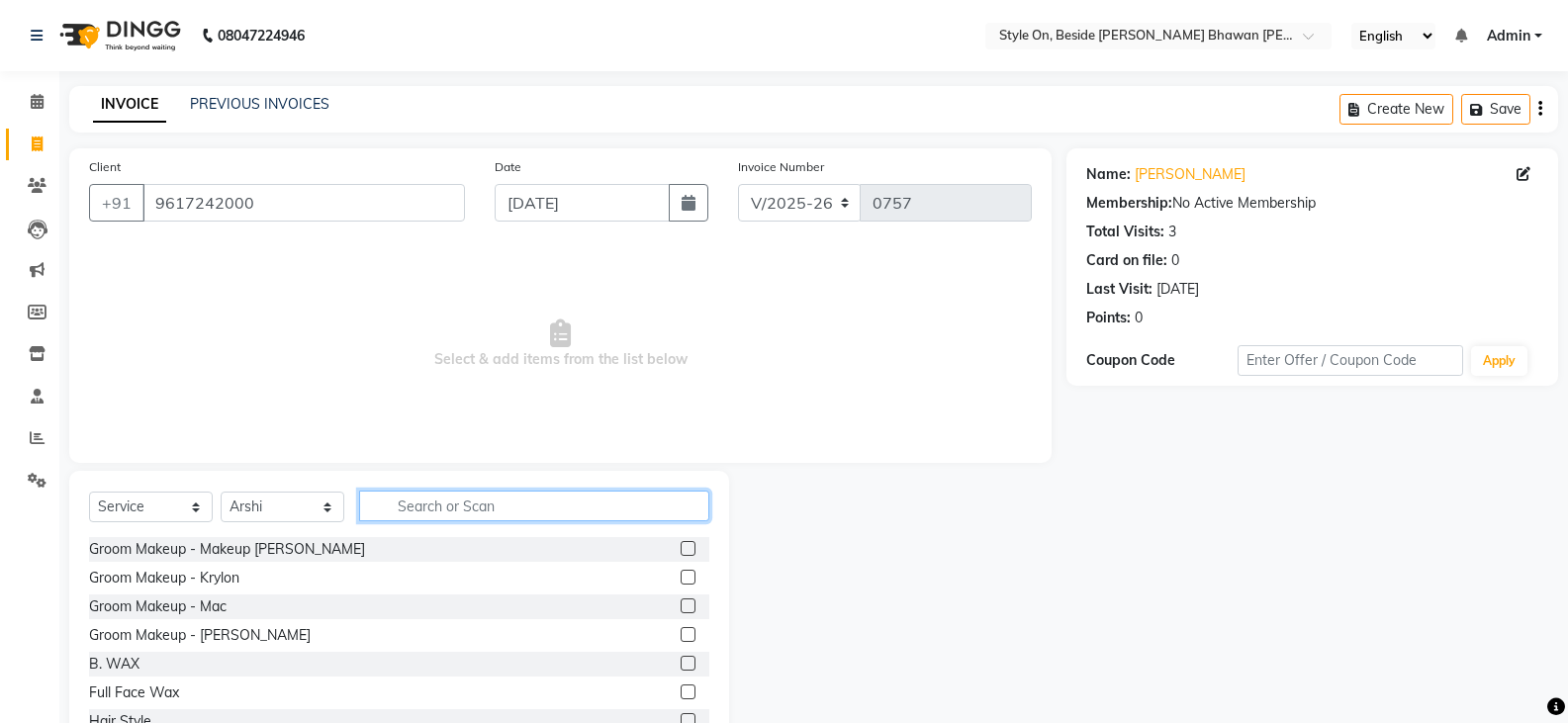
click at [439, 507] on input "text" at bounding box center [534, 506] width 350 height 31
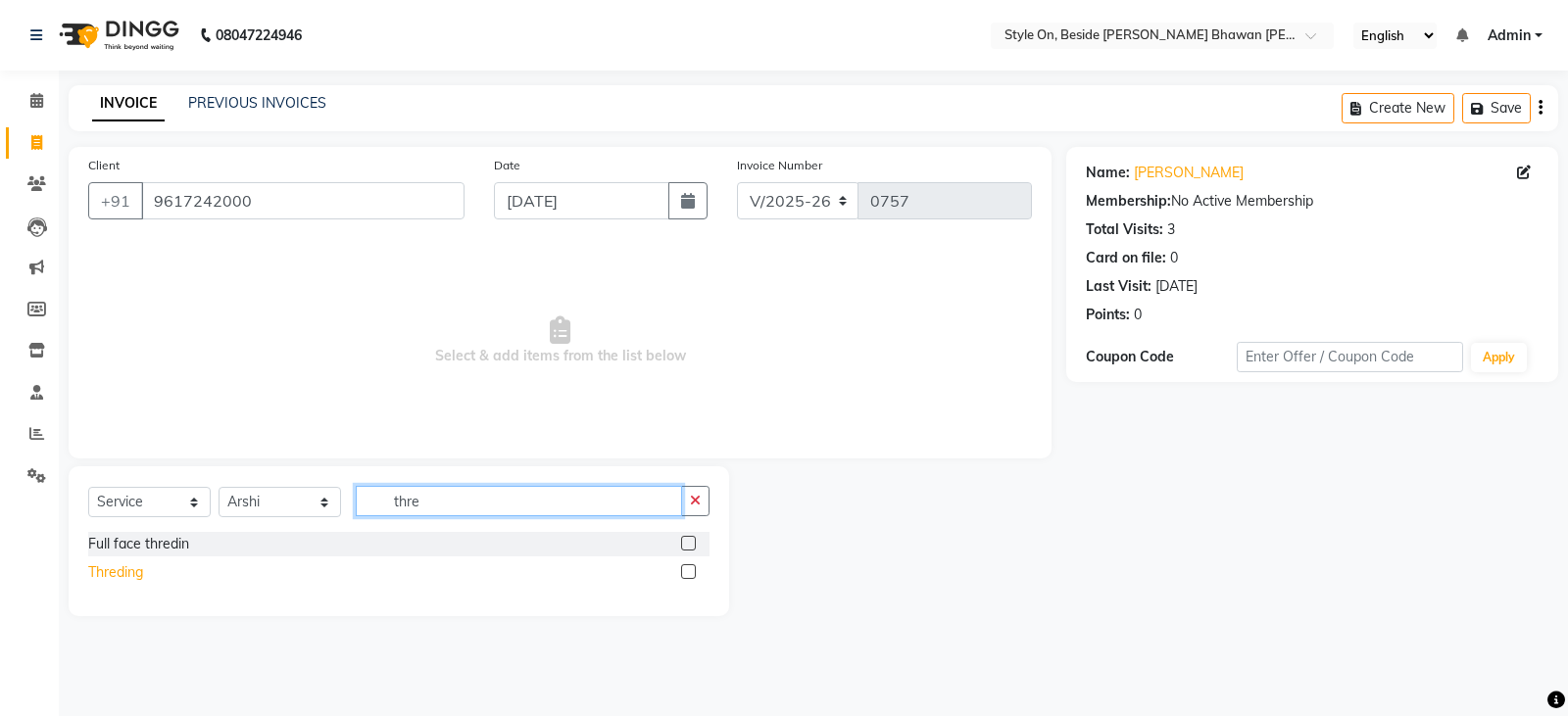
type input "thre"
drag, startPoint x: 117, startPoint y: 566, endPoint x: 191, endPoint y: 558, distance: 74.4
click at [118, 565] on div "Threding" at bounding box center [116, 572] width 55 height 21
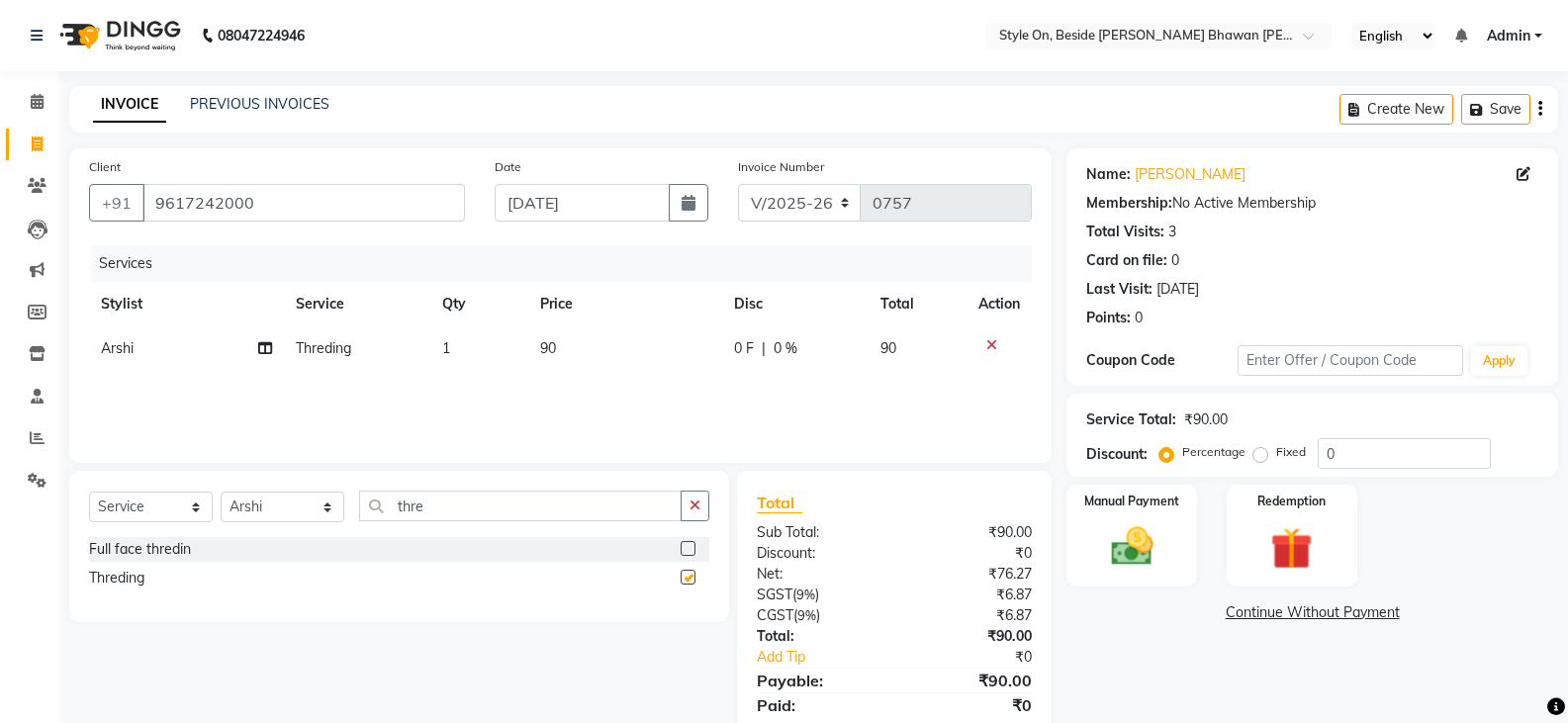
checkbox input "false"
click at [566, 375] on div "Services Stylist Service Qty Price Disc Total Action Arshi Threding 1 90 0 F | …" at bounding box center [560, 344] width 943 height 197
click at [571, 363] on td "90" at bounding box center [625, 348] width 195 height 45
select select "27827"
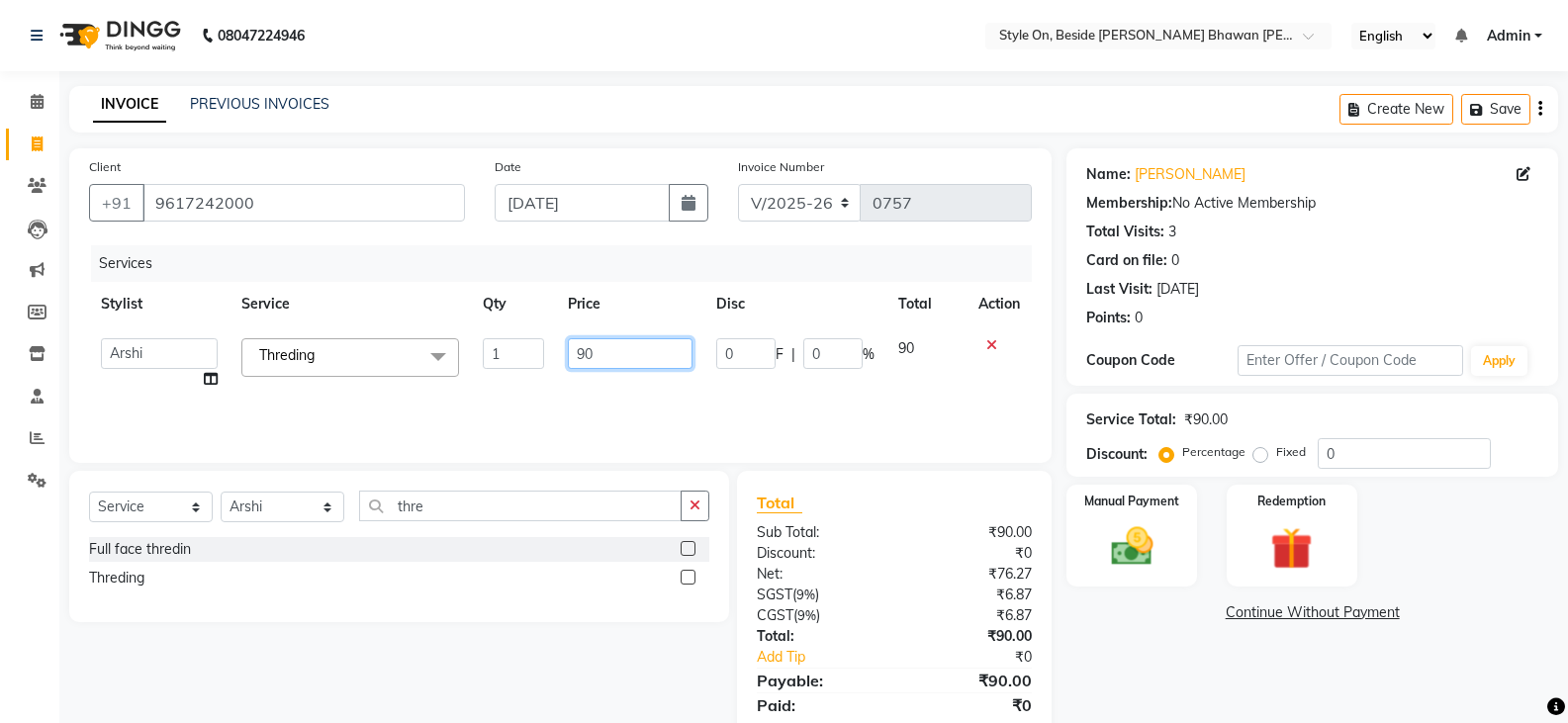
drag, startPoint x: 581, startPoint y: 350, endPoint x: 562, endPoint y: 373, distance: 29.8
click at [564, 372] on td "90" at bounding box center [630, 363] width 148 height 75
drag, startPoint x: 616, startPoint y: 349, endPoint x: 549, endPoint y: 374, distance: 71.5
click at [549, 374] on tr "[PERSON_NAME] Anju [PERSON_NAME] [PERSON_NAME] [PERSON_NAME] [PERSON_NAME] [PER…" at bounding box center [560, 363] width 943 height 75
type input "110"
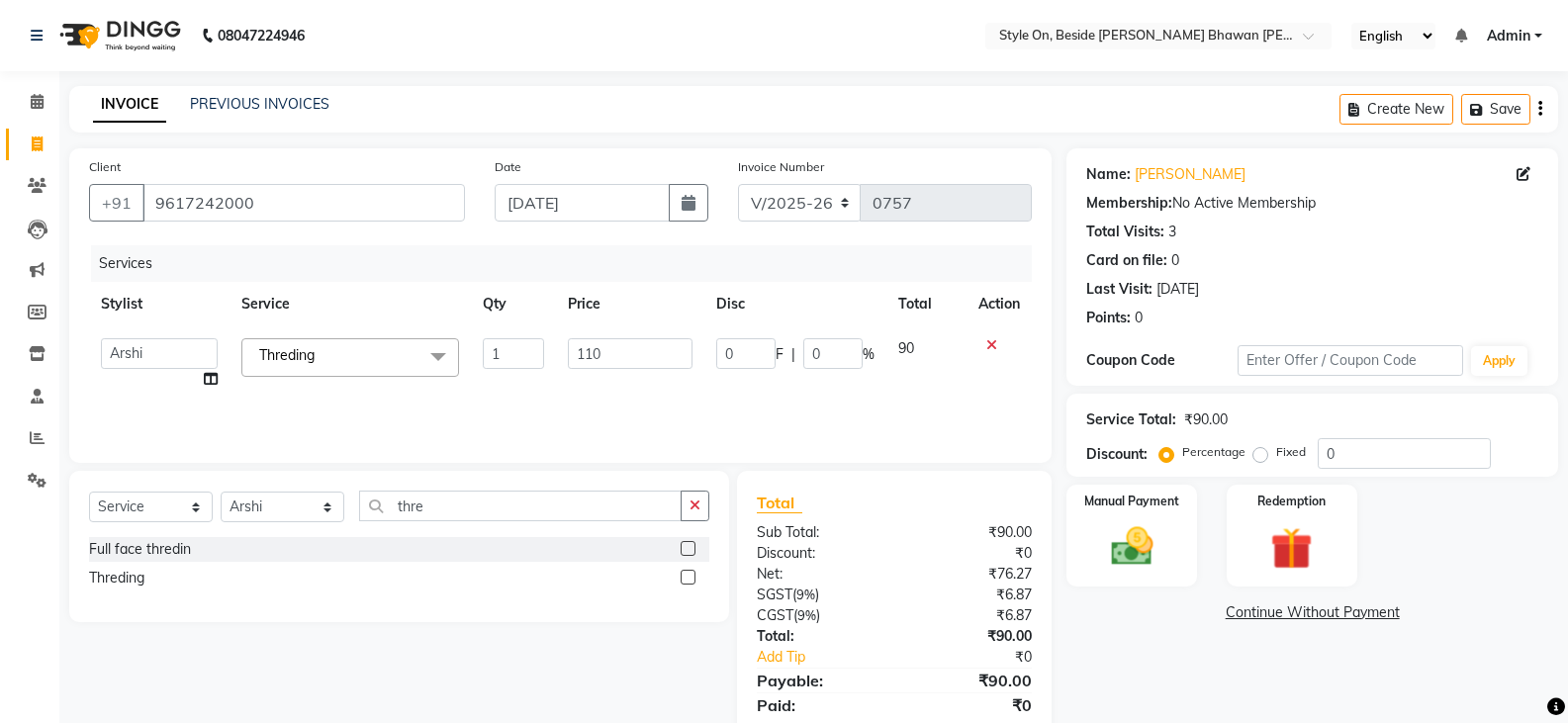
click at [549, 374] on div "Services Stylist Service Qty Price Disc Total Action [PERSON_NAME] Anju [PERSON…" at bounding box center [560, 344] width 943 height 197
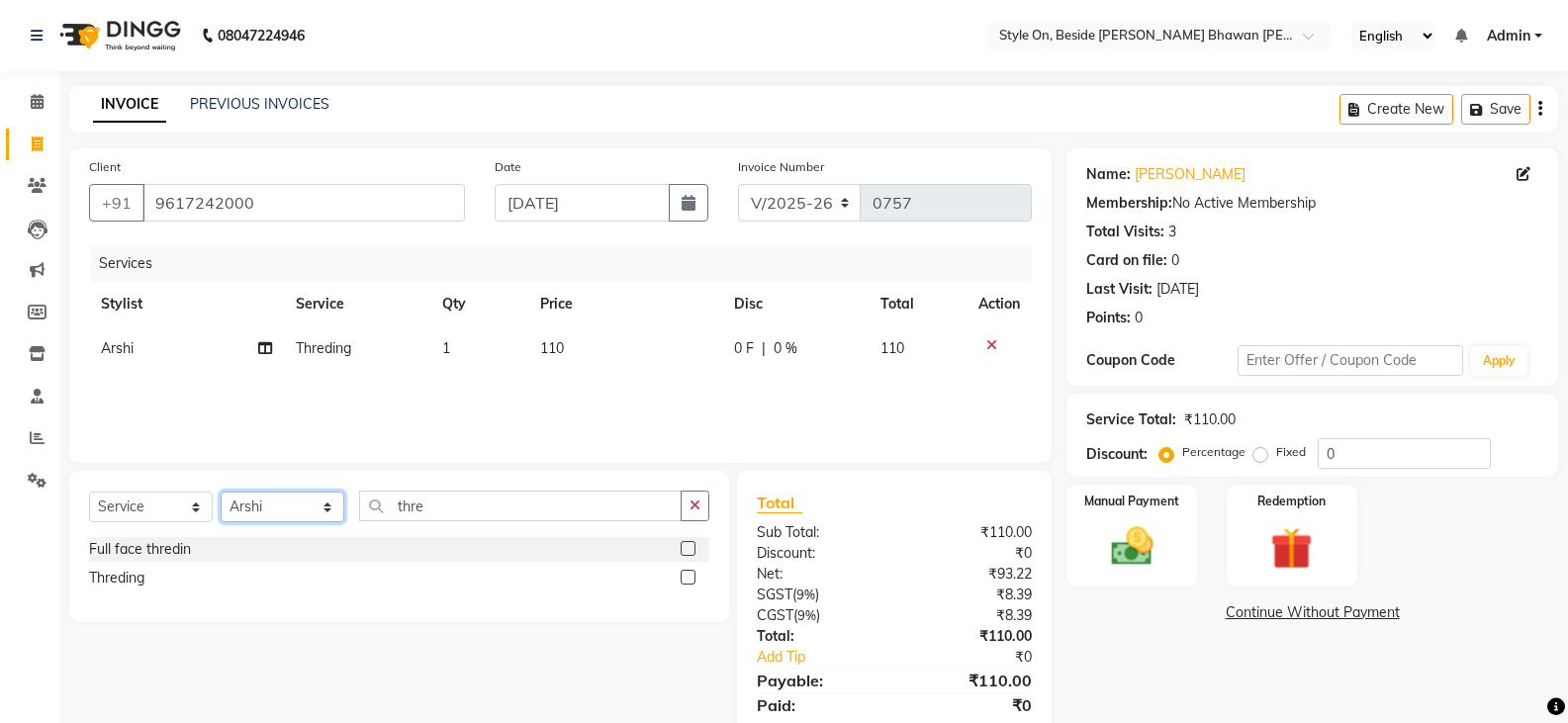
click at [259, 504] on select "Select Stylist [PERSON_NAME] Anju [PERSON_NAME] [PERSON_NAME] [PERSON_NAME] [PE…" at bounding box center [282, 507] width 124 height 31
select select "72226"
drag, startPoint x: 263, startPoint y: 506, endPoint x: 326, endPoint y: 509, distance: 63.1
click at [263, 506] on select "Select Stylist [PERSON_NAME] Anju [PERSON_NAME] [PERSON_NAME] [PERSON_NAME] [PE…" at bounding box center [282, 507] width 124 height 31
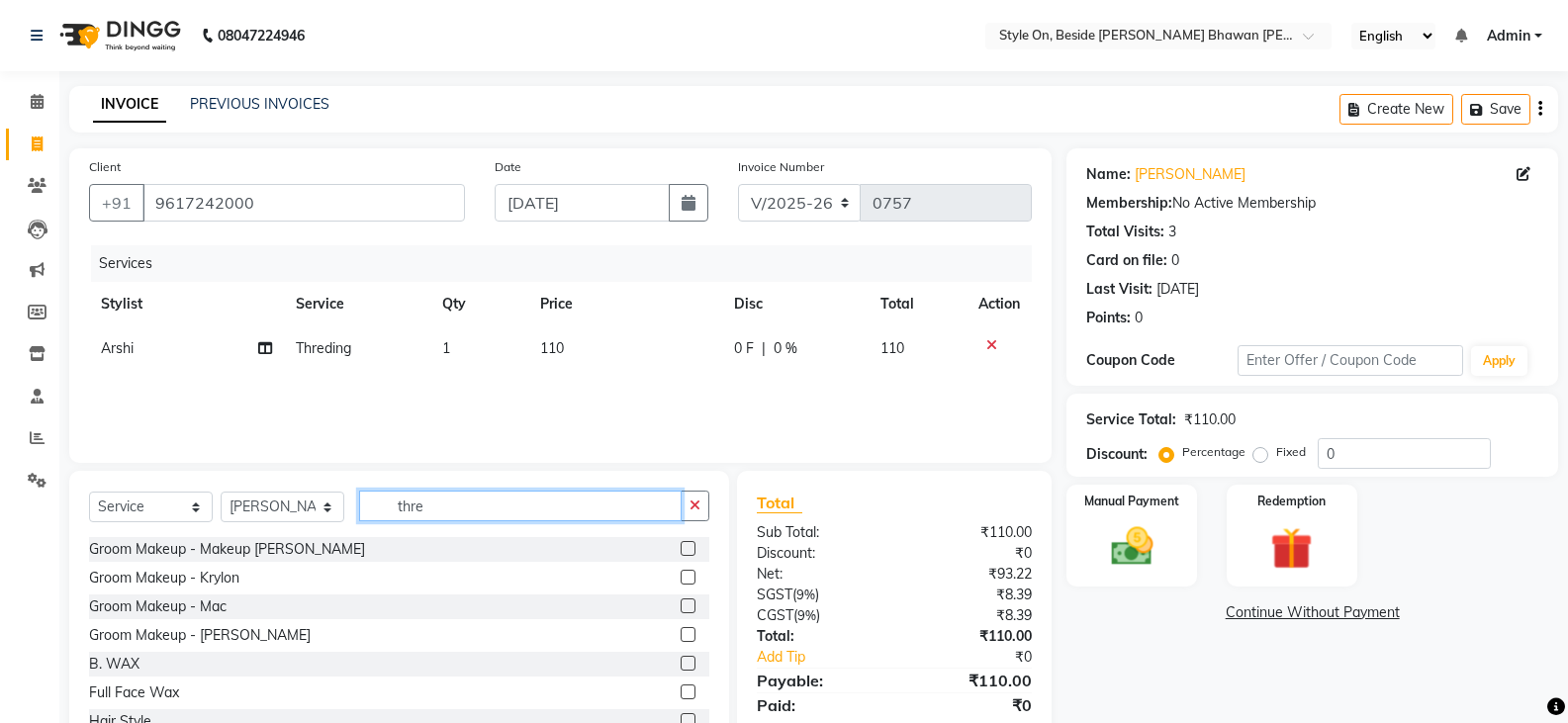
drag, startPoint x: 447, startPoint y: 502, endPoint x: 387, endPoint y: 535, distance: 68.5
click at [387, 535] on div "Select Service Product Membership Package Voucher Prepaid Gift Card Select Styl…" at bounding box center [399, 514] width 620 height 47
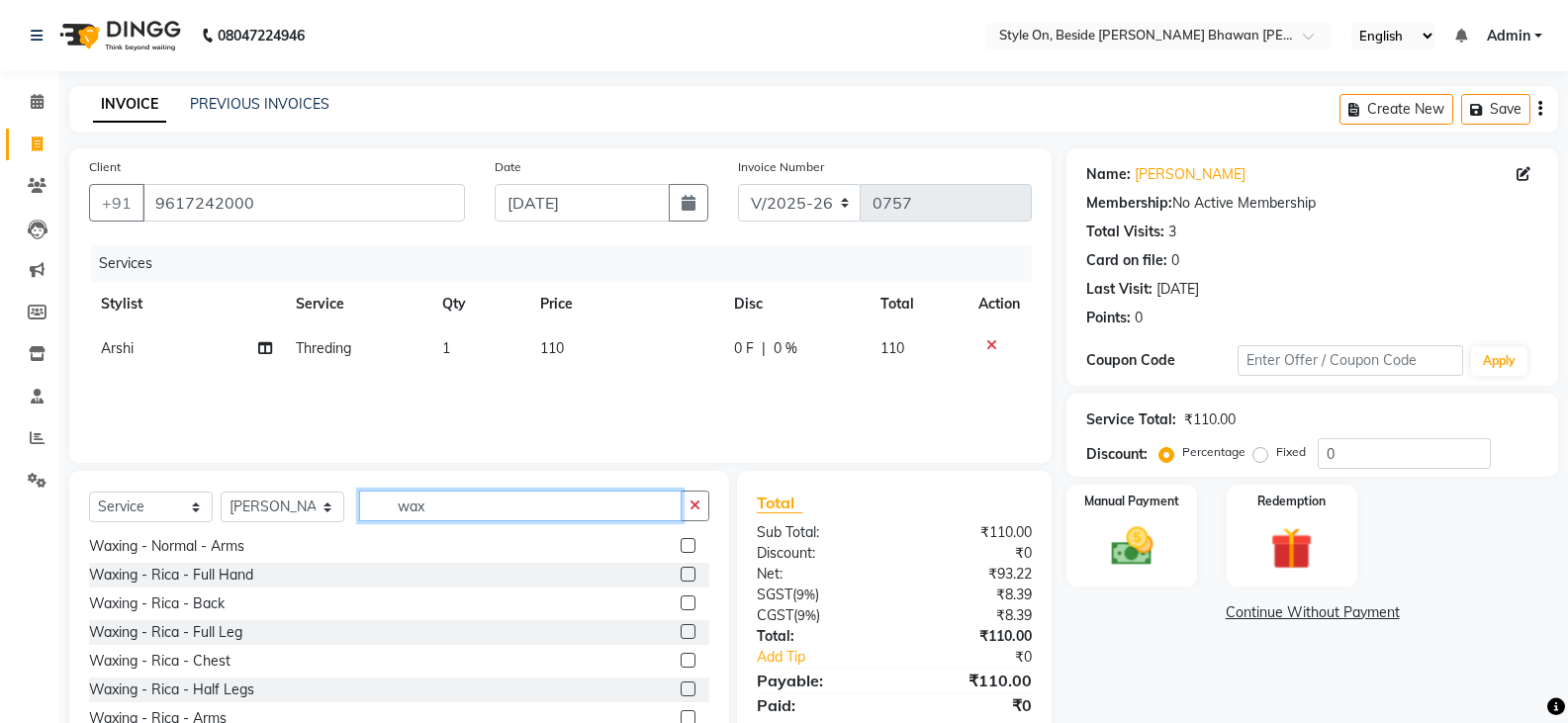
scroll to position [69, 0]
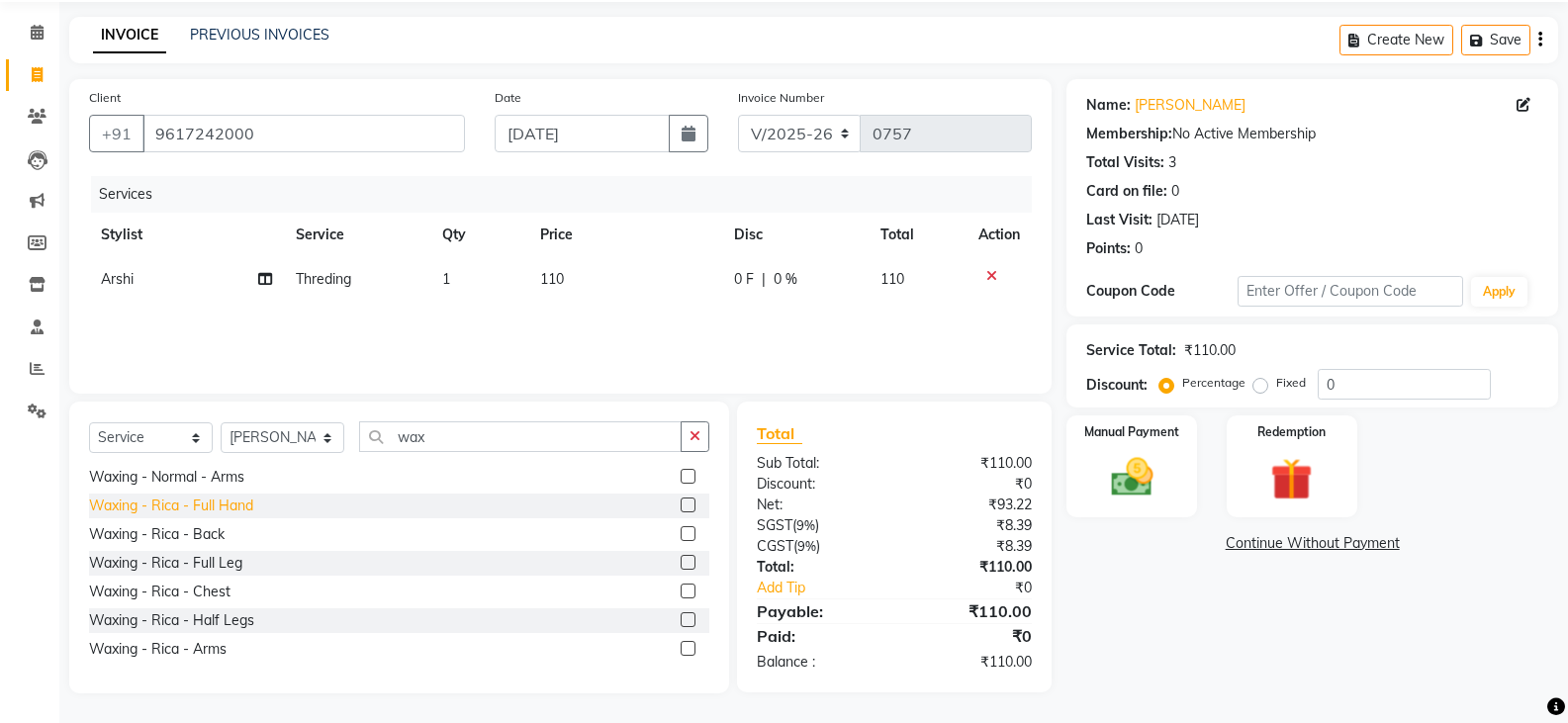
click at [224, 506] on div "Waxing - Rica - Full Hand" at bounding box center [171, 506] width 165 height 21
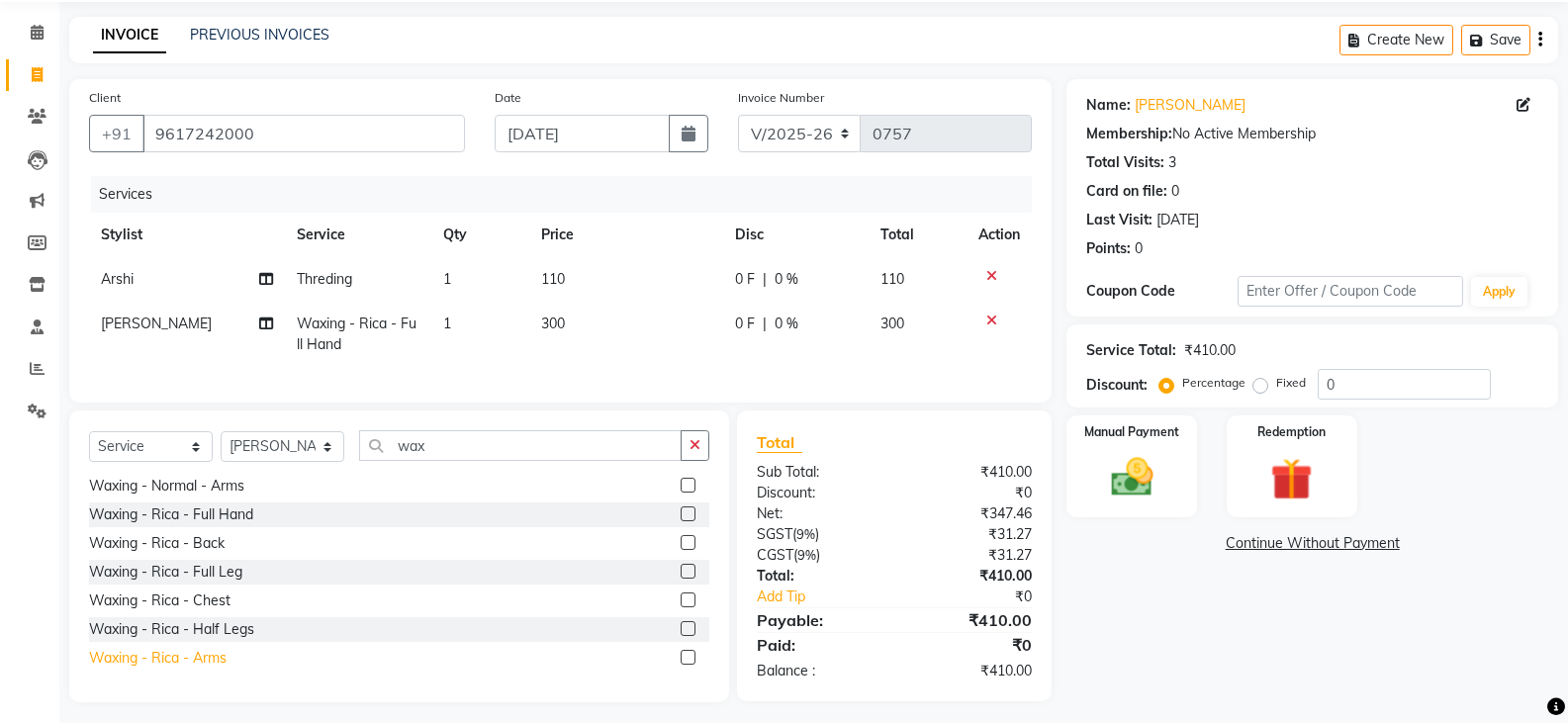
click at [212, 669] on div "Waxing - Rica - Arms" at bounding box center [158, 658] width 138 height 21
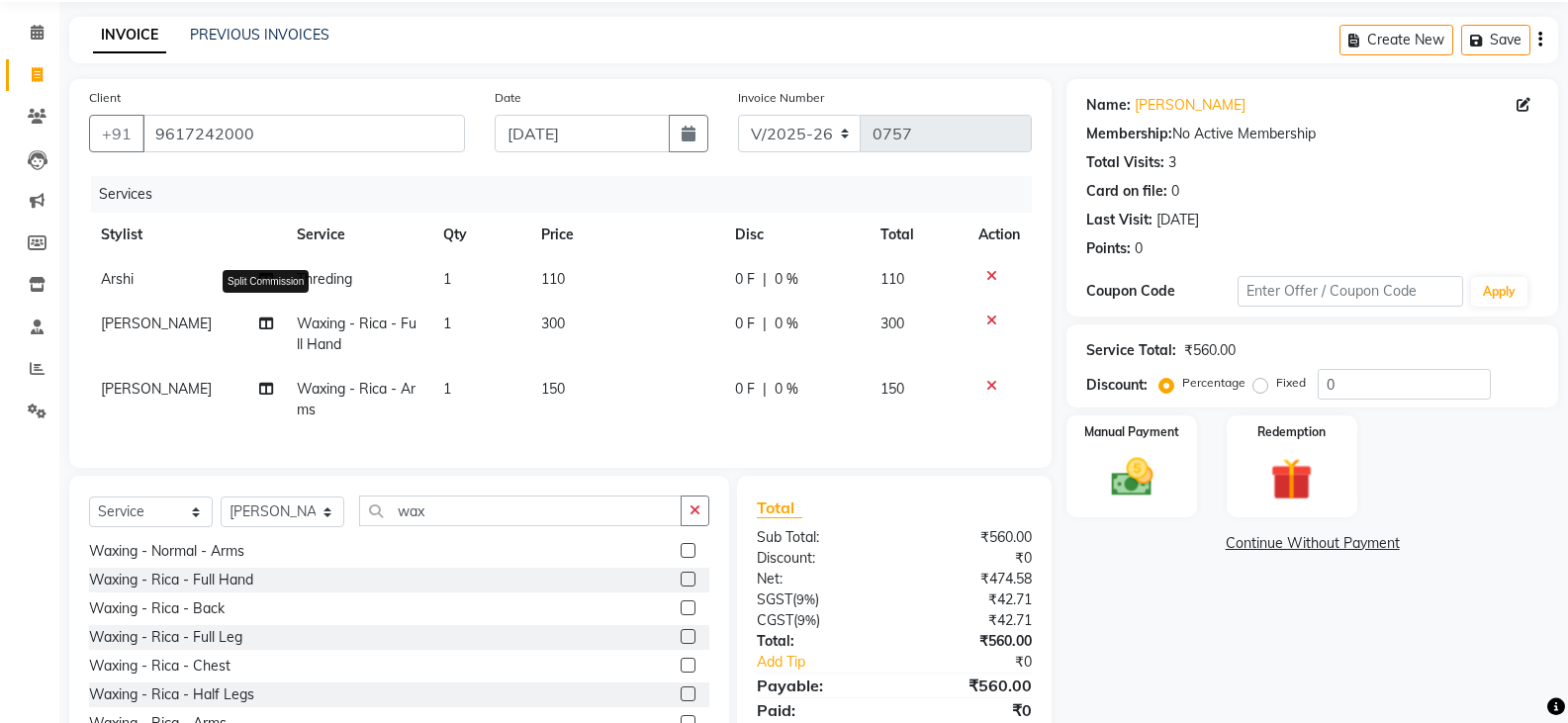
click at [264, 324] on icon at bounding box center [266, 323] width 14 height 14
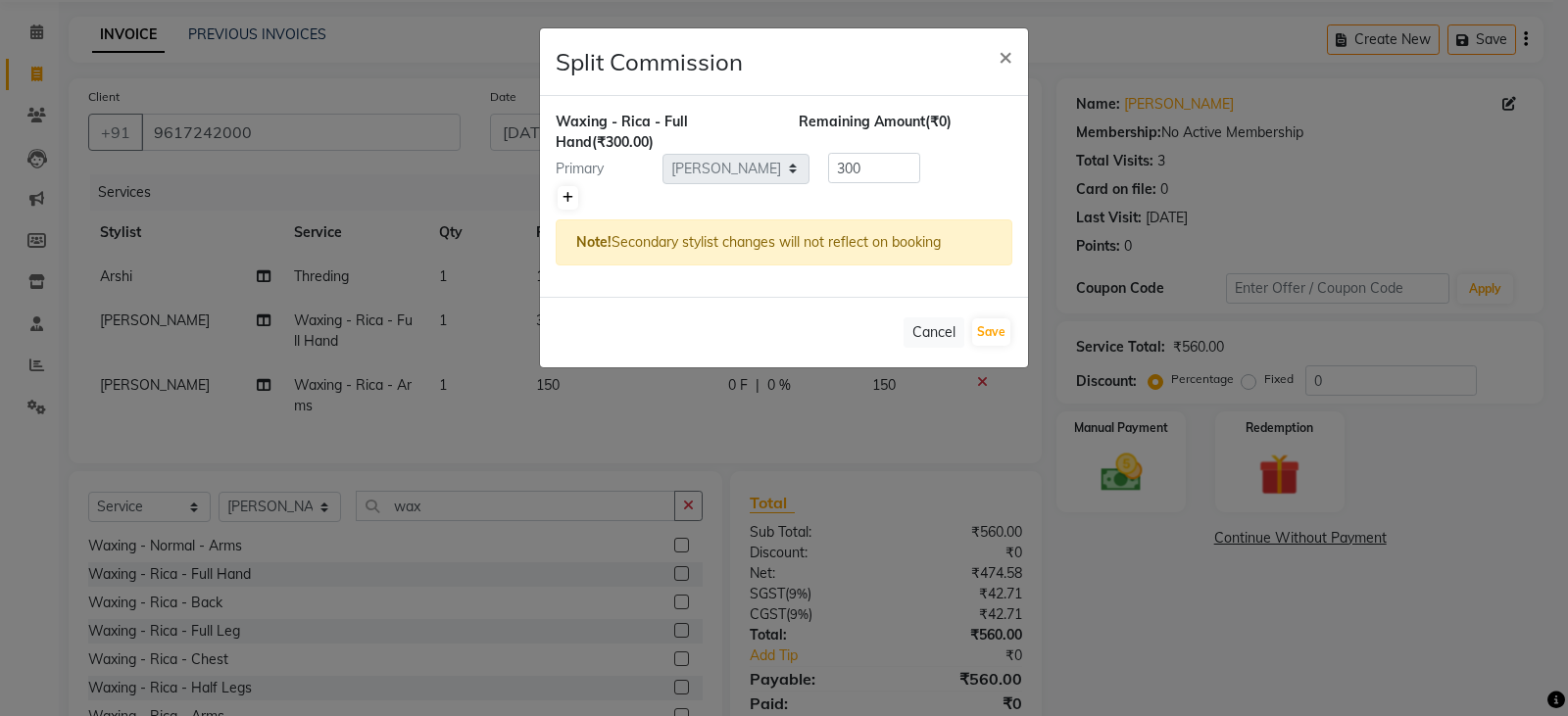
click at [562, 199] on link at bounding box center [567, 198] width 21 height 24
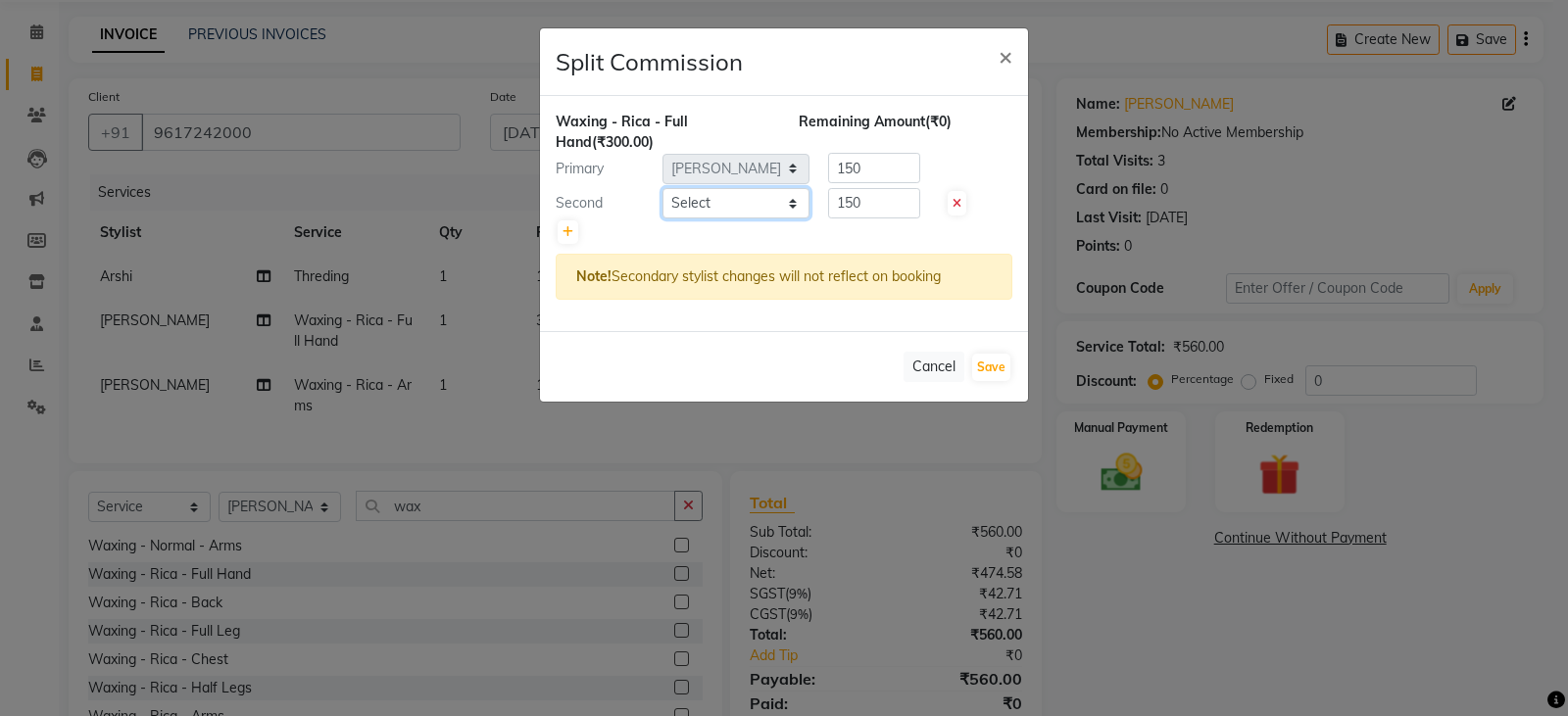
click at [695, 200] on select "Select [PERSON_NAME] Anju [PERSON_NAME] [PERSON_NAME] [PERSON_NAME] [PERSON_NAM…" at bounding box center [736, 202] width 147 height 31
click at [663, 188] on select "Select [PERSON_NAME] Anju [PERSON_NAME] [PERSON_NAME] [PERSON_NAME] [PERSON_NAM…" at bounding box center [736, 202] width 147 height 31
click at [983, 366] on button "Save" at bounding box center [991, 367] width 39 height 28
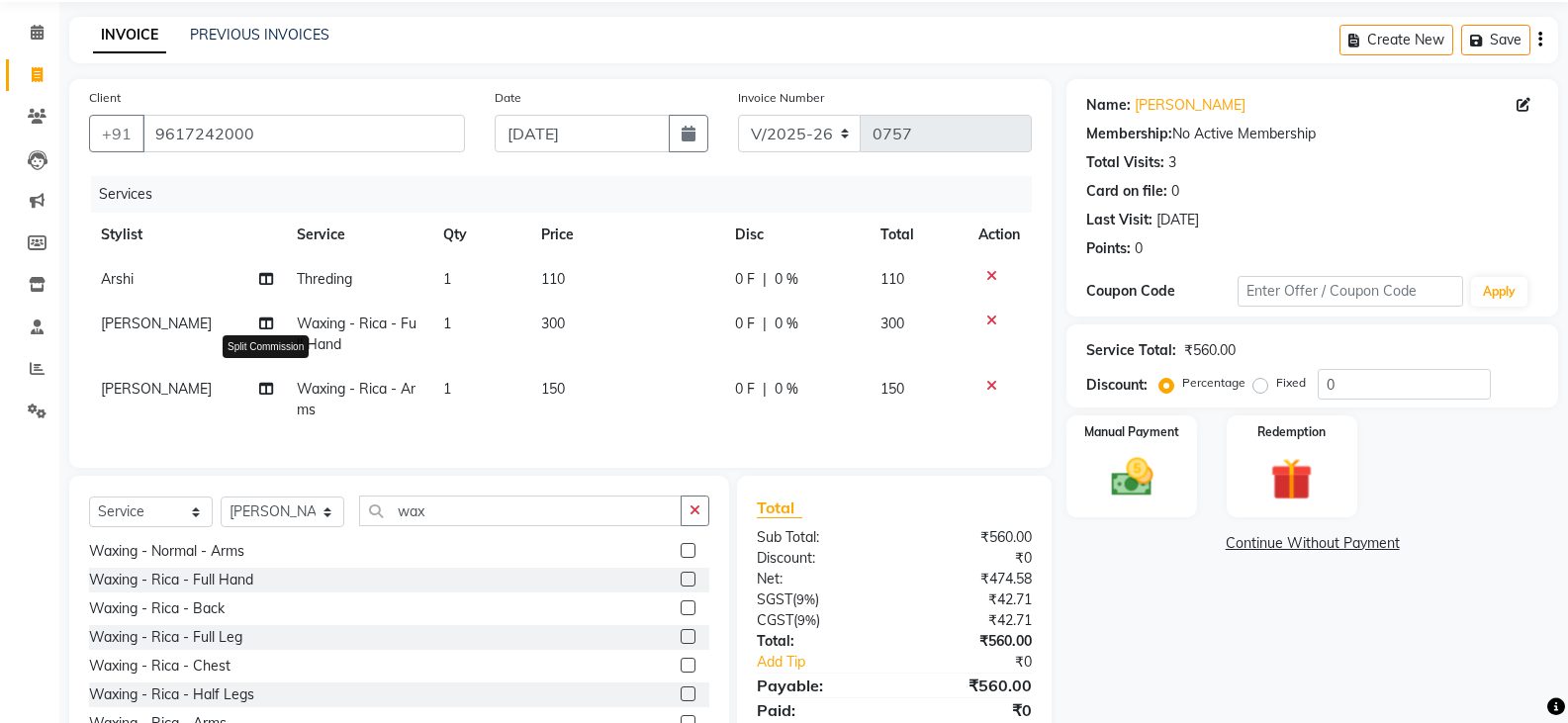
click at [265, 395] on icon at bounding box center [266, 389] width 14 height 14
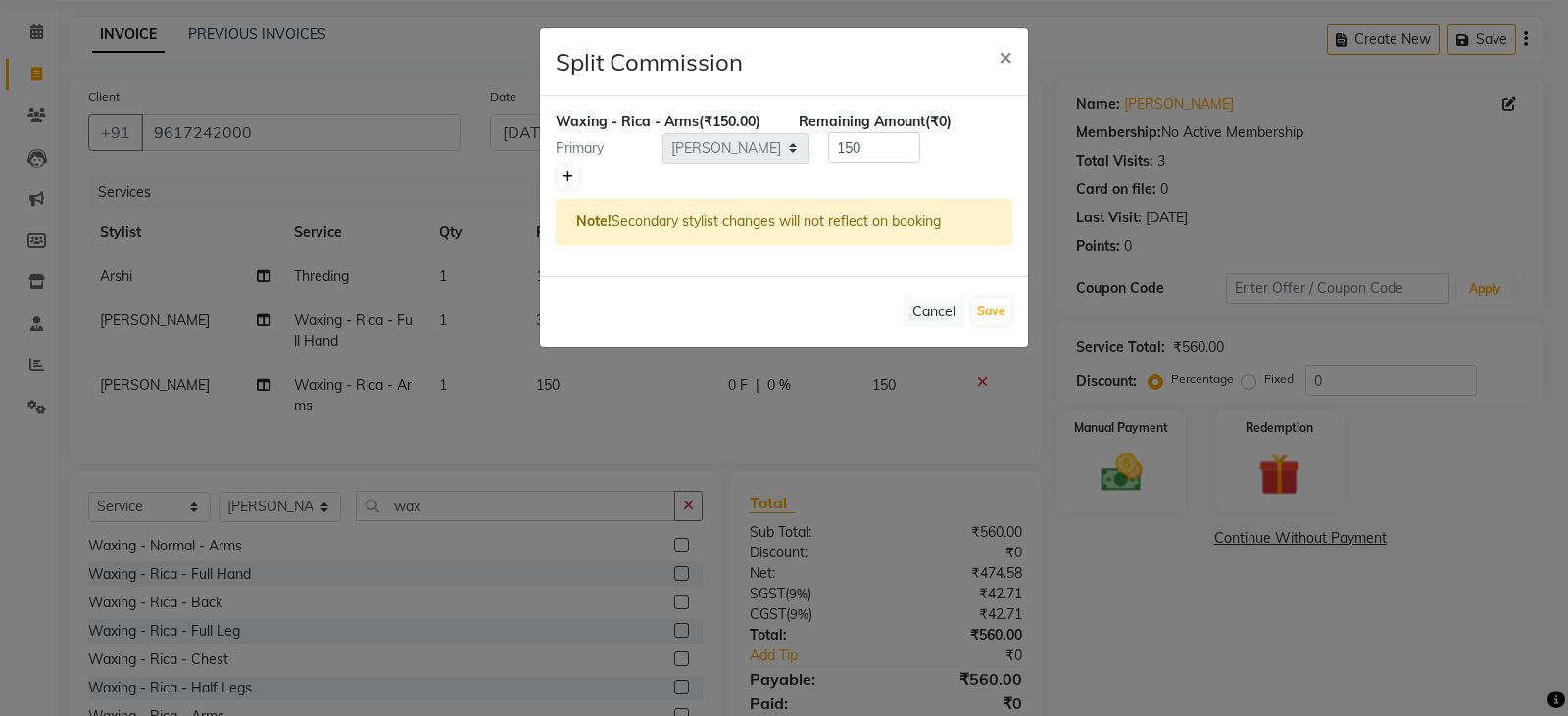
click at [569, 178] on icon at bounding box center [567, 178] width 11 height 12
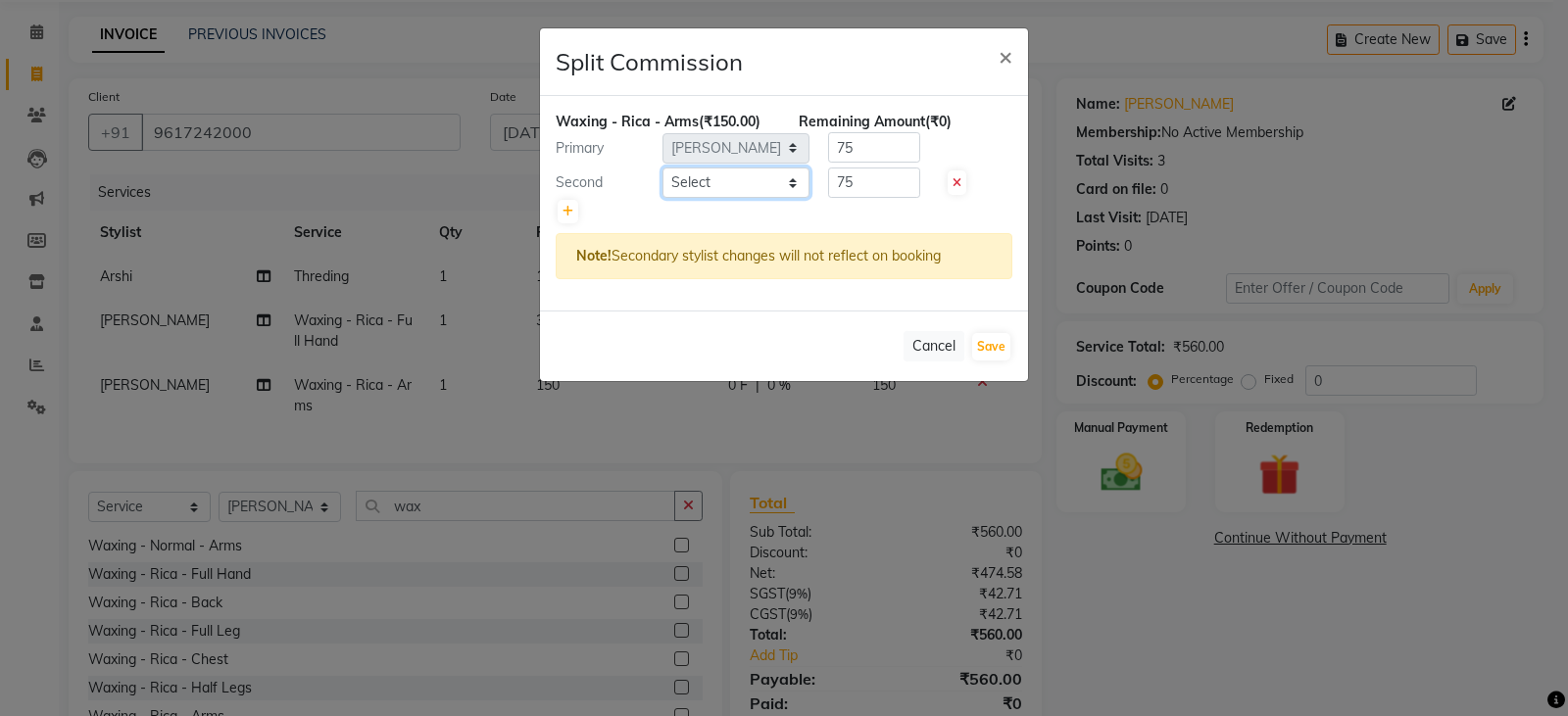
click at [713, 178] on select "Select [PERSON_NAME] Anju [PERSON_NAME] [PERSON_NAME] [PERSON_NAME] [PERSON_NAM…" at bounding box center [736, 183] width 147 height 31
click at [663, 168] on select "Select [PERSON_NAME] Anju [PERSON_NAME] [PERSON_NAME] [PERSON_NAME] [PERSON_NAM…" at bounding box center [736, 183] width 147 height 31
click at [996, 351] on button "Save" at bounding box center [991, 347] width 39 height 28
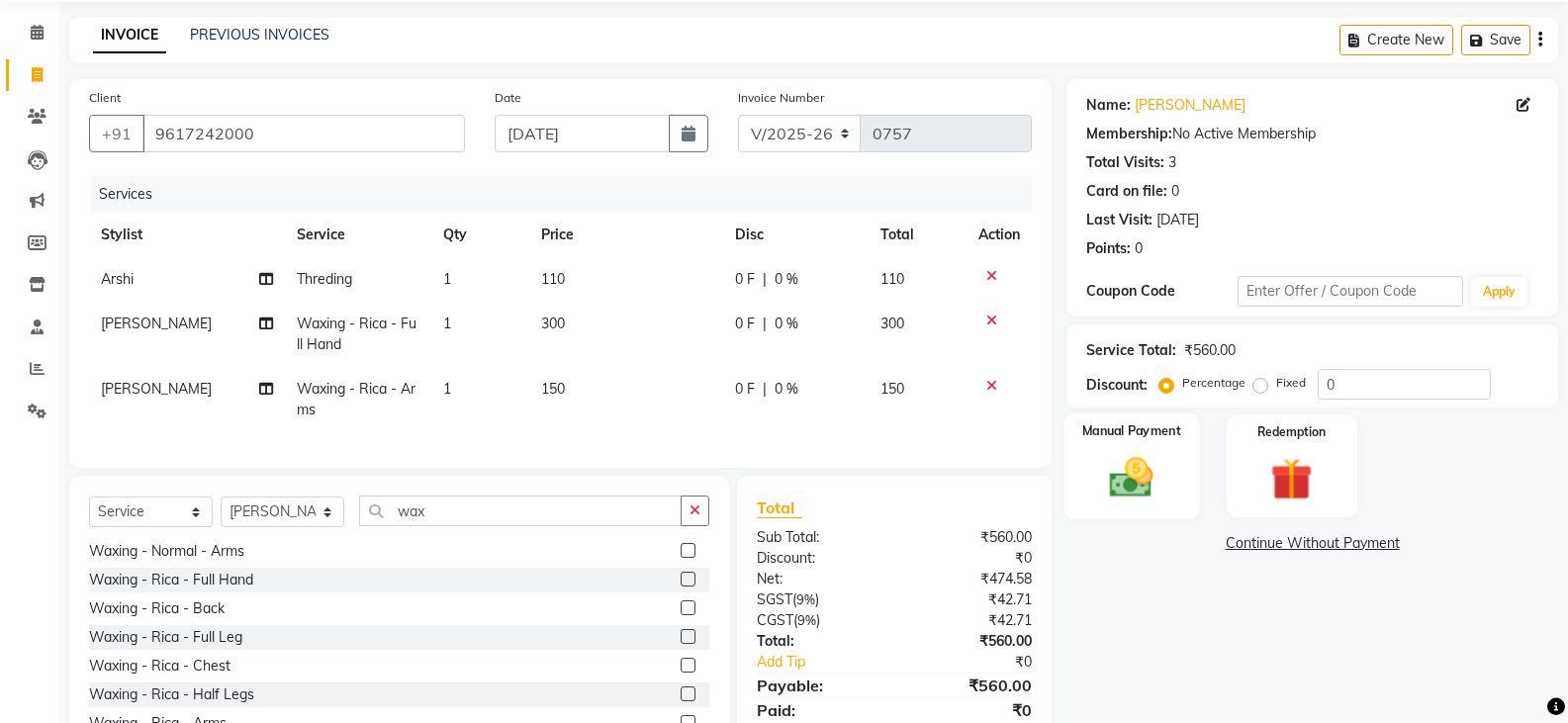
click at [1135, 486] on img at bounding box center [1131, 477] width 70 height 51
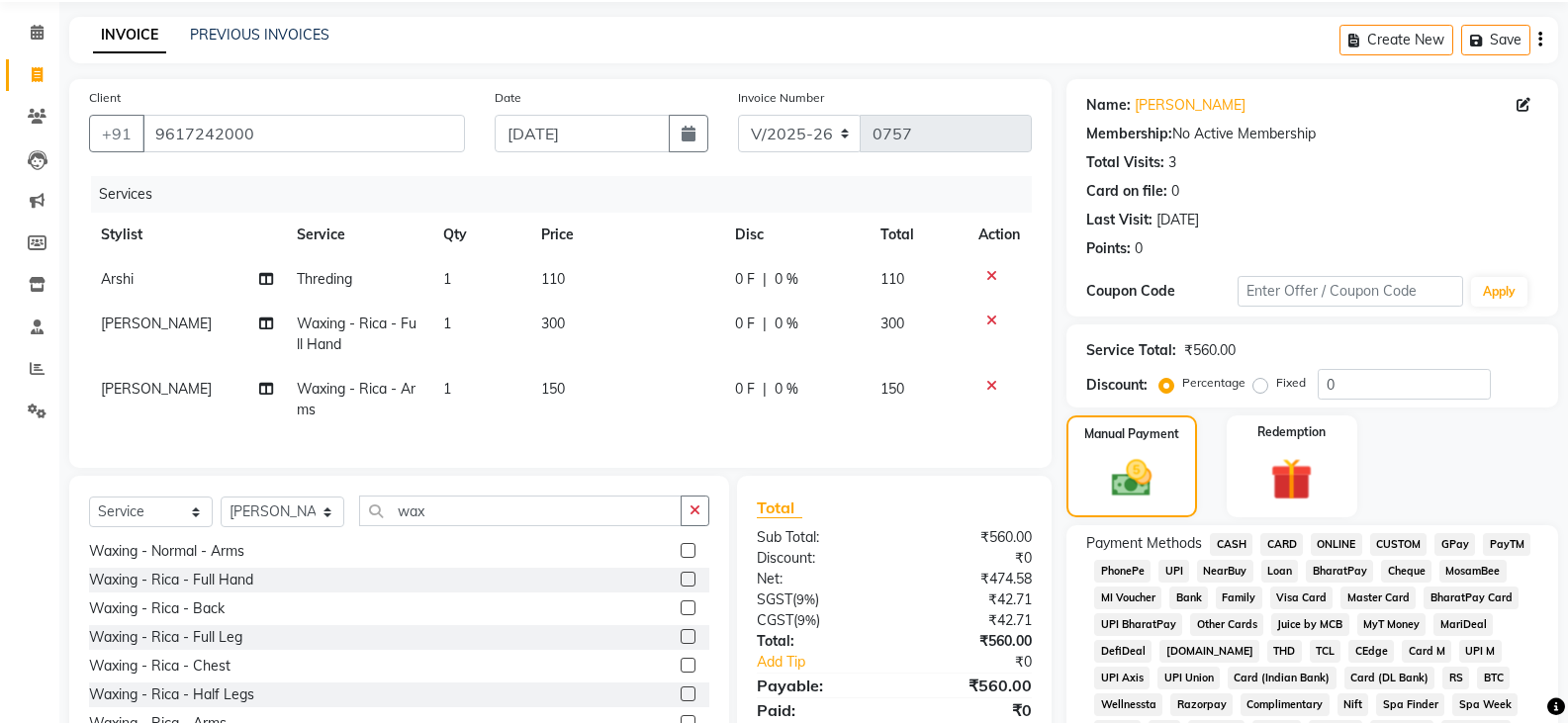
click at [1222, 539] on span "CASH" at bounding box center [1231, 544] width 43 height 23
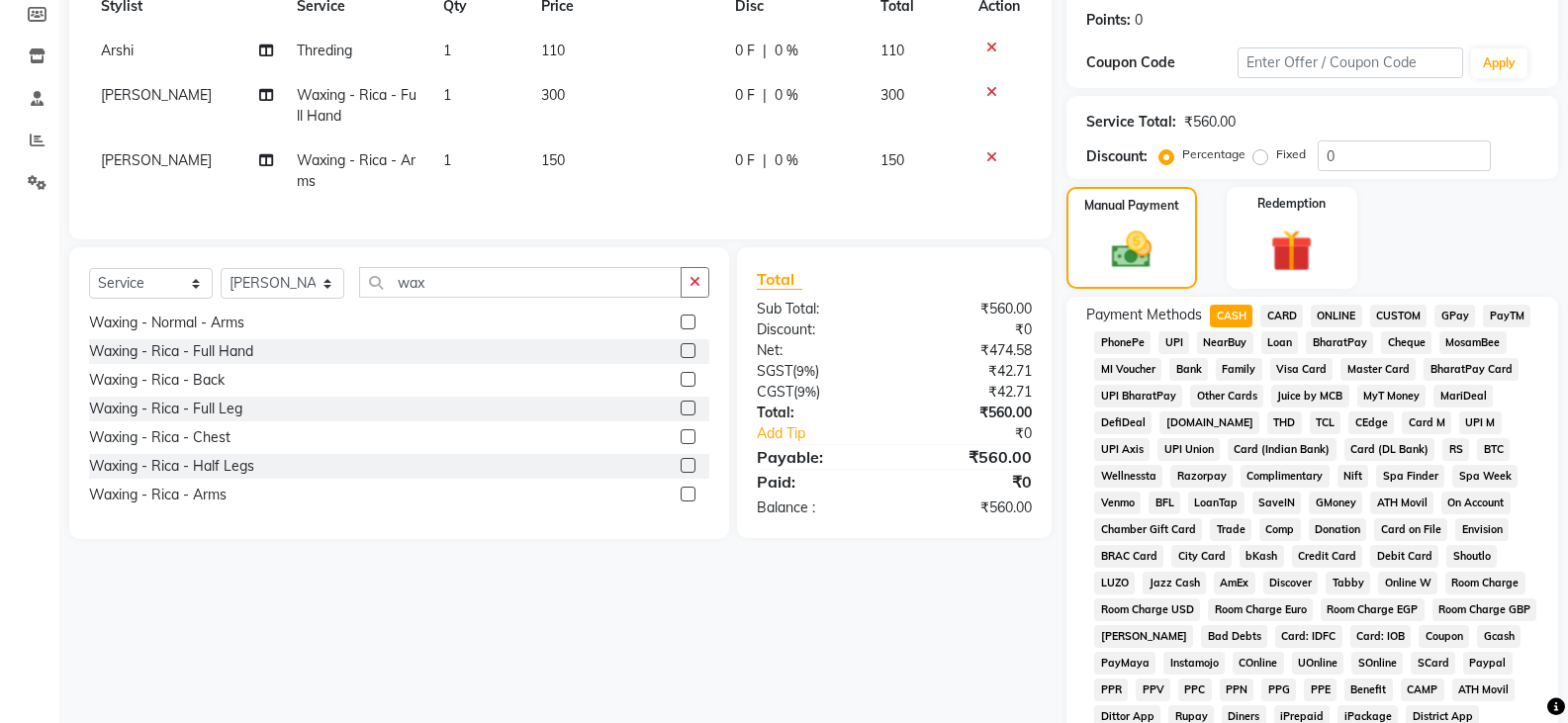
scroll to position [563, 0]
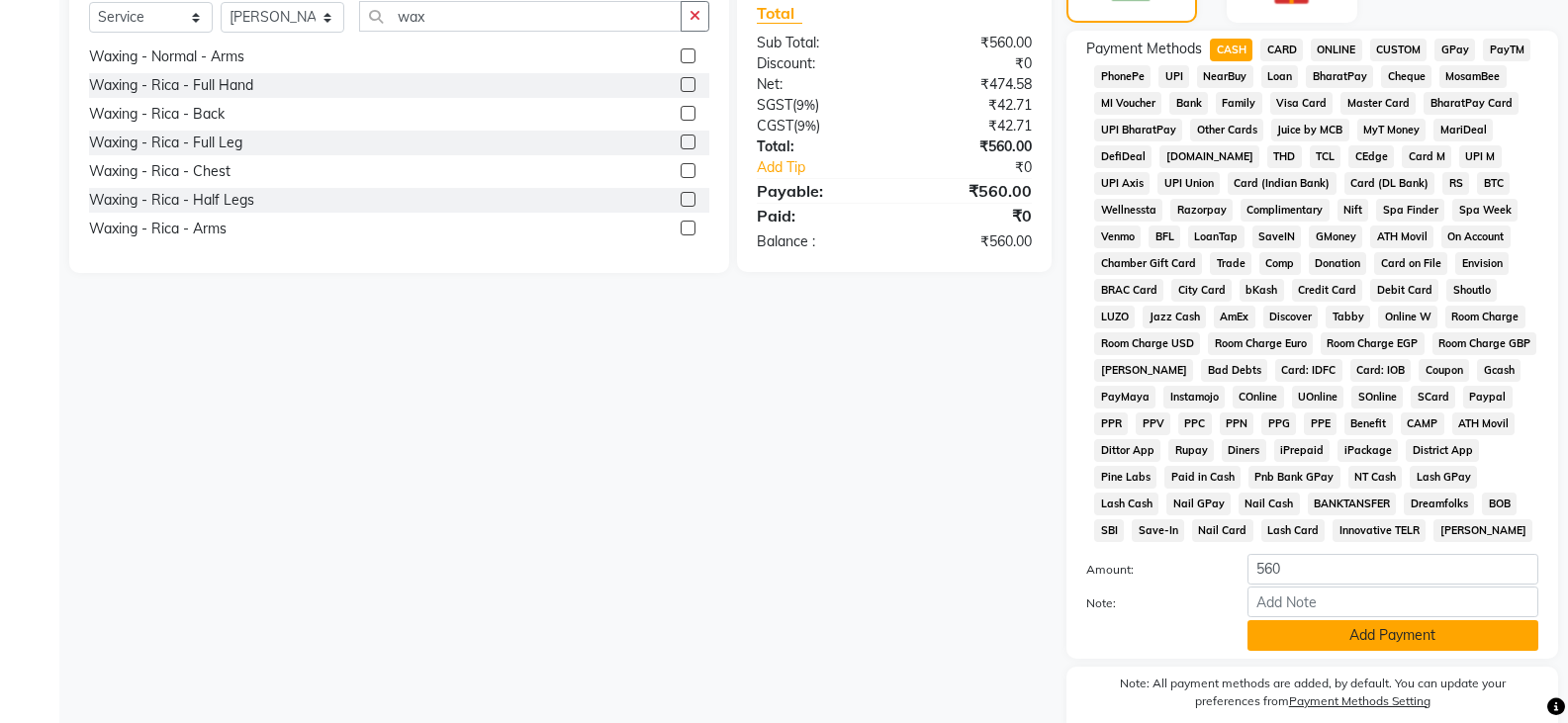
click at [1313, 635] on button "Add Payment" at bounding box center [1393, 635] width 291 height 31
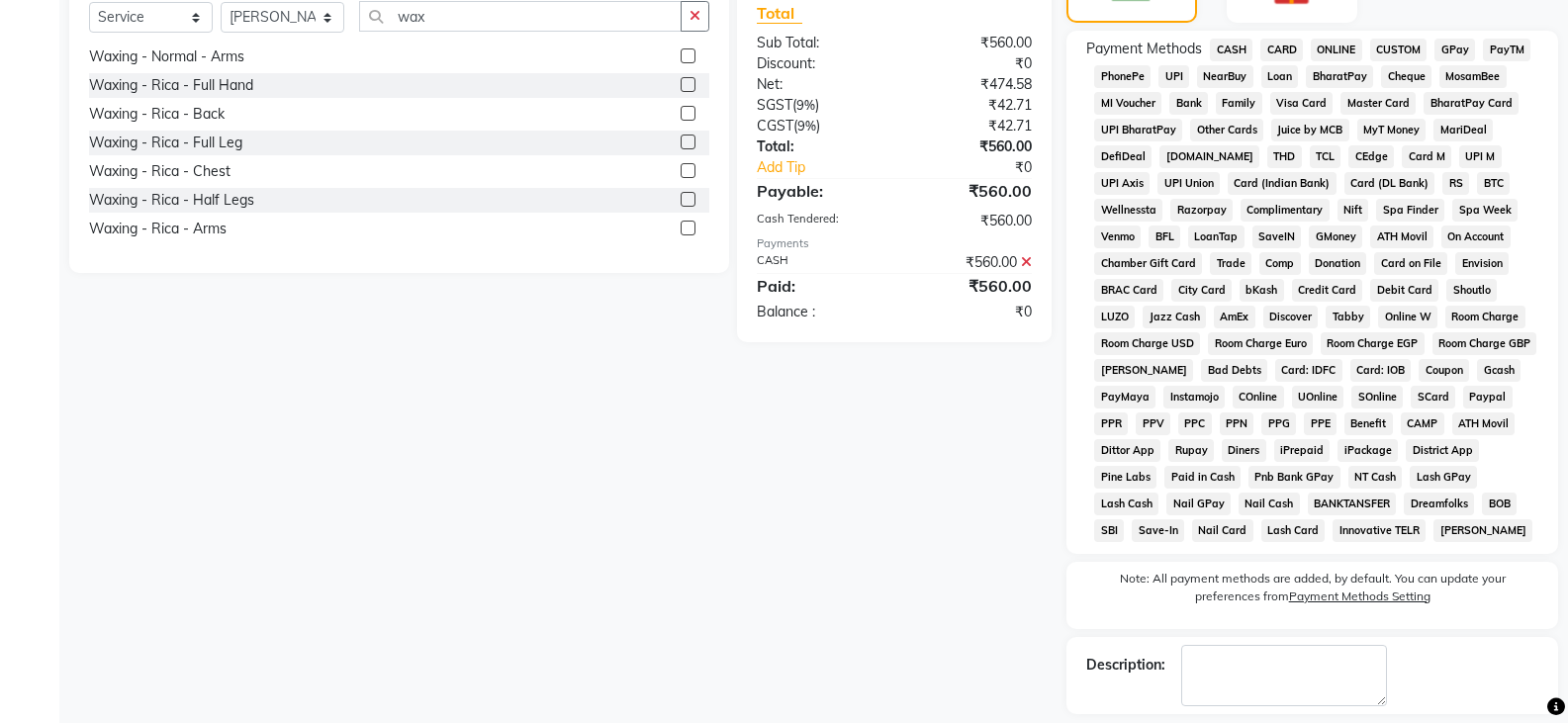
scroll to position [652, 0]
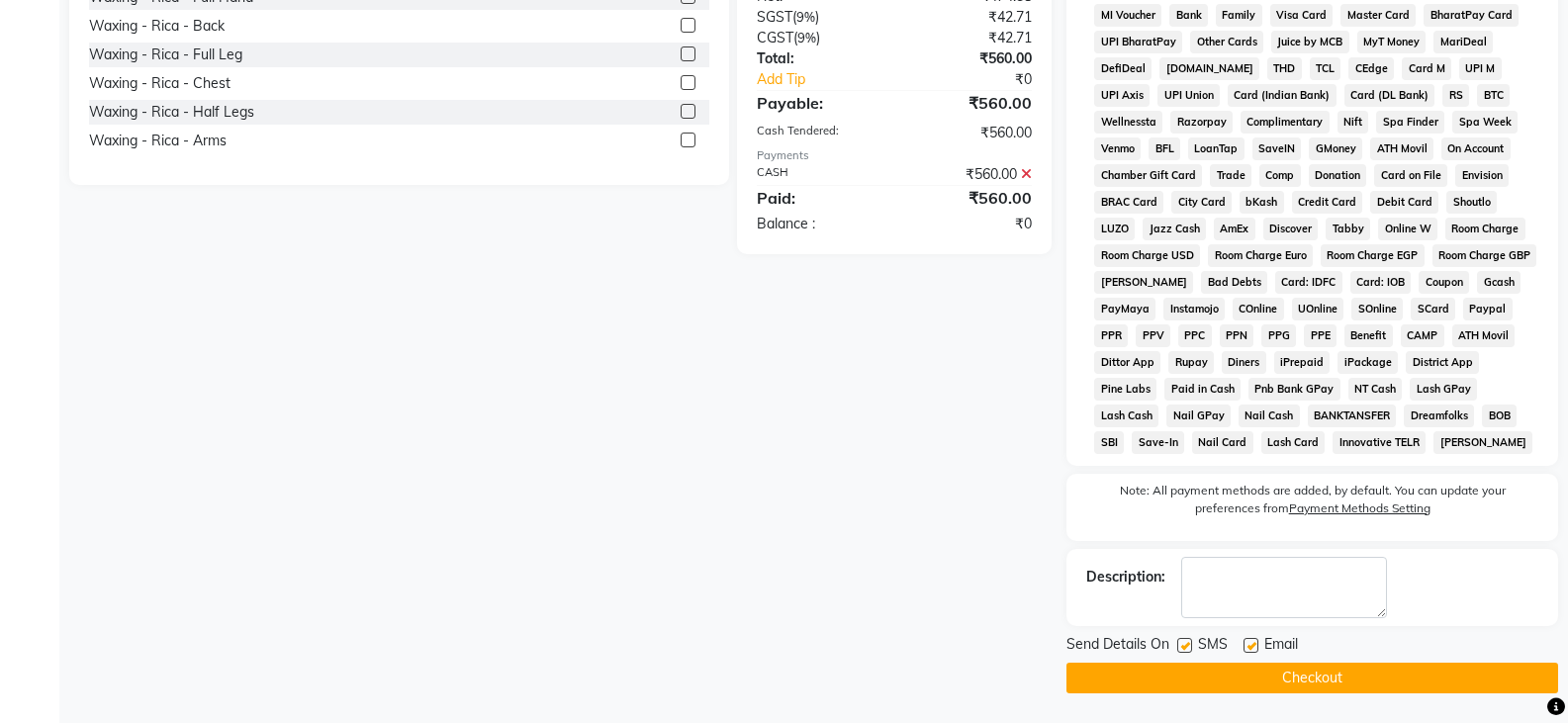
click at [1335, 688] on button "Checkout" at bounding box center [1312, 678] width 492 height 31
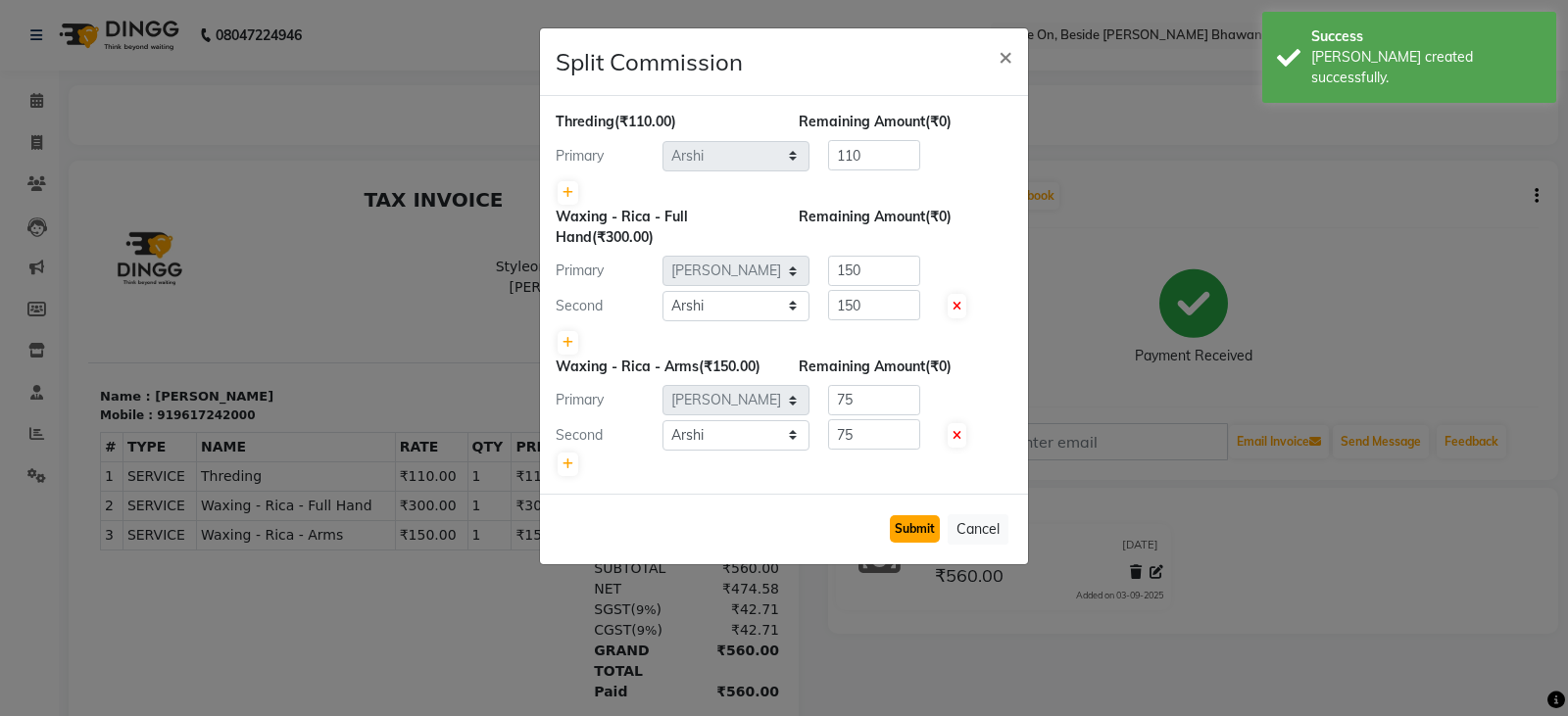
click at [930, 532] on button "Submit" at bounding box center [915, 529] width 50 height 28
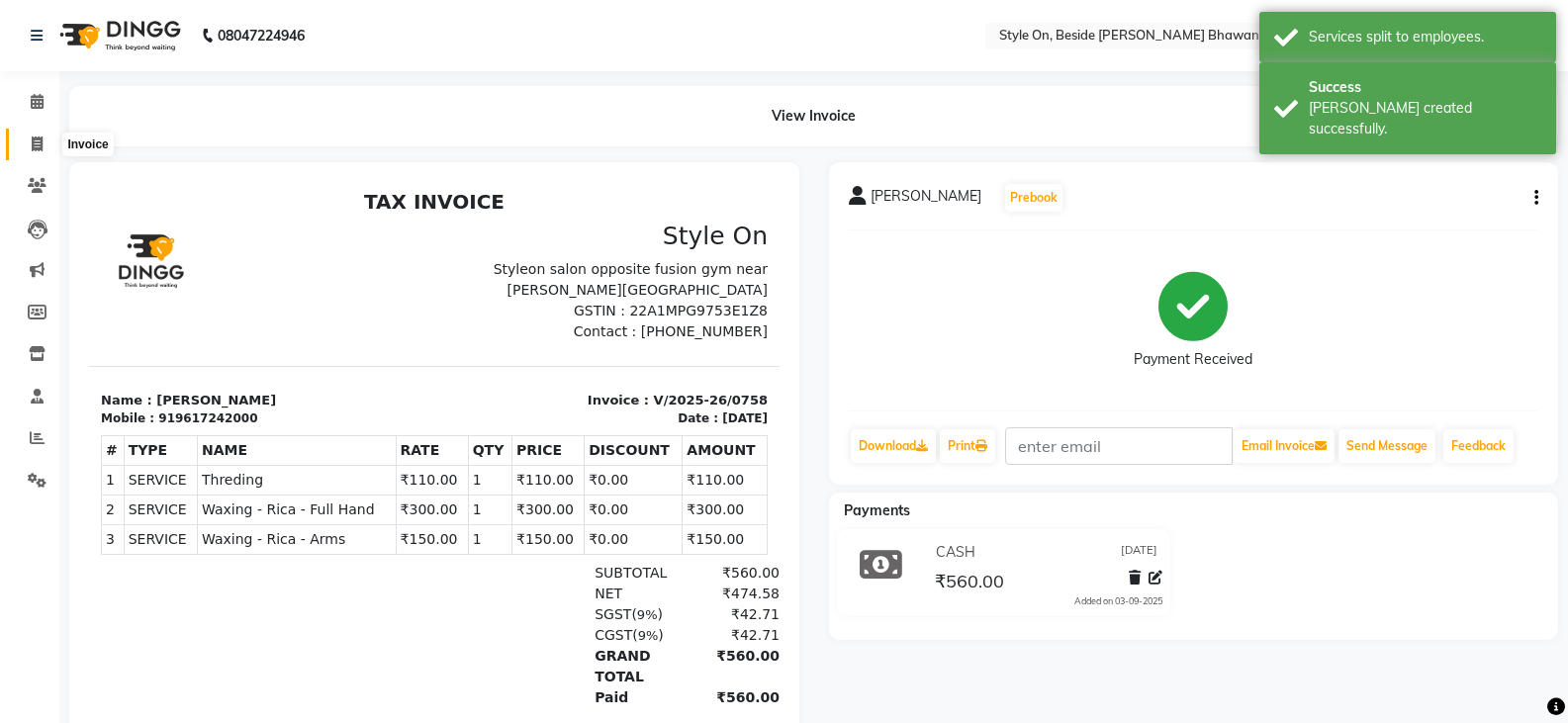
drag, startPoint x: 35, startPoint y: 143, endPoint x: 46, endPoint y: 141, distance: 11.2
click at [35, 143] on icon at bounding box center [37, 144] width 11 height 15
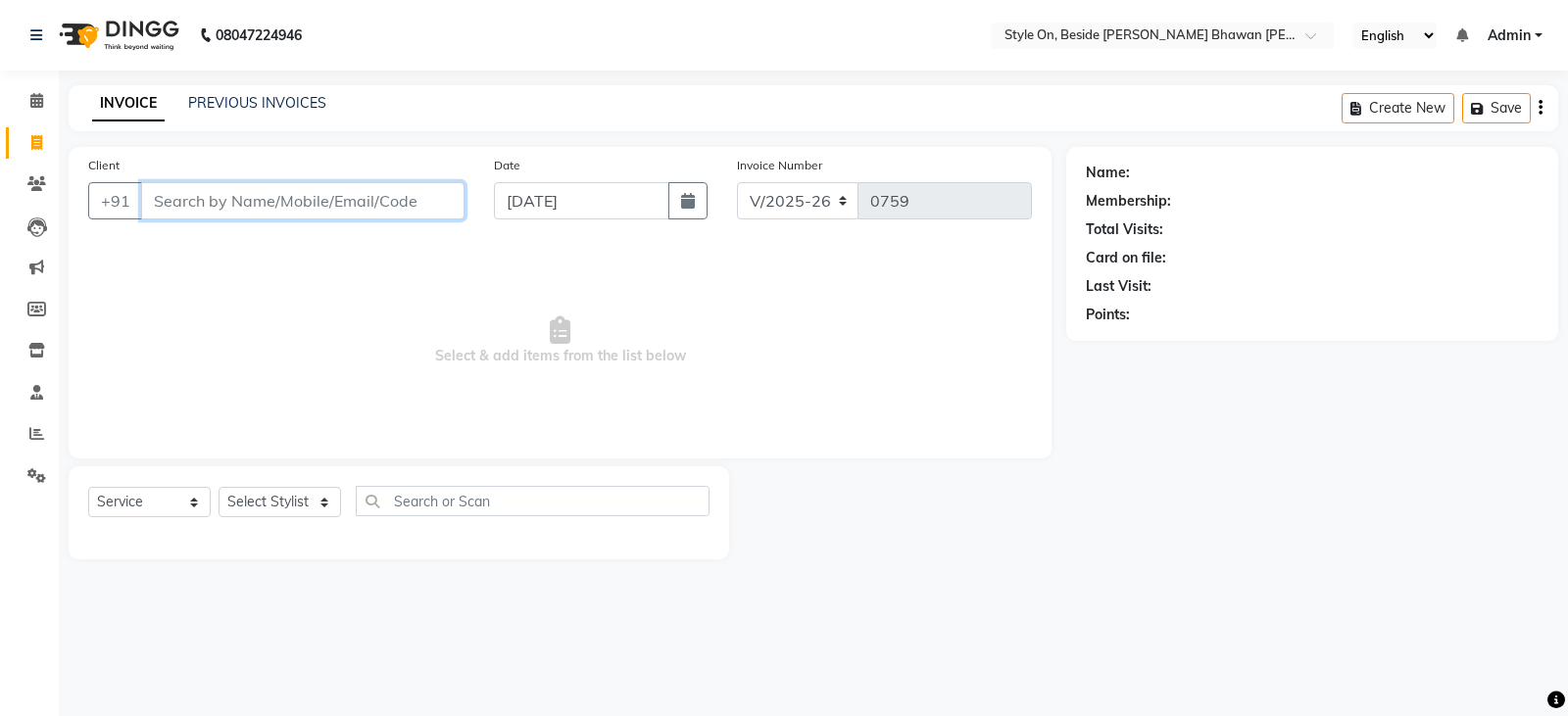
click at [243, 190] on input "Client" at bounding box center [302, 201] width 323 height 38
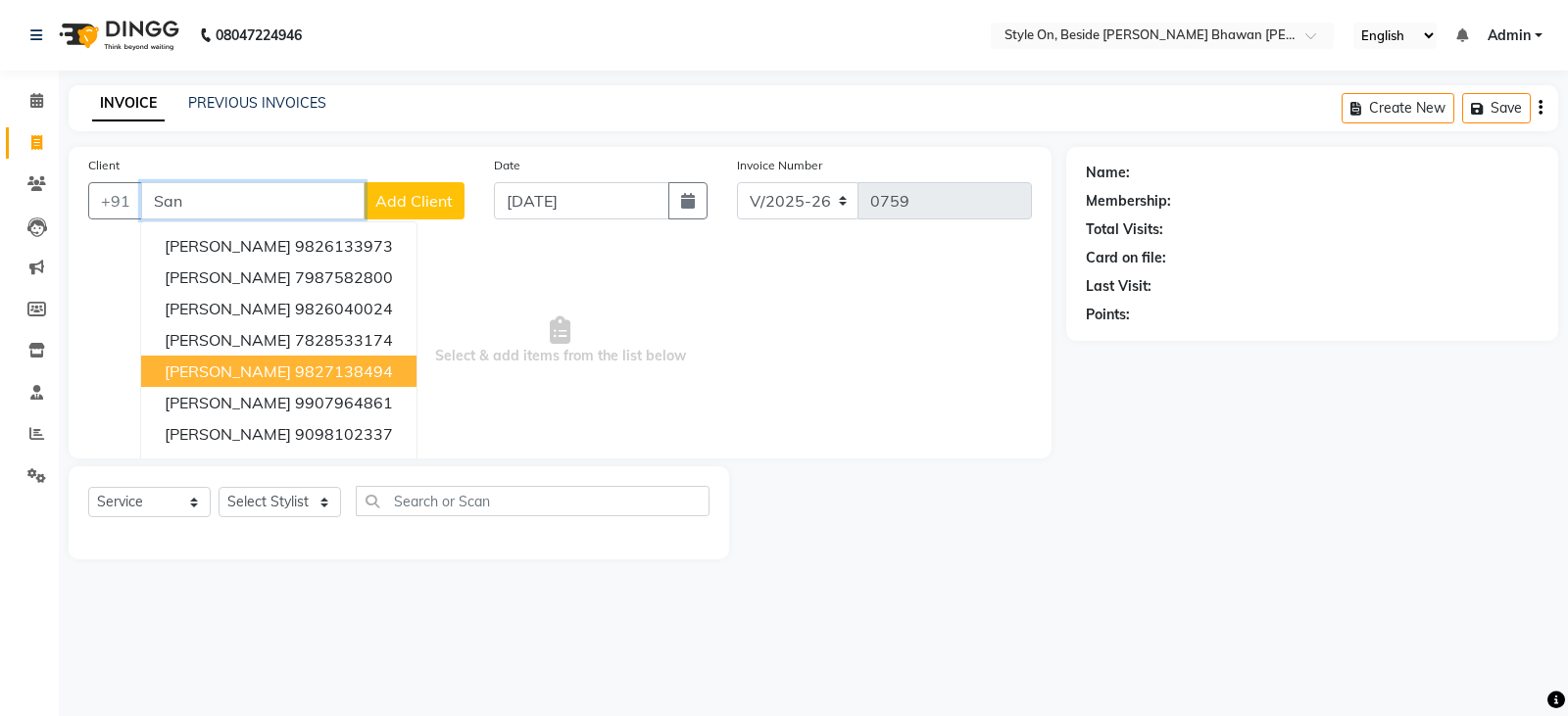
click at [295, 375] on ngb-highlight "9827138494" at bounding box center [344, 371] width 98 height 20
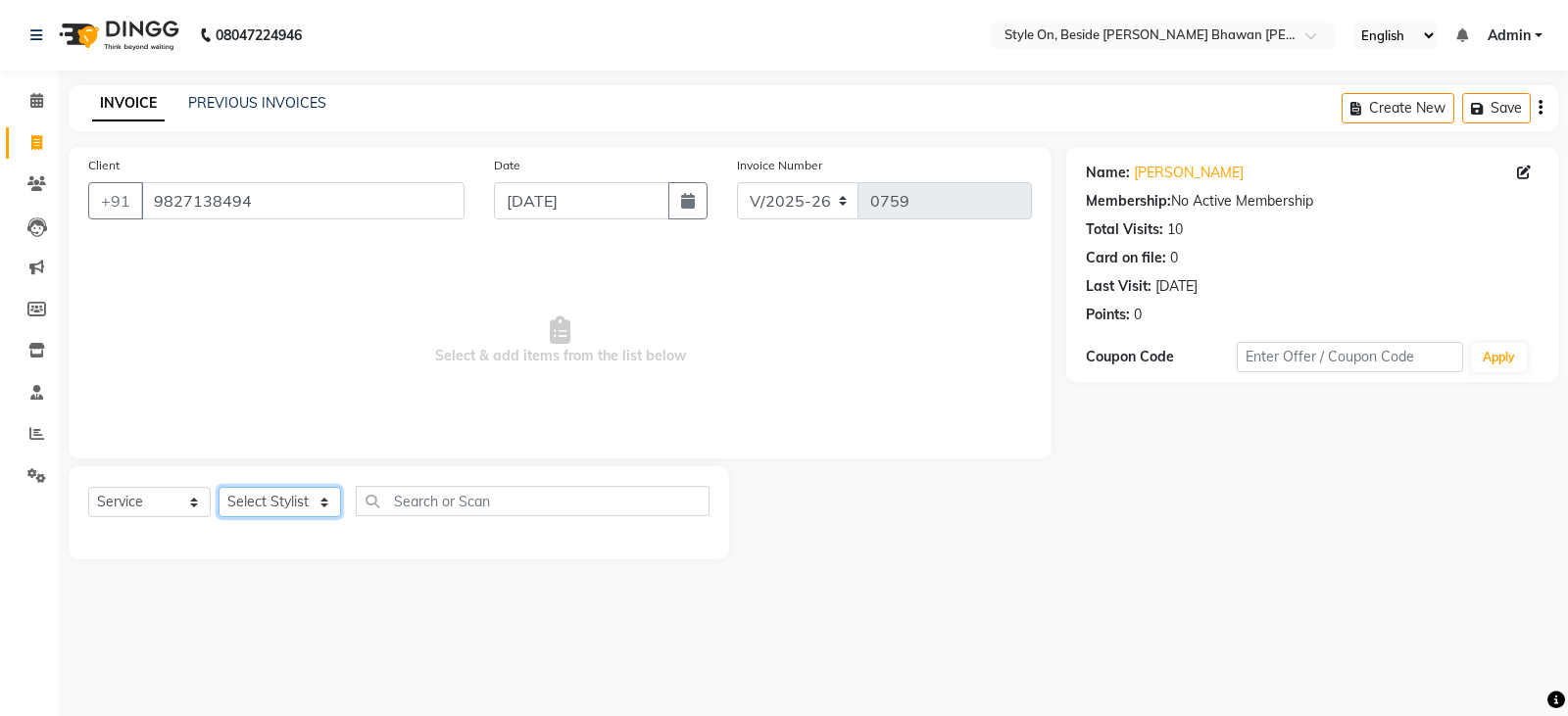
click at [285, 504] on select "Select Stylist [PERSON_NAME] Anju [PERSON_NAME] [PERSON_NAME] [PERSON_NAME] [PE…" at bounding box center [280, 502] width 123 height 31
click at [218, 487] on select "Select Stylist [PERSON_NAME] Anju [PERSON_NAME] [PERSON_NAME] [PERSON_NAME] [PE…" at bounding box center [280, 502] width 123 height 31
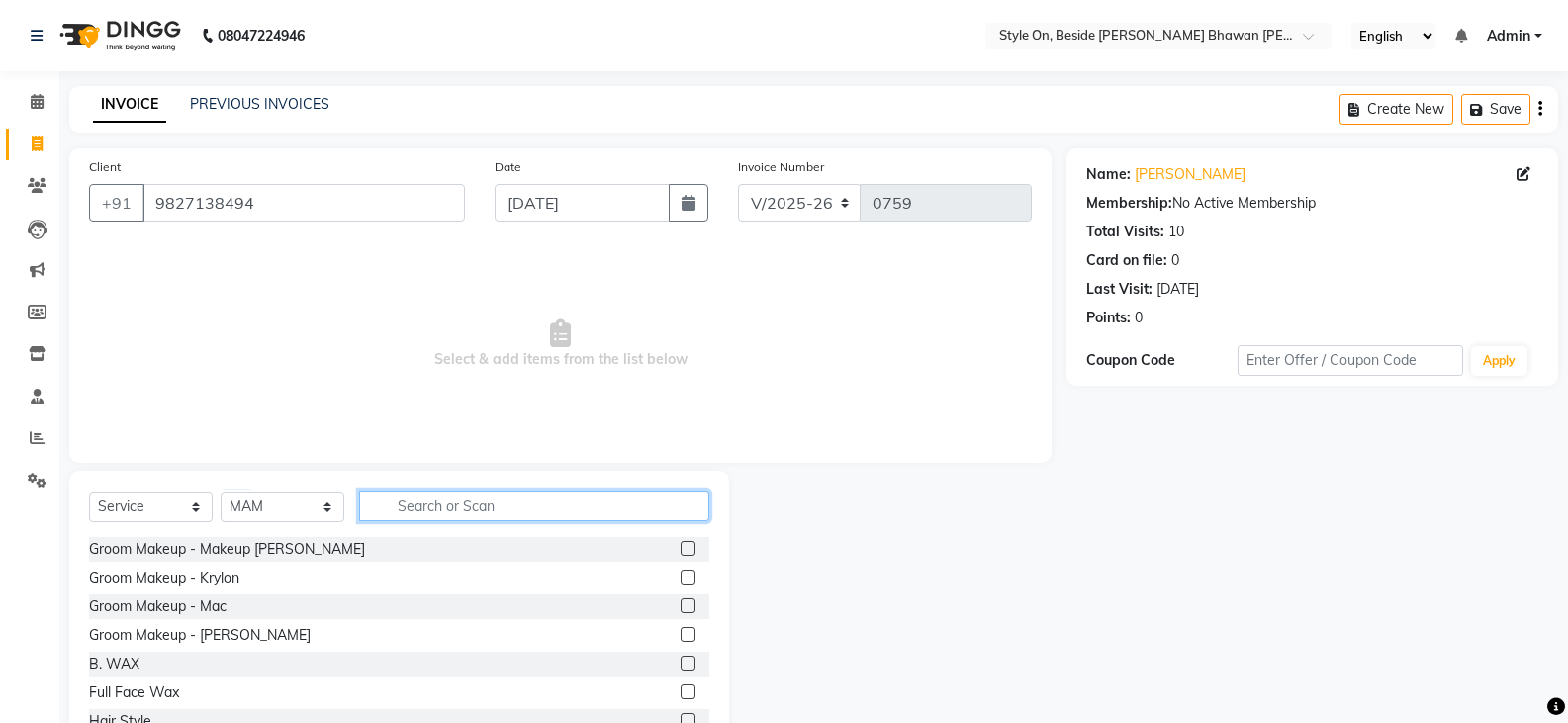
click at [447, 499] on input "text" at bounding box center [534, 506] width 350 height 31
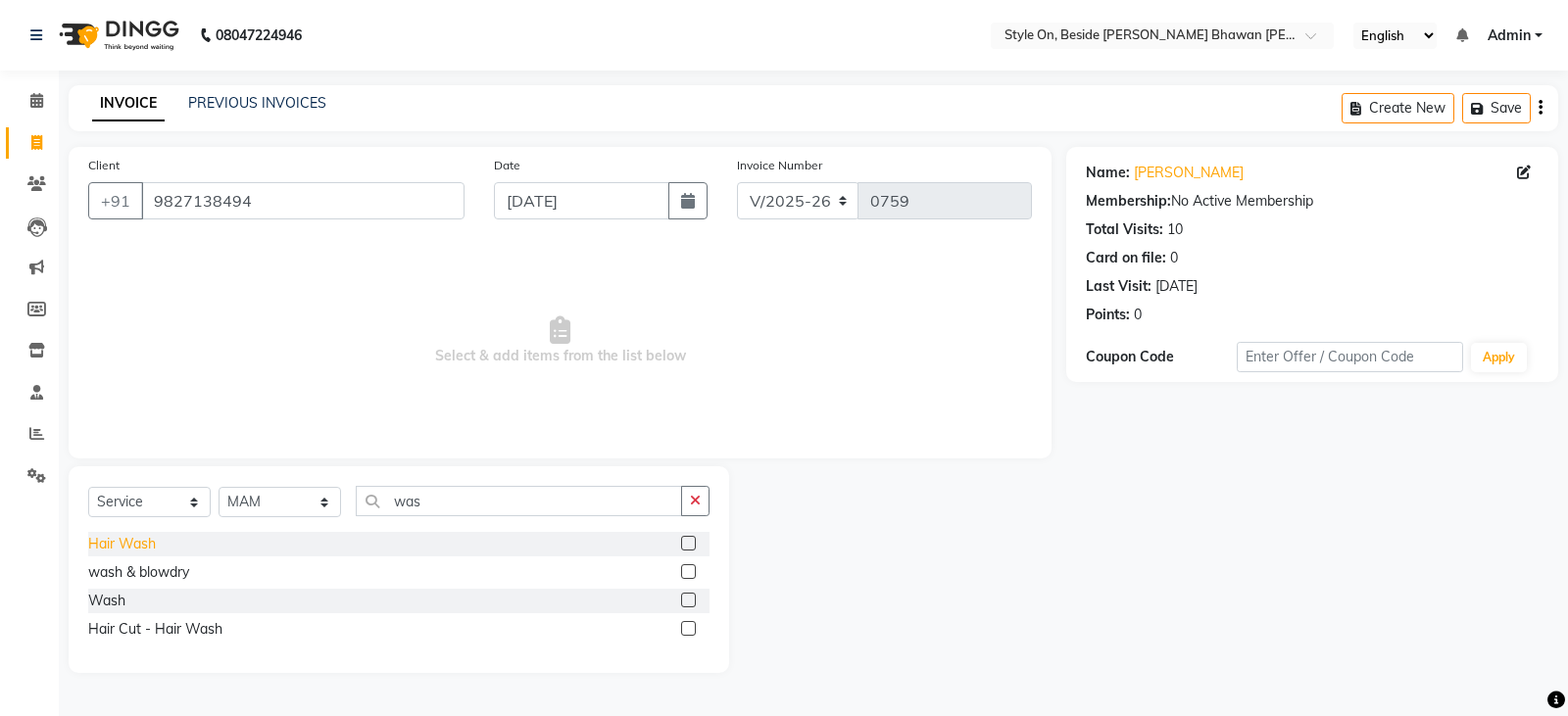
click at [131, 547] on div "Hair Wash" at bounding box center [122, 544] width 67 height 21
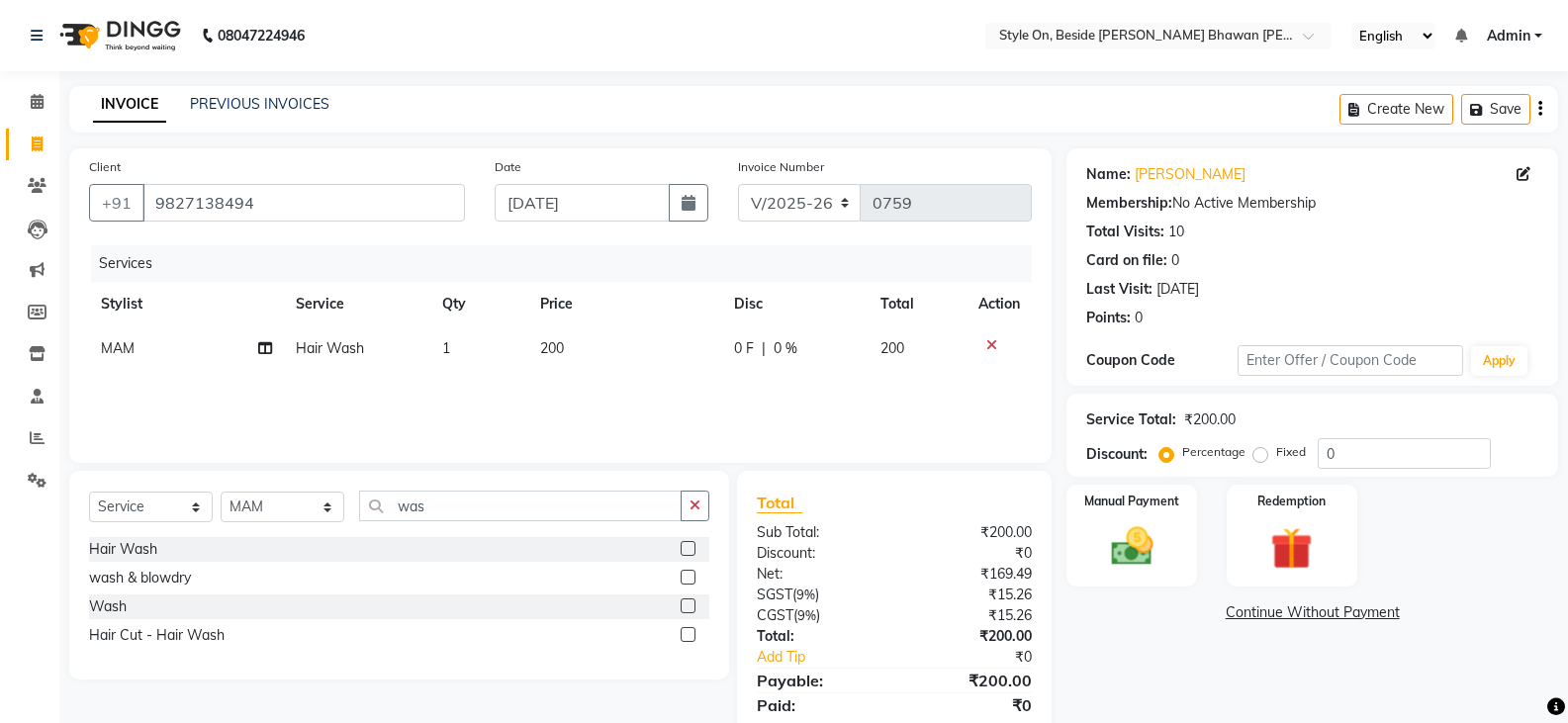
click at [591, 333] on td "200" at bounding box center [625, 348] width 195 height 45
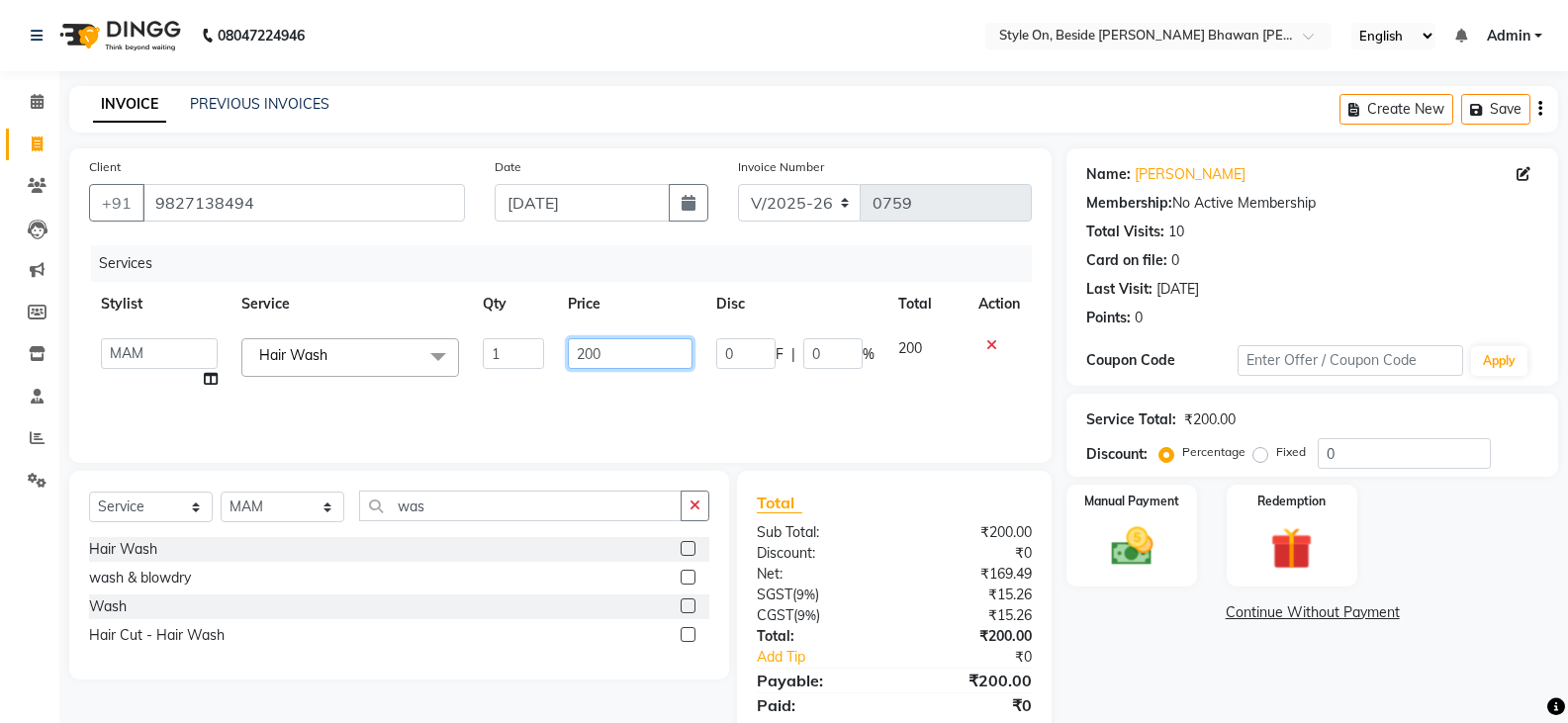
drag, startPoint x: 604, startPoint y: 340, endPoint x: 573, endPoint y: 352, distance: 33.2
click at [573, 352] on input "200" at bounding box center [629, 353] width 124 height 31
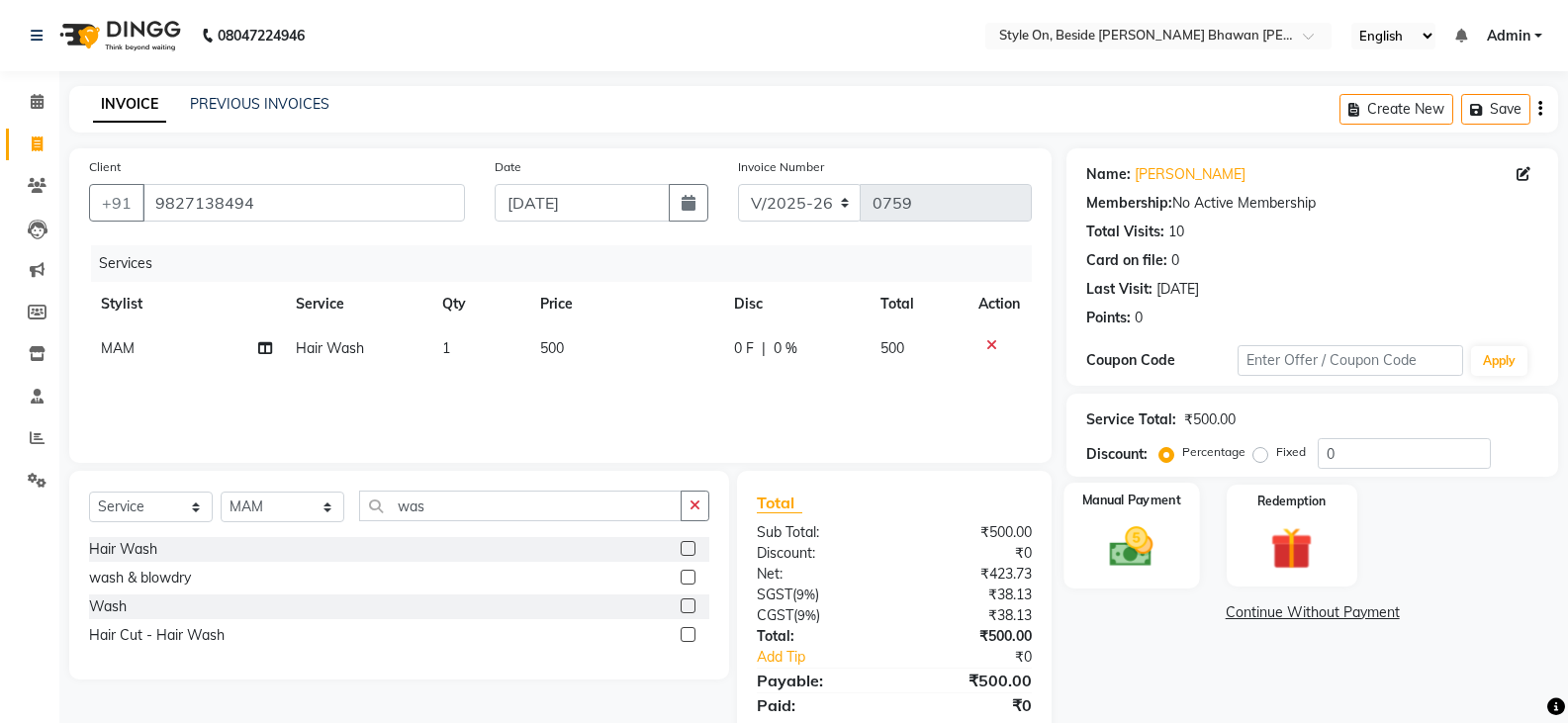
click at [1130, 541] on img at bounding box center [1131, 546] width 70 height 51
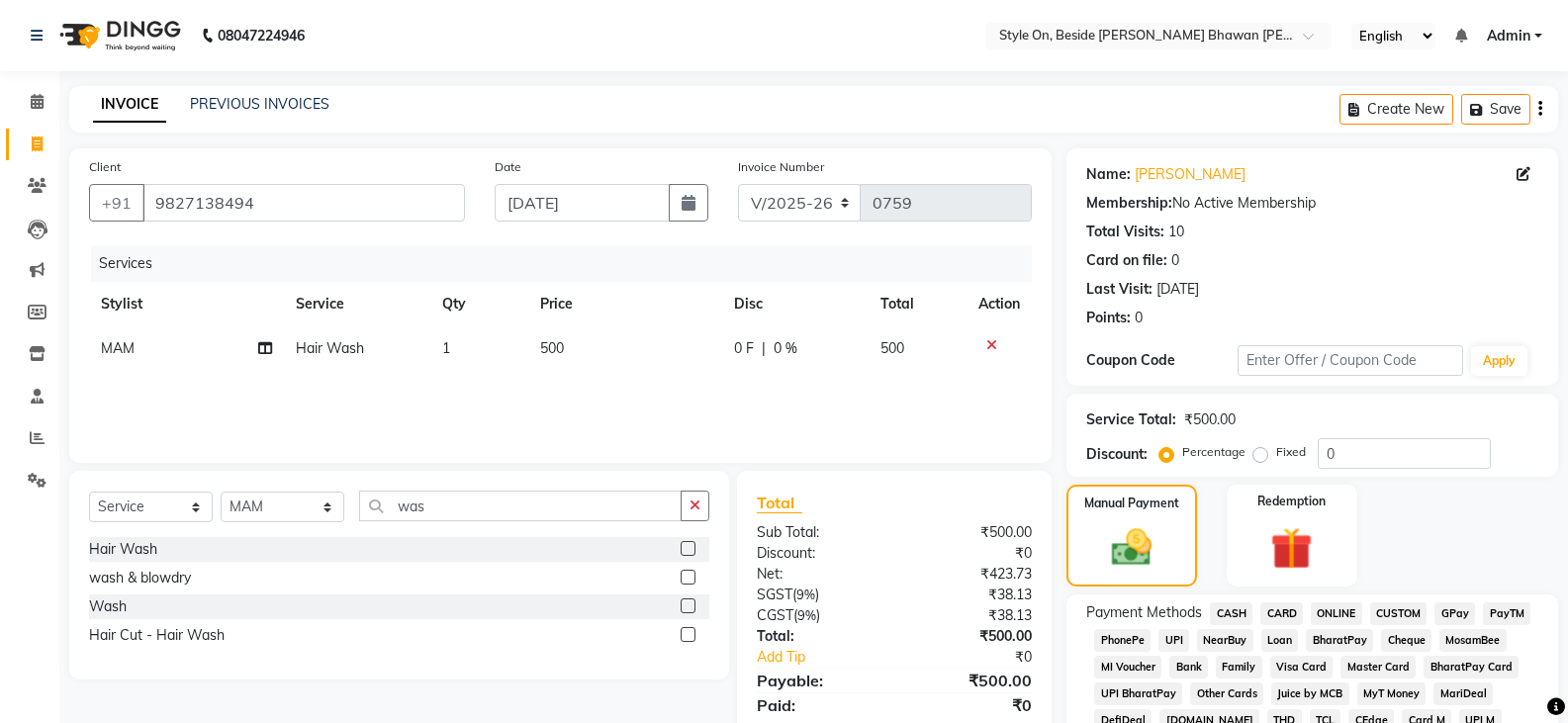
scroll to position [297, 0]
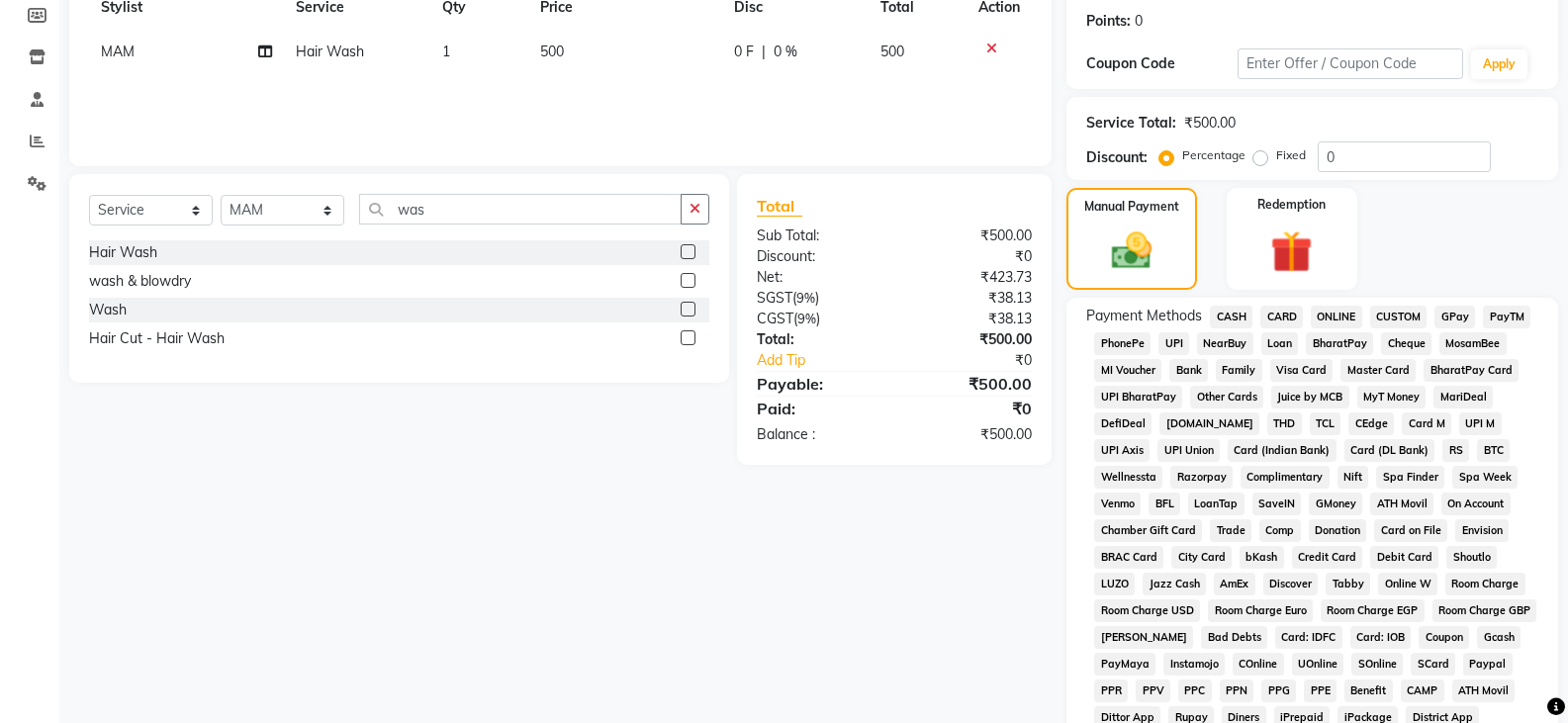
click at [1234, 317] on span "CASH" at bounding box center [1231, 317] width 43 height 23
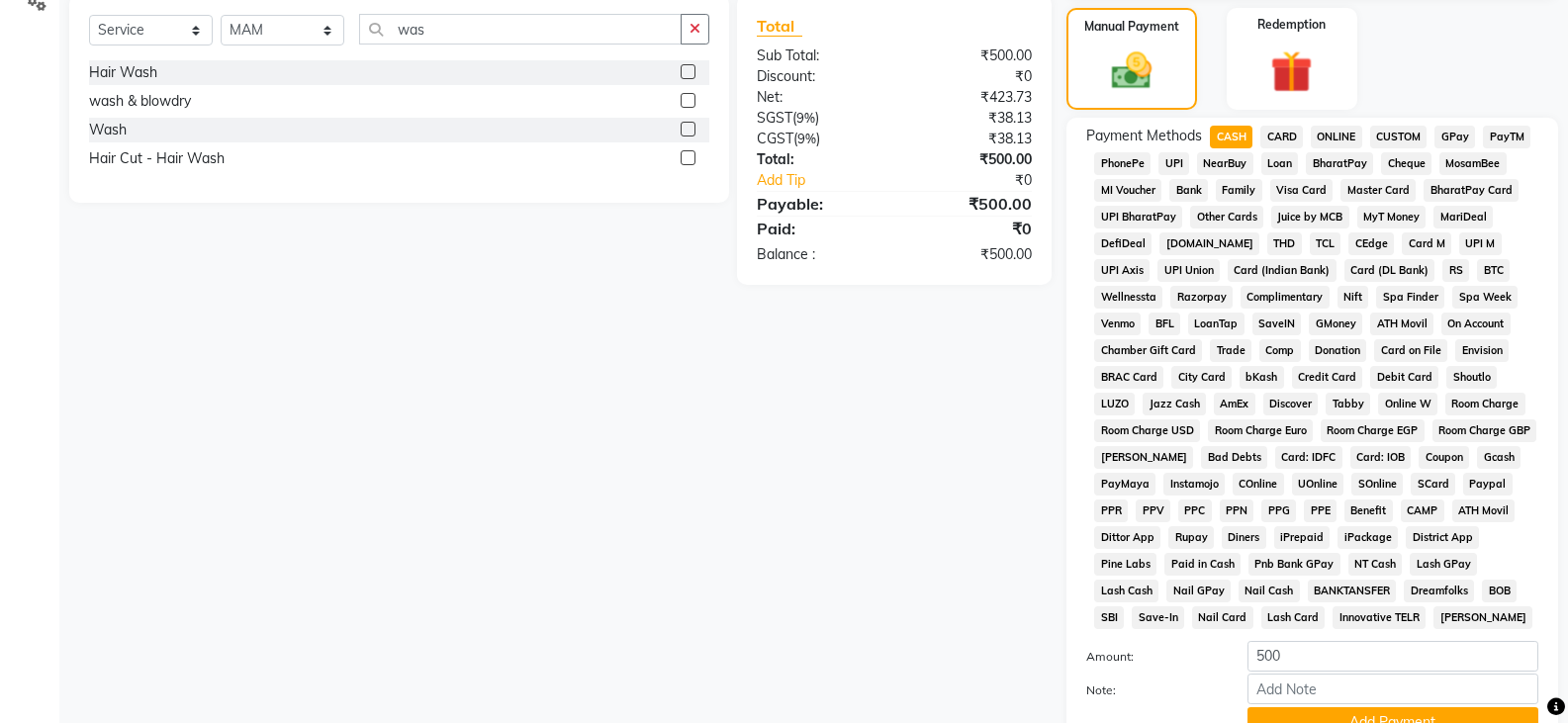
scroll to position [645, 0]
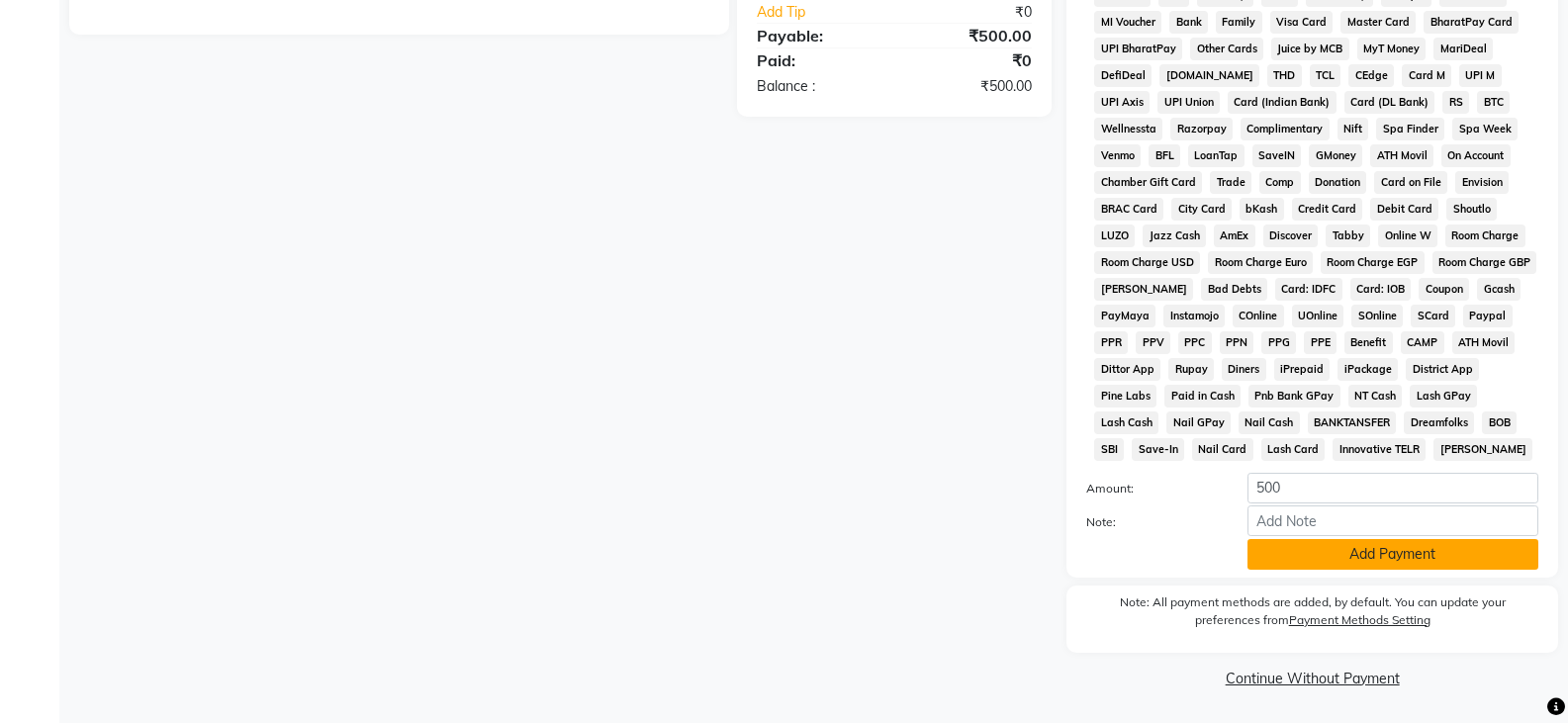
click at [1389, 549] on button "Add Payment" at bounding box center [1393, 554] width 291 height 31
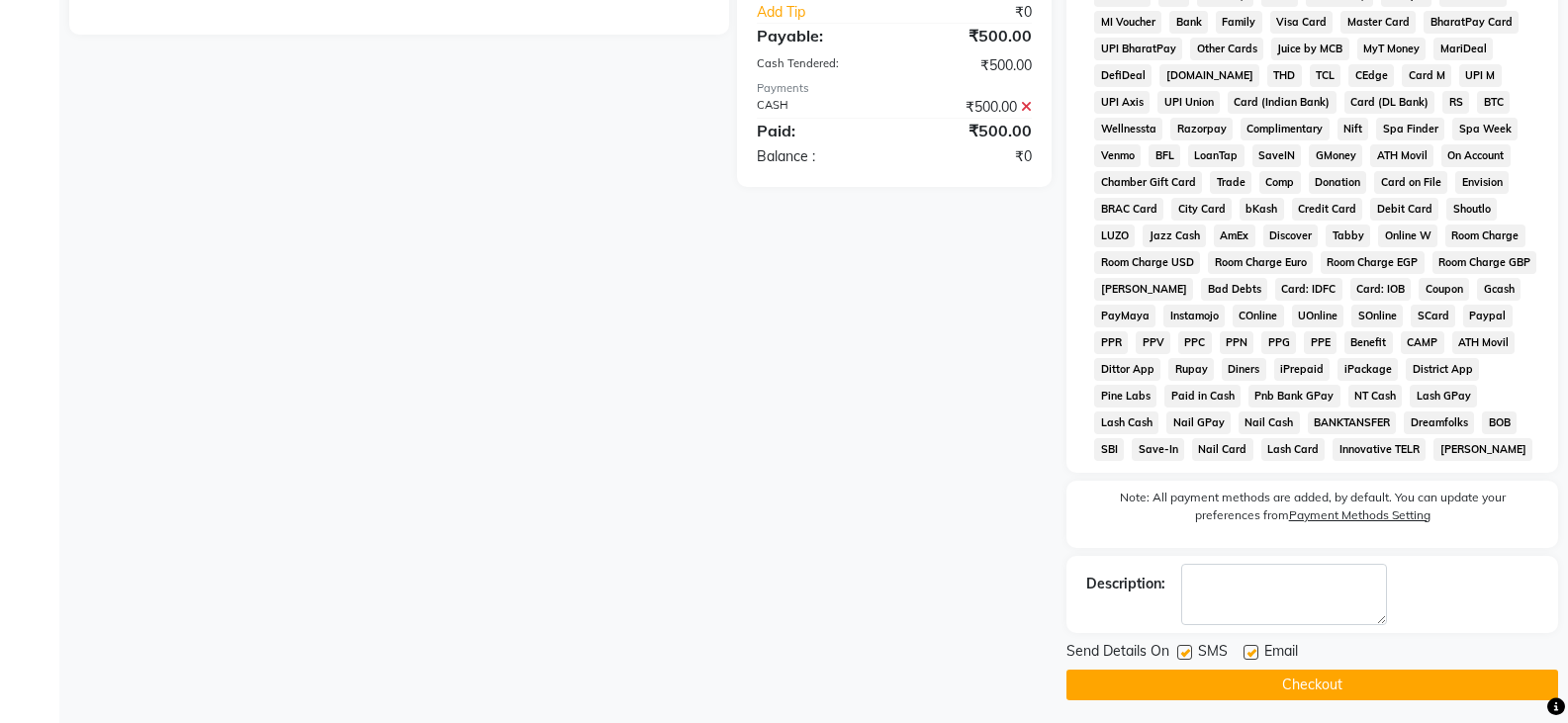
click at [1292, 691] on button "Checkout" at bounding box center [1312, 685] width 492 height 31
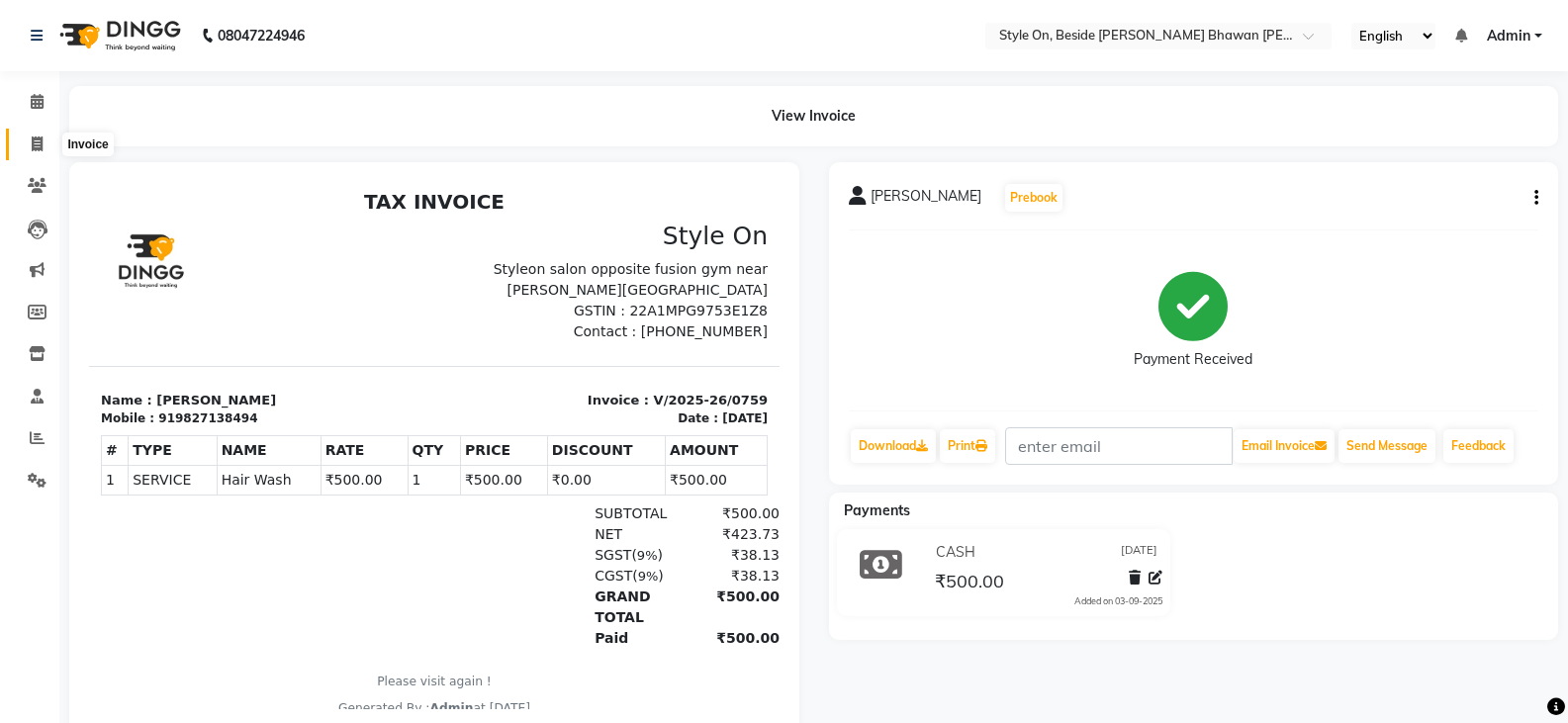
click at [36, 140] on icon at bounding box center [37, 144] width 11 height 15
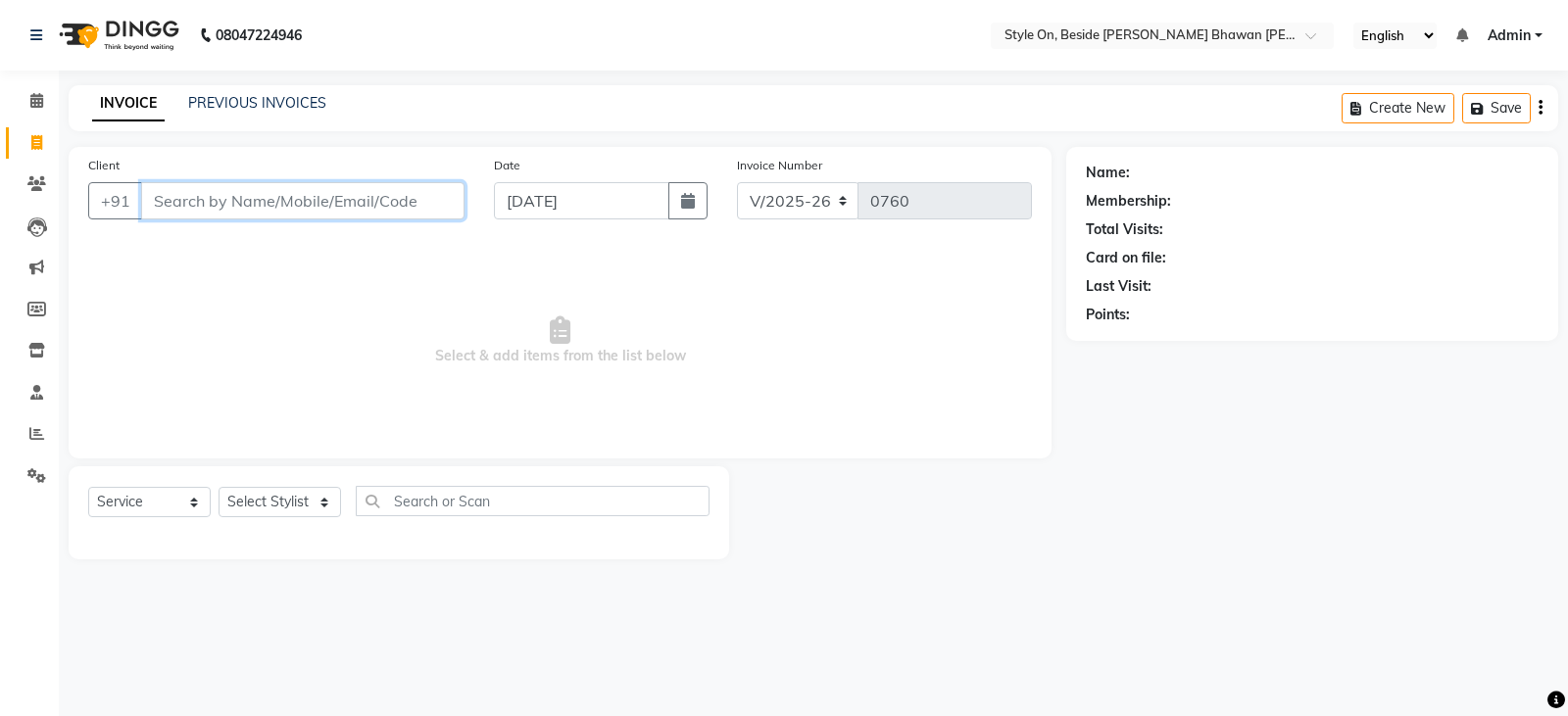
click at [242, 199] on input "Client" at bounding box center [302, 201] width 323 height 38
click at [398, 198] on span "Add Client" at bounding box center [414, 200] width 77 height 20
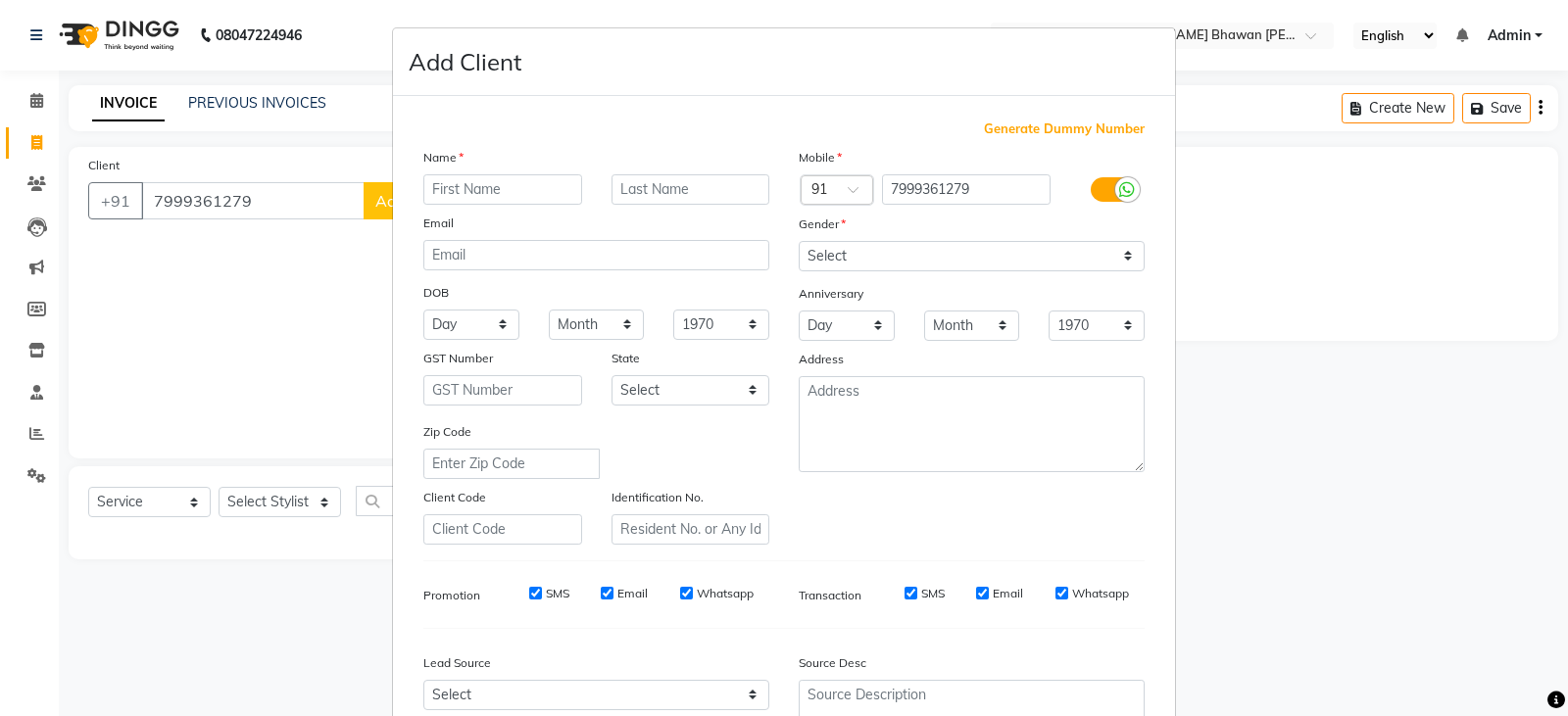
click at [450, 189] on input "text" at bounding box center [503, 190] width 159 height 31
click at [808, 256] on select "Select [DEMOGRAPHIC_DATA] [DEMOGRAPHIC_DATA] Other Prefer Not To Say" at bounding box center [971, 256] width 346 height 31
click at [798, 241] on select "Select [DEMOGRAPHIC_DATA] [DEMOGRAPHIC_DATA] Other Prefer Not To Say" at bounding box center [971, 256] width 346 height 31
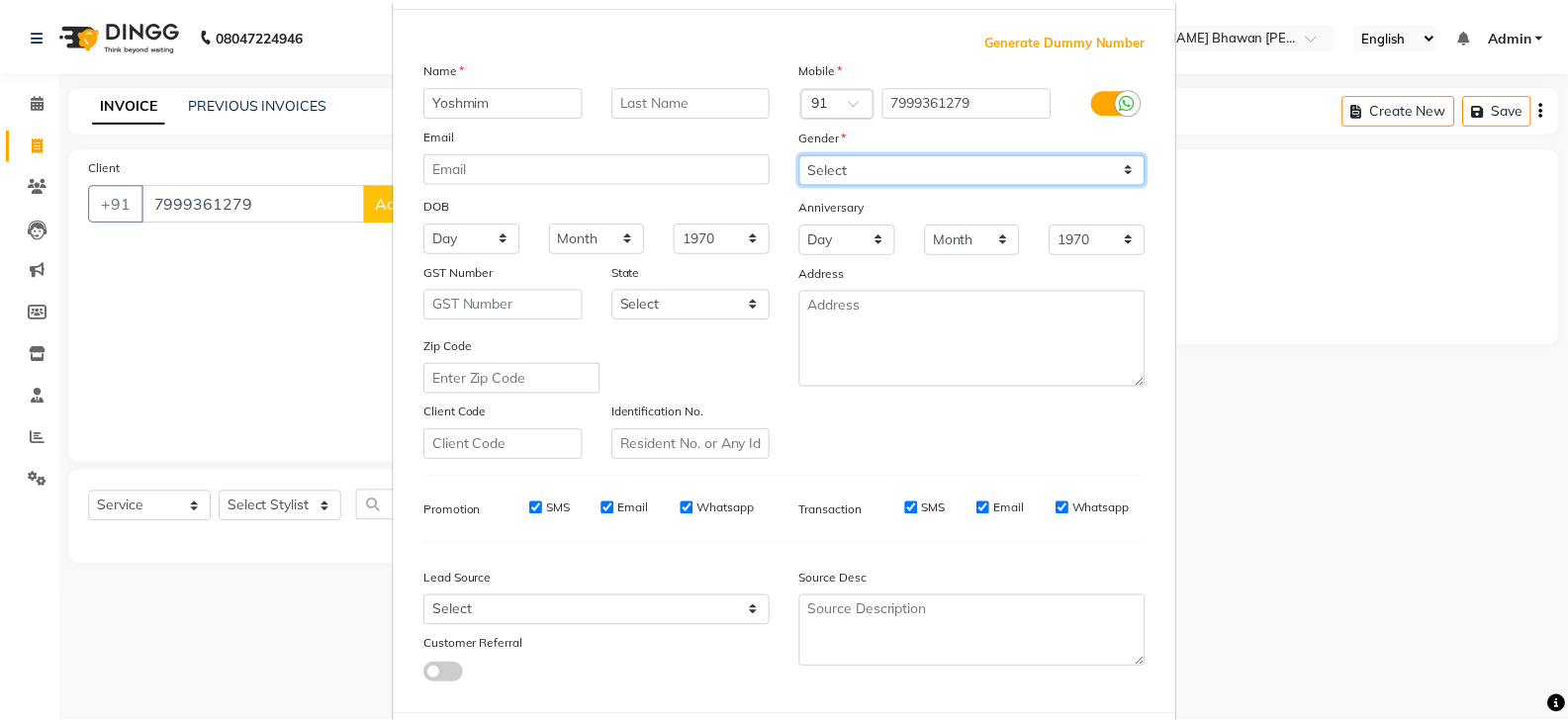
scroll to position [189, 0]
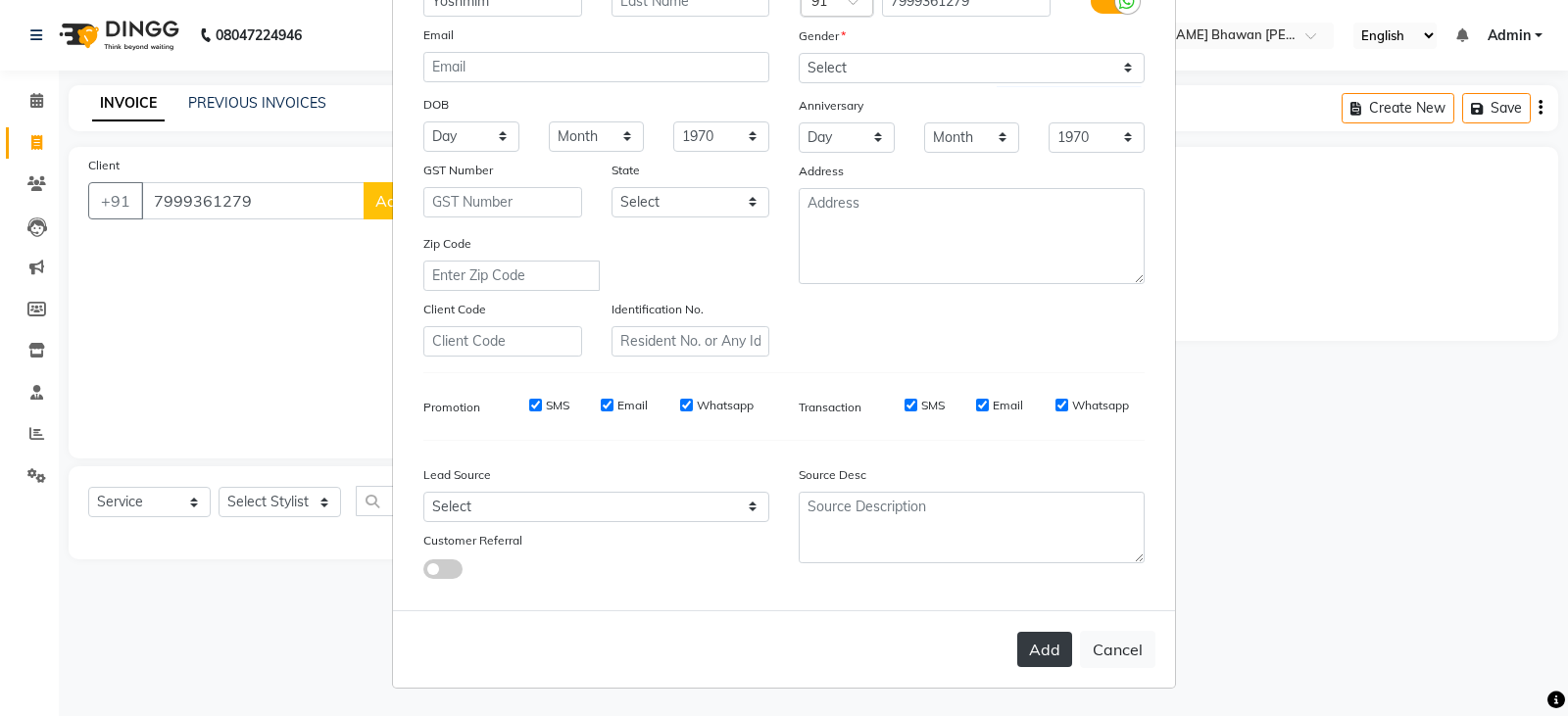
click at [1042, 655] on button "Add" at bounding box center [1045, 650] width 55 height 36
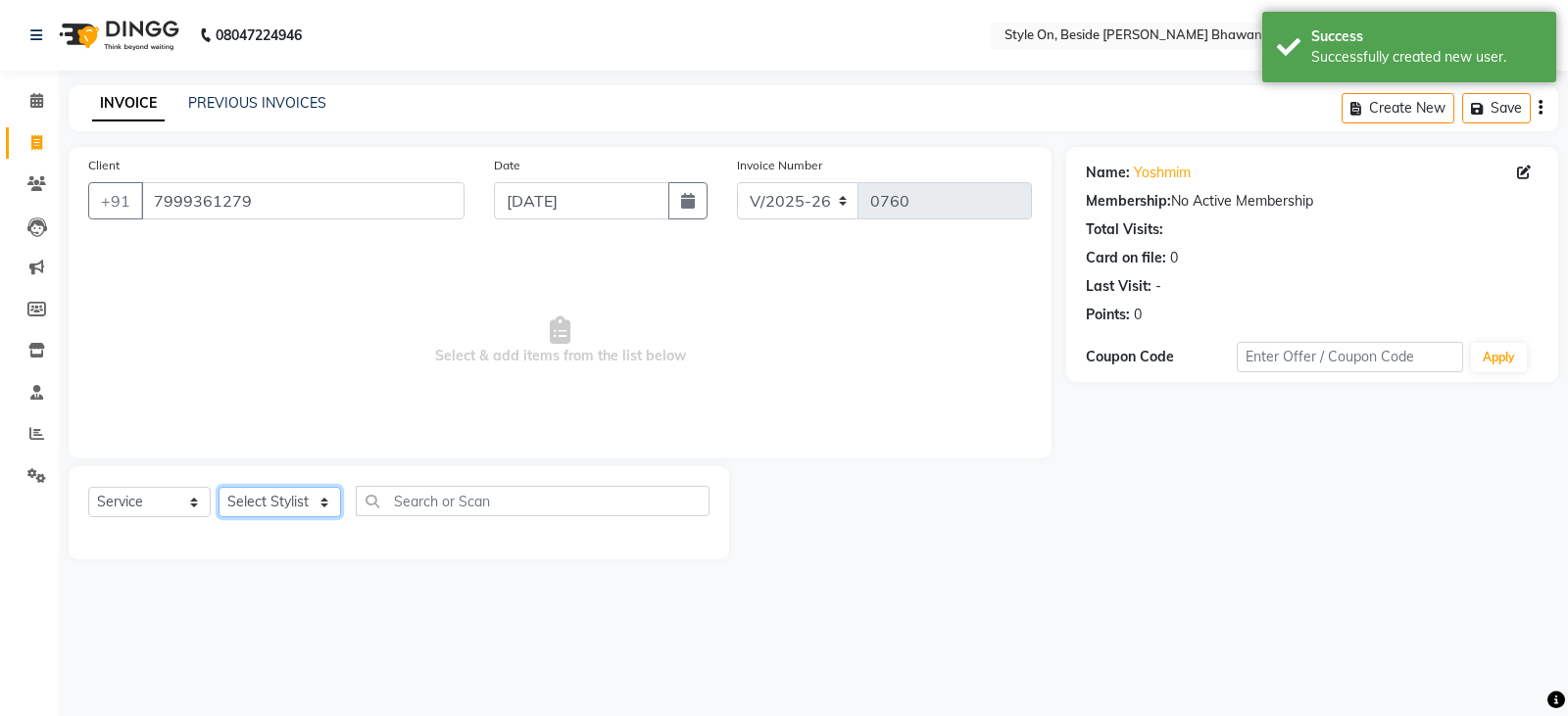
click at [258, 502] on select "Select Stylist [PERSON_NAME] Anju [PERSON_NAME] [PERSON_NAME] [PERSON_NAME] [PE…" at bounding box center [280, 502] width 123 height 31
click at [218, 487] on select "Select Stylist [PERSON_NAME] Anju [PERSON_NAME] [PERSON_NAME] [PERSON_NAME] [PE…" at bounding box center [280, 502] width 123 height 31
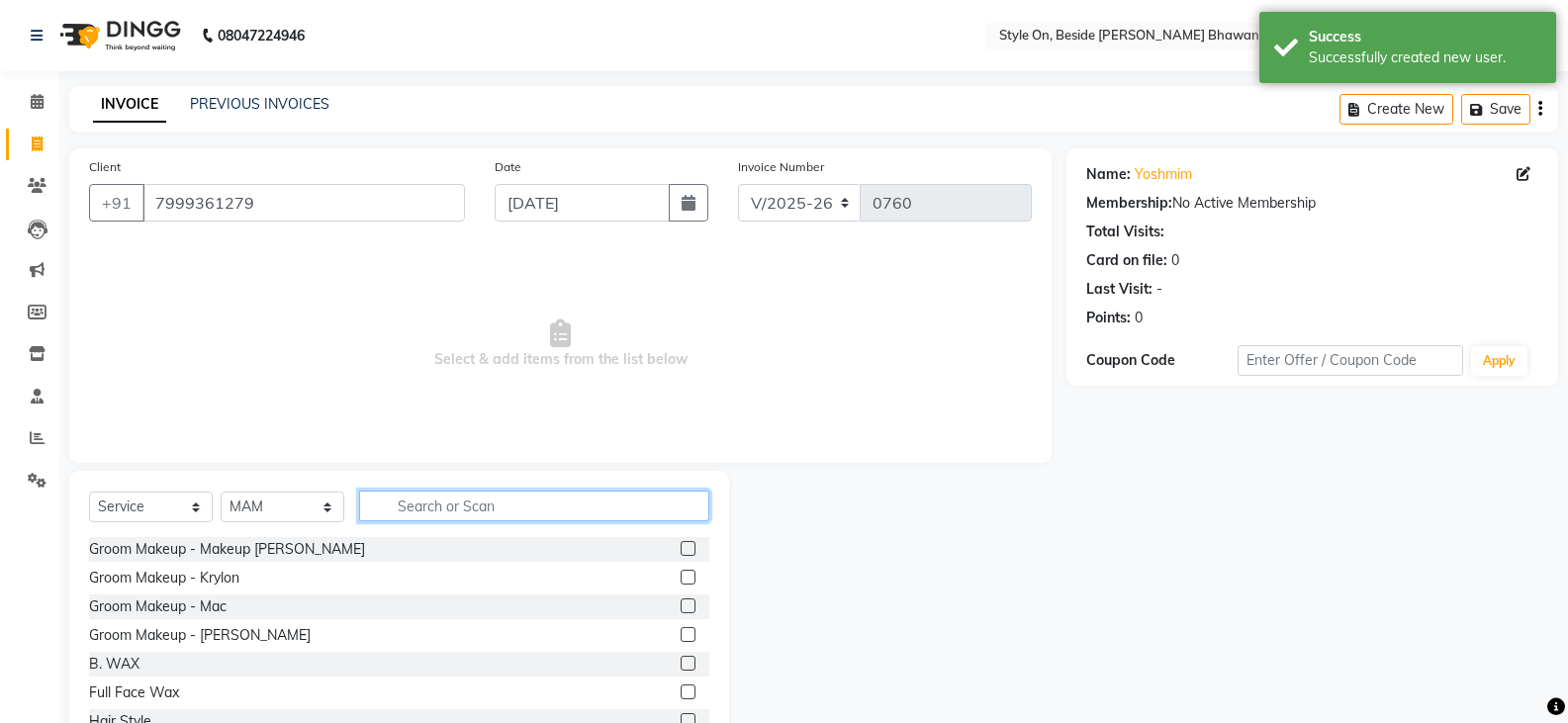
click at [469, 504] on input "text" at bounding box center [534, 506] width 350 height 31
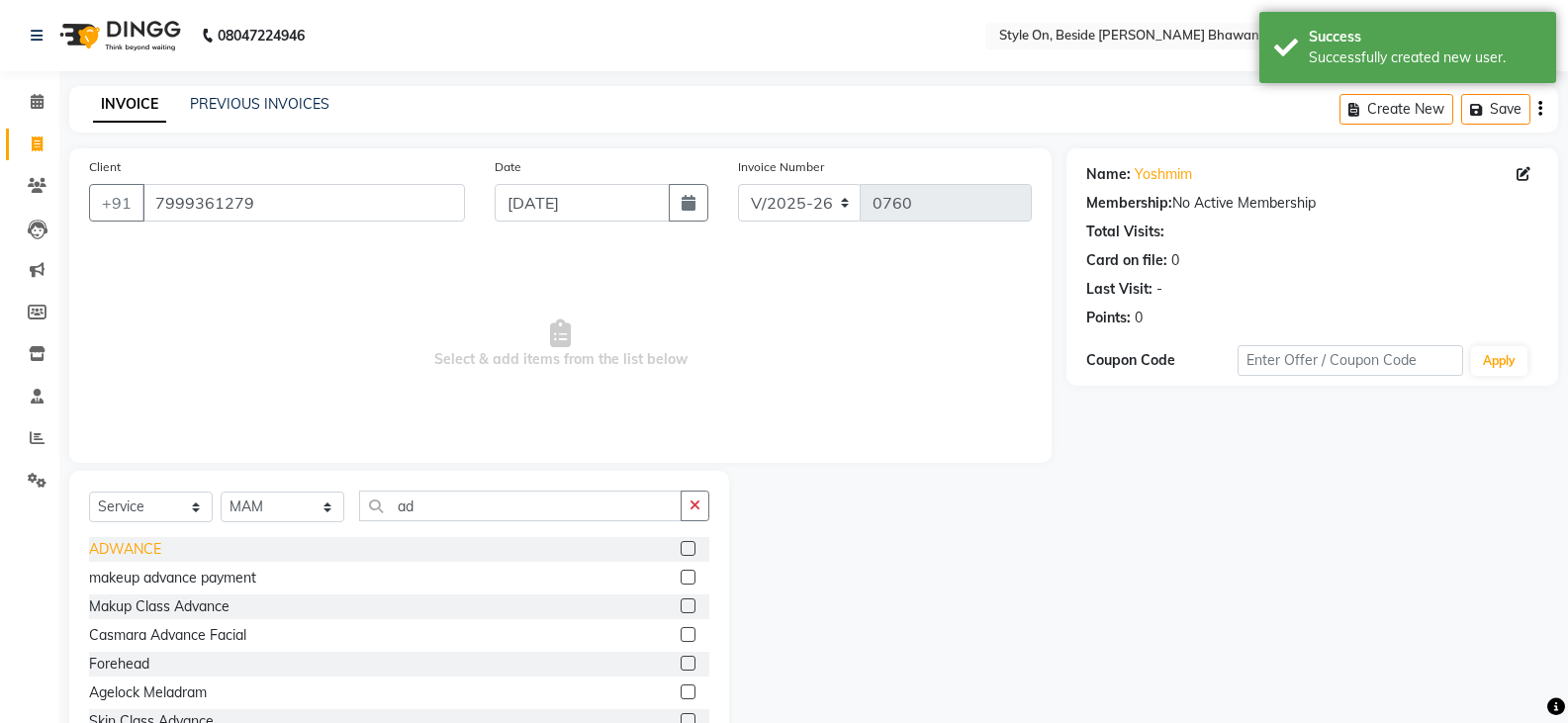
click at [144, 549] on div "ADWANCE" at bounding box center [125, 549] width 72 height 21
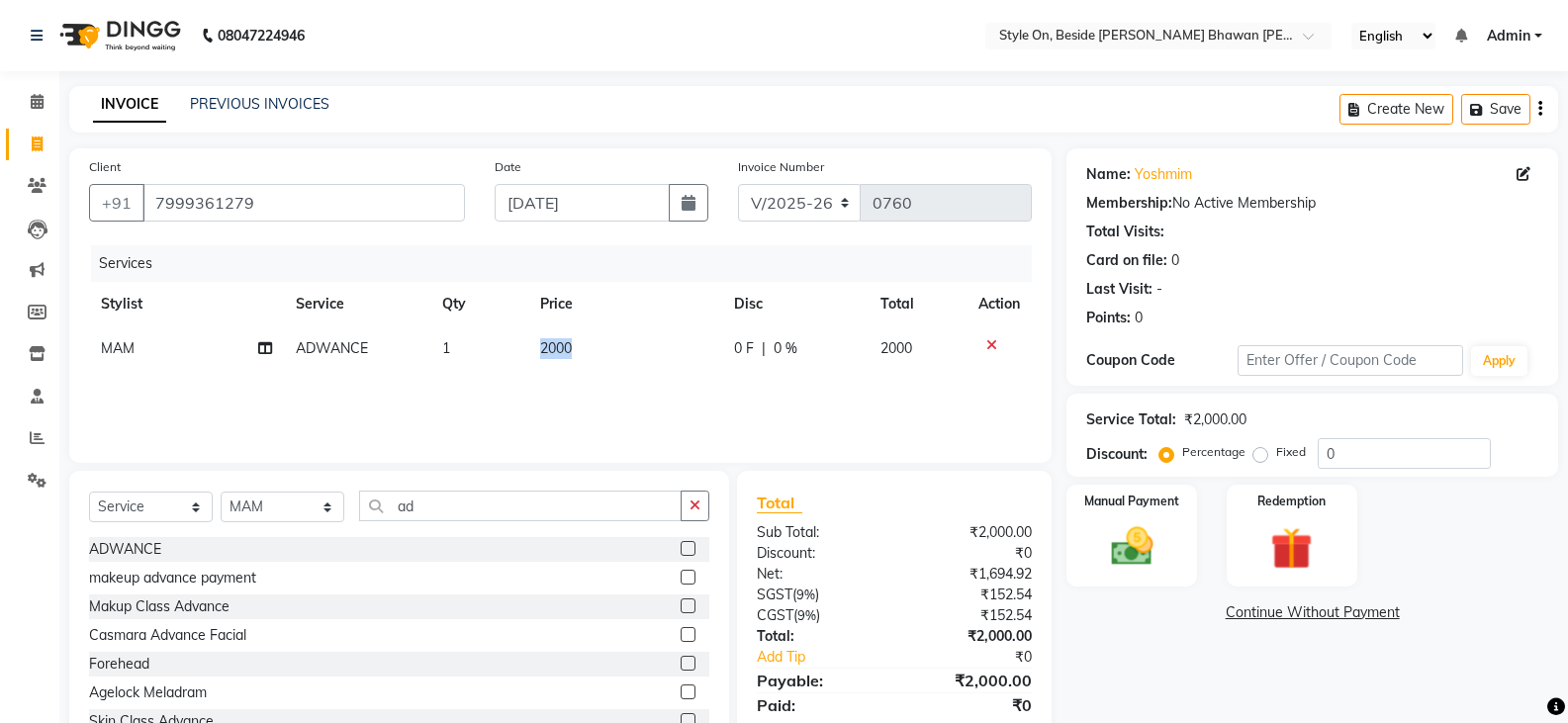
drag, startPoint x: 596, startPoint y: 348, endPoint x: 477, endPoint y: 350, distance: 119.0
click at [477, 350] on tr "MAM ADWANCE 1 2000 0 F | 0 % 2000" at bounding box center [560, 348] width 943 height 45
click at [602, 341] on td "2000" at bounding box center [625, 348] width 195 height 45
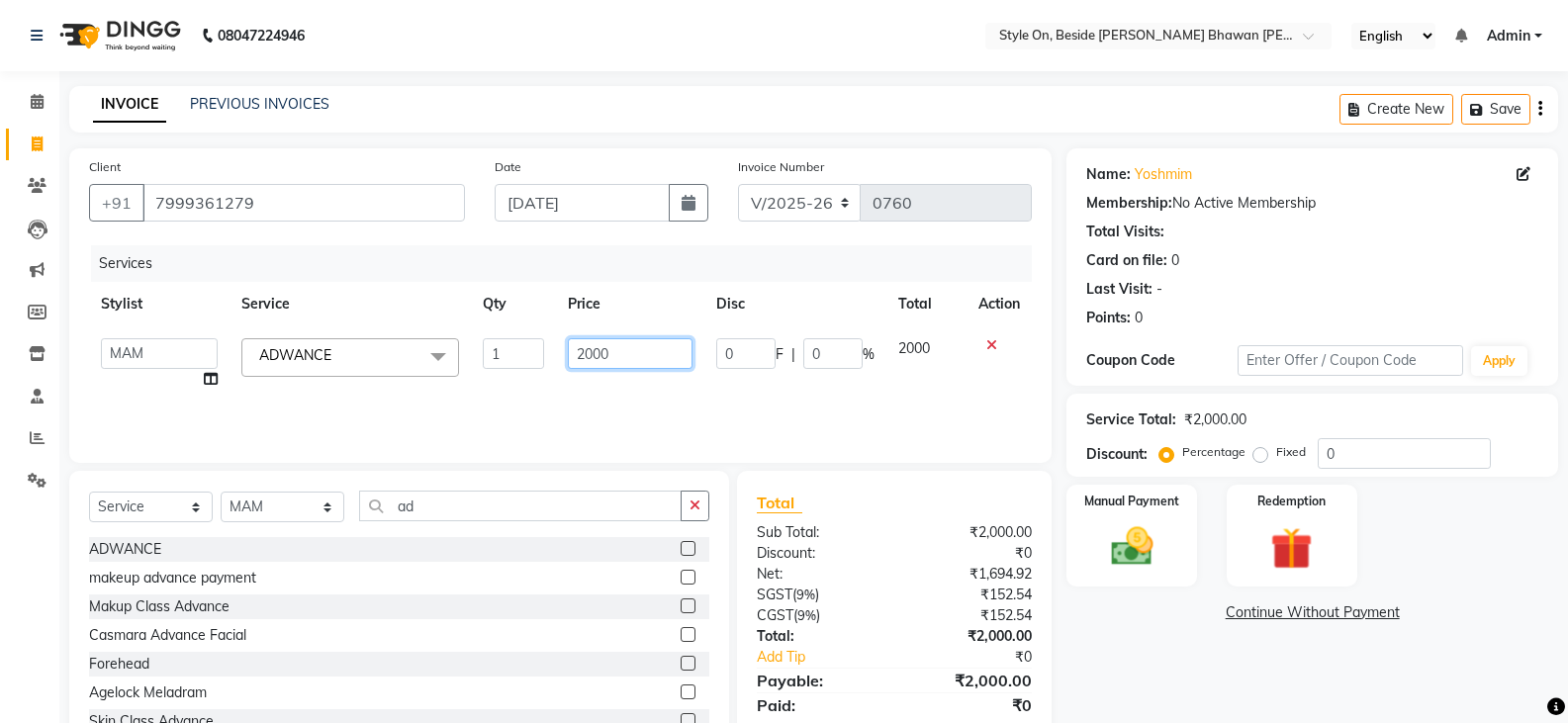
drag, startPoint x: 617, startPoint y: 356, endPoint x: 560, endPoint y: 360, distance: 57.1
click at [560, 360] on td "2000" at bounding box center [630, 363] width 148 height 75
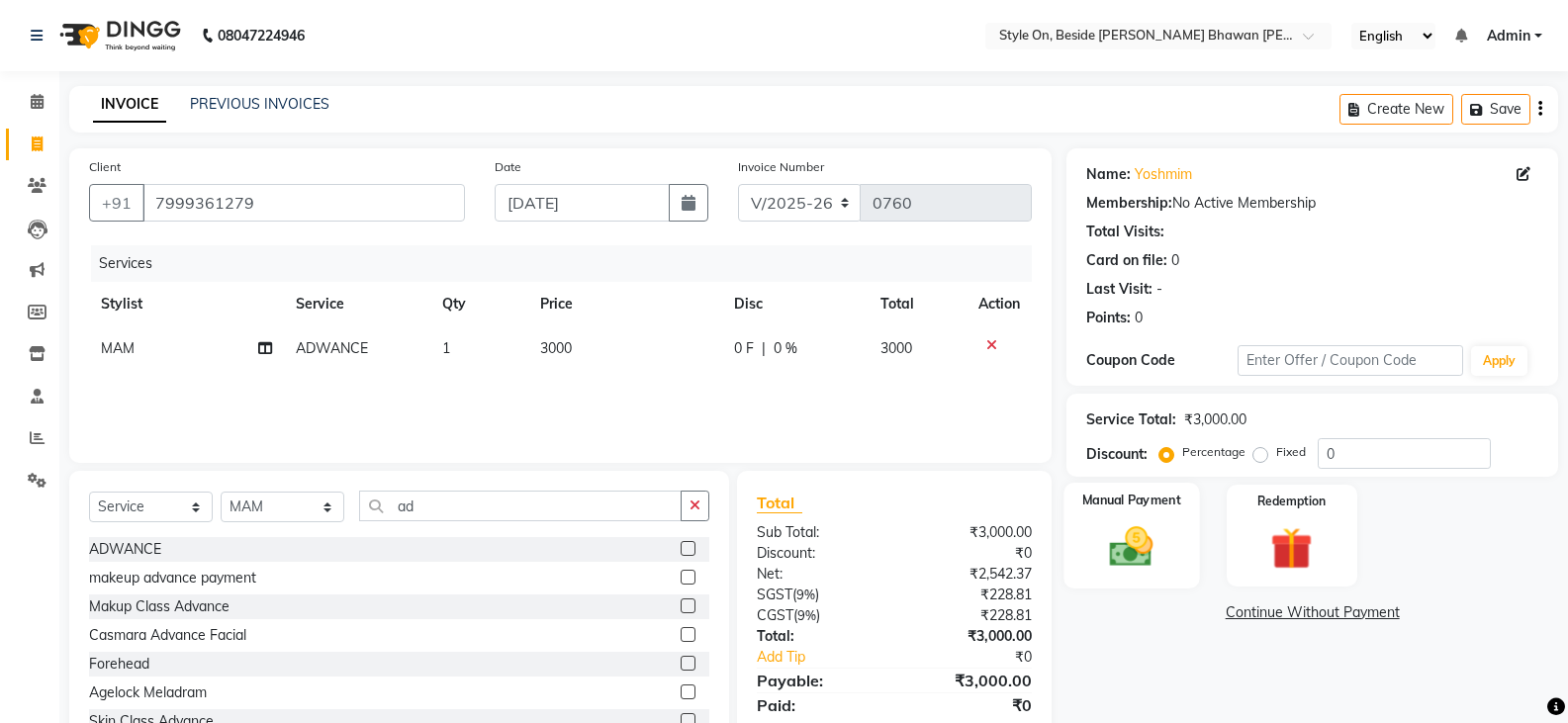
drag, startPoint x: 1136, startPoint y: 542, endPoint x: 1116, endPoint y: 526, distance: 25.6
click at [1136, 541] on img at bounding box center [1131, 546] width 70 height 51
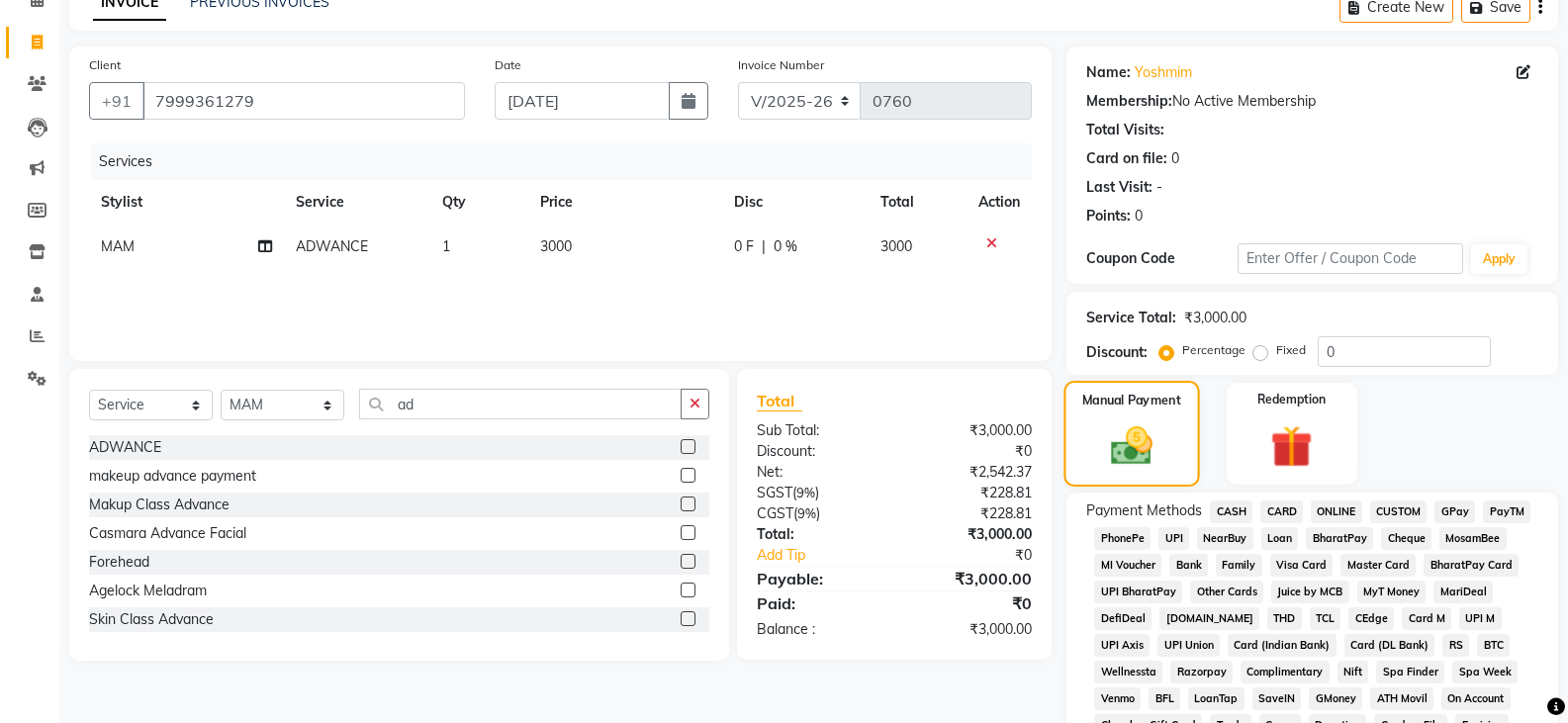
scroll to position [197, 0]
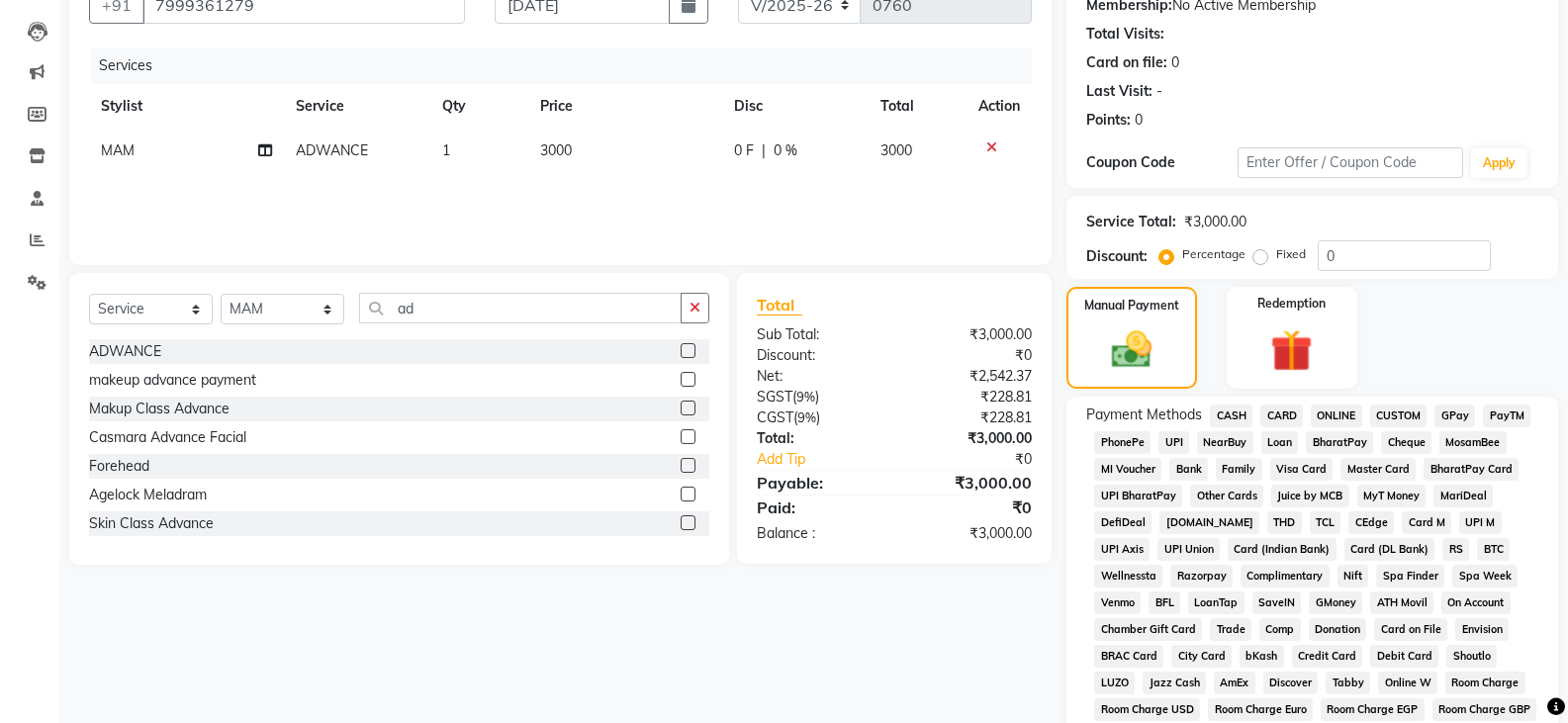
click at [1512, 414] on span "PayTM" at bounding box center [1507, 416] width 48 height 23
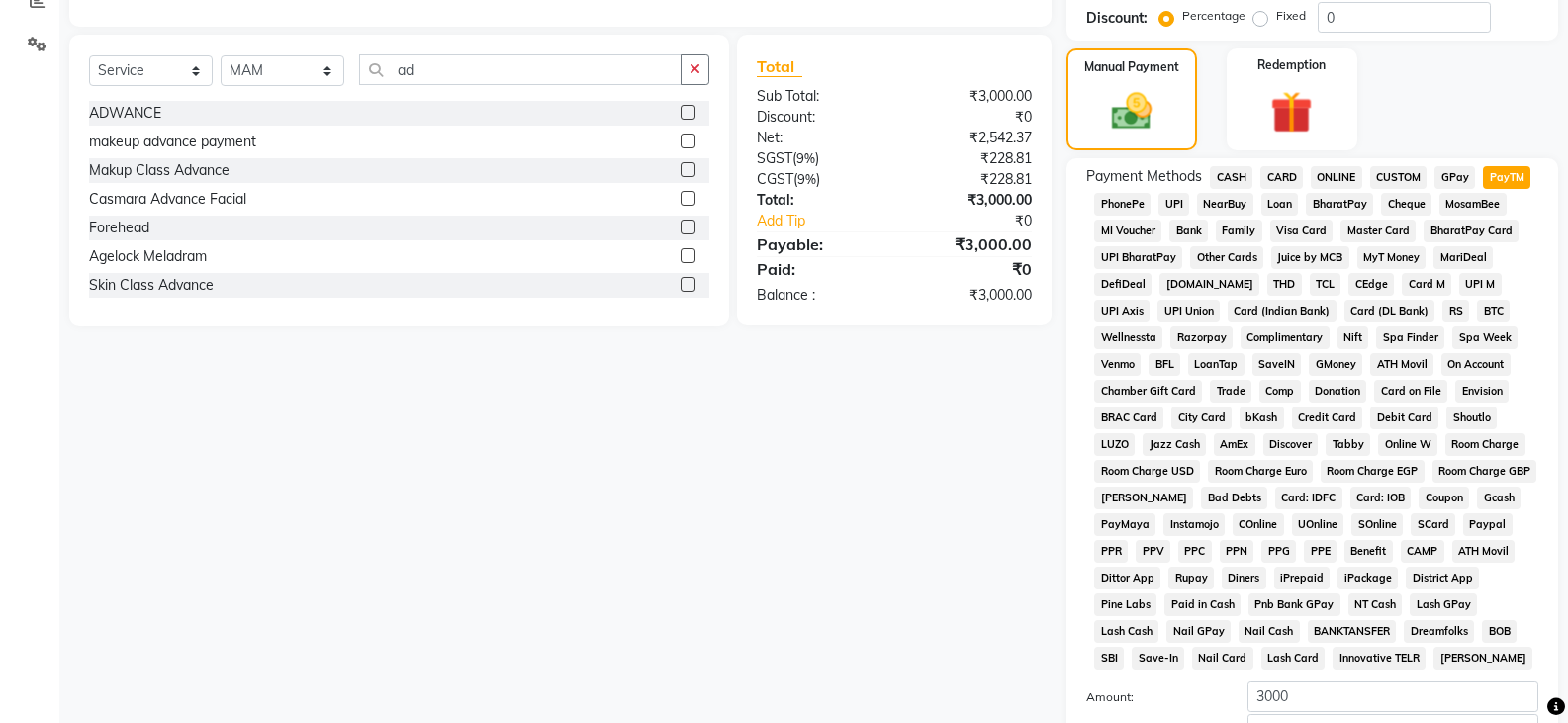
scroll to position [593, 0]
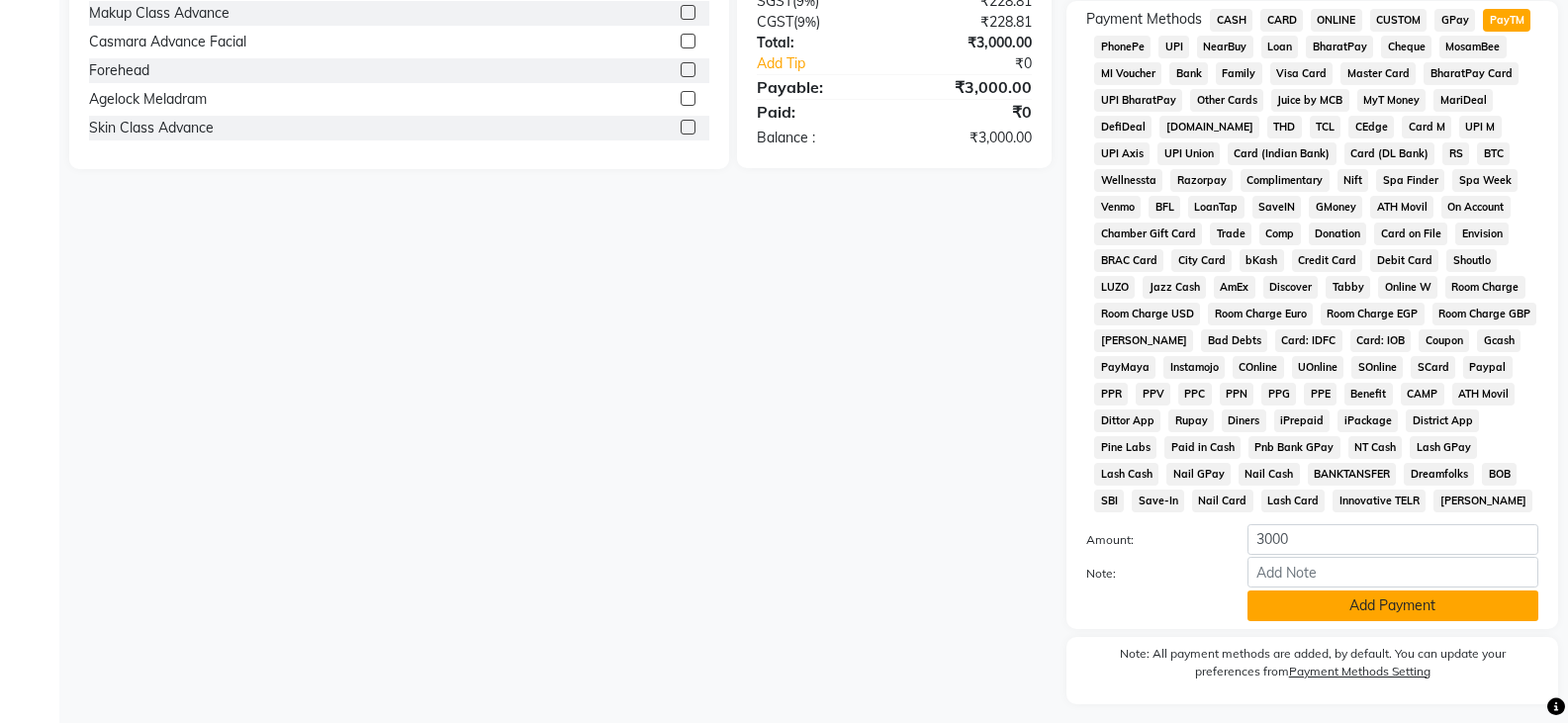
click at [1357, 599] on button "Add Payment" at bounding box center [1393, 605] width 291 height 31
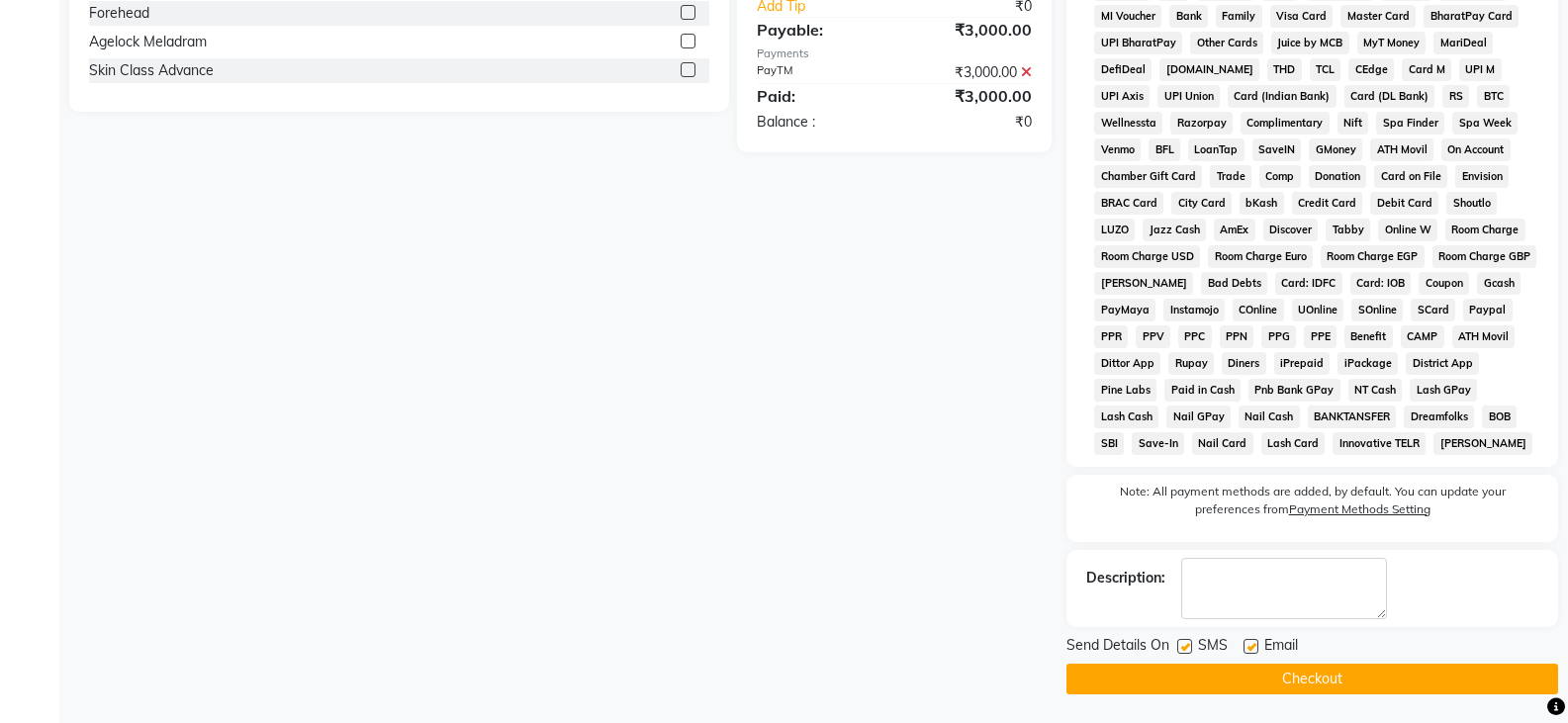
scroll to position [652, 0]
click at [1285, 677] on button "Checkout" at bounding box center [1312, 678] width 492 height 31
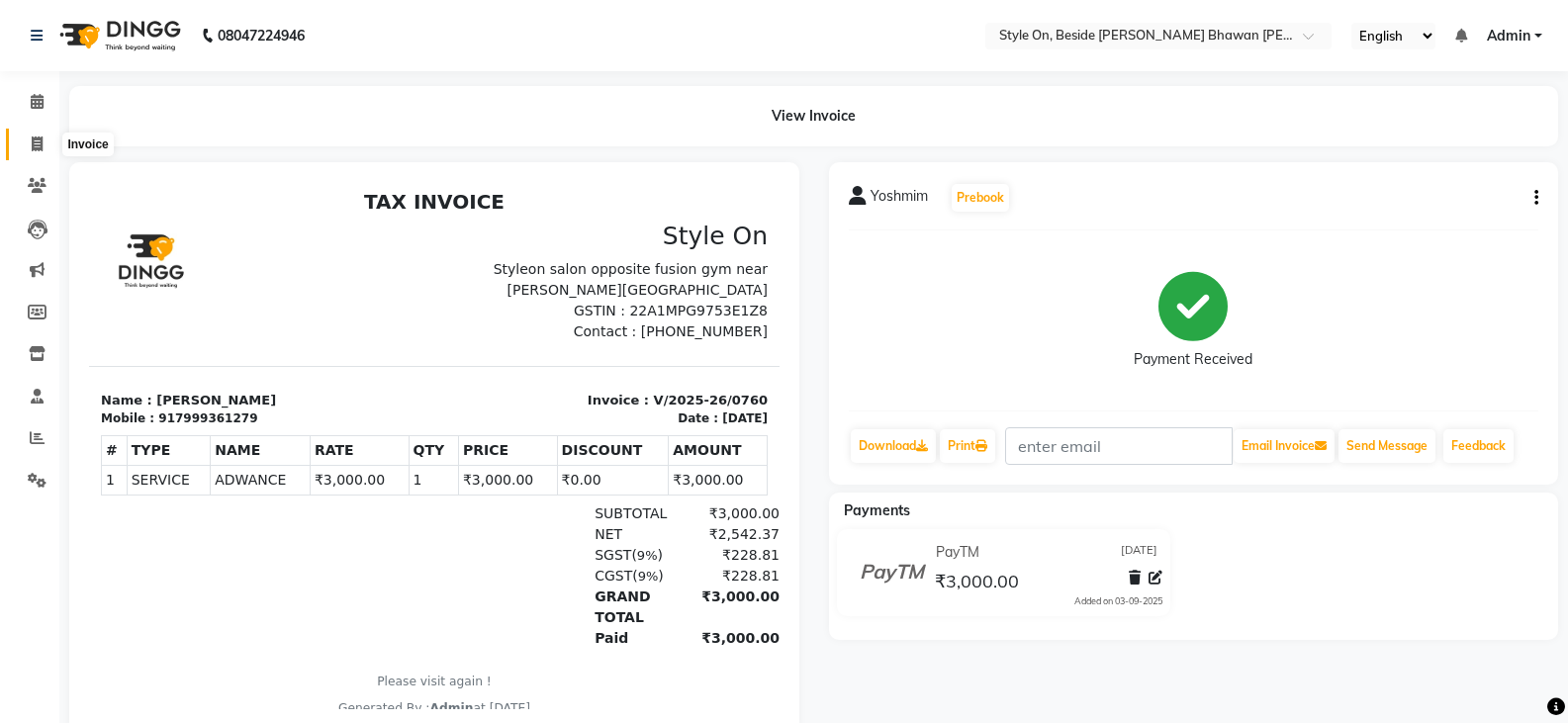
click at [52, 143] on span at bounding box center [37, 145] width 35 height 23
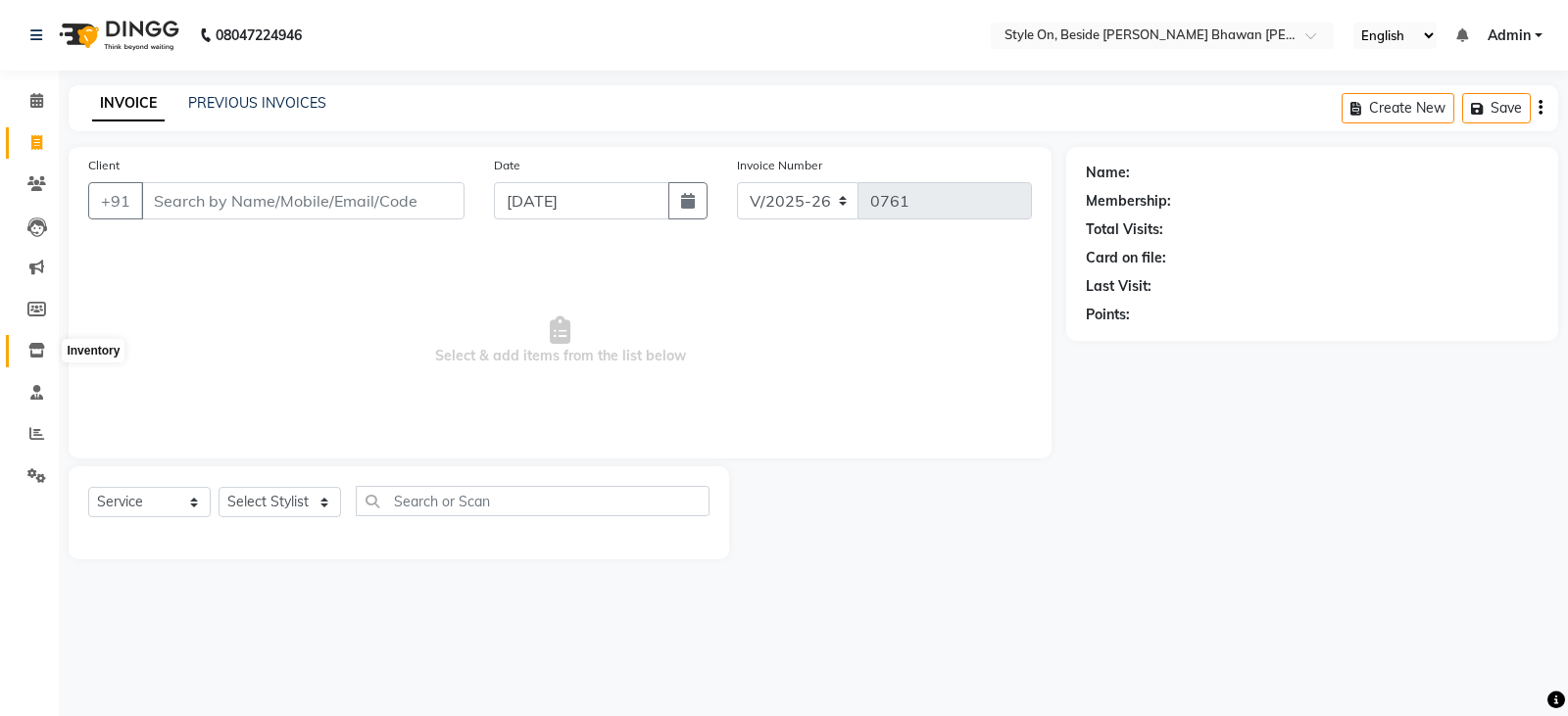
click at [41, 344] on icon at bounding box center [37, 350] width 17 height 15
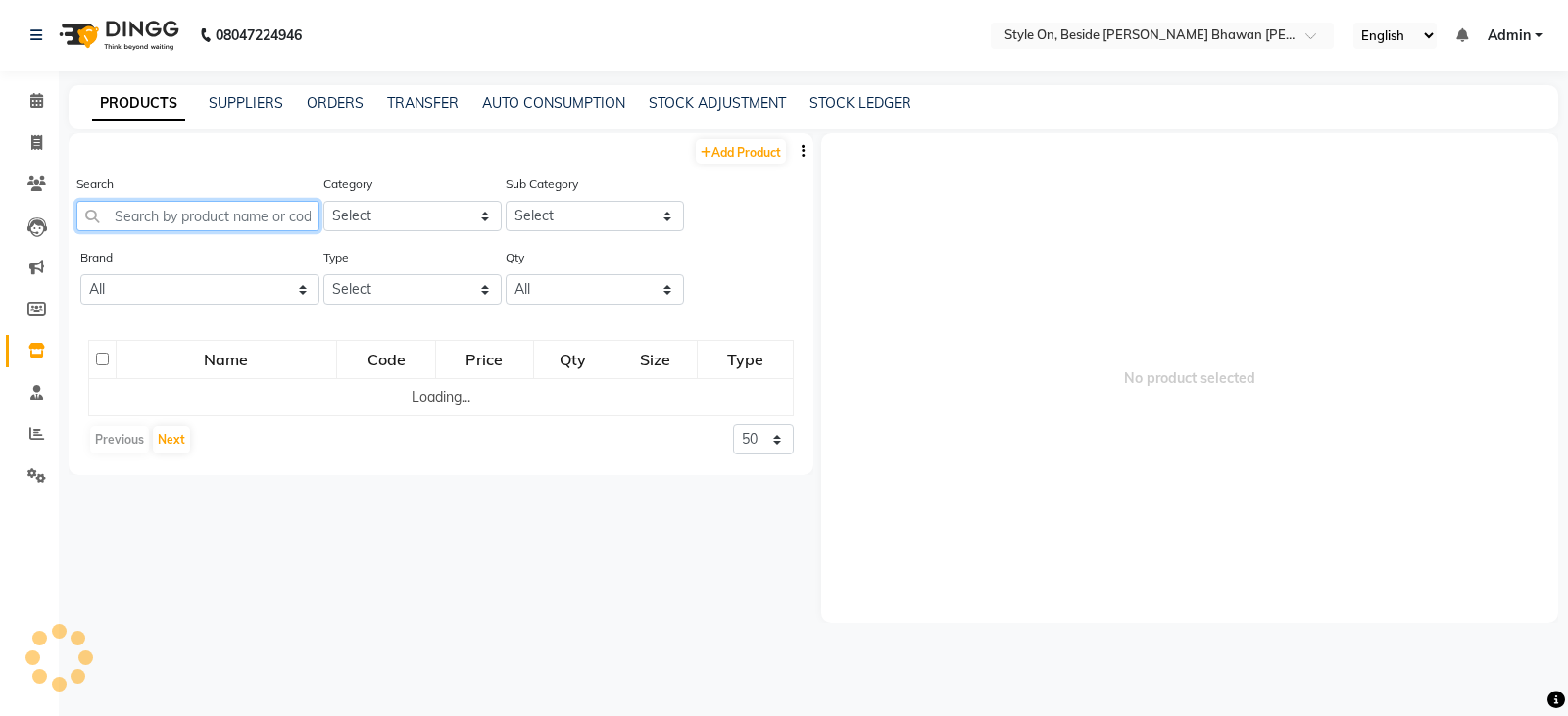
click at [248, 222] on input "text" at bounding box center [198, 215] width 243 height 31
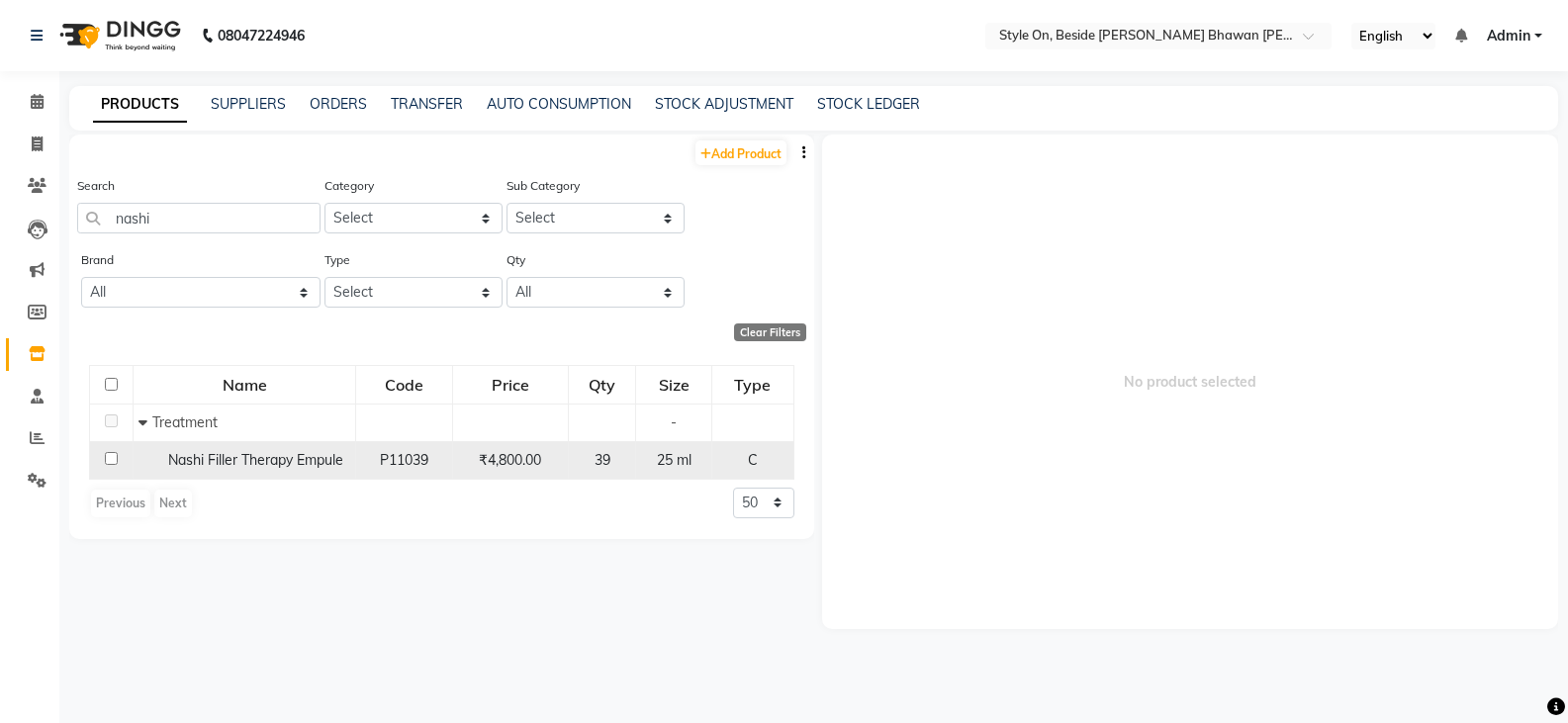
click at [243, 453] on span "Nashi Filler Therapy Empule" at bounding box center [256, 460] width 176 height 18
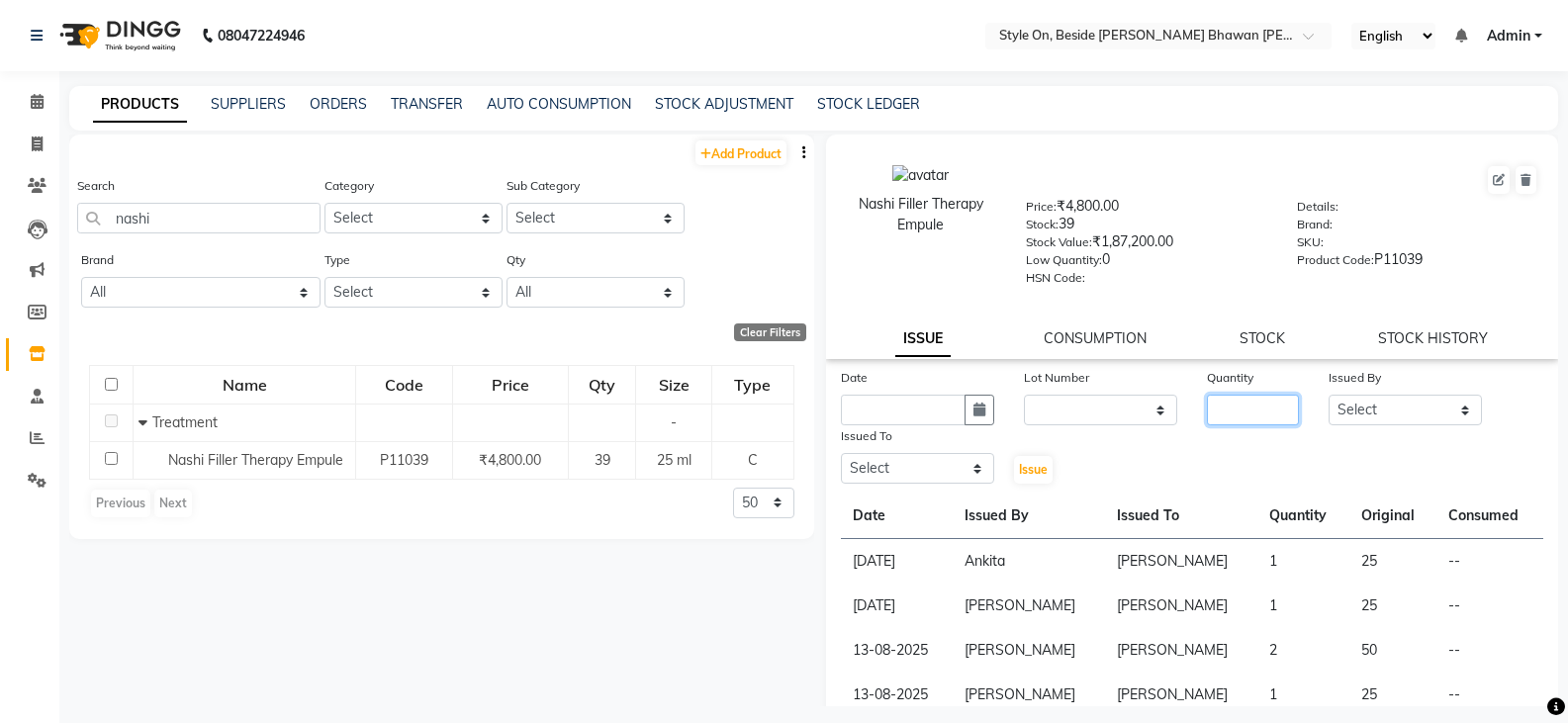
click at [1242, 400] on input "number" at bounding box center [1253, 410] width 92 height 31
drag, startPoint x: 1380, startPoint y: 407, endPoint x: 1391, endPoint y: 406, distance: 11.0
click at [1381, 407] on select "Select [PERSON_NAME] Anju [PERSON_NAME] [PERSON_NAME] [PERSON_NAME] [PERSON_NAM…" at bounding box center [1405, 410] width 154 height 31
click at [1329, 395] on select "Select [PERSON_NAME] Anju [PERSON_NAME] [PERSON_NAME] [PERSON_NAME] [PERSON_NAM…" at bounding box center [1405, 410] width 154 height 31
click at [906, 415] on input "text" at bounding box center [903, 410] width 125 height 31
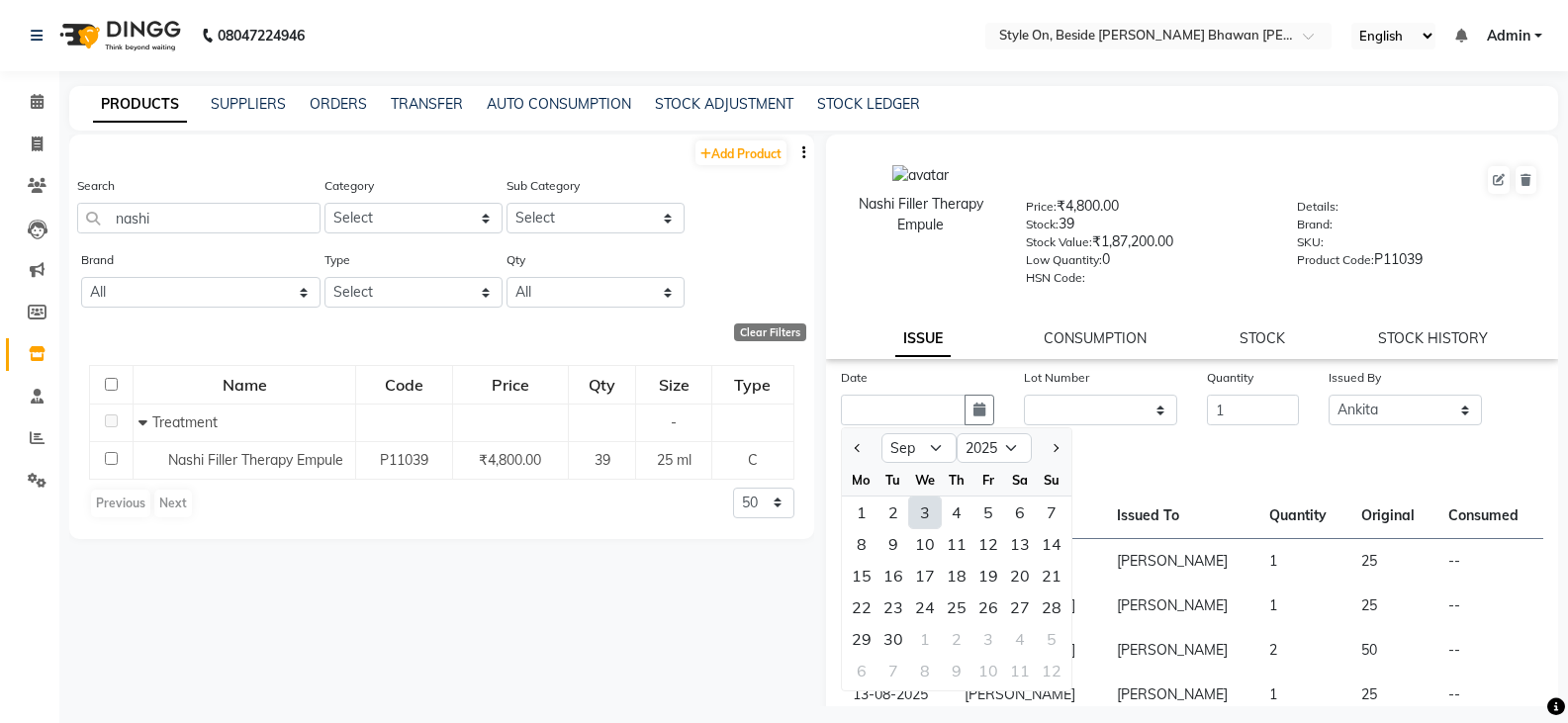
click at [925, 509] on div "3" at bounding box center [926, 513] width 32 height 32
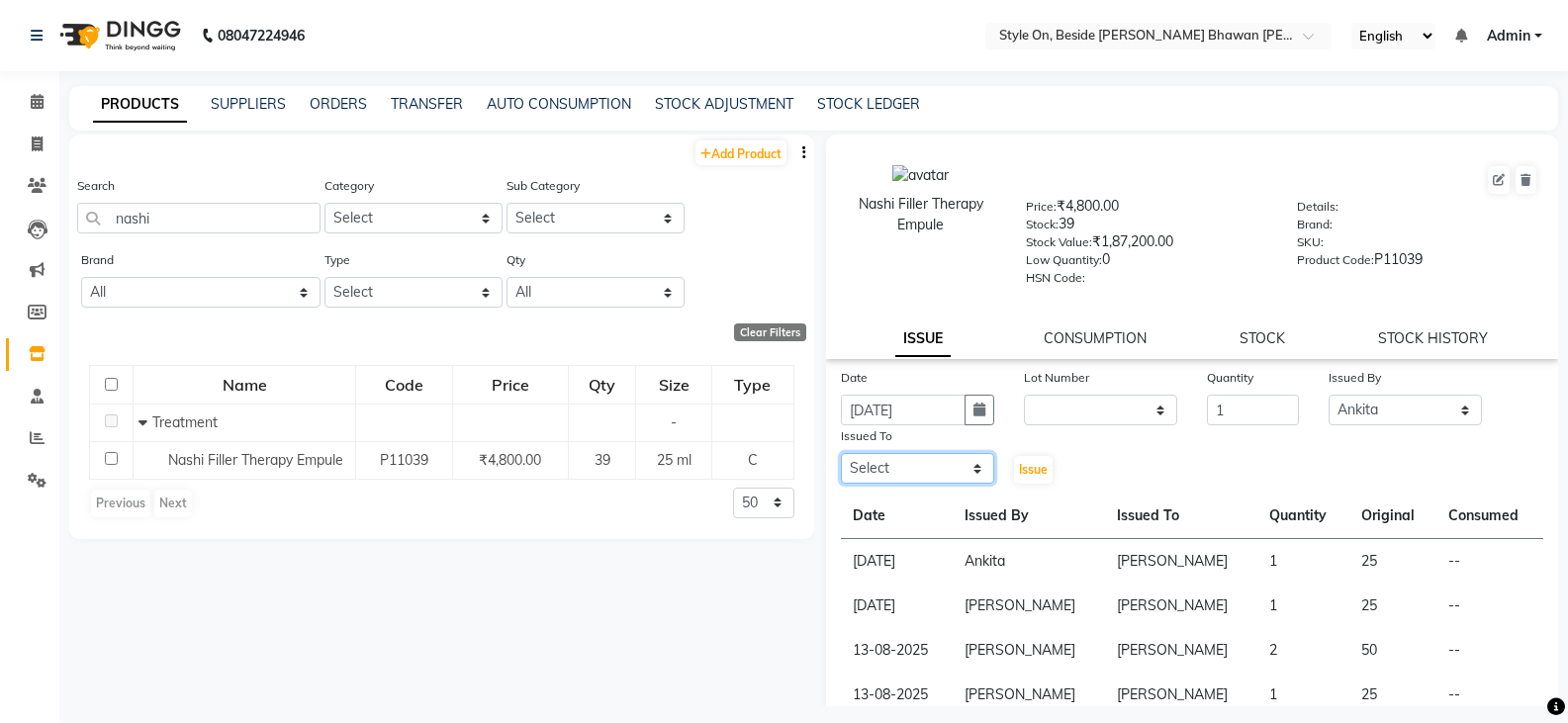
click at [912, 470] on select "Select [PERSON_NAME] Anju [PERSON_NAME] [PERSON_NAME] [PERSON_NAME] [PERSON_NAM…" at bounding box center [918, 468] width 154 height 31
click at [841, 453] on select "Select [PERSON_NAME] Anju [PERSON_NAME] [PERSON_NAME] [PERSON_NAME] [PERSON_NAM…" at bounding box center [918, 468] width 154 height 31
click at [1024, 470] on span "Issue" at bounding box center [1033, 469] width 29 height 15
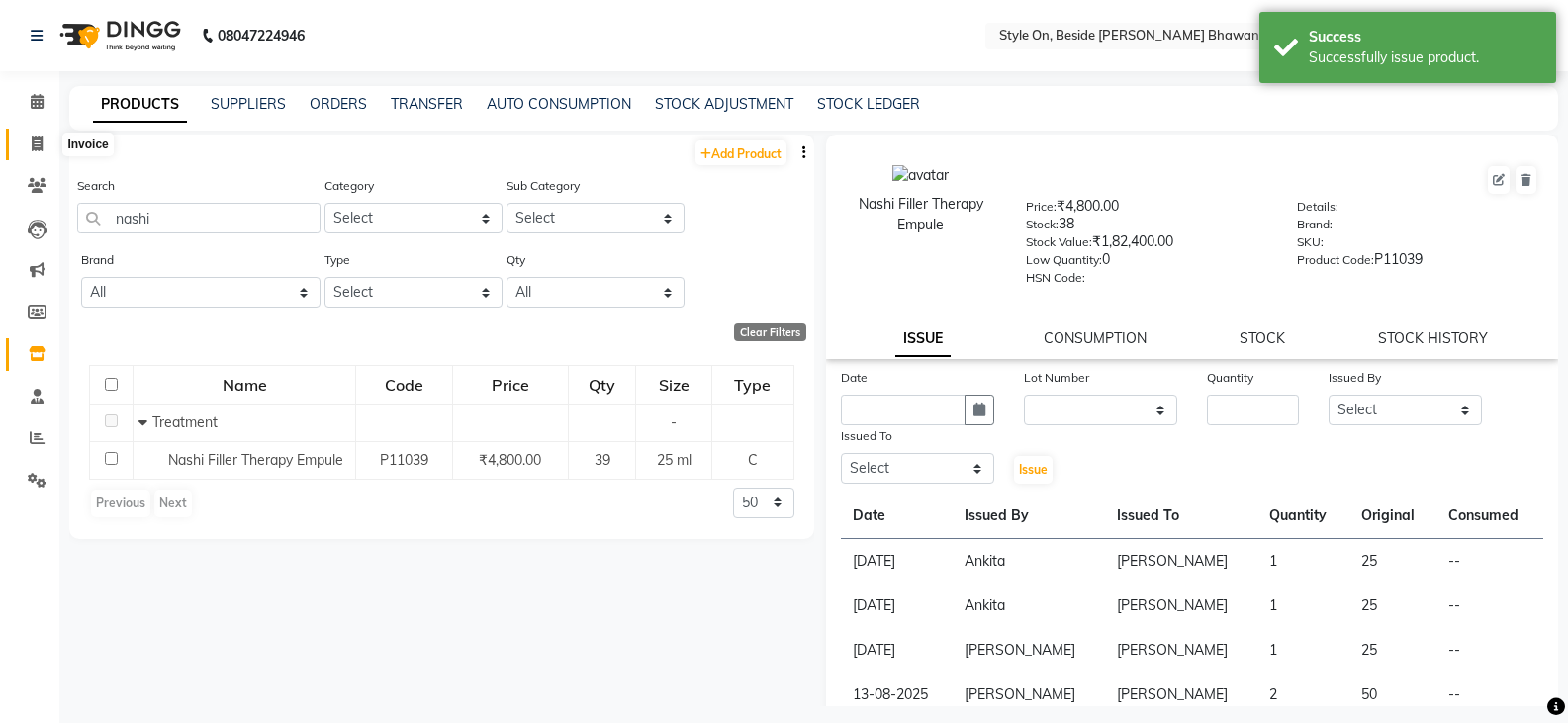
click at [41, 145] on icon at bounding box center [37, 144] width 11 height 15
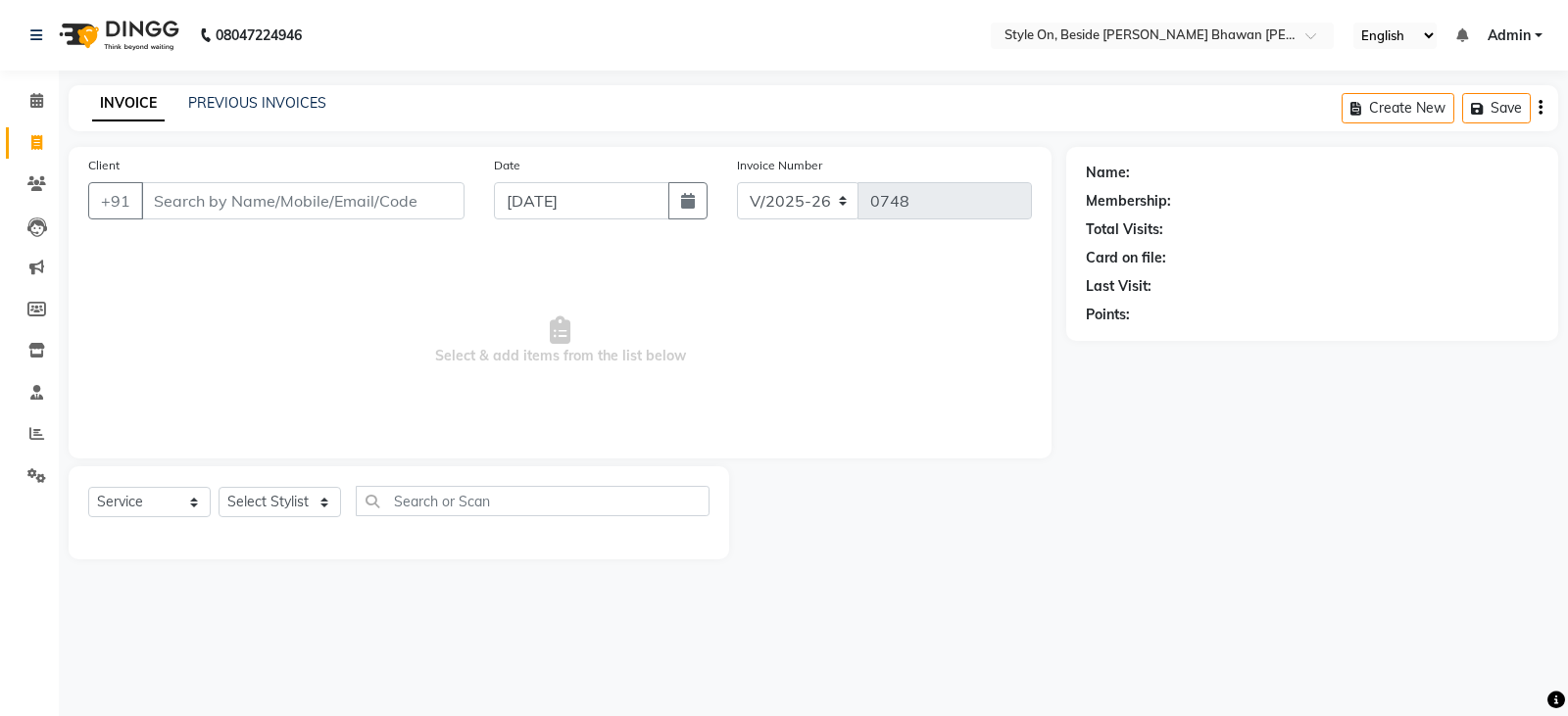
select select "4700"
select select "service"
click at [340, 210] on input "Client" at bounding box center [302, 201] width 323 height 38
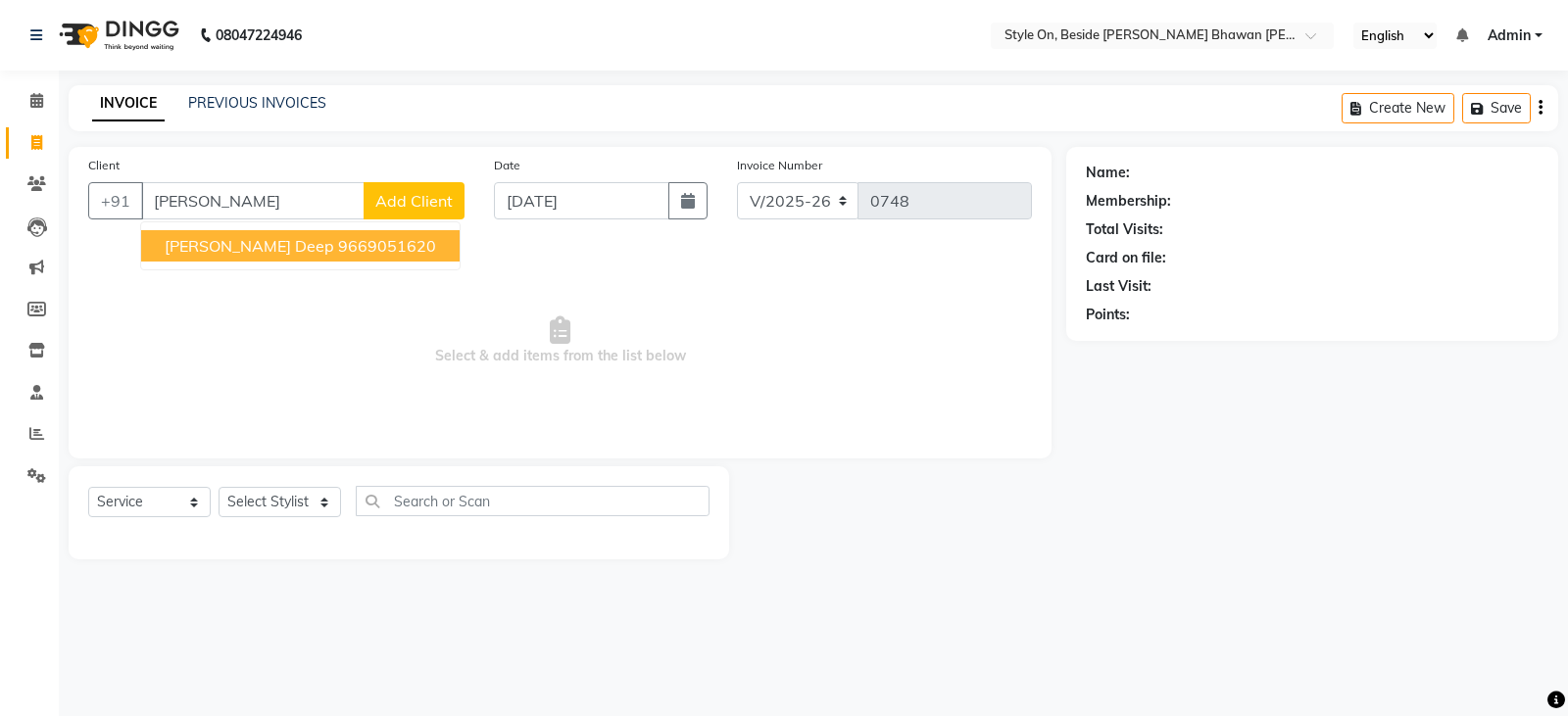
click at [246, 243] on span "Shubhi Deep" at bounding box center [250, 246] width 170 height 20
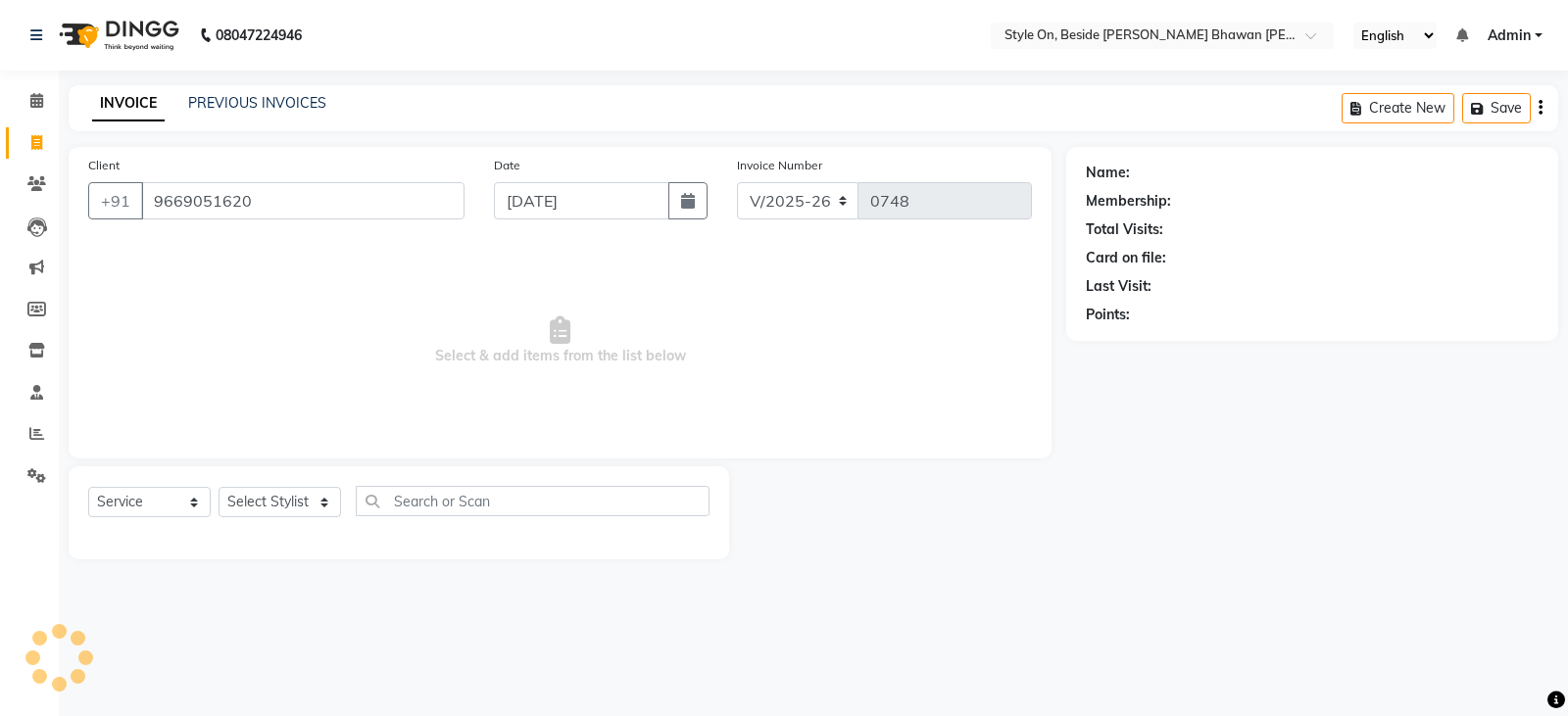
type input "9669051620"
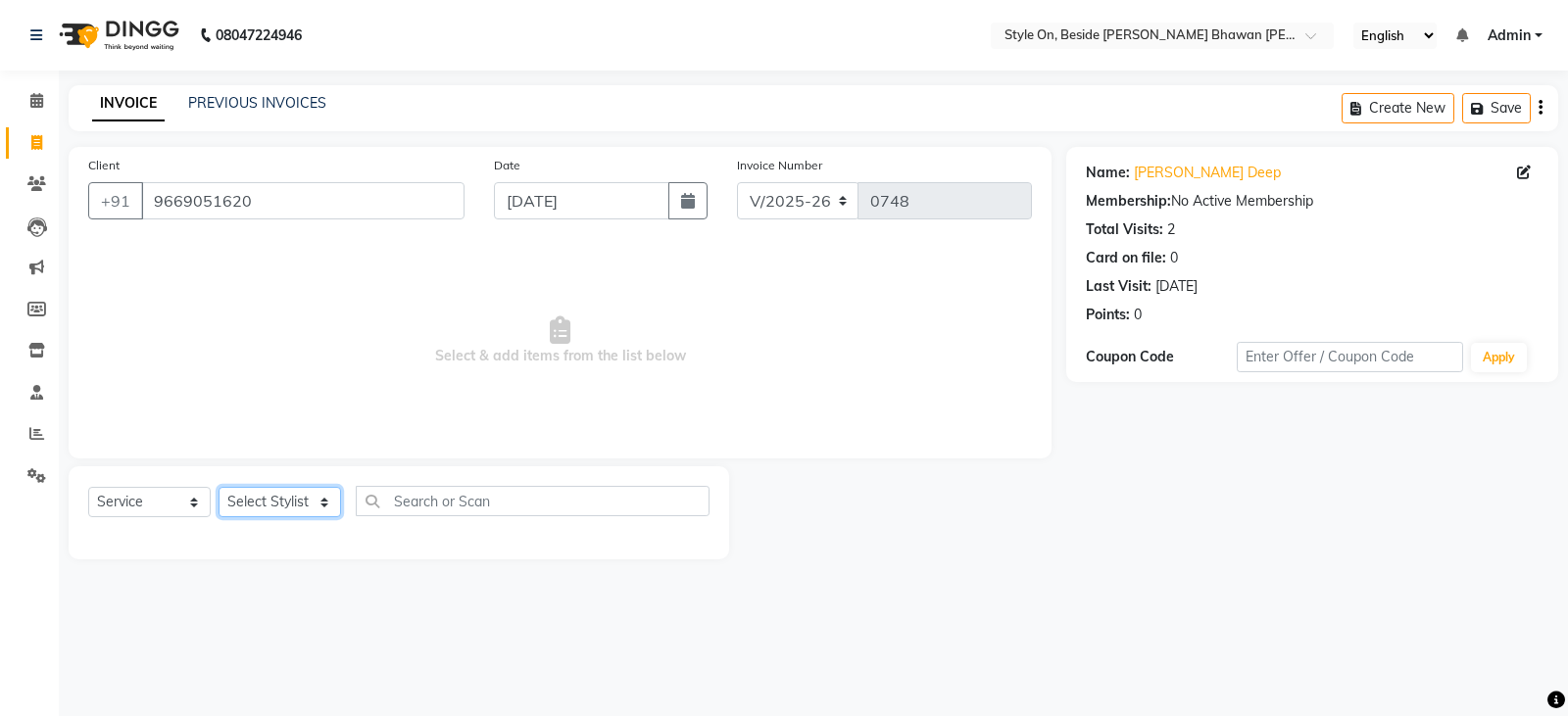
click at [266, 499] on select "Select Stylist [PERSON_NAME] Anju [PERSON_NAME] [PERSON_NAME] [PERSON_NAME] [PE…" at bounding box center [280, 502] width 123 height 31
select select "27829"
click at [272, 498] on select "Select Stylist [PERSON_NAME] Anju [PERSON_NAME] [PERSON_NAME] [PERSON_NAME] [PE…" at bounding box center [280, 502] width 123 height 31
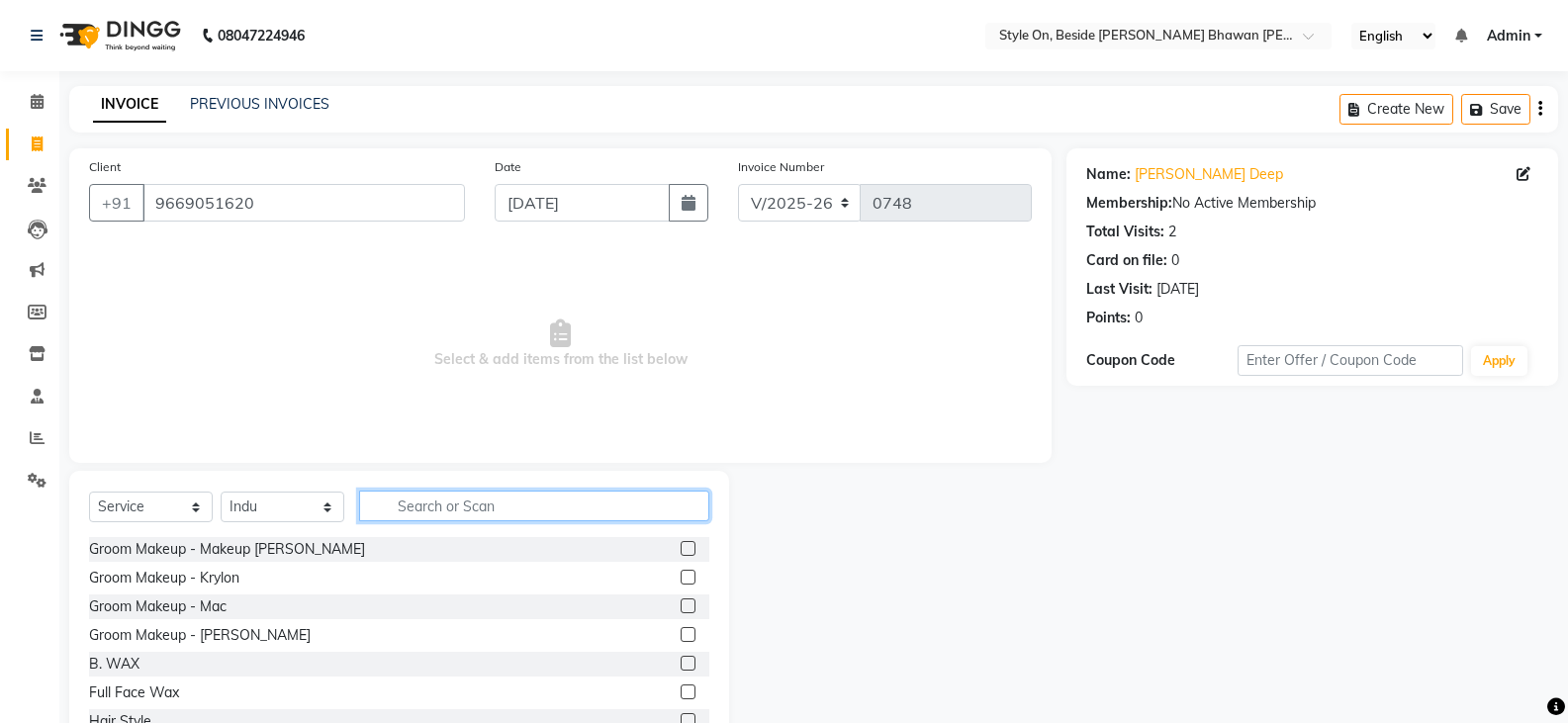
click at [433, 506] on input "text" at bounding box center [534, 506] width 350 height 31
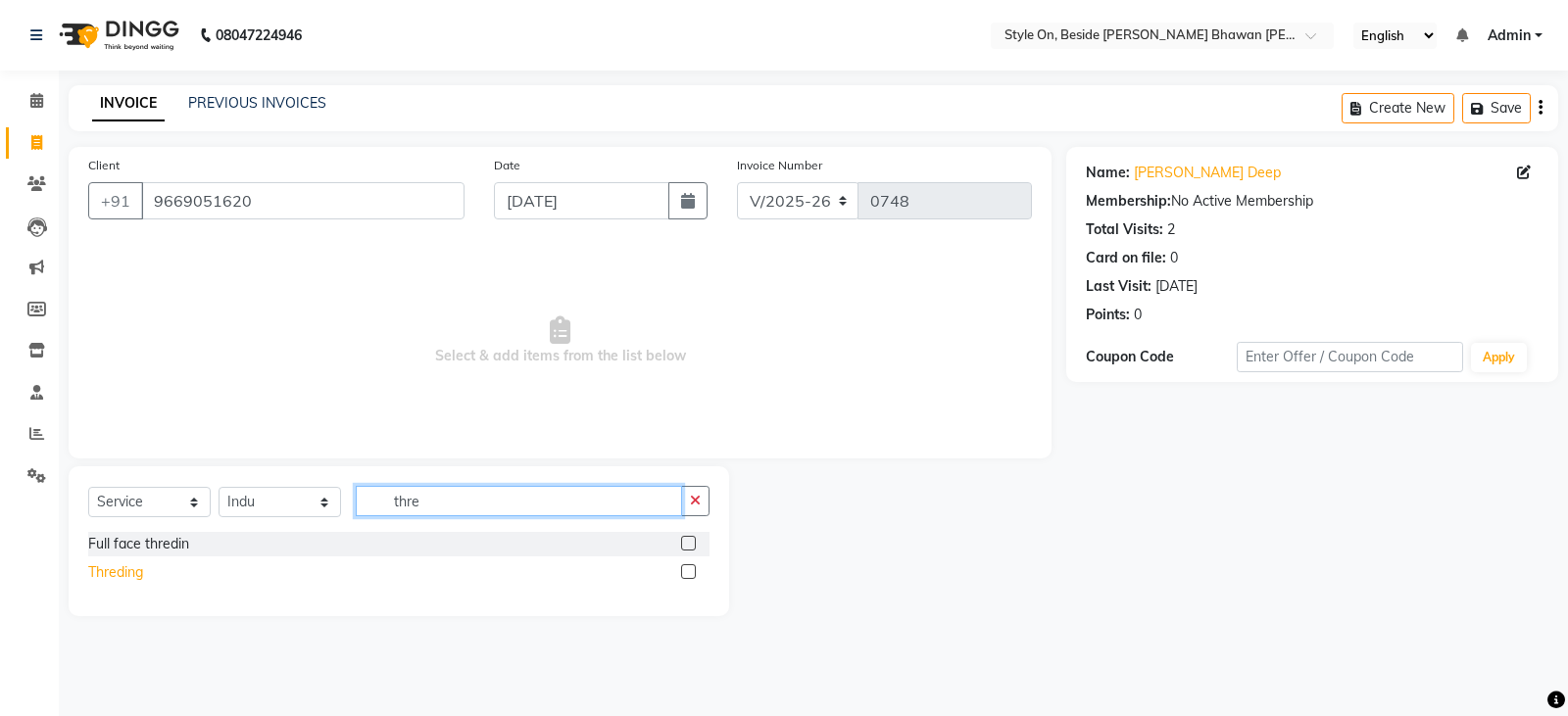
type input "thre"
click at [95, 572] on div "Threding" at bounding box center [116, 572] width 55 height 21
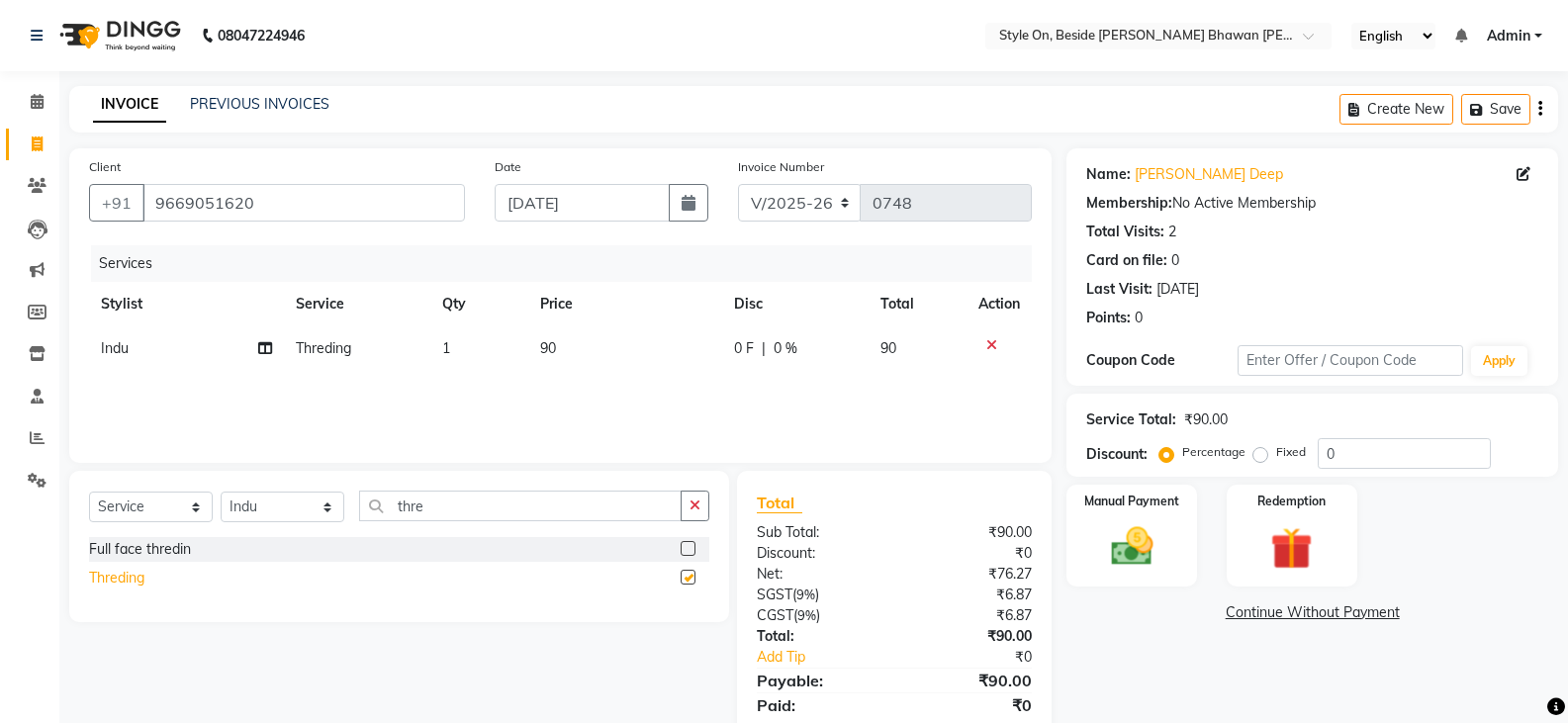
checkbox input "false"
click at [541, 345] on span "90" at bounding box center [549, 348] width 16 height 18
select select "27829"
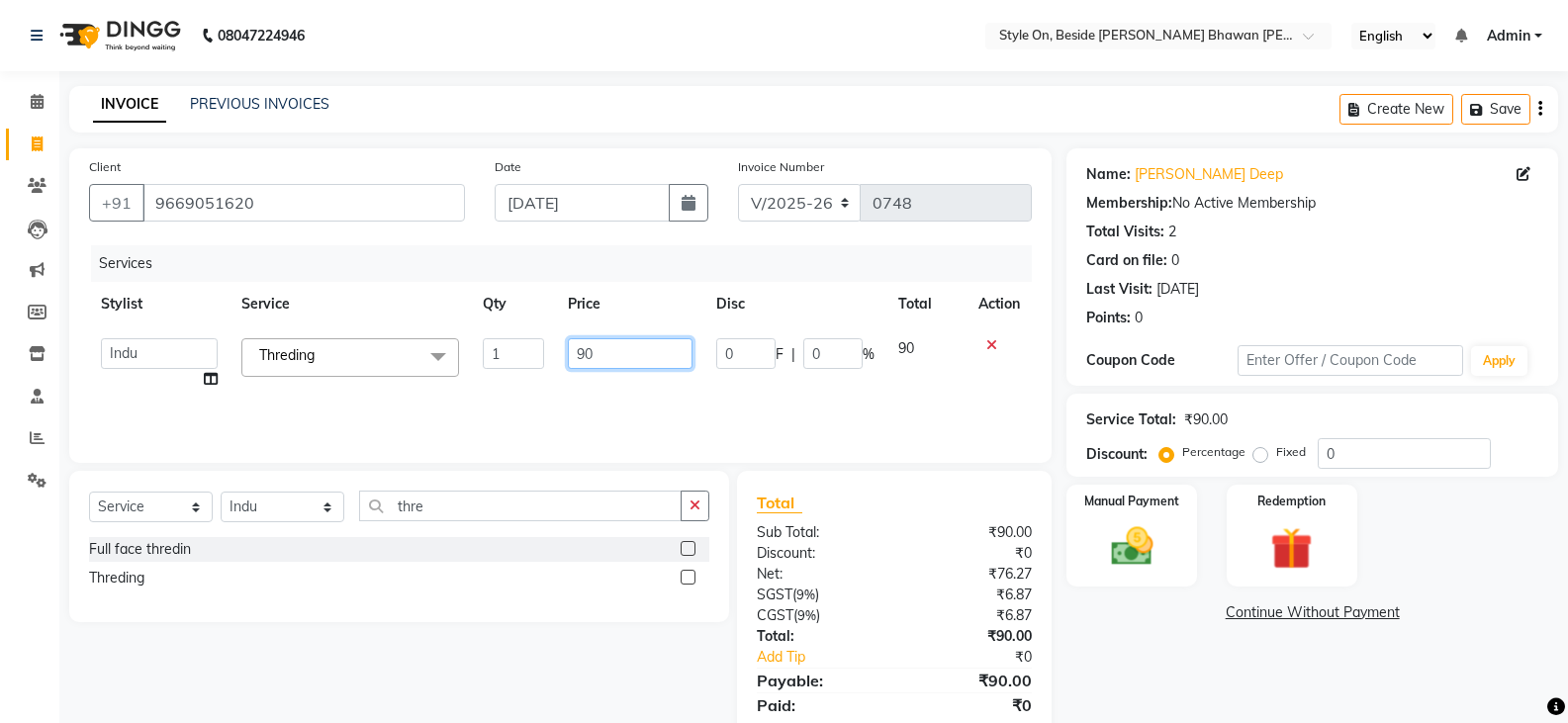
drag, startPoint x: 593, startPoint y: 353, endPoint x: 551, endPoint y: 373, distance: 46.5
click at [557, 368] on td "90" at bounding box center [630, 363] width 148 height 75
type input "100"
click at [583, 402] on div "Services Stylist Service Qty Price Disc Total Action [PERSON_NAME] Anju [PERSON…" at bounding box center [560, 344] width 943 height 197
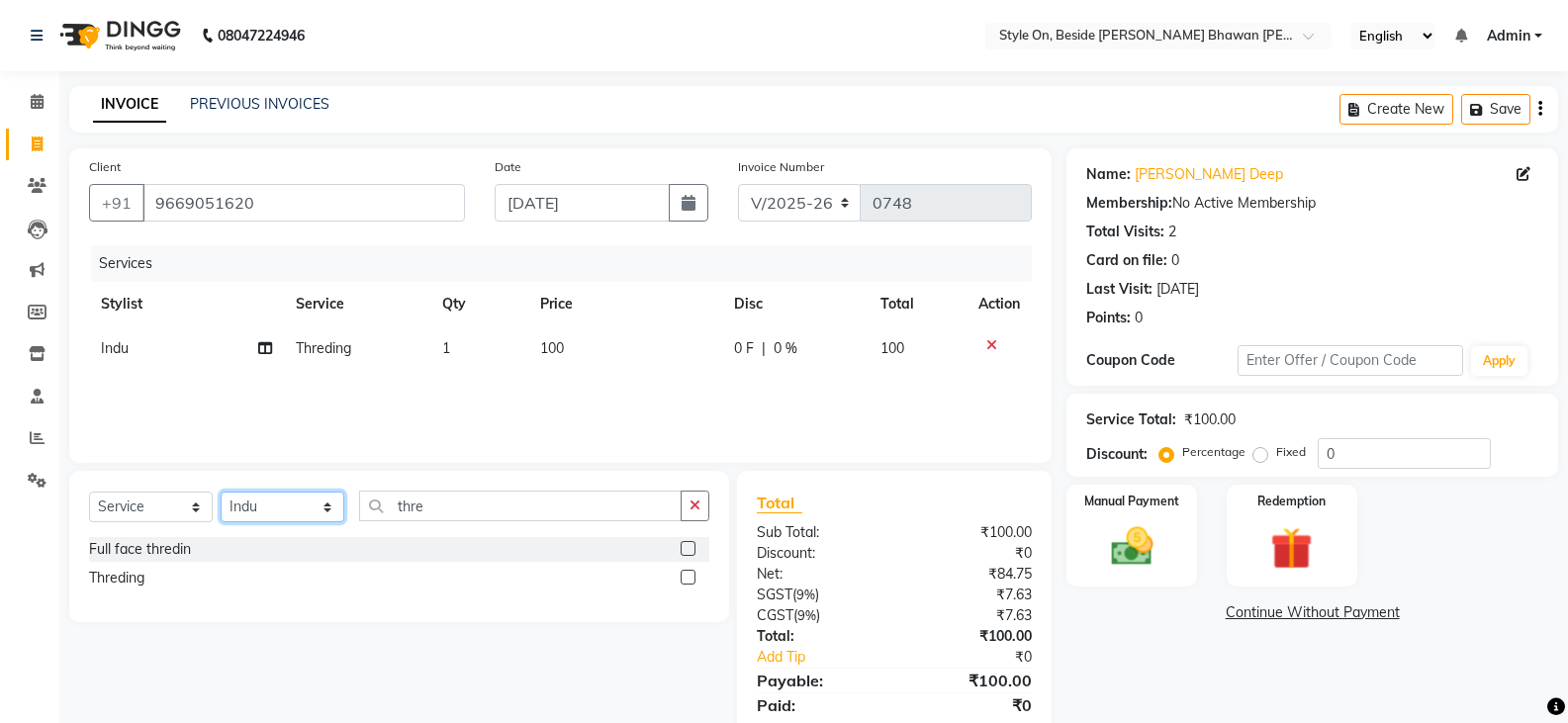
click at [268, 509] on select "Select Stylist [PERSON_NAME] Anju [PERSON_NAME] [PERSON_NAME] [PERSON_NAME] [PE…" at bounding box center [282, 507] width 124 height 31
click at [451, 522] on div "Select Service Product Membership Package Voucher Prepaid Gift Card Select Styl…" at bounding box center [399, 514] width 620 height 47
drag, startPoint x: 447, startPoint y: 515, endPoint x: 366, endPoint y: 522, distance: 81.3
click at [366, 522] on div "Select Service Product Membership Package Voucher Prepaid Gift Card Select Styl…" at bounding box center [399, 514] width 620 height 47
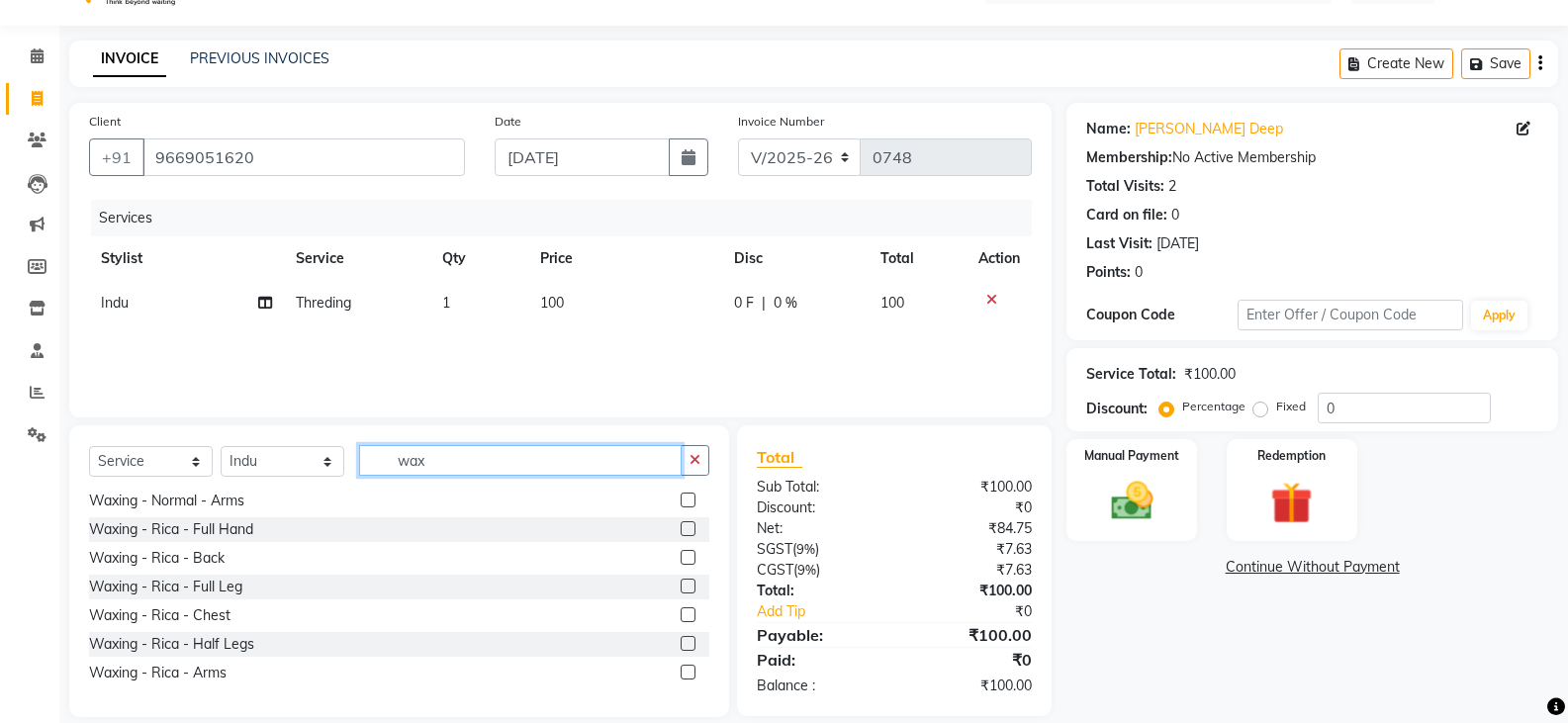
scroll to position [69, 0]
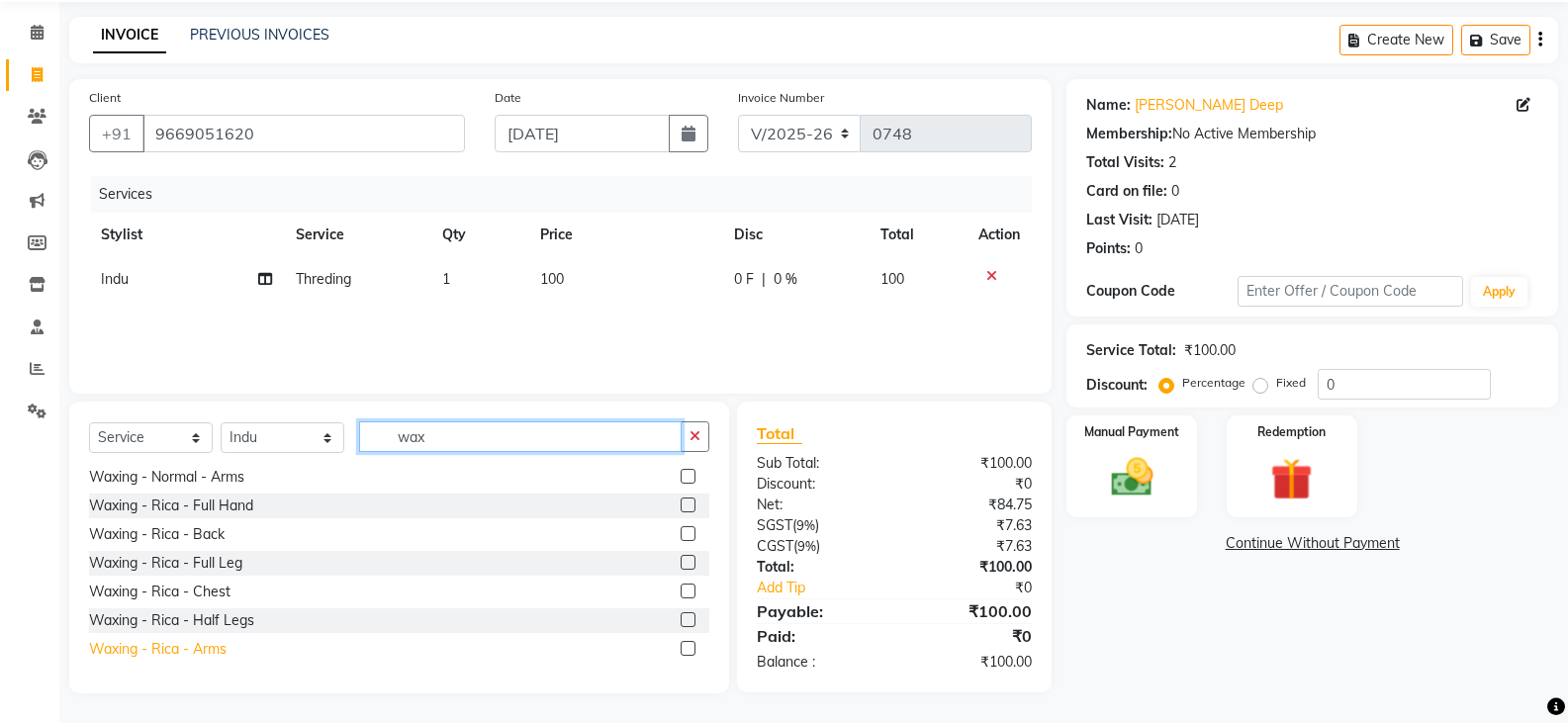
type input "wax"
click at [198, 651] on div "Waxing - Rica - Arms" at bounding box center [158, 649] width 138 height 21
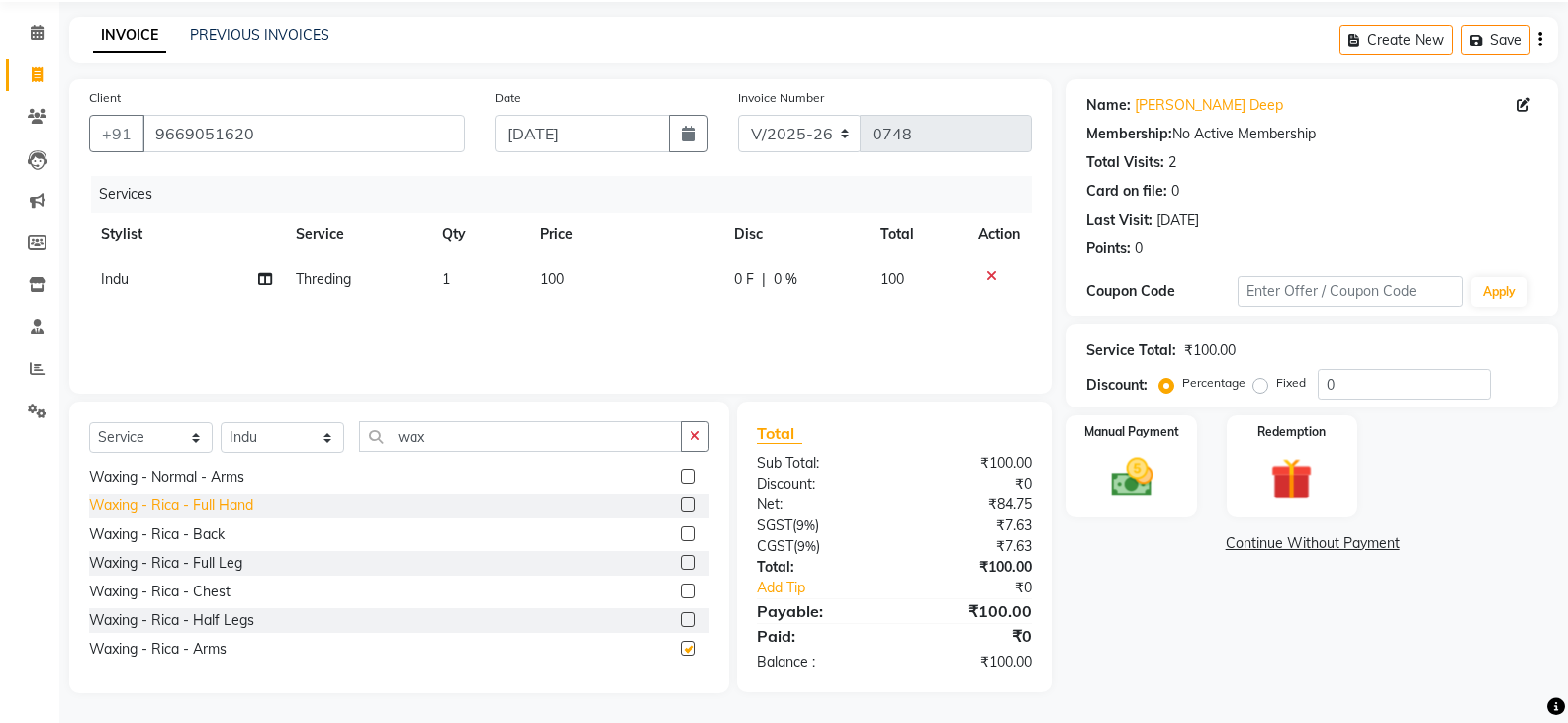
checkbox input "false"
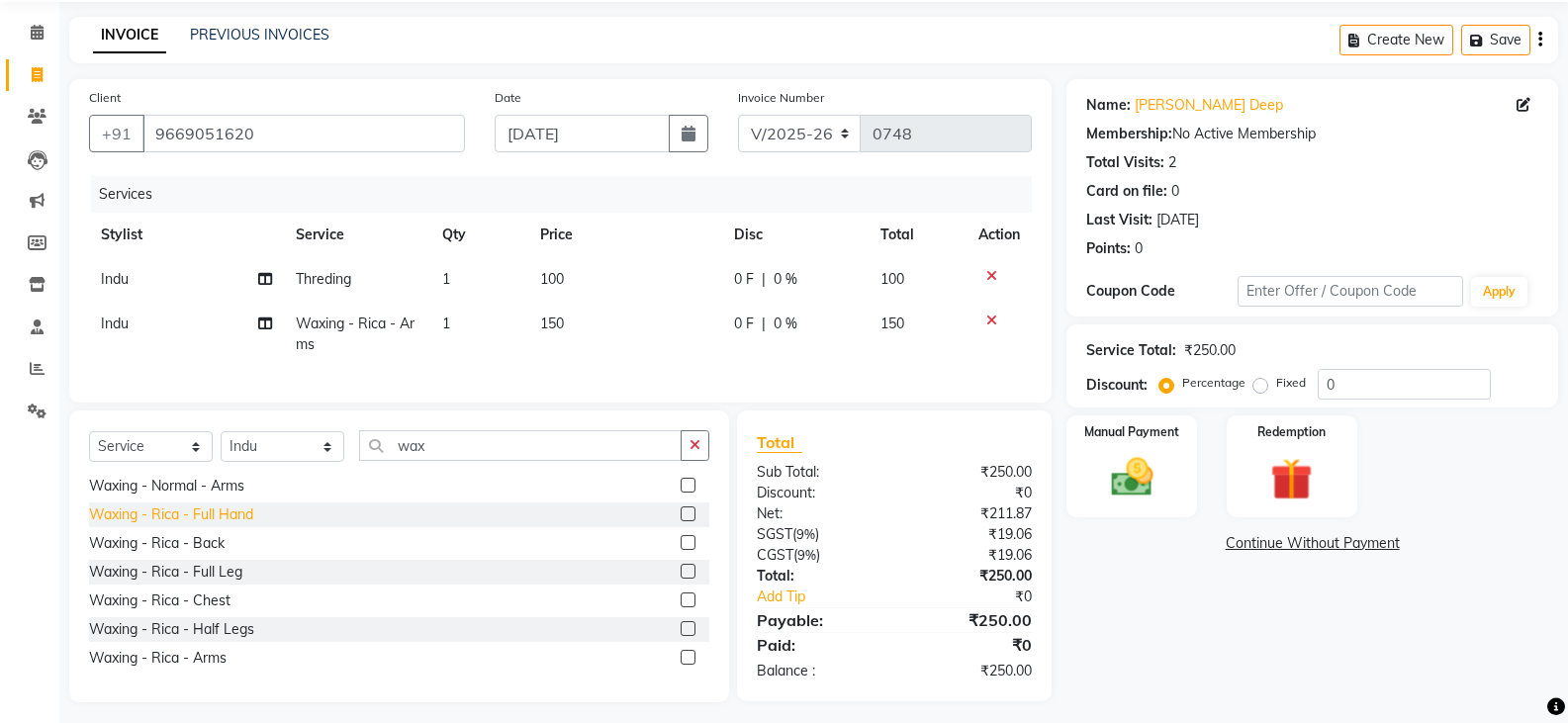
click at [231, 526] on div "Waxing - Rica - Full Hand" at bounding box center [171, 515] width 165 height 21
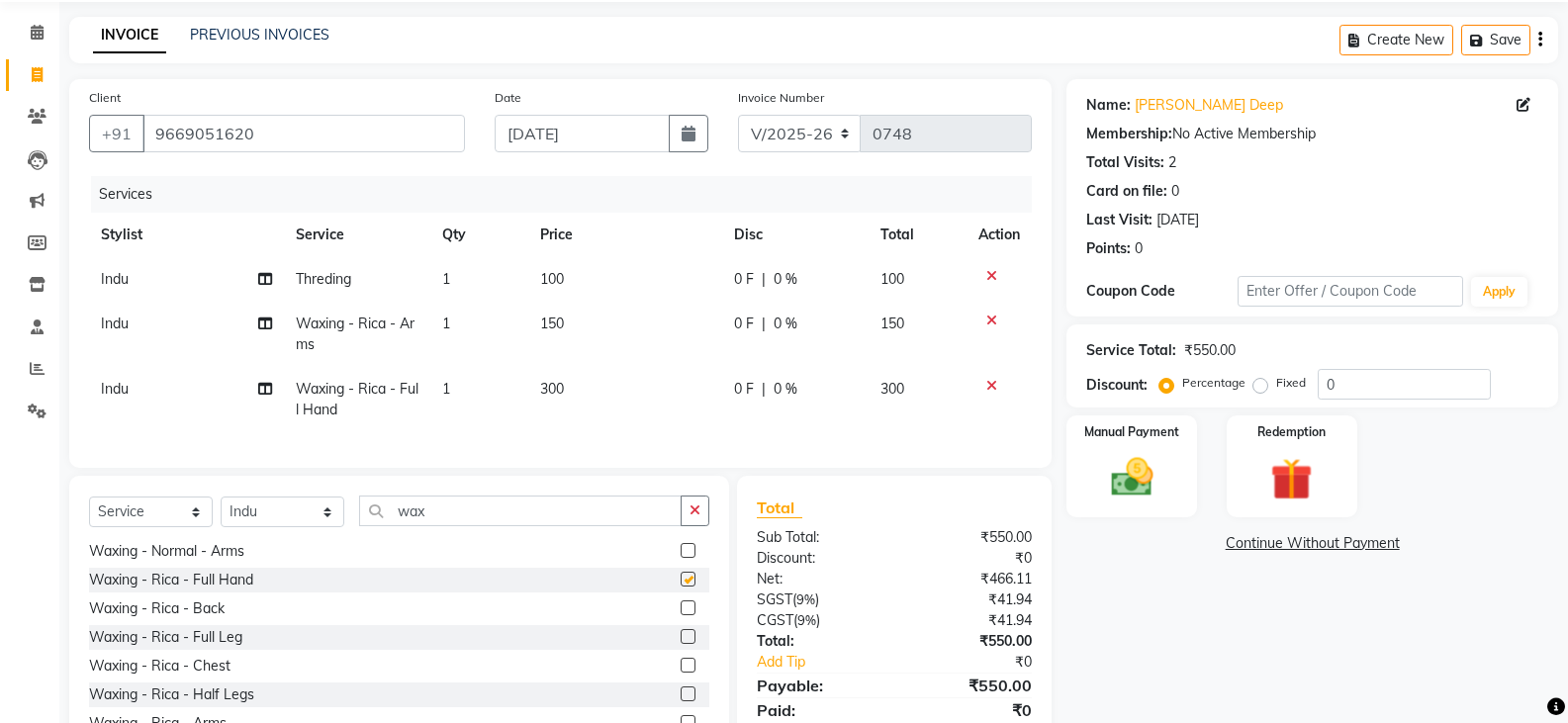
checkbox input "false"
click at [1156, 468] on img at bounding box center [1131, 477] width 70 height 51
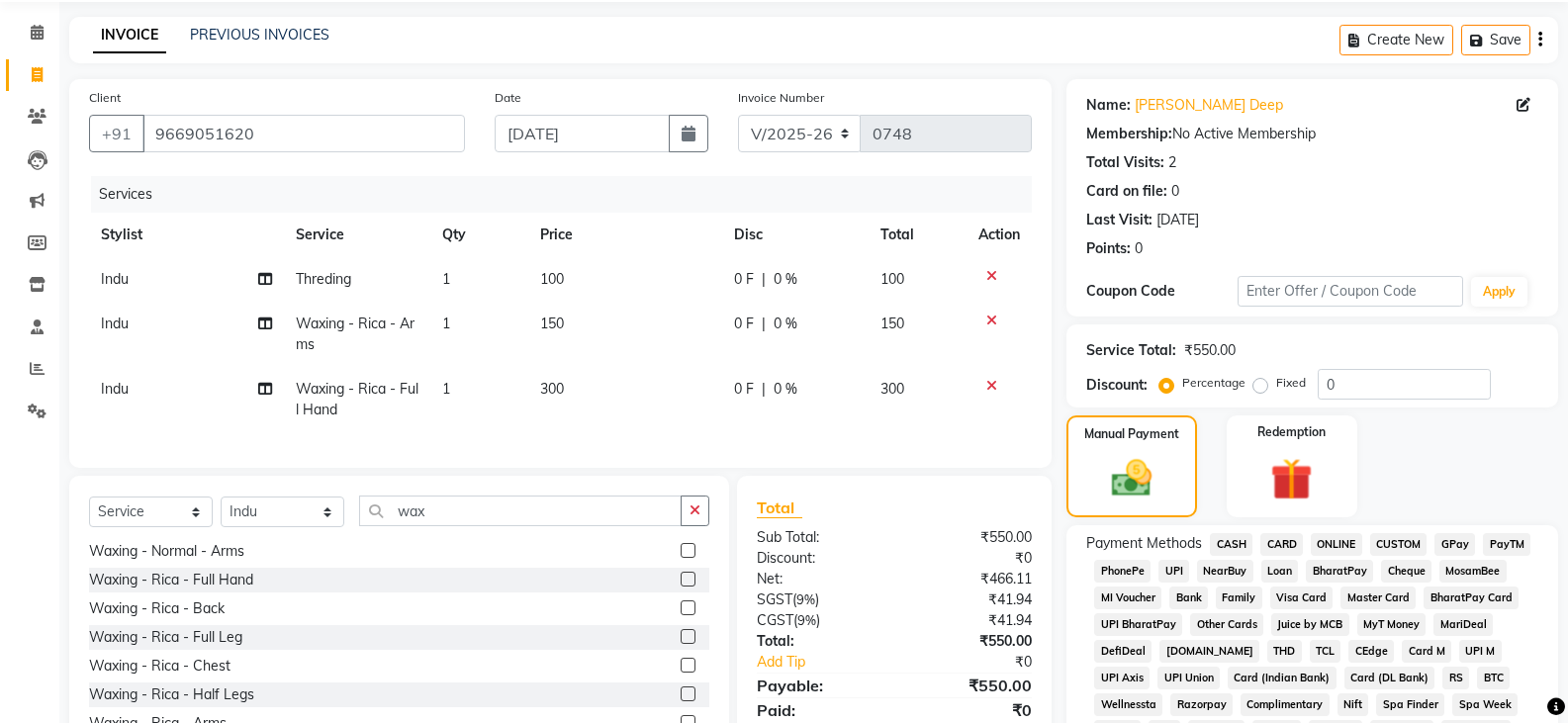
click at [1231, 542] on span "CASH" at bounding box center [1231, 544] width 43 height 23
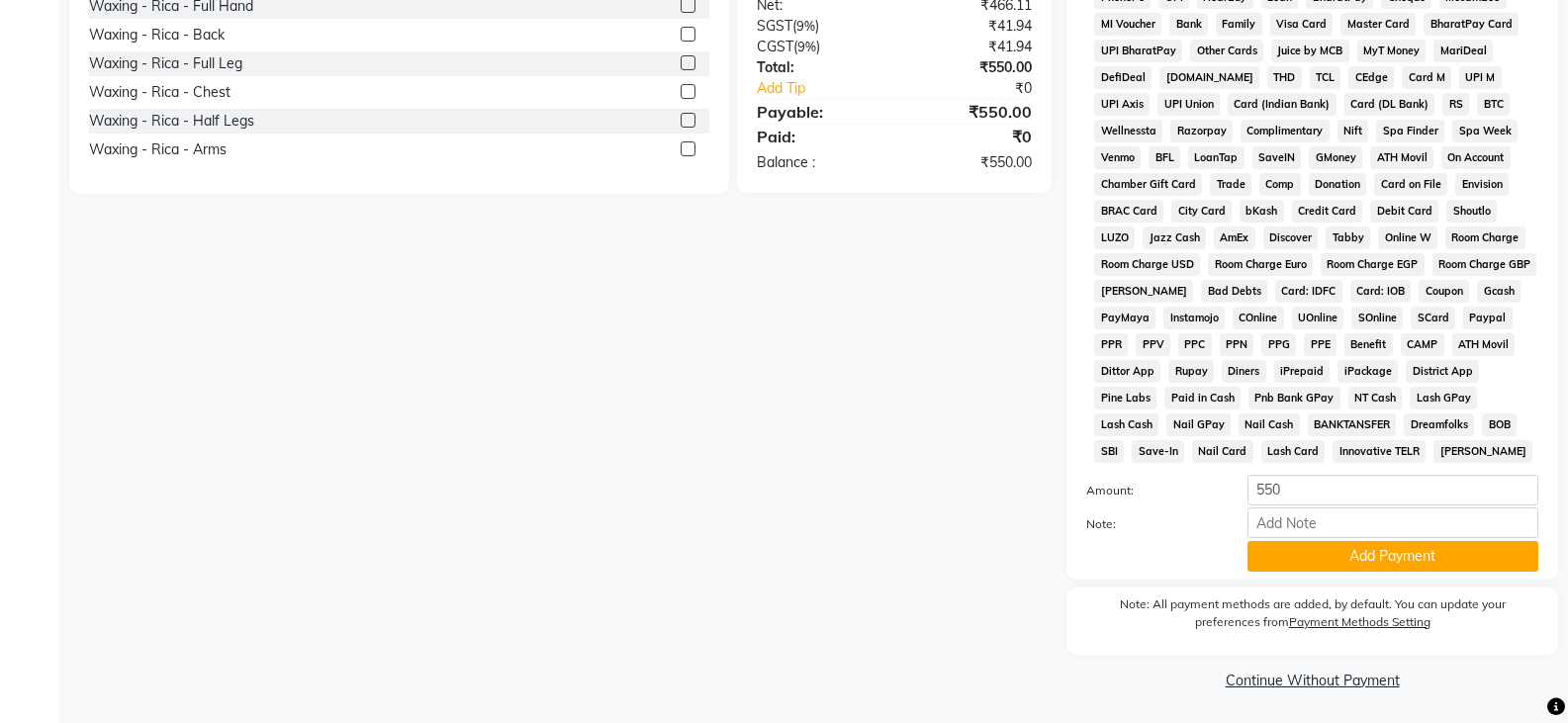
scroll to position [645, 0]
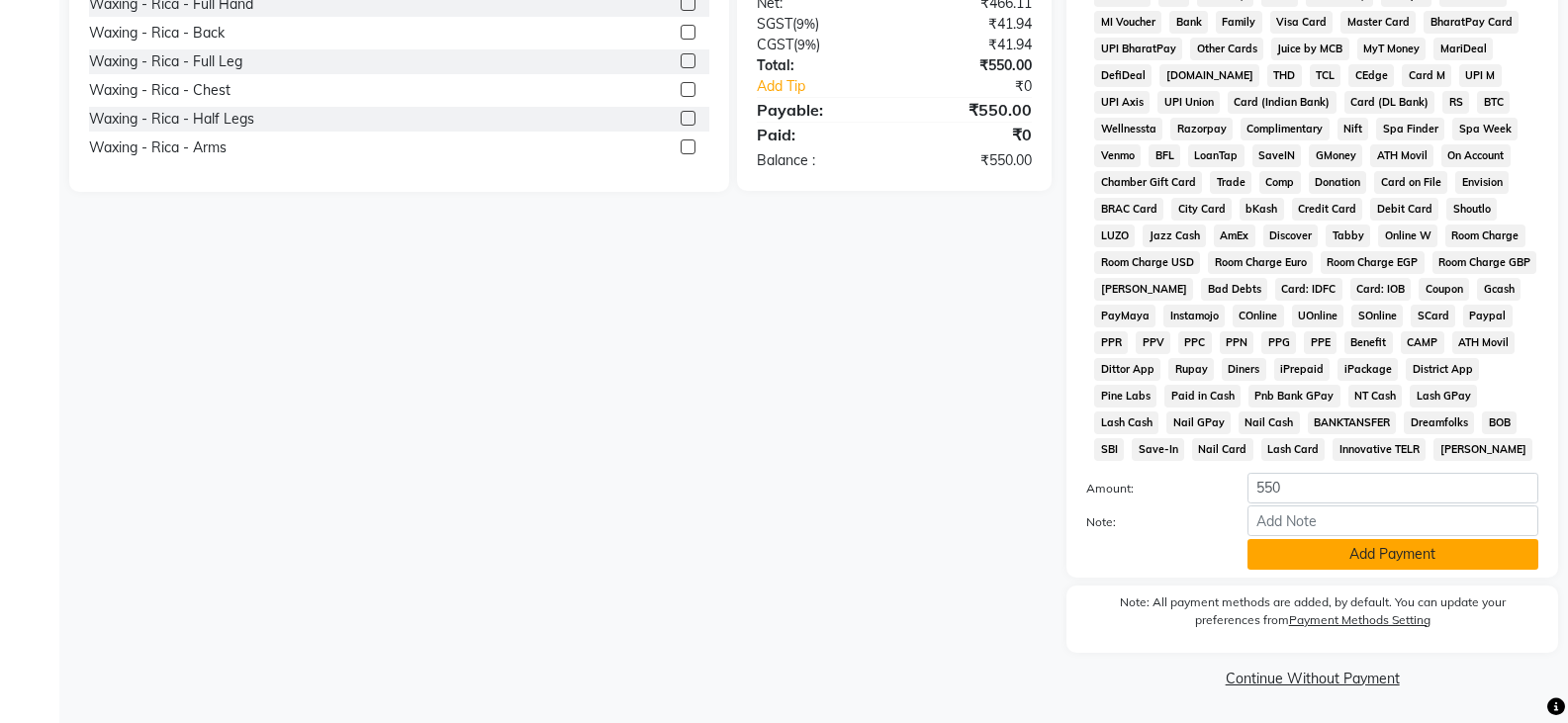
click at [1309, 552] on button "Add Payment" at bounding box center [1393, 554] width 291 height 31
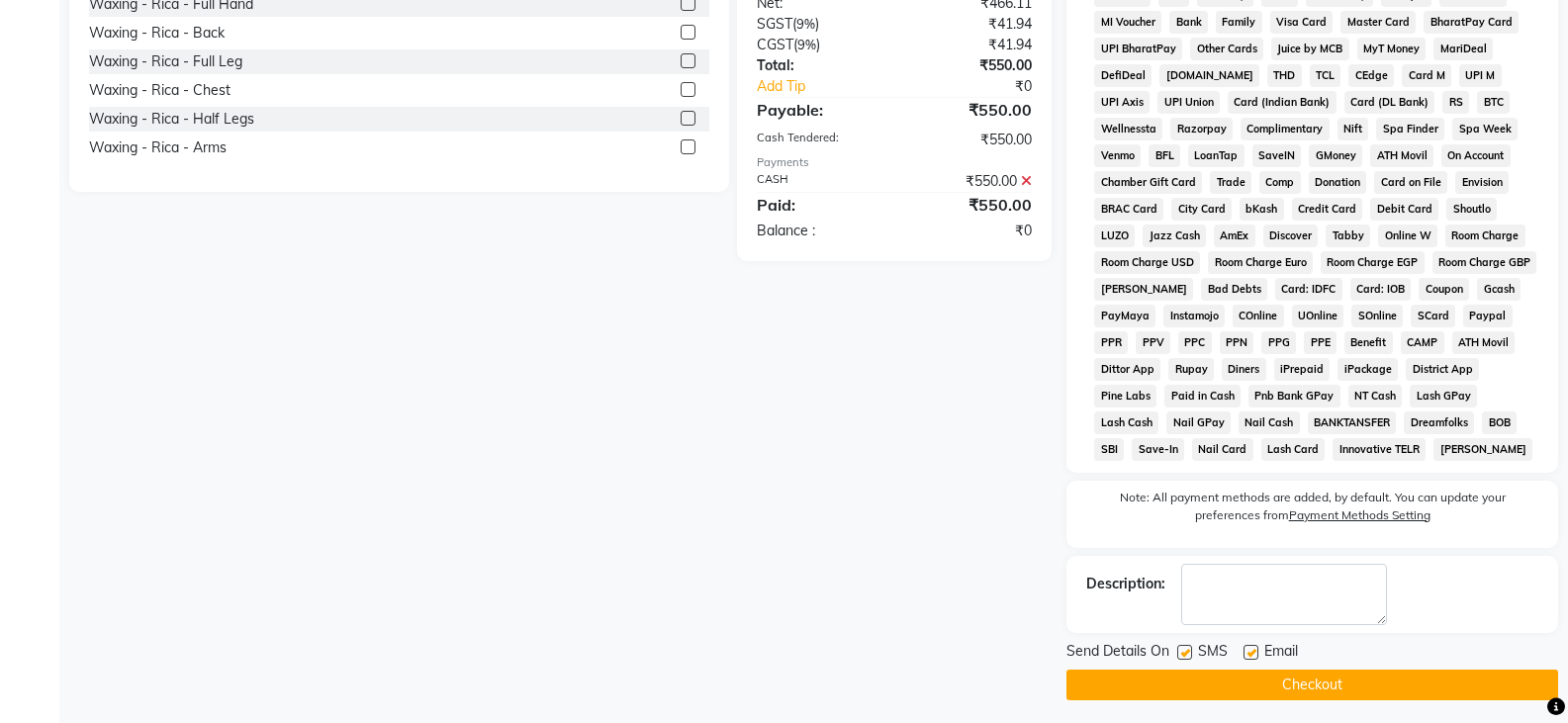
click at [1310, 676] on button "Checkout" at bounding box center [1312, 685] width 492 height 31
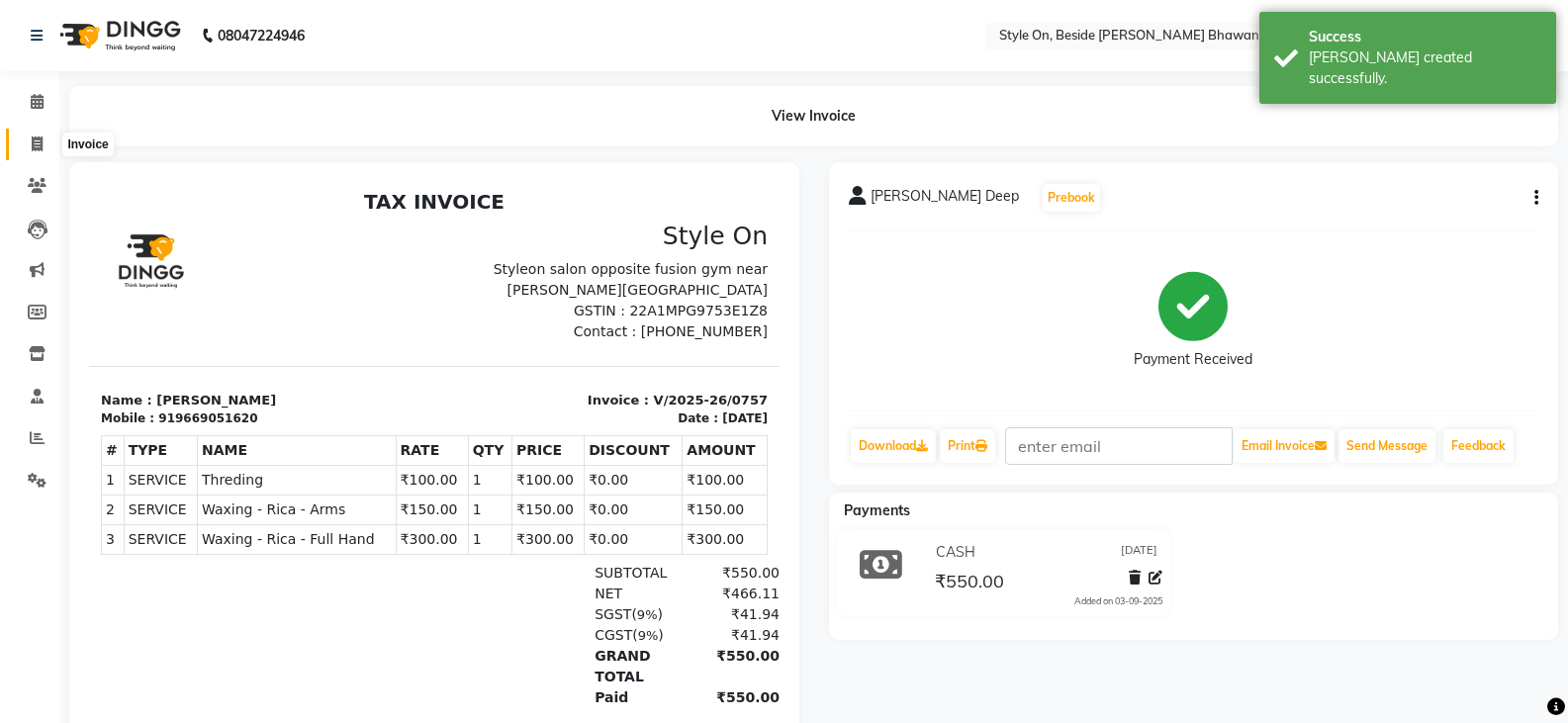
click at [33, 140] on icon at bounding box center [37, 144] width 11 height 15
select select "service"
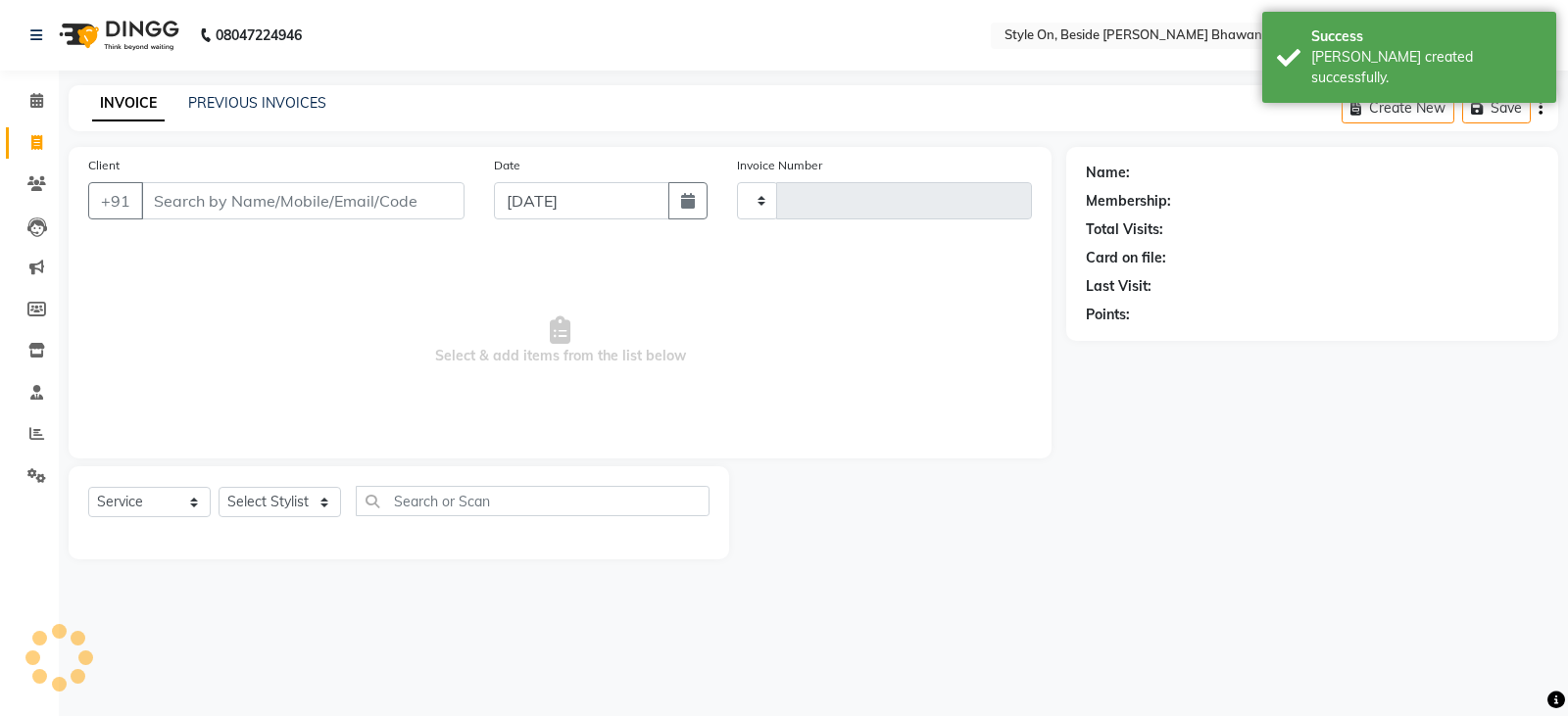
type input "0758"
select select "4700"
